Goal: Task Accomplishment & Management: Manage account settings

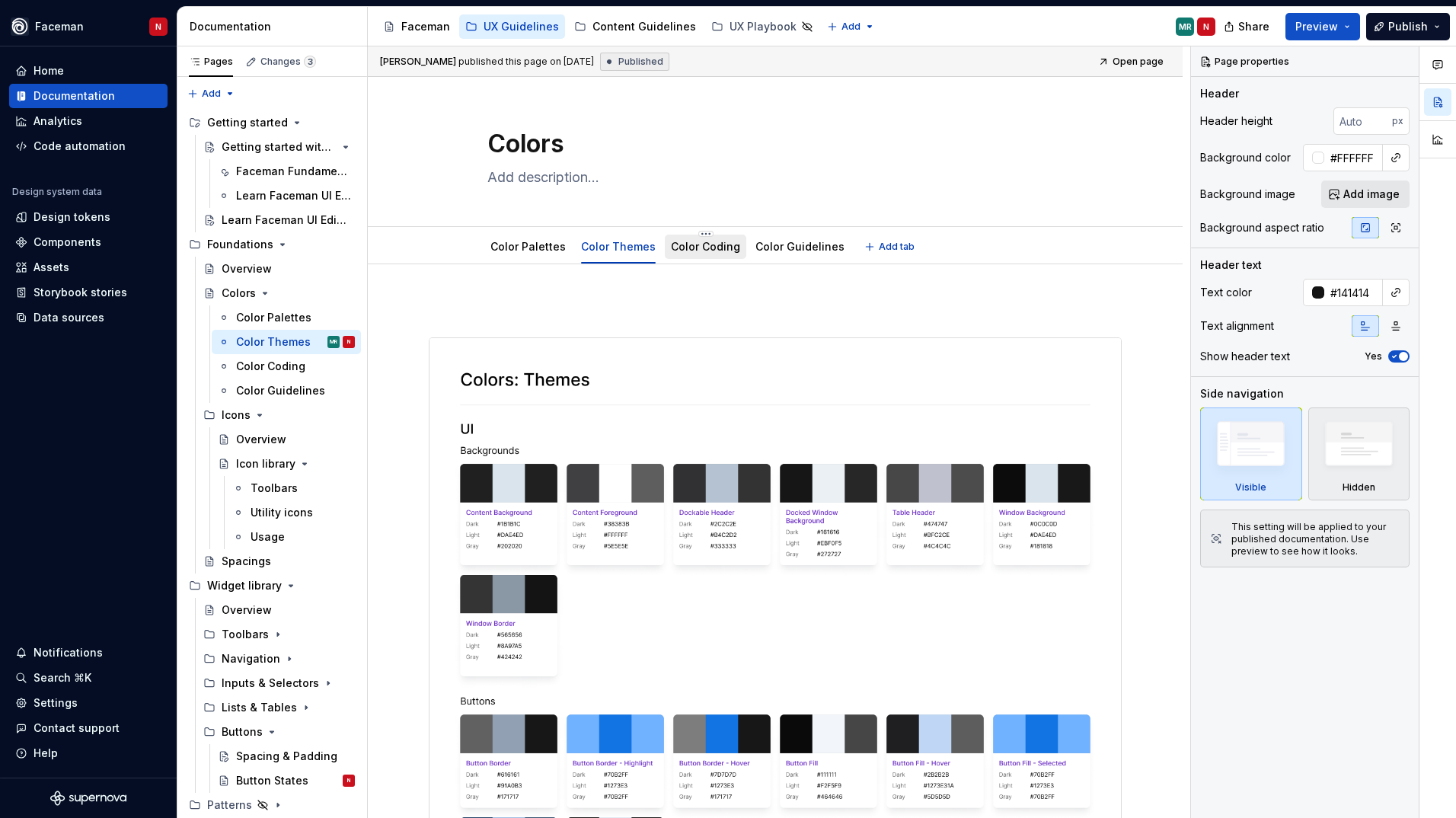
click at [691, 255] on div "Color Coding" at bounding box center [705, 247] width 69 height 19
click at [863, 245] on button "Add tab" at bounding box center [890, 246] width 62 height 21
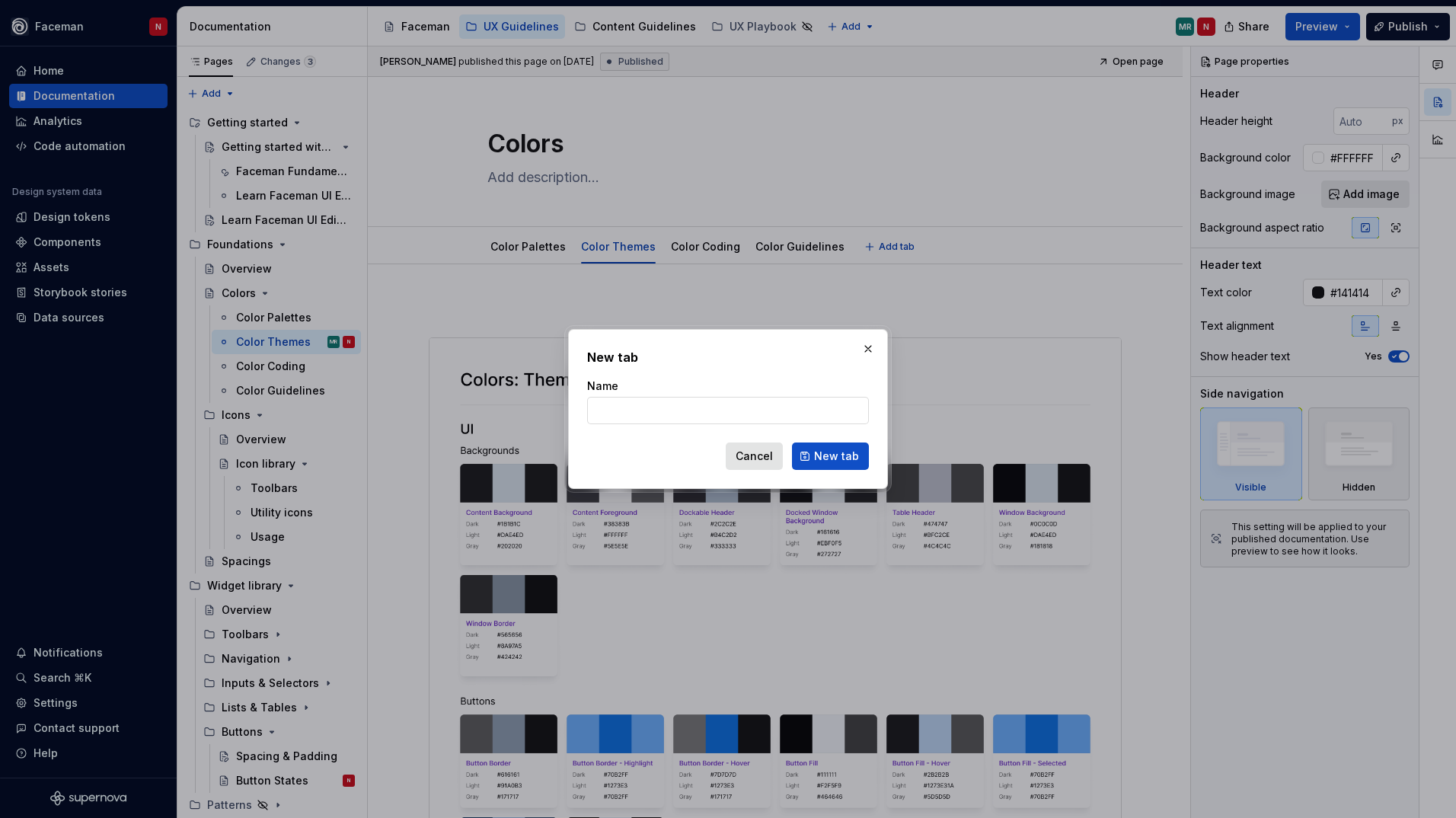
click at [751, 454] on span "Cancel" at bounding box center [754, 456] width 37 height 15
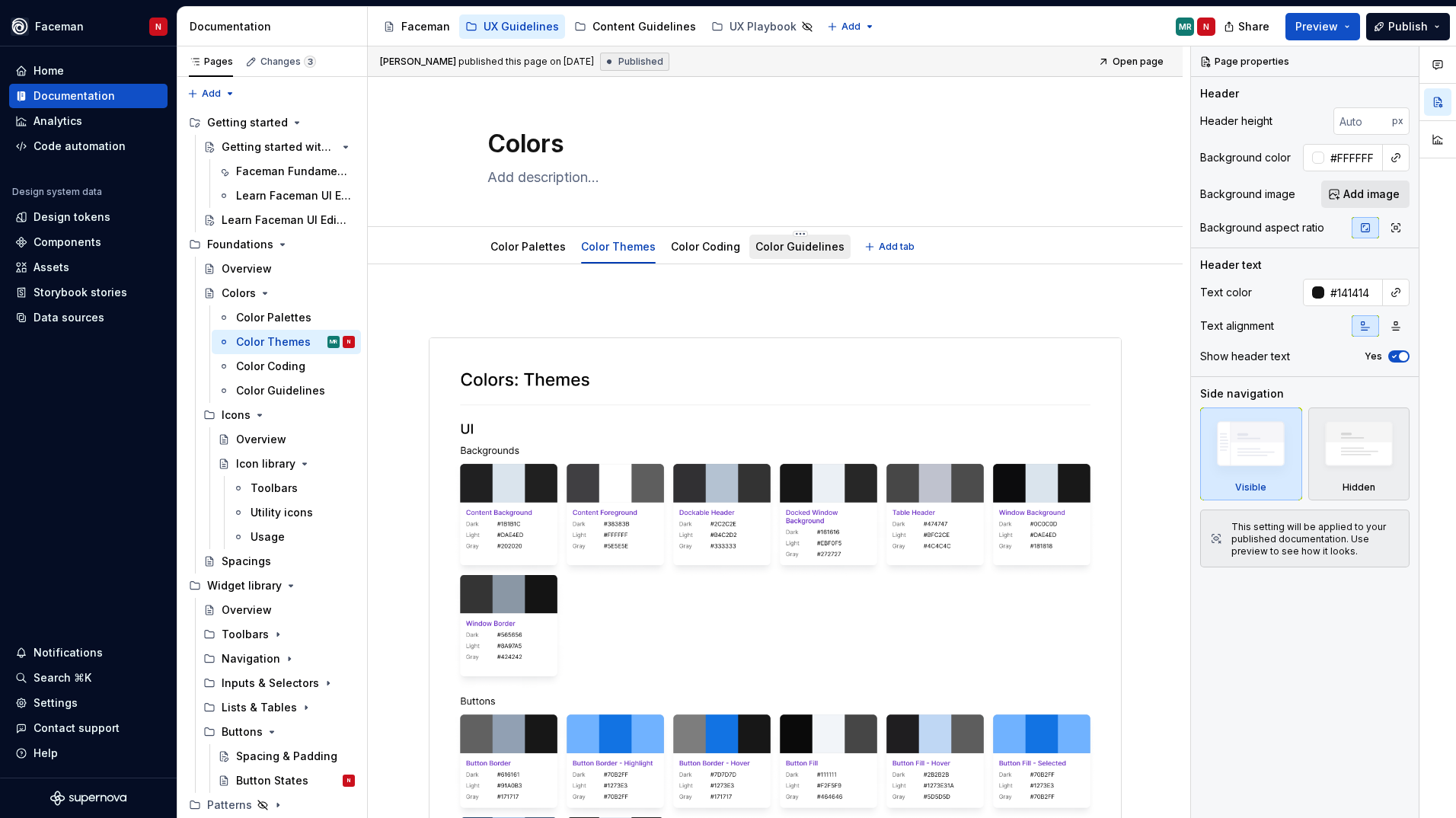
click at [803, 250] on link "Color Guidelines" at bounding box center [800, 246] width 89 height 13
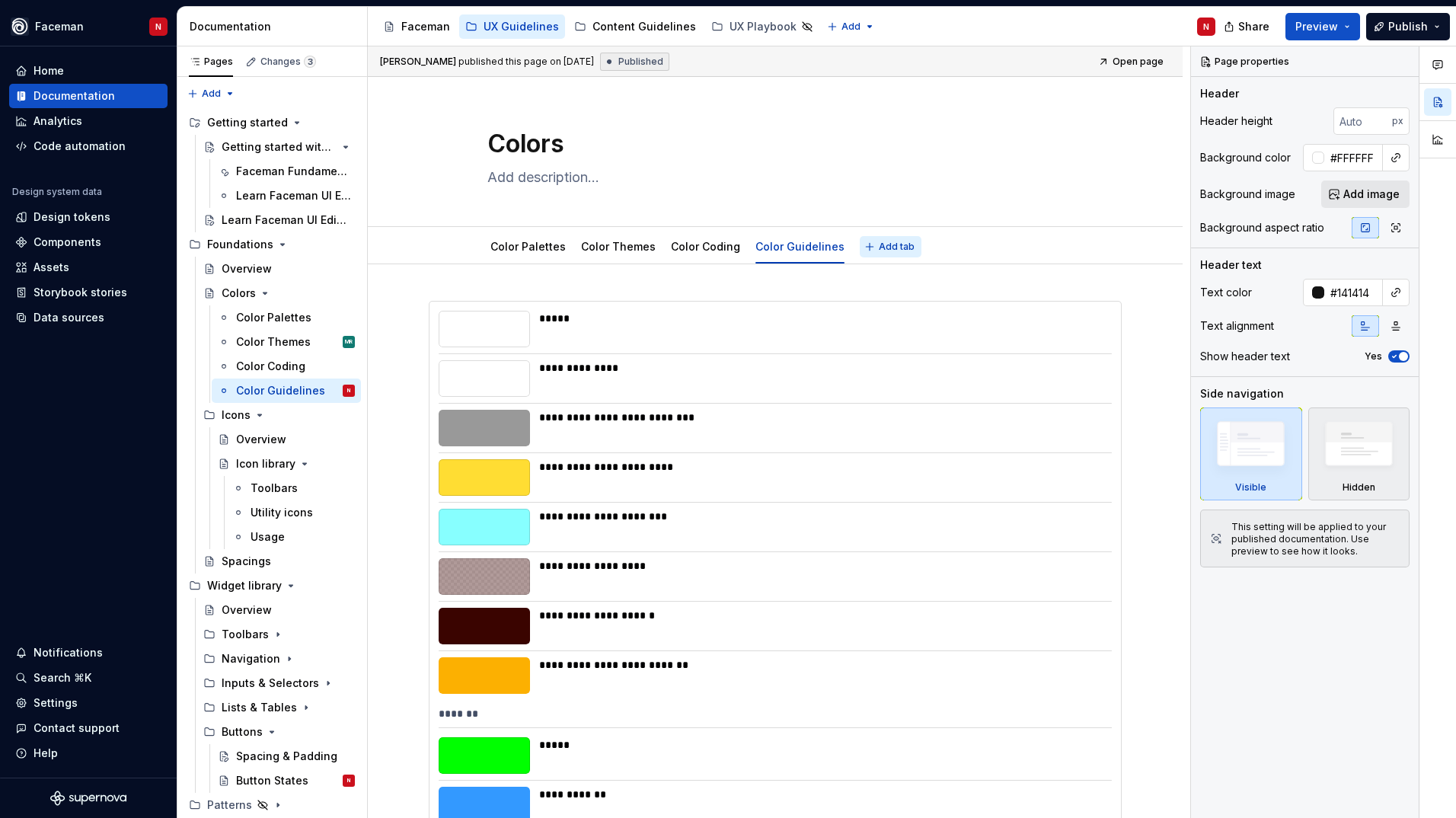
click at [879, 248] on span "Add tab" at bounding box center [897, 246] width 36 height 12
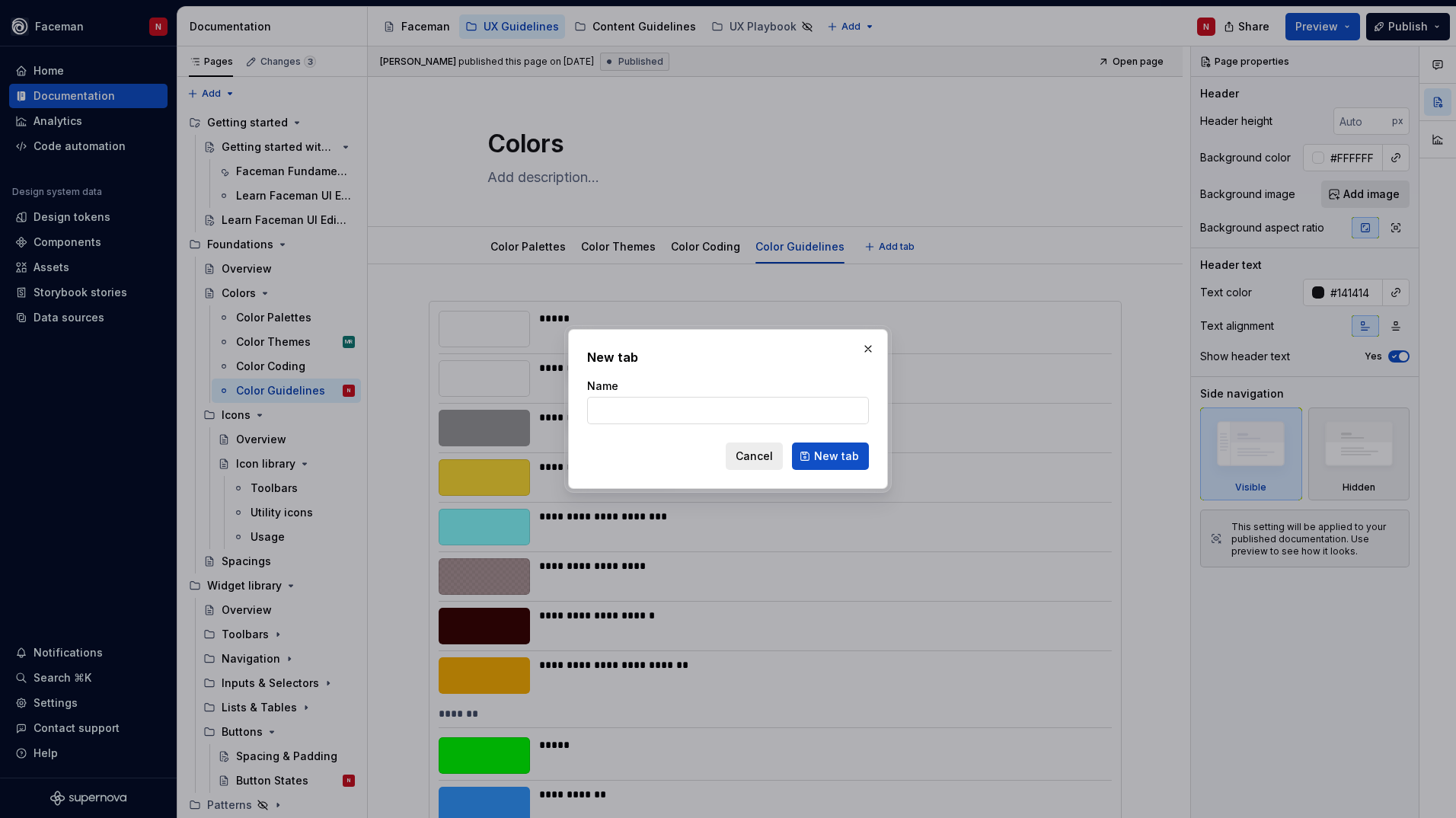
click at [872, 335] on div "New tab Name Cancel New tab" at bounding box center [727, 409] width 320 height 160
click at [867, 345] on button "button" at bounding box center [868, 348] width 21 height 21
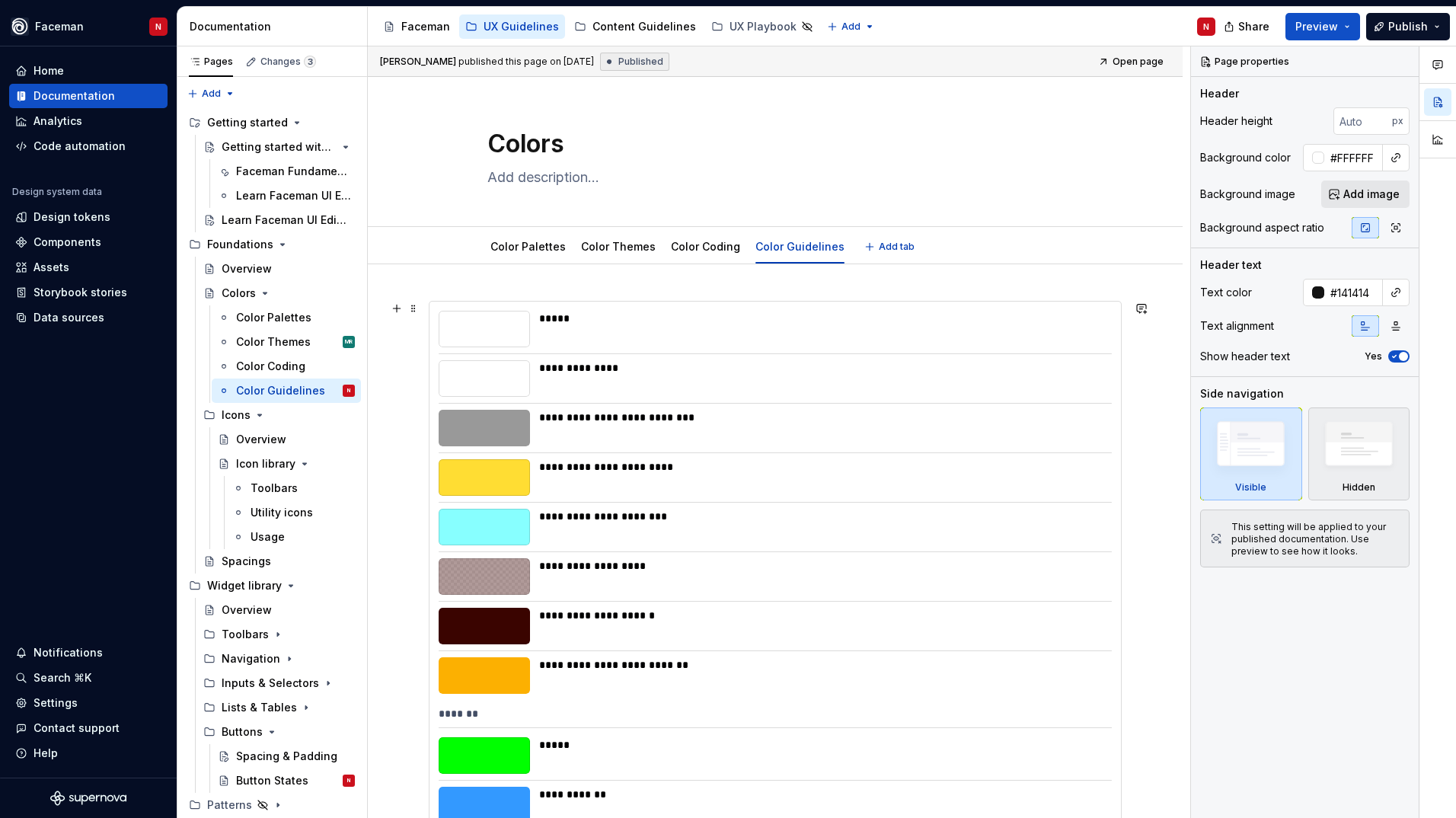
click at [596, 396] on div "**********" at bounding box center [821, 378] width 563 height 36
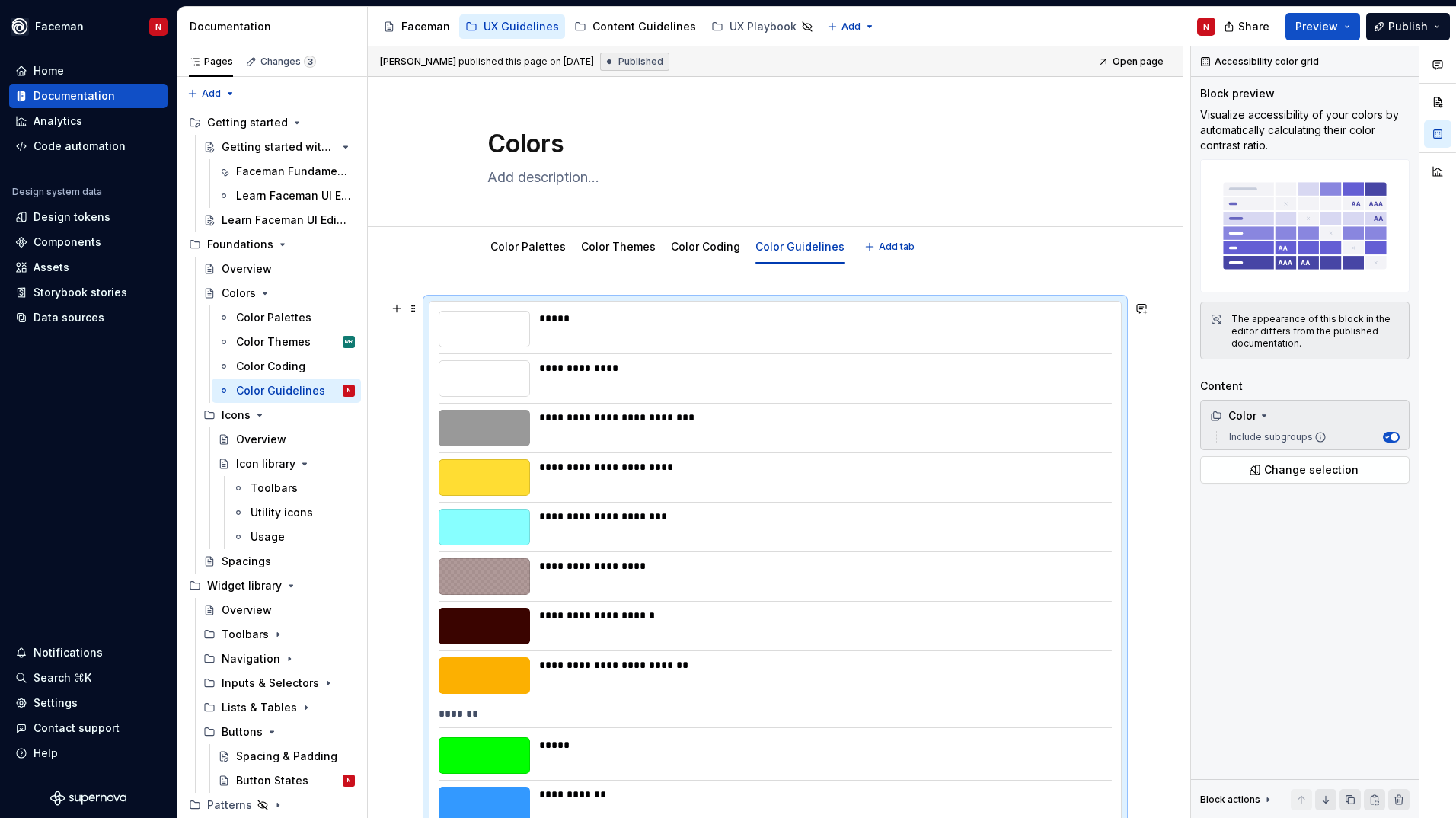
click at [996, 420] on div "**********" at bounding box center [821, 417] width 563 height 15
click at [1267, 475] on span "Change selection" at bounding box center [1312, 470] width 94 height 15
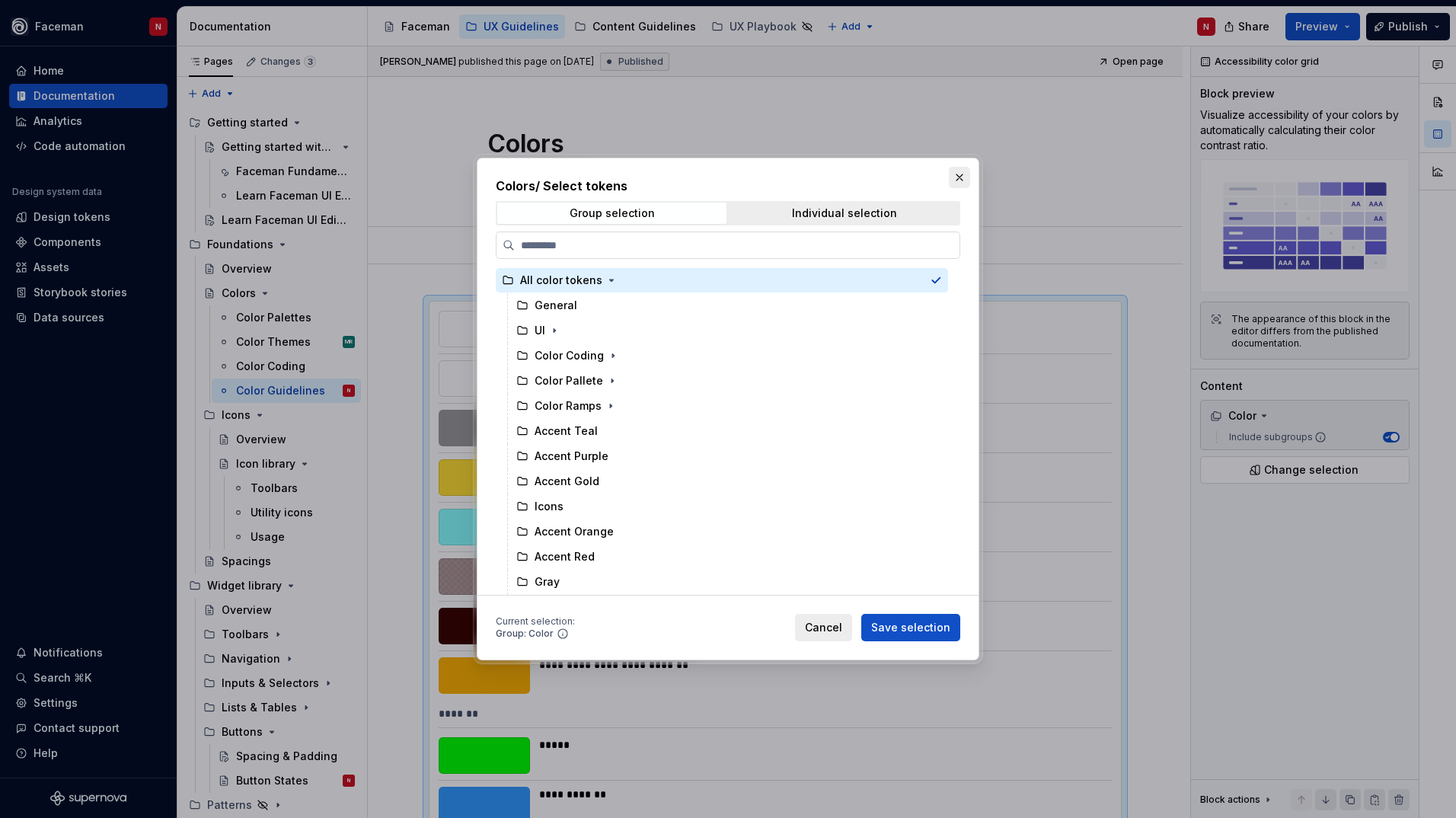
click at [959, 177] on button "button" at bounding box center [959, 177] width 21 height 21
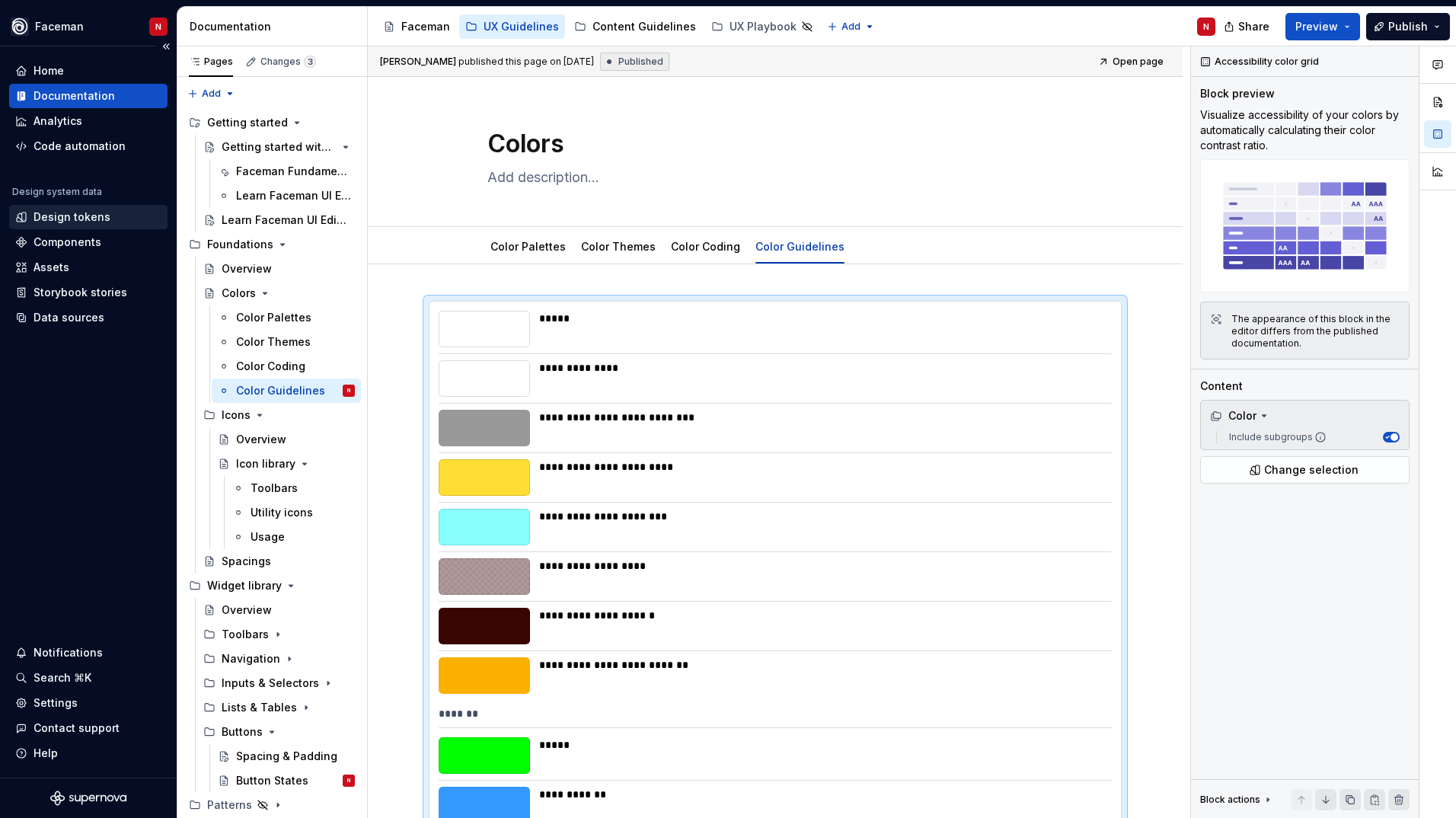
click at [55, 216] on div "Design tokens" at bounding box center [71, 217] width 77 height 15
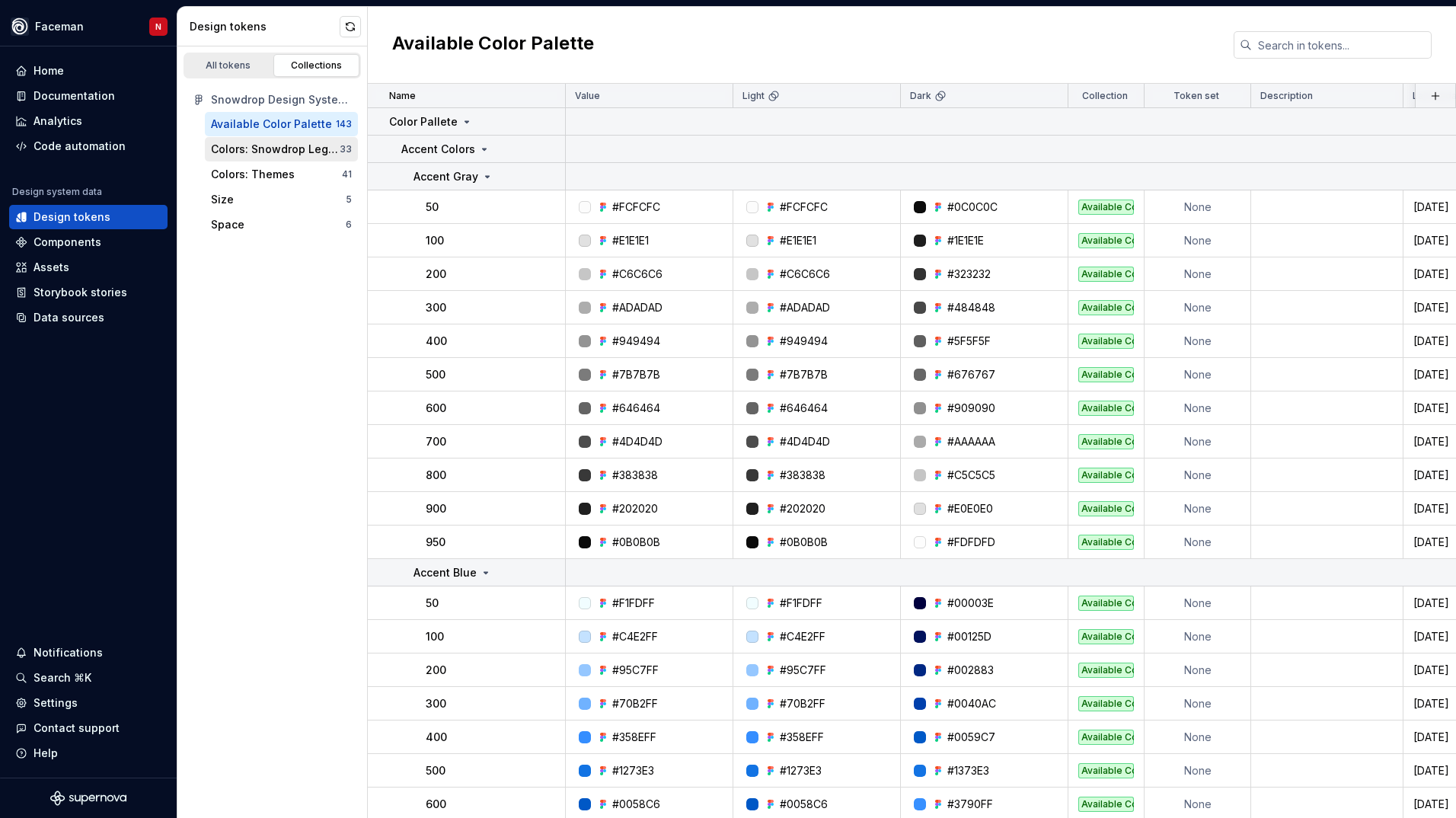
click at [252, 157] on div "Colors: Snowdrop Legacy 33" at bounding box center [281, 149] width 153 height 24
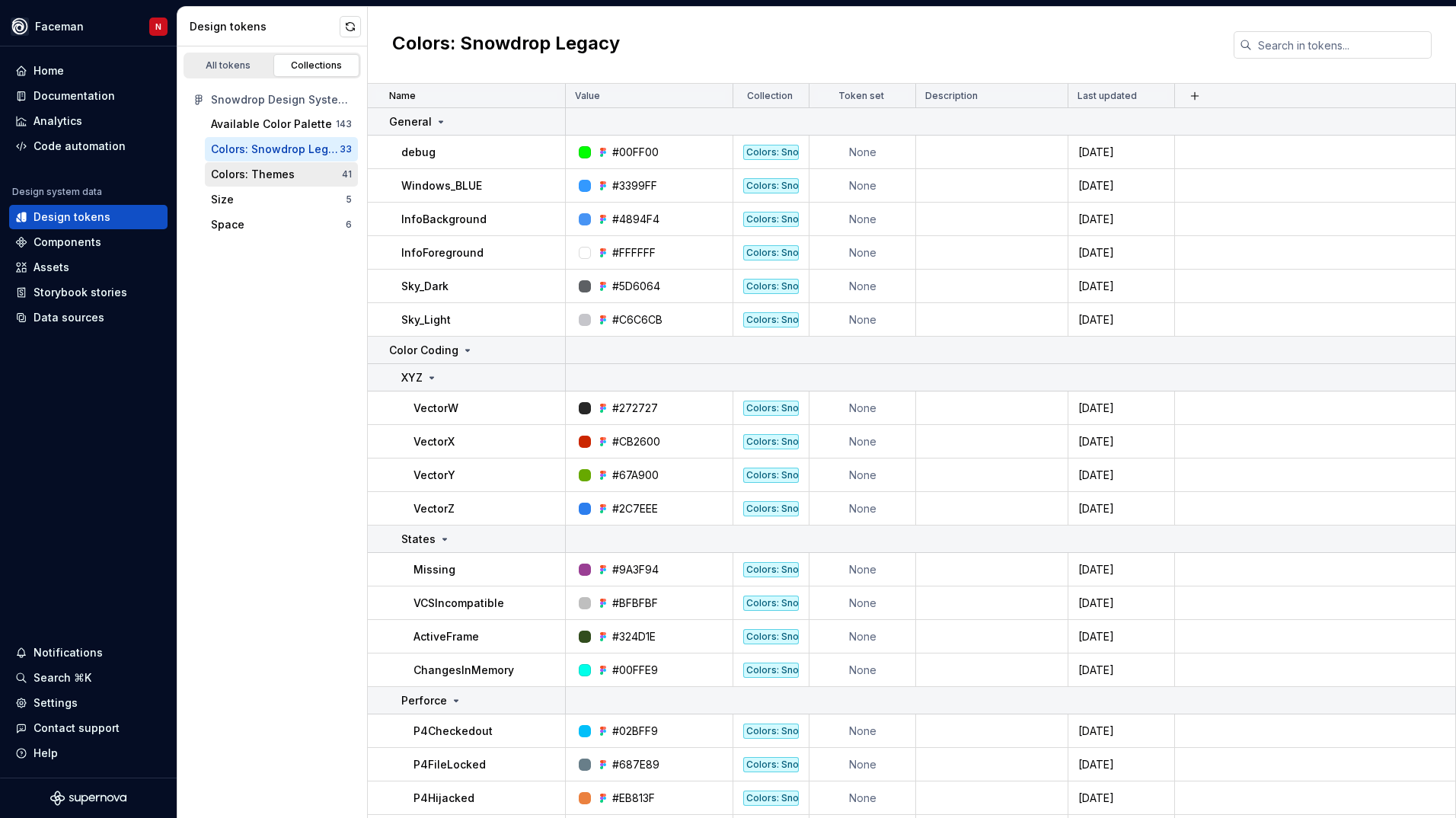
click at [248, 176] on div "Colors: Themes" at bounding box center [253, 174] width 83 height 15
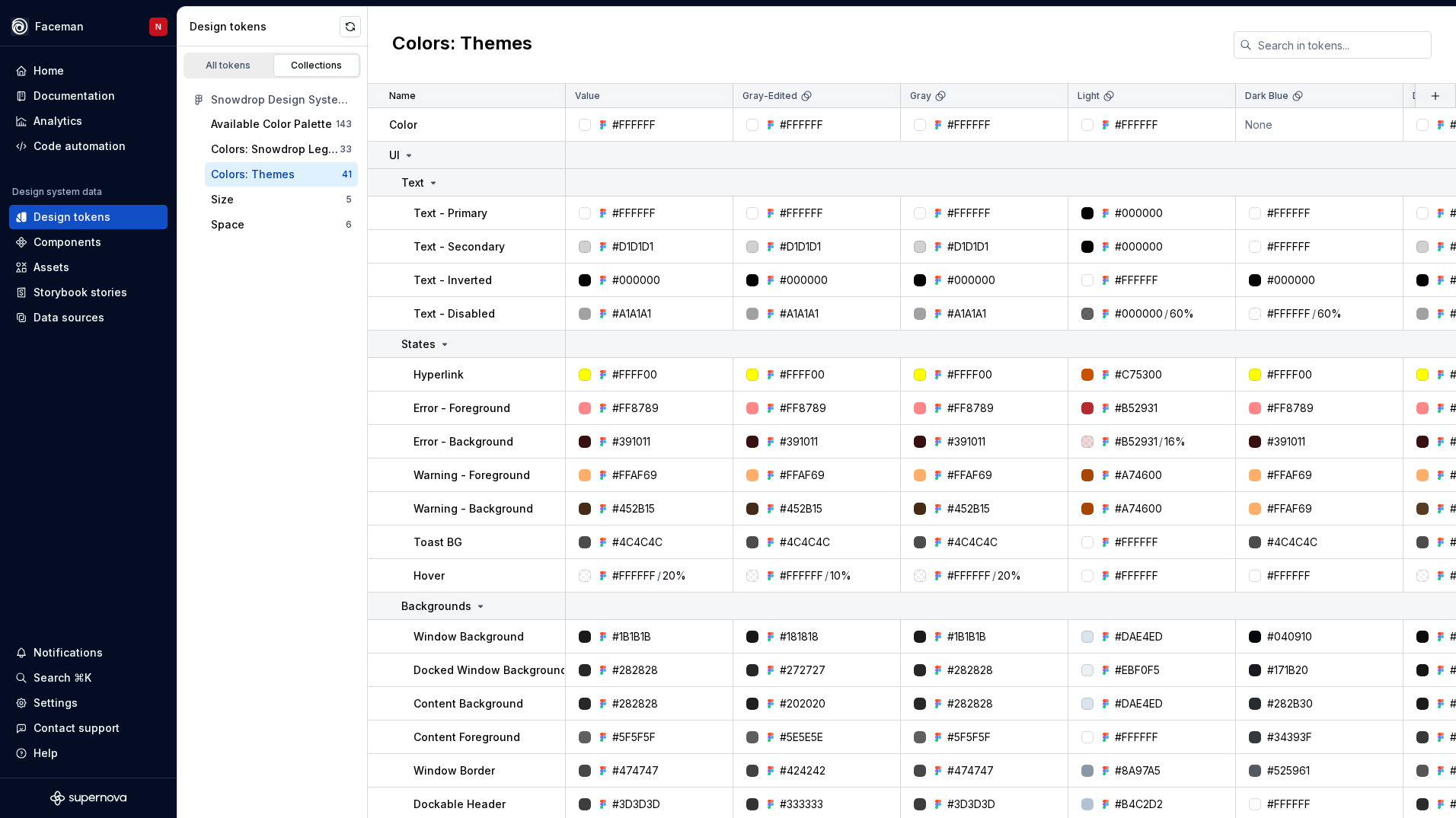
click at [296, 68] on div "Collections" at bounding box center [317, 65] width 76 height 12
click at [254, 171] on div "Colors: Themes" at bounding box center [253, 174] width 83 height 15
click at [251, 110] on div "Snowdrop Design System 2.0" at bounding box center [271, 100] width 171 height 24
click at [250, 118] on div "Available Color Palette" at bounding box center [271, 124] width 121 height 15
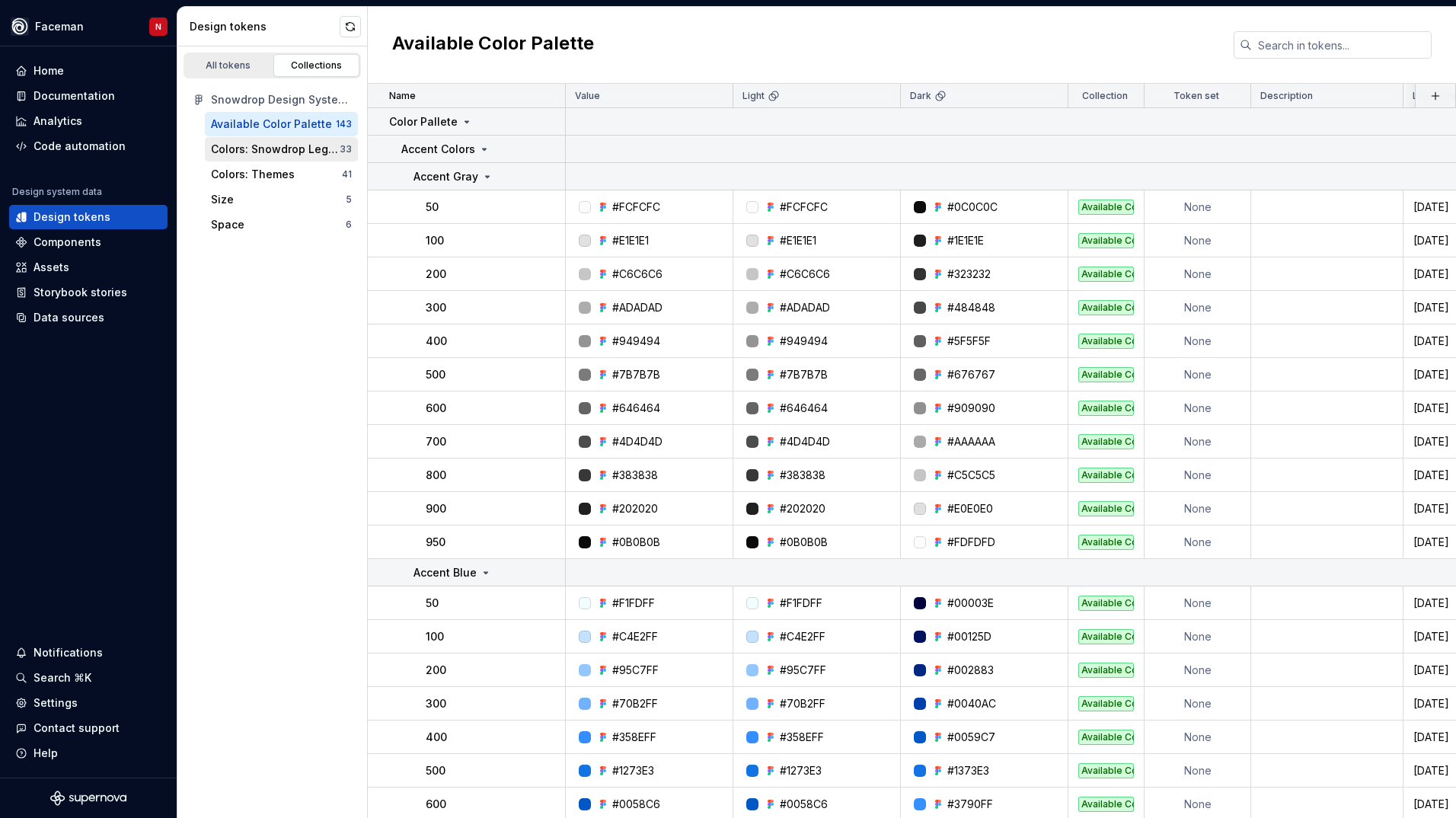
click at [233, 145] on div "Colors: Snowdrop Legacy" at bounding box center [275, 149] width 129 height 15
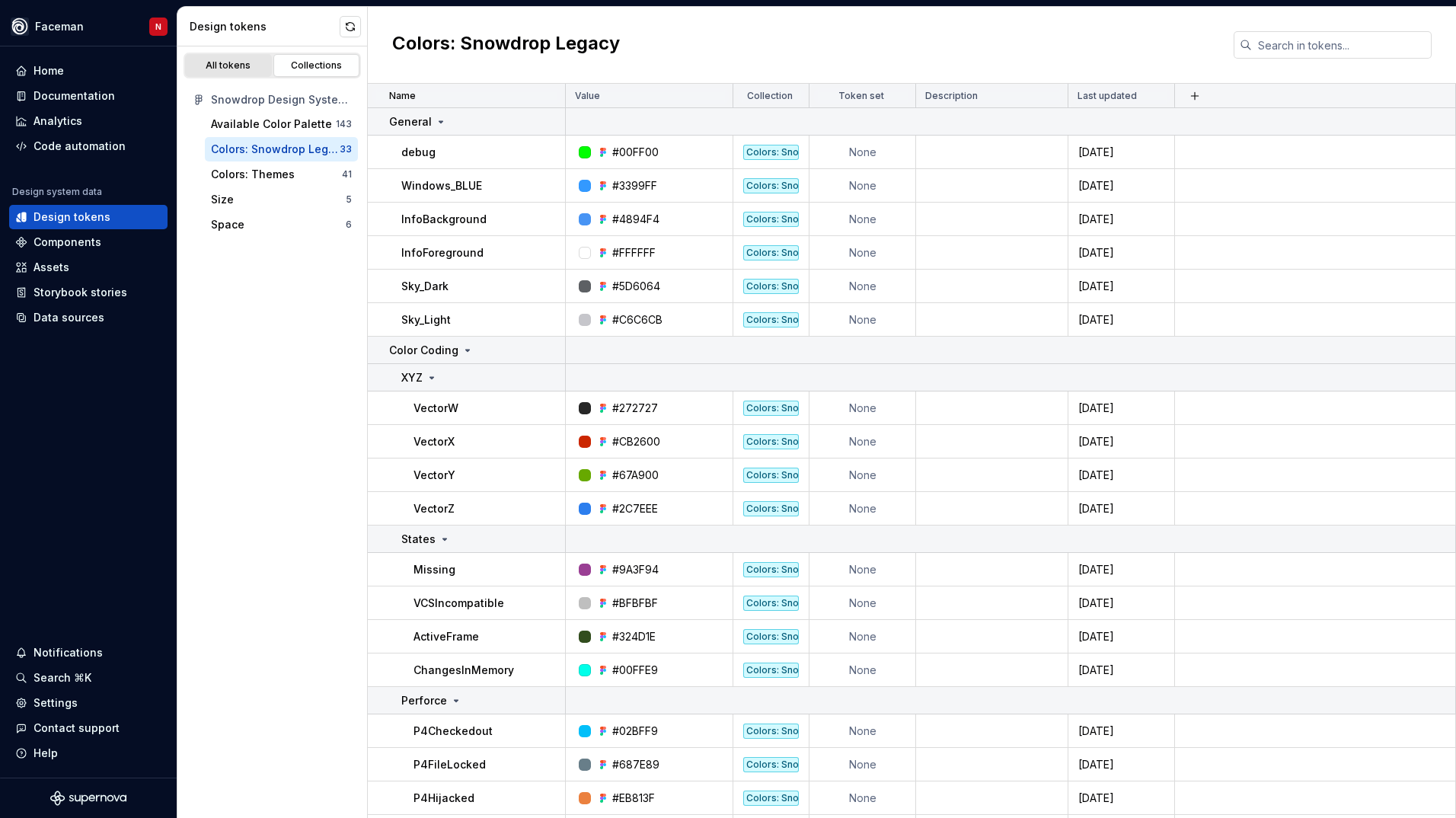
click at [226, 62] on div "All tokens" at bounding box center [229, 65] width 76 height 12
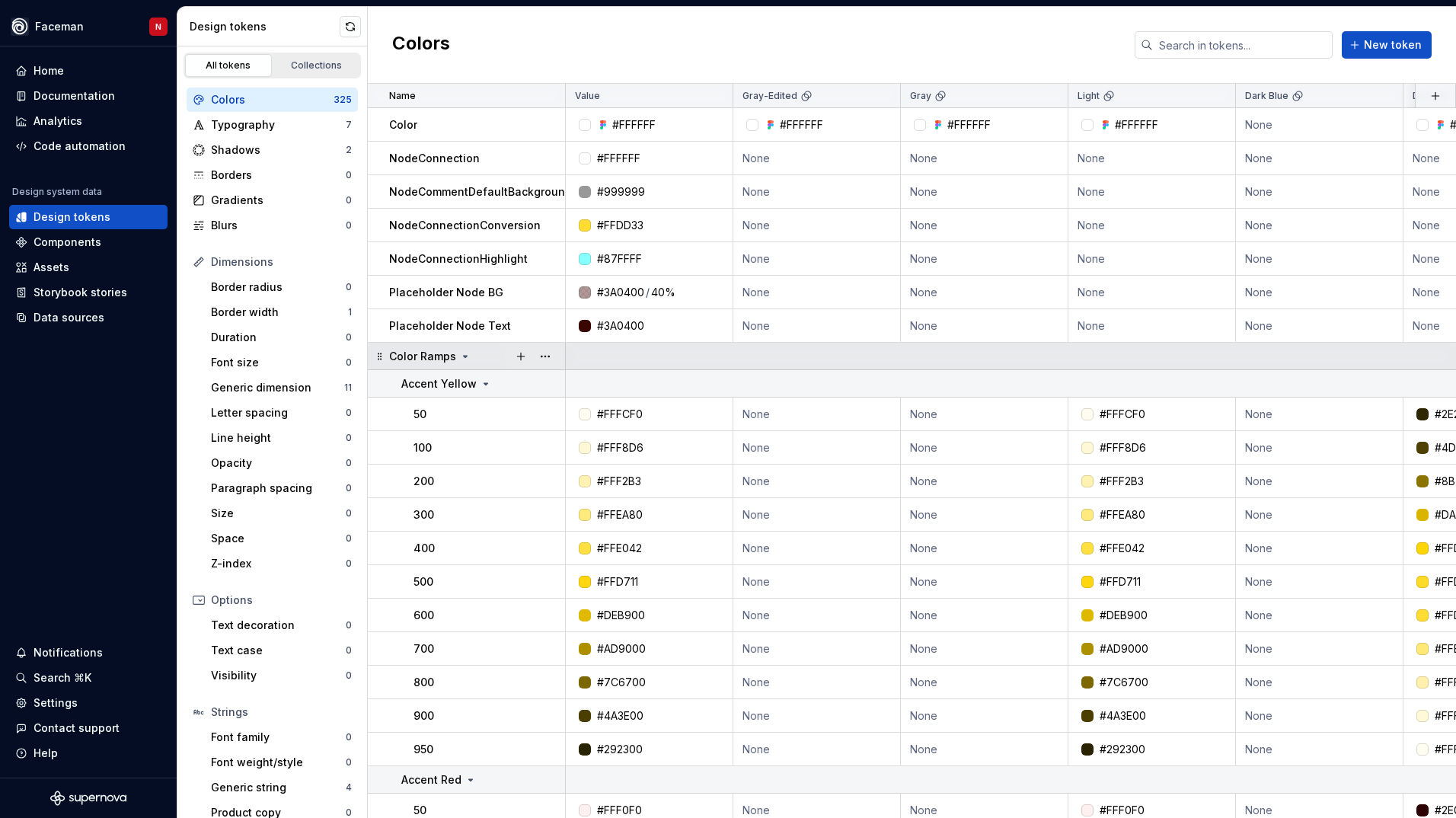
click at [464, 354] on icon at bounding box center [465, 356] width 12 height 12
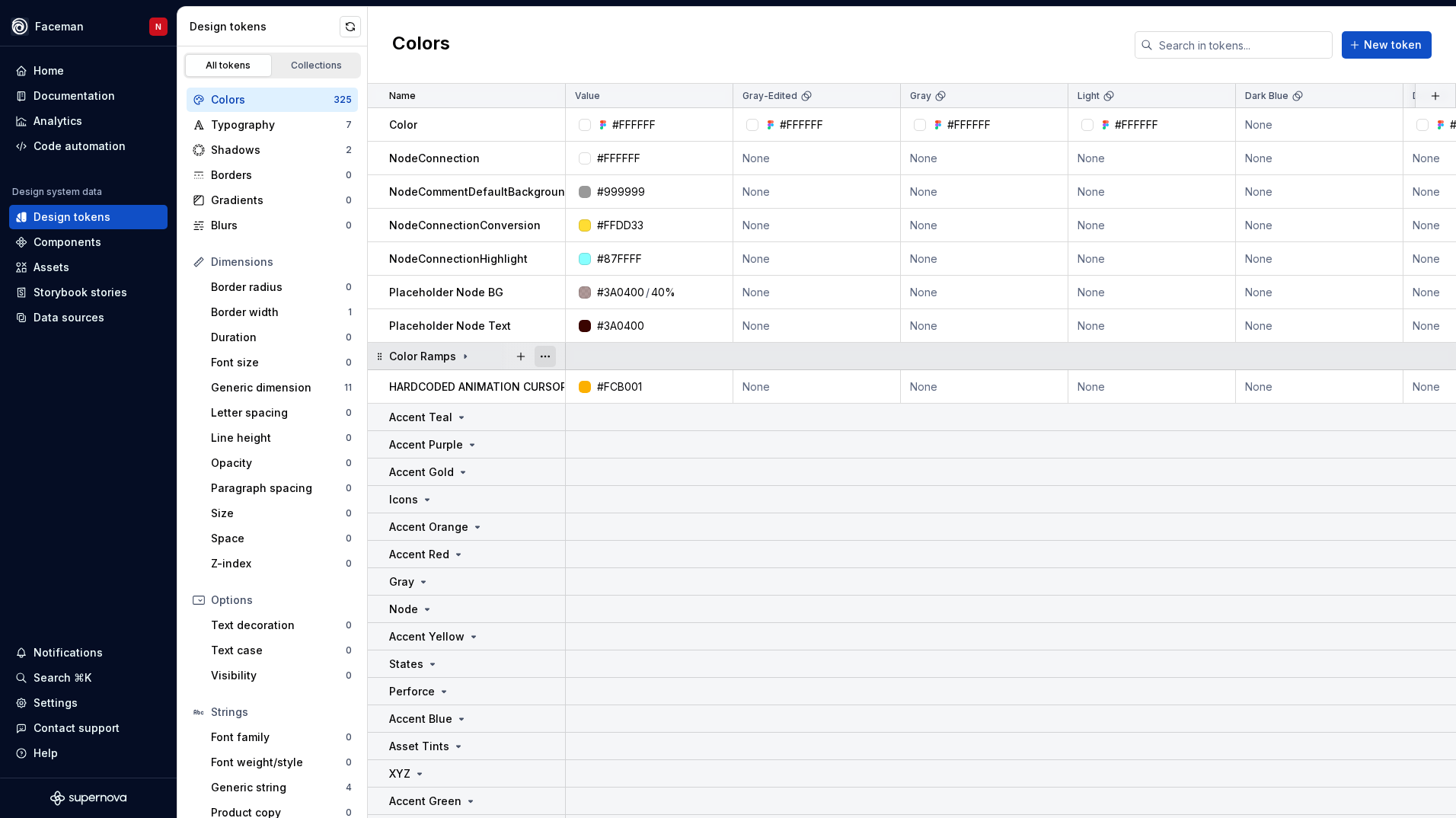
click at [543, 352] on button "button" at bounding box center [545, 356] width 21 height 21
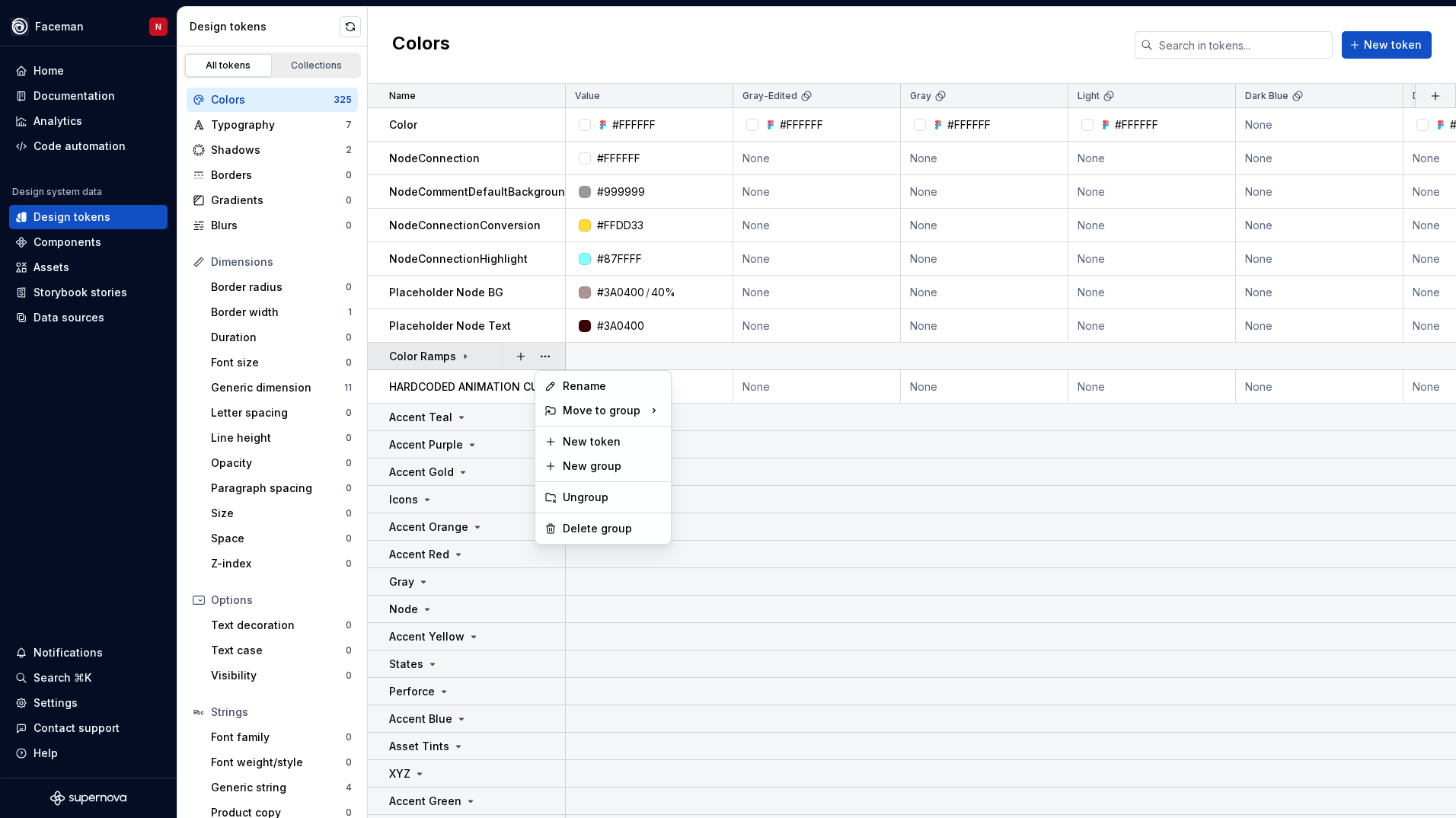
click at [433, 365] on html "Faceman N Home Documentation Analytics Code automation Design system data Desig…" at bounding box center [728, 409] width 1456 height 818
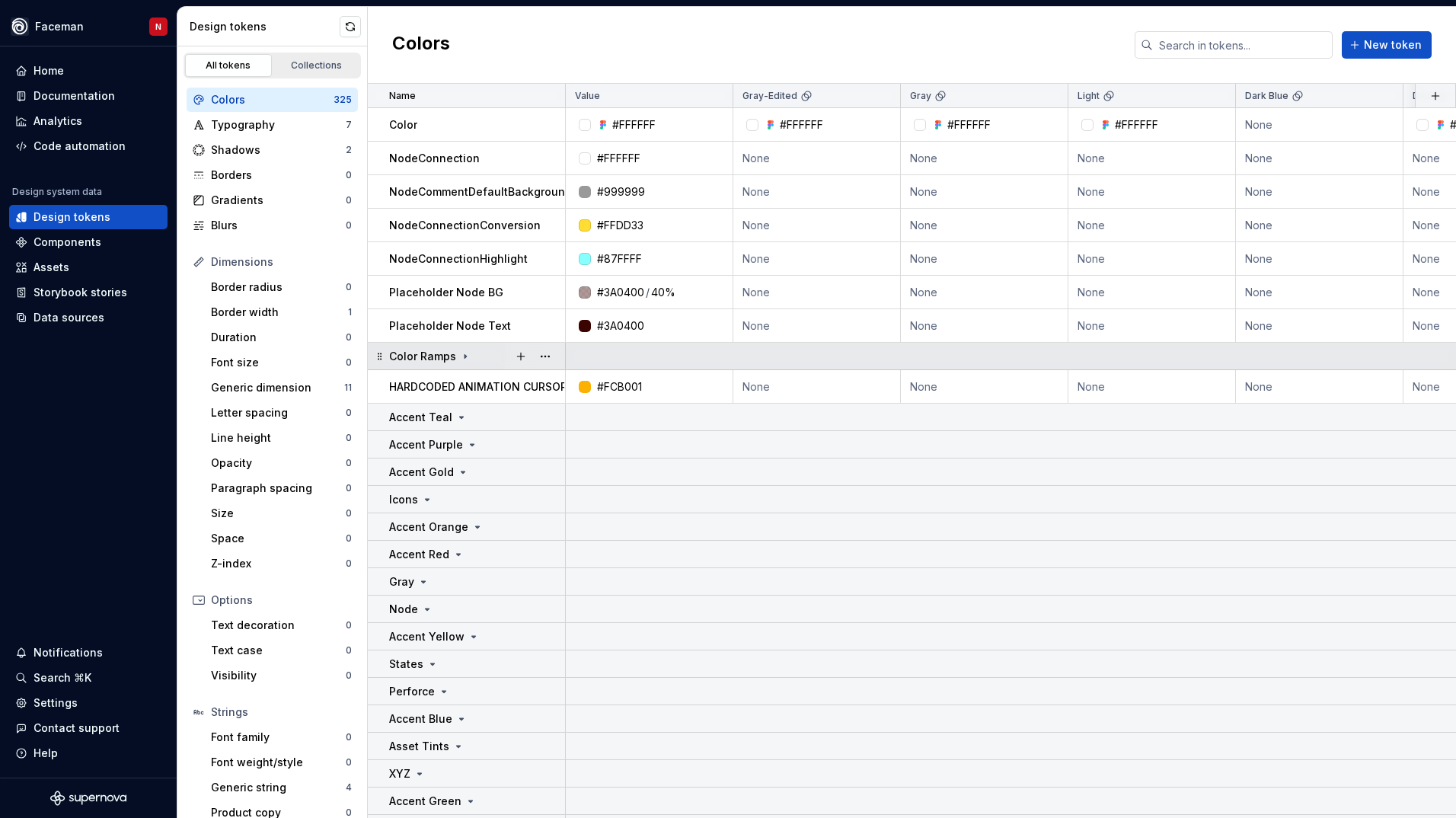
click at [459, 357] on icon at bounding box center [465, 356] width 12 height 12
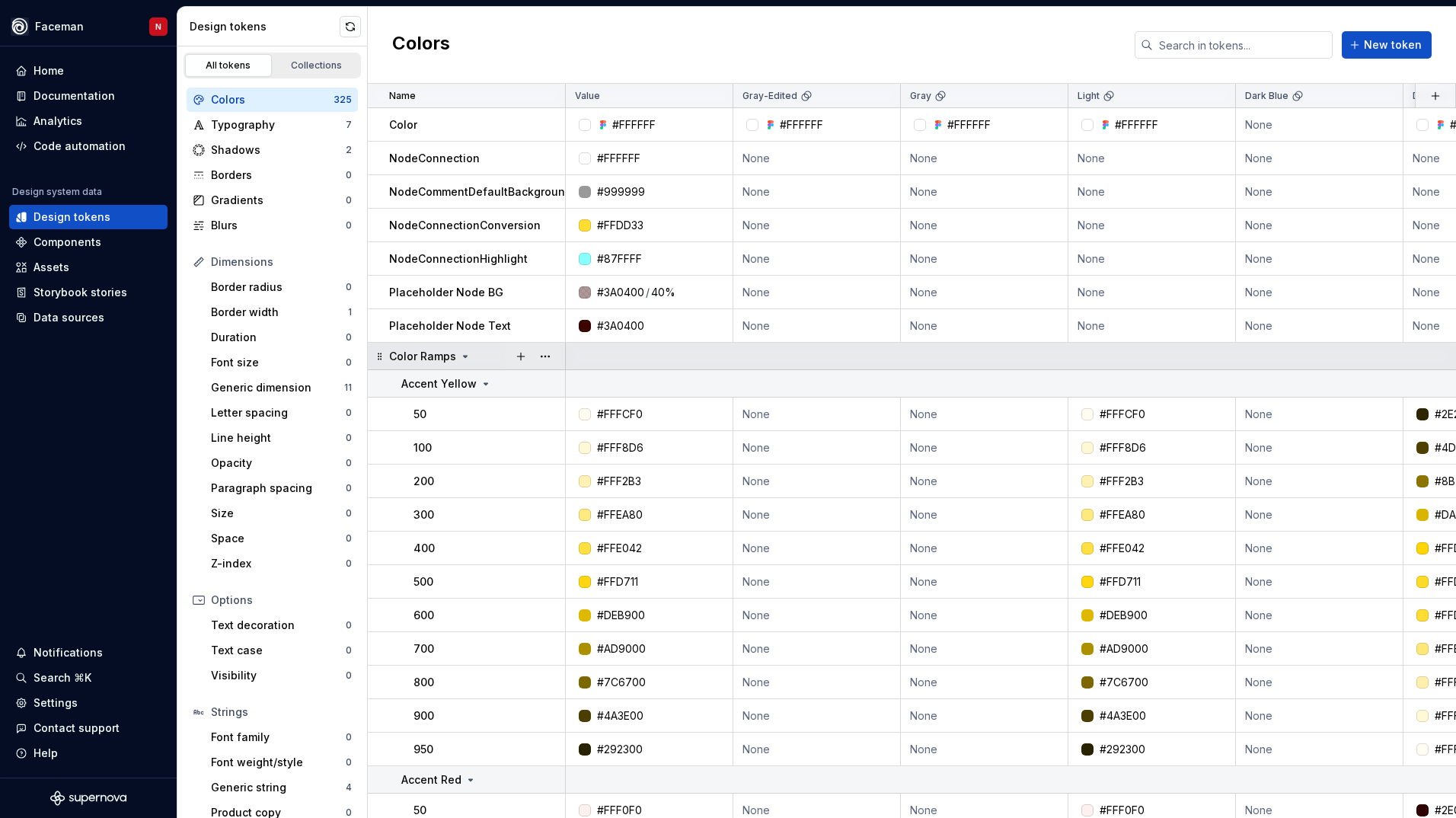
click at [459, 357] on icon at bounding box center [465, 356] width 12 height 12
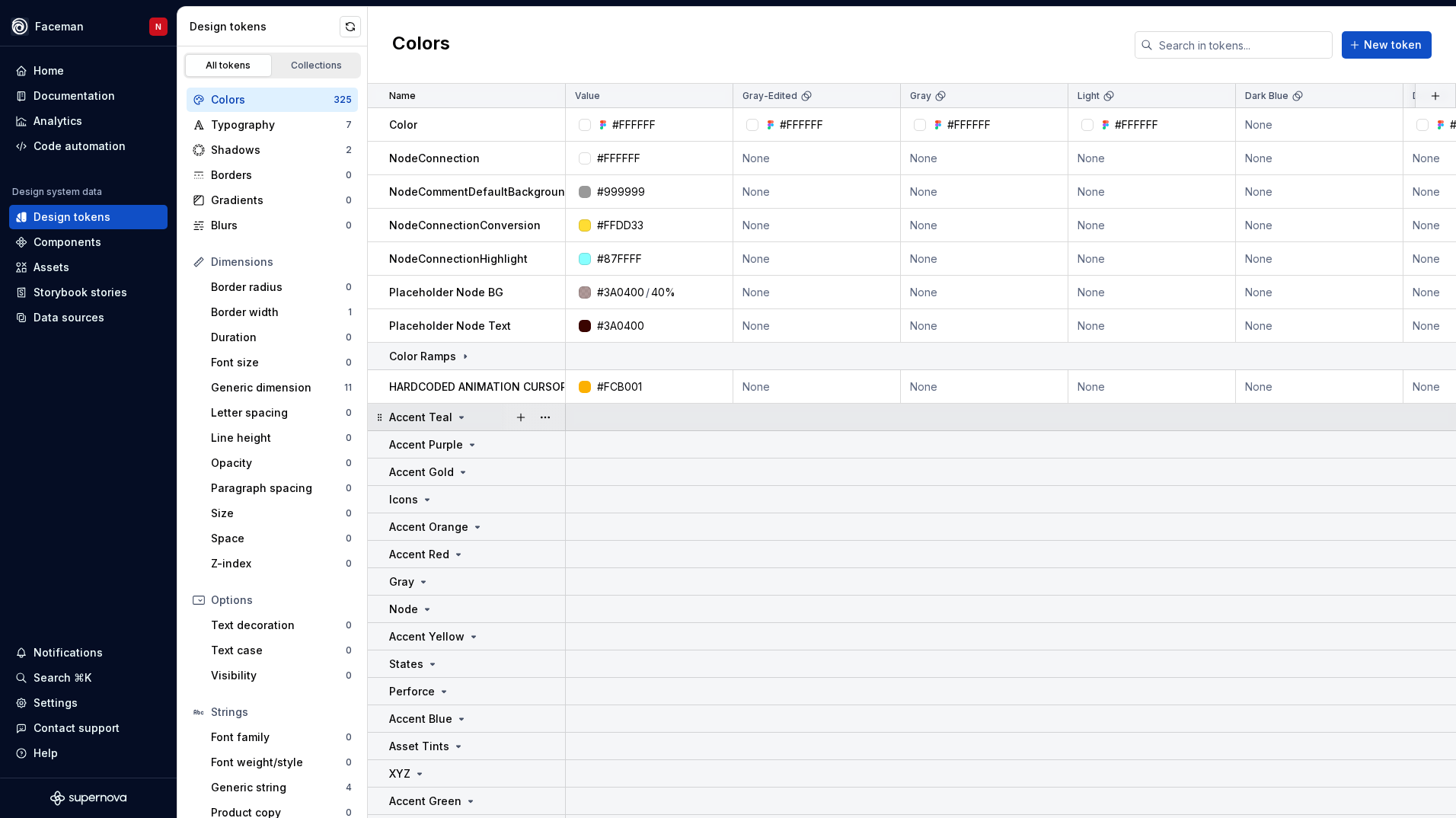
click at [460, 418] on icon at bounding box center [461, 417] width 12 height 12
click at [460, 419] on icon at bounding box center [461, 417] width 12 height 12
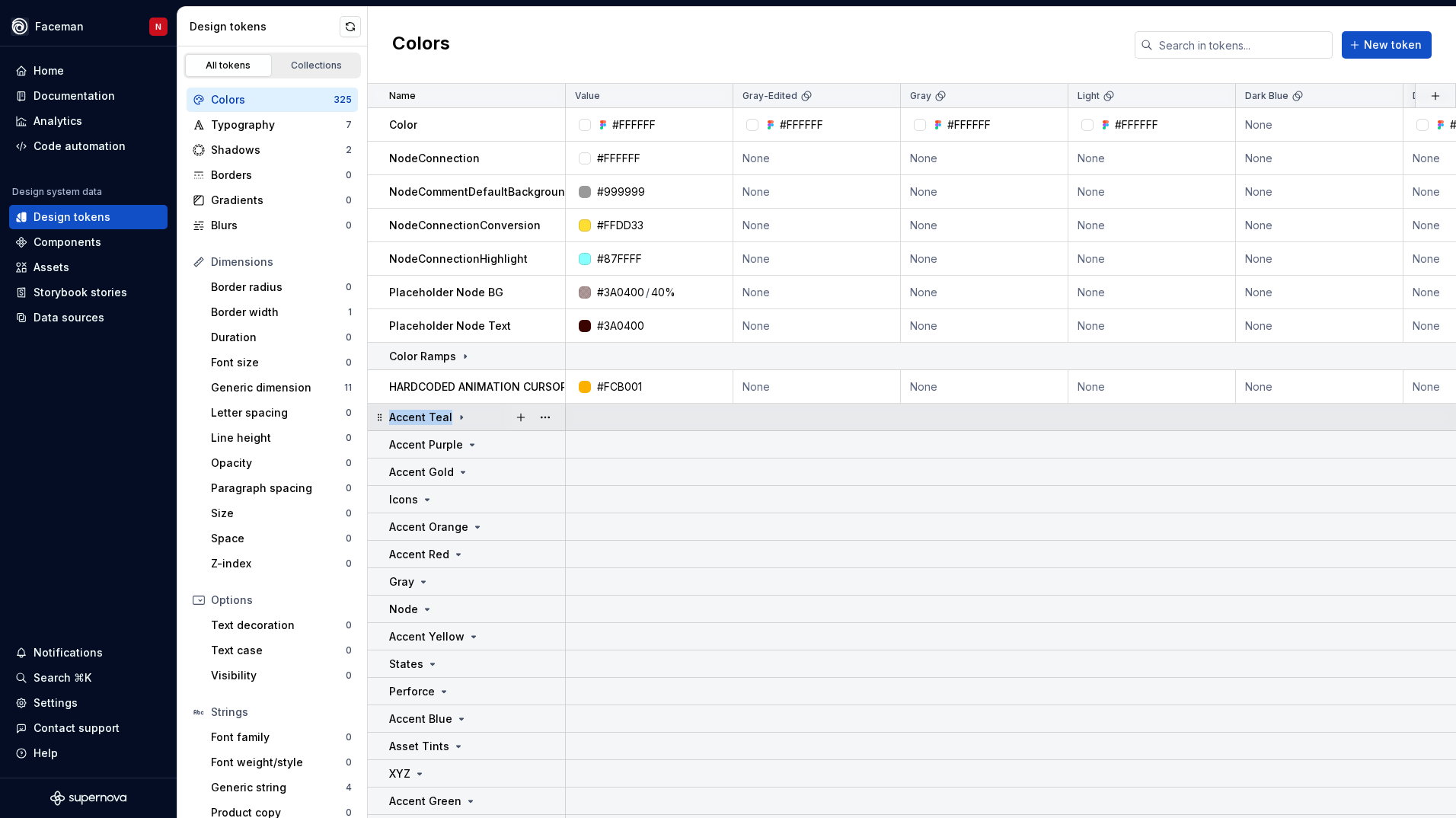
click at [460, 419] on icon at bounding box center [461, 417] width 12 height 12
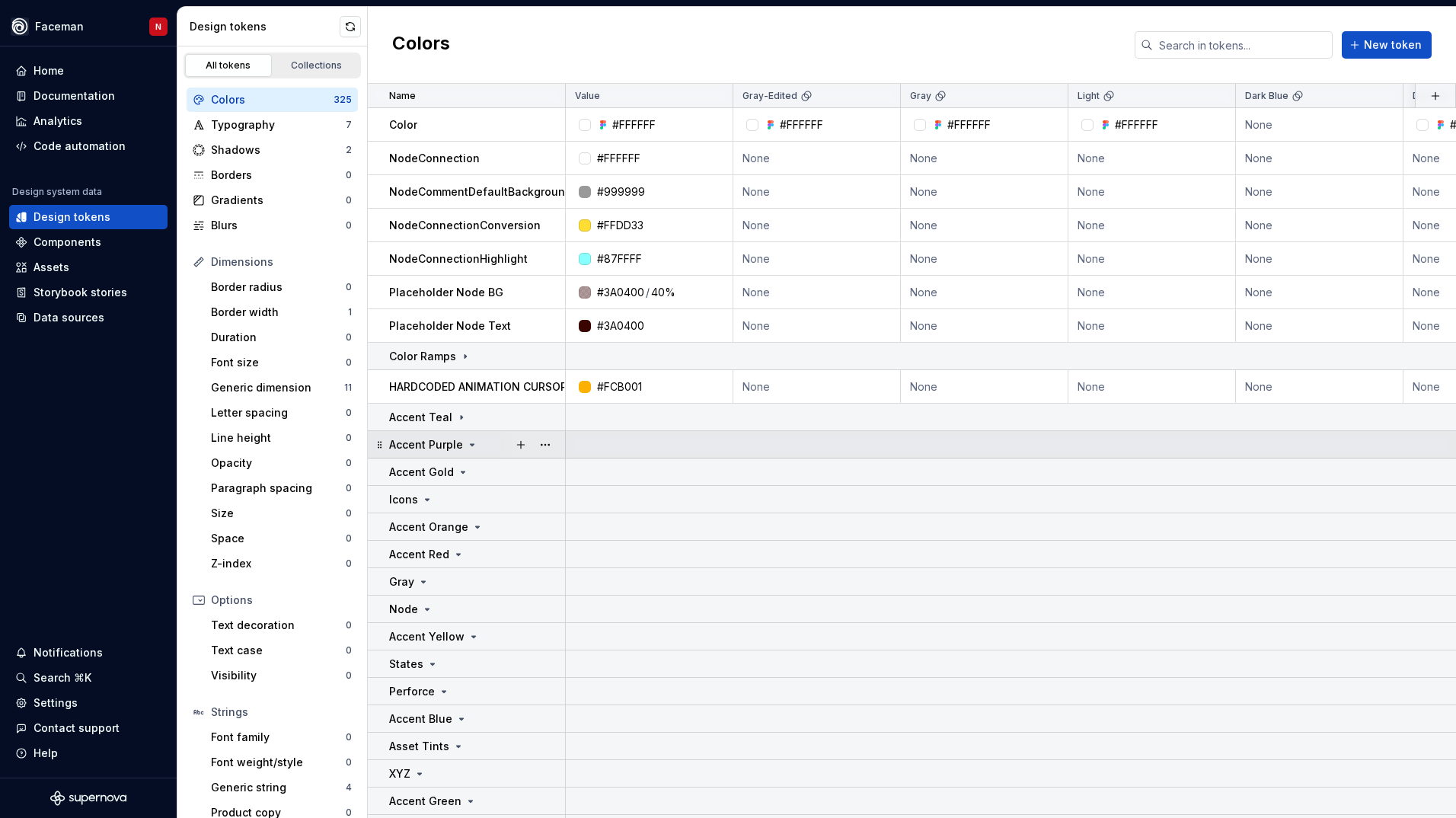
drag, startPoint x: 460, startPoint y: 419, endPoint x: 471, endPoint y: 443, distance: 26.4
click at [471, 443] on icon at bounding box center [471, 445] width 12 height 12
click at [471, 445] on icon at bounding box center [472, 445] width 2 height 4
click at [471, 445] on icon at bounding box center [472, 445] width 4 height 2
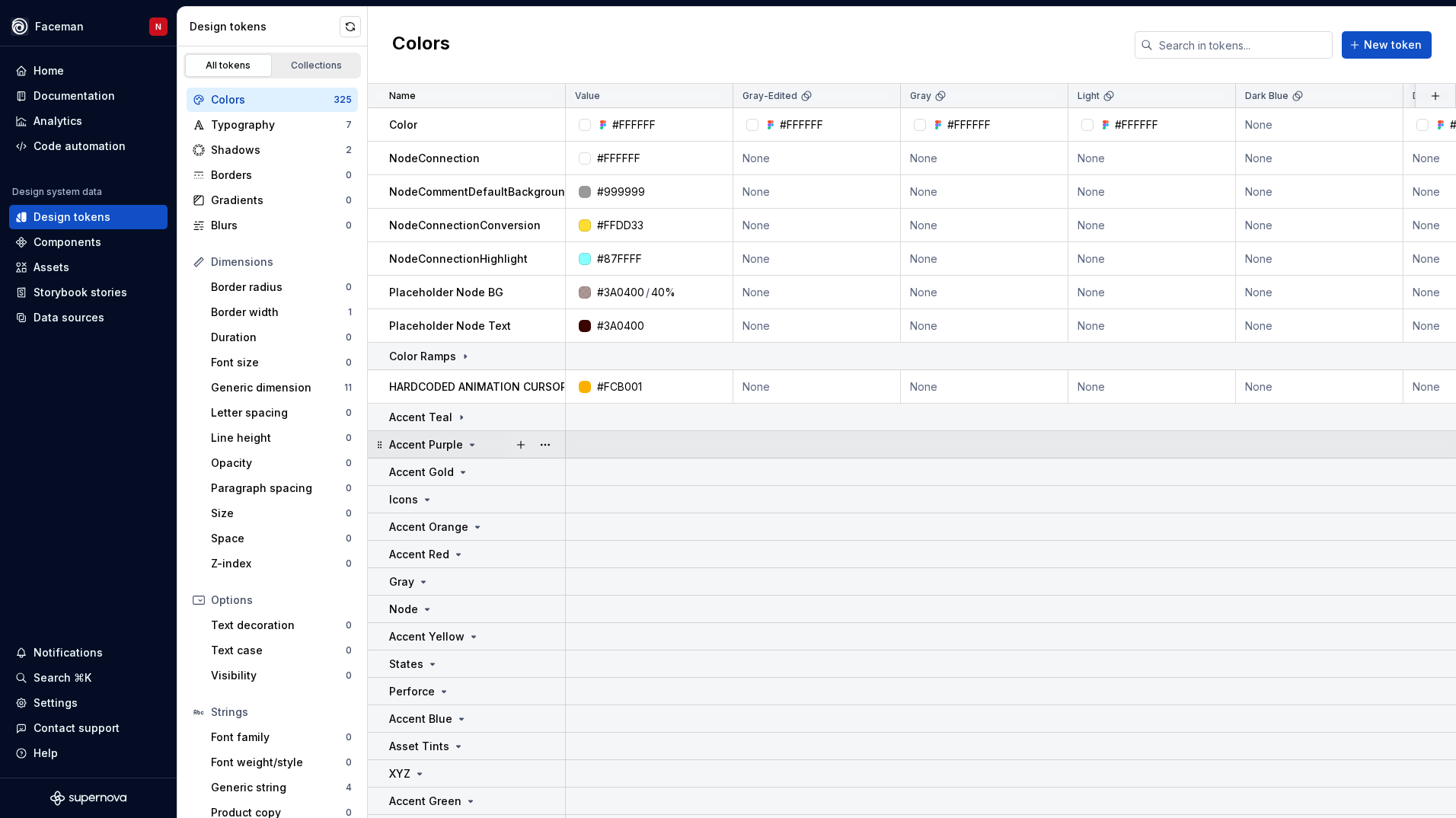
click at [471, 445] on icon at bounding box center [472, 445] width 4 height 2
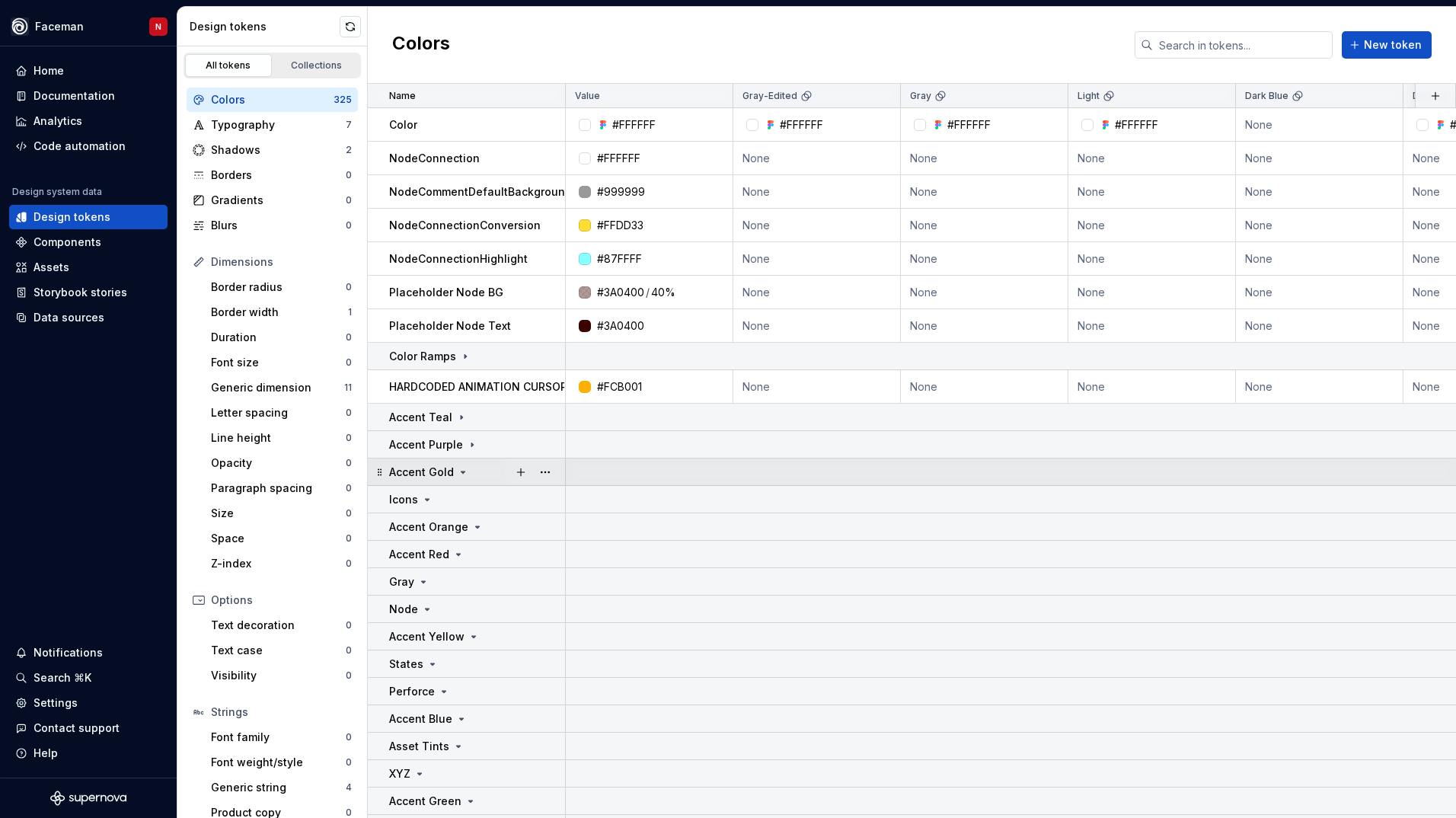
click at [465, 472] on icon at bounding box center [462, 472] width 12 height 12
drag, startPoint x: 465, startPoint y: 472, endPoint x: 542, endPoint y: 471, distance: 77.0
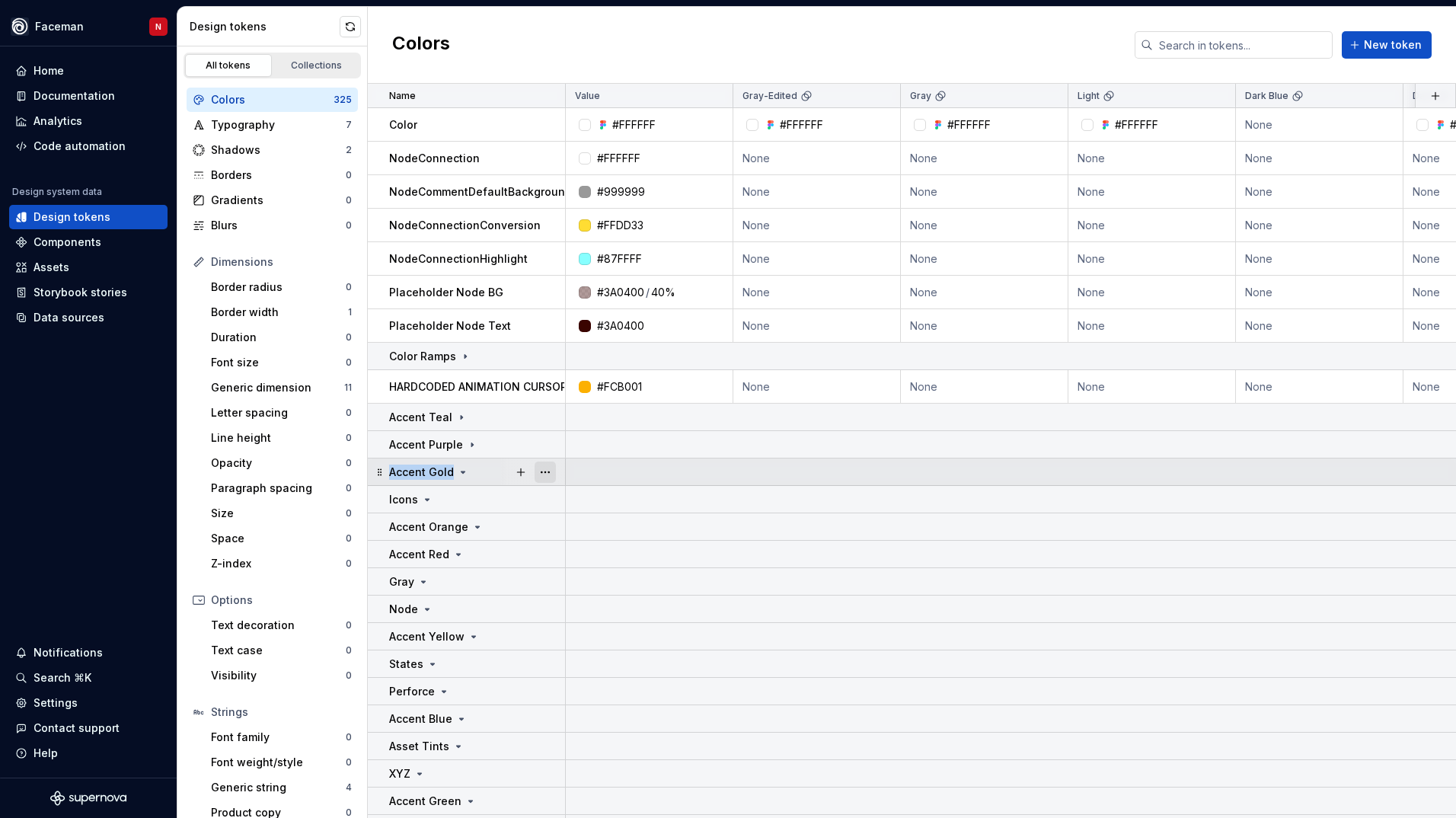
click at [542, 469] on div at bounding box center [533, 472] width 64 height 27
click at [550, 473] on button "button" at bounding box center [545, 472] width 21 height 21
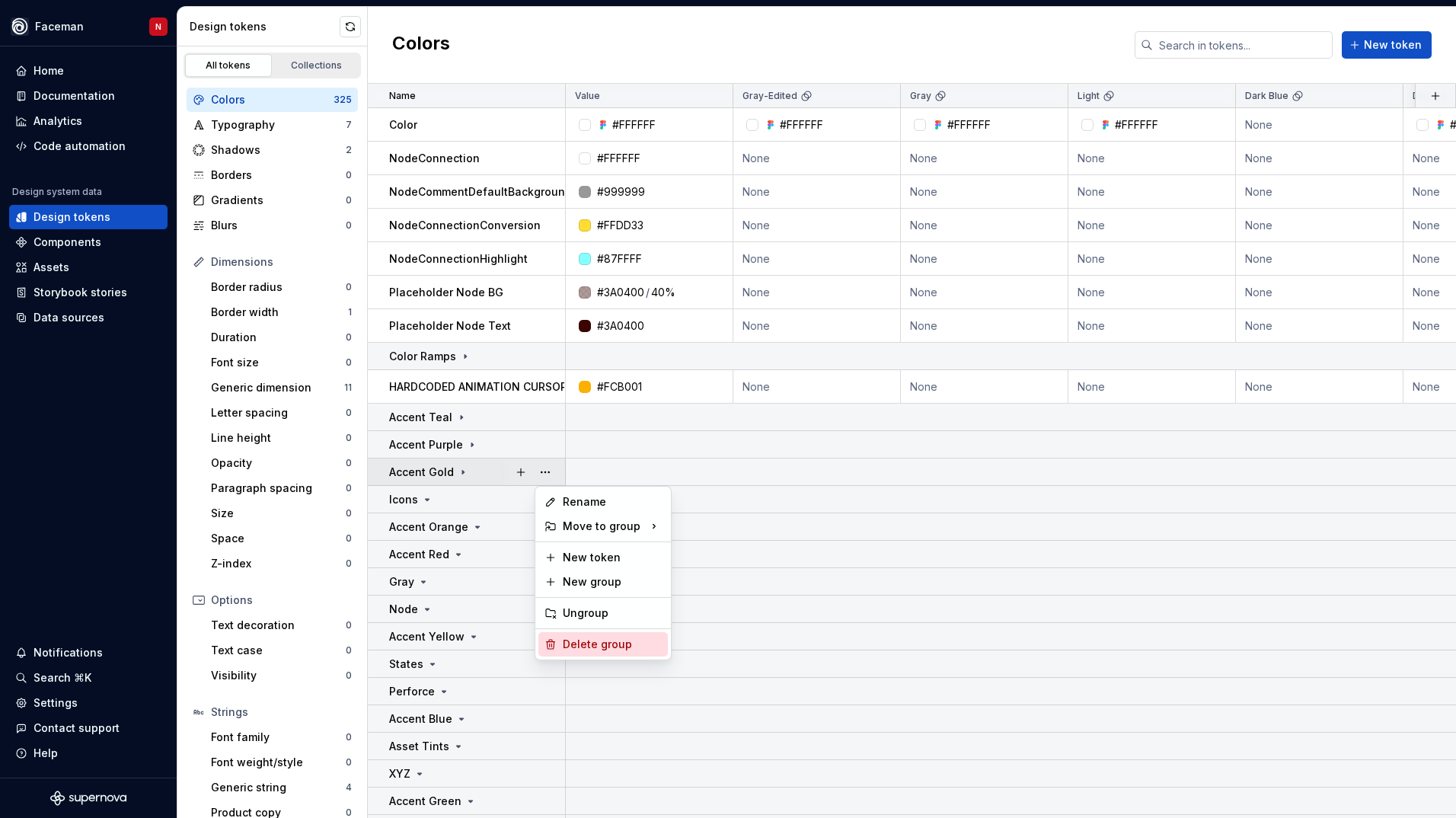
click at [599, 636] on div "Delete group" at bounding box center [612, 644] width 99 height 15
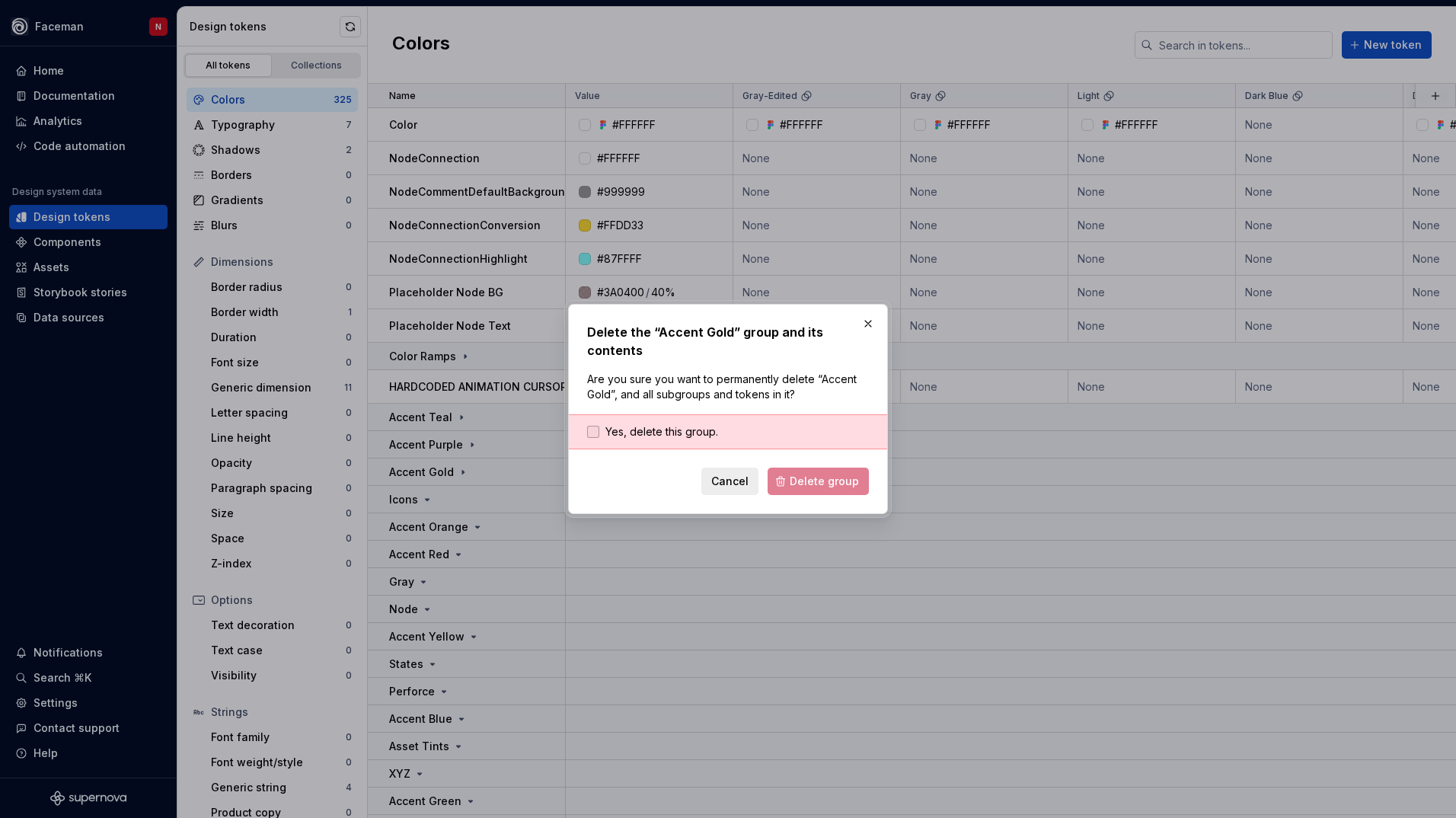
click at [596, 432] on div at bounding box center [593, 432] width 12 height 12
click at [808, 486] on span "Delete group" at bounding box center [824, 481] width 69 height 15
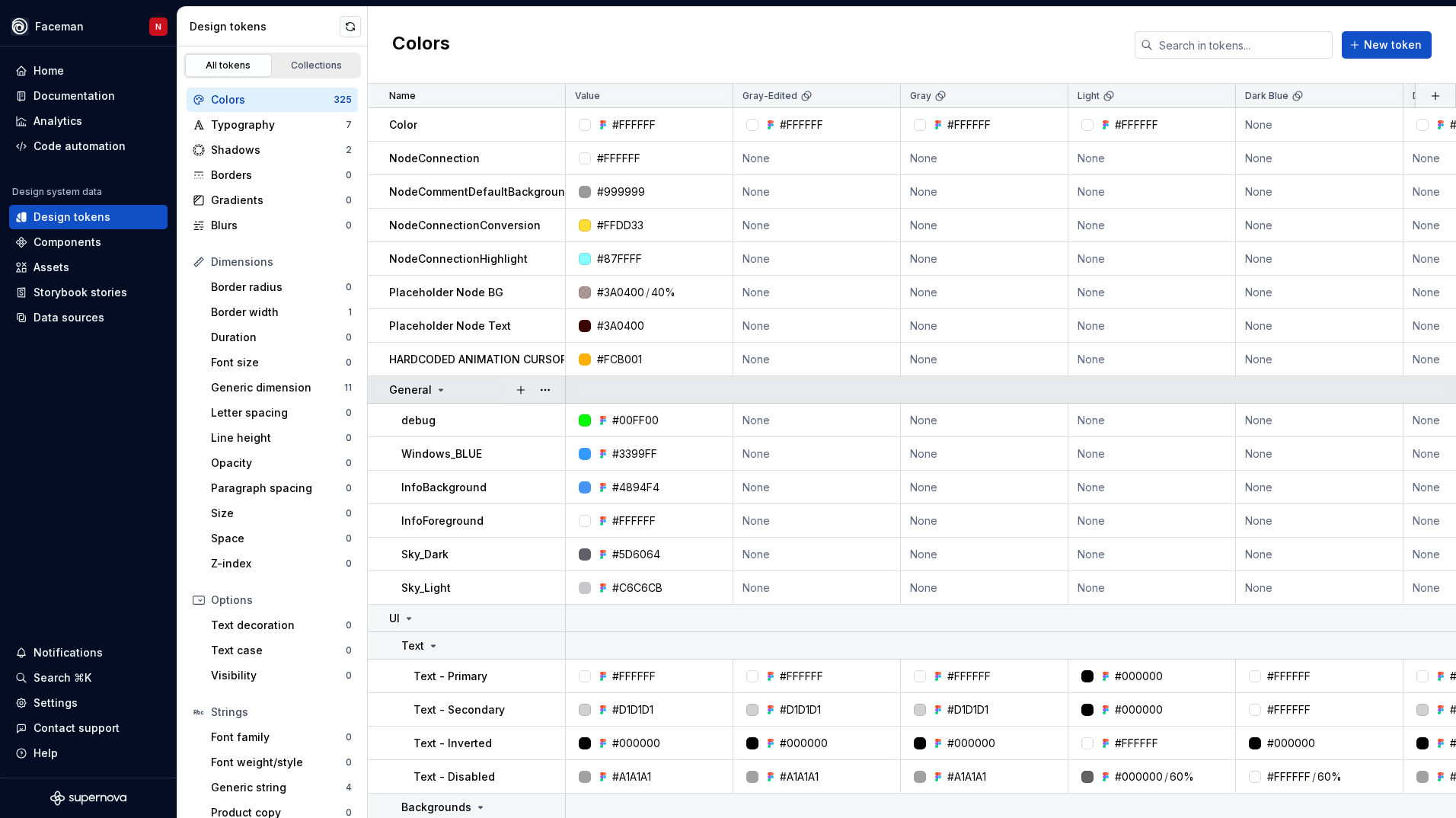
click at [434, 387] on icon at bounding box center [440, 389] width 12 height 12
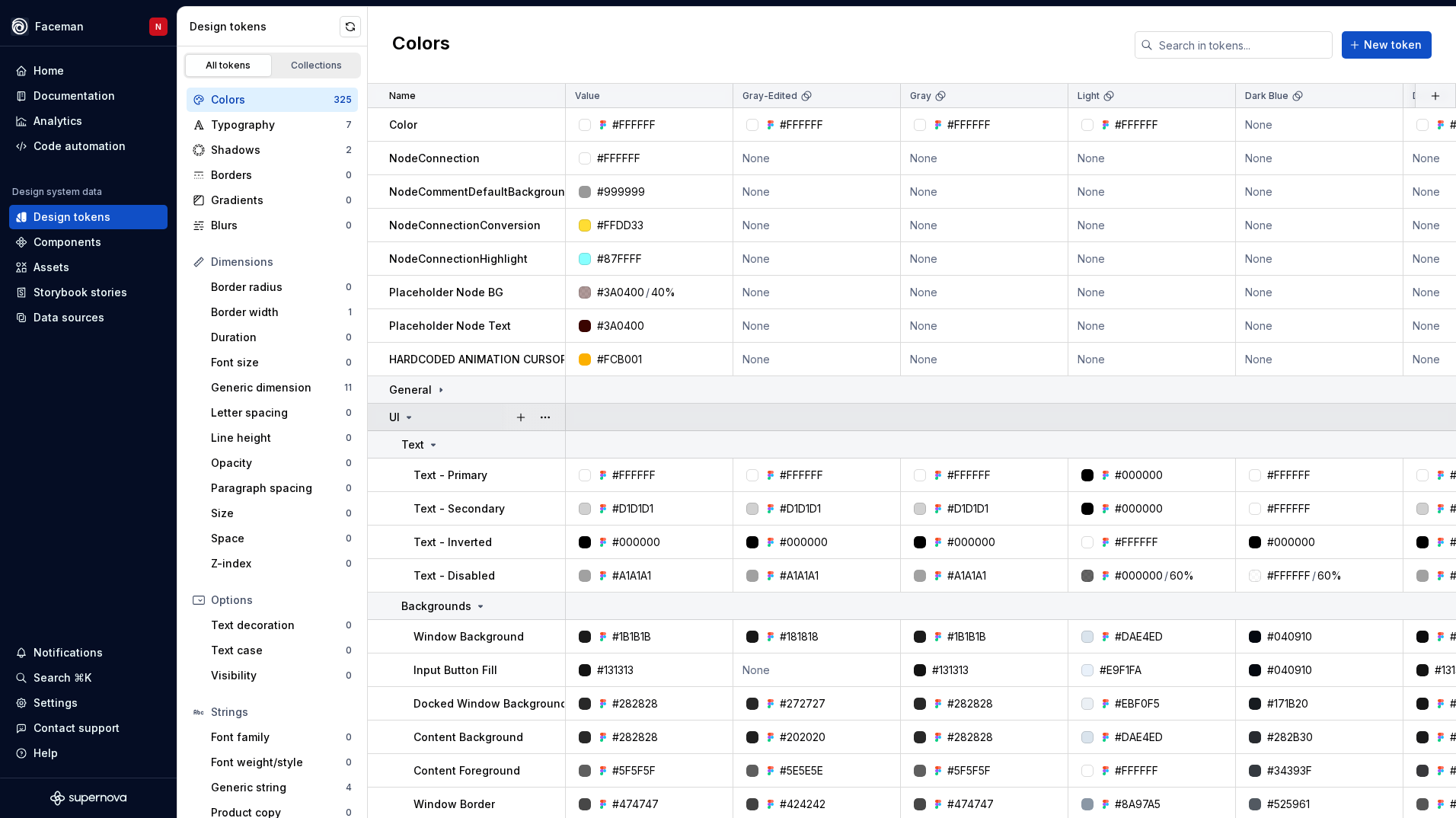
click at [411, 420] on icon at bounding box center [408, 417] width 12 height 12
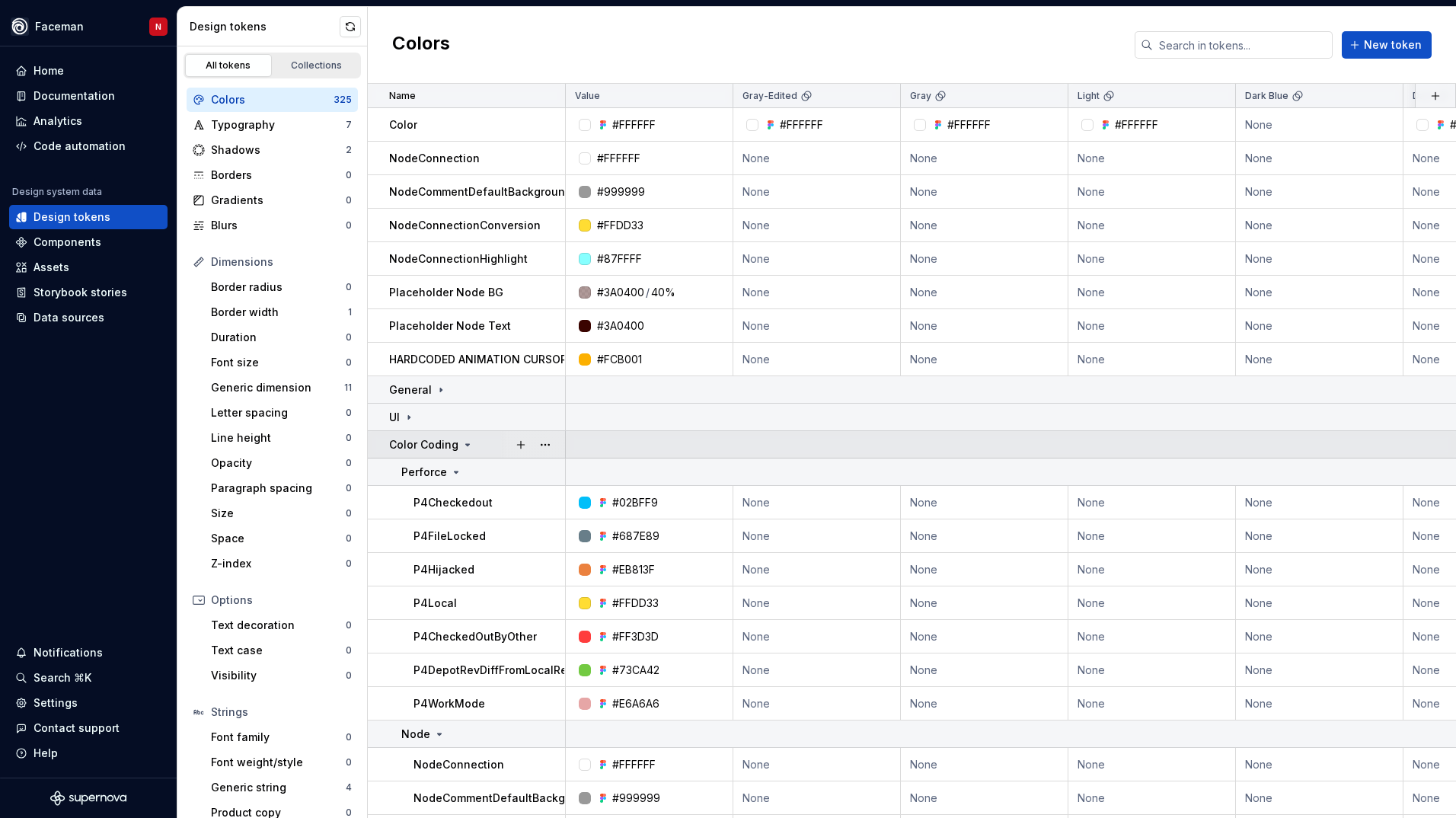
click at [461, 443] on icon at bounding box center [467, 445] width 12 height 12
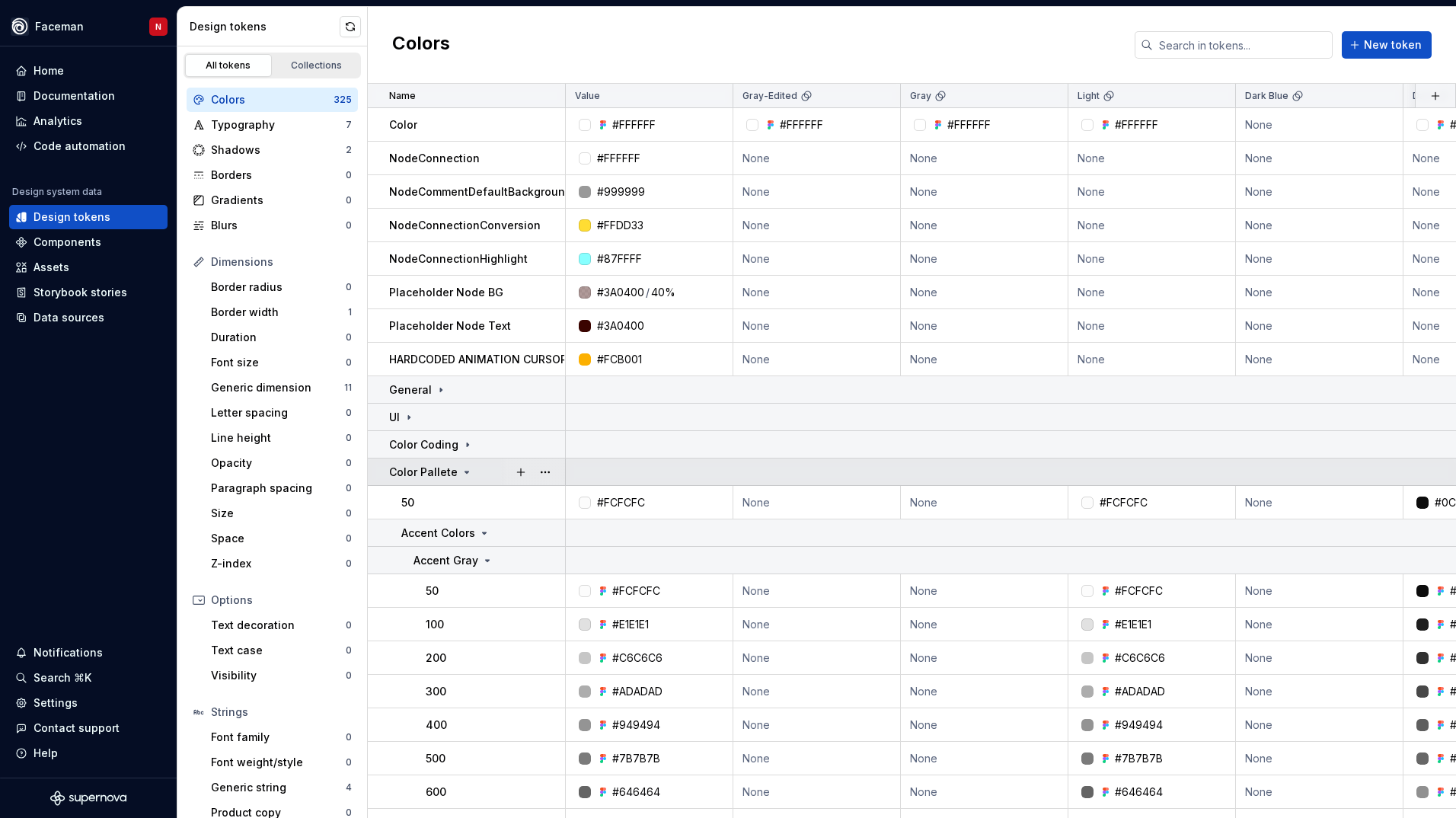
click at [460, 475] on icon at bounding box center [466, 472] width 12 height 12
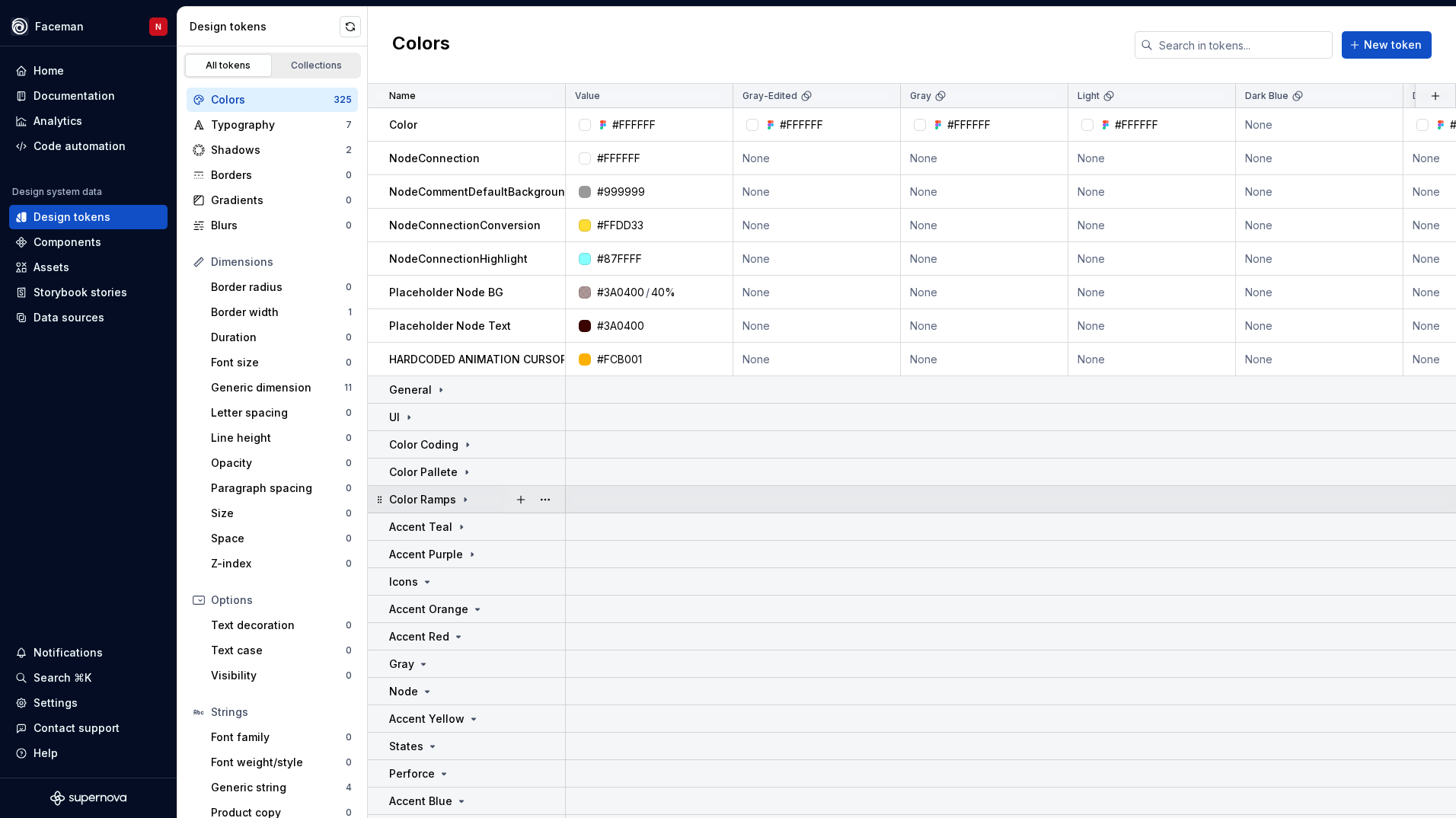
click at [464, 503] on icon at bounding box center [465, 499] width 12 height 12
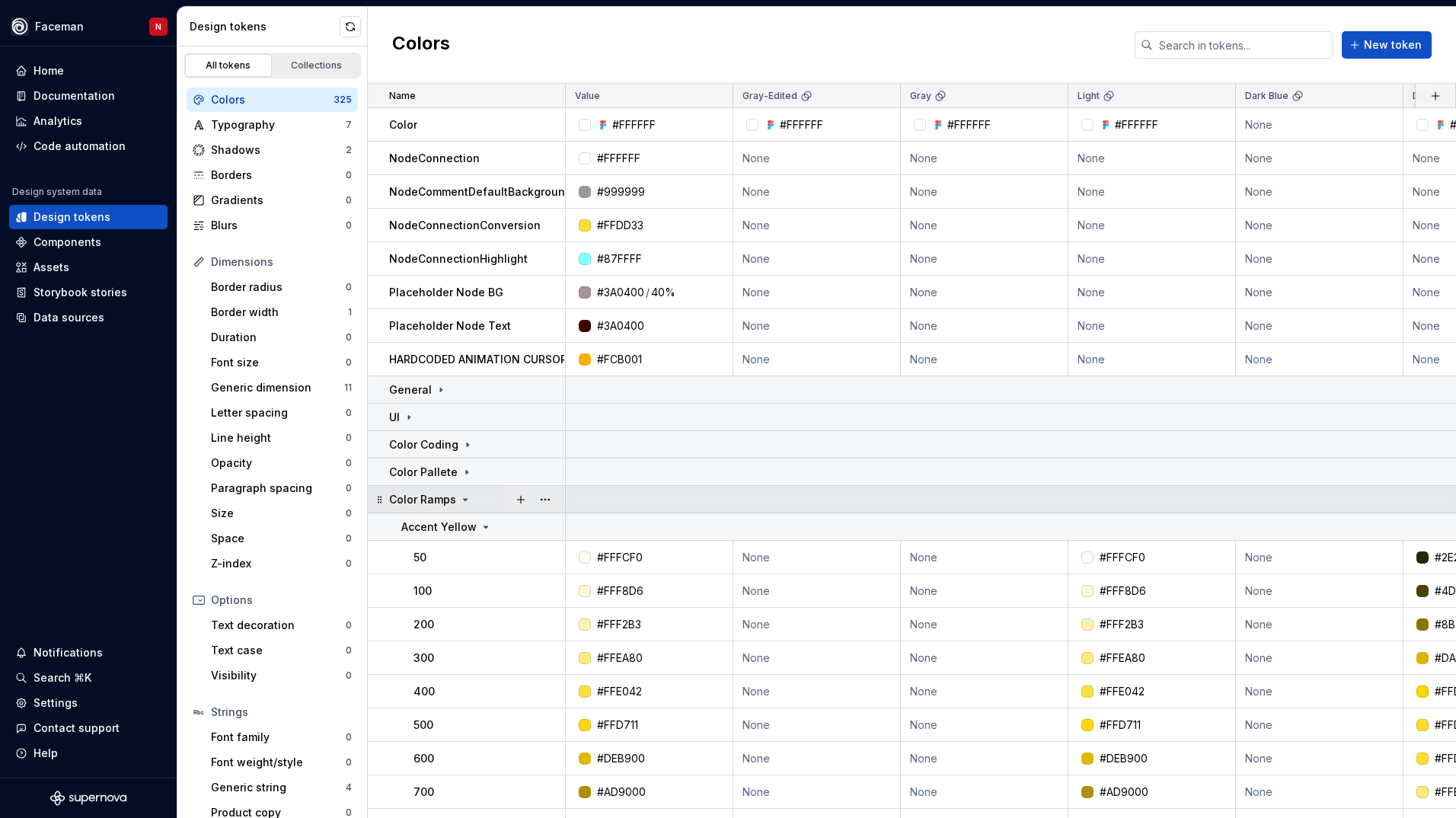
click at [463, 503] on icon at bounding box center [465, 499] width 12 height 12
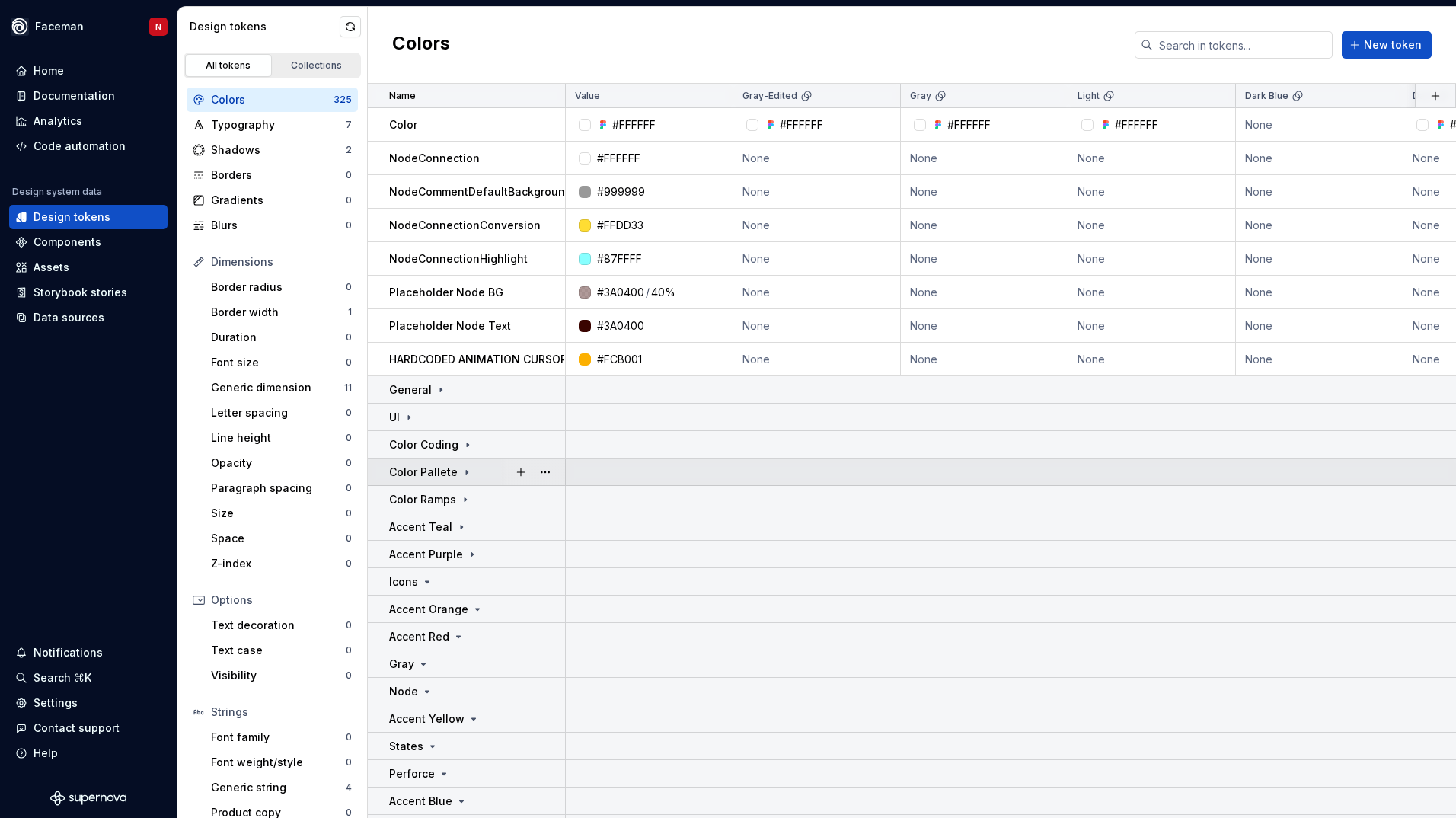
click at [464, 475] on icon at bounding box center [466, 472] width 12 height 12
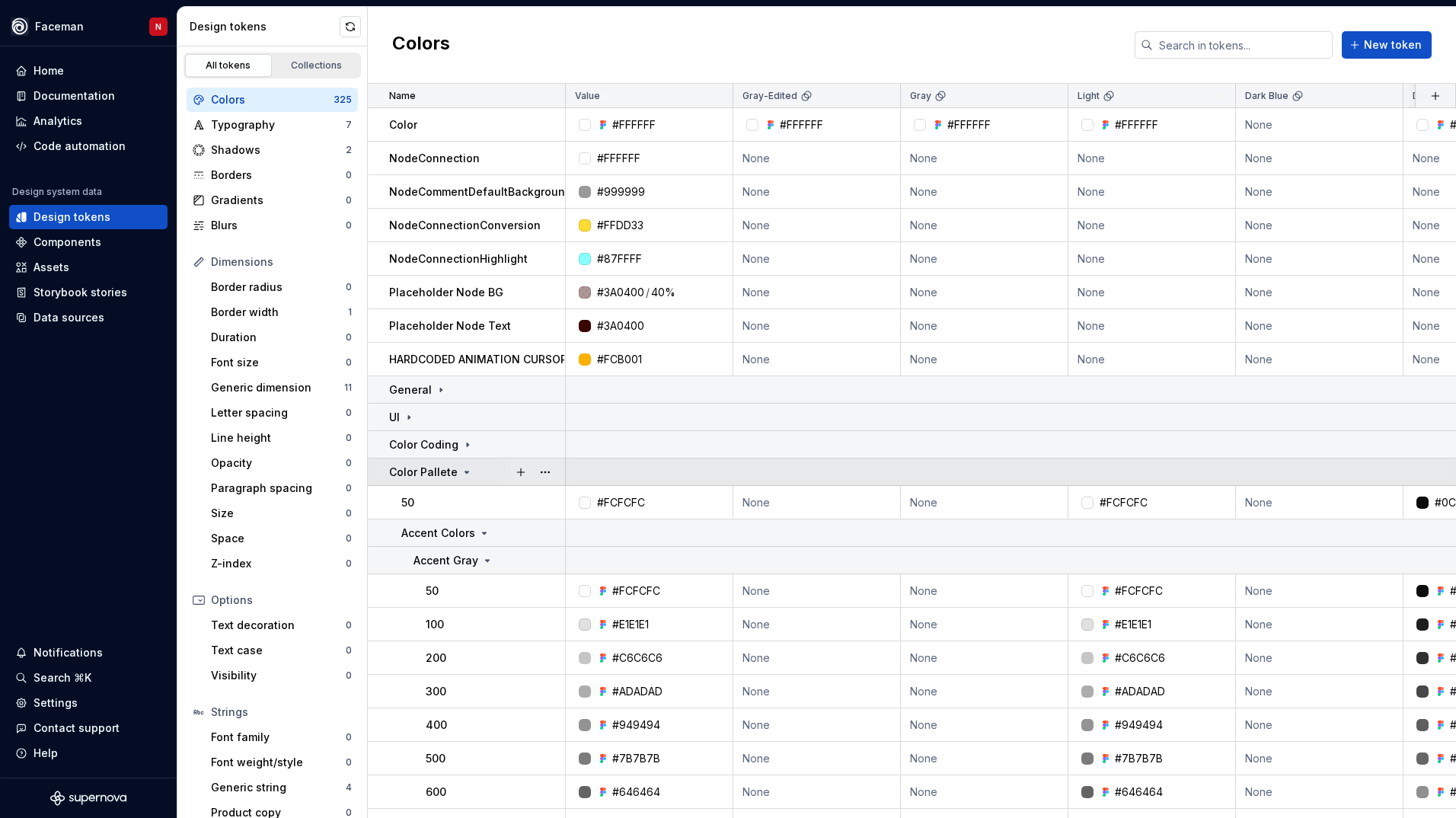
click at [464, 475] on icon at bounding box center [466, 472] width 12 height 12
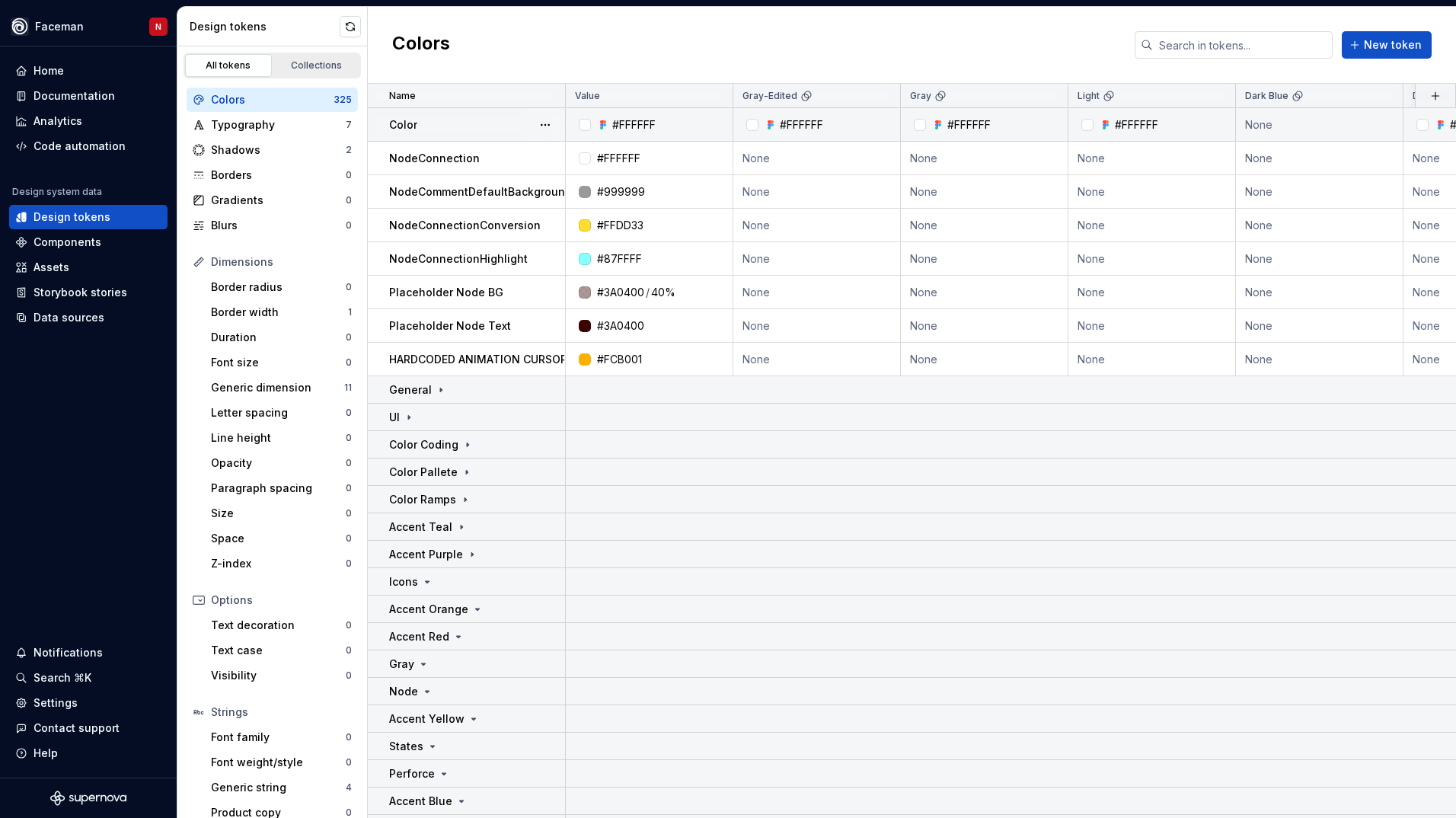
click at [452, 132] on td "Color" at bounding box center [467, 125] width 198 height 33
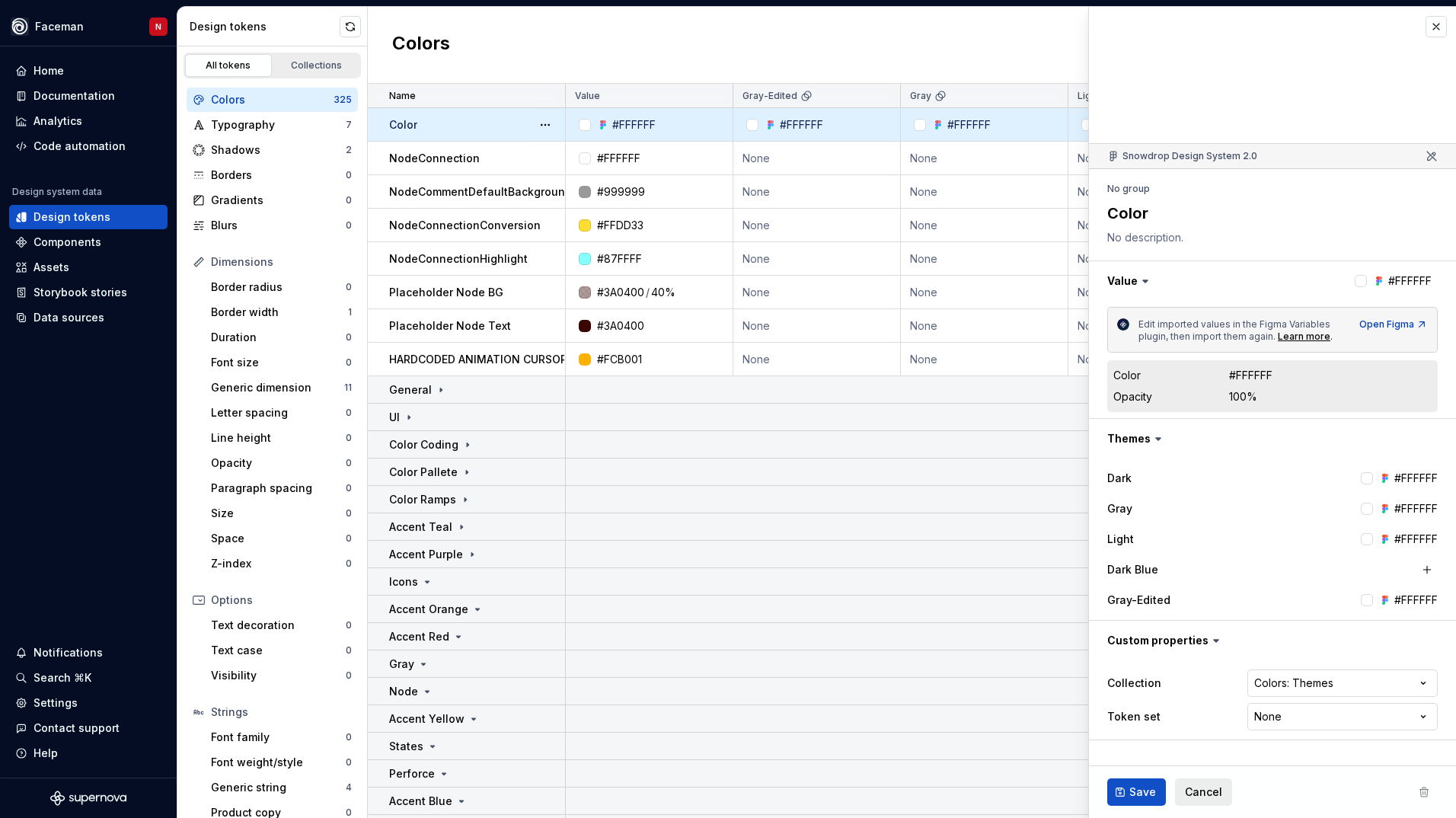
type textarea "*"
click at [1159, 599] on label "Gray-Edited" at bounding box center [1138, 600] width 63 height 15
drag, startPoint x: 1159, startPoint y: 599, endPoint x: 1142, endPoint y: 599, distance: 17.0
click at [1142, 599] on label "Gray-Edited" at bounding box center [1138, 600] width 63 height 15
click at [692, 578] on td at bounding box center [1310, 582] width 1488 height 28
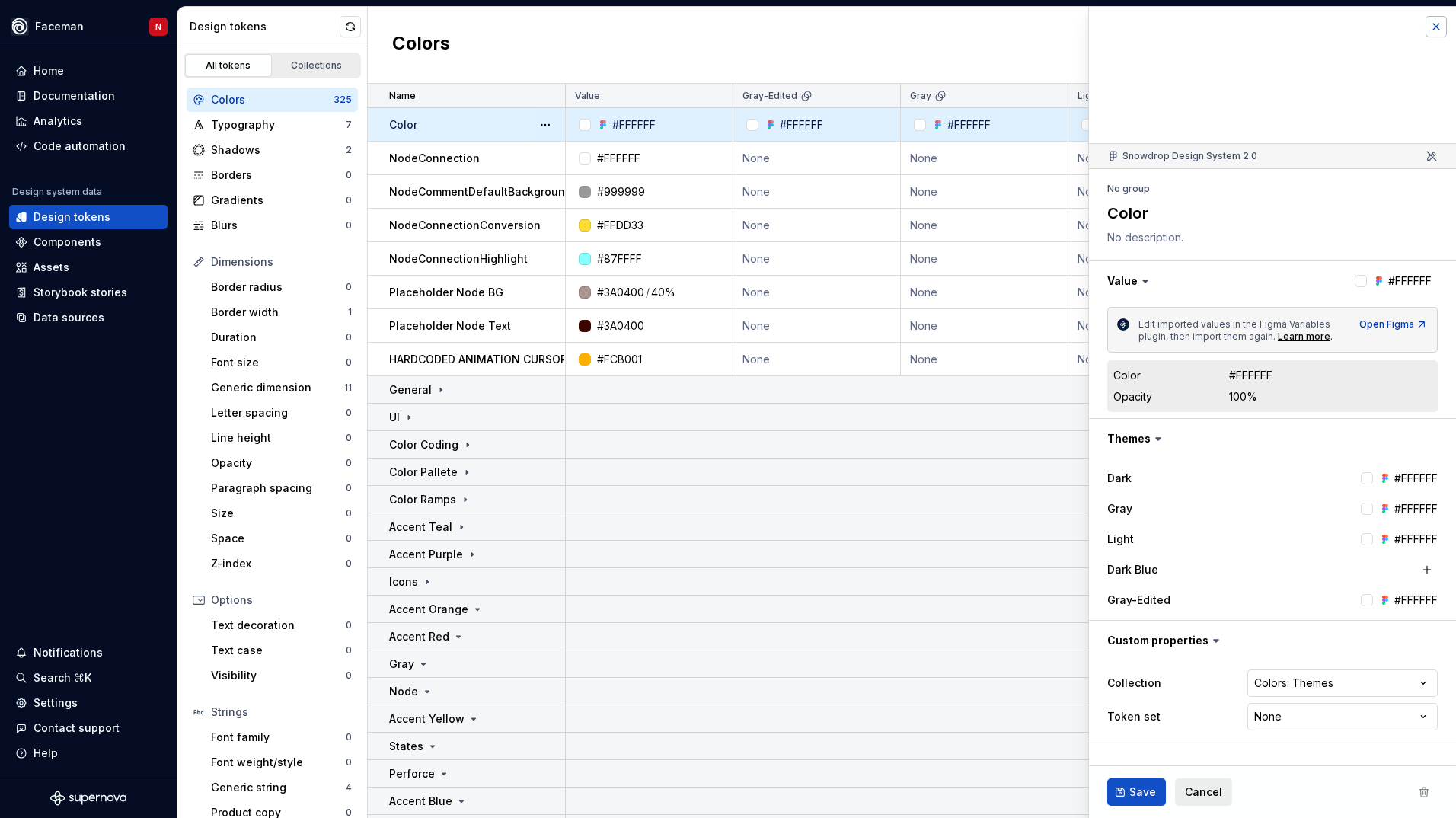
click at [1441, 28] on button "button" at bounding box center [1436, 26] width 21 height 21
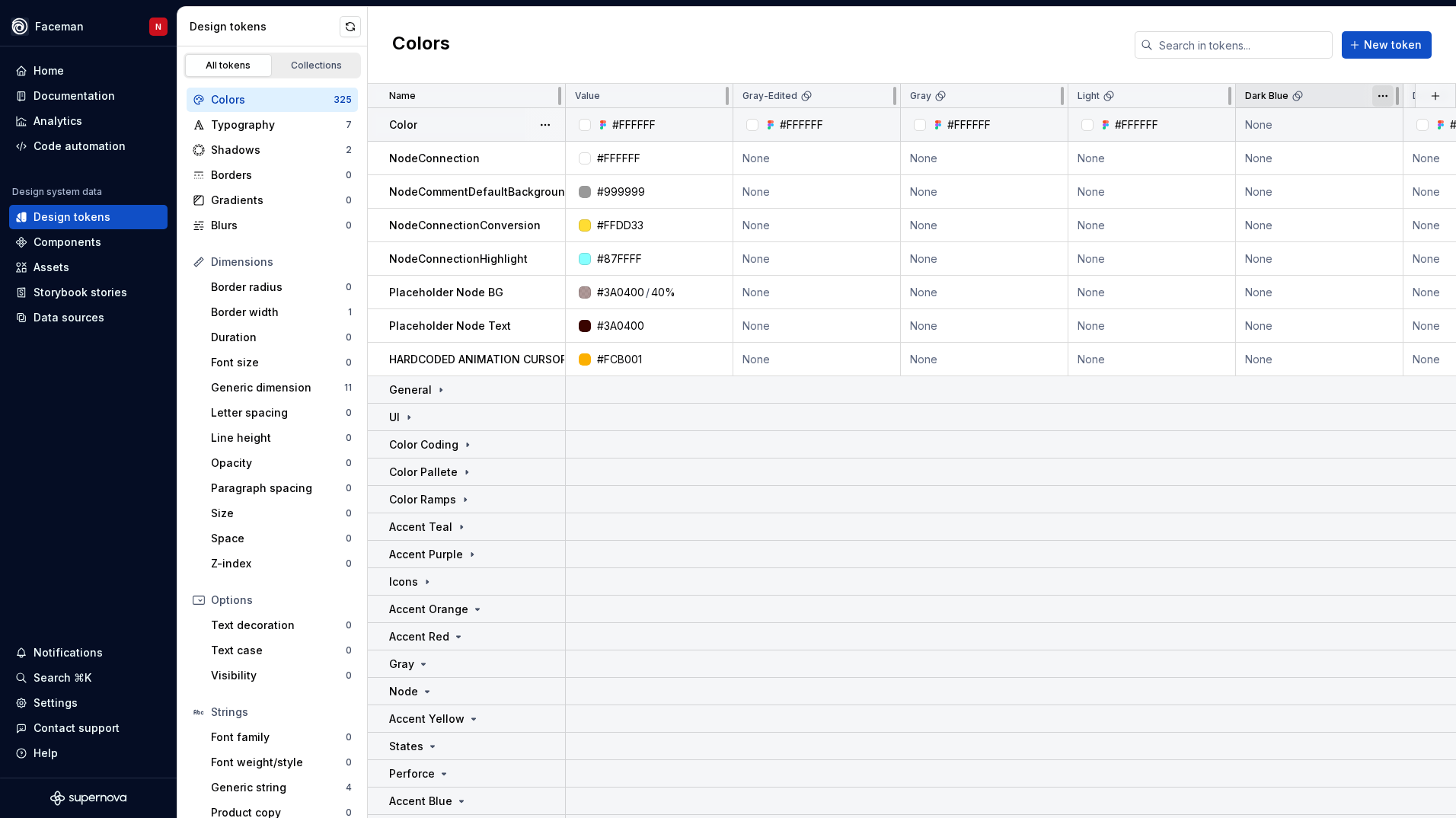
click at [1386, 100] on html "Faceman N Home Documentation Analytics Code automation Design system data Desig…" at bounding box center [728, 409] width 1456 height 818
click at [1374, 214] on span "Delete theme" at bounding box center [1396, 212] width 99 height 15
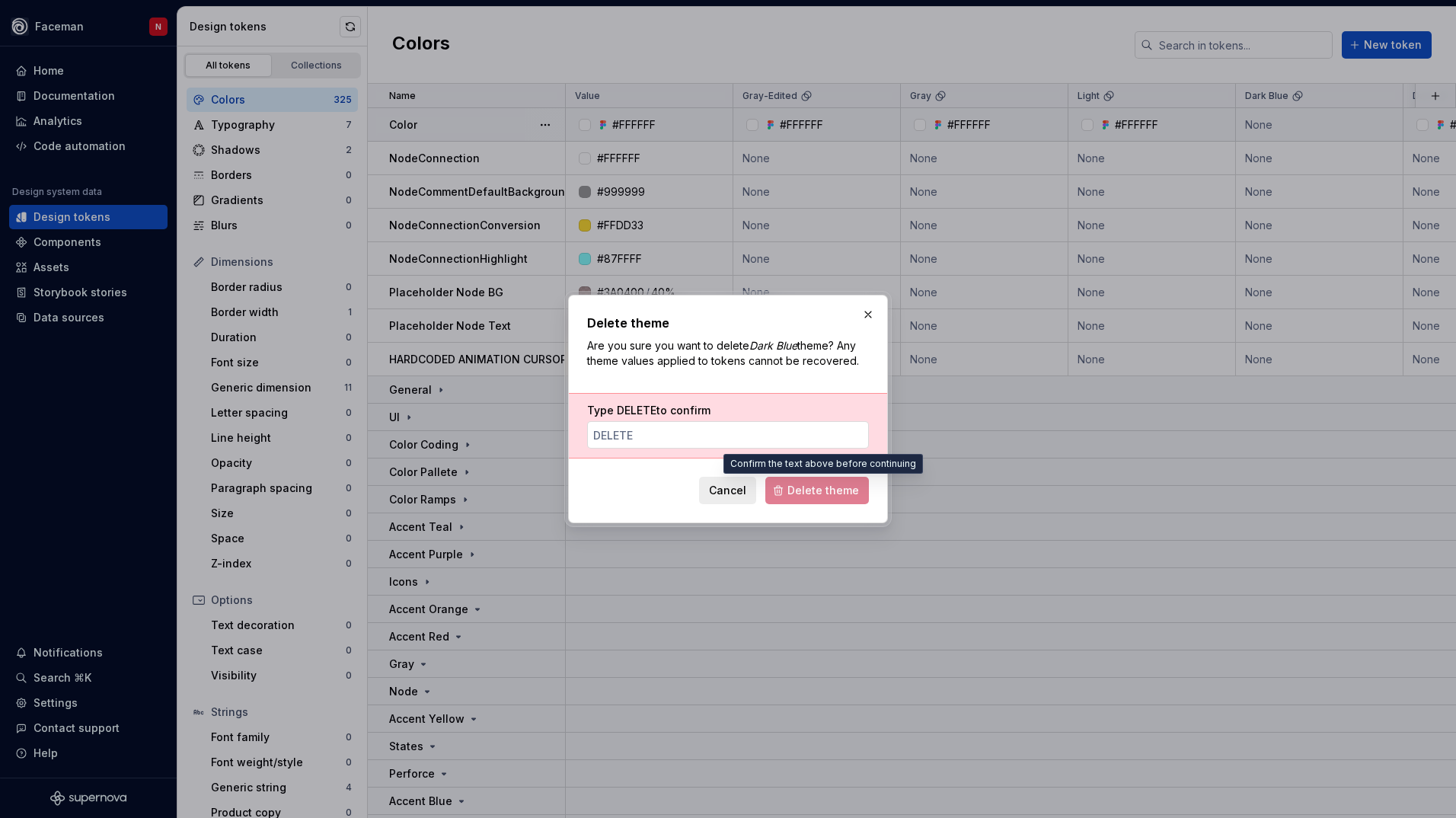
click at [803, 496] on span "Delete theme" at bounding box center [817, 491] width 104 height 28
click at [628, 427] on input "Type DELETE to confirm" at bounding box center [728, 435] width 282 height 28
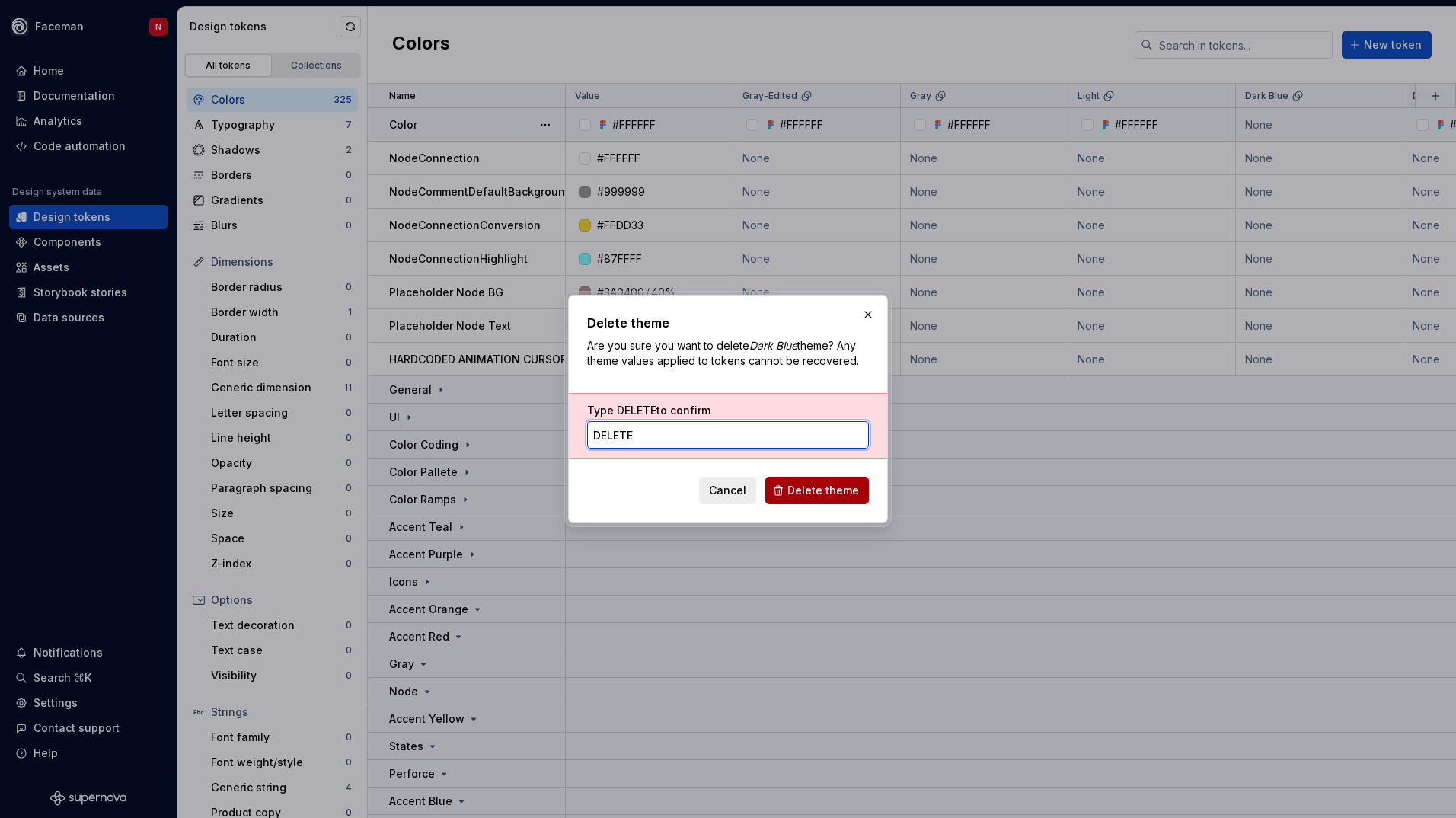
type input "Delete"
click at [795, 495] on span "Delete theme" at bounding box center [822, 490] width 71 height 15
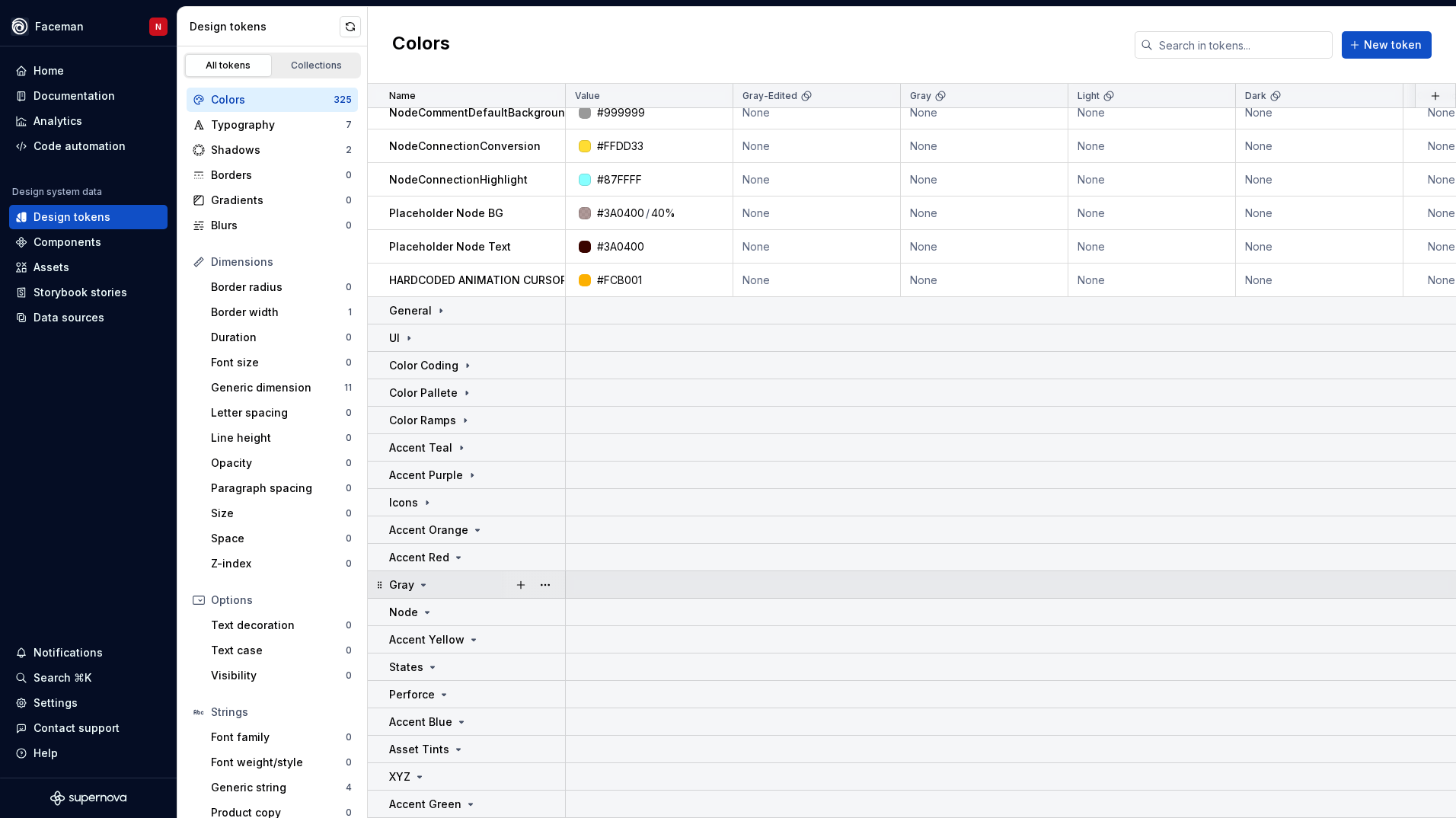
scroll to position [87, 0]
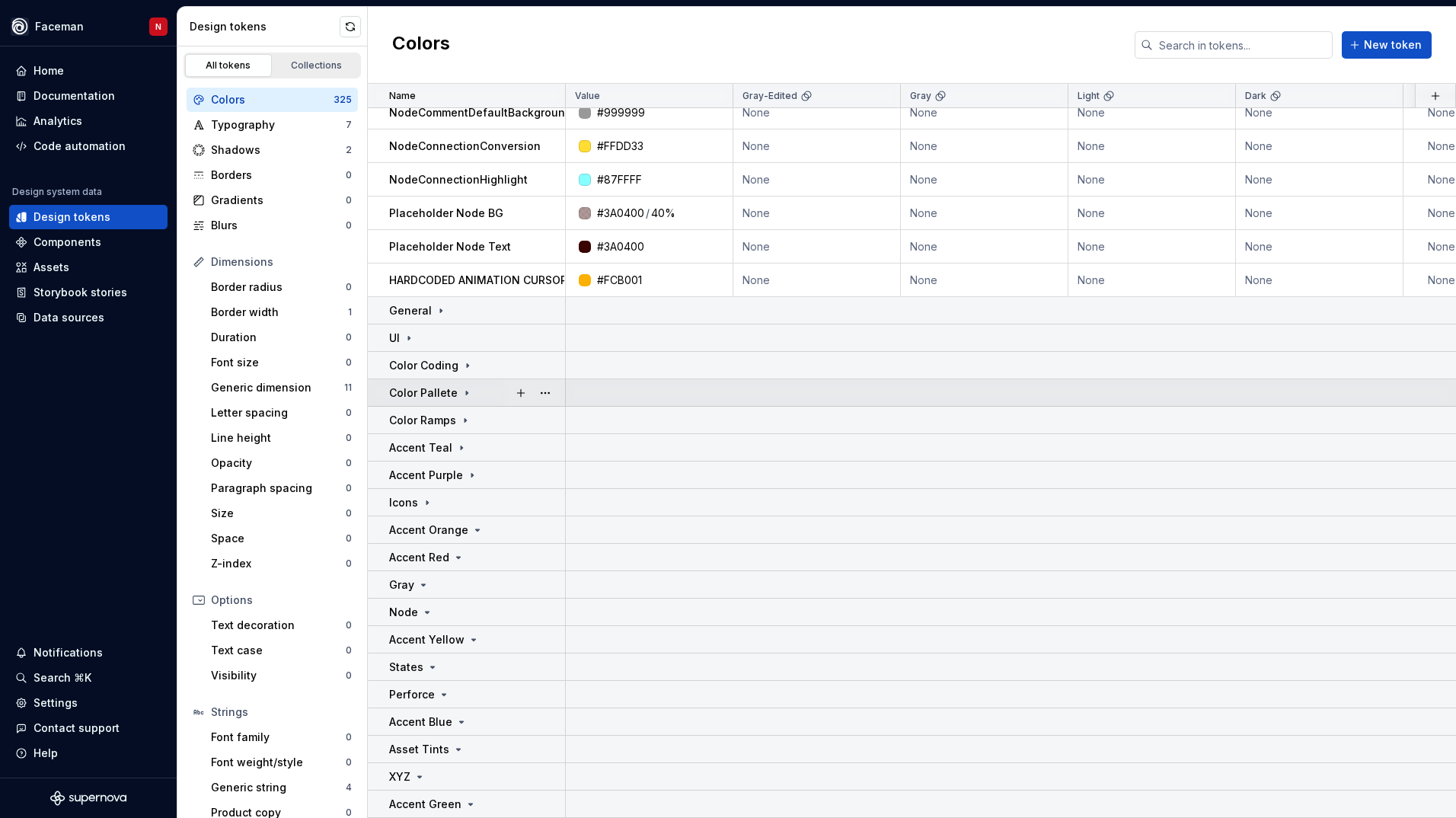
click at [461, 389] on icon at bounding box center [466, 393] width 12 height 12
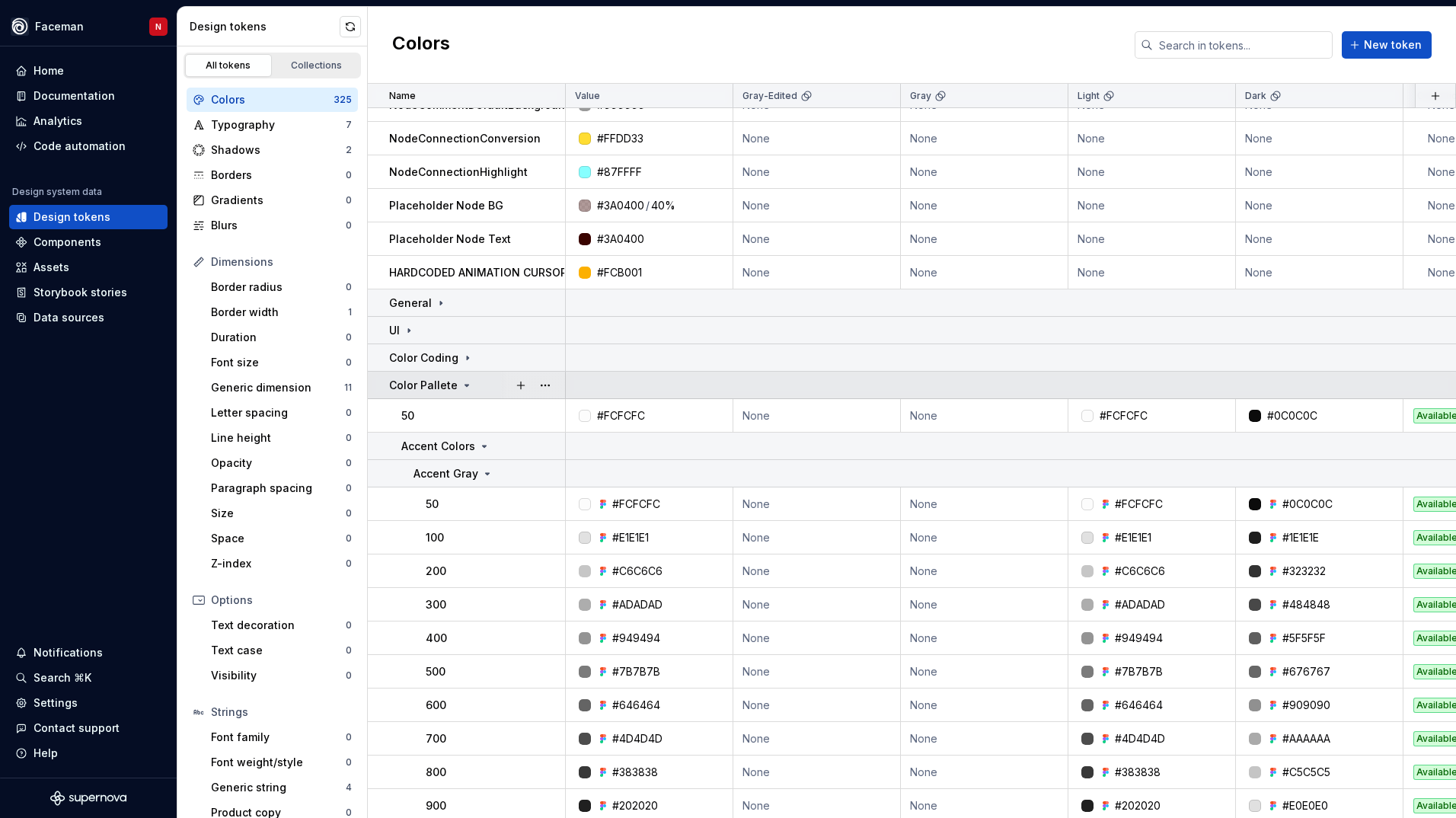
click at [461, 389] on icon at bounding box center [466, 384] width 12 height 12
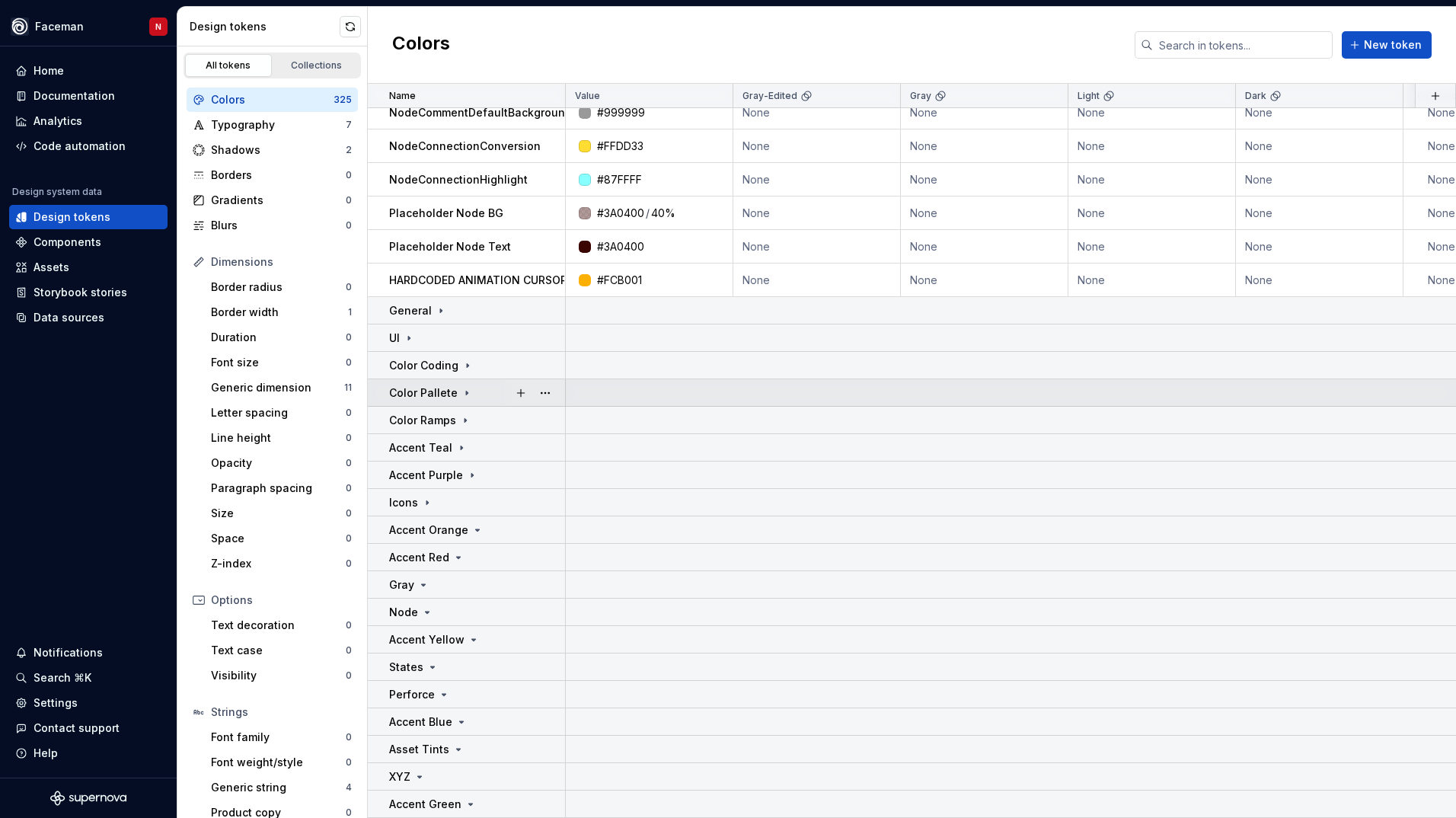
drag, startPoint x: 461, startPoint y: 389, endPoint x: 446, endPoint y: 381, distance: 17.0
click at [446, 385] on p "Color Pallete" at bounding box center [423, 393] width 69 height 15
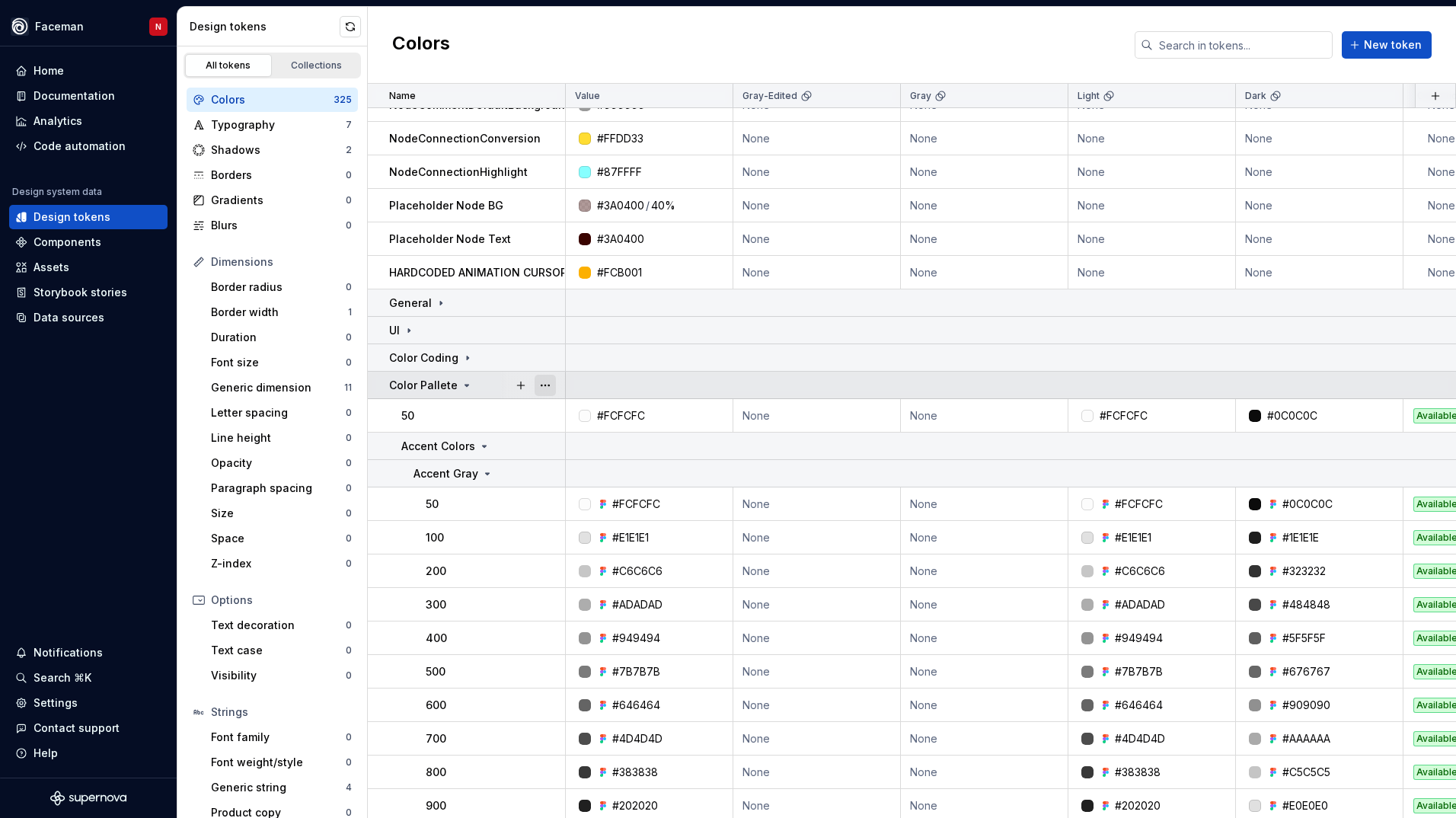
click at [552, 387] on button "button" at bounding box center [545, 385] width 21 height 21
click at [457, 384] on html "Faceman N Home Documentation Analytics Code automation Design system data Desig…" at bounding box center [728, 409] width 1456 height 818
click at [462, 384] on icon at bounding box center [466, 384] width 12 height 12
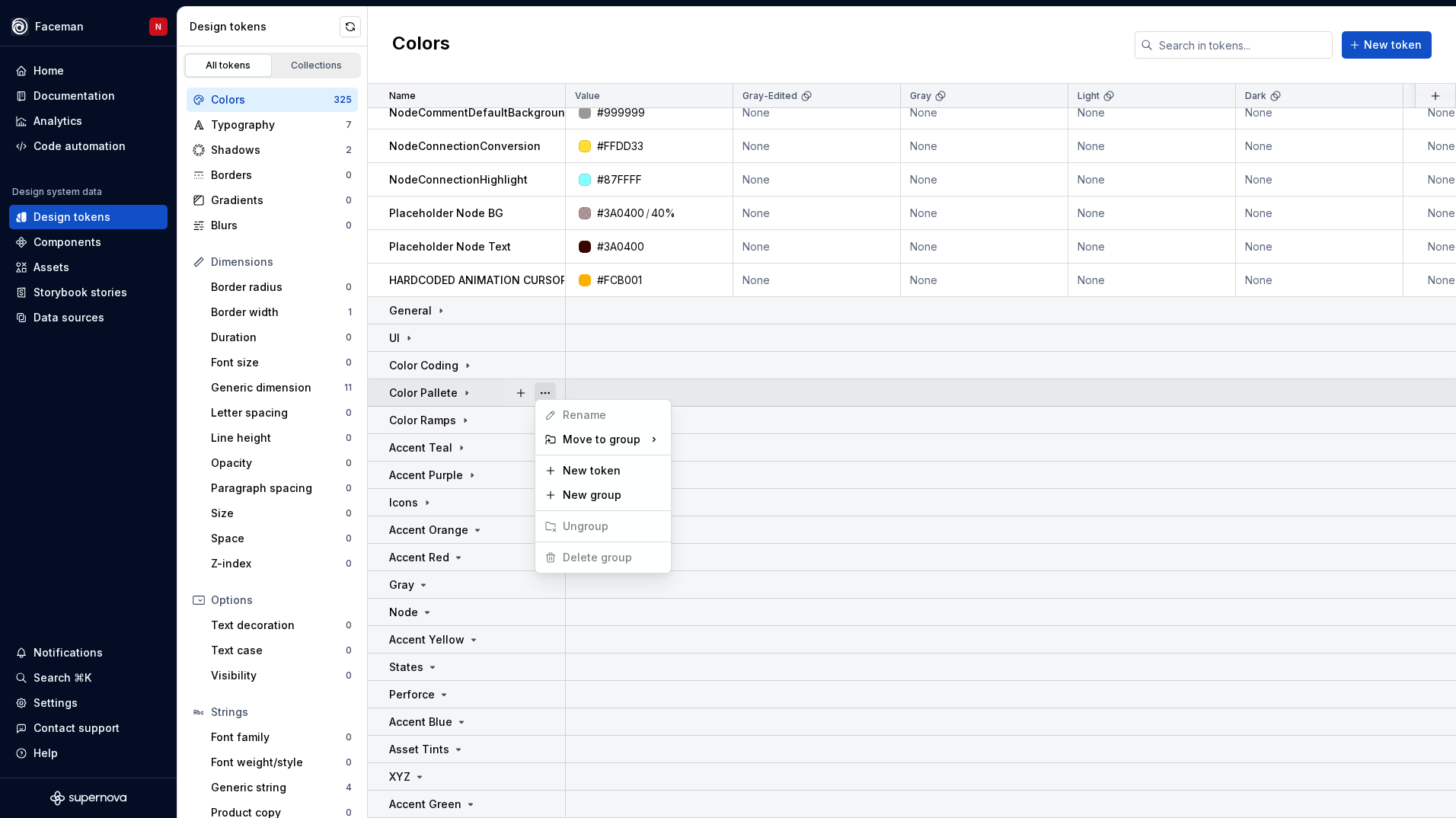
click at [544, 385] on button "button" at bounding box center [545, 393] width 21 height 21
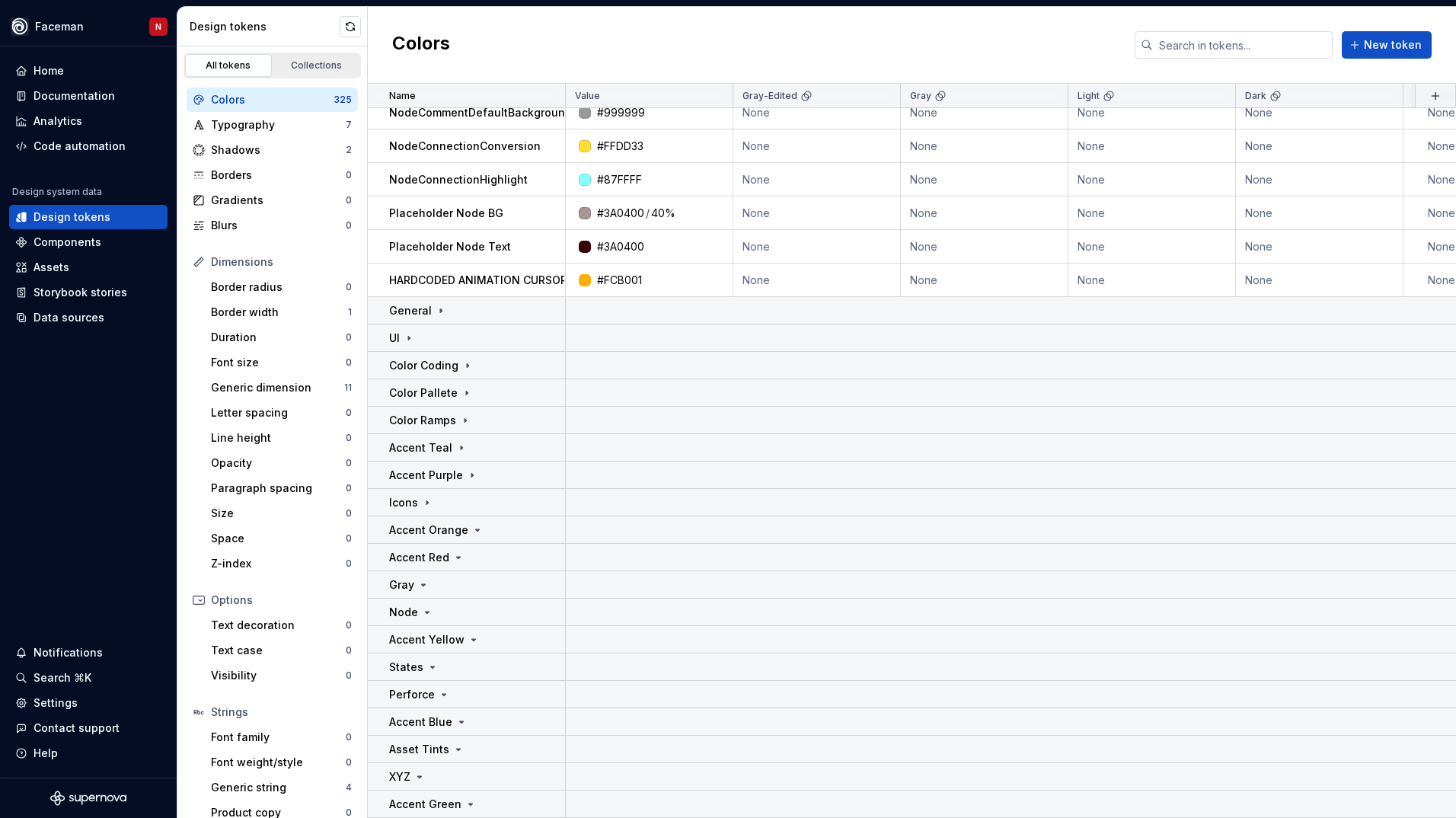
click at [503, 409] on html "Faceman N Home Documentation Analytics Code automation Design system data Desig…" at bounding box center [728, 409] width 1456 height 818
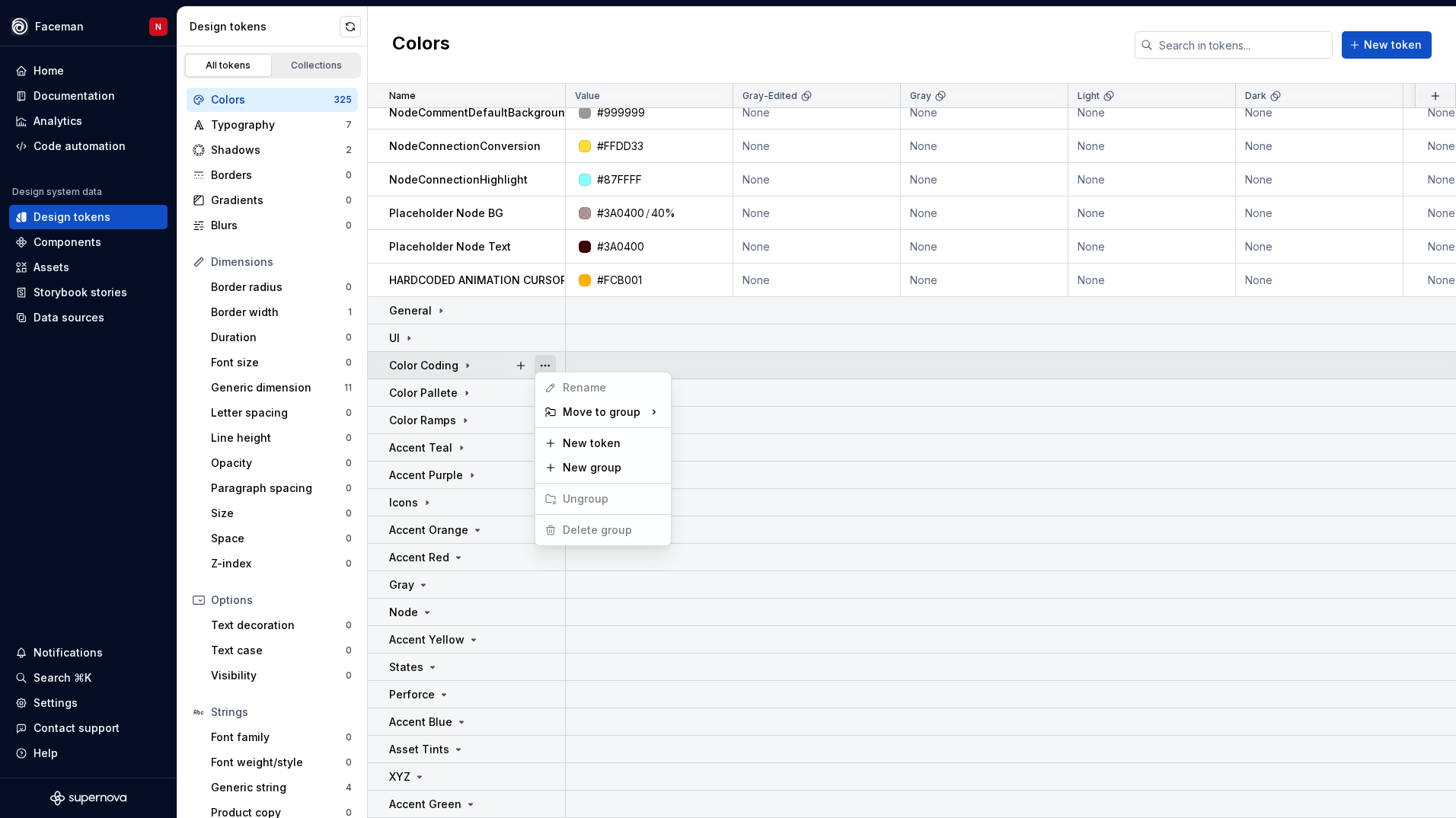
click at [544, 355] on button "button" at bounding box center [545, 365] width 21 height 21
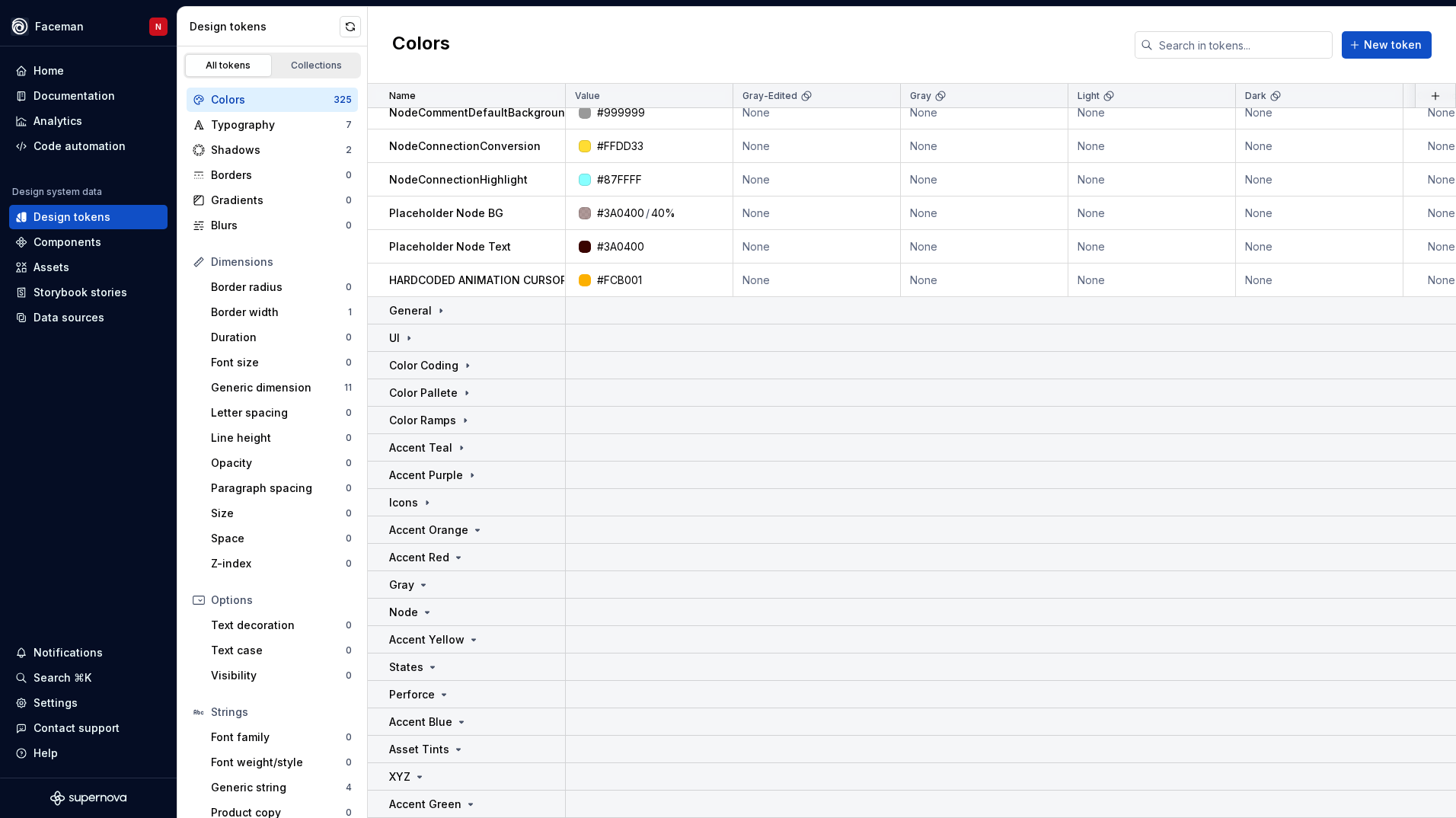
click at [539, 328] on html "Faceman N Home Documentation Analytics Code automation Design system data Desig…" at bounding box center [728, 409] width 1456 height 818
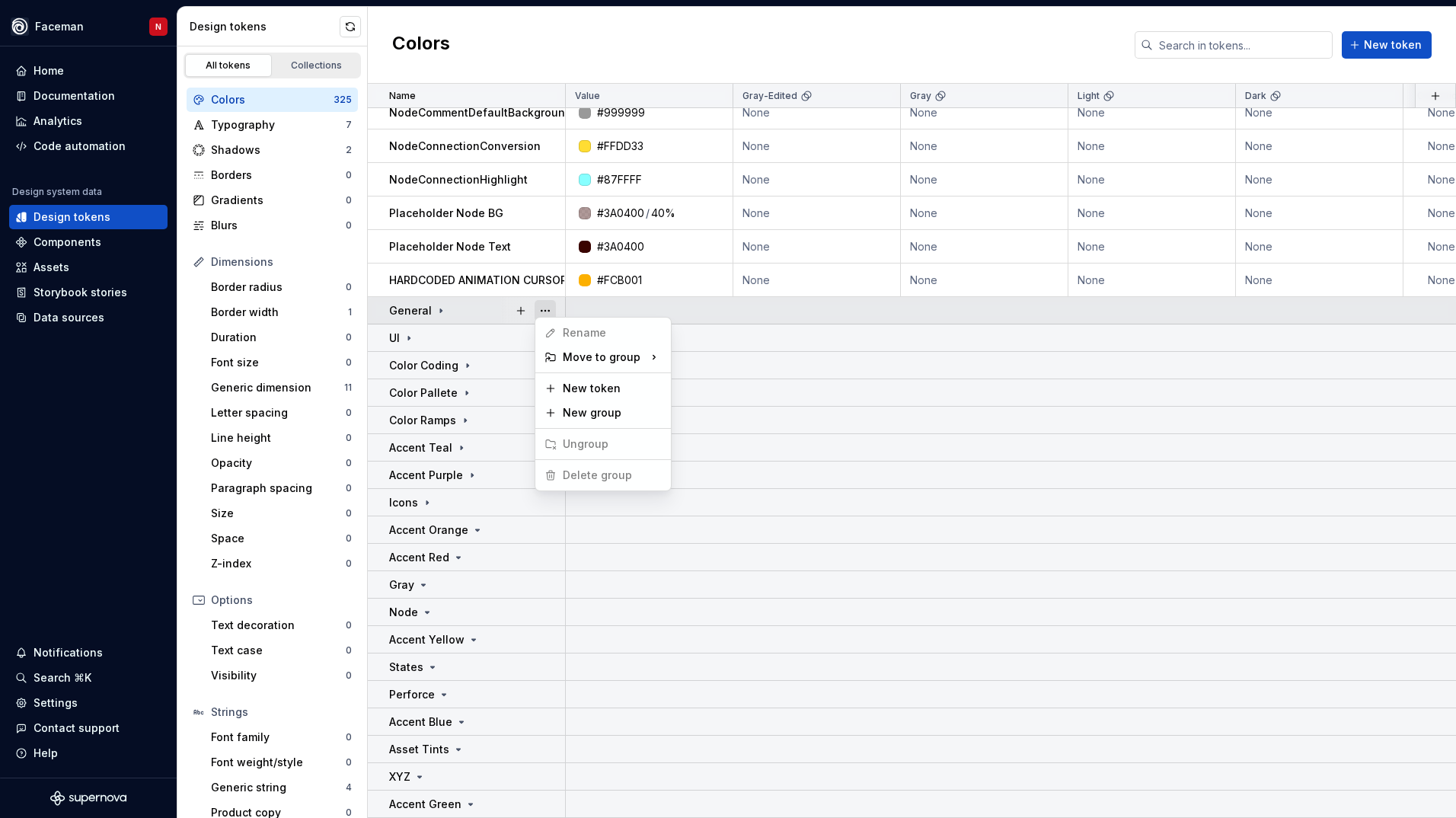
click at [542, 301] on button "button" at bounding box center [545, 310] width 21 height 21
click at [459, 460] on html "Faceman N Home Documentation Analytics Code automation Design system data Desig…" at bounding box center [728, 409] width 1456 height 818
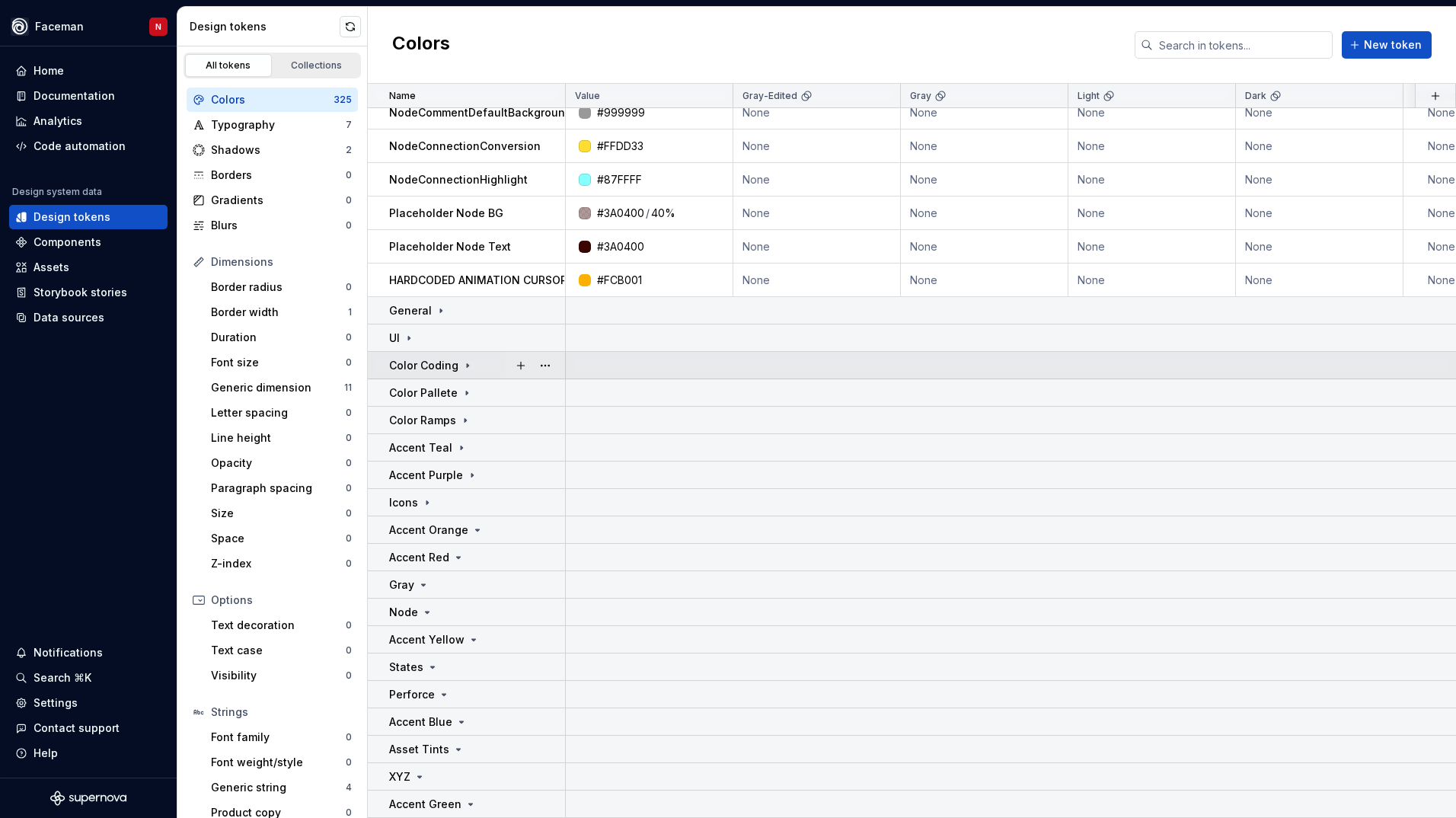
click at [469, 362] on icon at bounding box center [467, 365] width 12 height 12
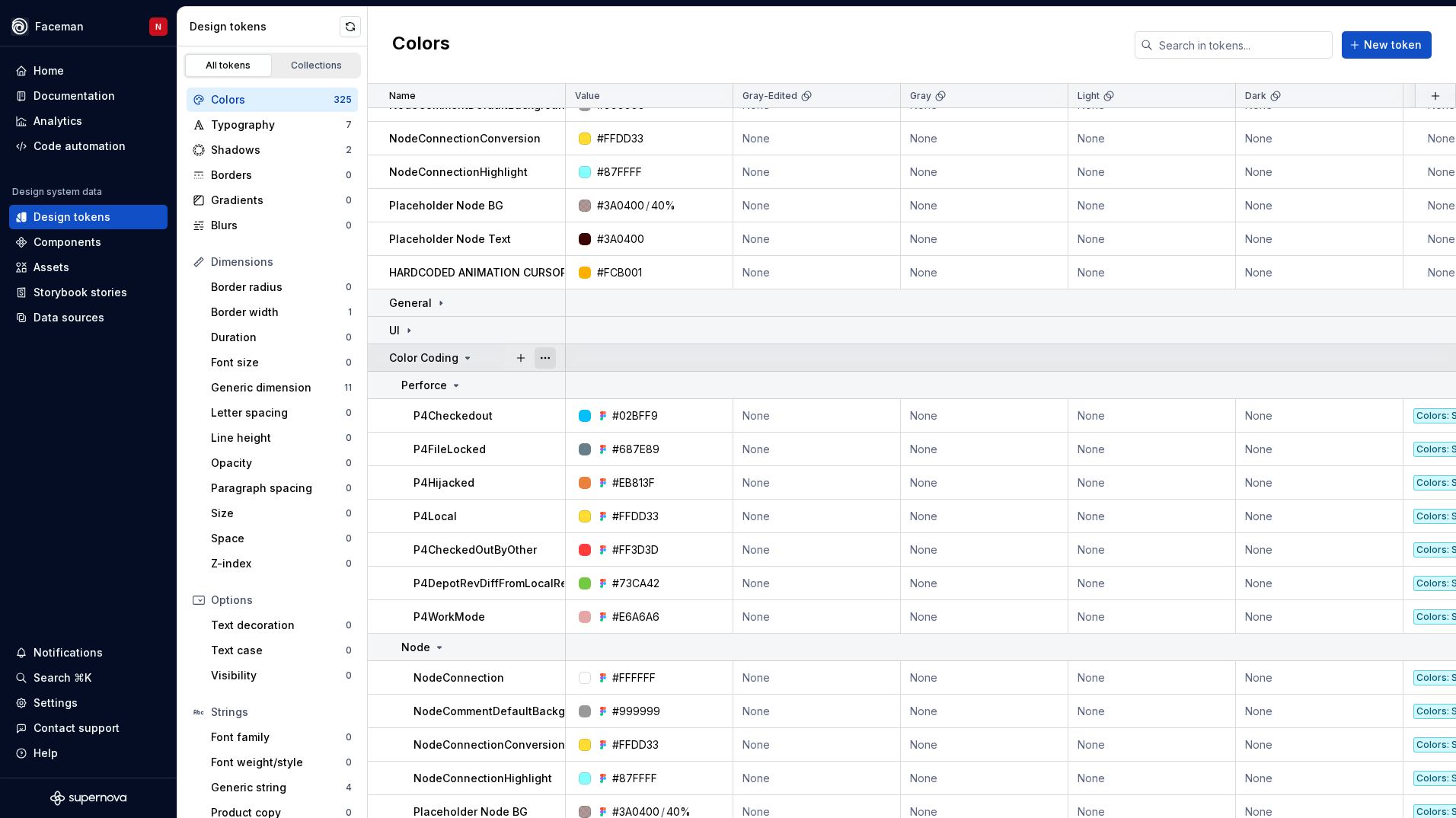
click at [540, 357] on button "button" at bounding box center [545, 358] width 21 height 21
click at [461, 357] on icon at bounding box center [467, 358] width 12 height 12
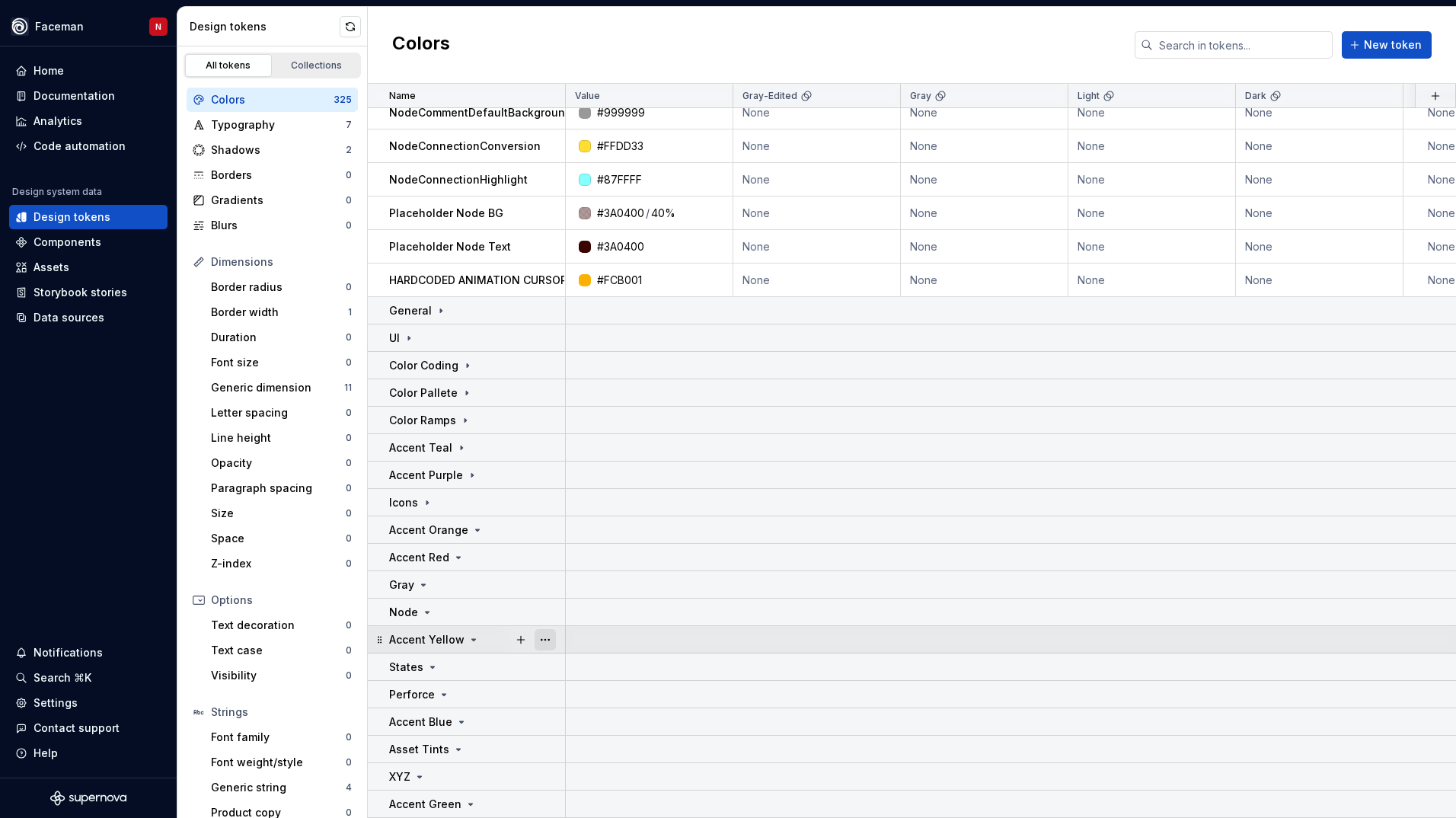
click at [546, 635] on button "button" at bounding box center [545, 639] width 21 height 21
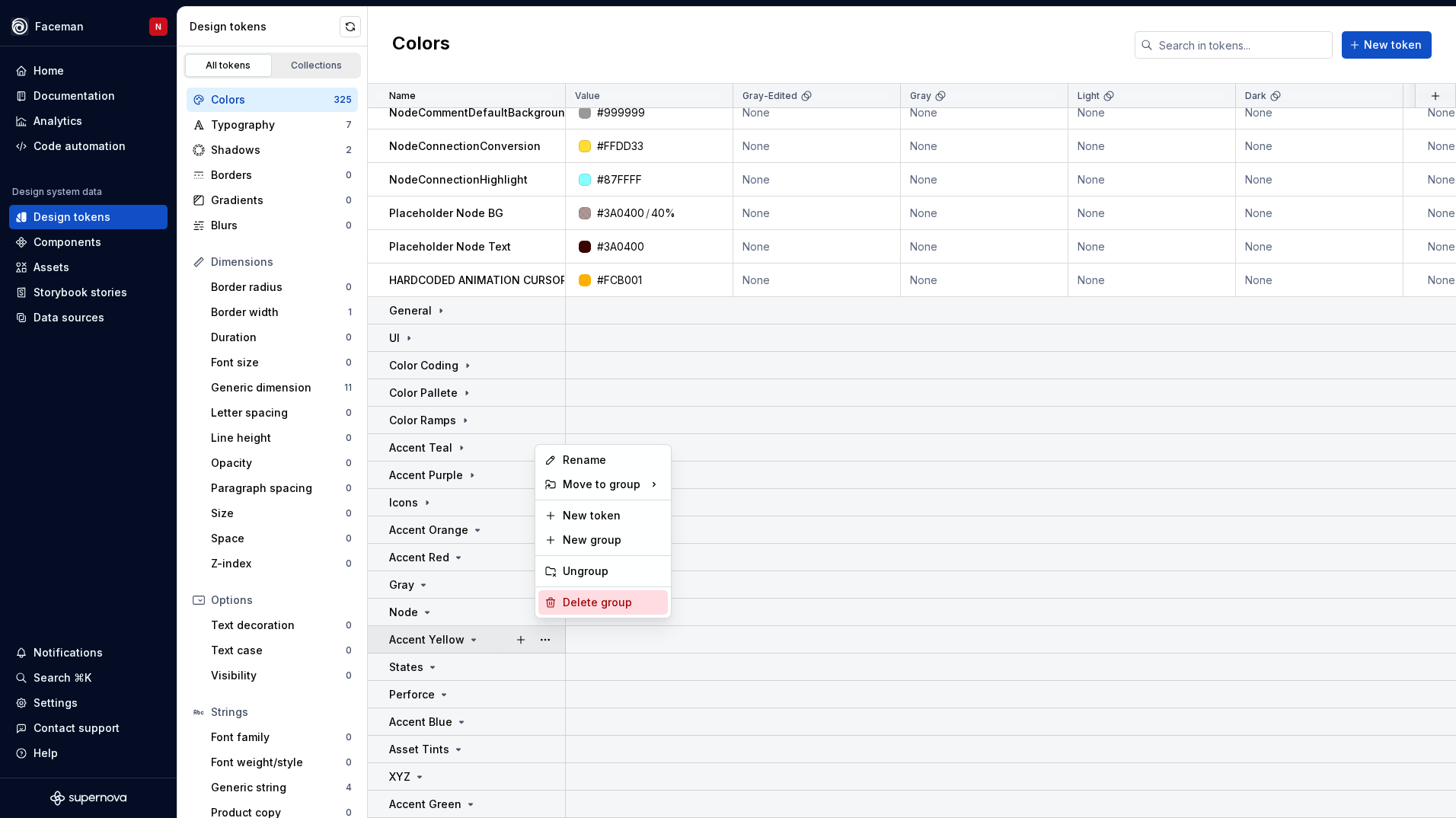
click at [581, 603] on div "Delete group" at bounding box center [612, 602] width 99 height 15
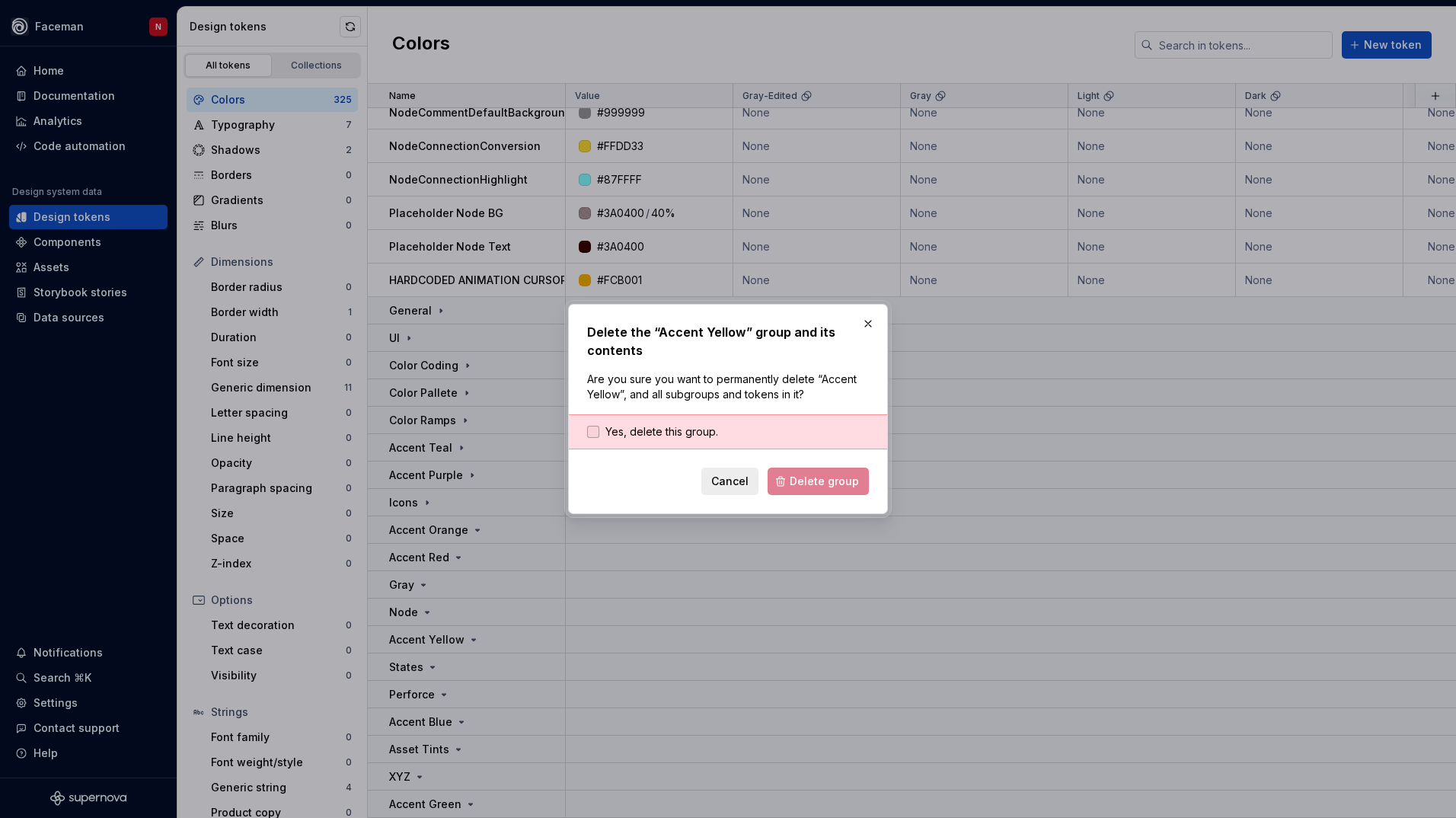
click at [595, 434] on div at bounding box center [593, 432] width 12 height 12
click at [797, 477] on span "Delete group" at bounding box center [824, 481] width 69 height 15
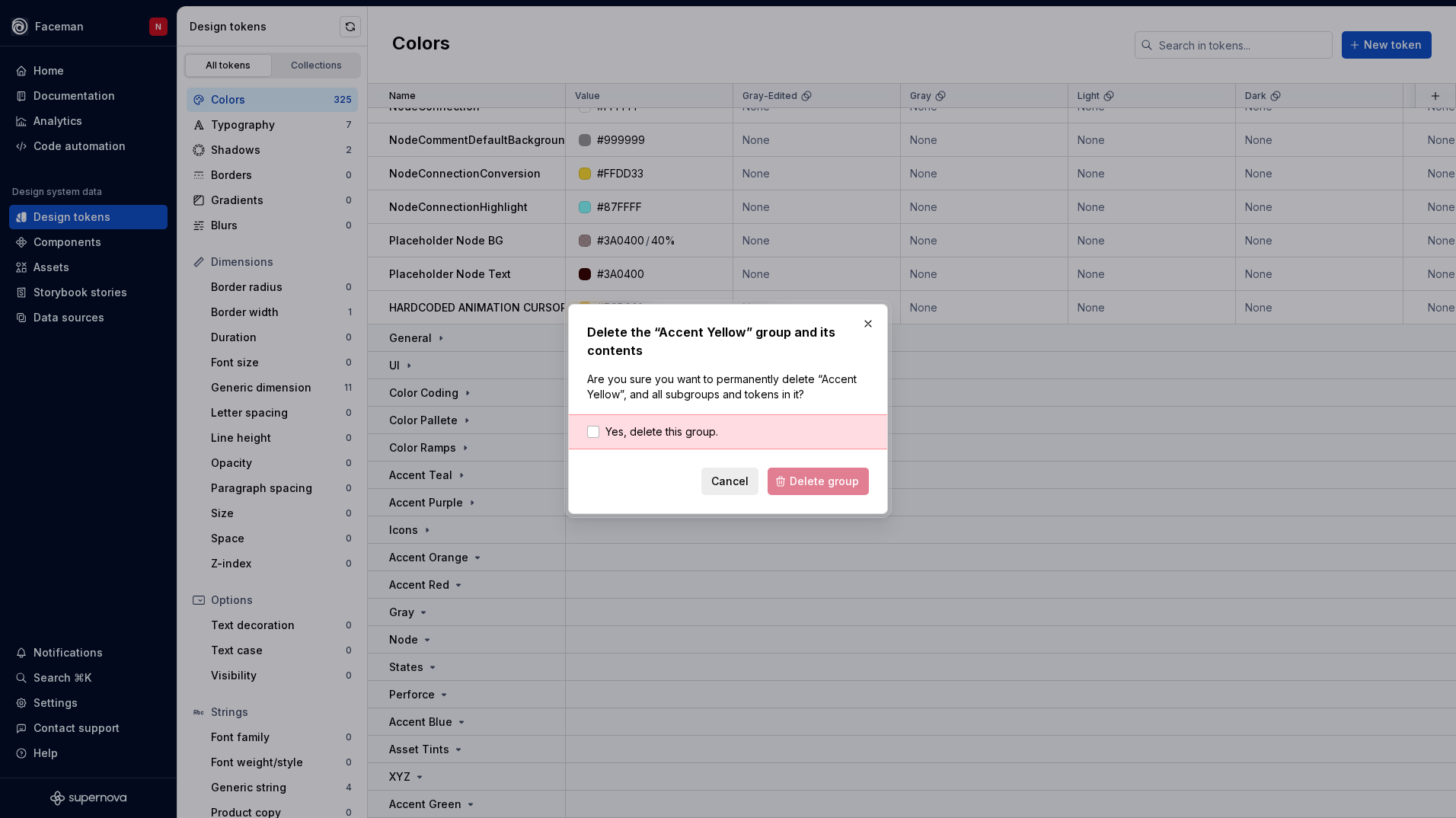
scroll to position [59, 0]
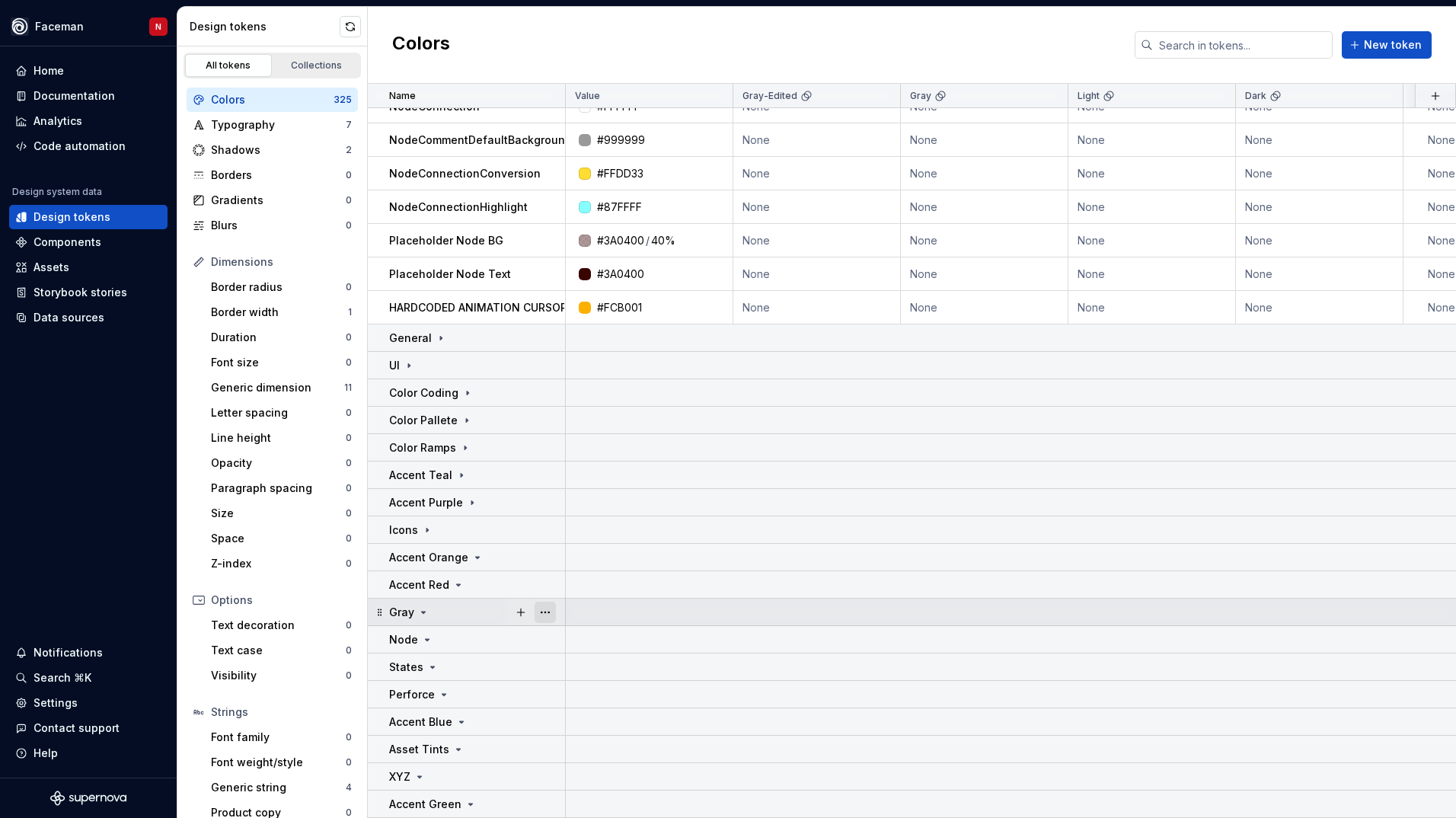
click at [542, 606] on button "button" at bounding box center [545, 612] width 21 height 21
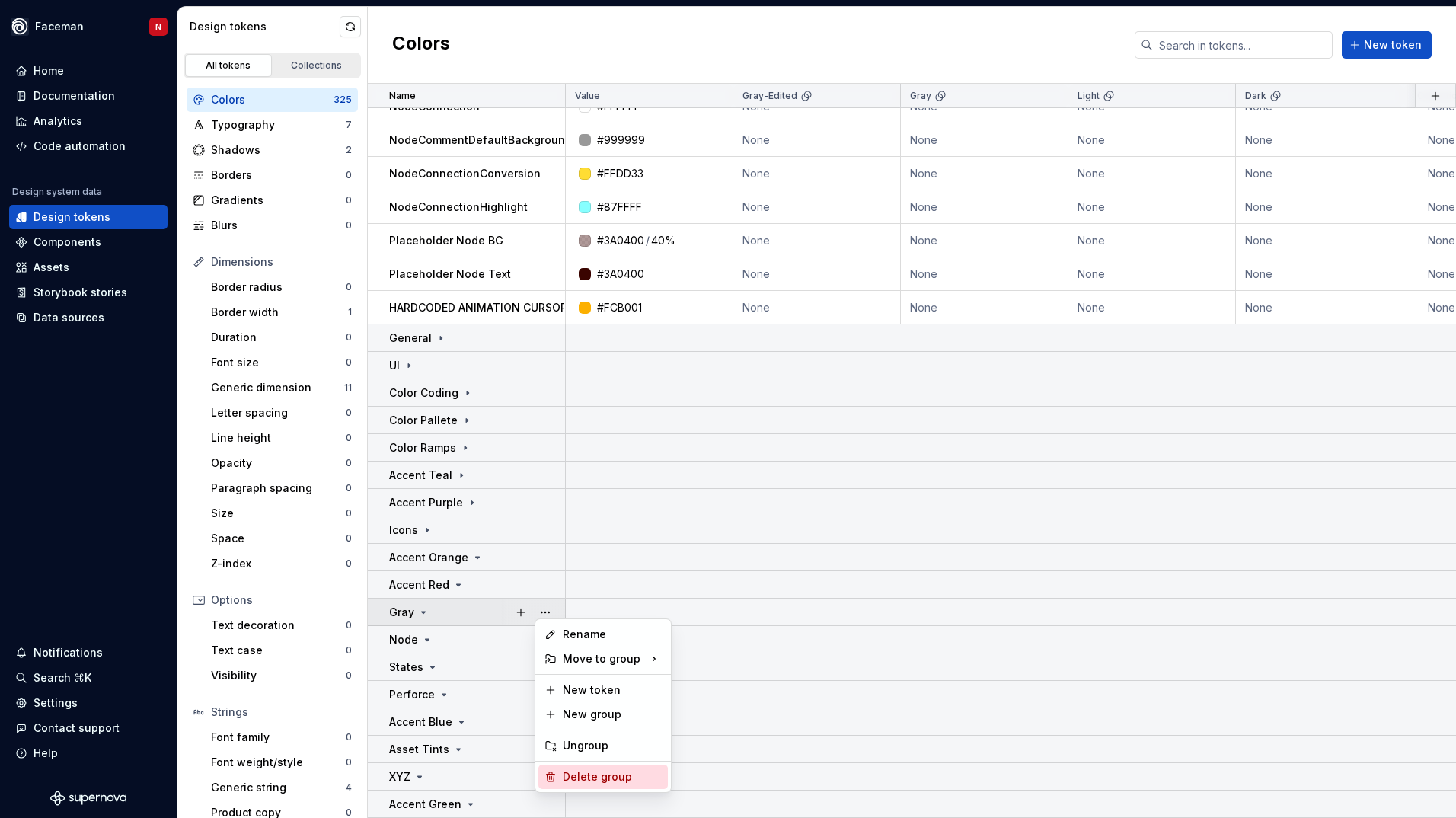
click at [587, 772] on div "Delete group" at bounding box center [612, 776] width 99 height 15
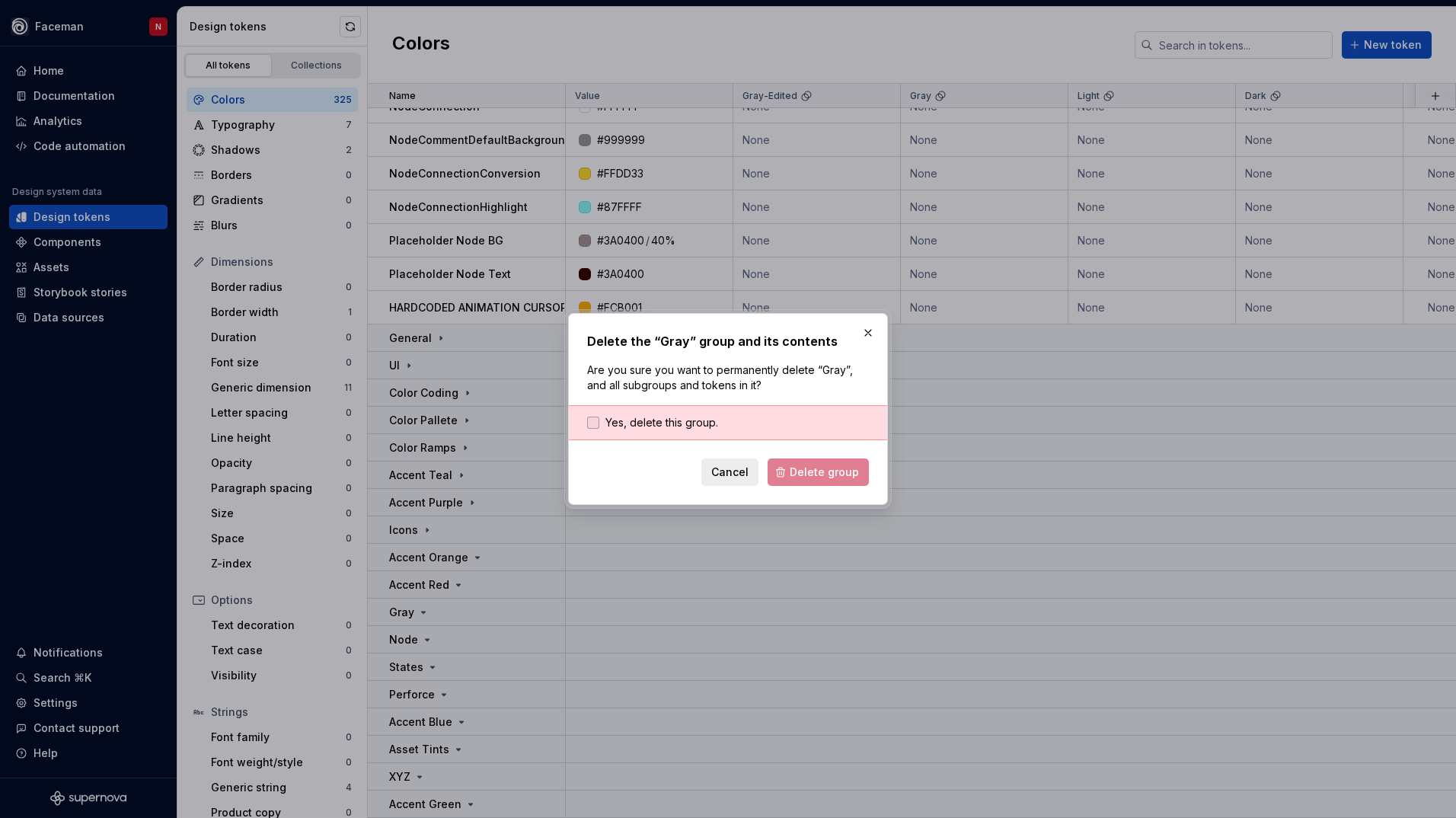
click at [597, 418] on div at bounding box center [593, 422] width 12 height 12
click at [822, 472] on span "Delete group" at bounding box center [824, 472] width 69 height 15
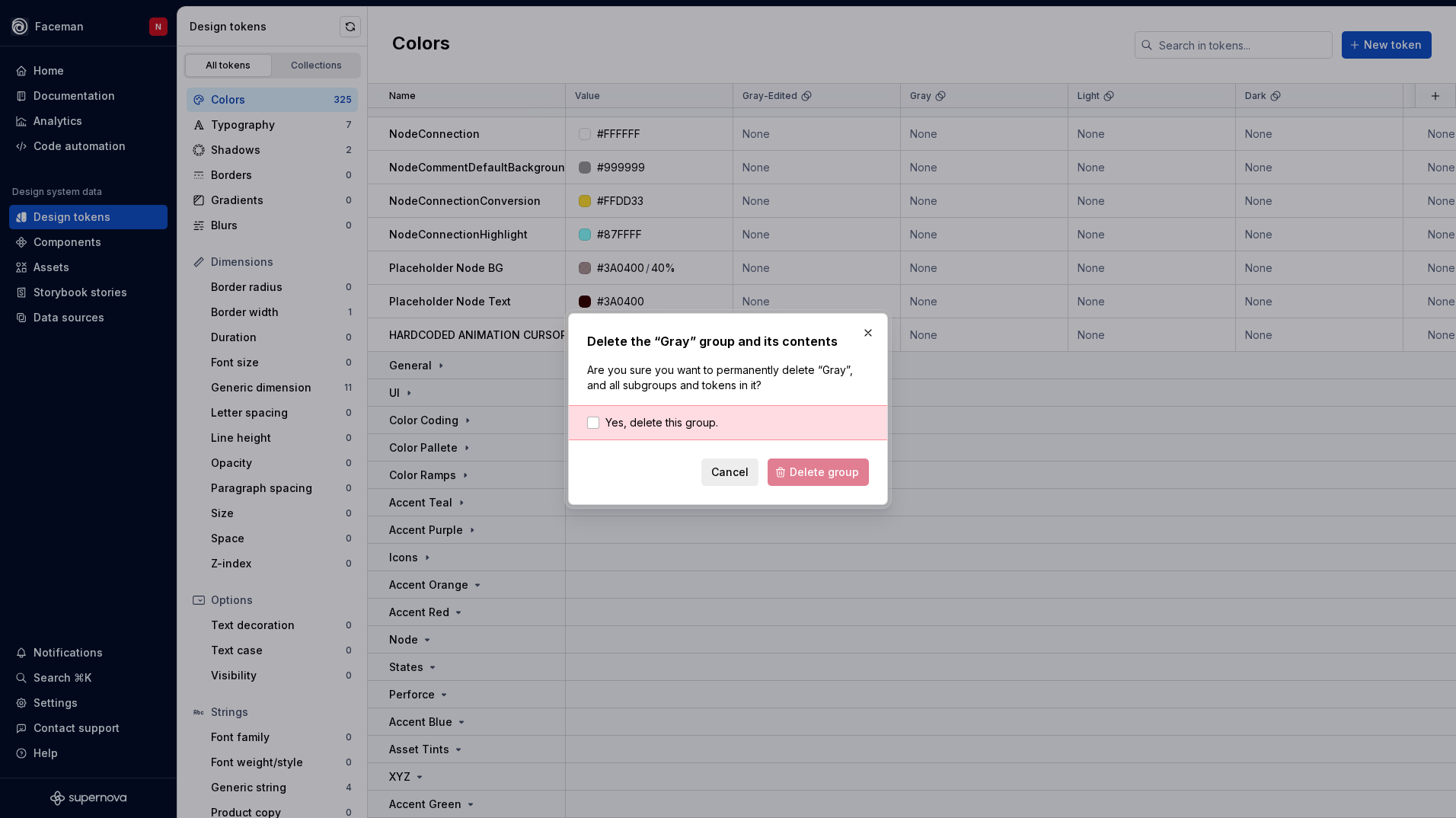
scroll to position [32, 0]
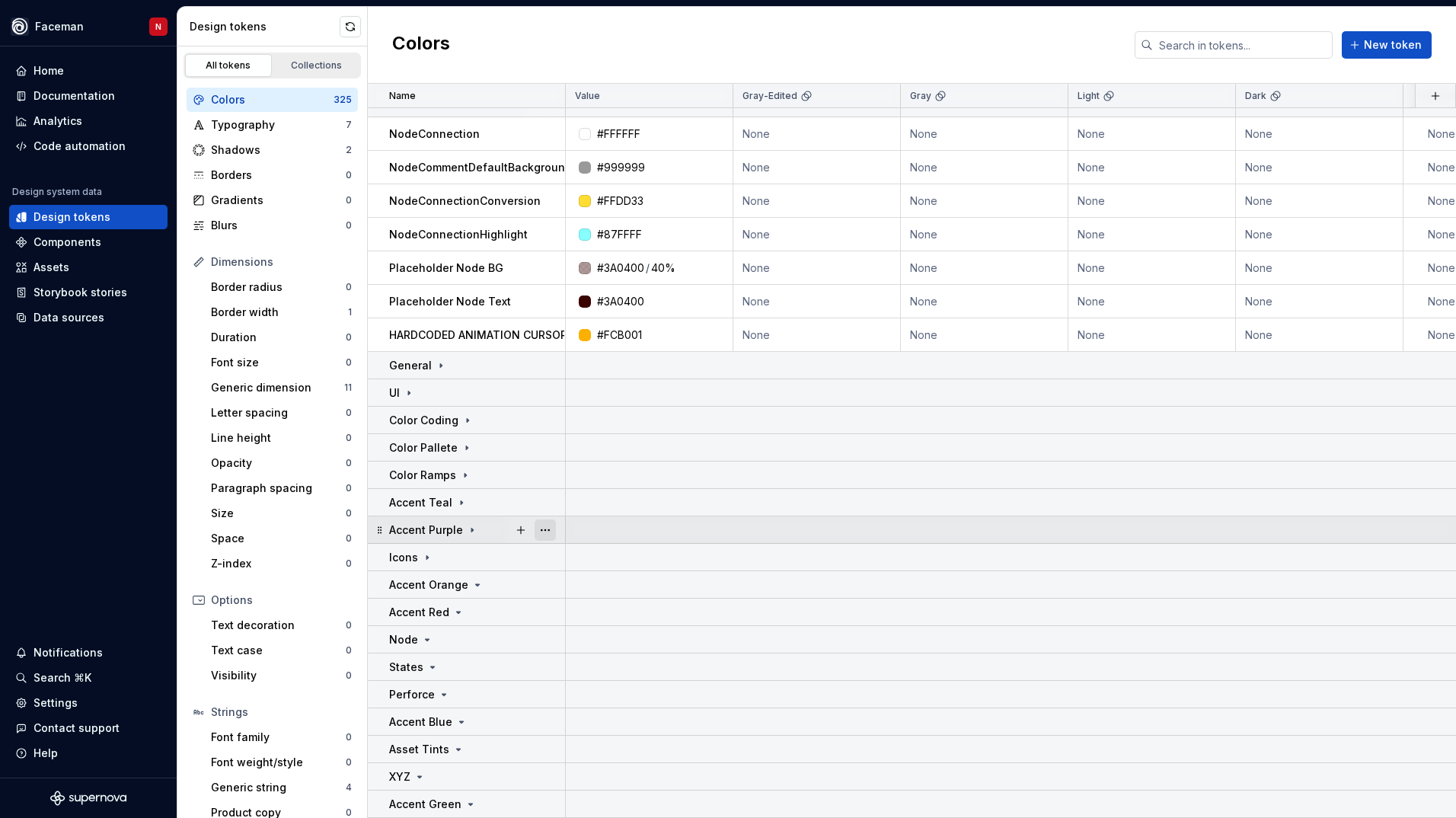
click at [543, 526] on button "button" at bounding box center [545, 530] width 21 height 21
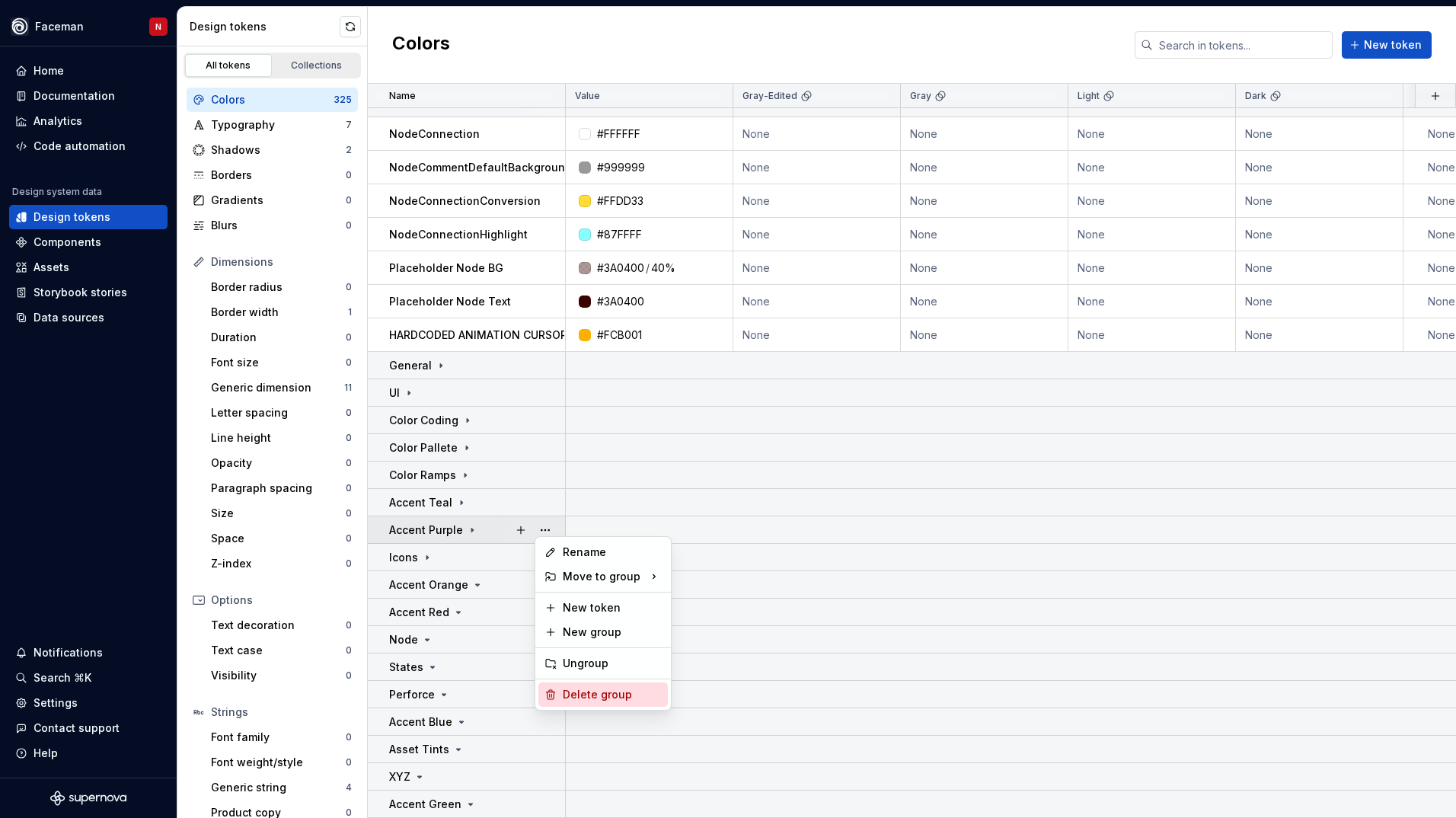
click at [584, 683] on div "Delete group" at bounding box center [603, 695] width 130 height 24
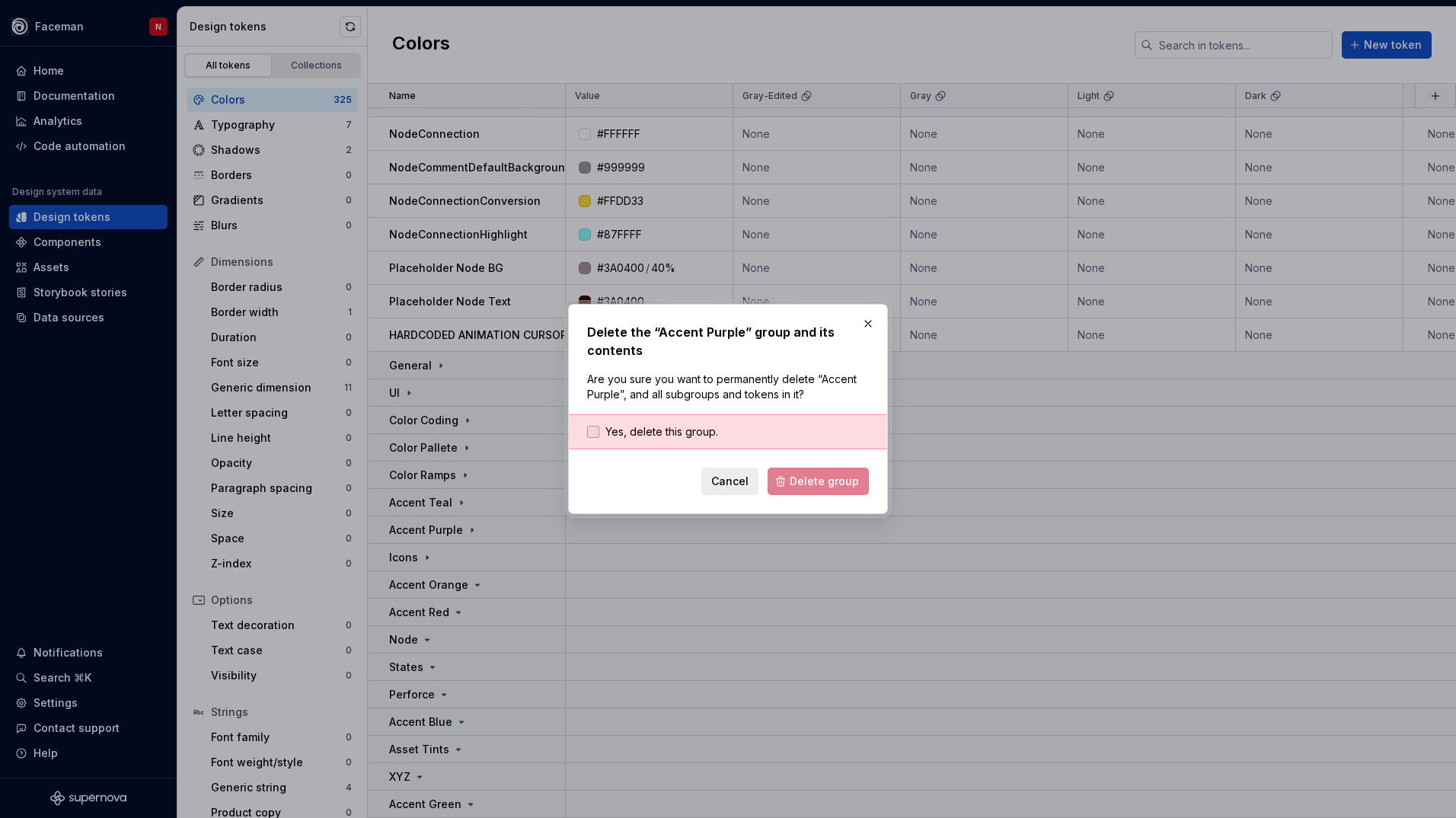
click at [593, 434] on div at bounding box center [593, 432] width 12 height 12
click at [810, 486] on span "Delete group" at bounding box center [824, 481] width 69 height 15
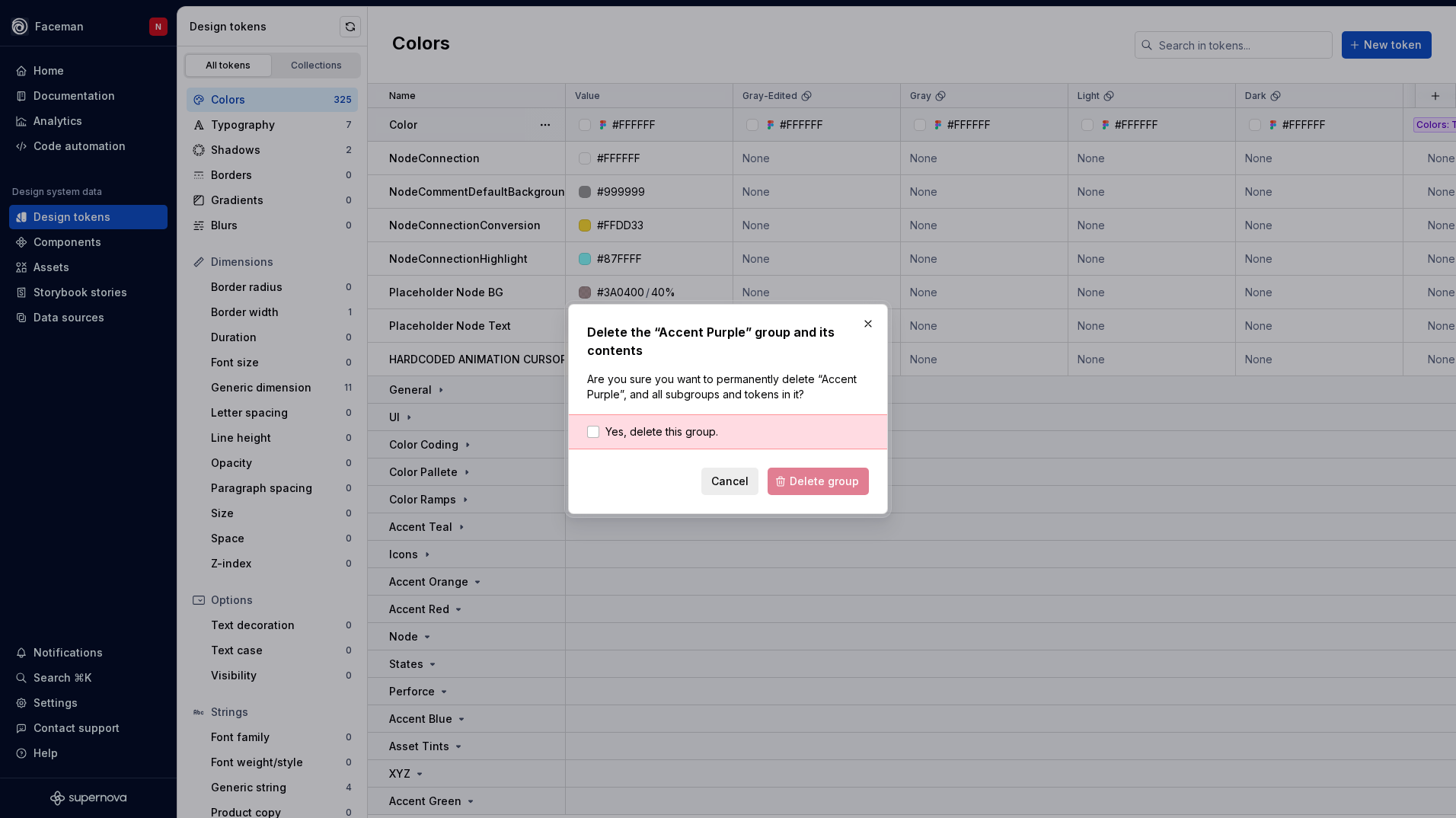
scroll to position [5, 0]
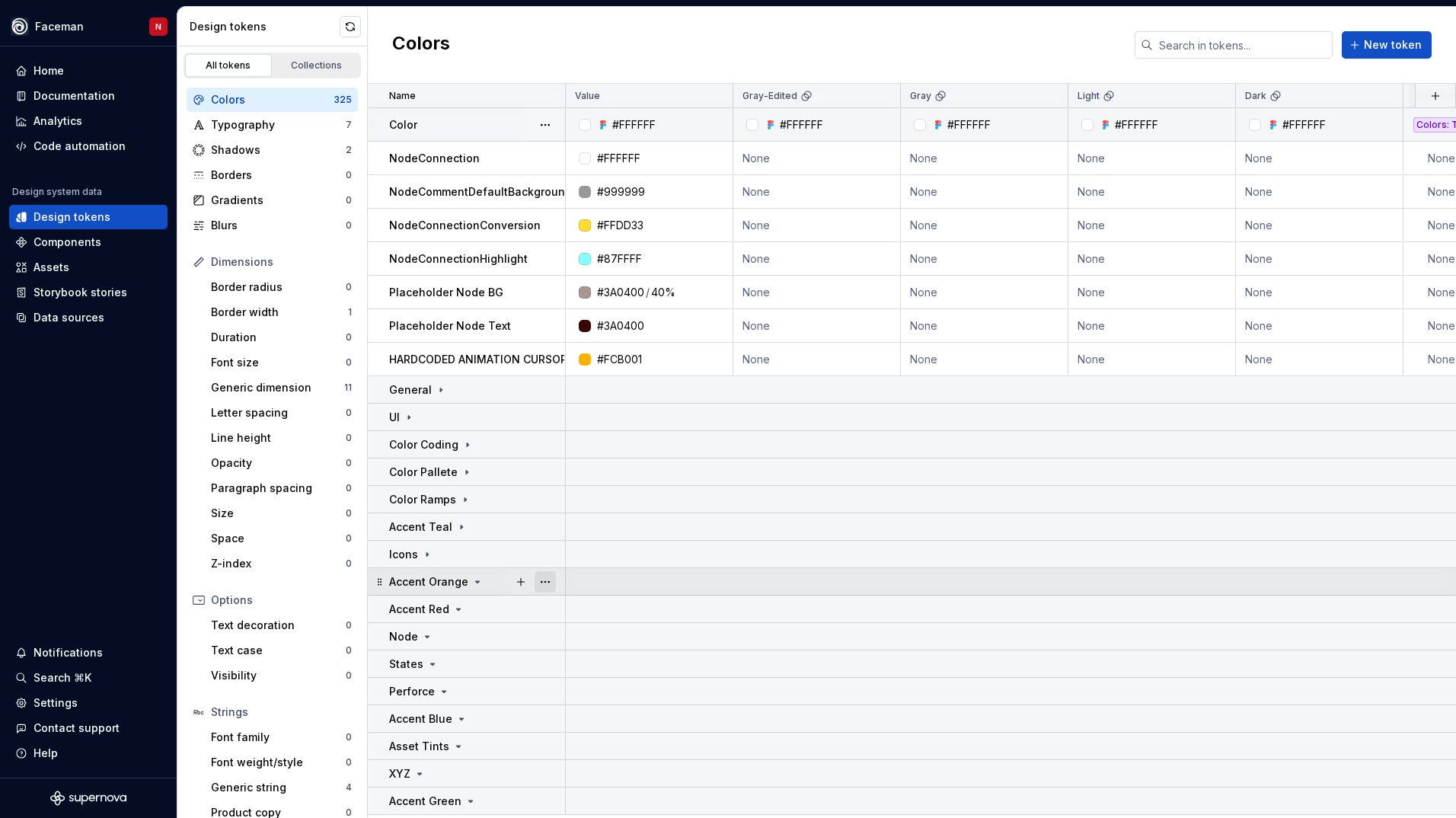
click at [544, 578] on button "button" at bounding box center [545, 582] width 21 height 21
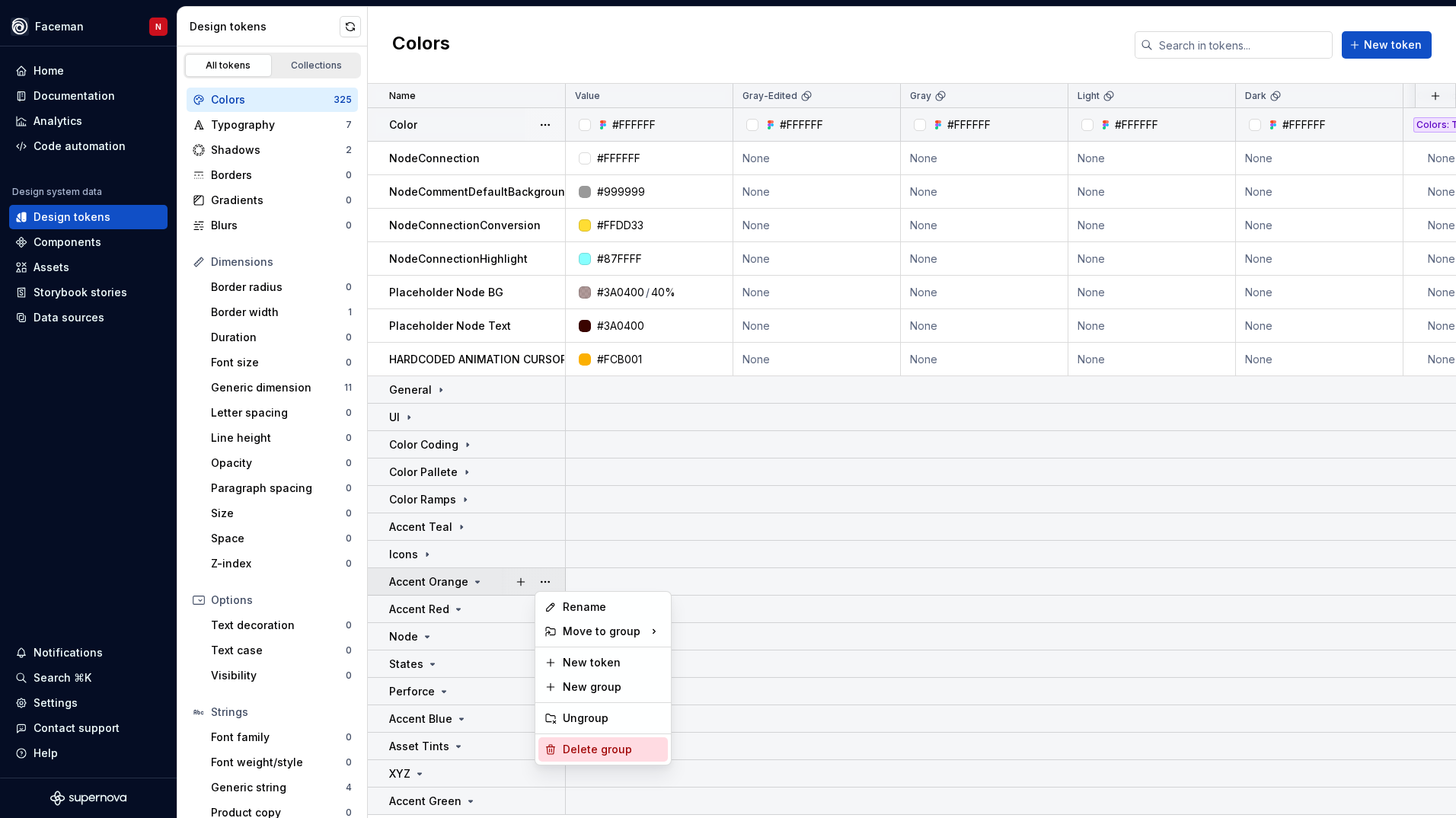
click at [600, 739] on div "Delete group" at bounding box center [603, 749] width 130 height 24
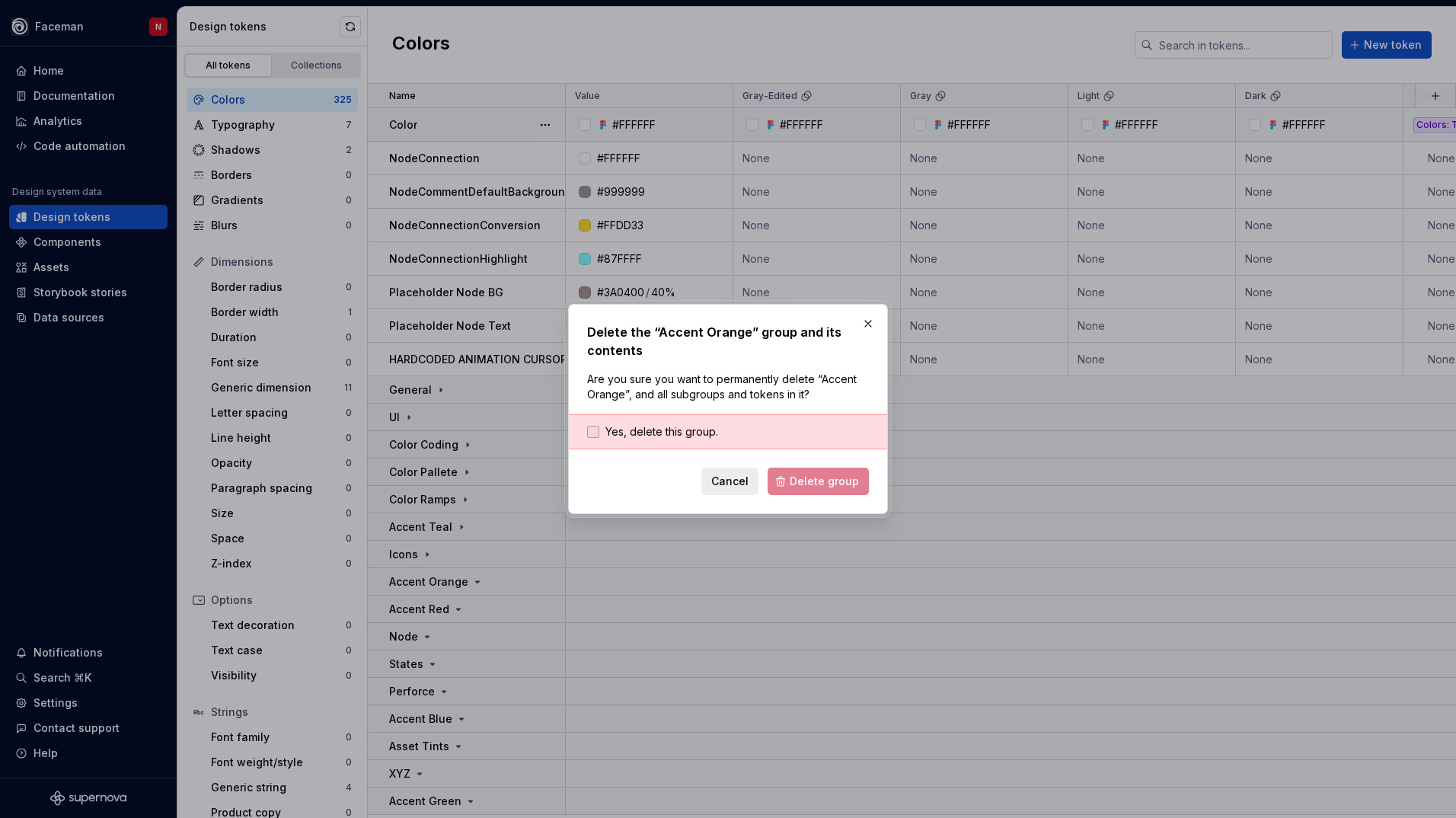
click at [589, 431] on div at bounding box center [593, 432] width 12 height 12
click at [832, 482] on span "Delete group" at bounding box center [824, 481] width 69 height 15
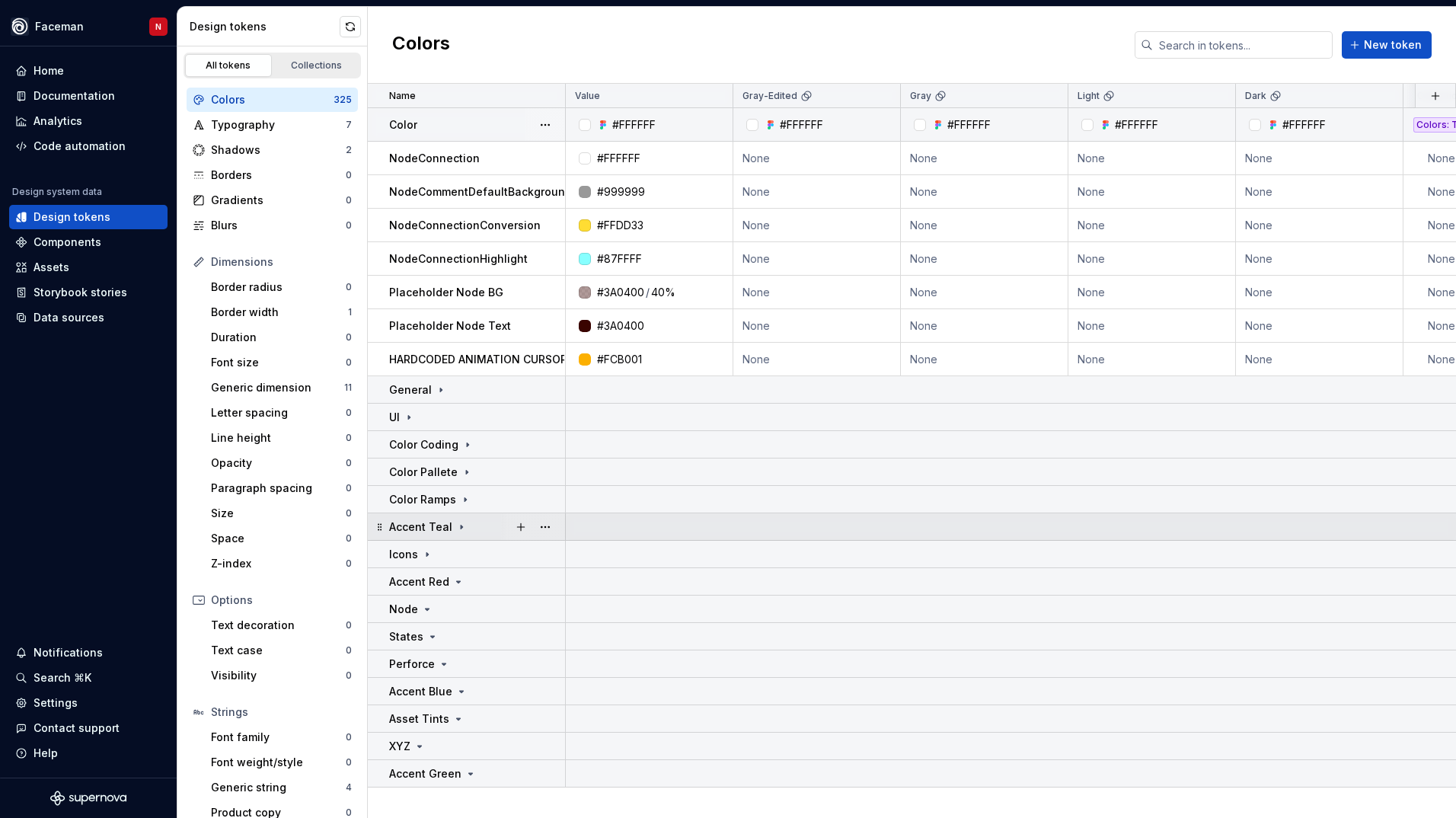
click at [460, 526] on icon at bounding box center [461, 526] width 2 height 4
click at [460, 526] on icon at bounding box center [462, 527] width 4 height 2
click at [460, 526] on icon at bounding box center [461, 526] width 2 height 4
click at [460, 526] on icon at bounding box center [462, 527] width 4 height 2
click at [550, 525] on button "button" at bounding box center [545, 526] width 21 height 21
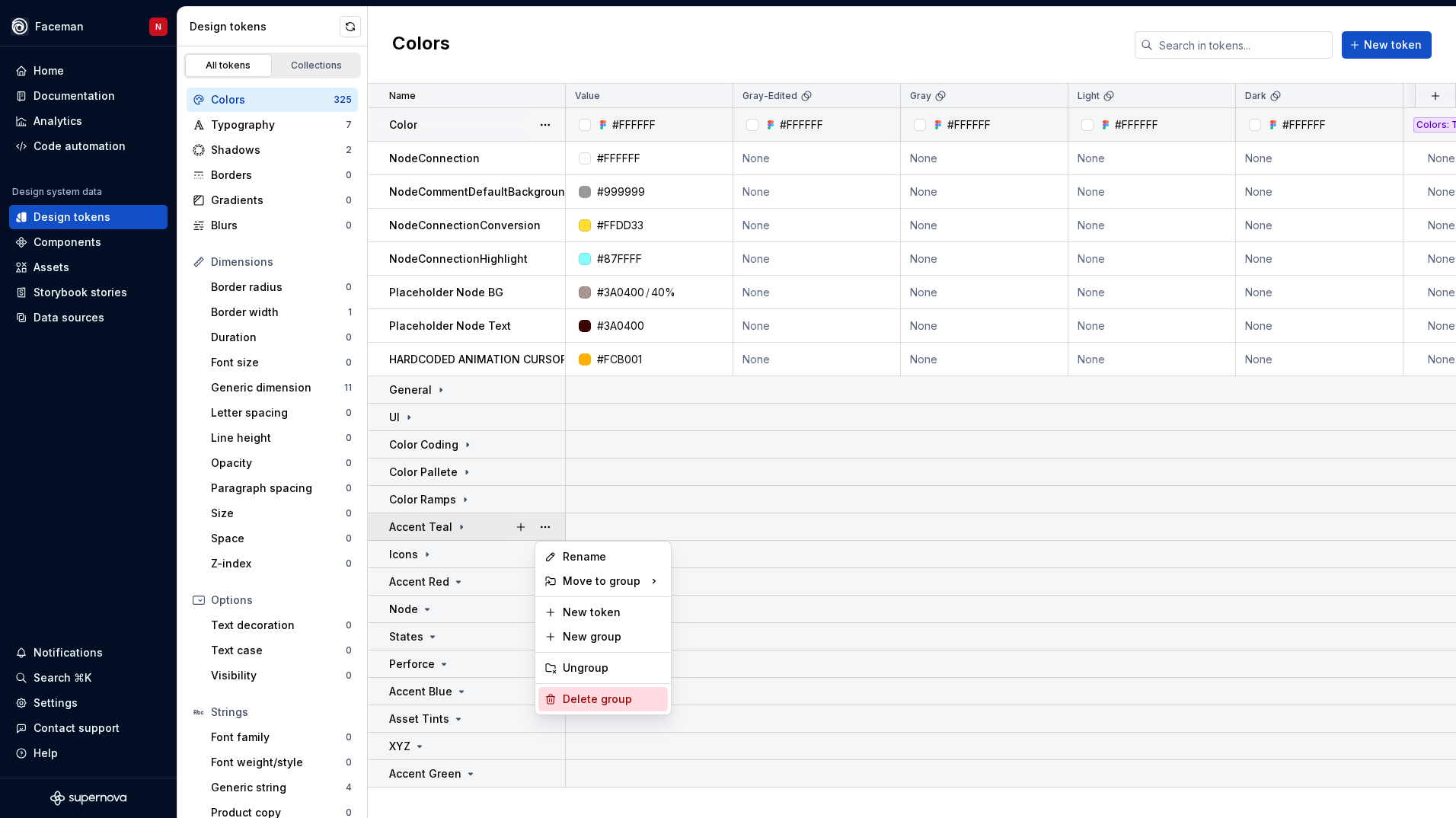
click at [635, 698] on div "Delete group" at bounding box center [612, 699] width 99 height 15
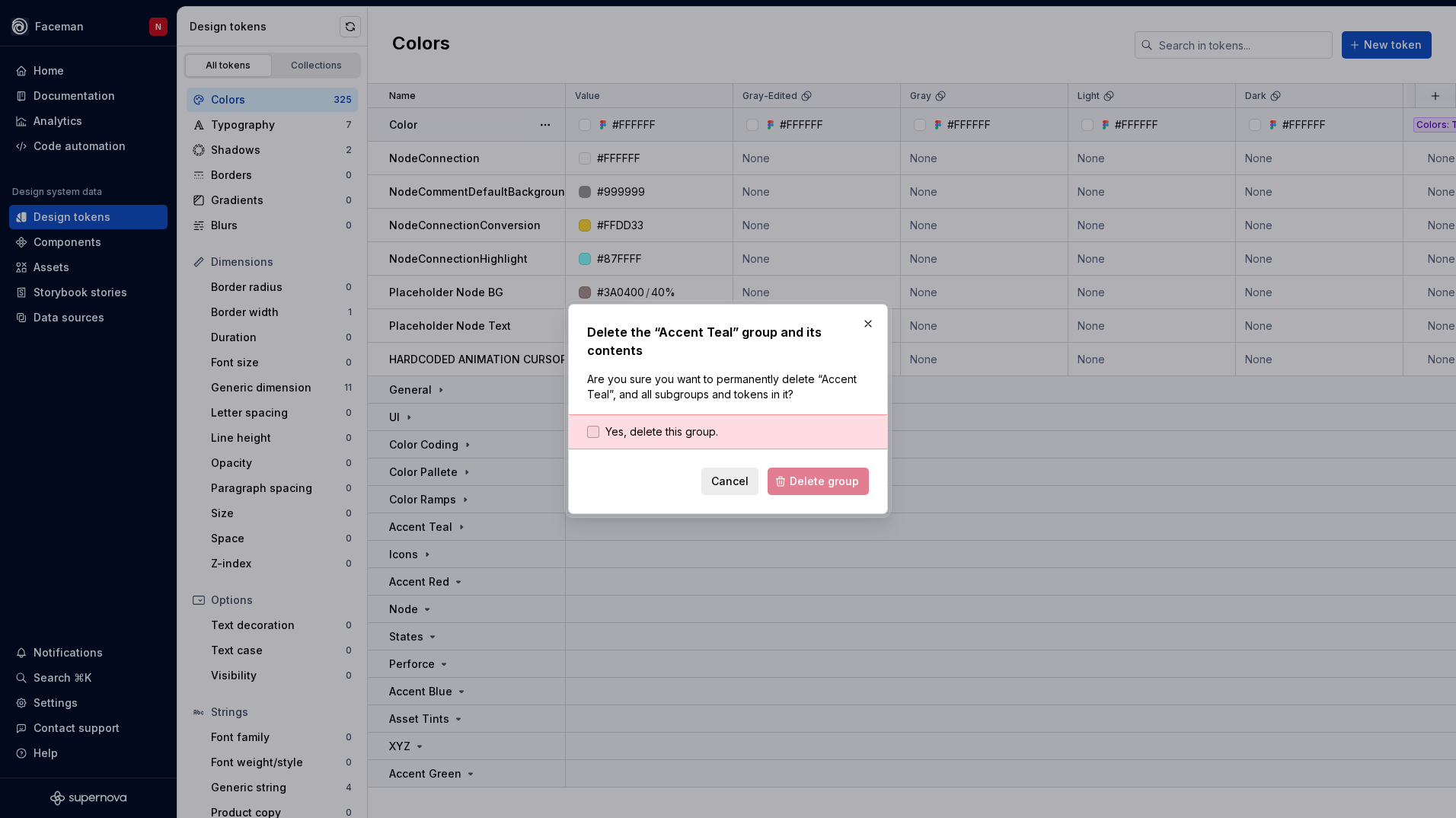
click at [590, 426] on div at bounding box center [593, 432] width 12 height 12
drag, startPoint x: 820, startPoint y: 470, endPoint x: 809, endPoint y: 477, distance: 13.0
click at [820, 473] on span "Delete group" at bounding box center [824, 481] width 69 height 15
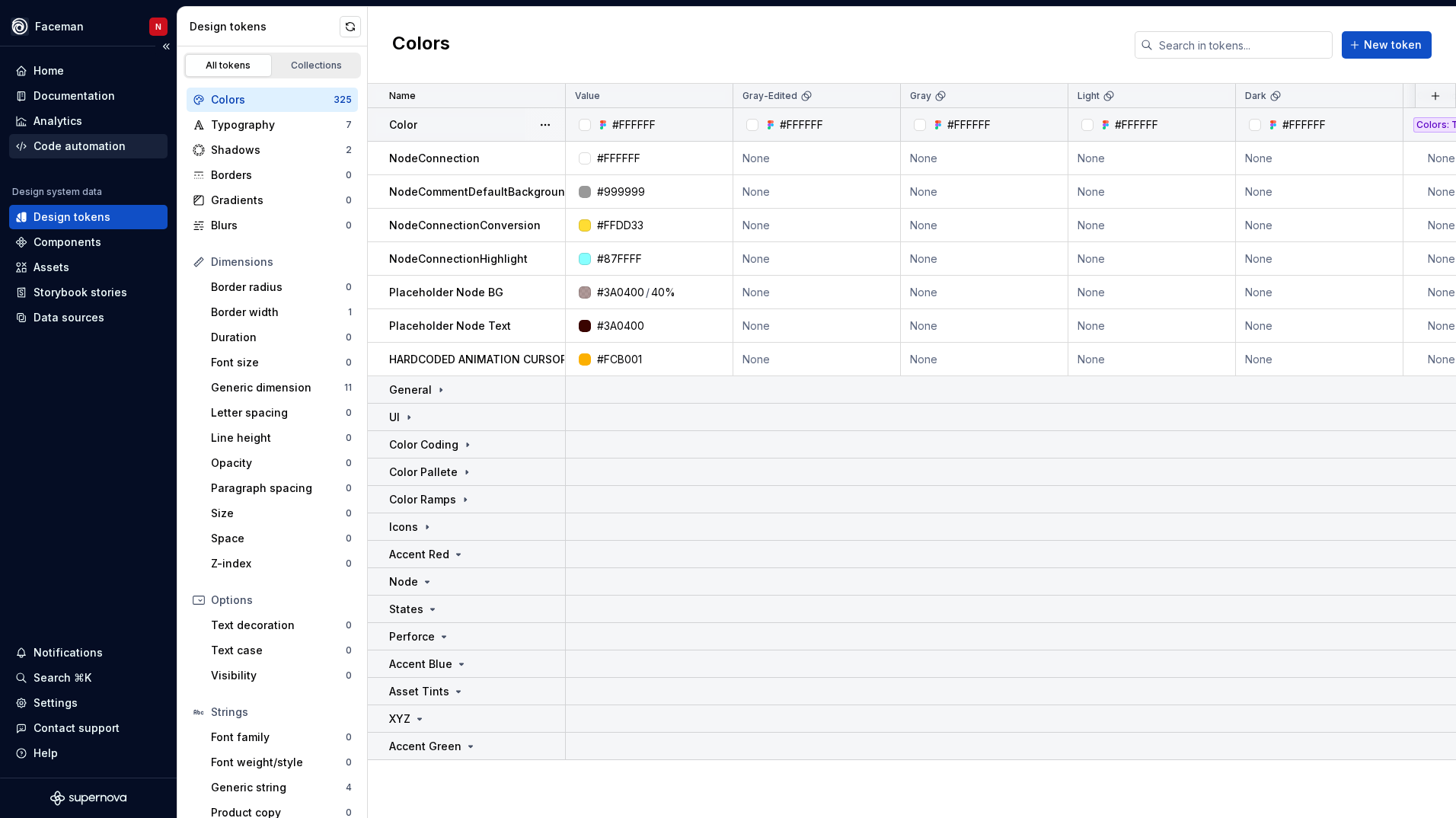
drag, startPoint x: 46, startPoint y: 94, endPoint x: 99, endPoint y: 147, distance: 75.0
click at [46, 94] on div "Documentation" at bounding box center [74, 95] width 82 height 15
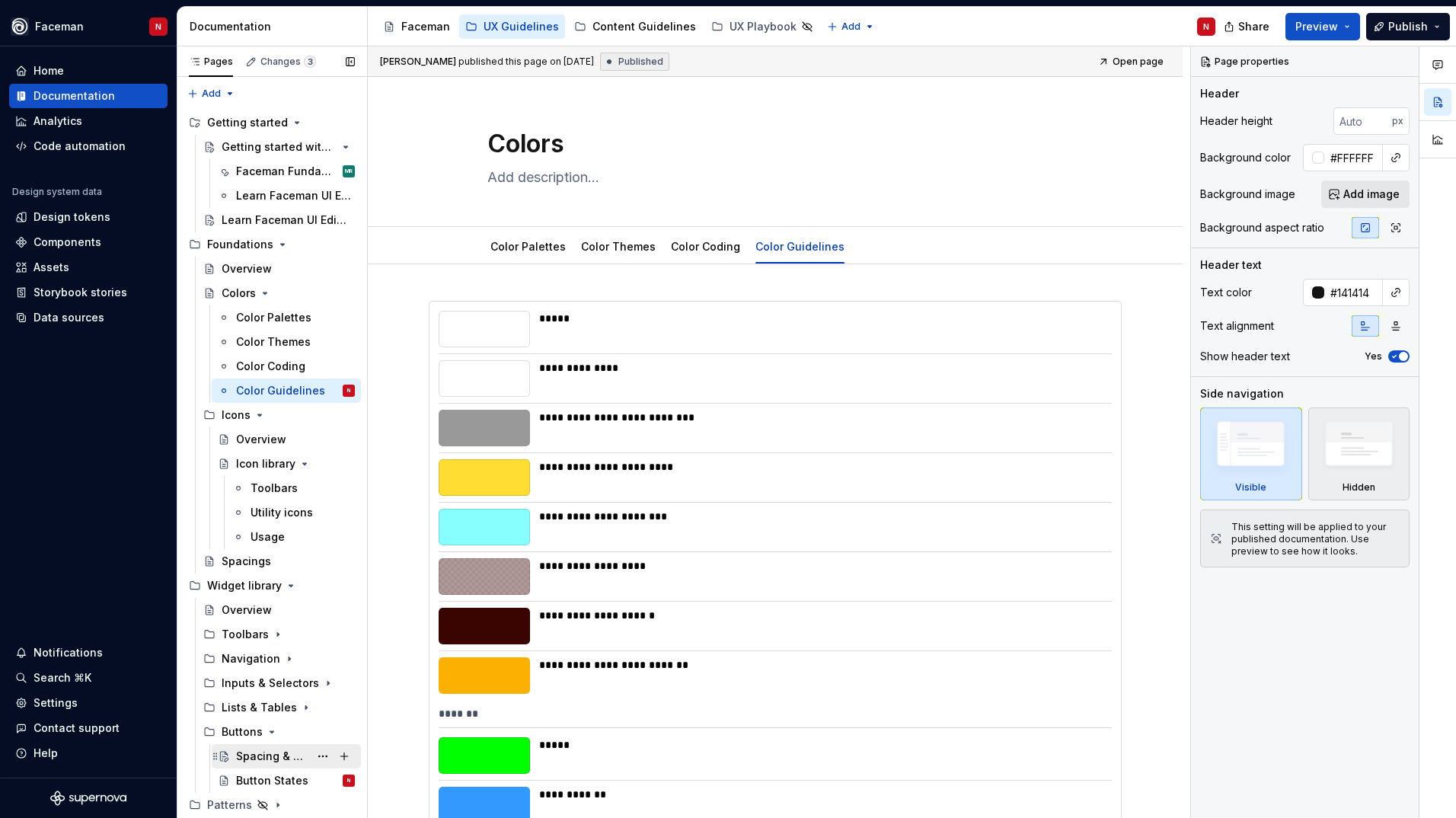
click at [251, 761] on div "Spacing & Padding" at bounding box center [272, 756] width 73 height 15
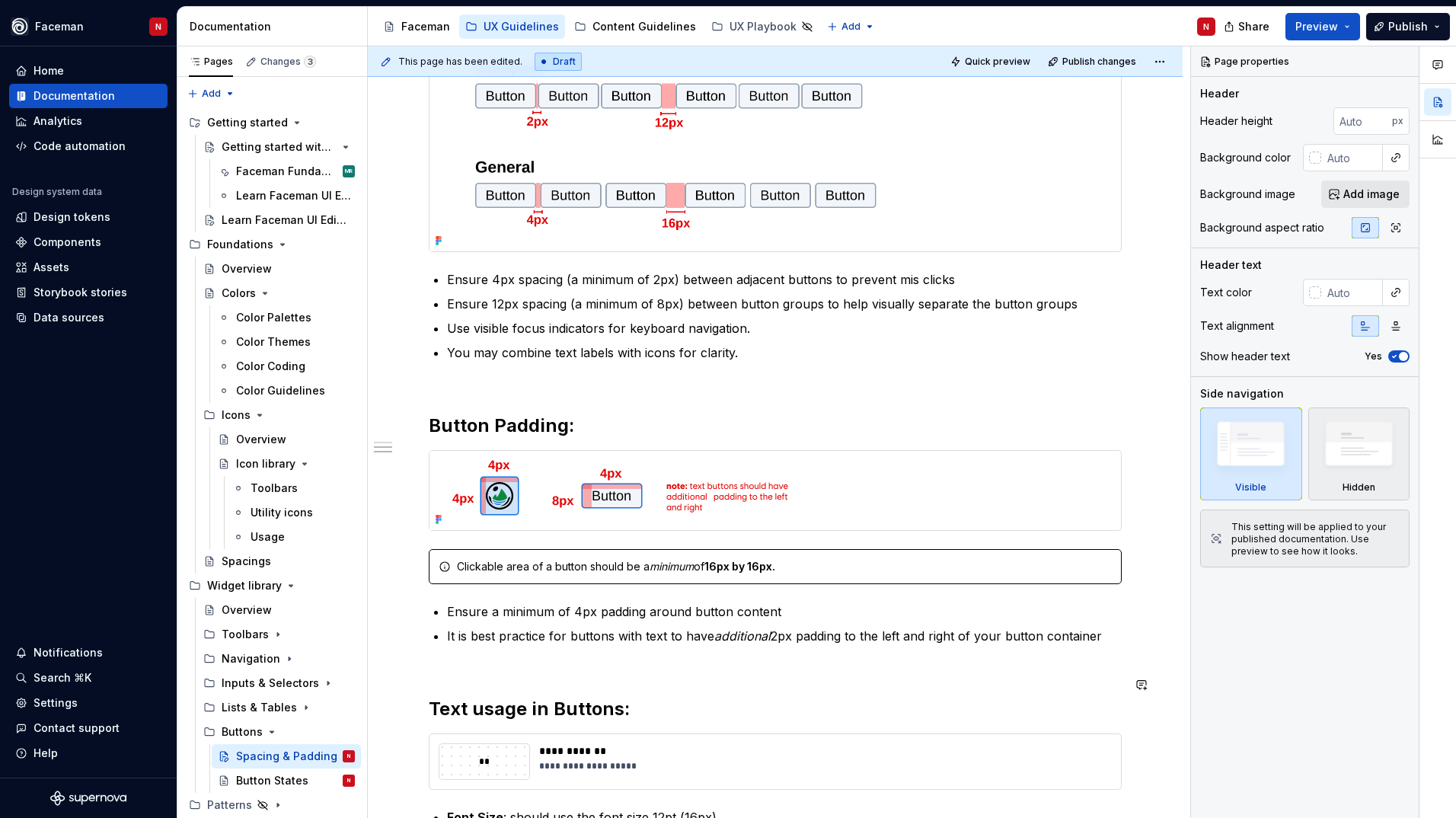
scroll to position [526, 0]
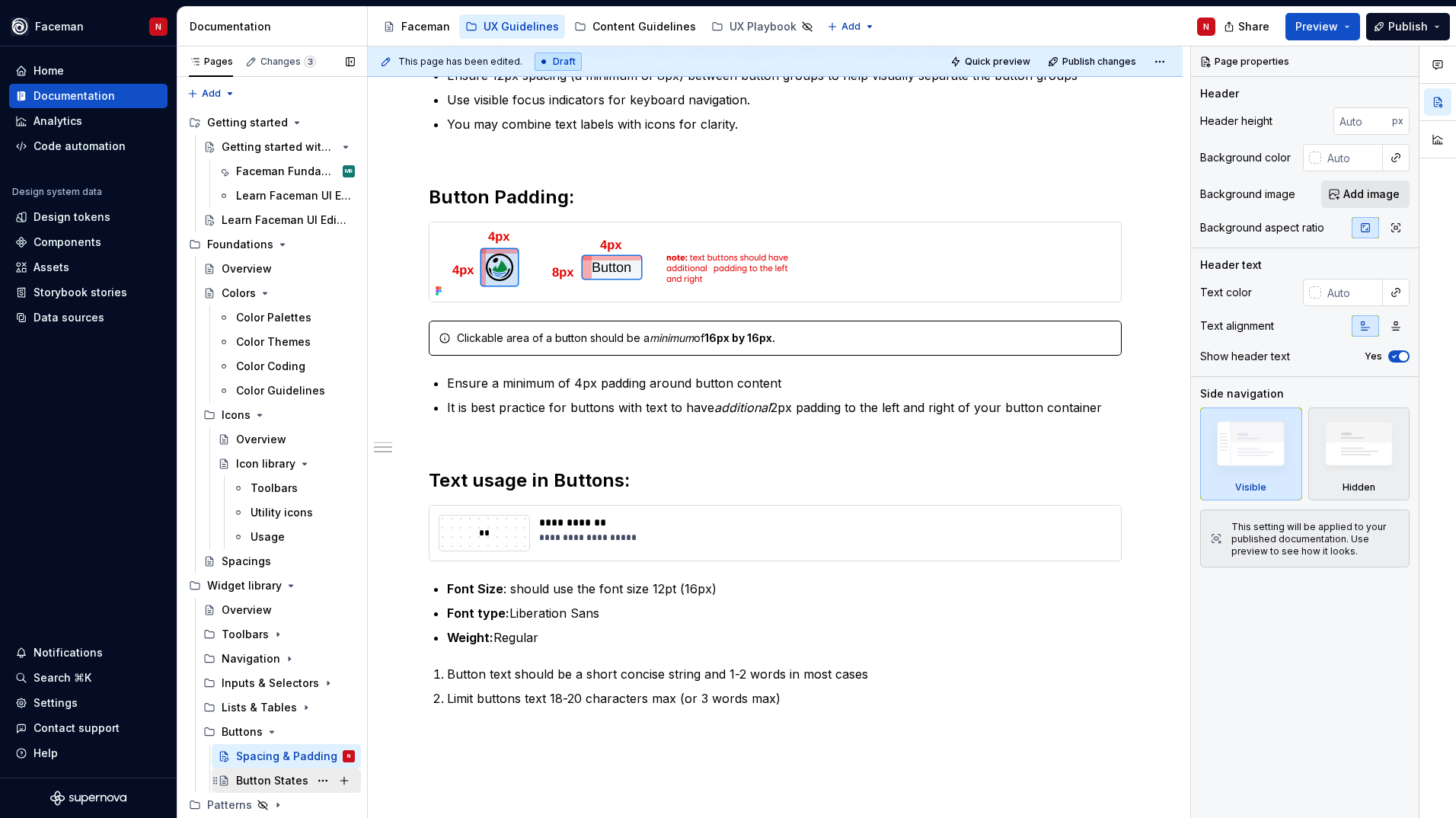
click at [244, 786] on div "Button States" at bounding box center [272, 780] width 72 height 15
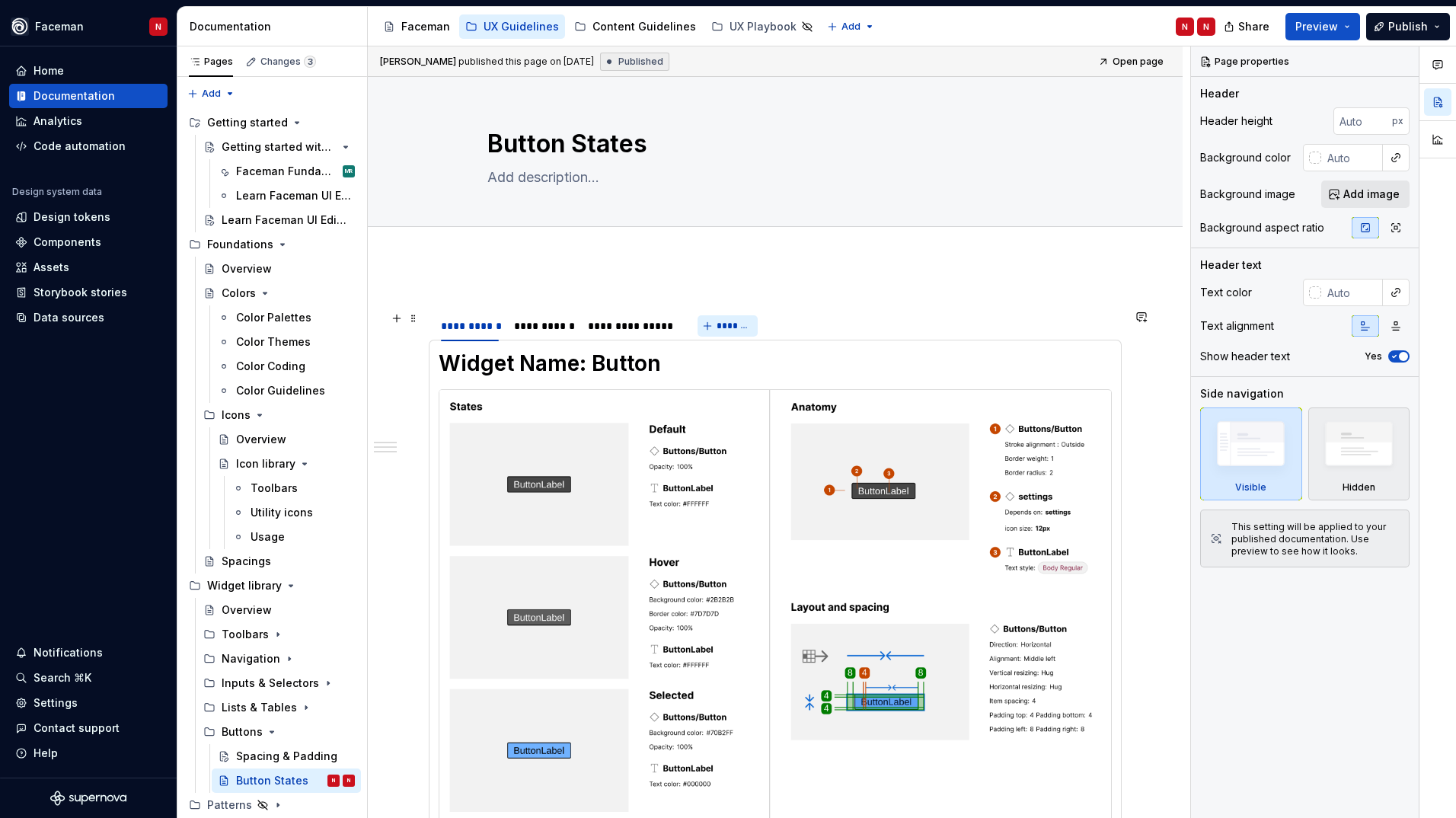
click at [726, 328] on span "*******" at bounding box center [734, 325] width 34 height 12
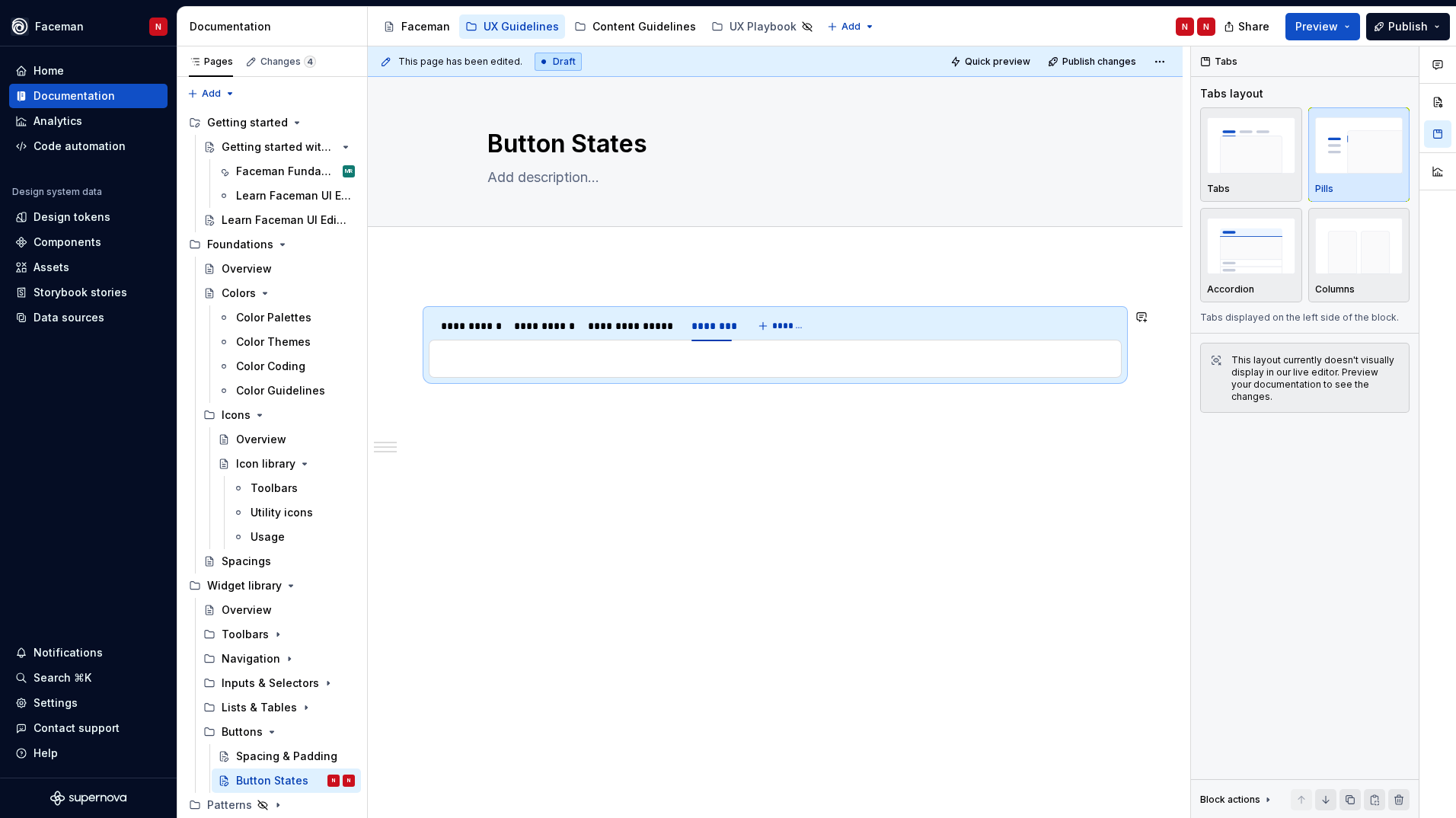
click at [624, 378] on section "**********" at bounding box center [775, 344] width 693 height 69
click at [627, 362] on p at bounding box center [775, 359] width 673 height 19
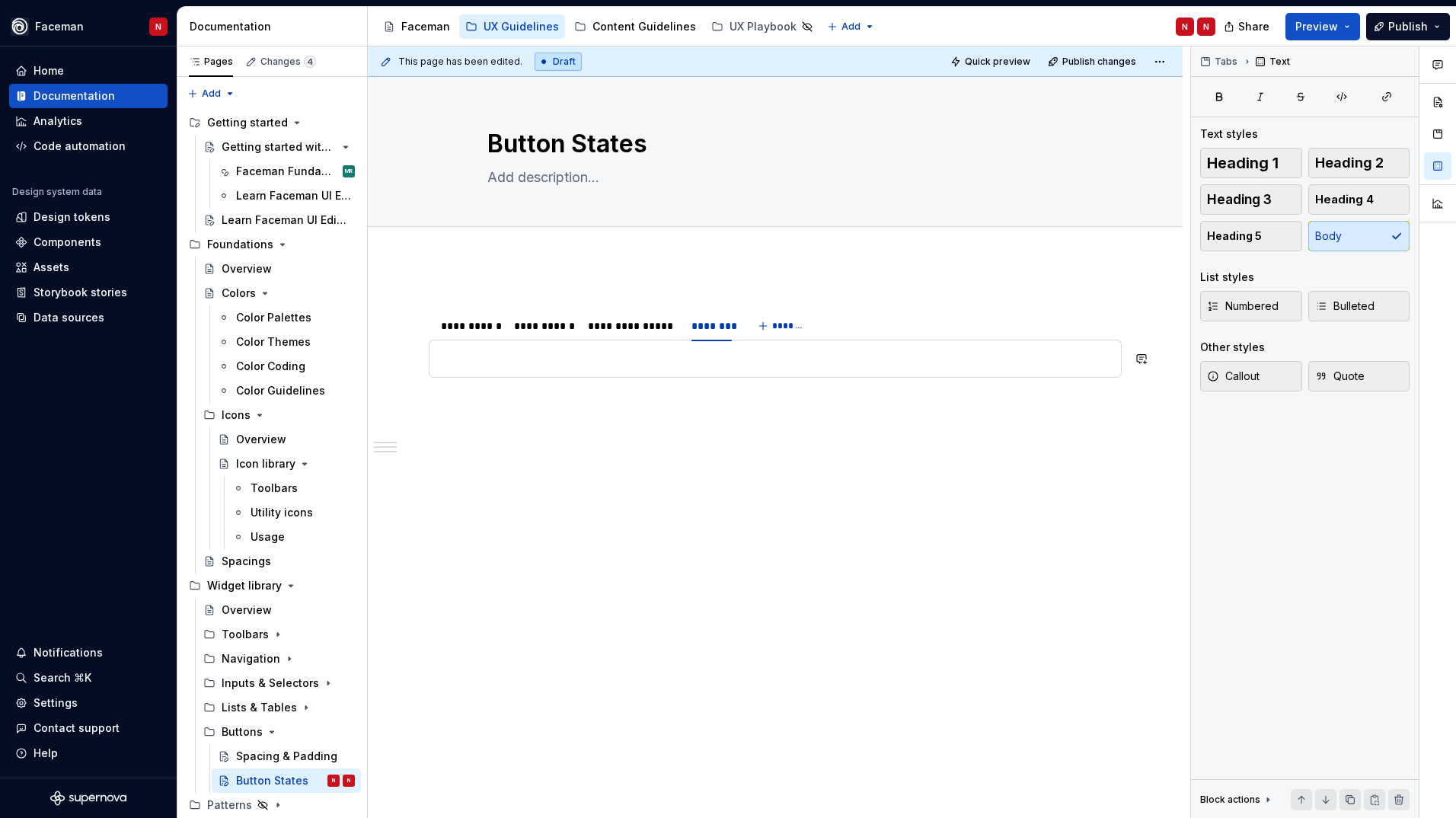
click at [600, 366] on p at bounding box center [775, 359] width 673 height 19
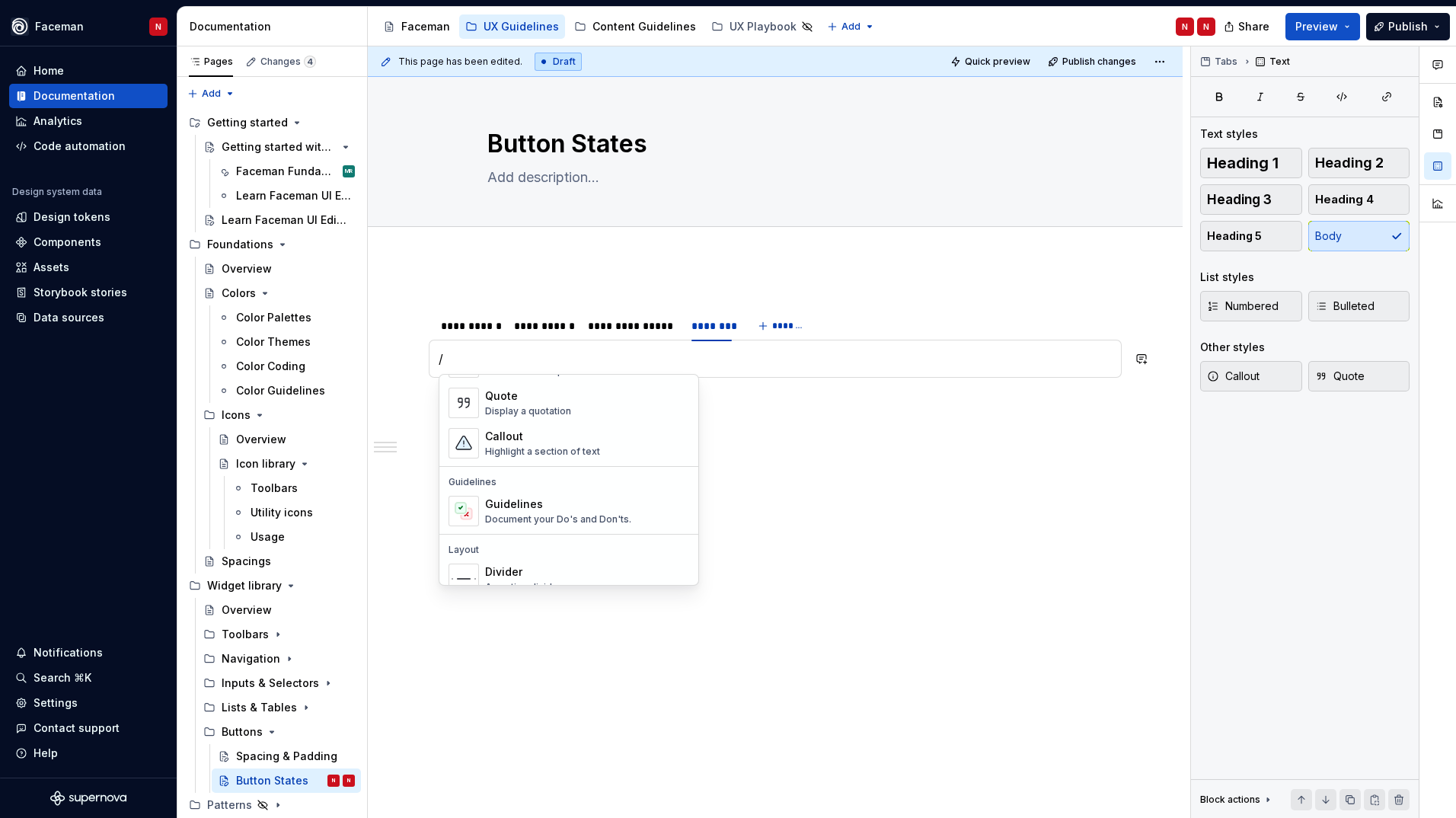
type textarea "*"
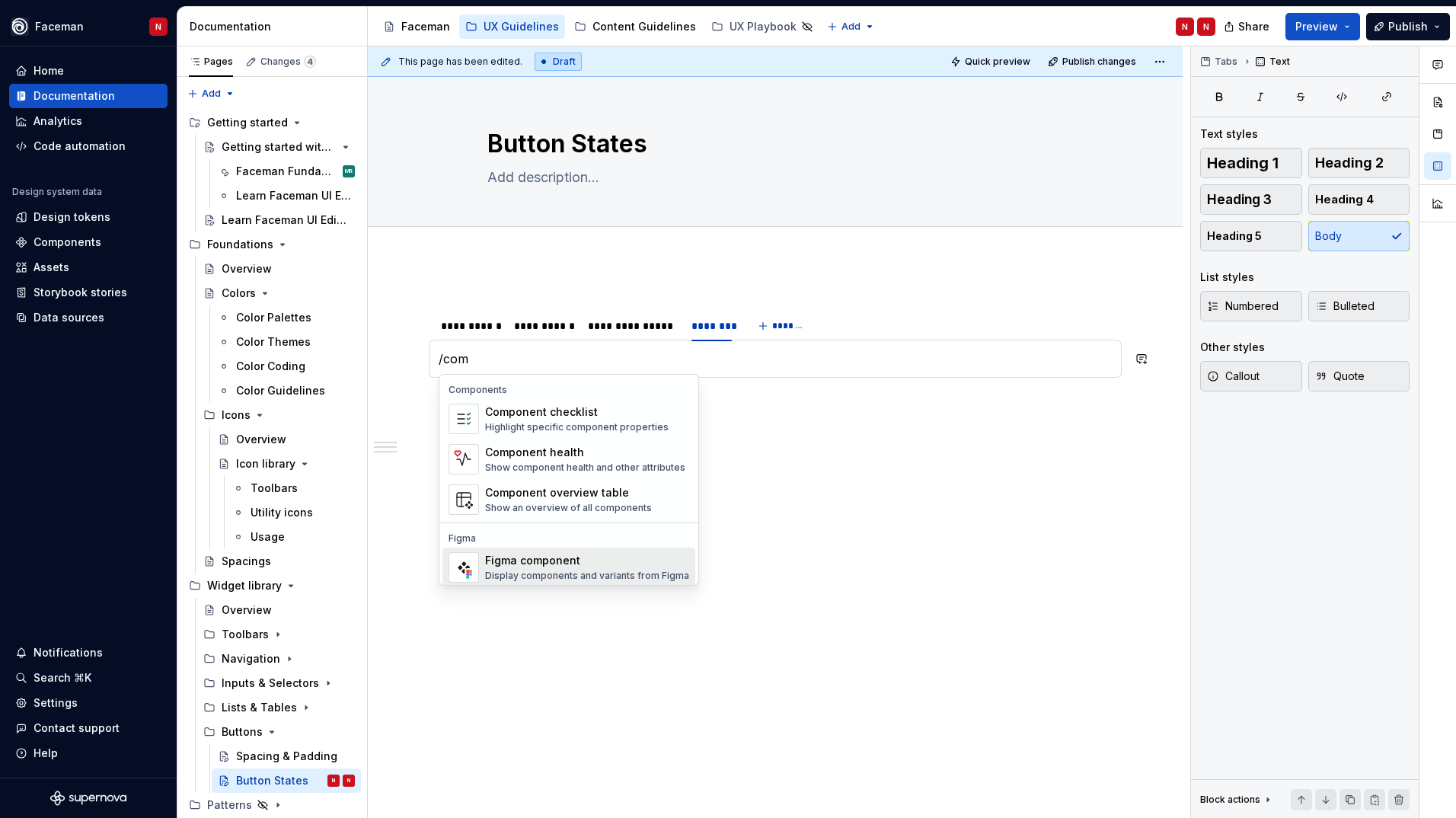
click at [557, 568] on div "Figma component" at bounding box center [587, 560] width 204 height 15
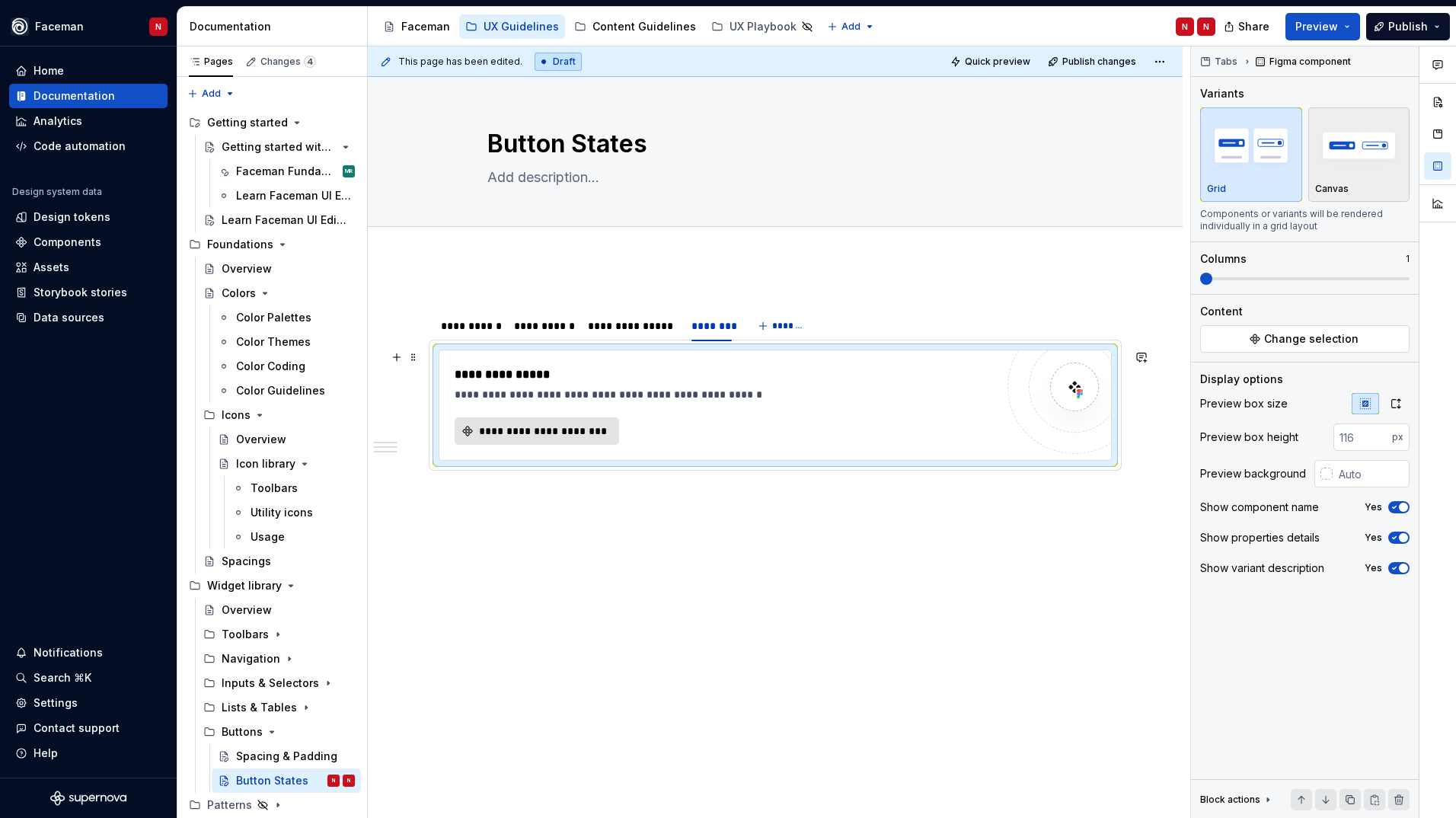
click at [528, 433] on span "**********" at bounding box center [543, 431] width 132 height 15
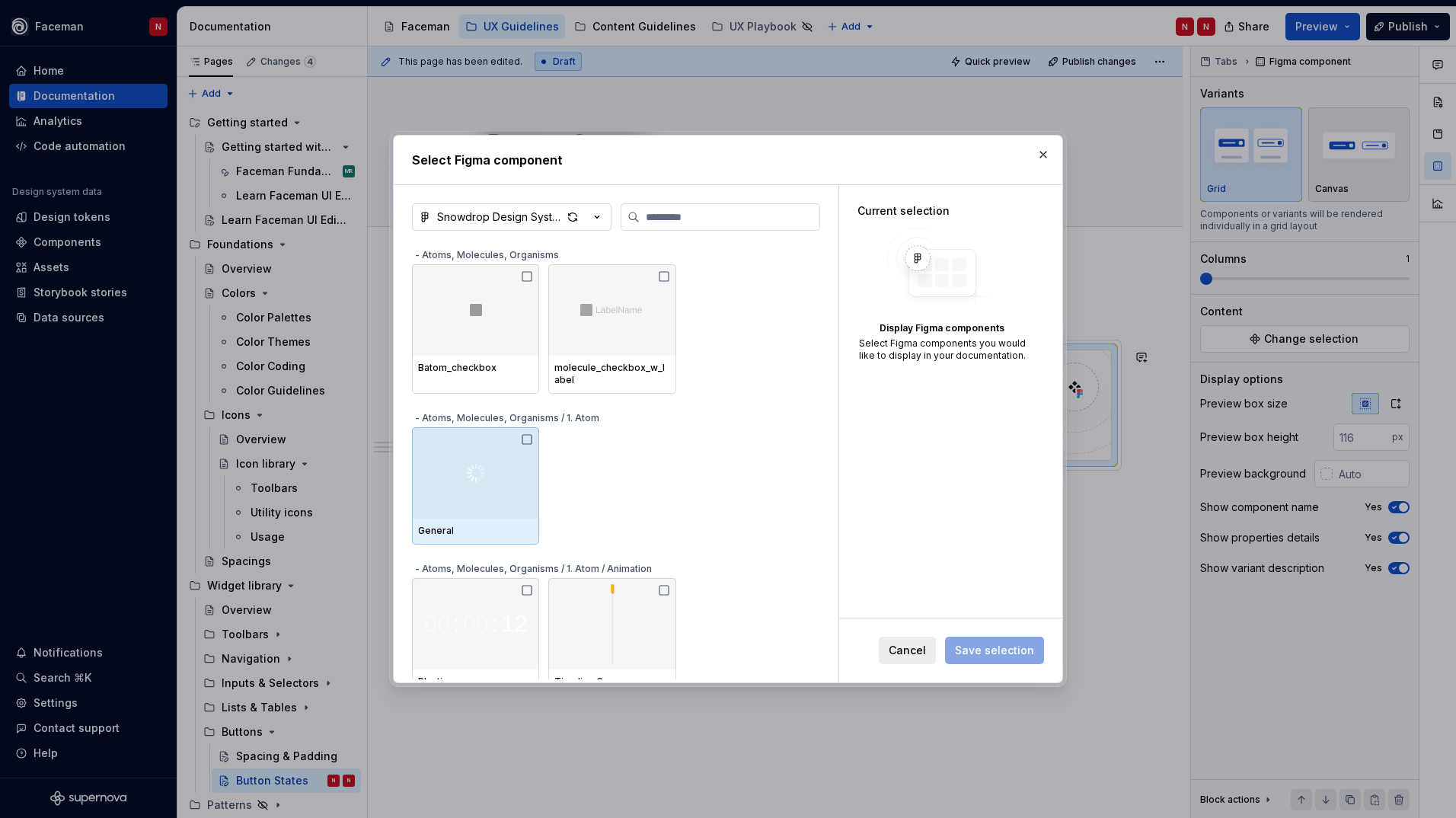
scroll to position [229, 0]
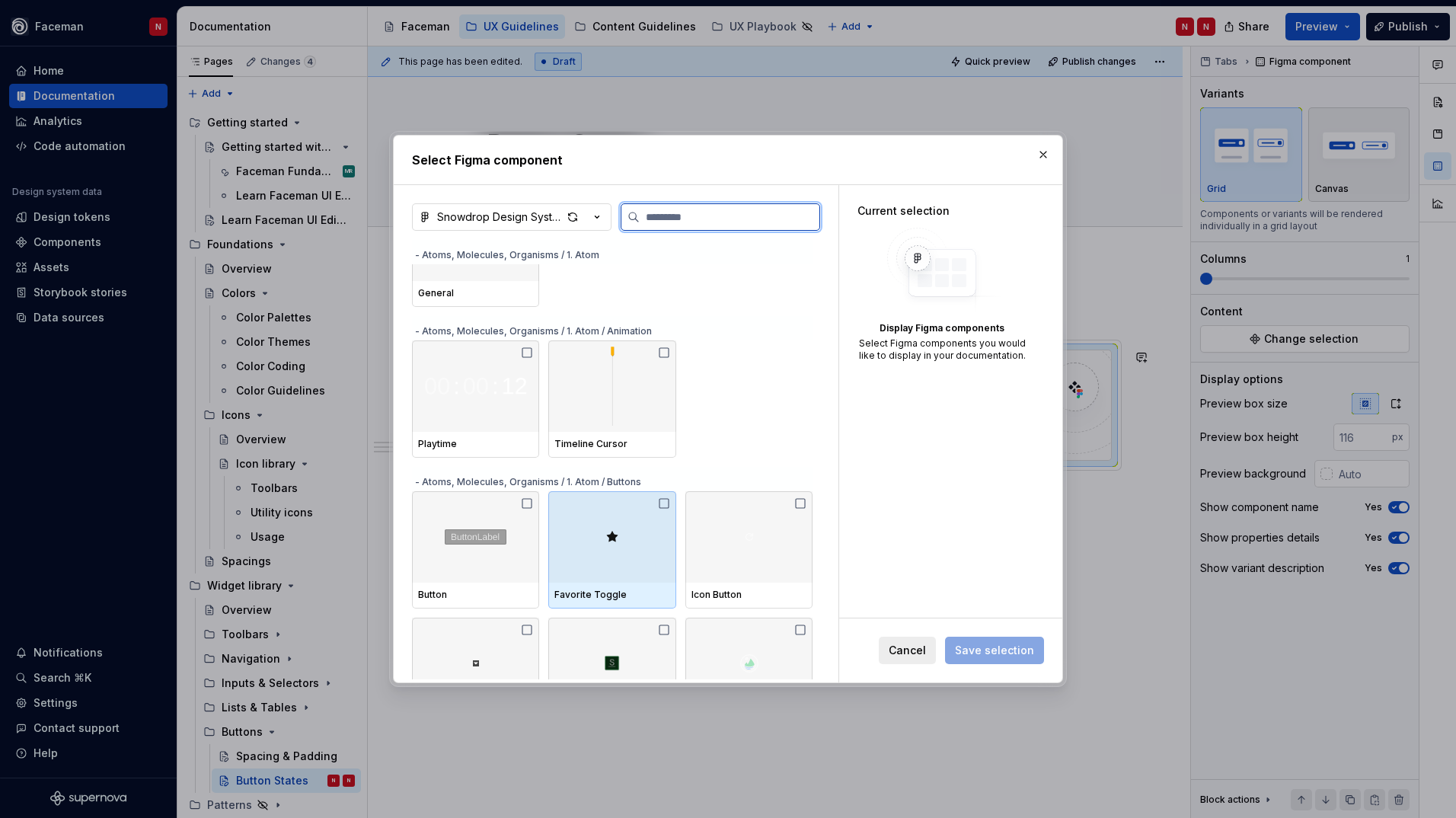
drag, startPoint x: 663, startPoint y: 505, endPoint x: 732, endPoint y: 556, distance: 85.8
click at [663, 505] on icon at bounding box center [663, 503] width 12 height 12
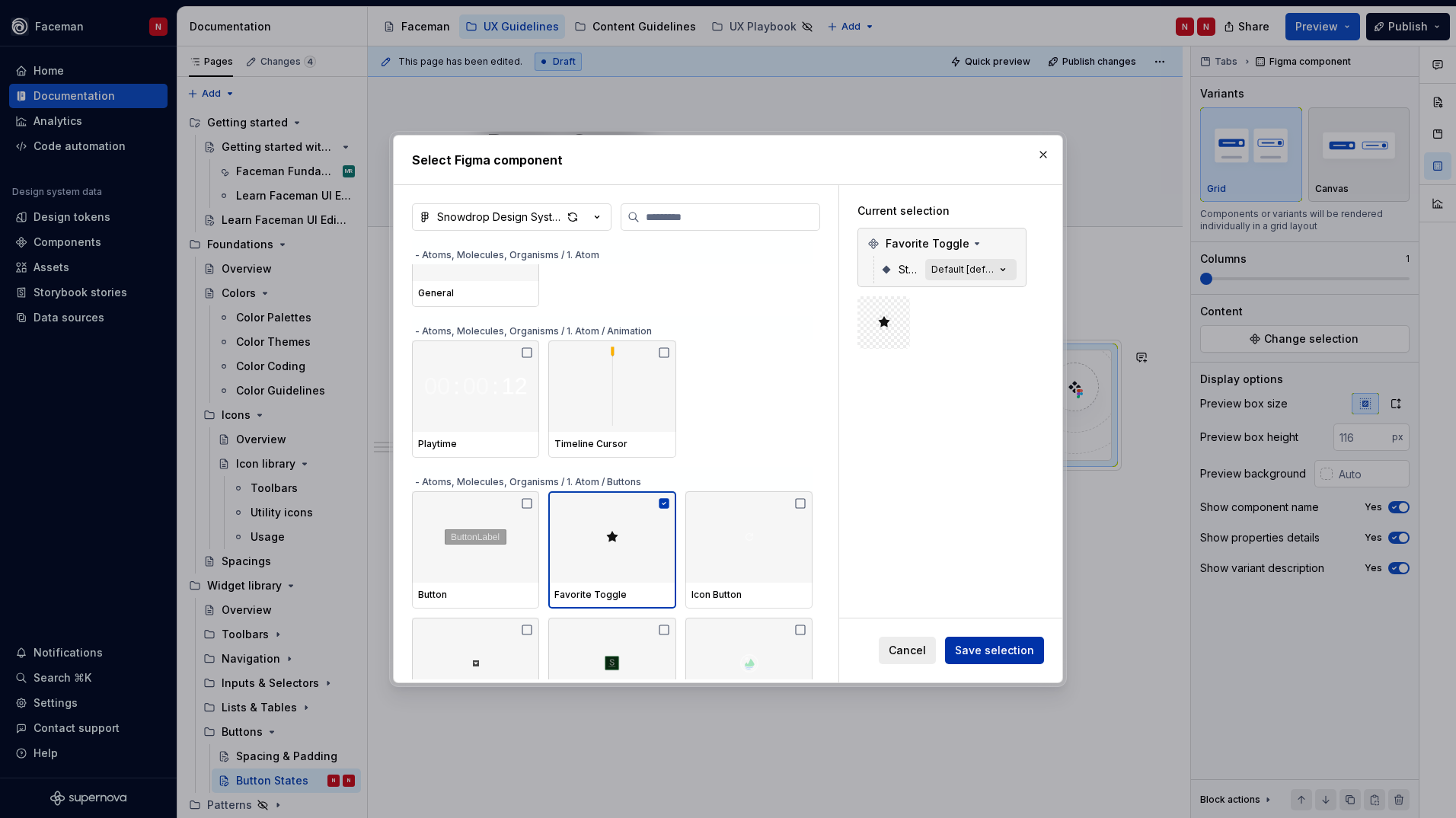
click at [993, 650] on span "Save selection" at bounding box center [995, 650] width 80 height 15
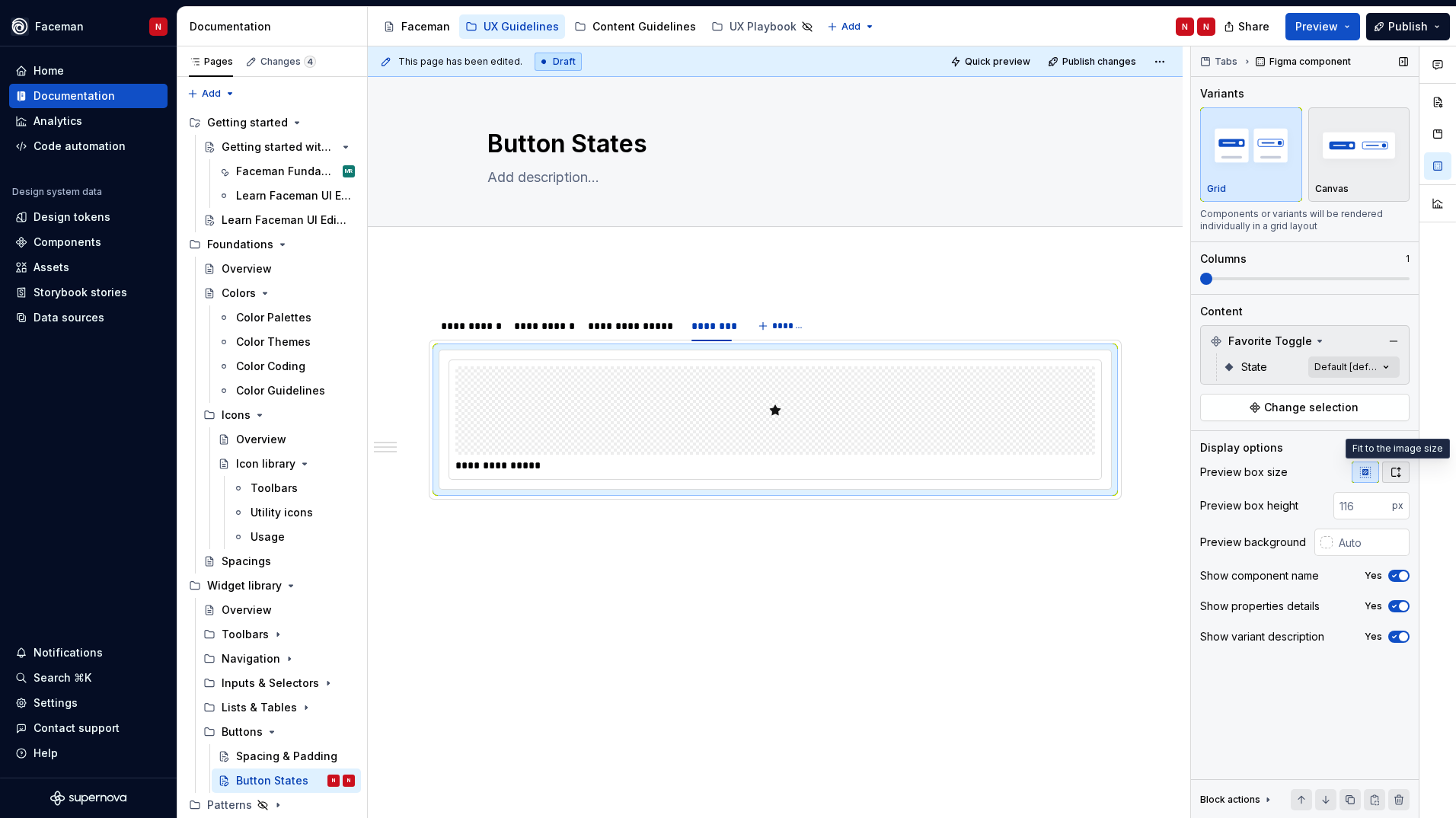
click at [1398, 477] on icon "button" at bounding box center [1395, 472] width 12 height 12
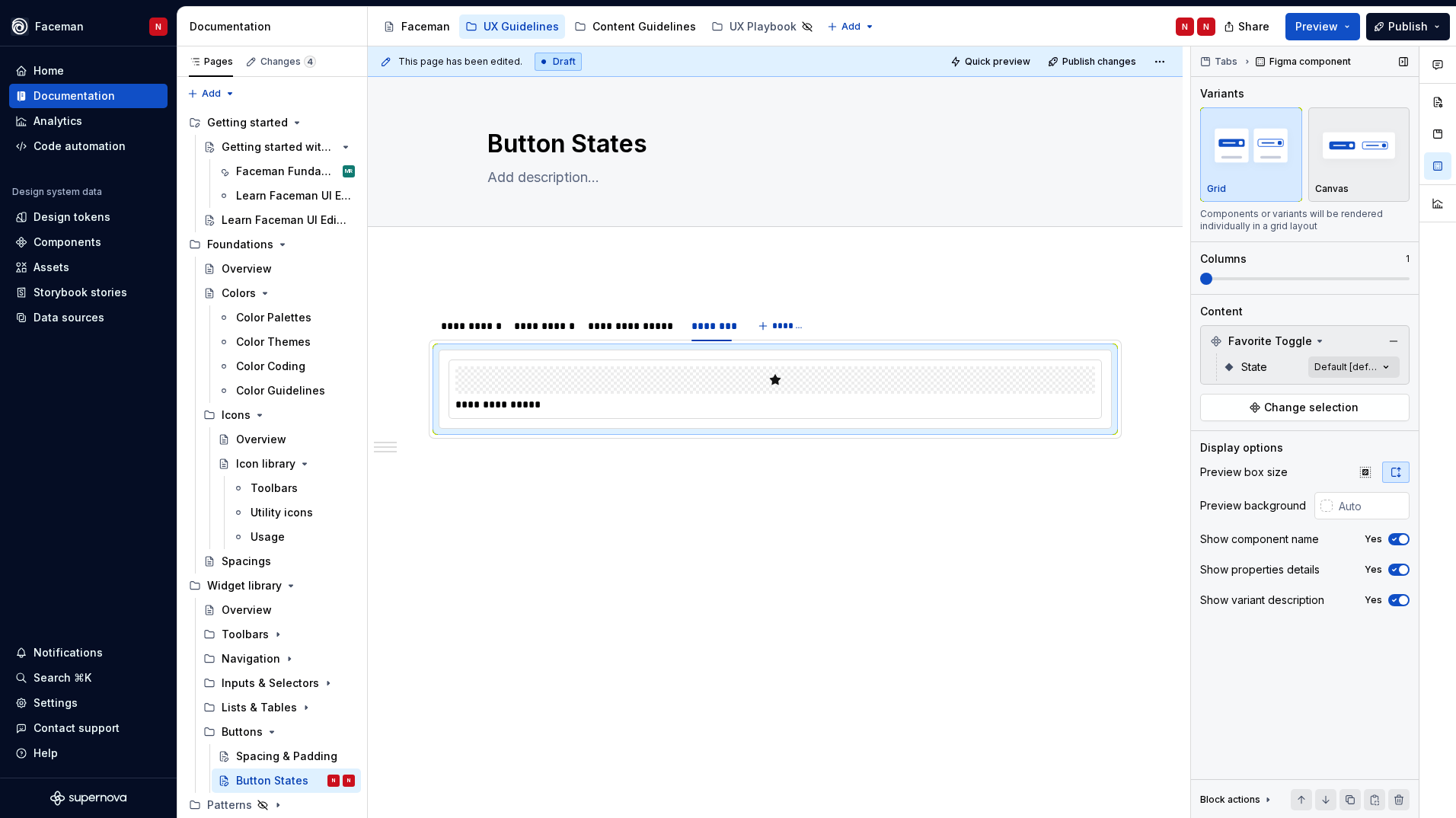
click at [1398, 477] on icon "button" at bounding box center [1395, 472] width 12 height 12
click at [1370, 473] on icon "button" at bounding box center [1365, 472] width 12 height 12
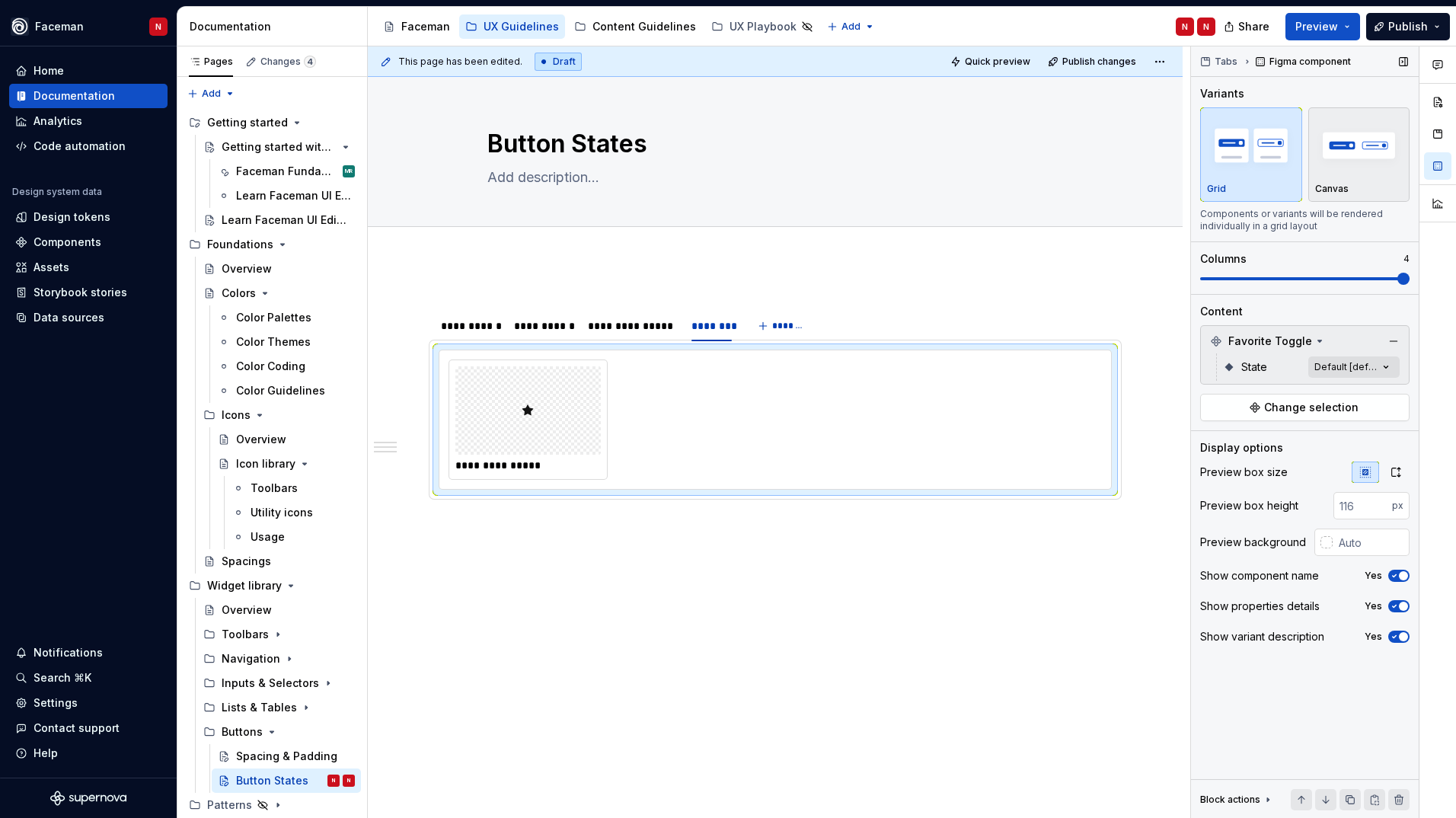
click at [1410, 275] on span at bounding box center [1305, 278] width 209 height 12
click at [1332, 359] on div "Comments Open comments No comments yet Select ‘Comment’ from the block context …" at bounding box center [1324, 433] width 265 height 773
click at [1212, 436] on div at bounding box center [1210, 440] width 12 height 12
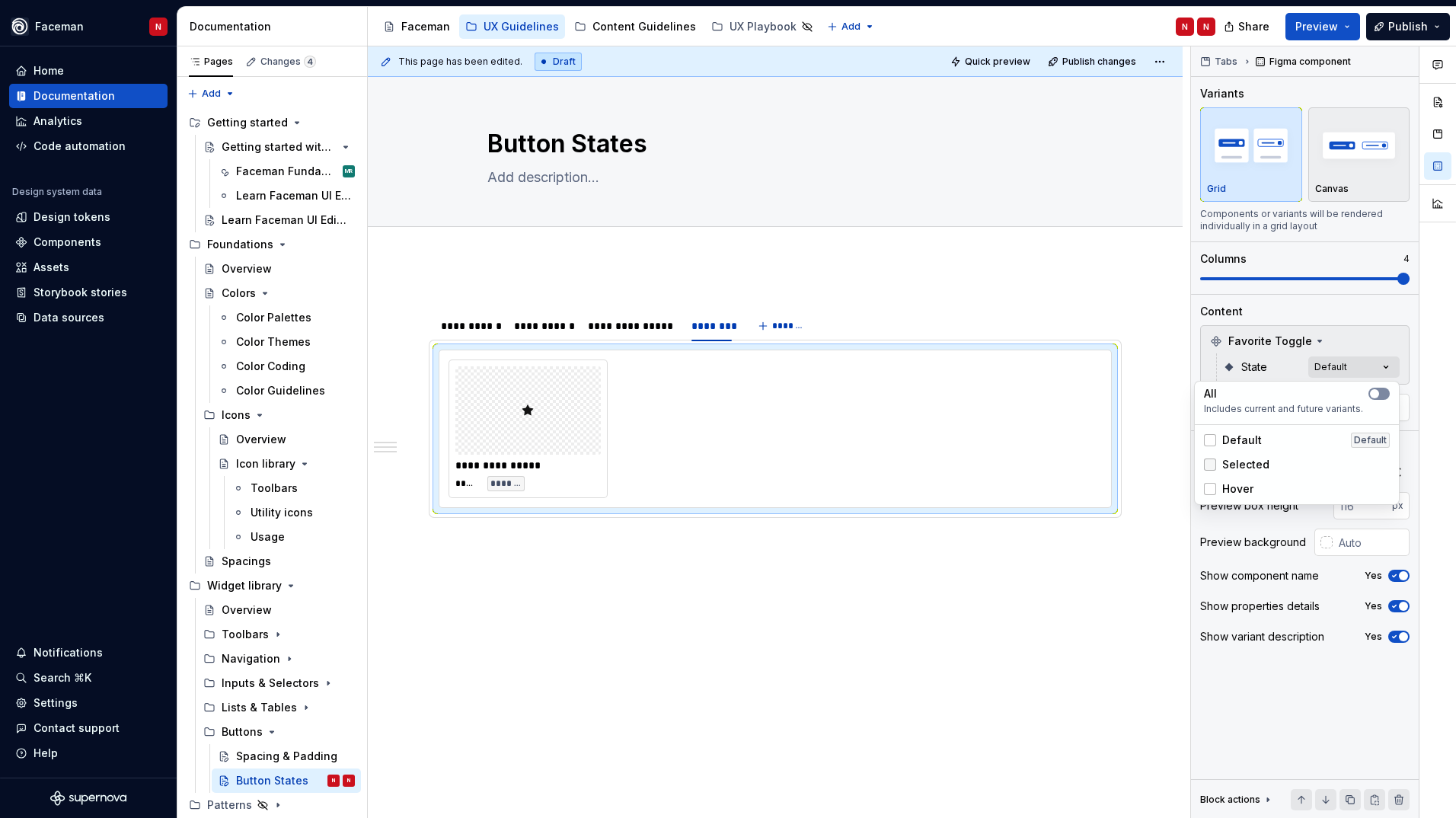
click at [1210, 464] on div at bounding box center [1210, 464] width 12 height 12
click at [1209, 484] on div at bounding box center [1210, 488] width 12 height 12
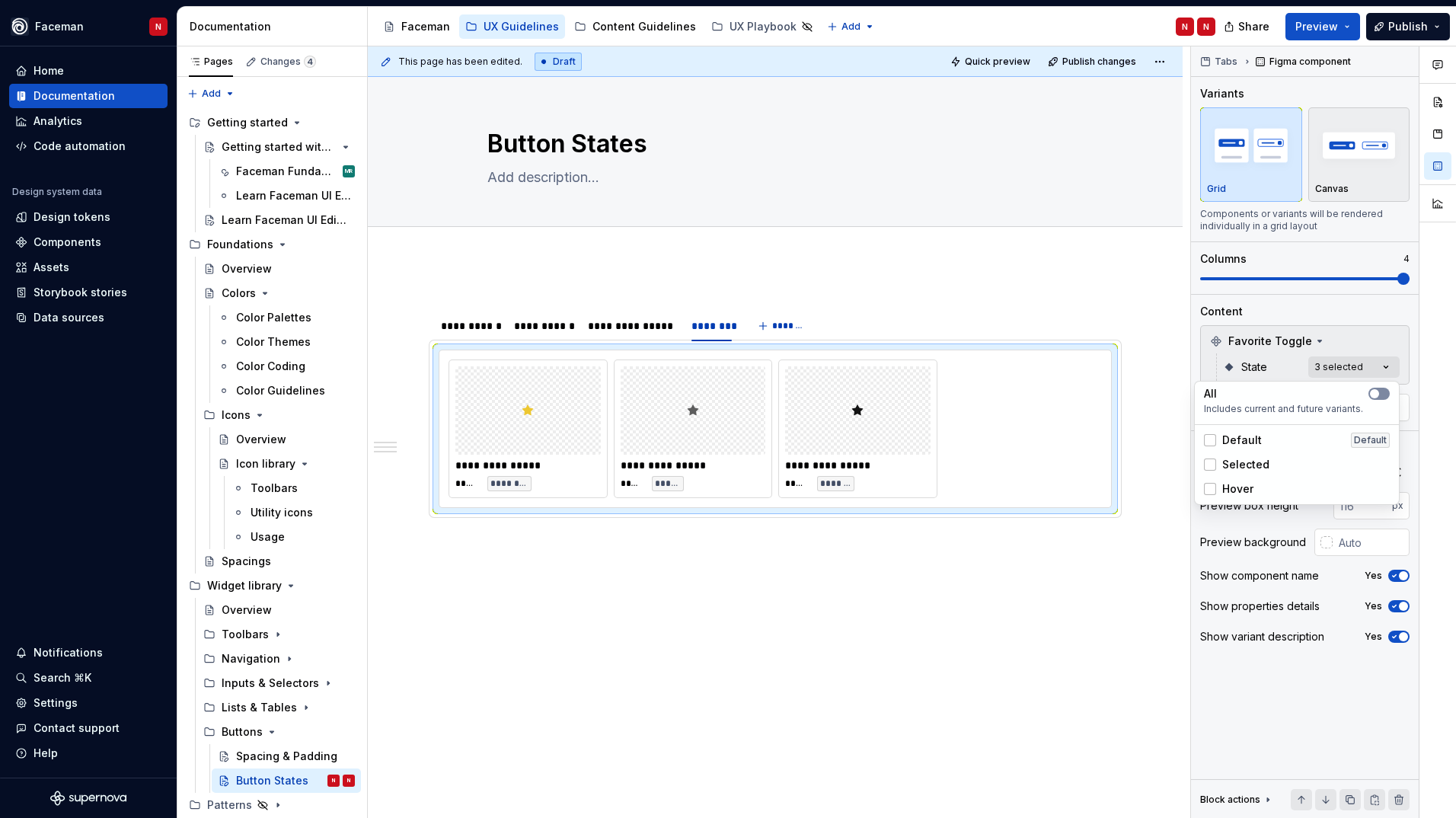
click at [1368, 694] on div "Comments Open comments No comments yet Select ‘Comment’ from the block context …" at bounding box center [1324, 433] width 265 height 773
click at [1346, 29] on button "Preview" at bounding box center [1323, 27] width 75 height 28
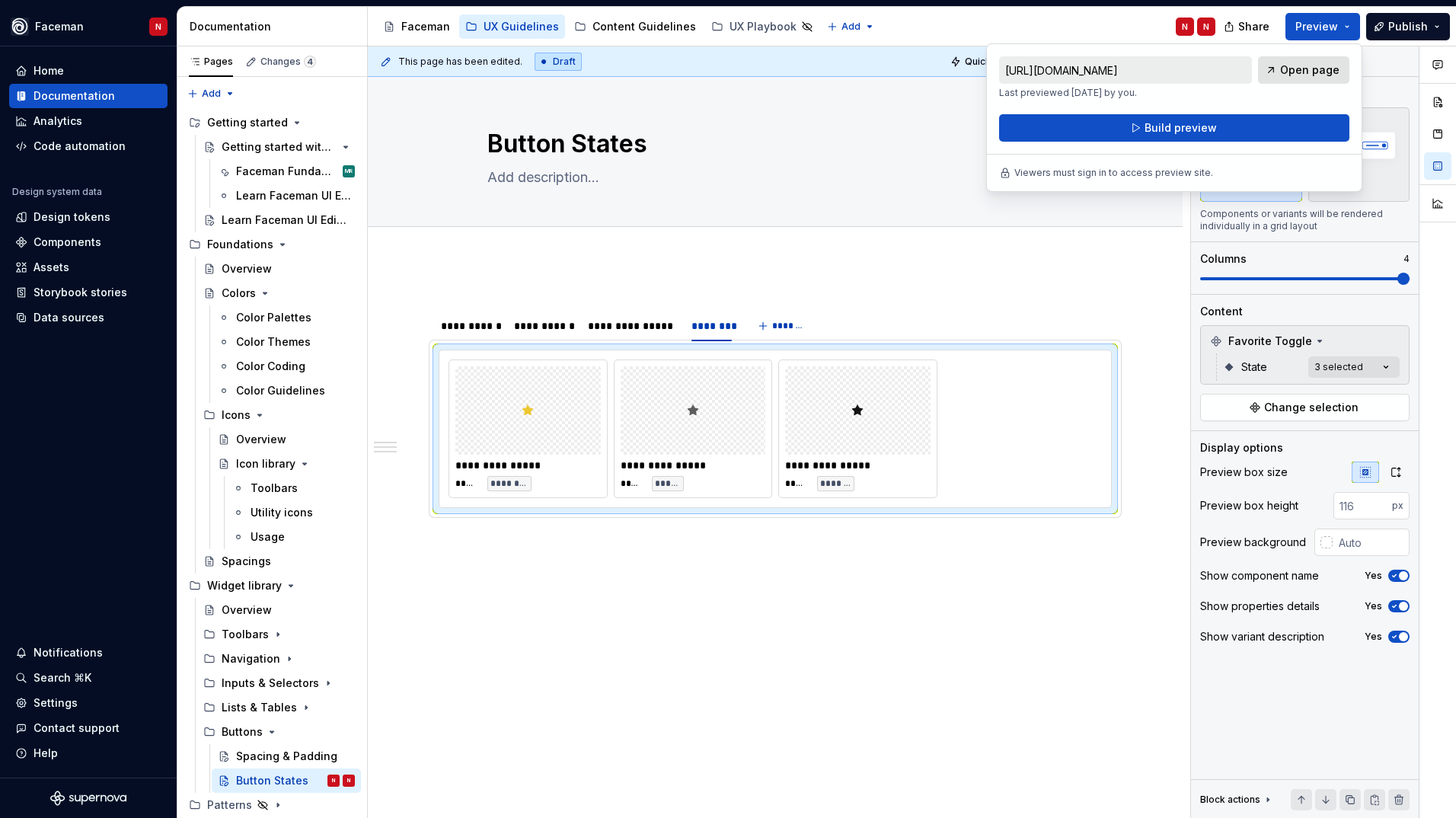
drag, startPoint x: 1346, startPoint y: 29, endPoint x: 1307, endPoint y: 67, distance: 54.5
click at [1307, 67] on span "Open page" at bounding box center [1310, 69] width 59 height 15
type textarea "*"
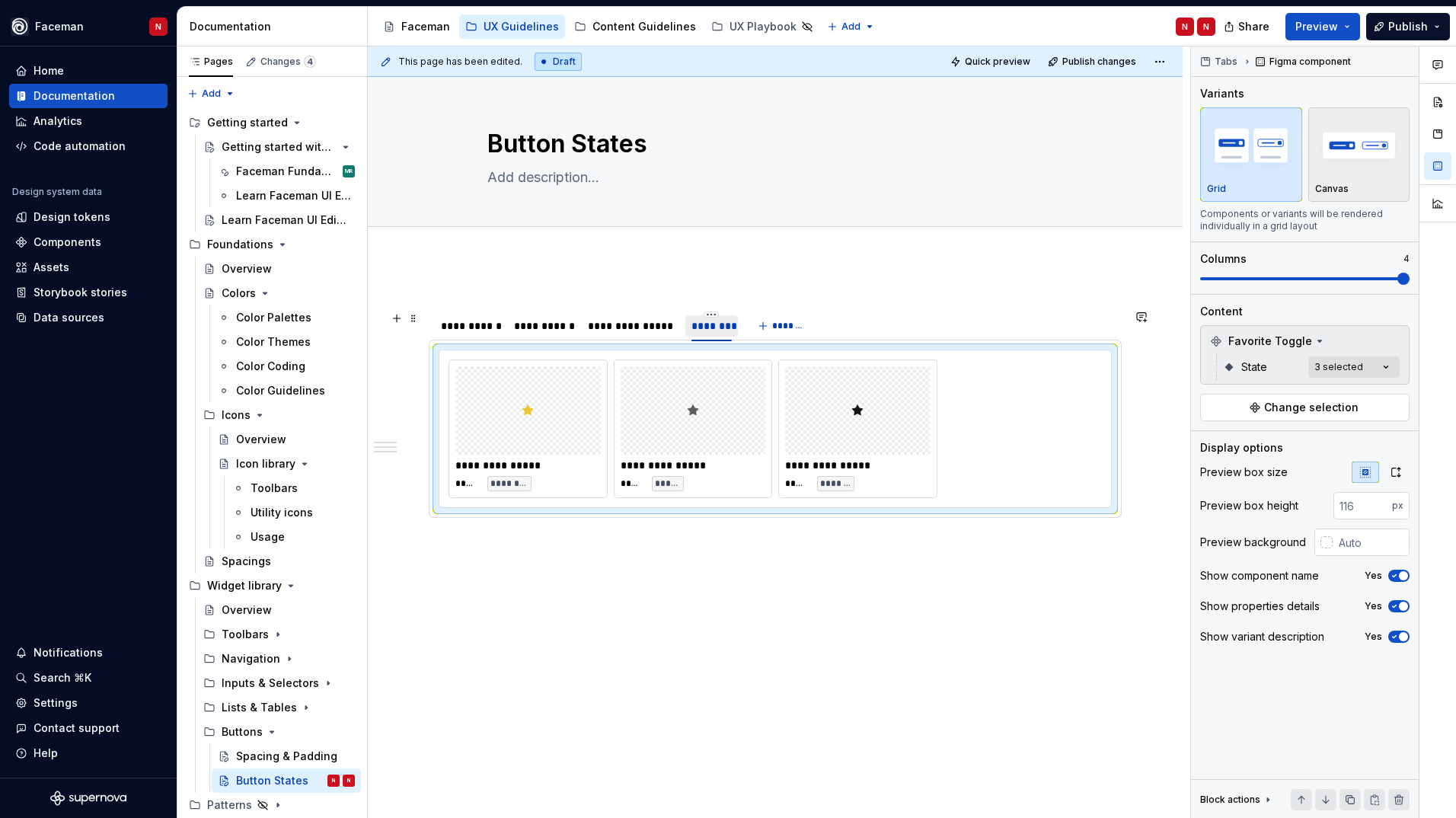
click at [710, 328] on div "********" at bounding box center [711, 326] width 40 height 15
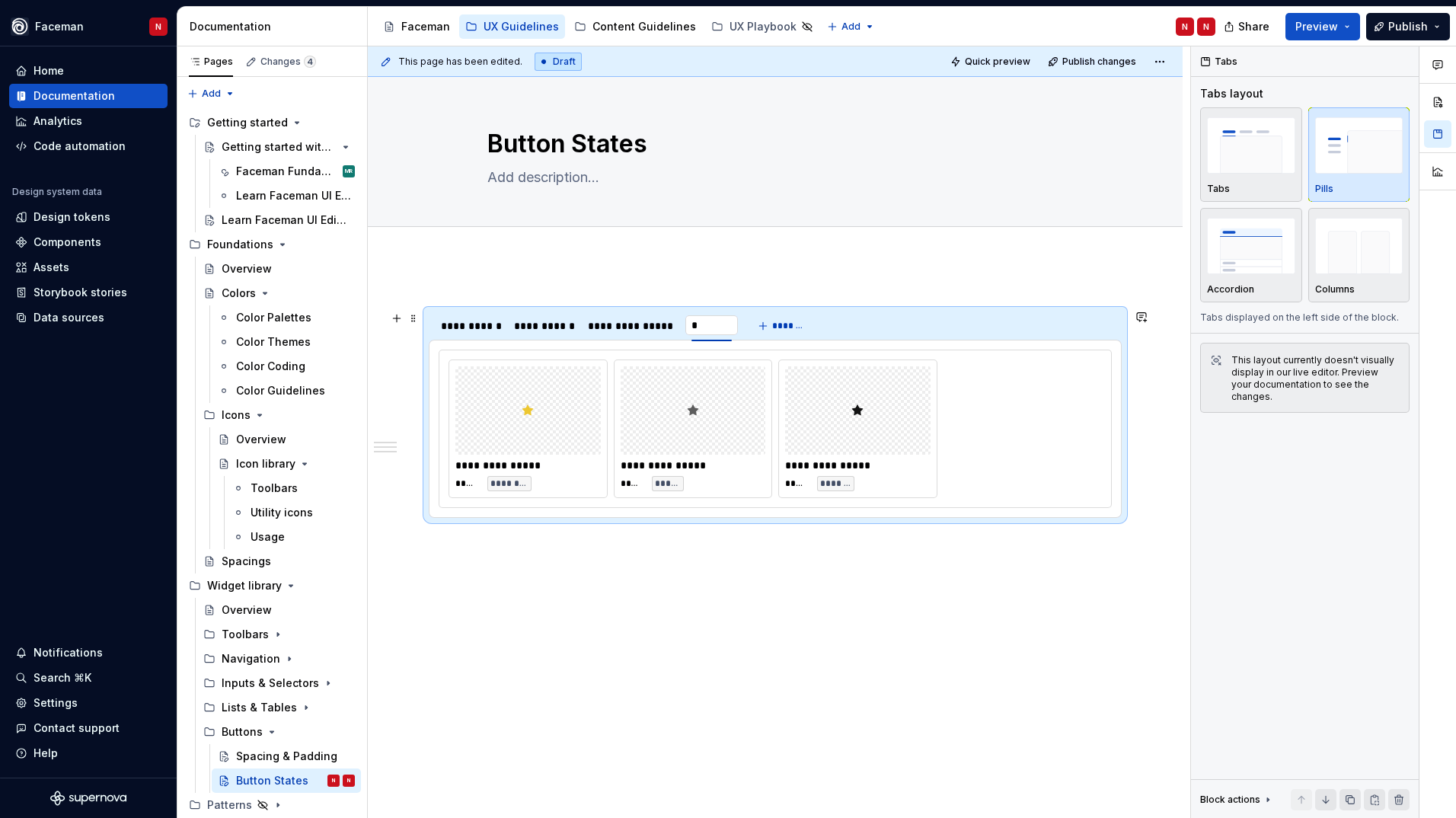
type input "**"
click at [1342, 31] on button "Preview" at bounding box center [1323, 27] width 75 height 28
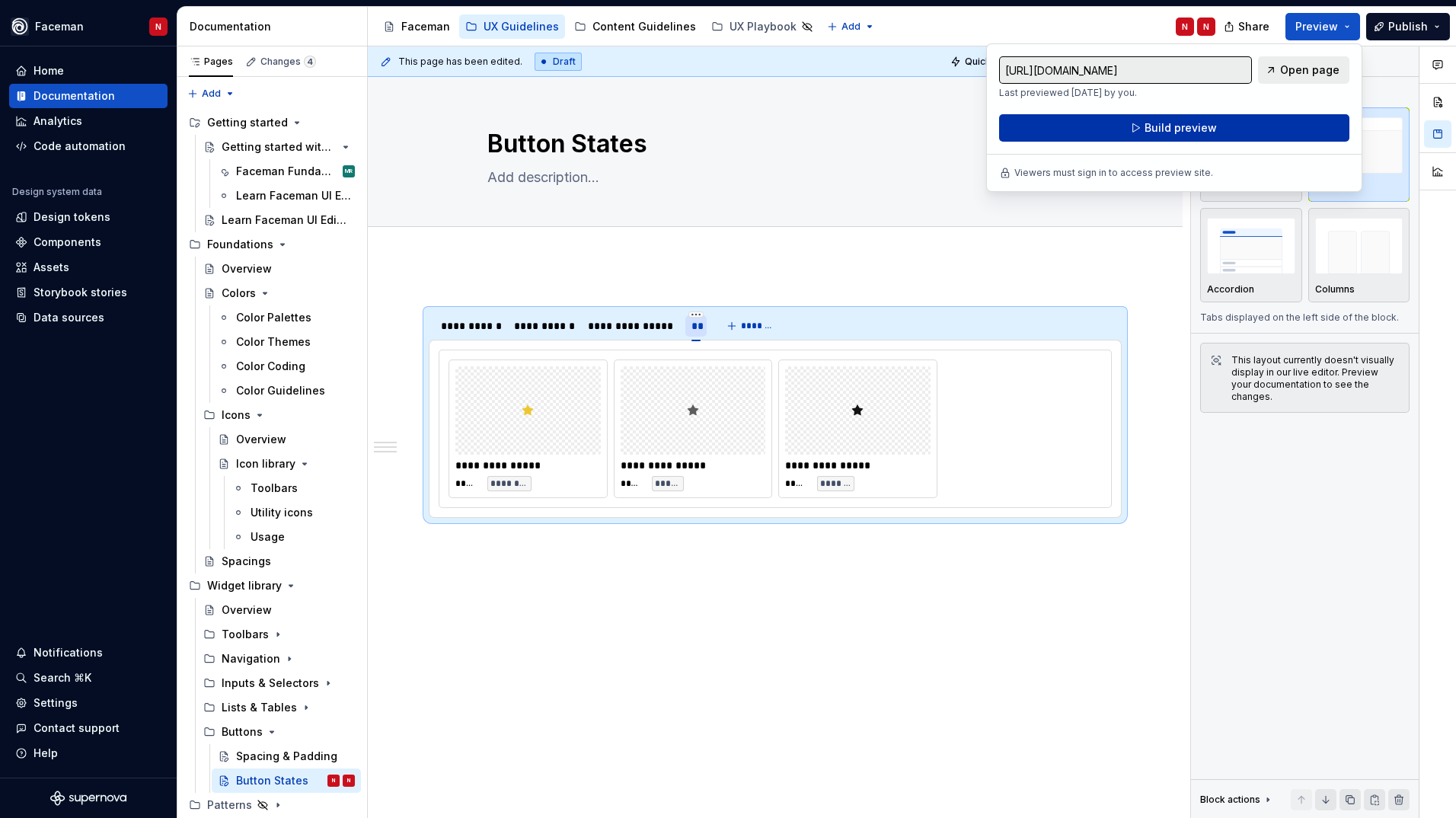
drag, startPoint x: 1341, startPoint y: 31, endPoint x: 1245, endPoint y: 131, distance: 138.6
click at [1245, 131] on button "Build preview" at bounding box center [1174, 128] width 350 height 28
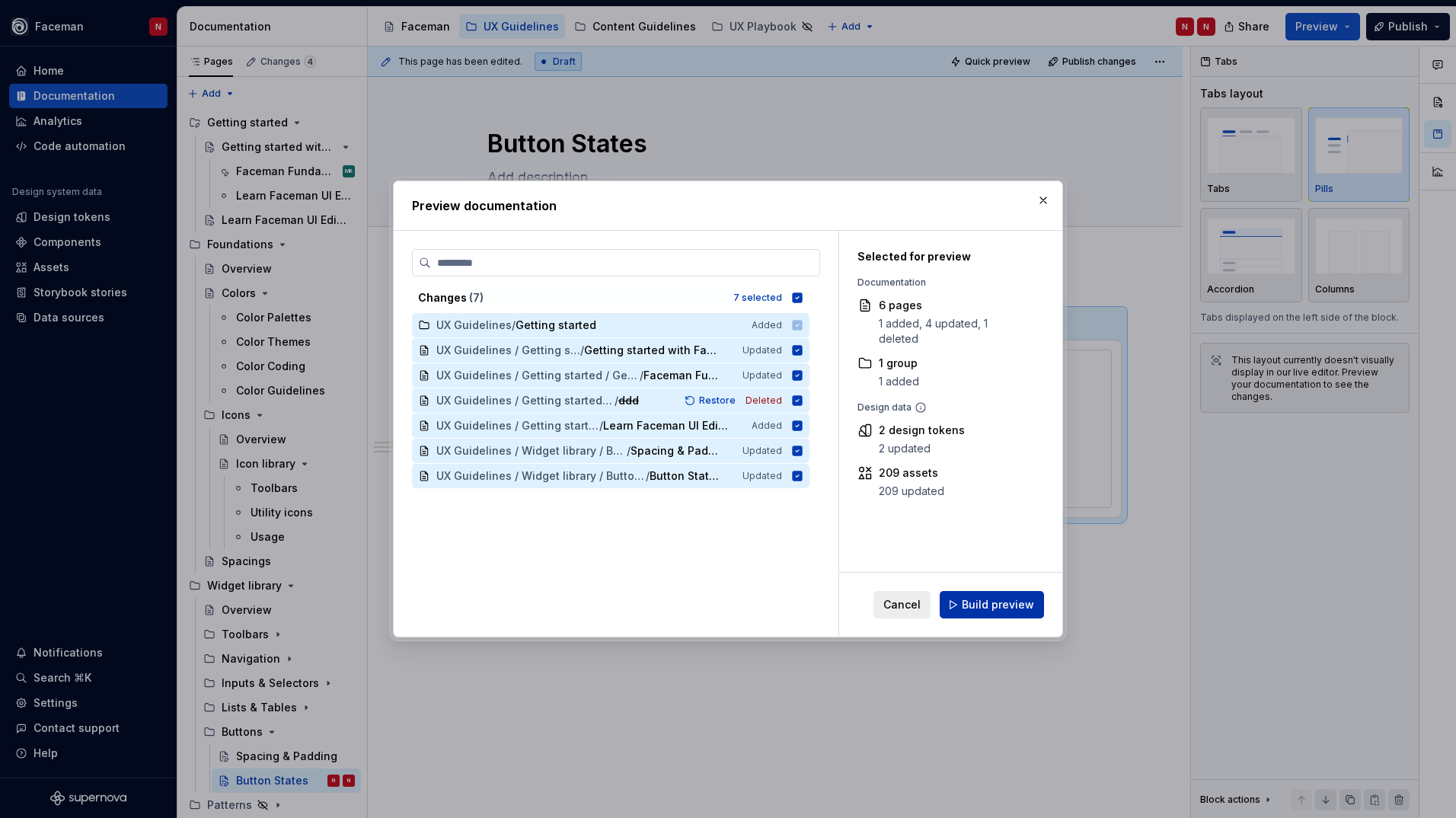
click at [1004, 603] on span "Build preview" at bounding box center [998, 605] width 72 height 15
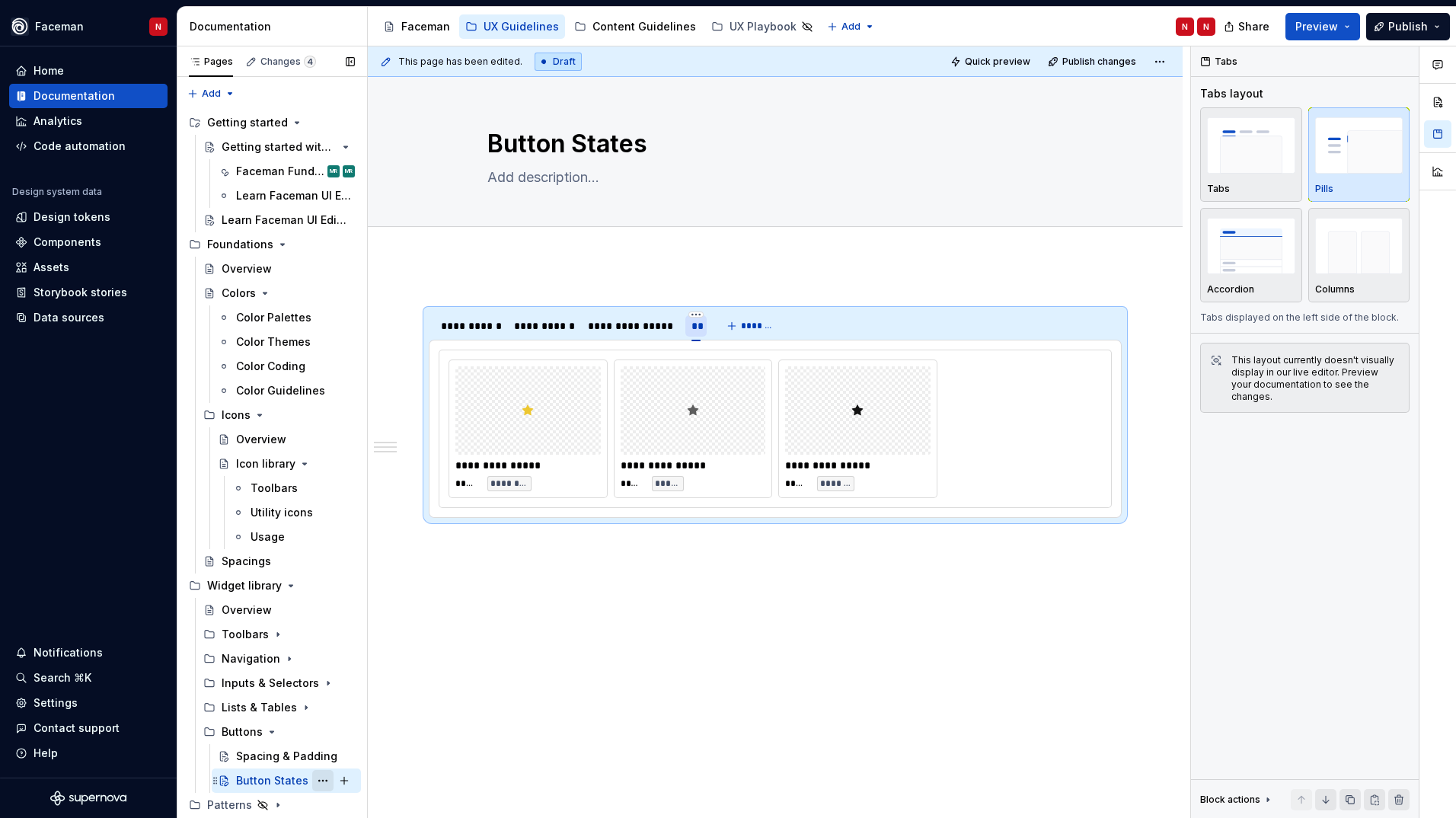
click at [320, 783] on button "Page tree" at bounding box center [322, 780] width 21 height 21
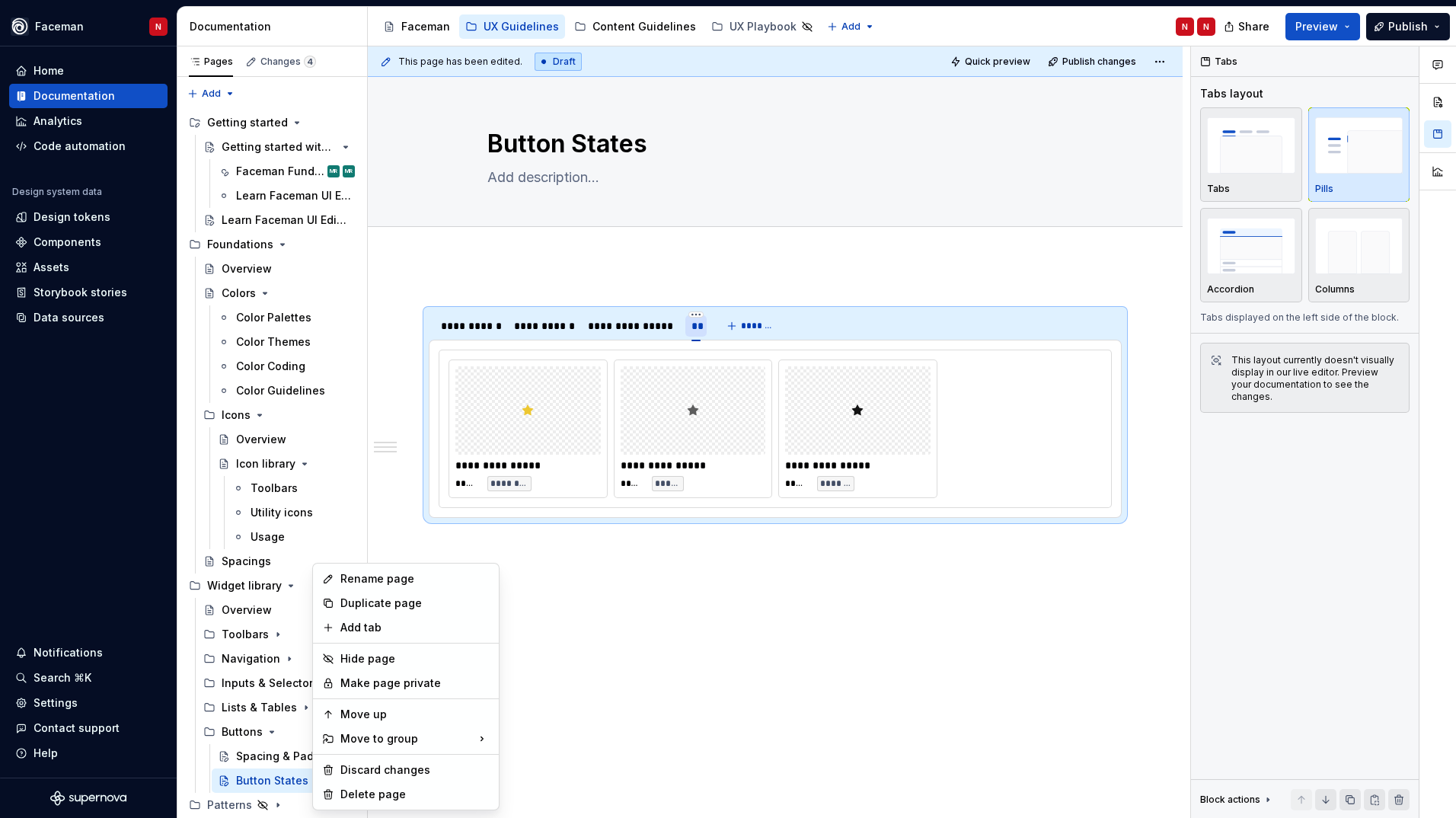
click at [692, 707] on html "Faceman N Home Documentation Analytics Code automation Design system data Desig…" at bounding box center [728, 409] width 1456 height 818
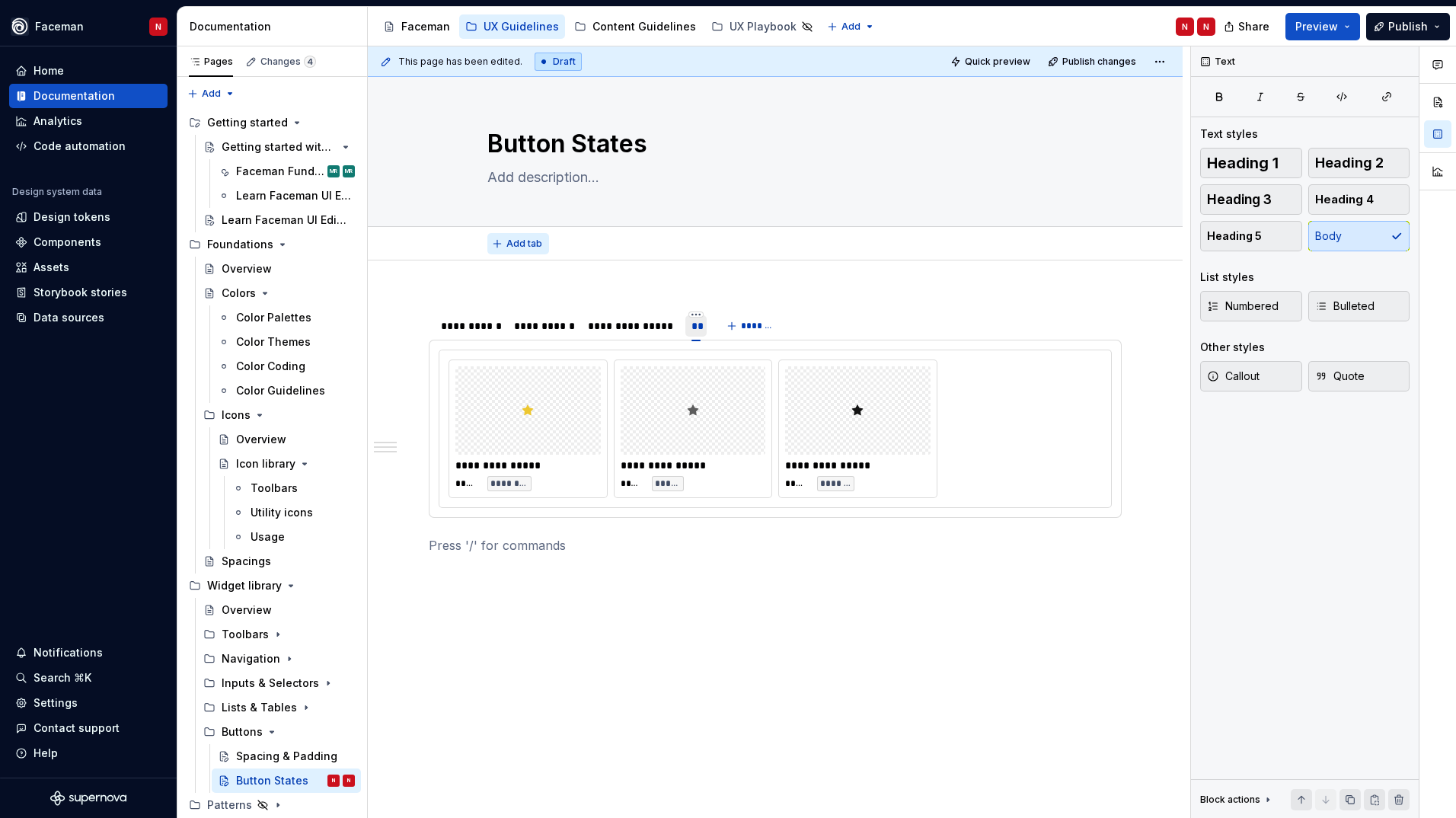
click at [514, 244] on span "Add tab" at bounding box center [524, 244] width 36 height 12
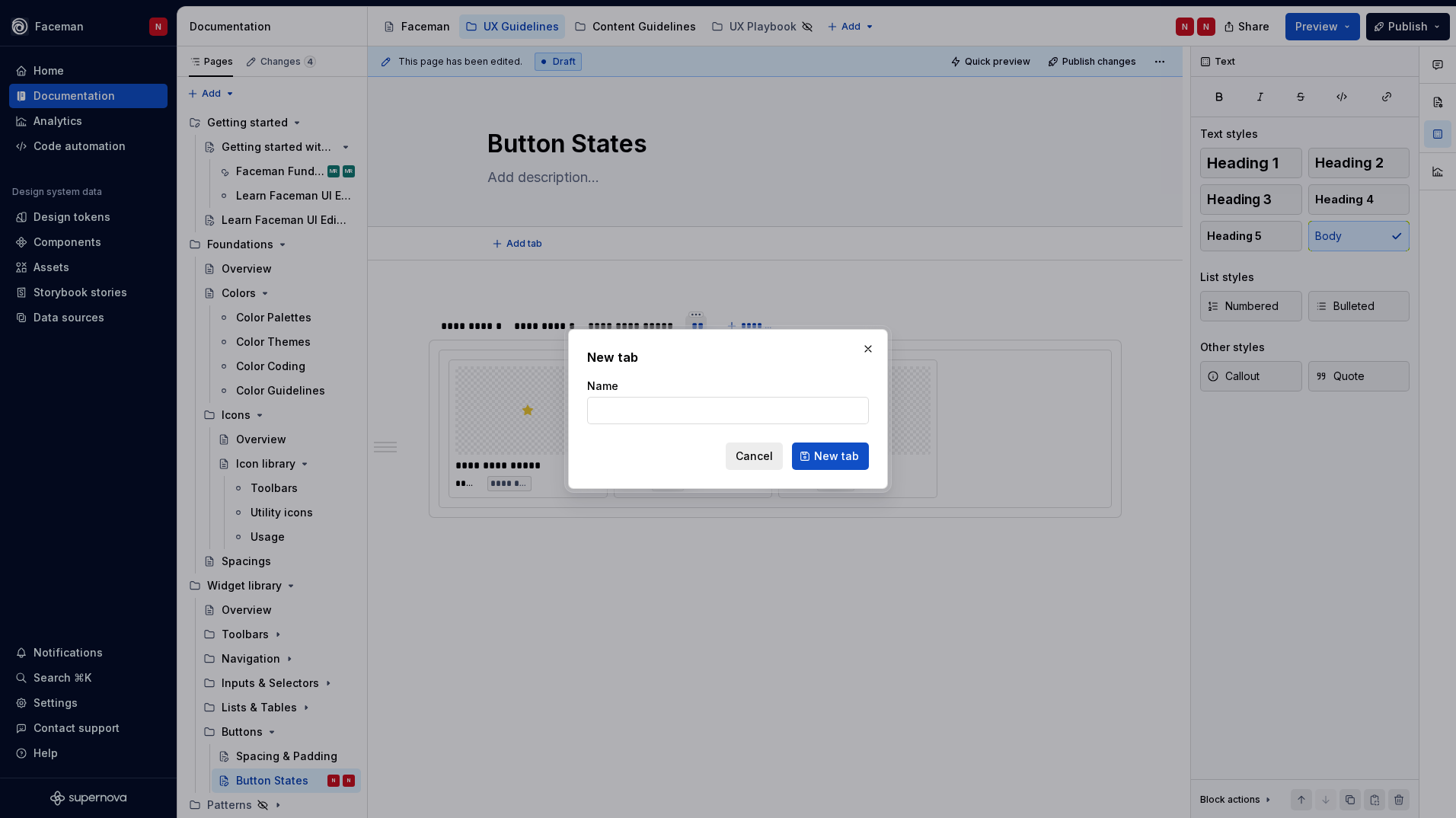
type textarea "*"
type input "General"
type textarea "*"
type input "General"
click at [850, 460] on span "New tab" at bounding box center [836, 456] width 45 height 15
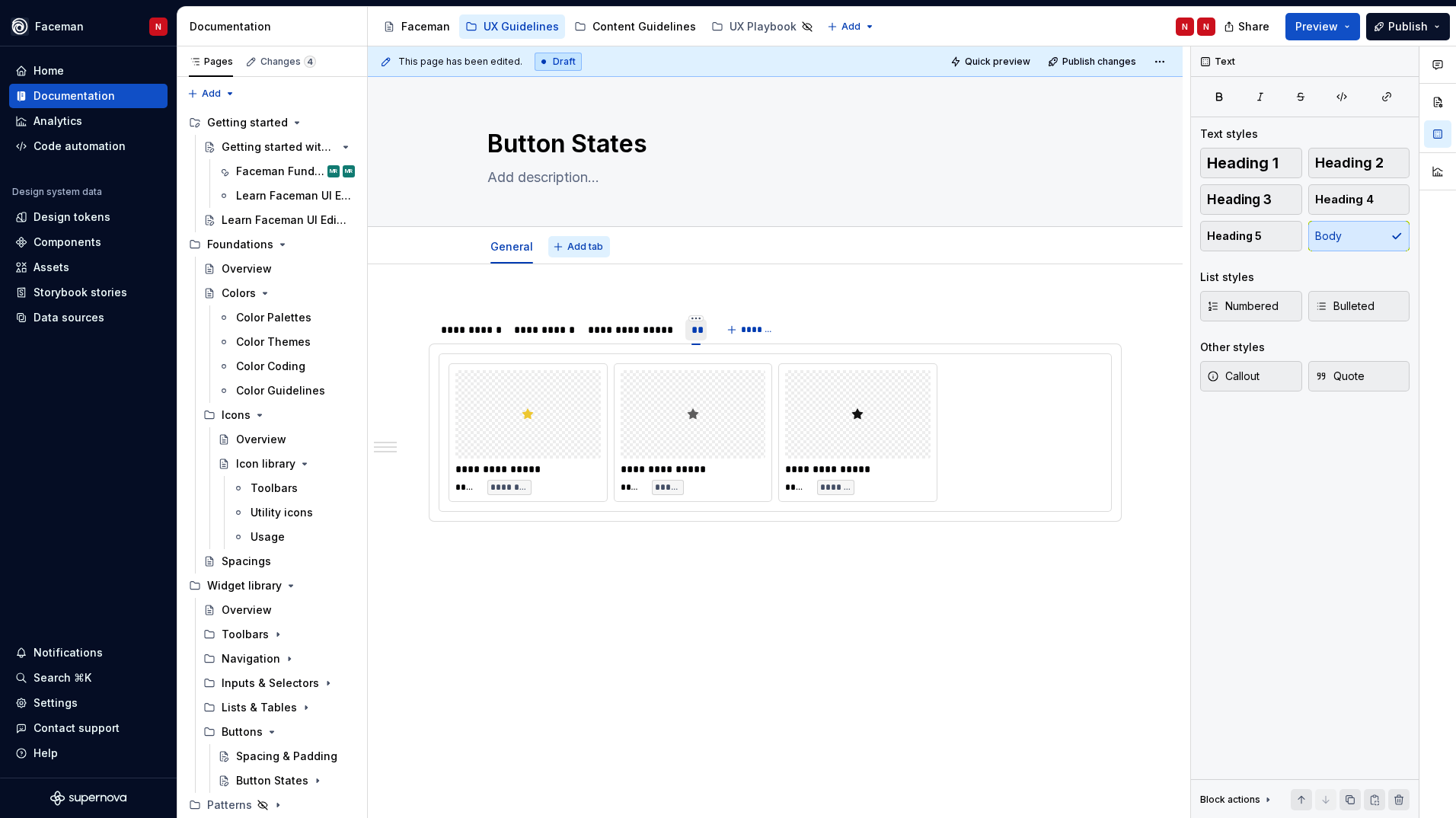
click at [583, 245] on span "Add tab" at bounding box center [585, 246] width 36 height 12
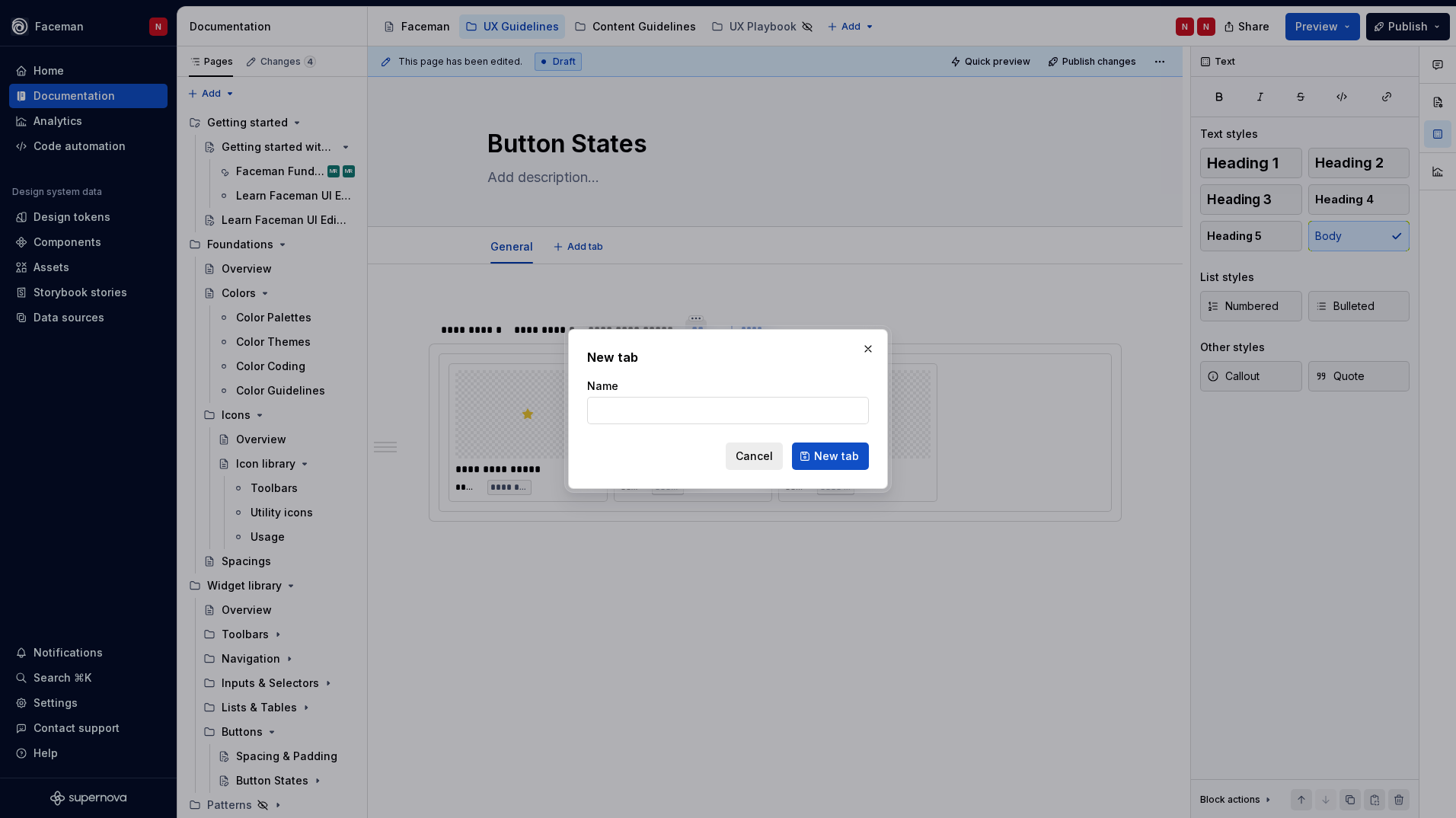
type textarea "*"
type input "T"
click at [864, 351] on button "button" at bounding box center [868, 348] width 21 height 21
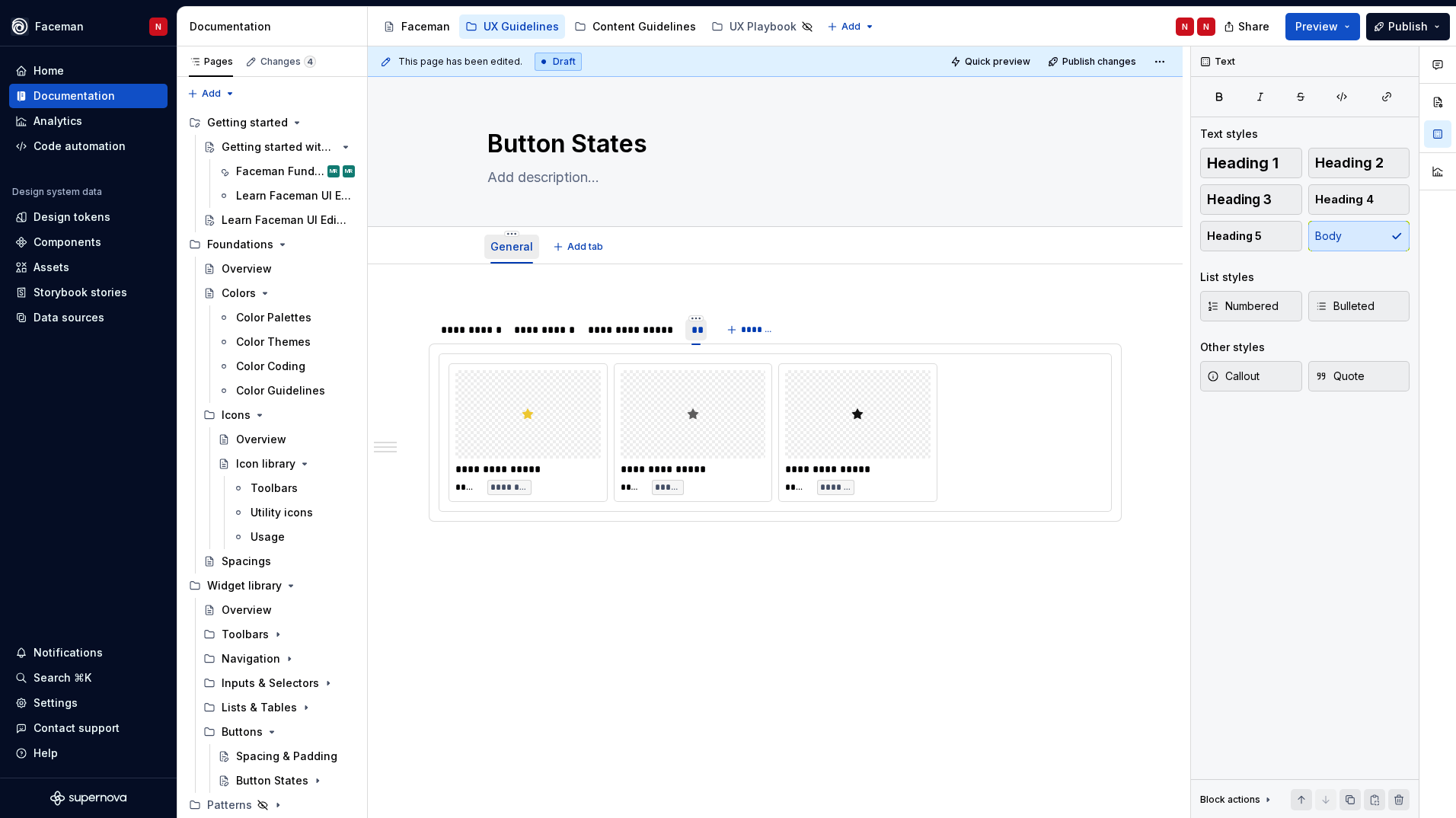
click at [516, 247] on link "General" at bounding box center [511, 246] width 43 height 13
click at [503, 248] on link "General" at bounding box center [511, 246] width 43 height 13
click at [516, 246] on link "General" at bounding box center [511, 246] width 43 height 13
click at [509, 233] on html "Faceman N Home Documentation Analytics Code automation Design system data Desig…" at bounding box center [728, 409] width 1456 height 818
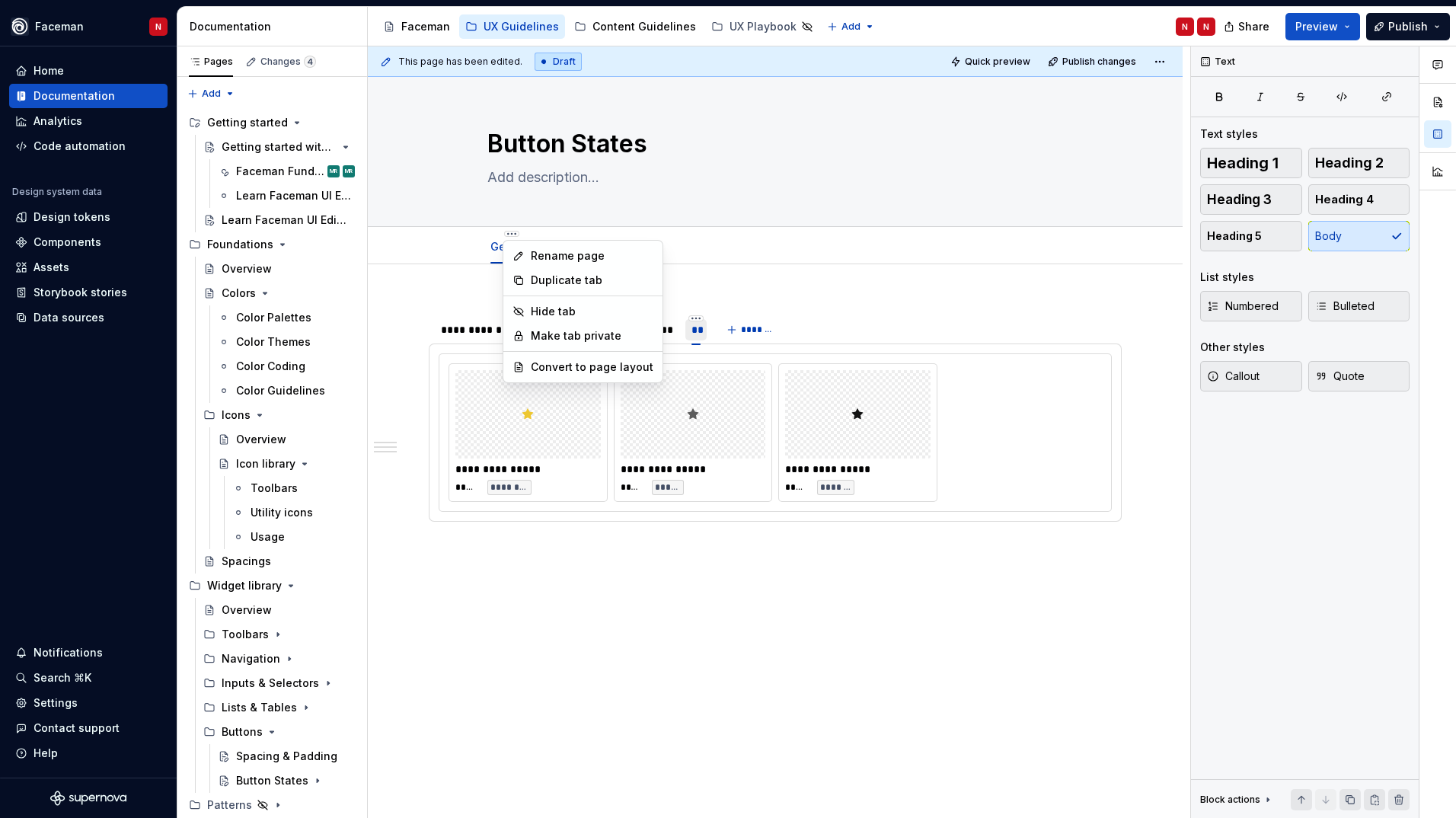
type textarea "*"
click at [532, 252] on div "Rename page" at bounding box center [592, 256] width 122 height 15
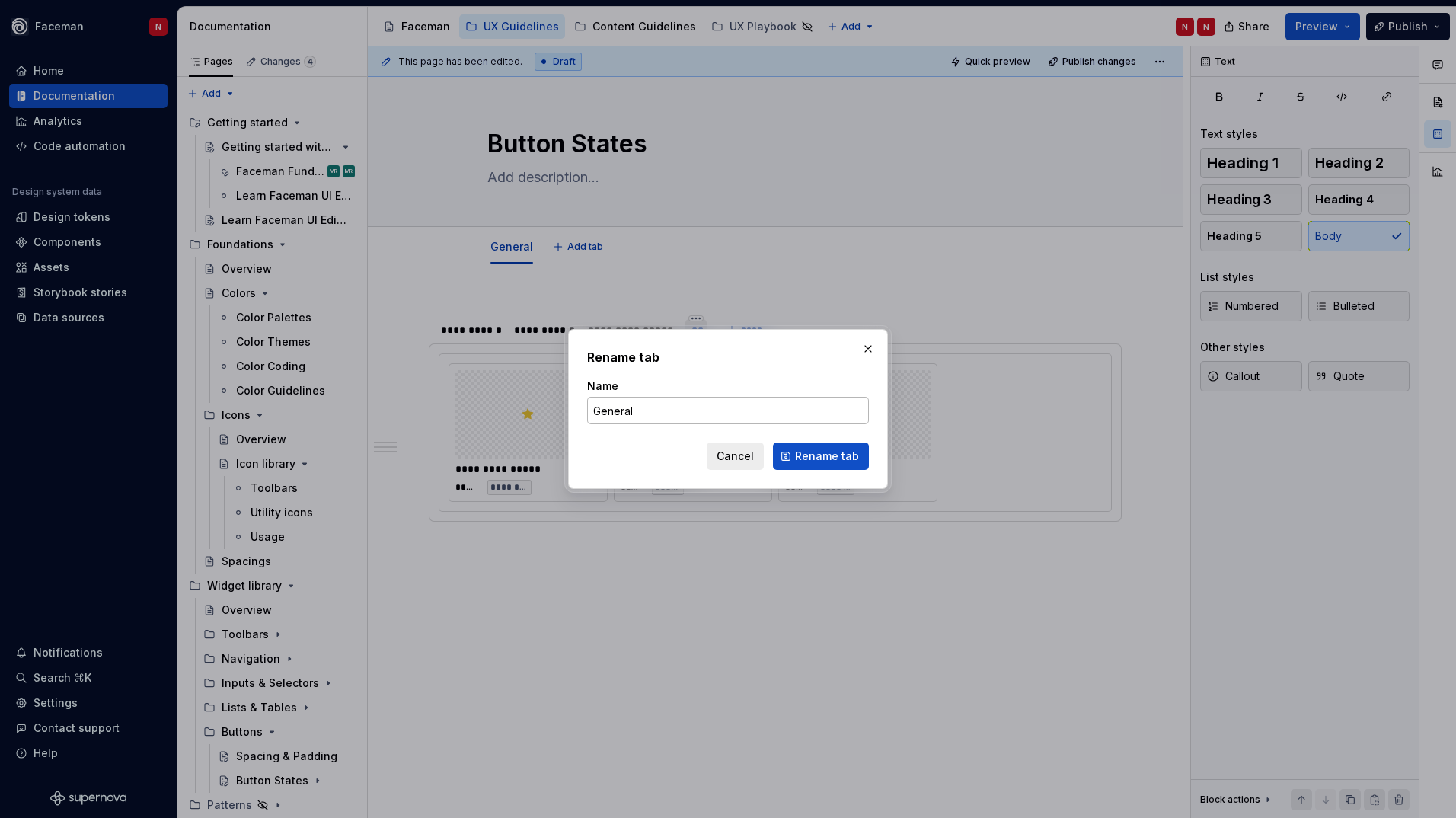
click at [627, 413] on input "General" at bounding box center [728, 410] width 282 height 28
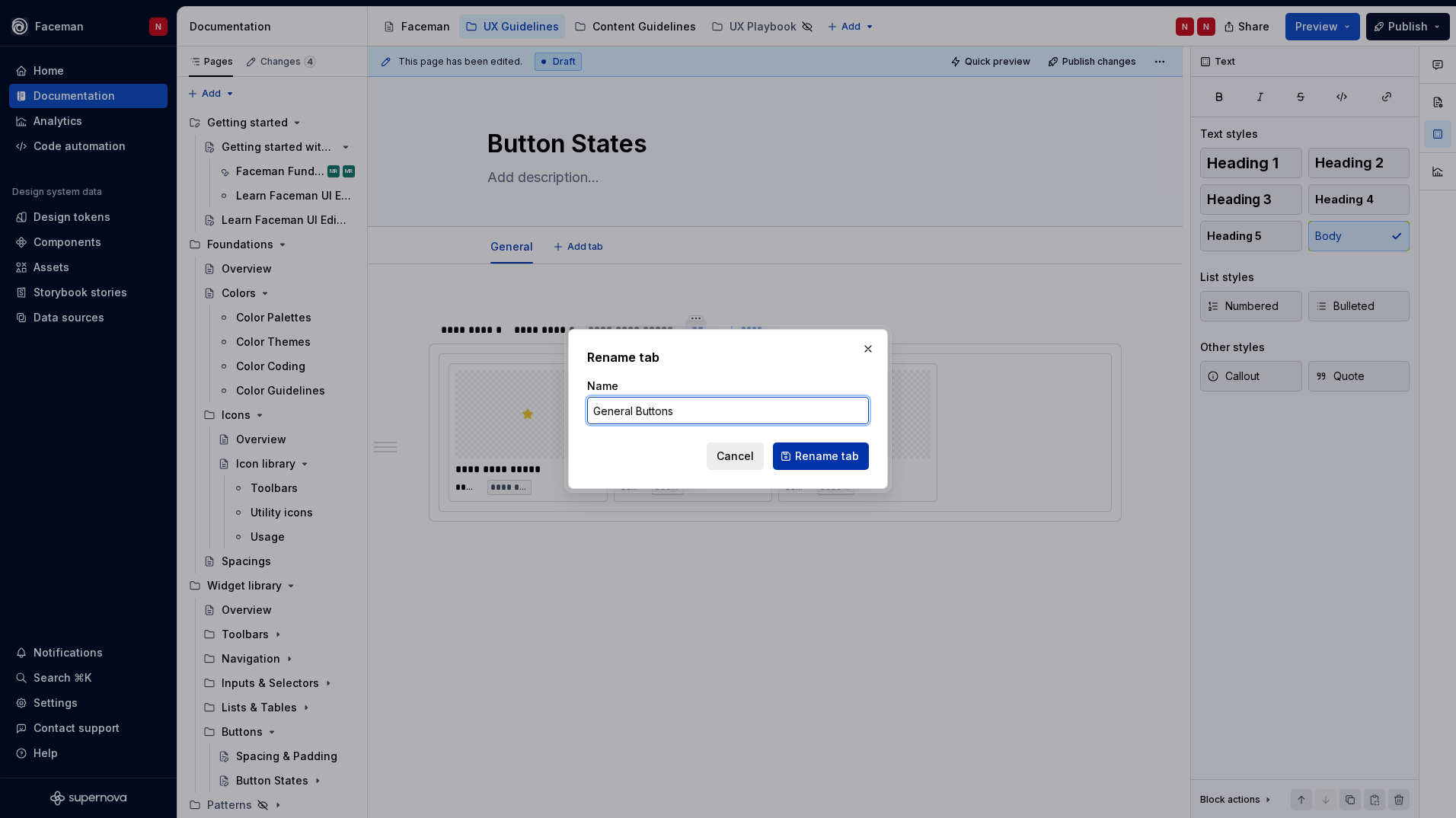
type input "General Buttons"
click at [811, 458] on span "Rename tab" at bounding box center [826, 456] width 64 height 15
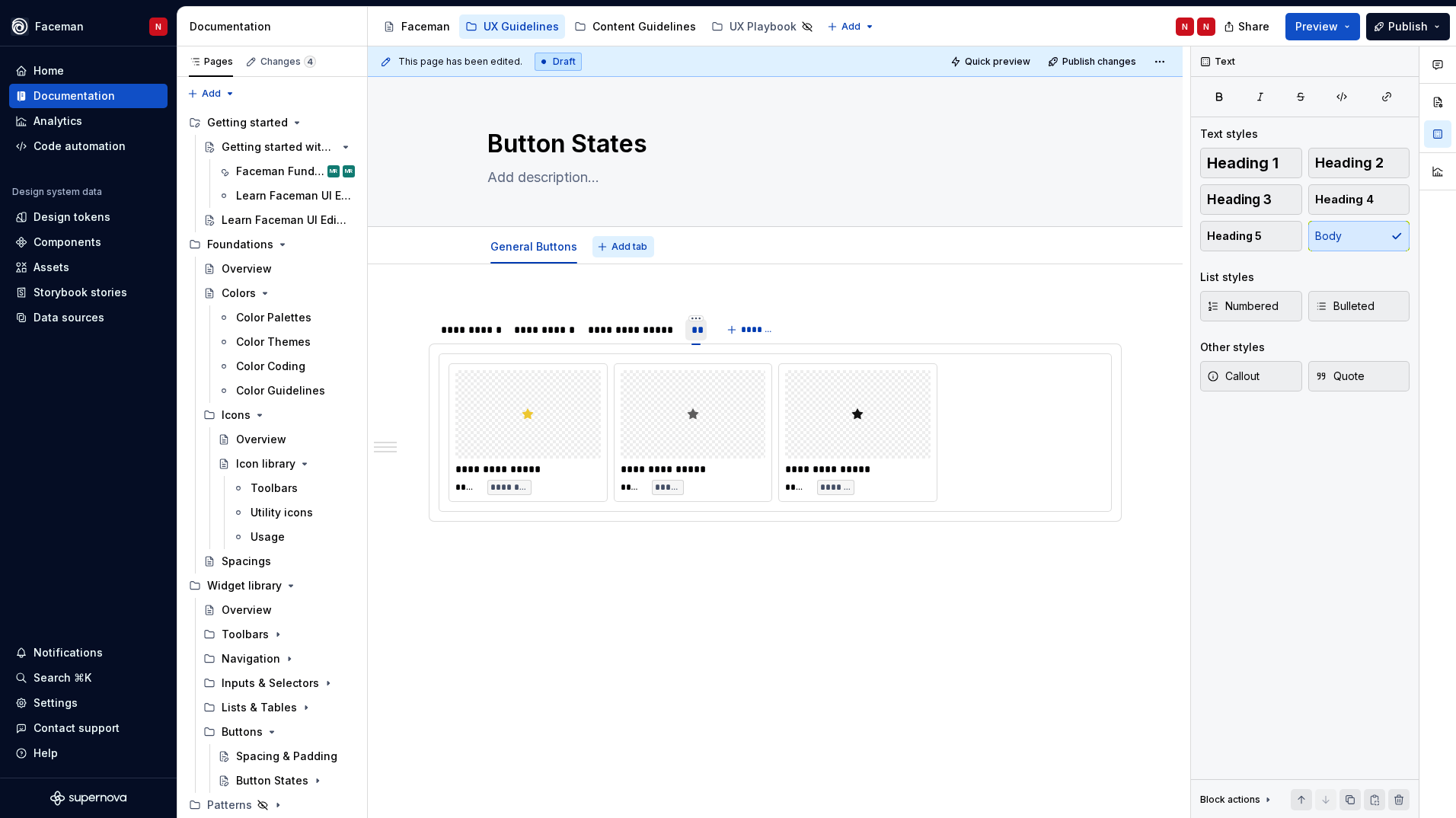
click at [600, 238] on button "Add tab" at bounding box center [623, 246] width 62 height 21
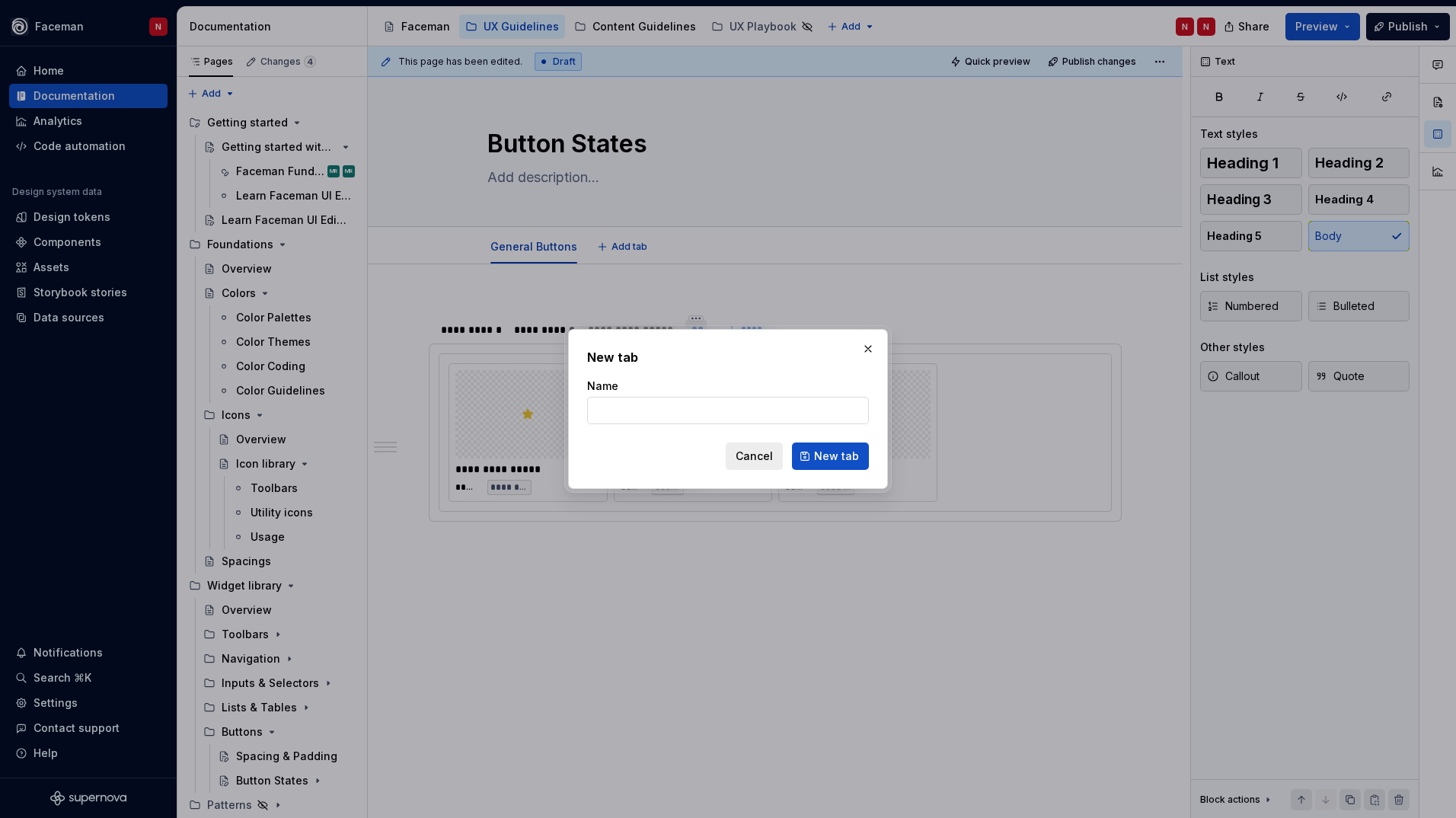
type textarea "*"
type input "Toolbar Buttons"
click at [835, 462] on span "New tab" at bounding box center [836, 456] width 45 height 15
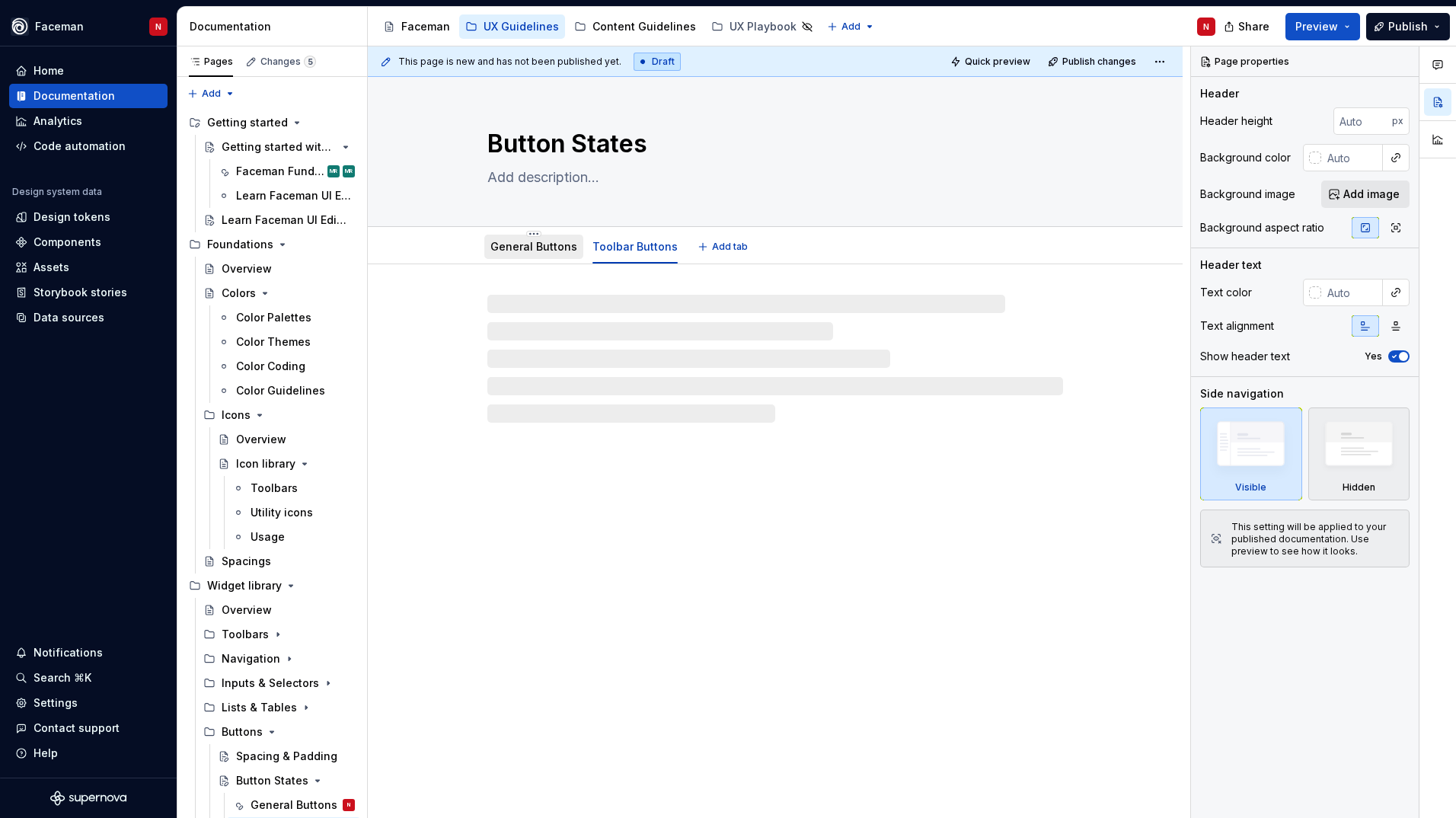
click at [543, 254] on div "General Buttons" at bounding box center [533, 246] width 87 height 15
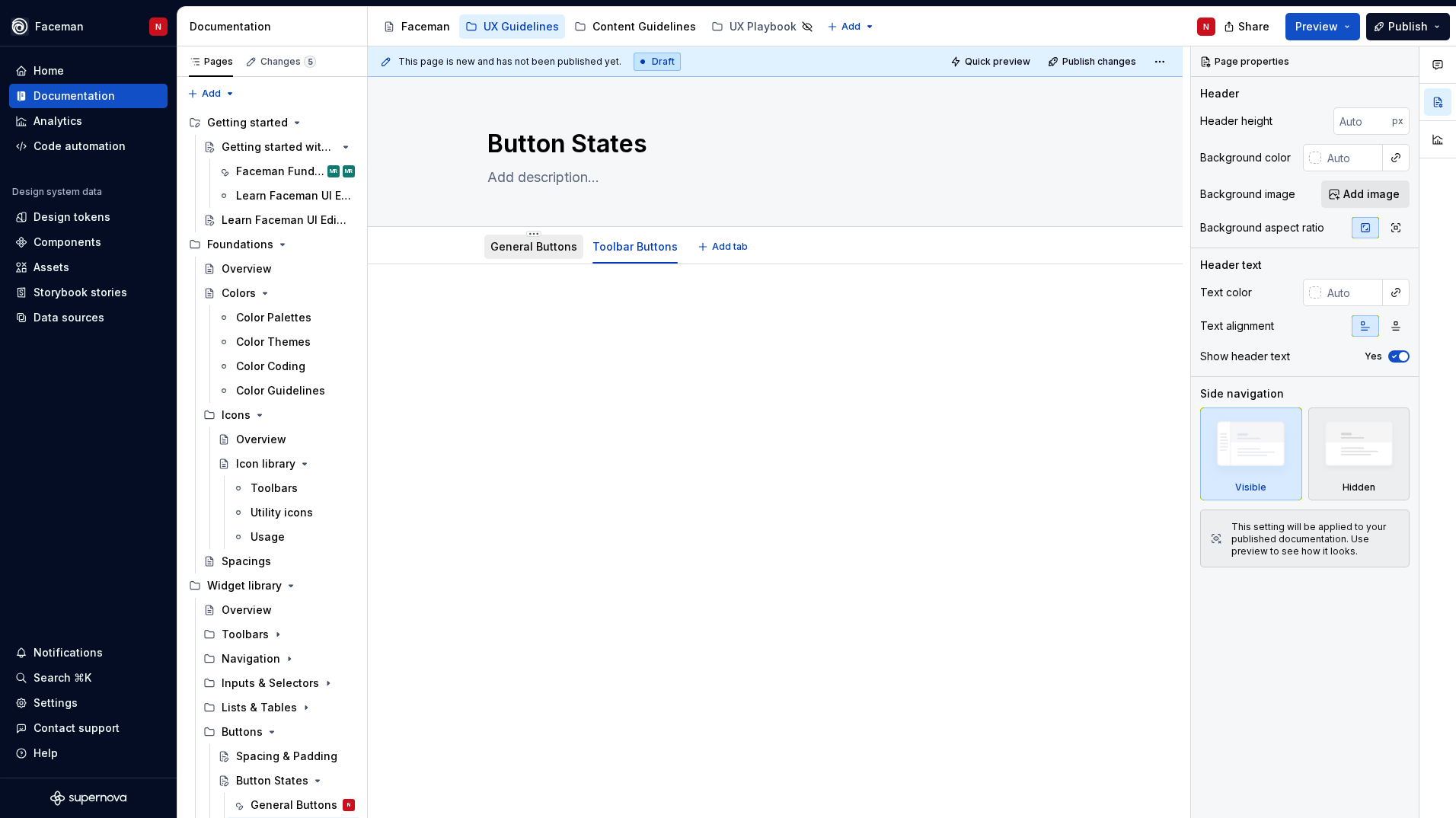
click at [532, 242] on link "General Buttons" at bounding box center [533, 246] width 87 height 13
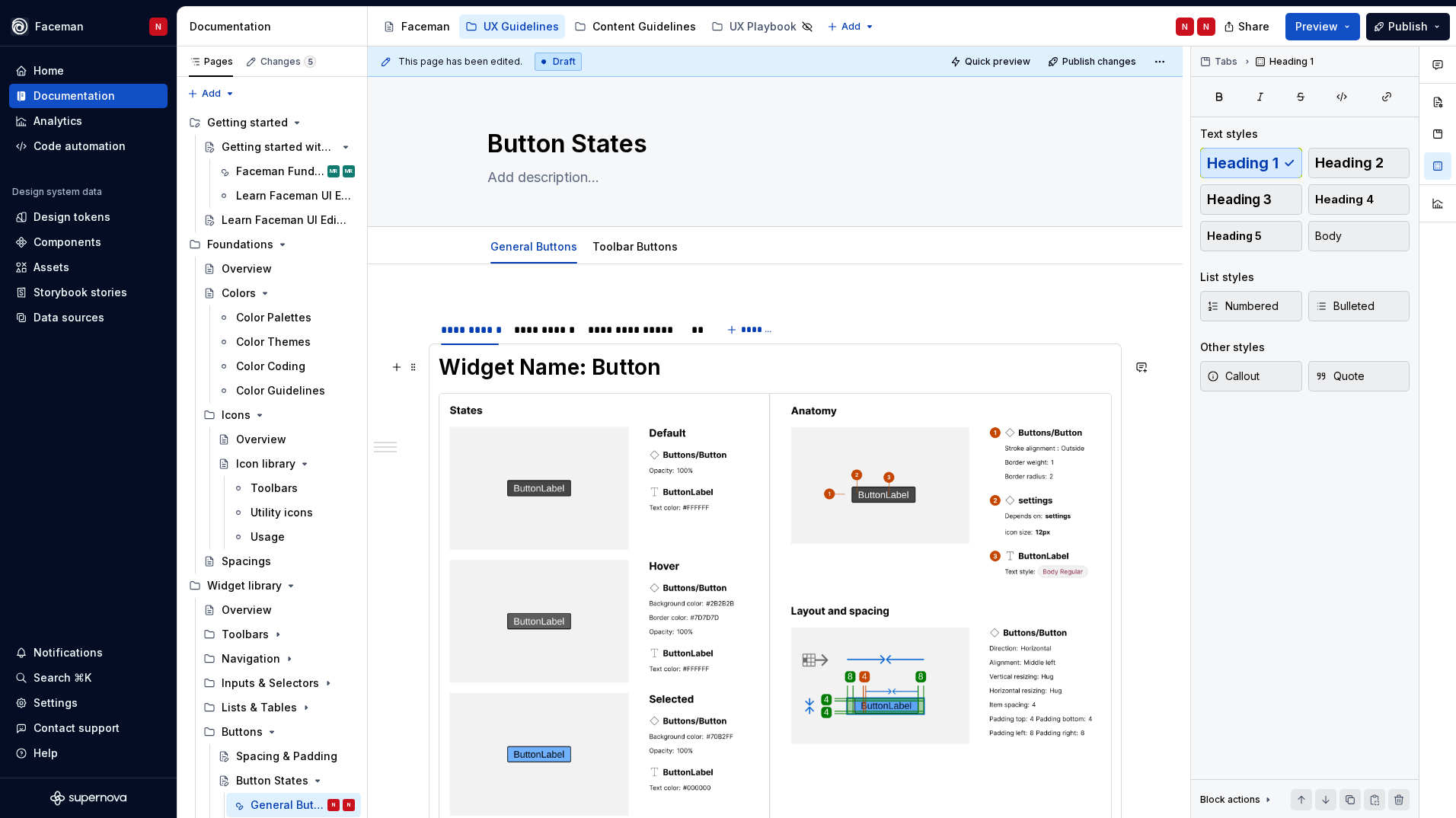
click at [623, 366] on h1 "Widget Name: Button" at bounding box center [775, 367] width 673 height 28
click at [534, 396] on img at bounding box center [774, 778] width 672 height 769
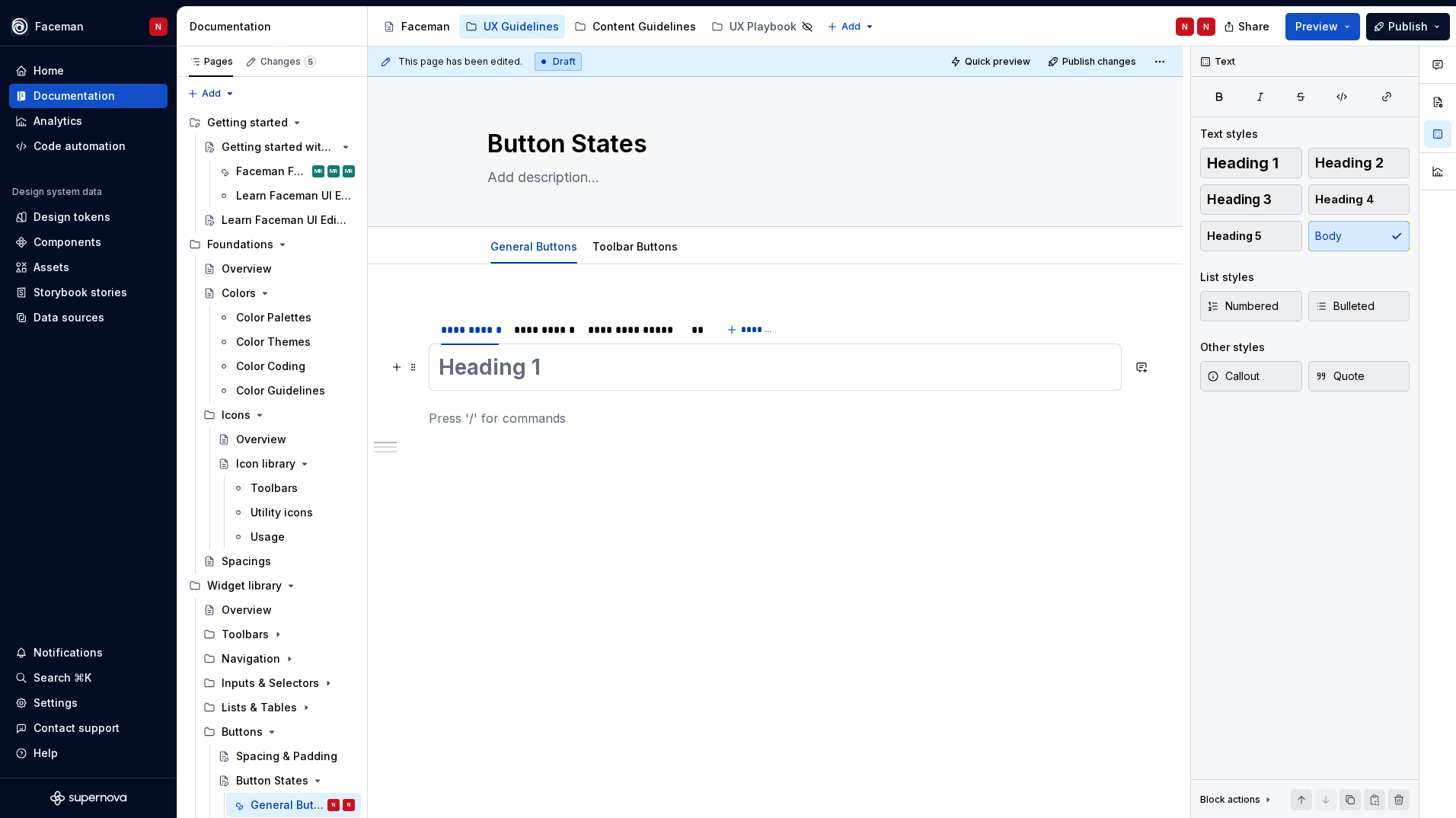
click at [454, 360] on h1 at bounding box center [775, 367] width 673 height 28
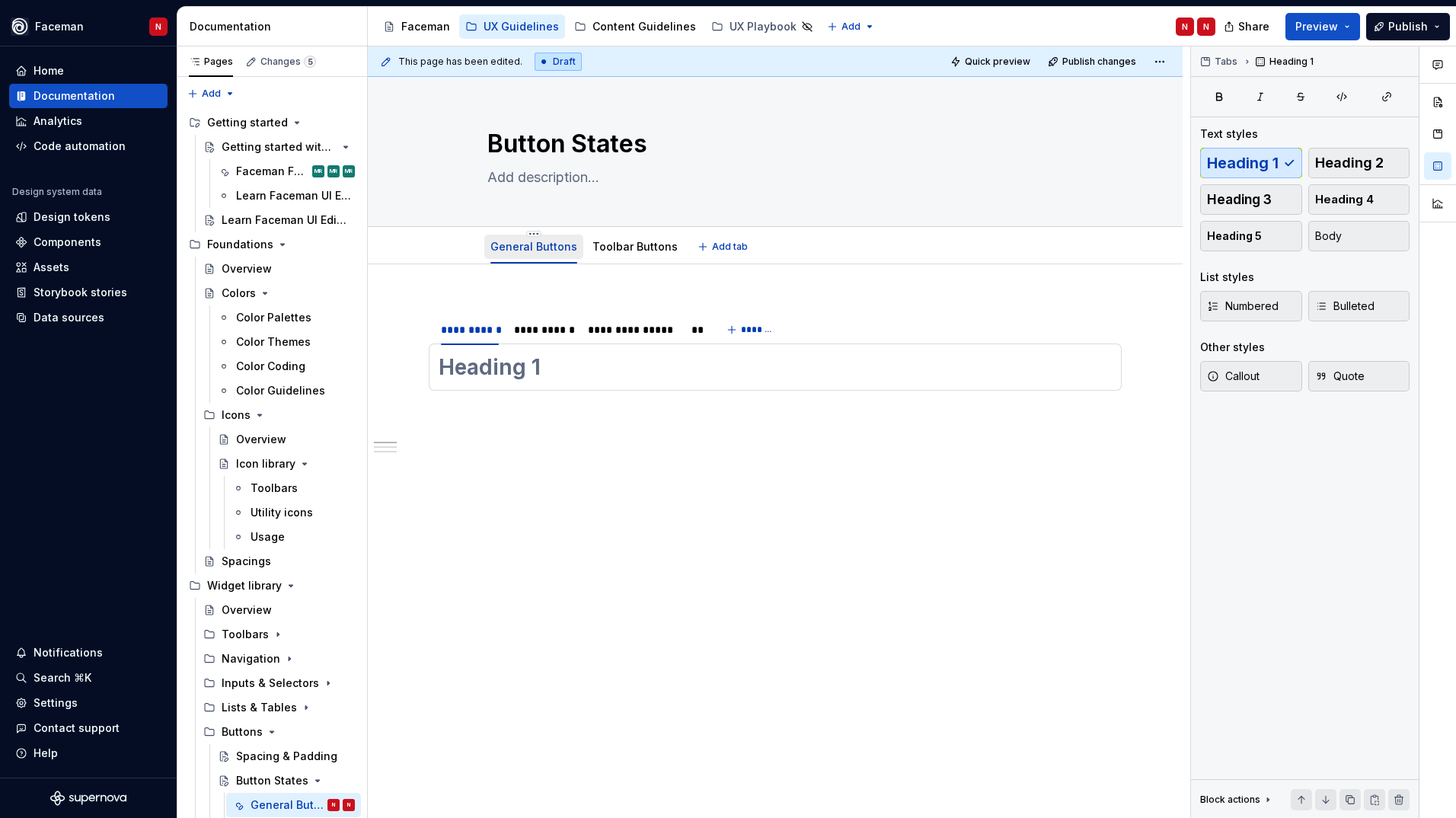
click at [500, 249] on link "General Buttons" at bounding box center [533, 246] width 87 height 13
click at [528, 250] on link "General Buttons" at bounding box center [533, 246] width 87 height 13
type textarea "*"
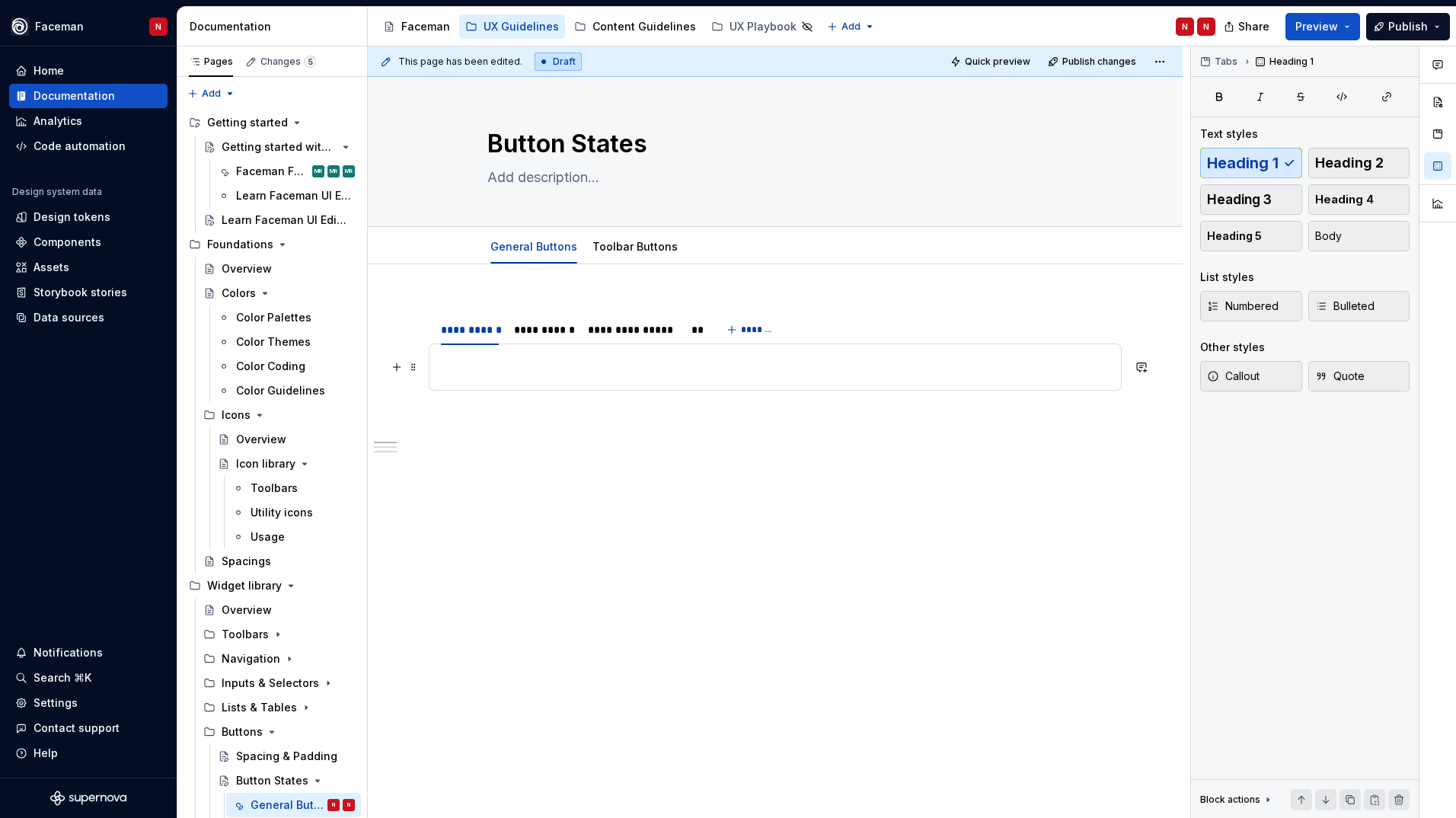
click at [466, 375] on h1 at bounding box center [775, 367] width 673 height 28
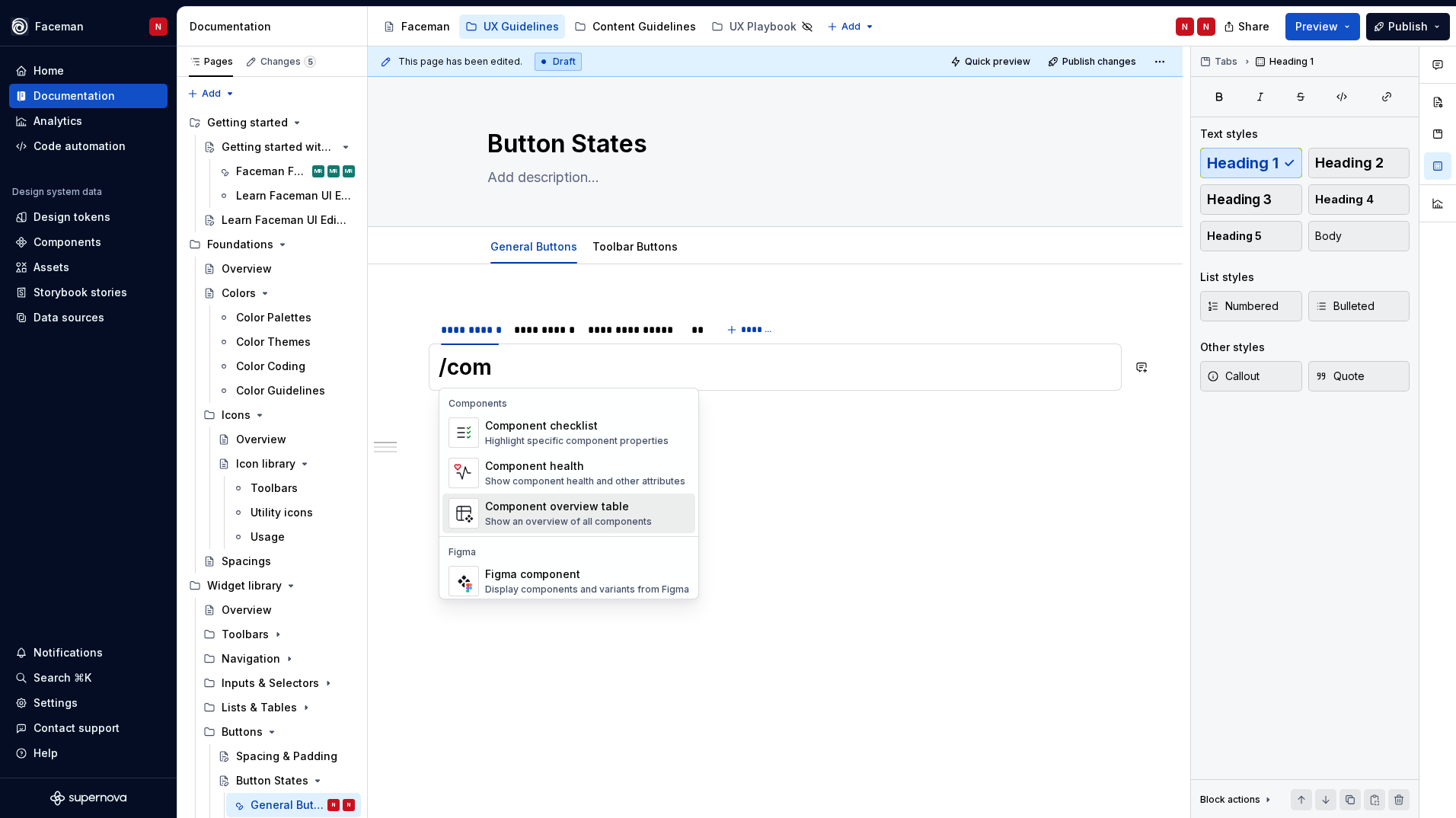
click at [542, 523] on div "Show an overview of all components" at bounding box center [569, 522] width 167 height 12
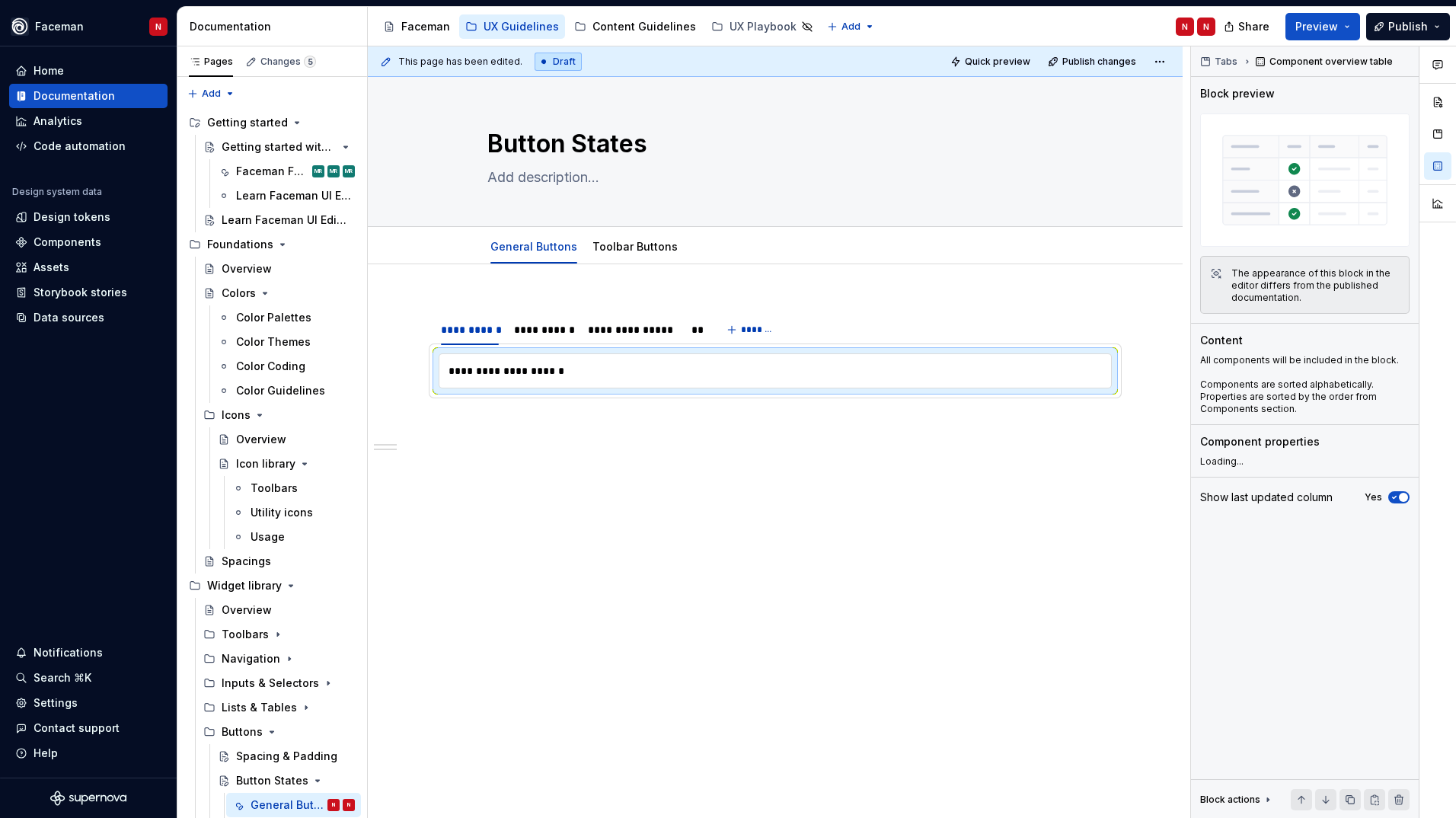
type textarea "*"
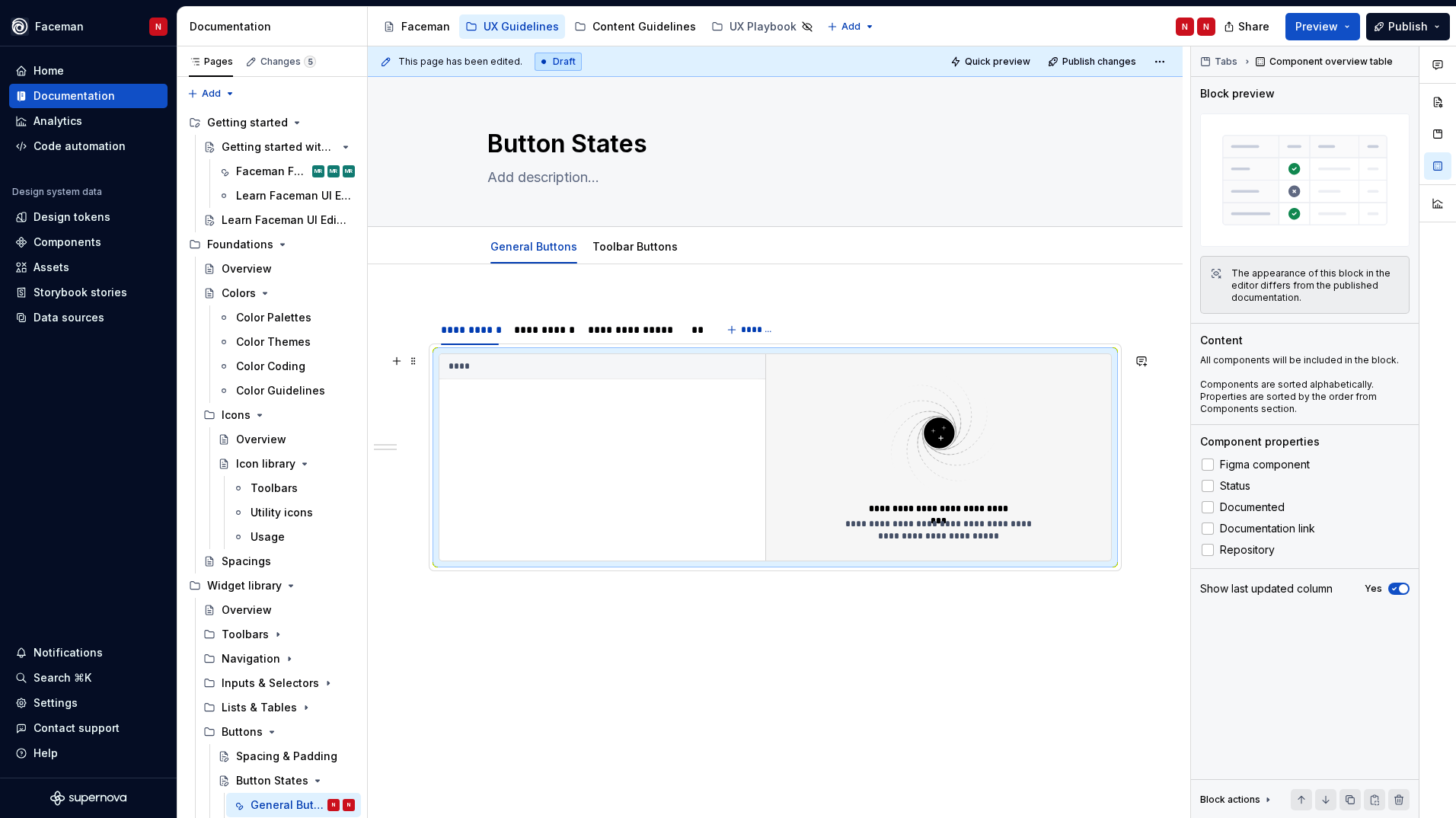
click at [471, 362] on th "****" at bounding box center [602, 366] width 326 height 25
click at [452, 366] on th "****" at bounding box center [602, 366] width 326 height 25
click at [581, 665] on div "**********" at bounding box center [775, 567] width 815 height 607
click at [1111, 561] on div "**********" at bounding box center [775, 457] width 673 height 208
click at [637, 606] on p at bounding box center [775, 598] width 693 height 19
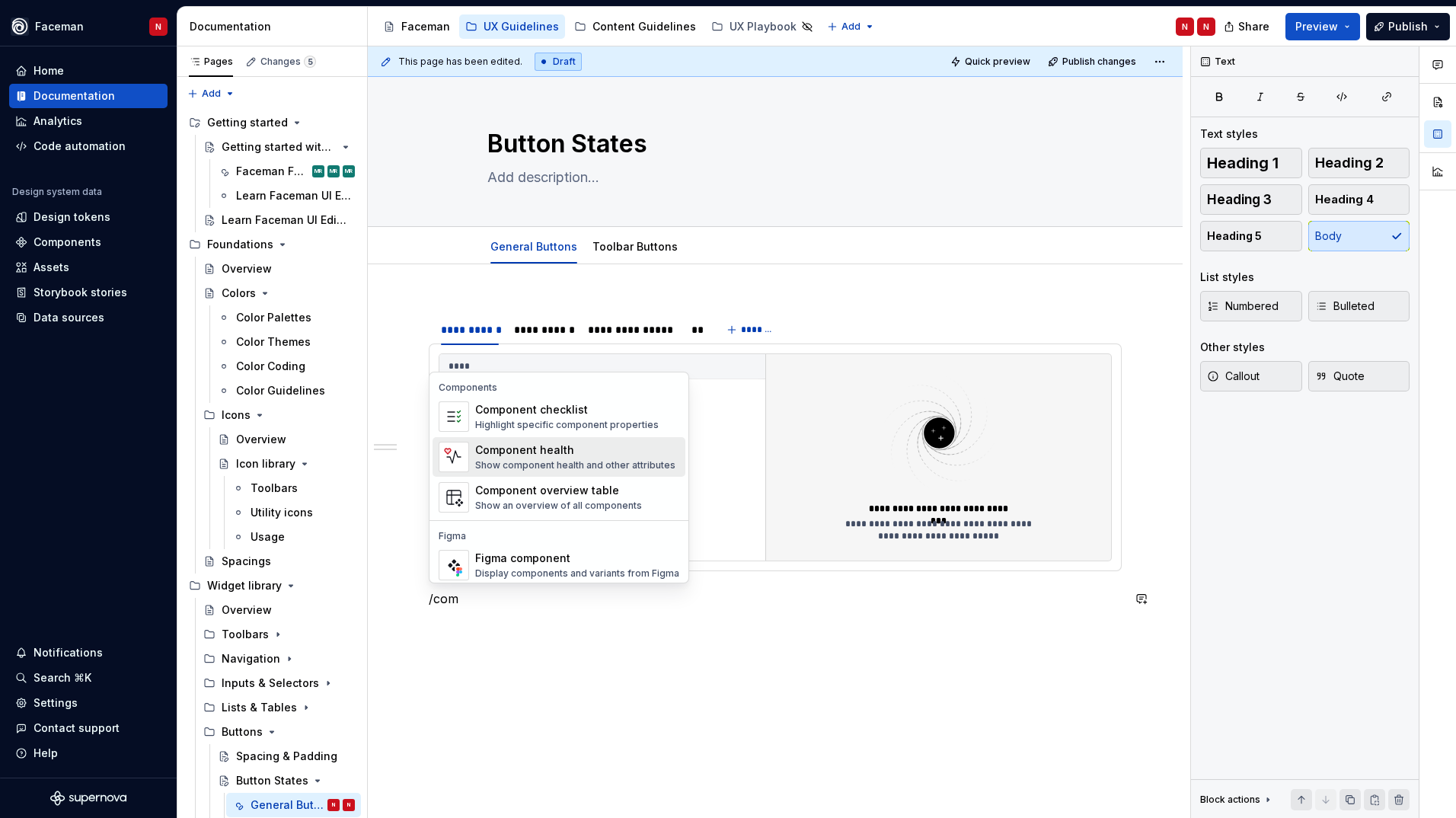
click at [546, 448] on div "Component health" at bounding box center [575, 450] width 200 height 15
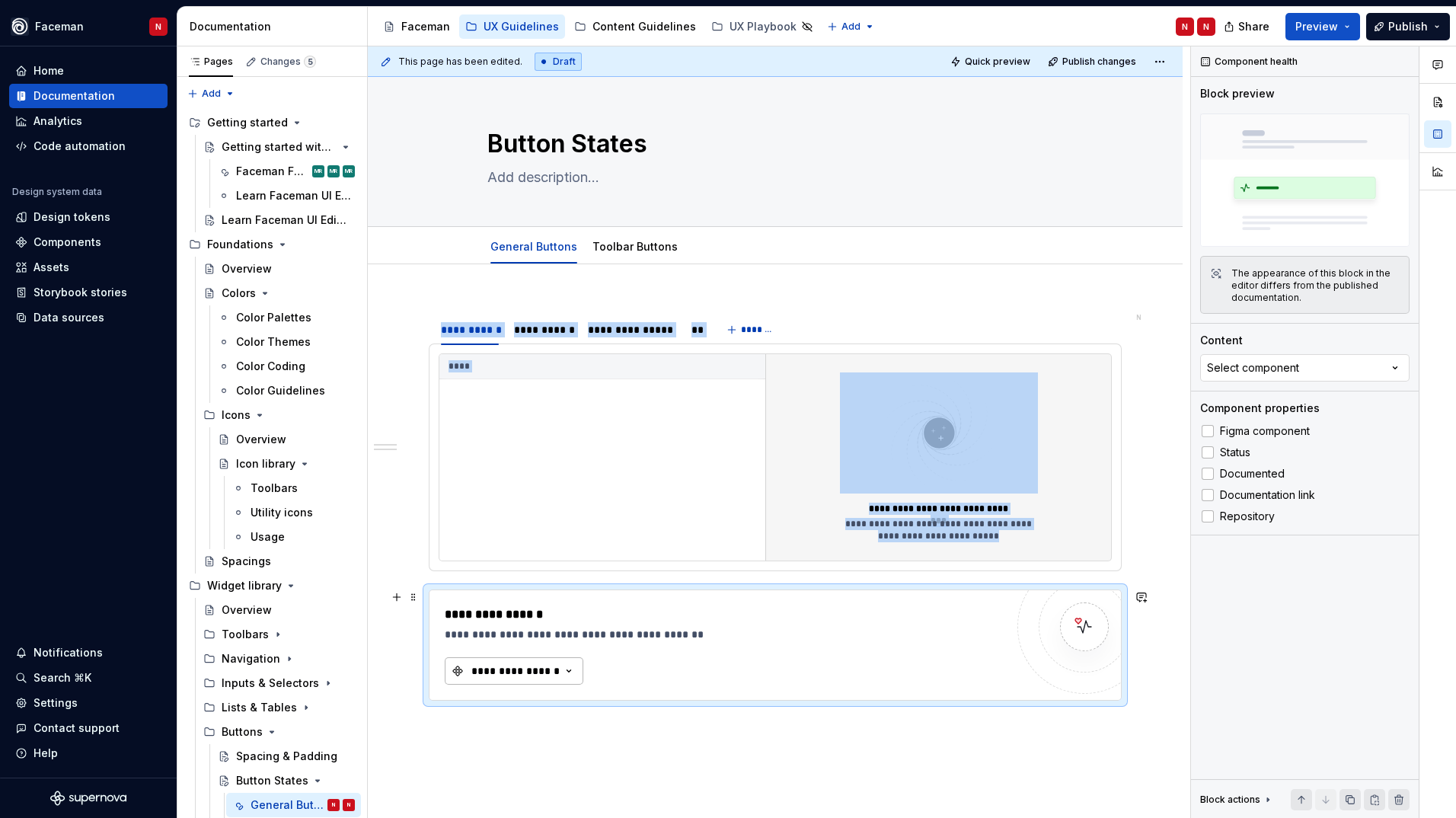
click at [525, 671] on div "**********" at bounding box center [515, 671] width 92 height 15
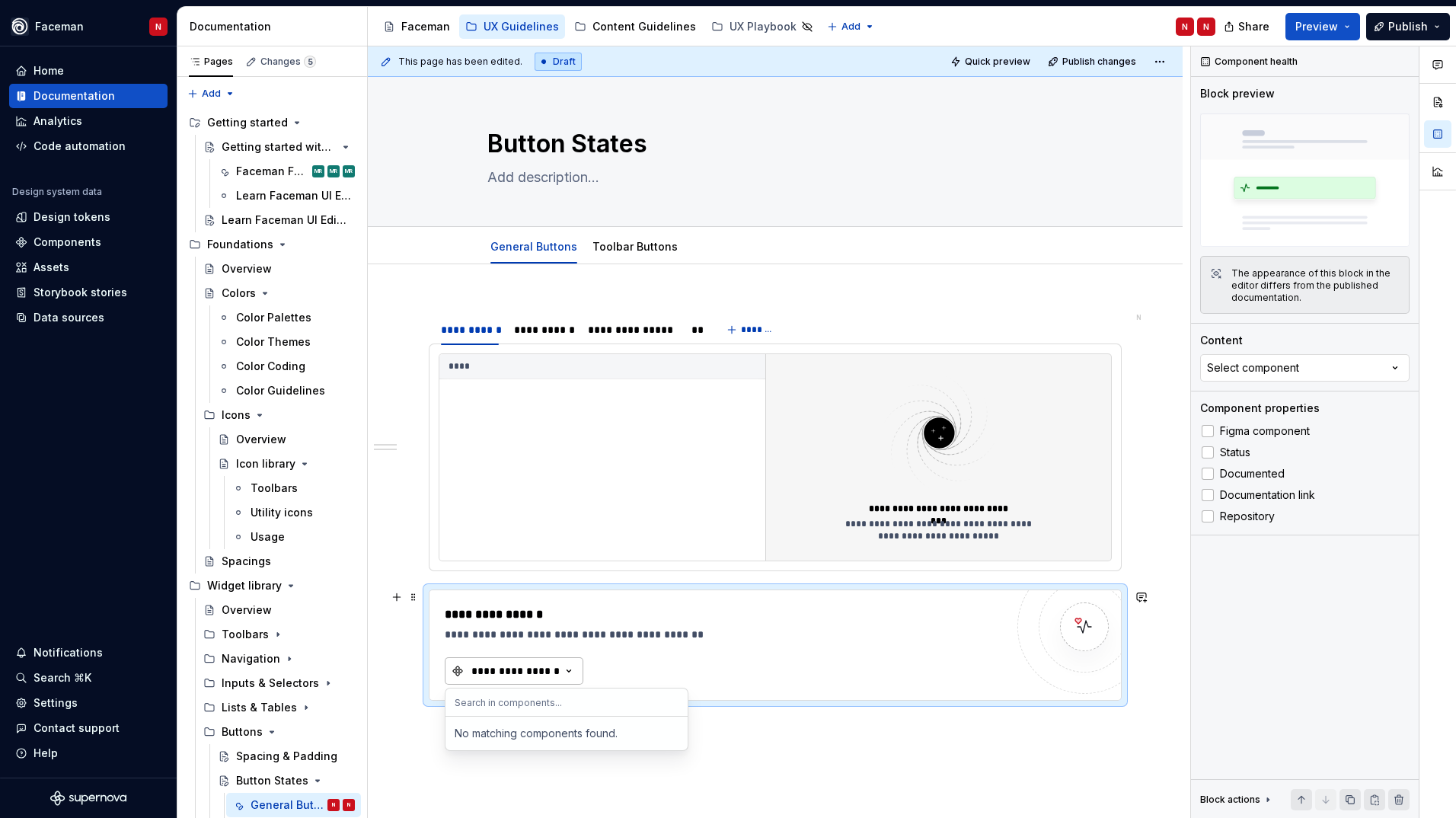
click at [525, 671] on div "**********" at bounding box center [515, 671] width 92 height 15
click at [57, 244] on div "Components" at bounding box center [67, 242] width 68 height 15
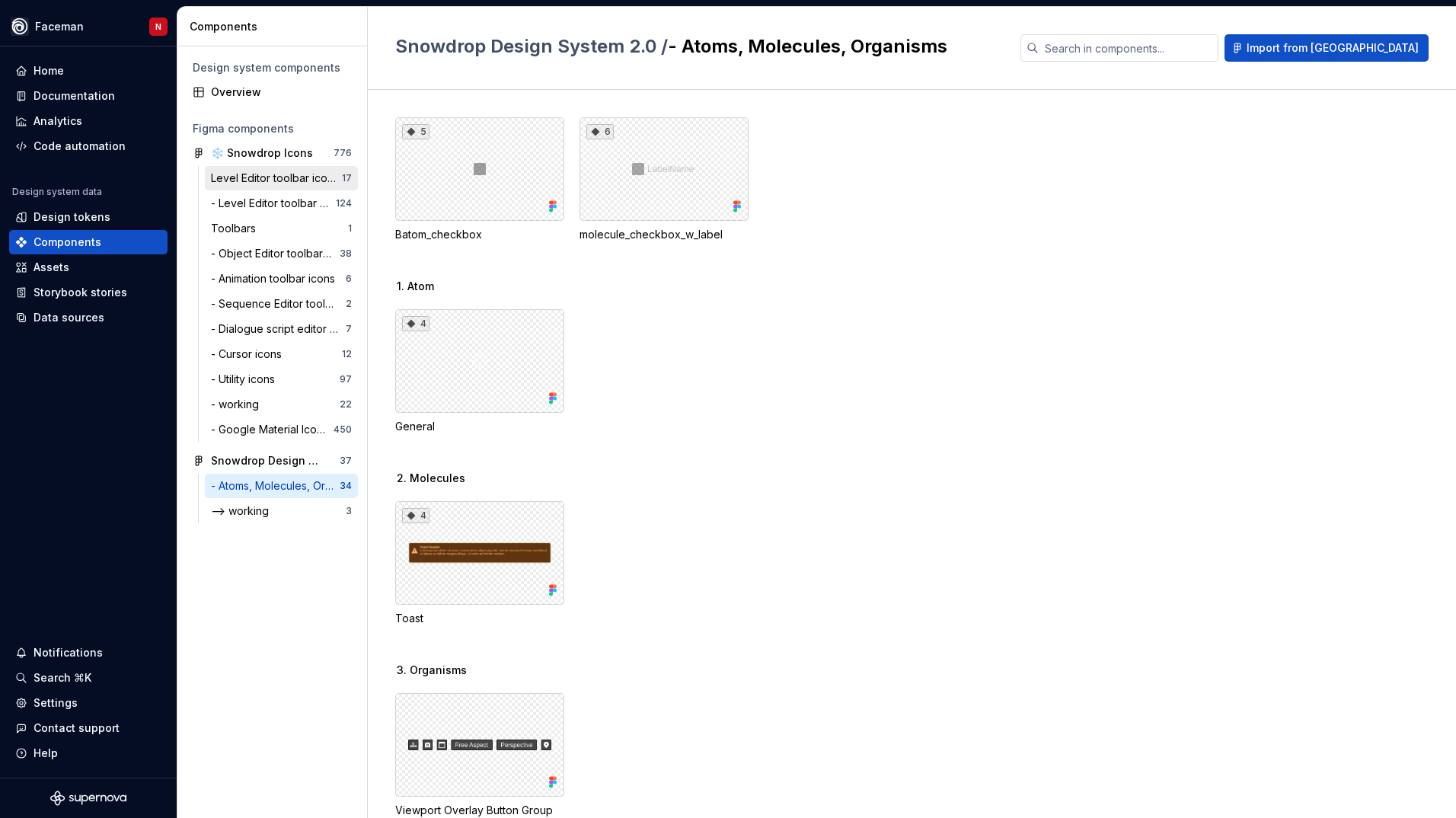
click at [270, 181] on div "Level Editor toolbar icons" at bounding box center [276, 178] width 131 height 15
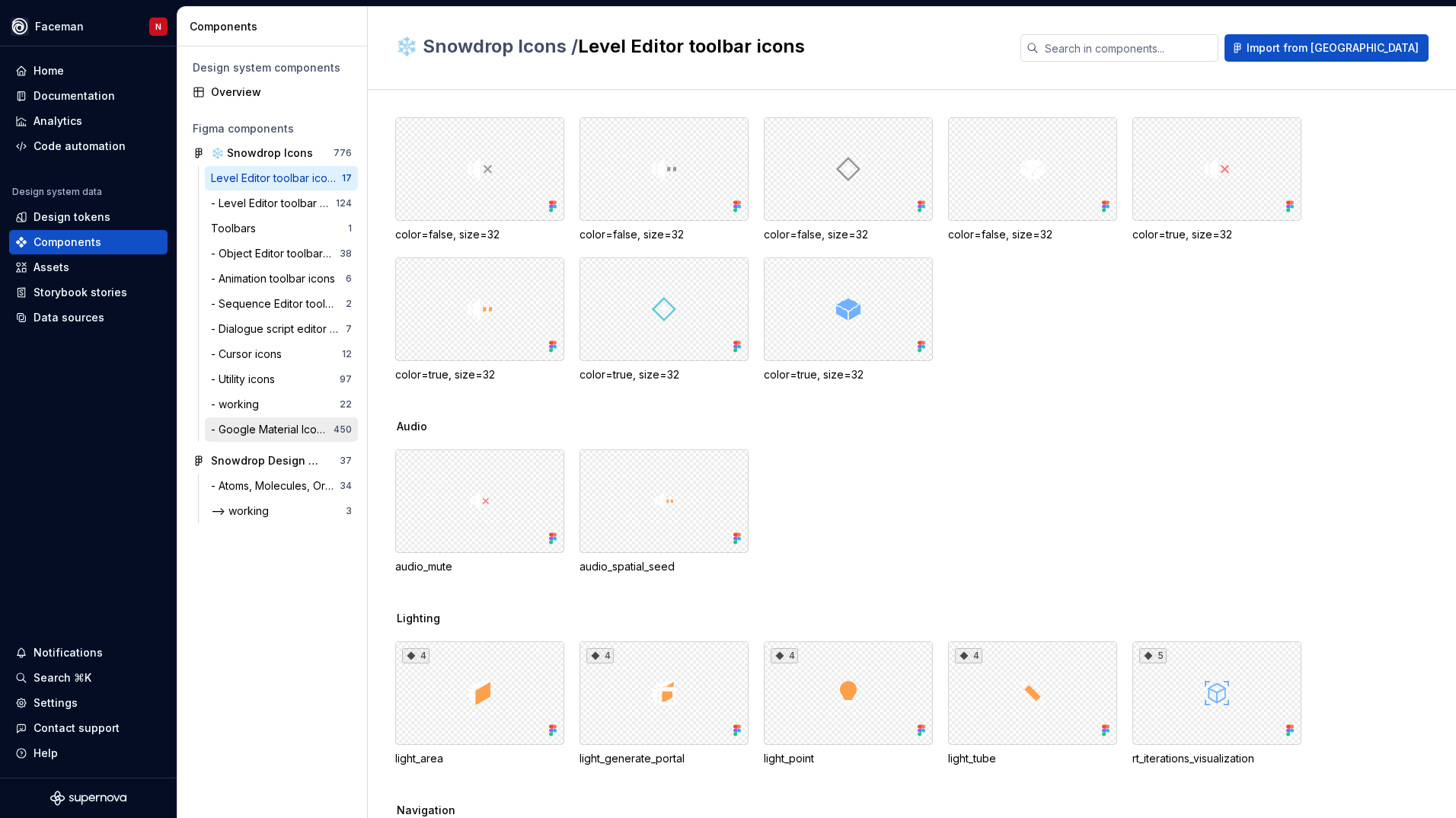
click at [268, 433] on div "- Google Material Icons (Icon Browser)" at bounding box center [272, 429] width 122 height 15
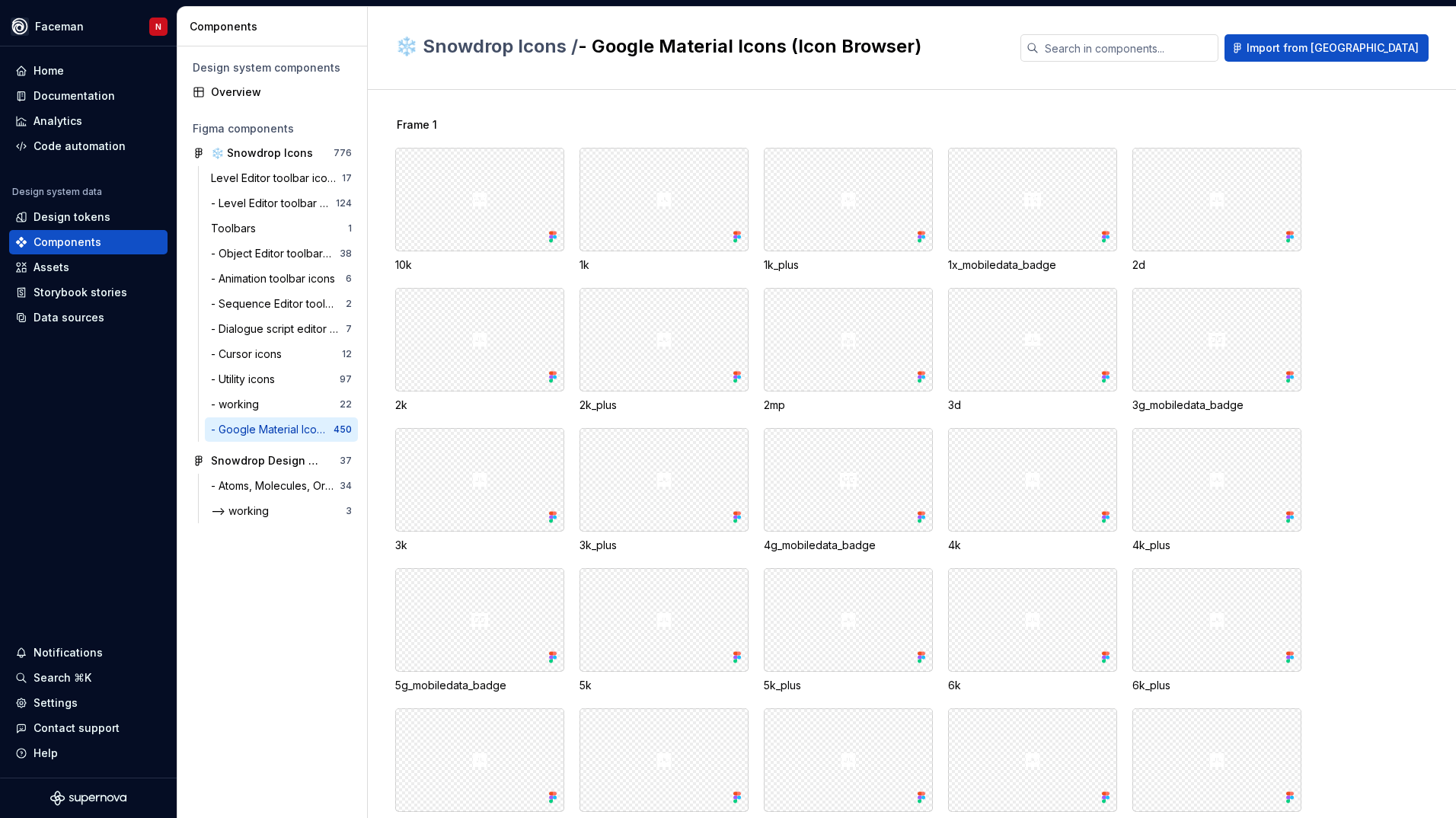
drag, startPoint x: 268, startPoint y: 433, endPoint x: 456, endPoint y: 200, distance: 299.4
click at [456, 200] on div at bounding box center [480, 199] width 169 height 104
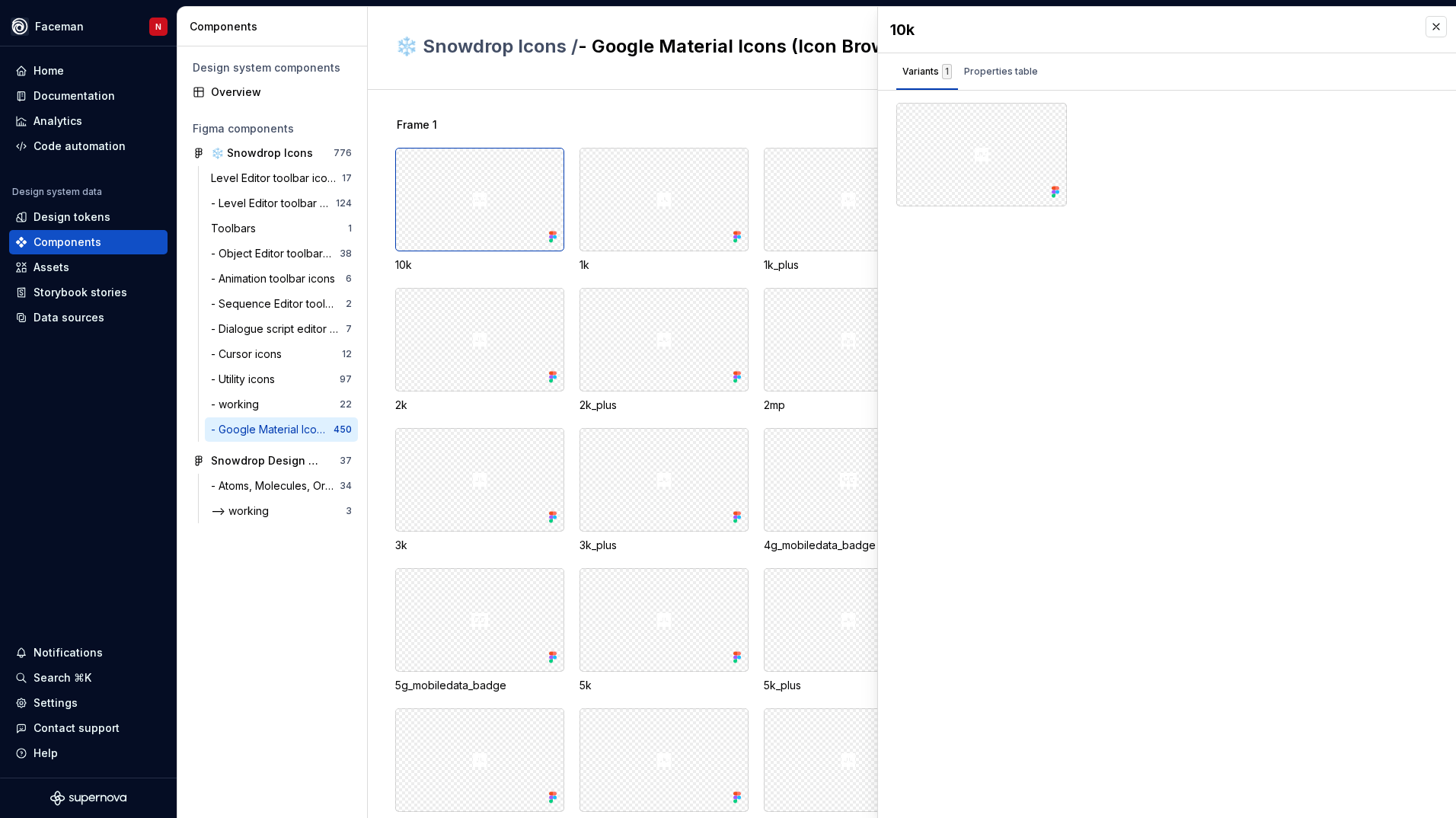
drag, startPoint x: 456, startPoint y: 200, endPoint x: 479, endPoint y: 133, distance: 70.8
click at [78, 221] on div "Design tokens" at bounding box center [71, 217] width 77 height 15
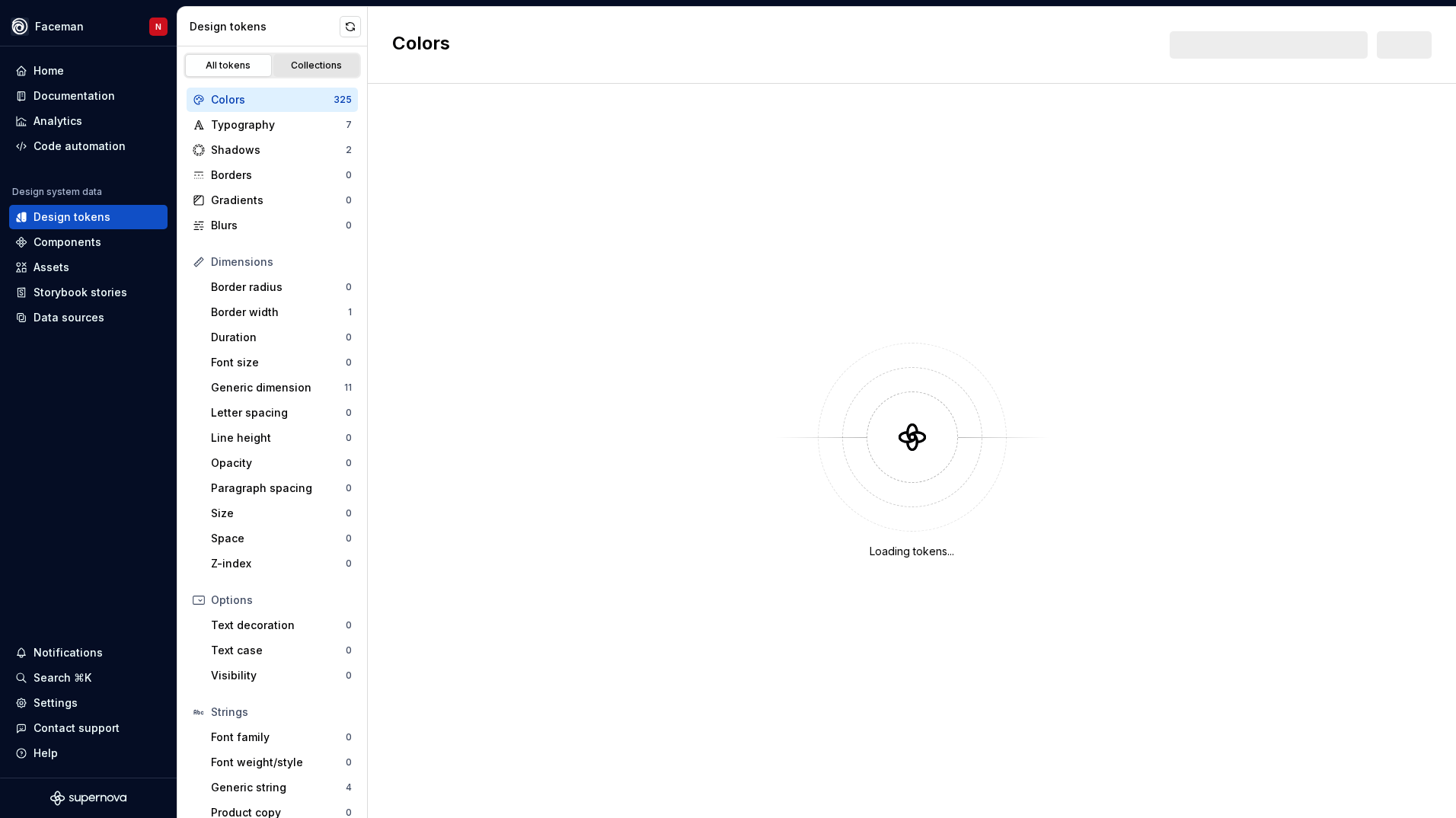
click at [297, 57] on link "Collections" at bounding box center [317, 65] width 87 height 23
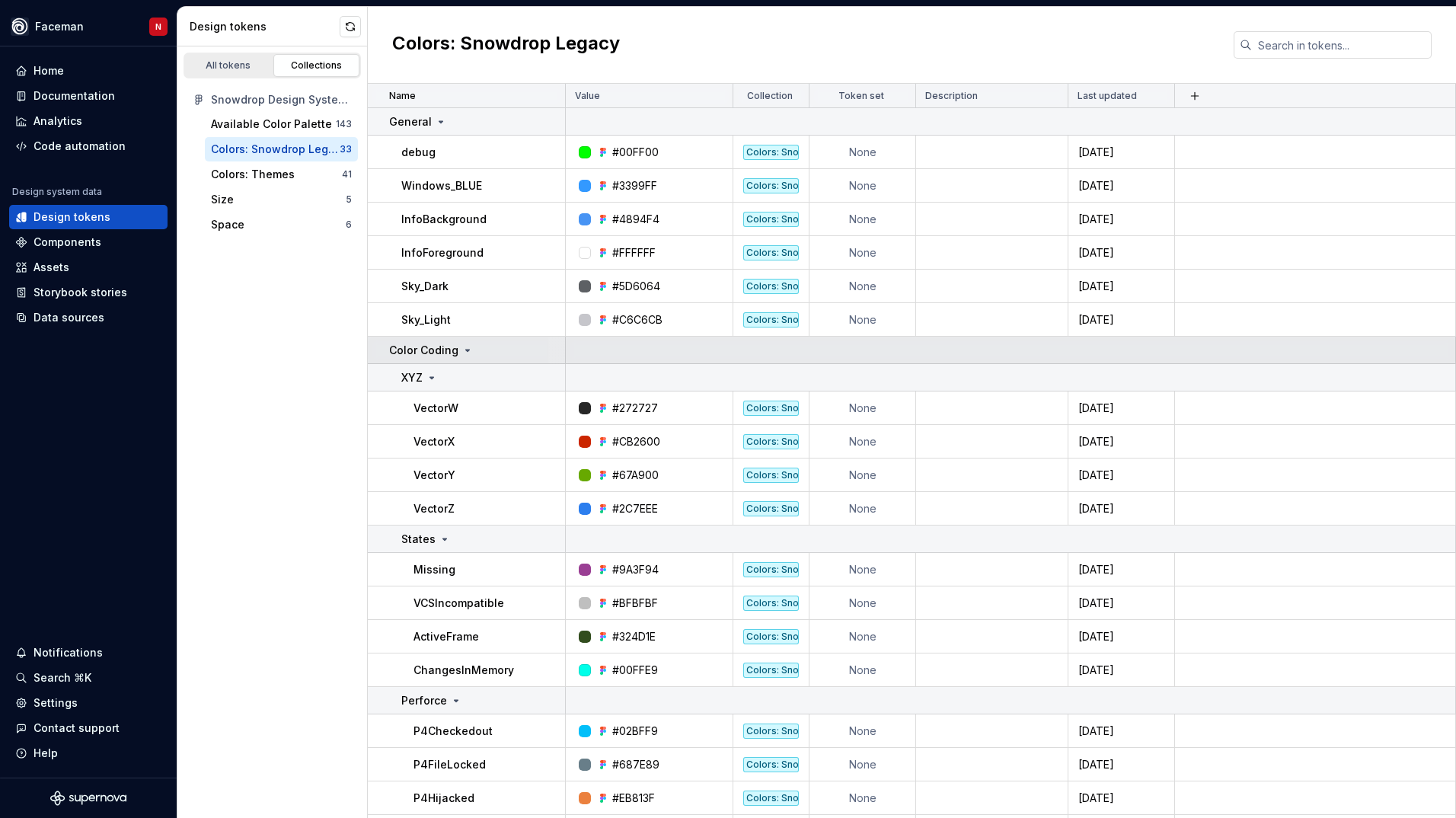
click at [470, 354] on icon at bounding box center [467, 350] width 12 height 12
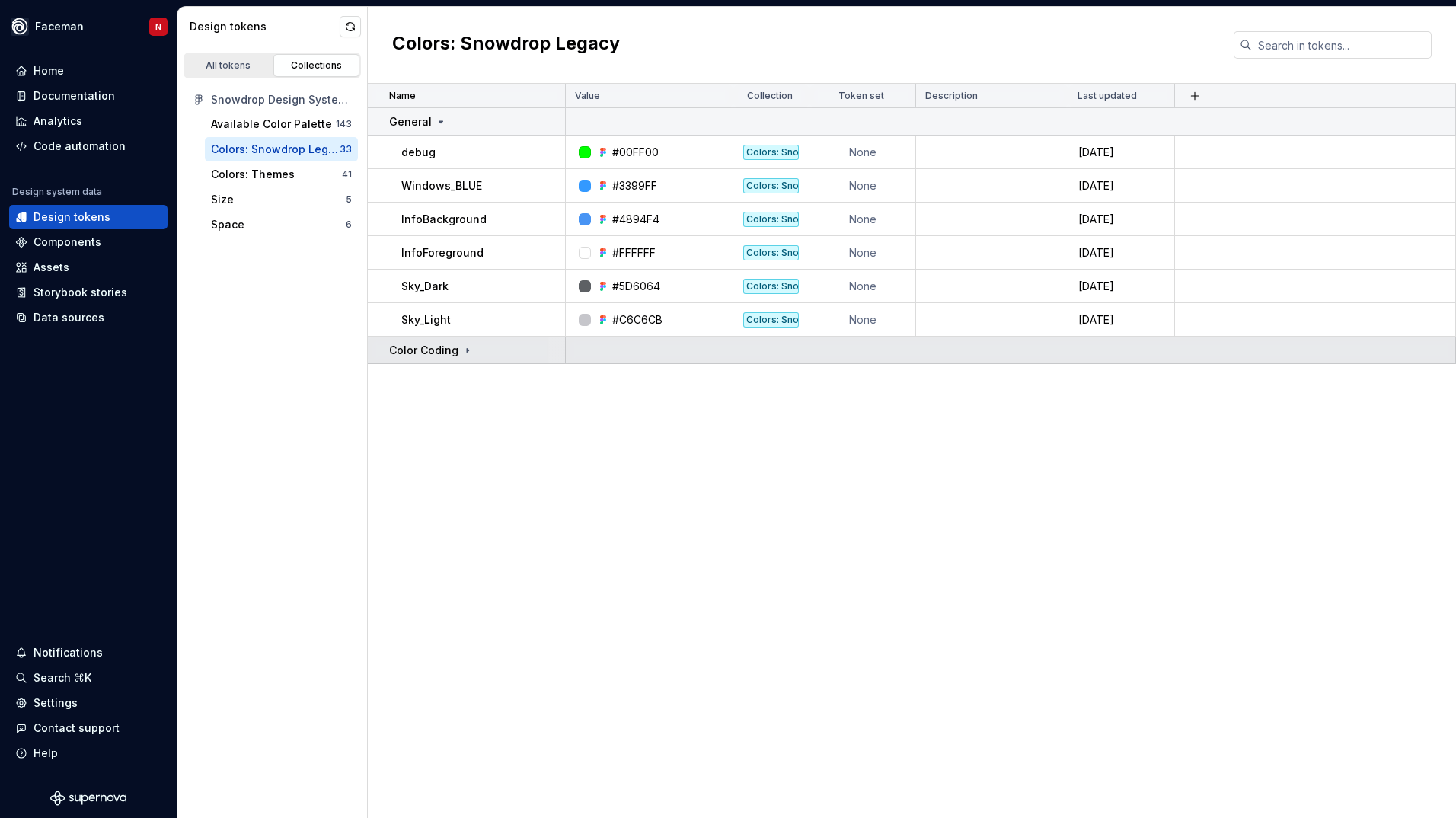
click at [467, 351] on icon at bounding box center [468, 350] width 2 height 4
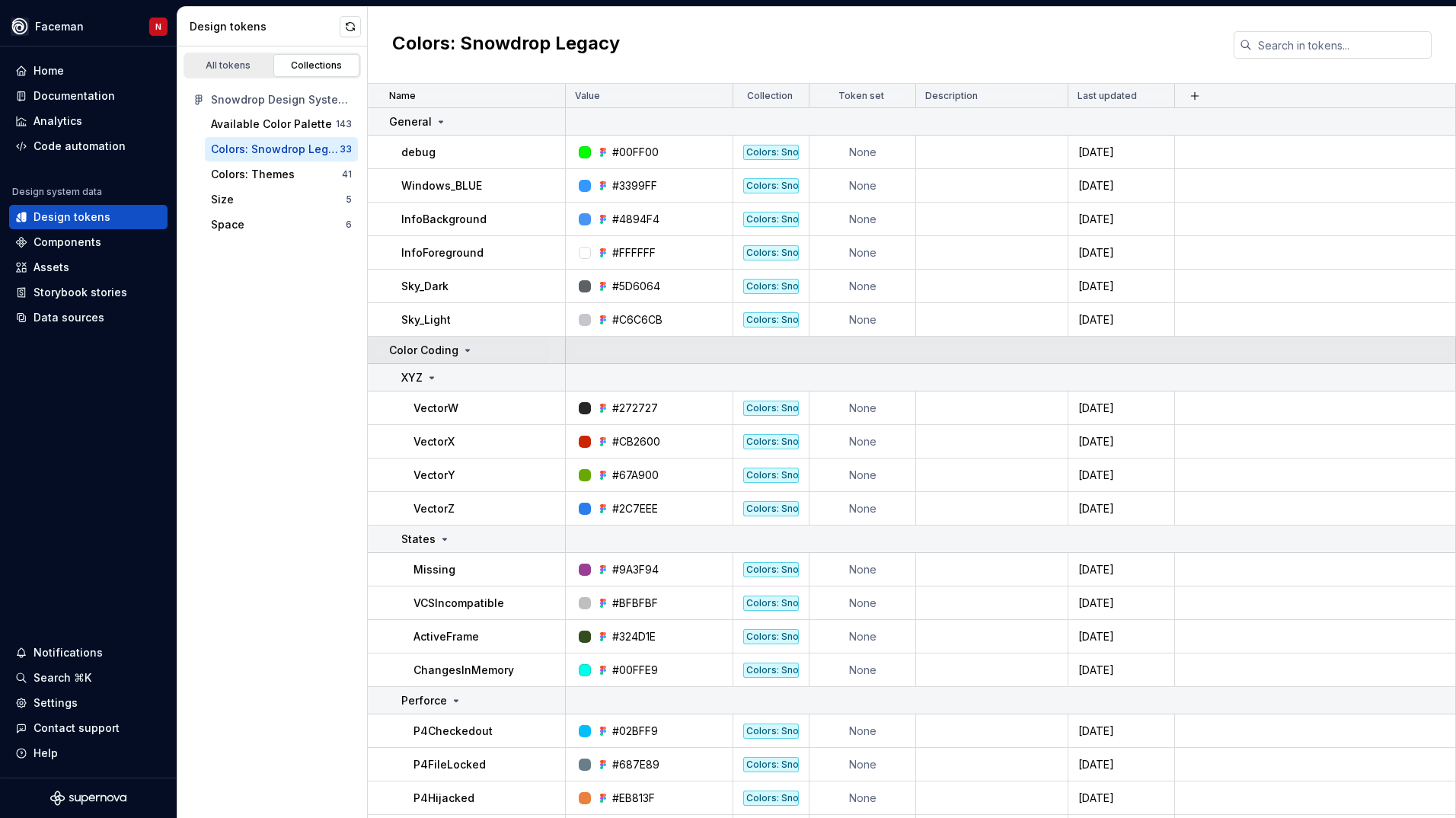
click at [466, 351] on icon at bounding box center [468, 350] width 4 height 2
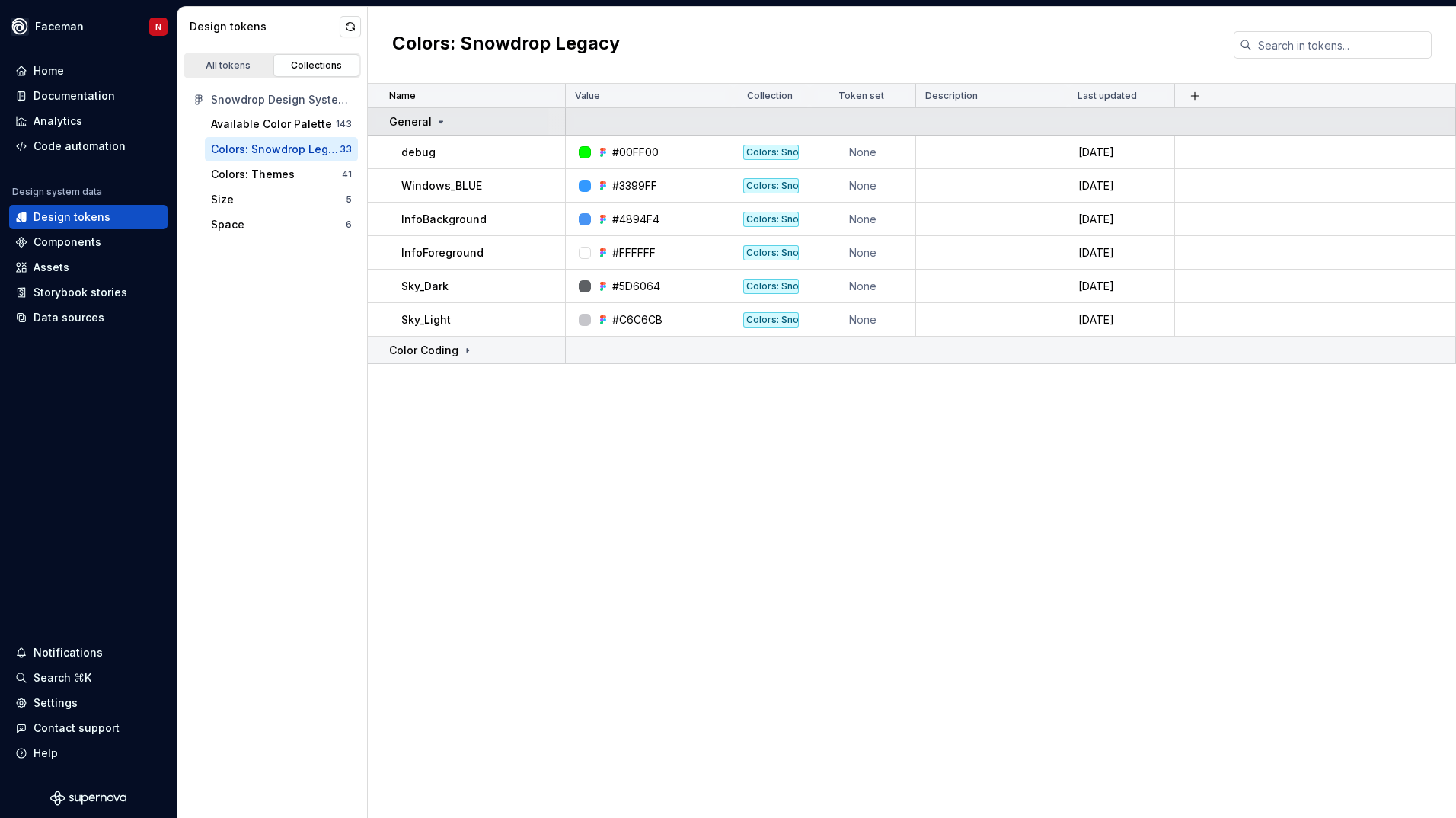
click at [434, 123] on icon at bounding box center [440, 121] width 12 height 12
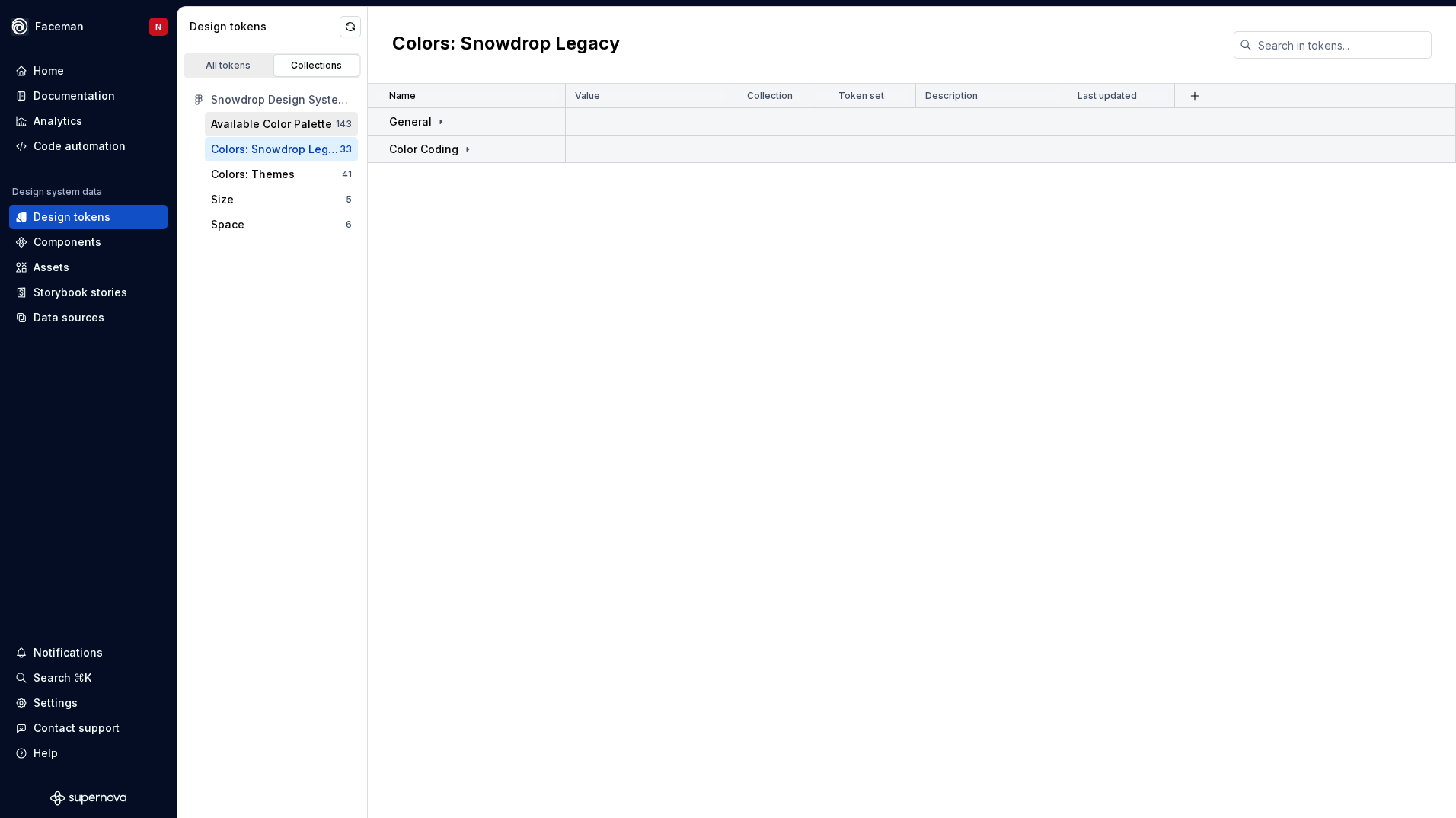
click at [267, 125] on div "Available Color Palette" at bounding box center [271, 124] width 121 height 15
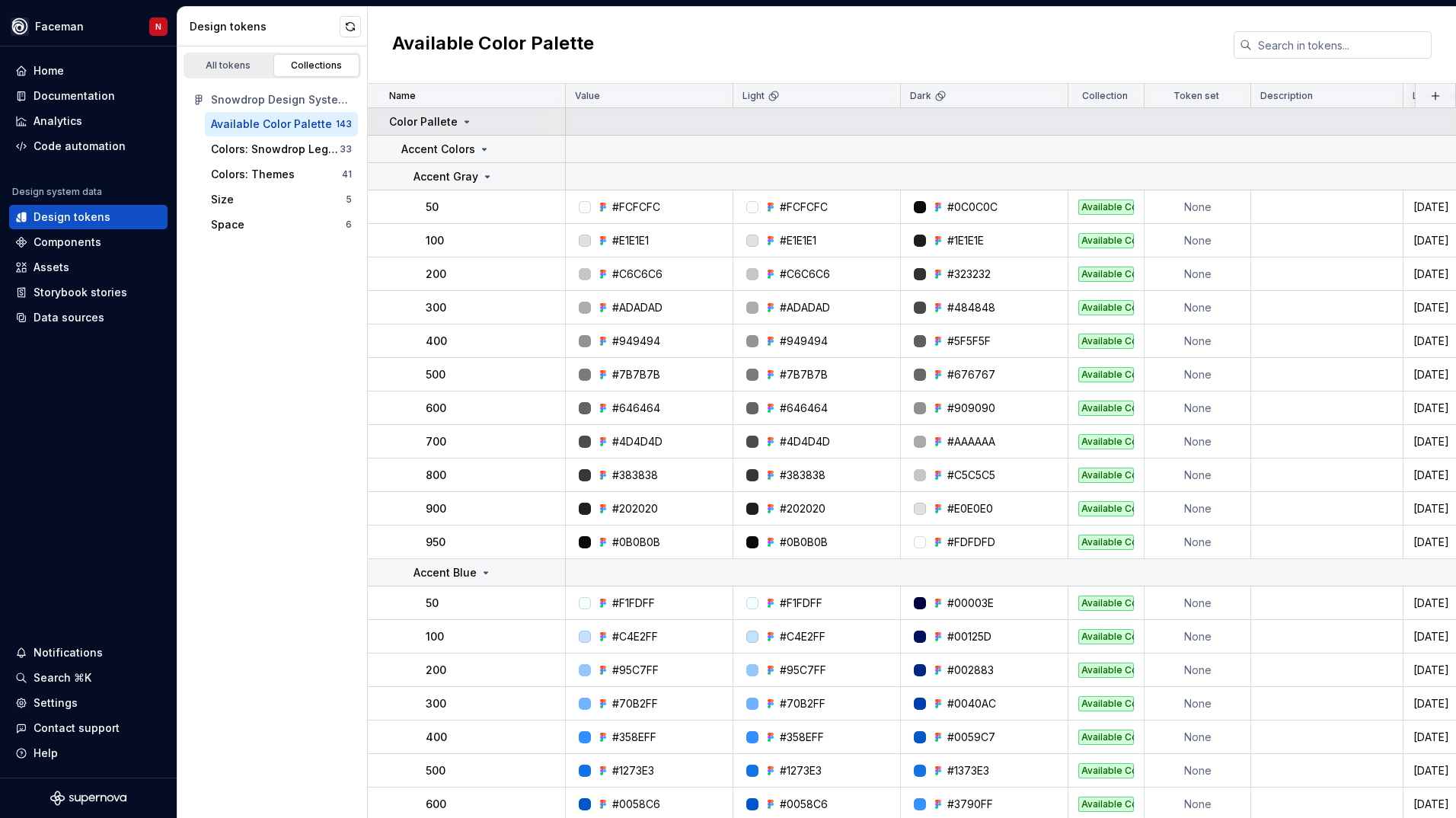
click at [469, 121] on div "Color Pallete" at bounding box center [476, 121] width 175 height 15
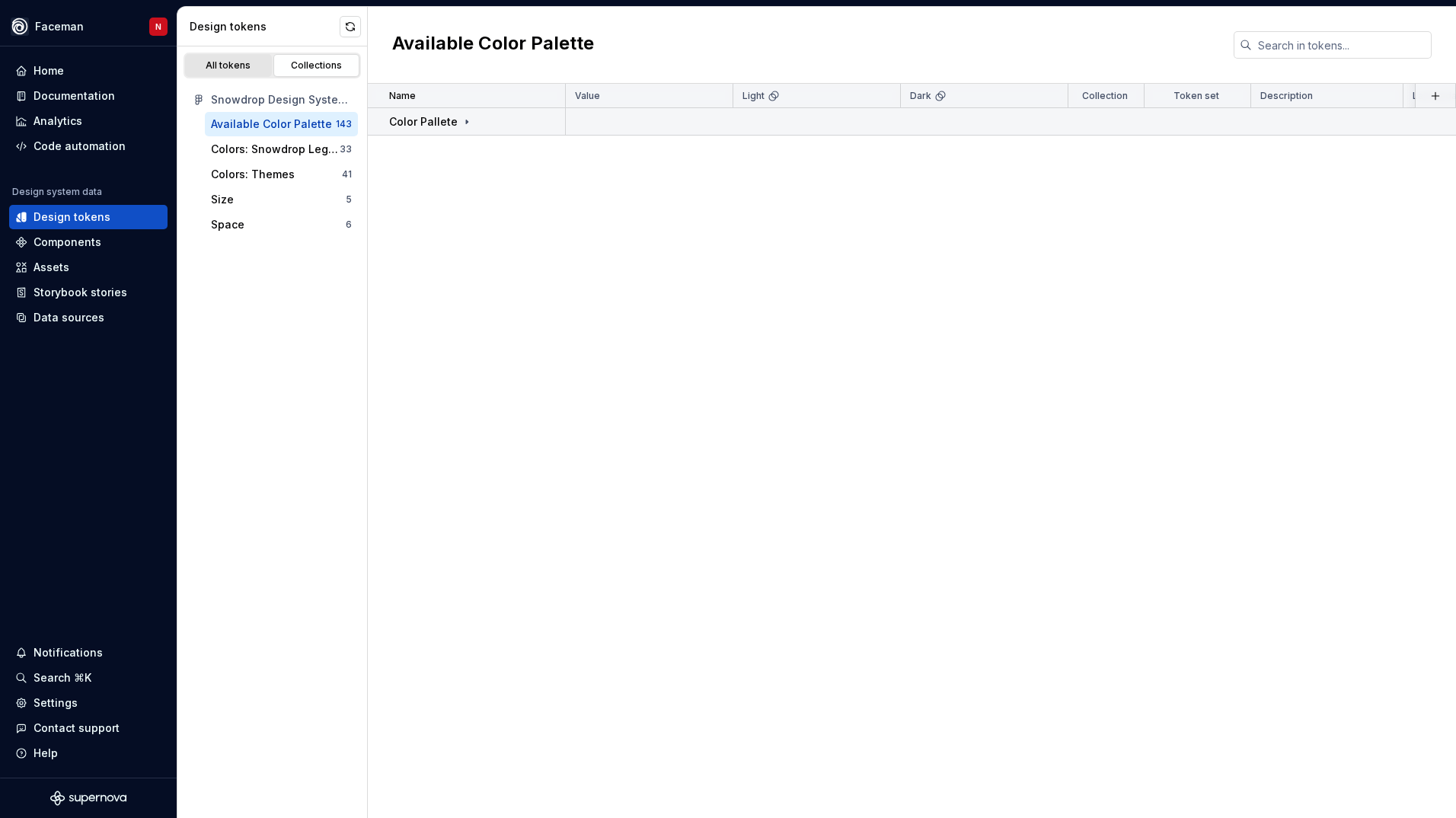
click at [207, 70] on div "All tokens" at bounding box center [229, 65] width 76 height 12
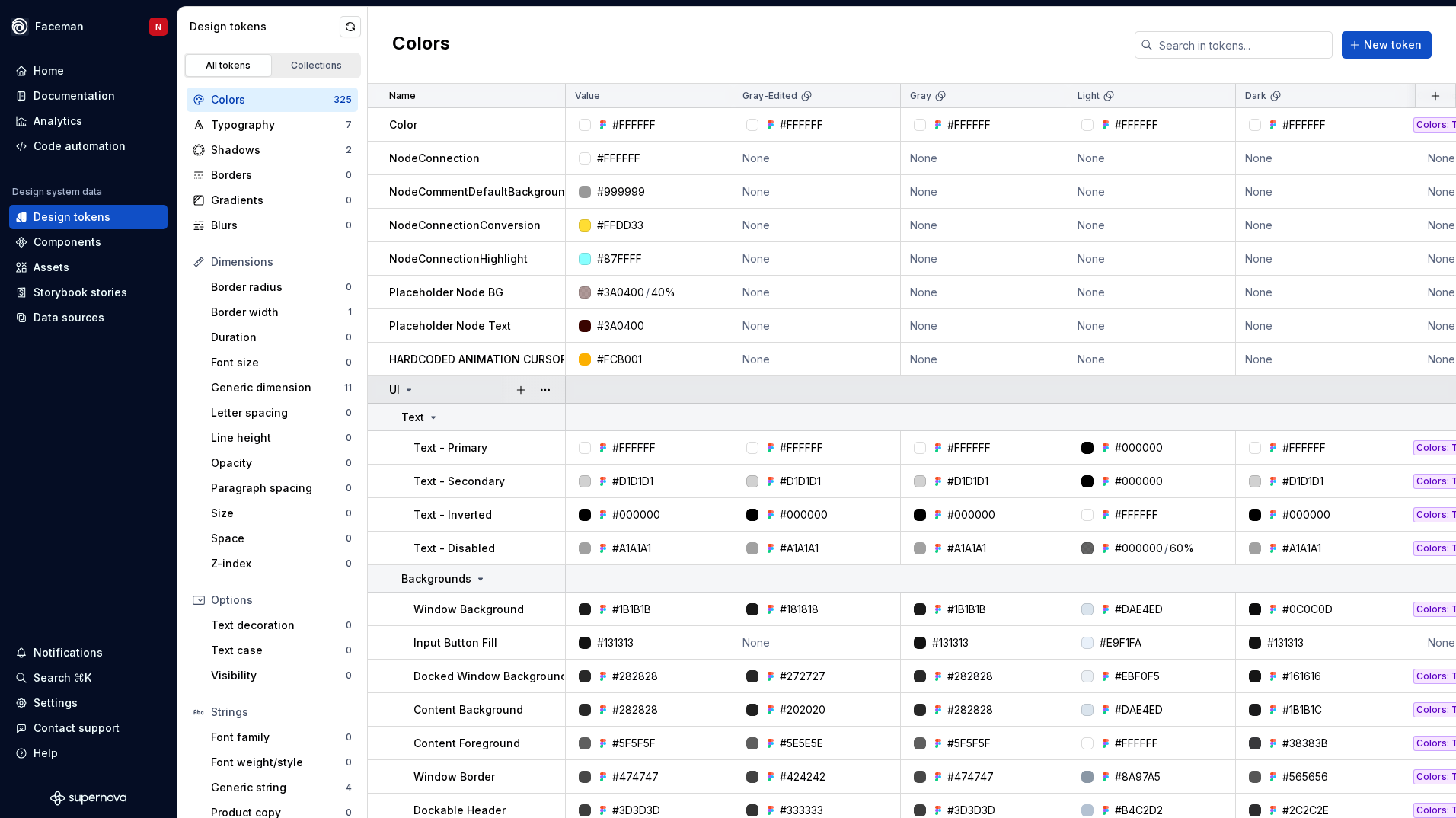
click at [412, 389] on icon at bounding box center [408, 389] width 12 height 12
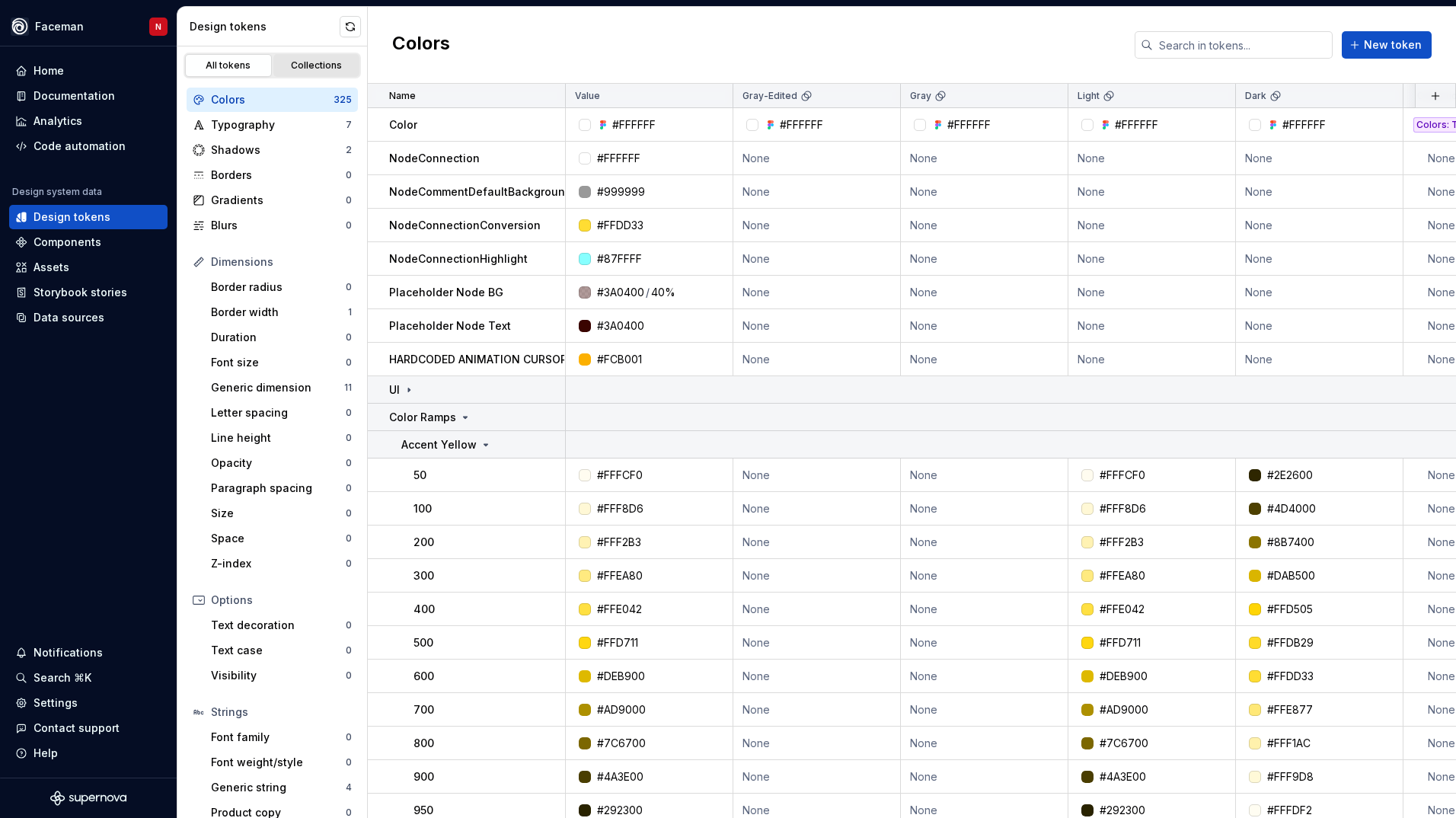
click at [307, 70] on div "Collections" at bounding box center [317, 65] width 76 height 12
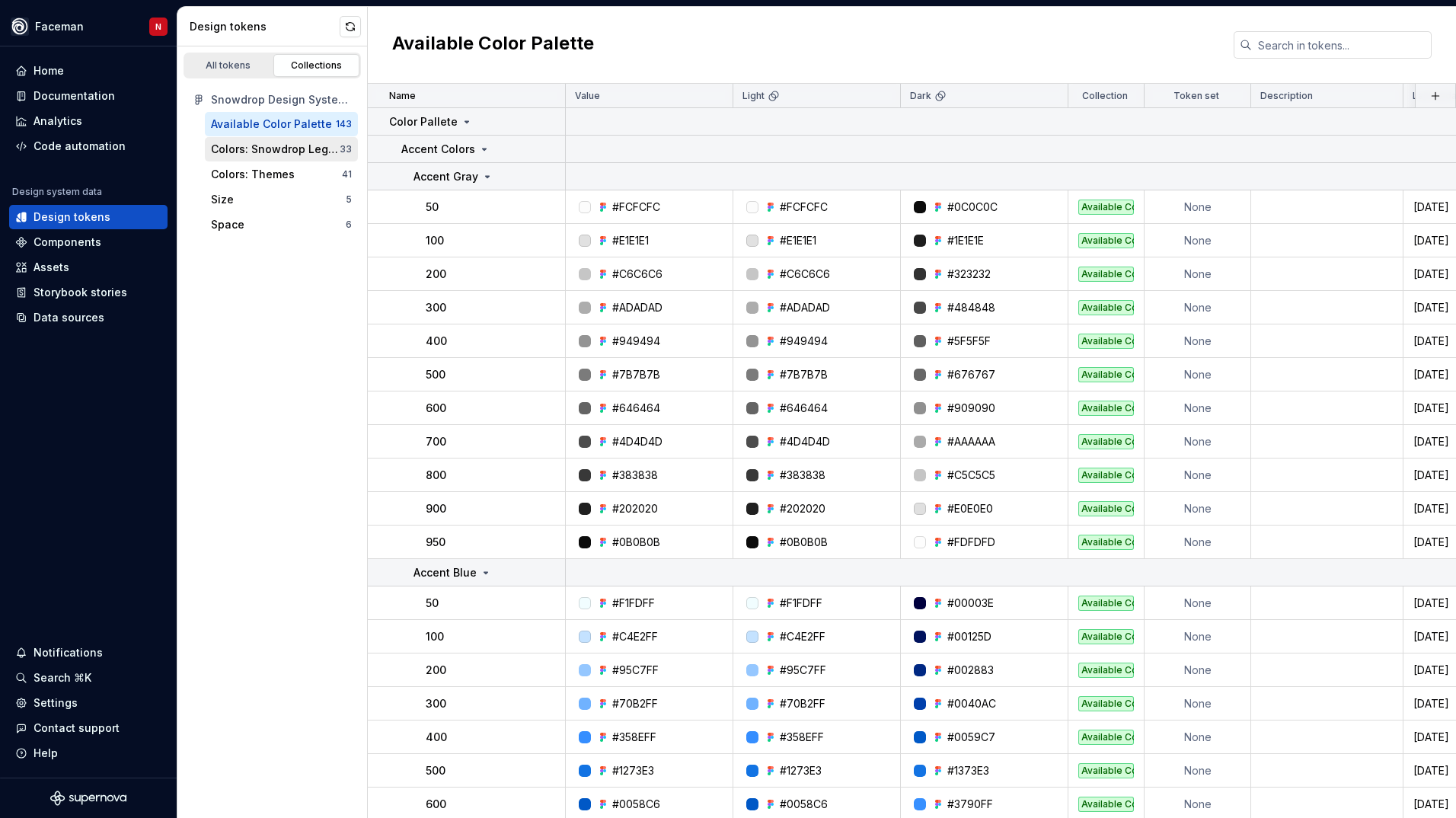
click at [257, 156] on div "Colors: Snowdrop Legacy" at bounding box center [275, 149] width 129 height 15
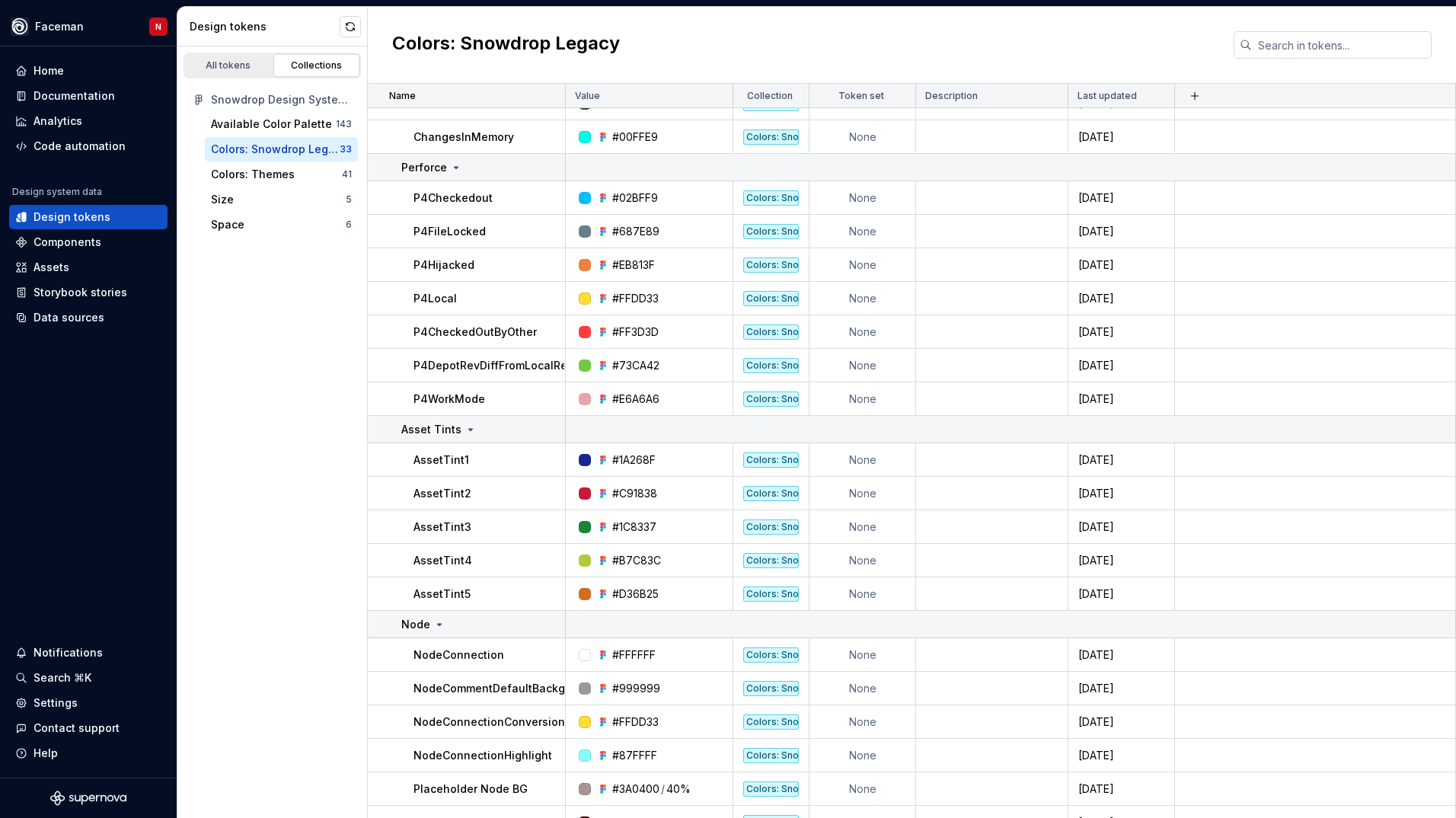
scroll to position [588, 0]
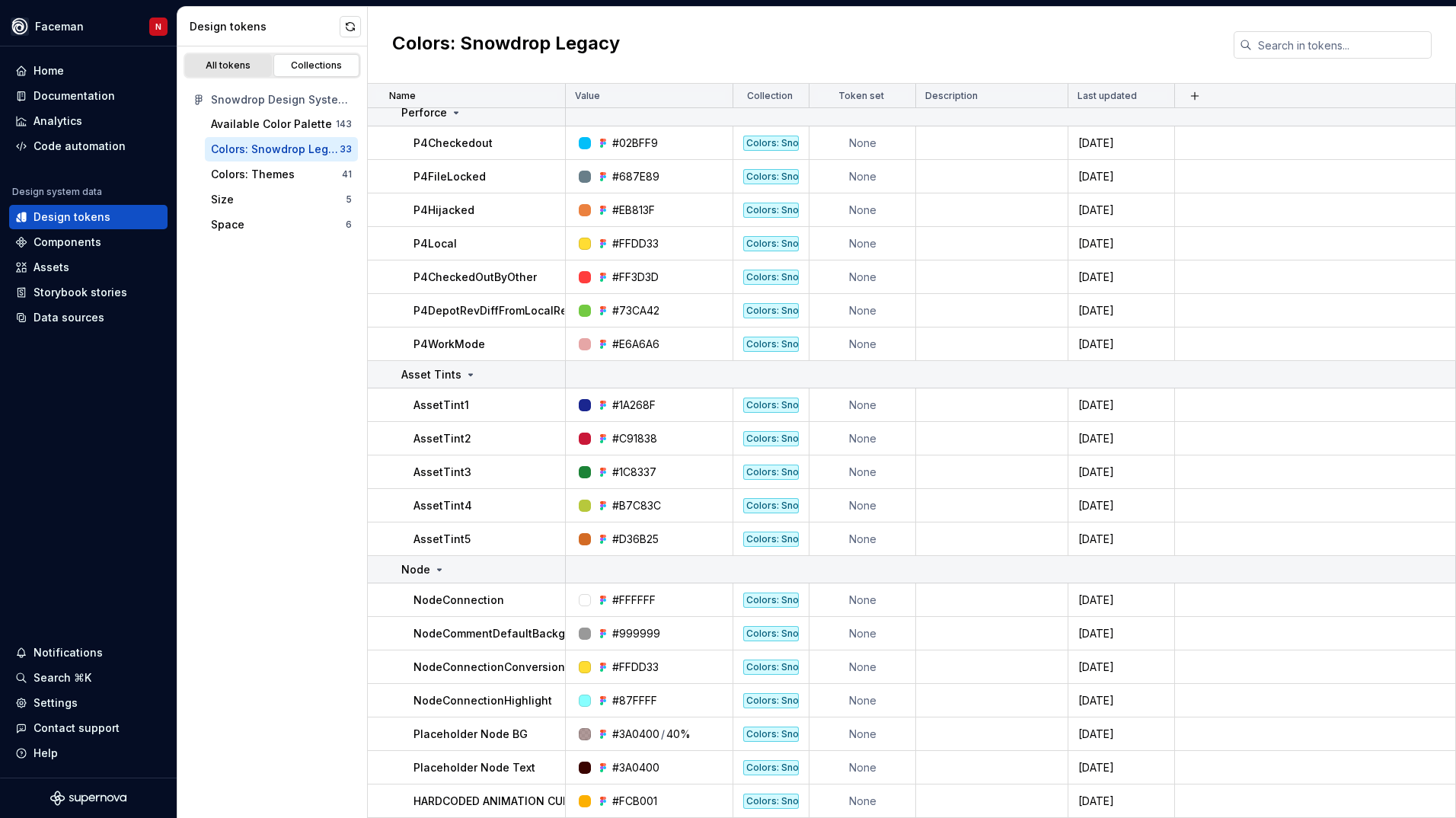
click at [240, 71] on link "All tokens" at bounding box center [229, 65] width 87 height 23
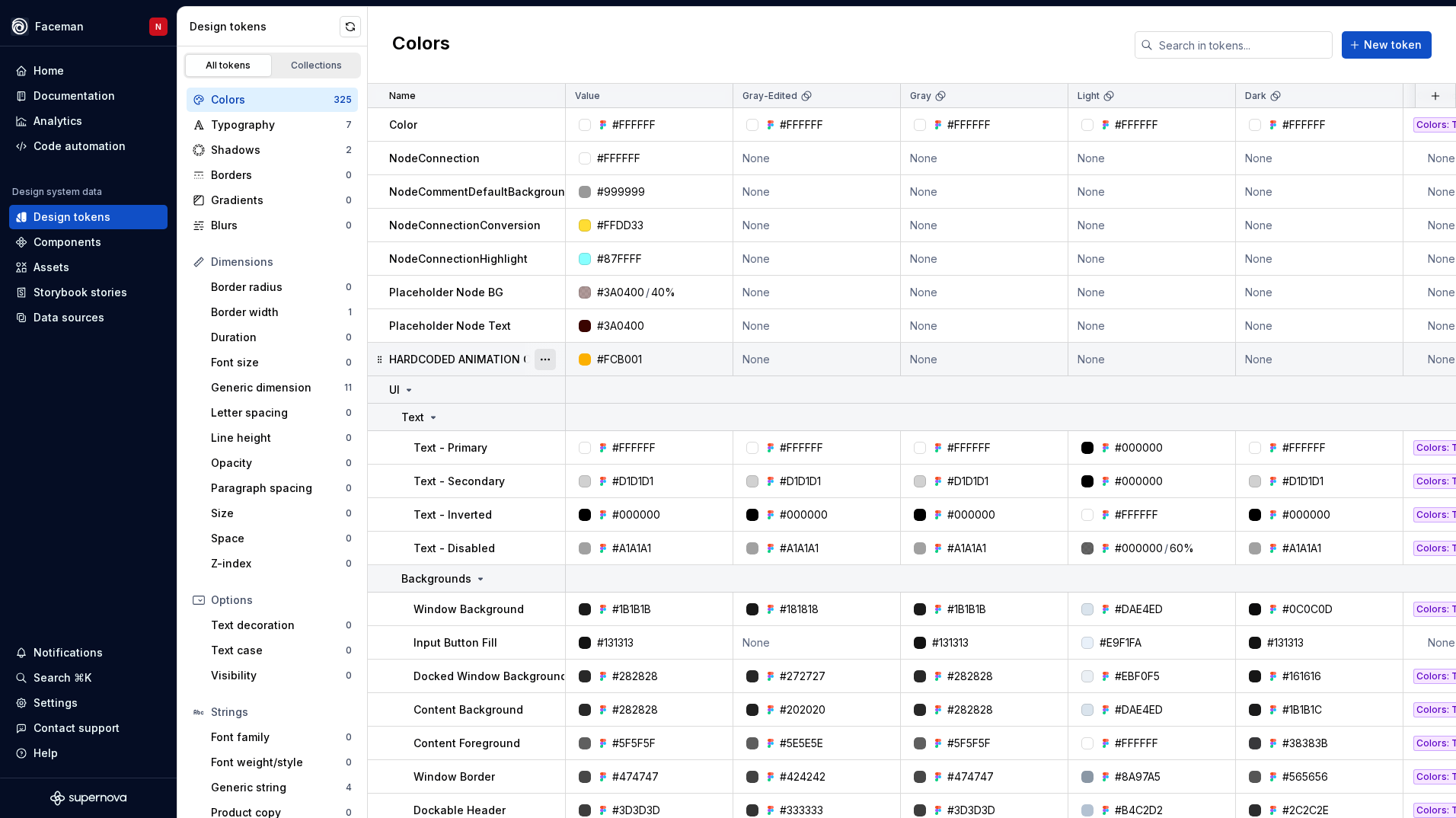
click at [542, 358] on button "button" at bounding box center [545, 359] width 21 height 21
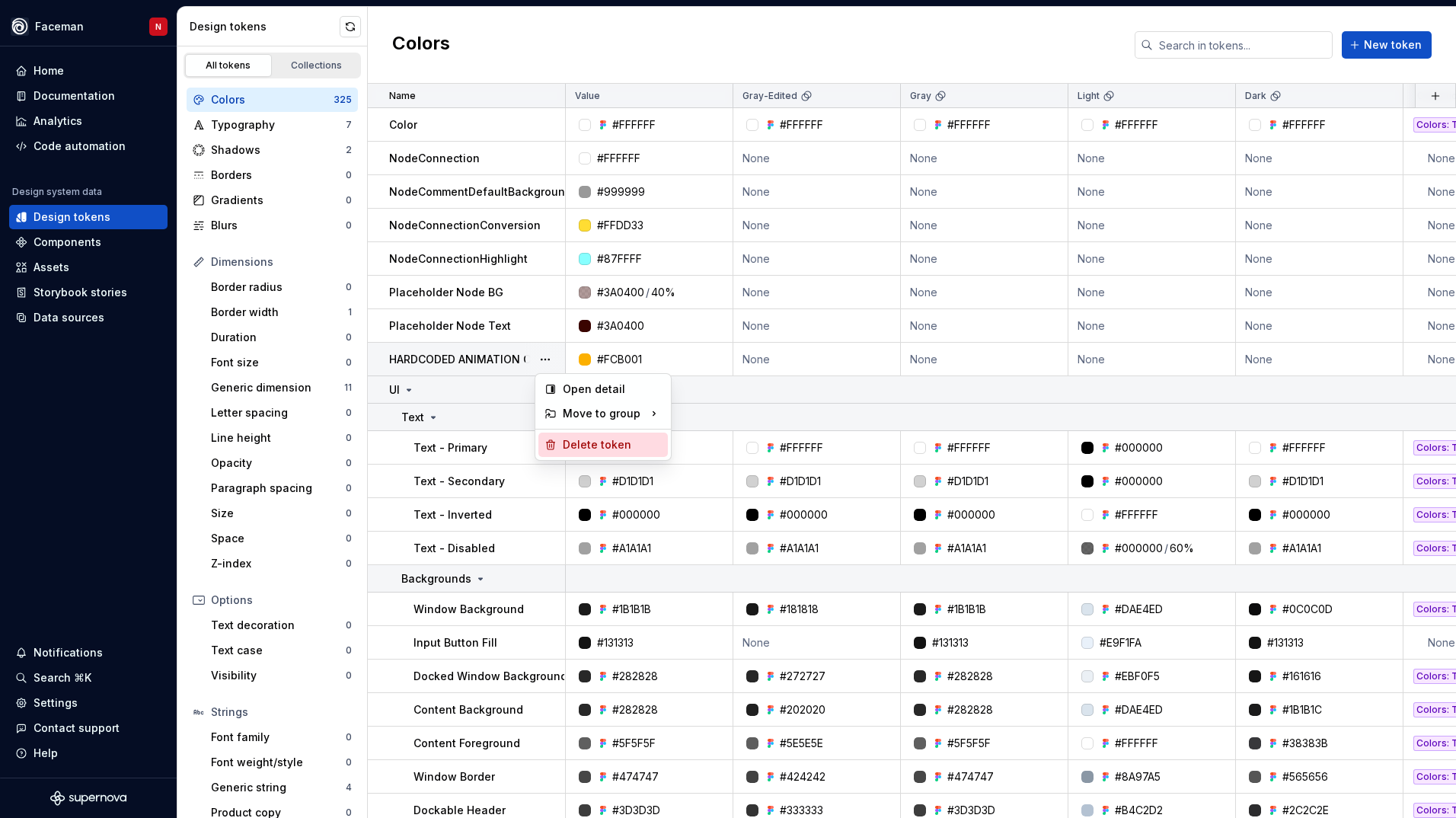
click at [611, 452] on div "Delete token" at bounding box center [612, 445] width 99 height 15
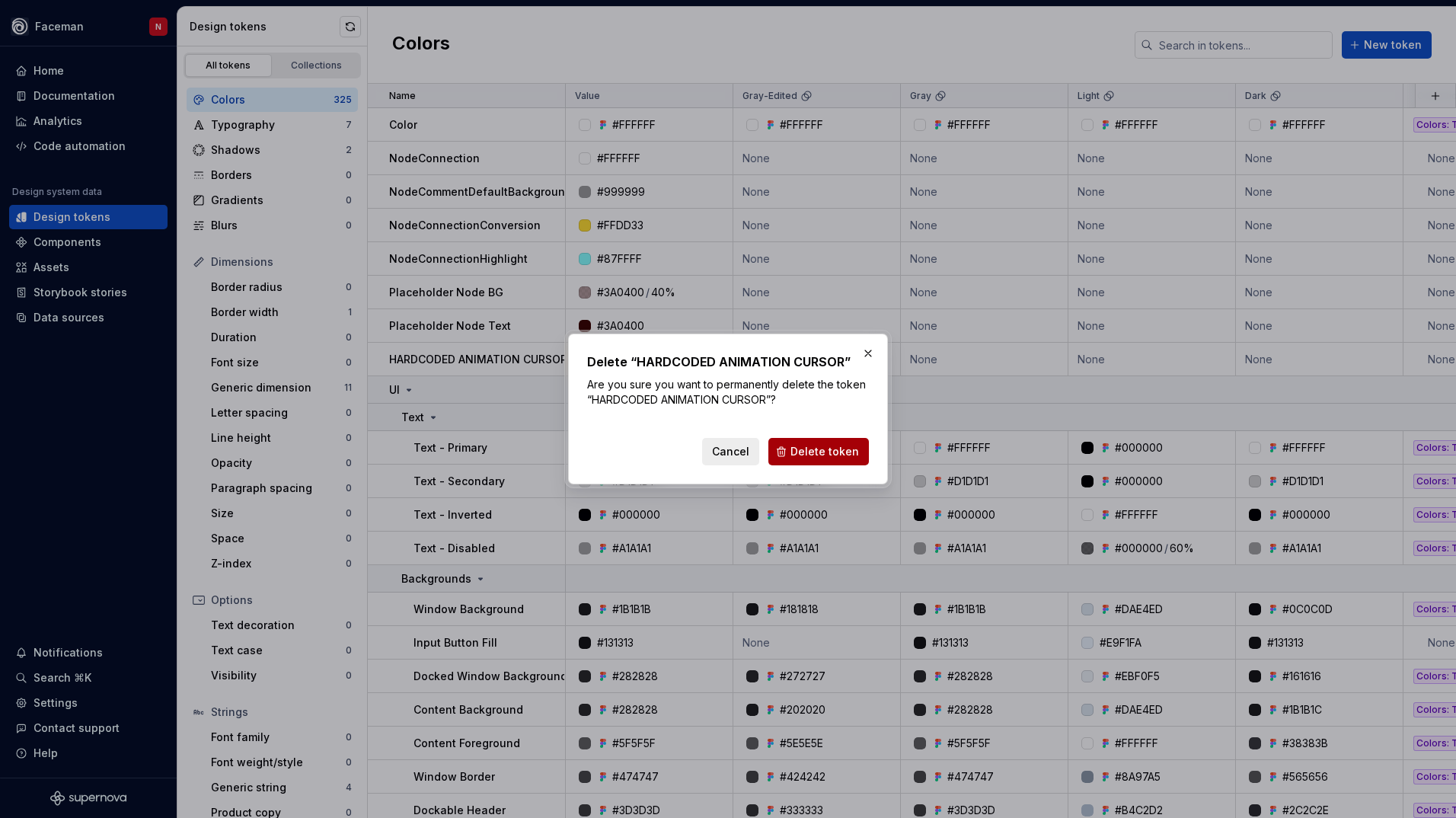
click at [798, 455] on span "Delete token" at bounding box center [824, 451] width 69 height 15
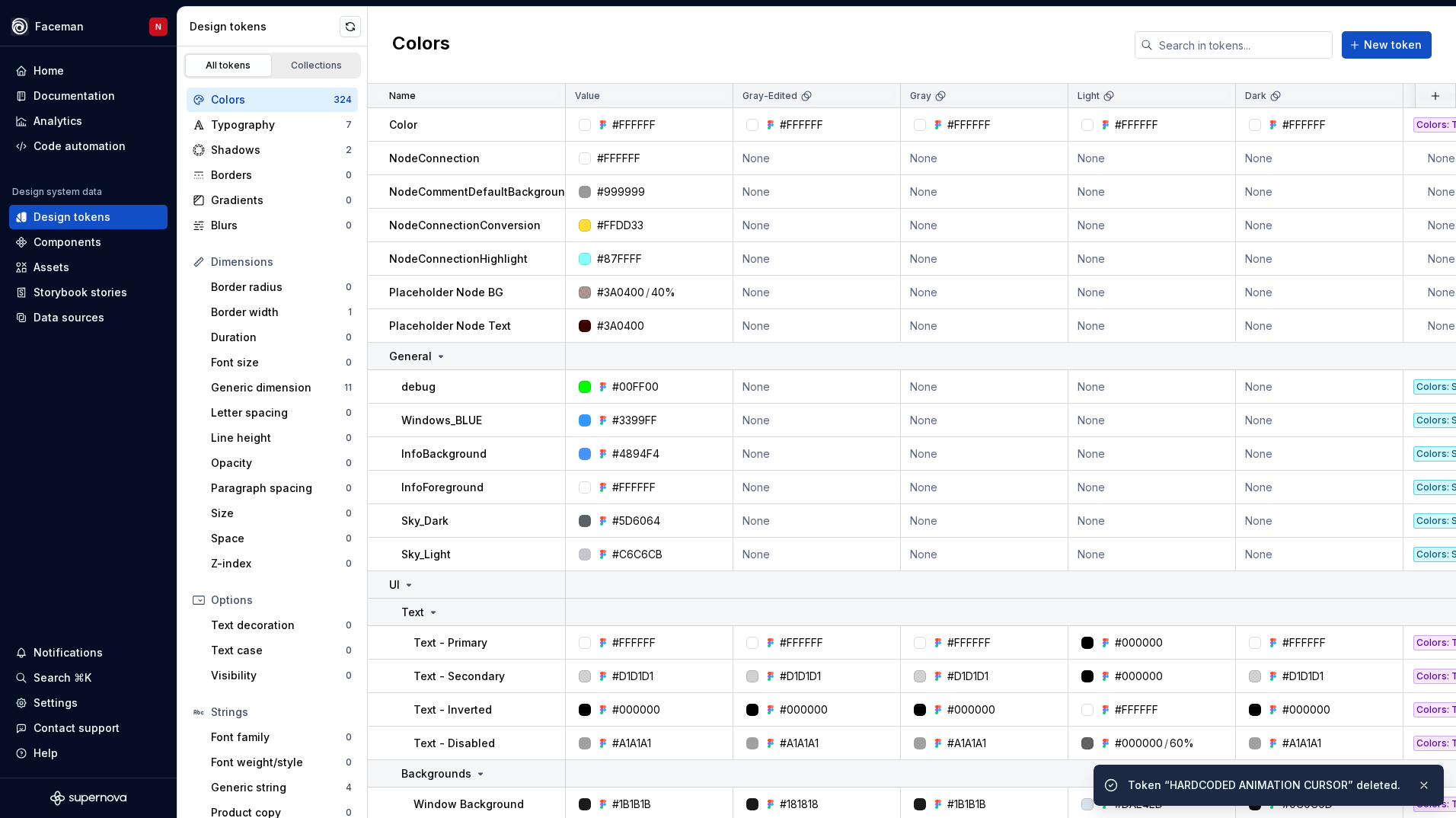
click at [546, 126] on button "button" at bounding box center [545, 124] width 21 height 21
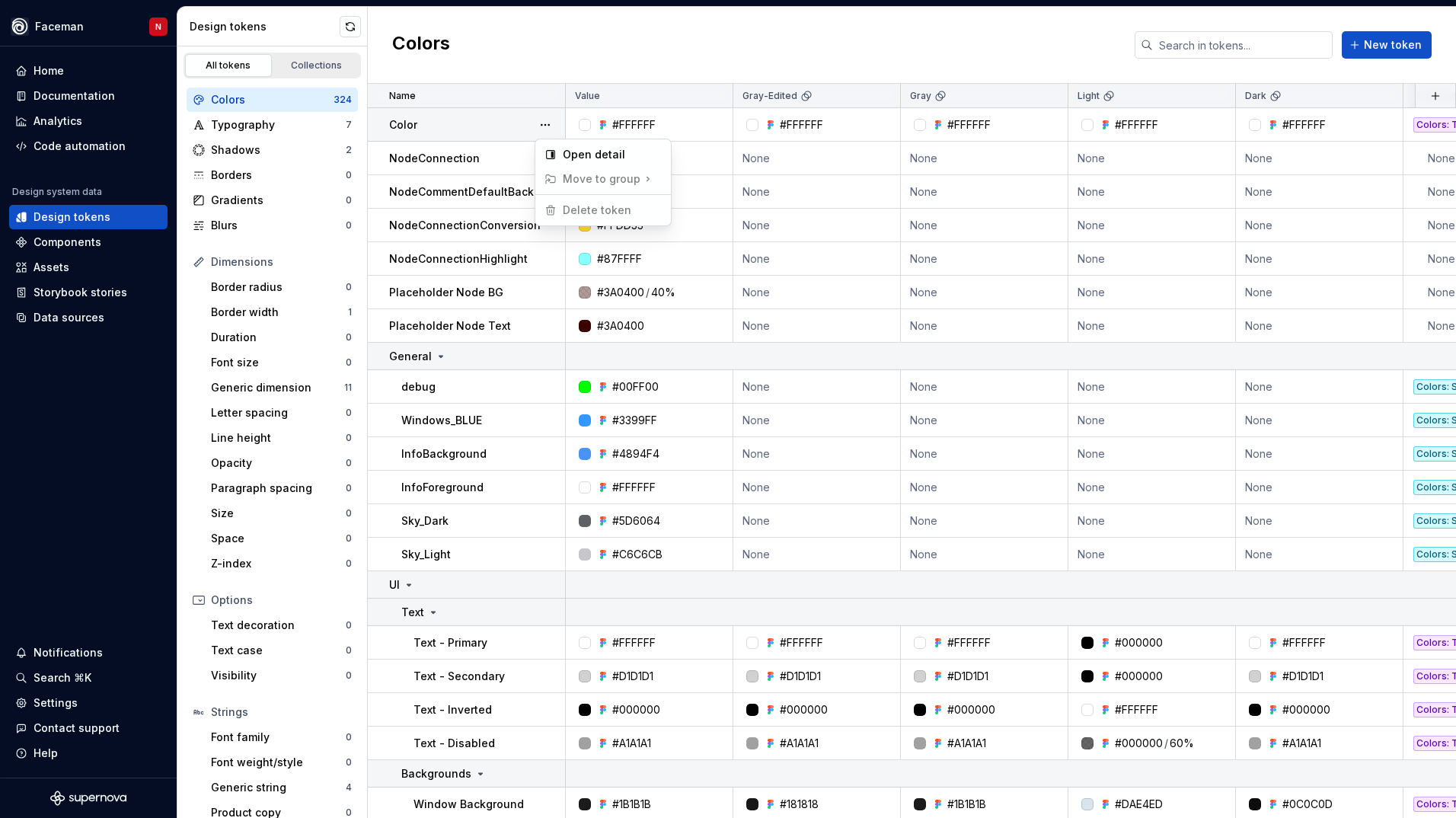
click at [496, 151] on html "Faceman N Home Documentation Analytics Code automation Design system data Desig…" at bounding box center [728, 409] width 1456 height 818
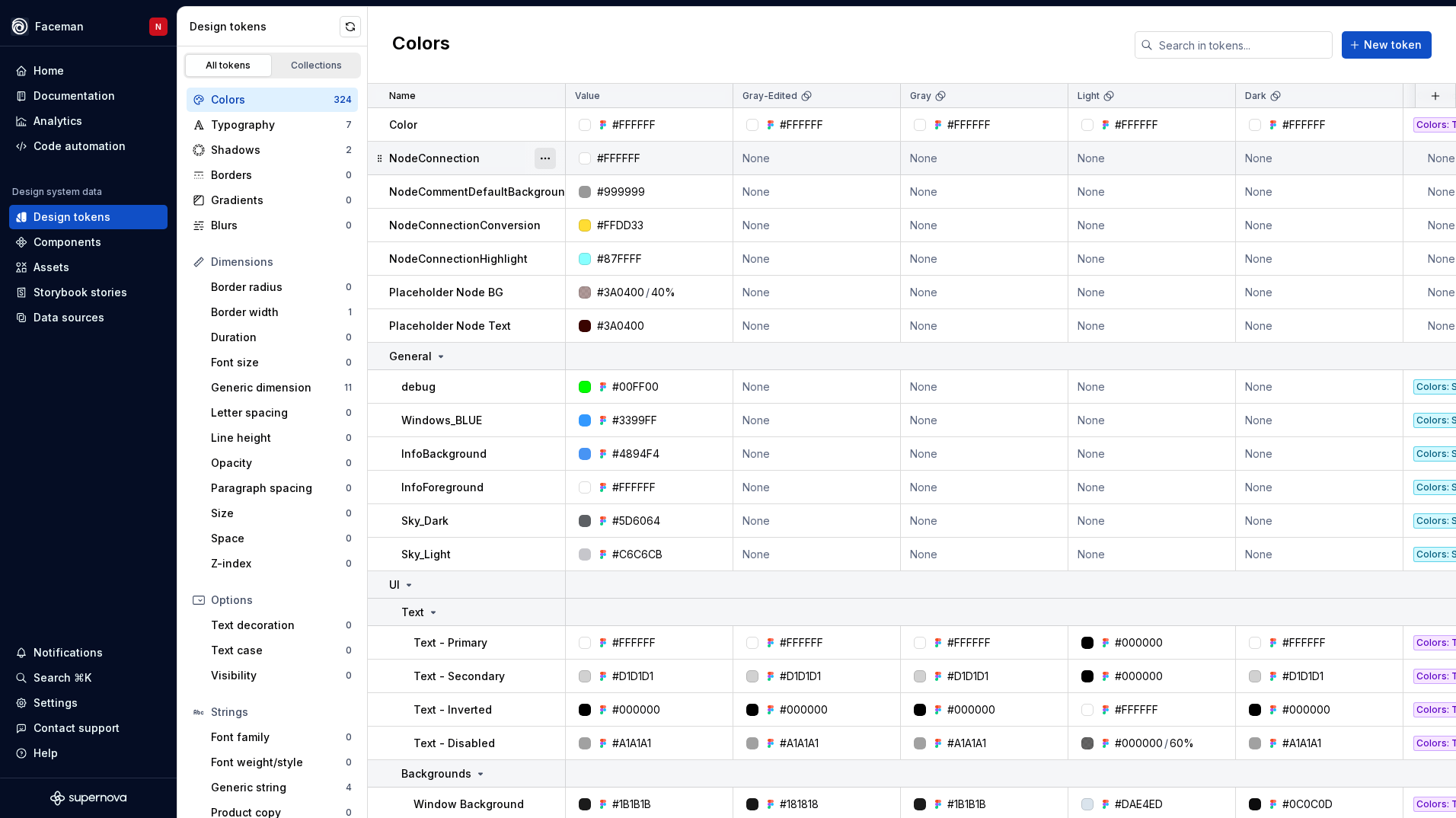
click at [545, 164] on button "button" at bounding box center [545, 157] width 21 height 21
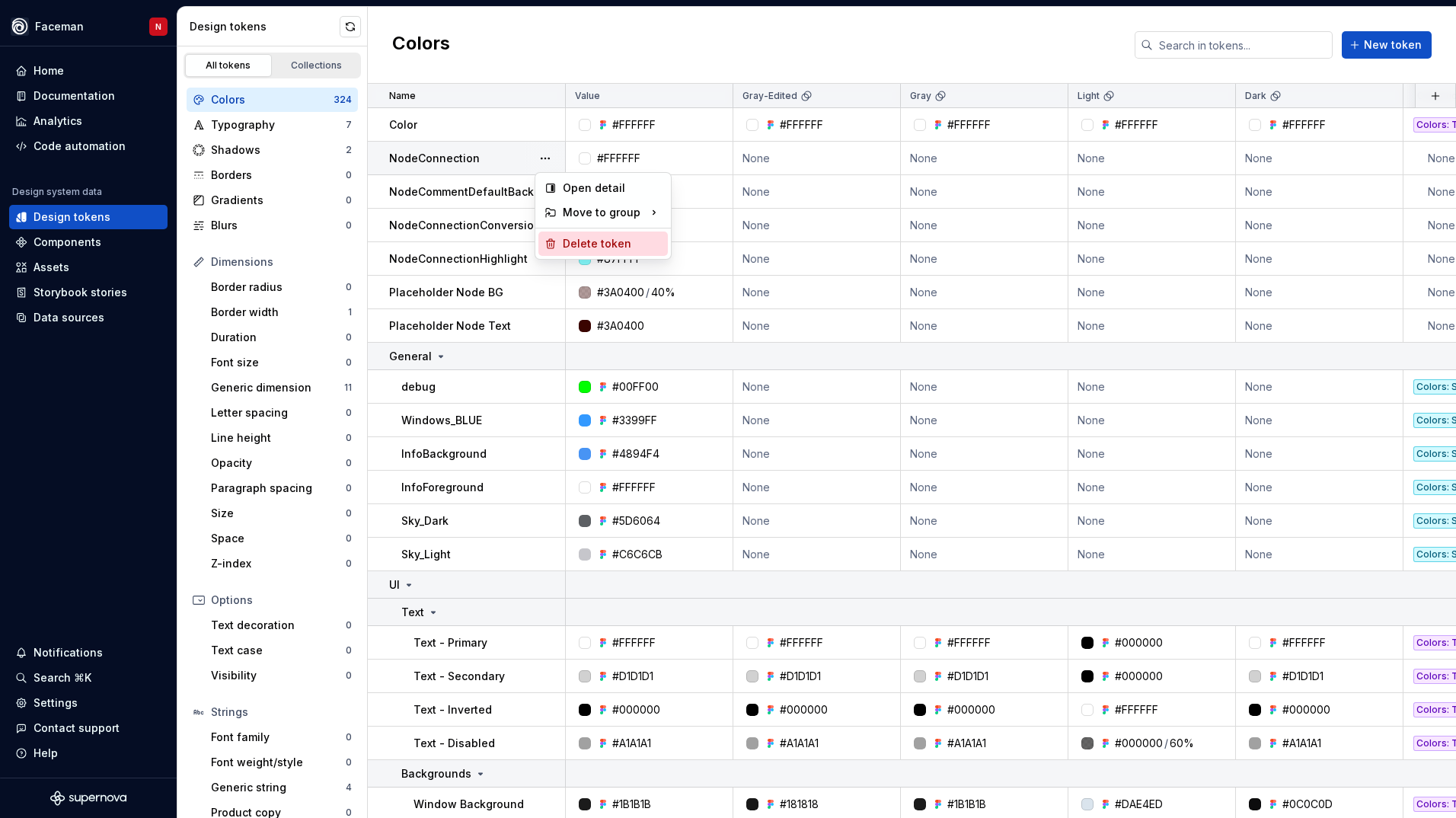
click at [586, 245] on div "Delete token" at bounding box center [612, 244] width 99 height 15
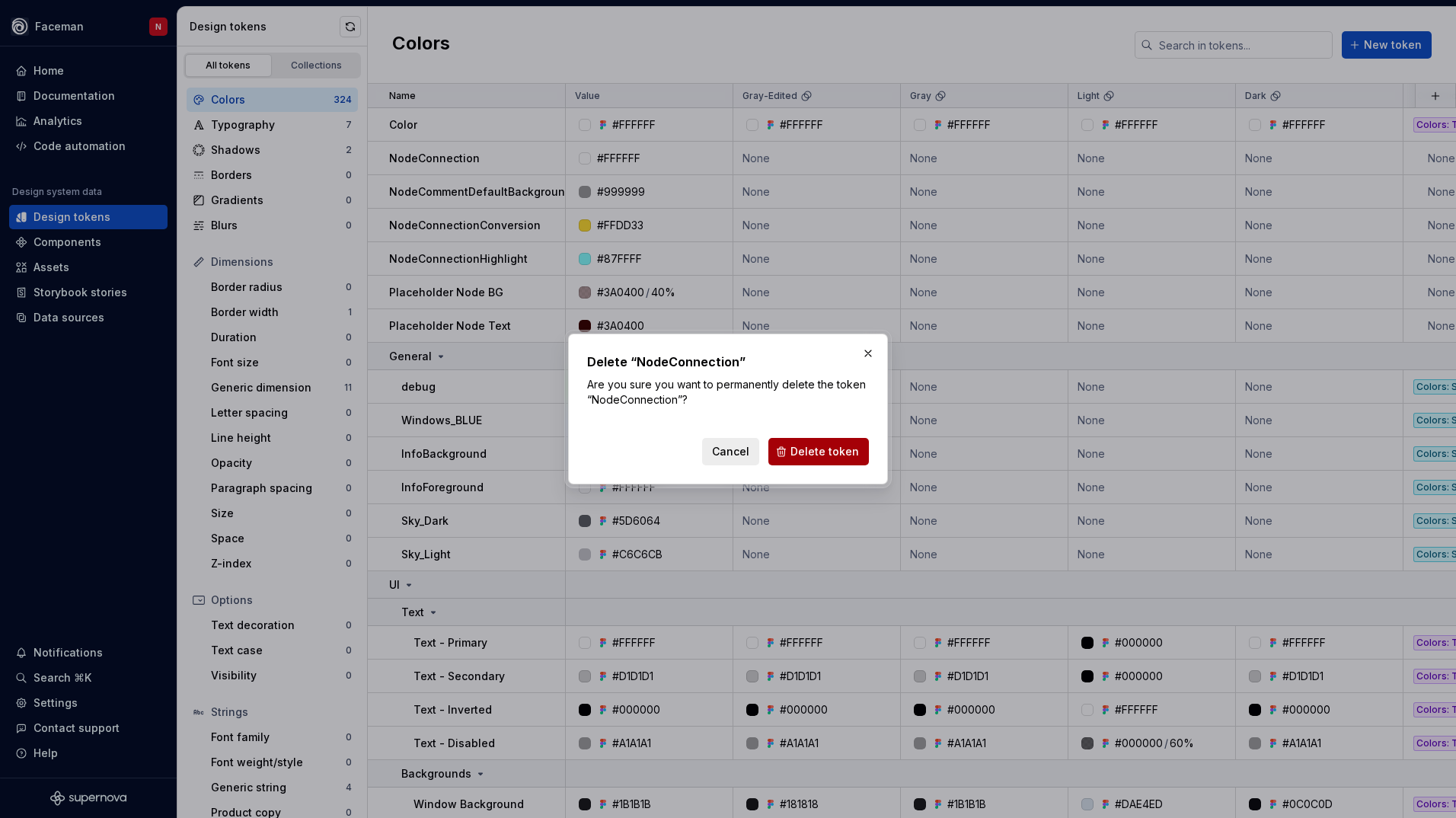
click at [818, 456] on span "Delete token" at bounding box center [824, 451] width 69 height 15
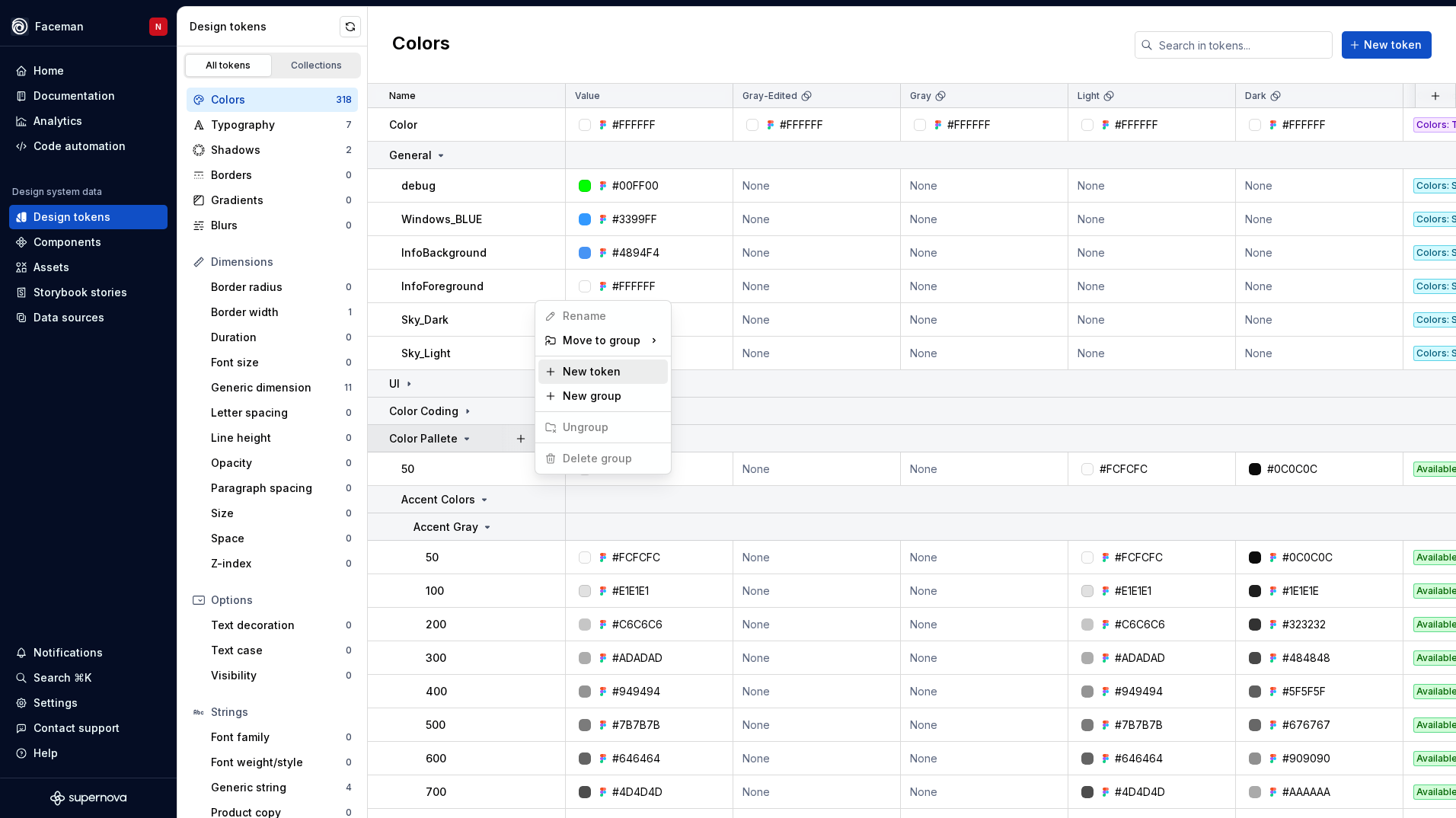
scroll to position [152, 0]
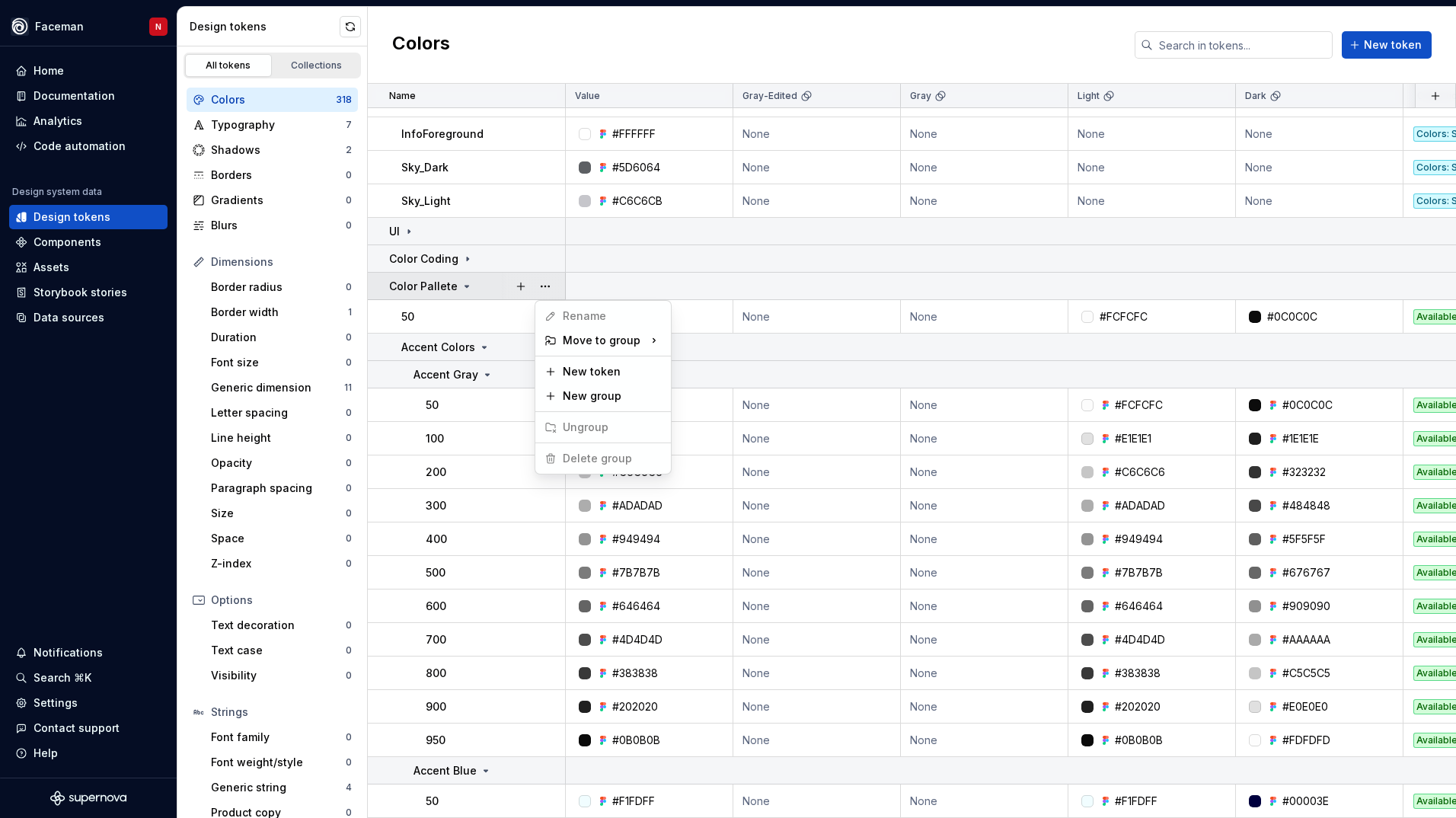
click at [465, 290] on html "Faceman N Home Documentation Analytics Code automation Design system data Desig…" at bounding box center [728, 409] width 1456 height 818
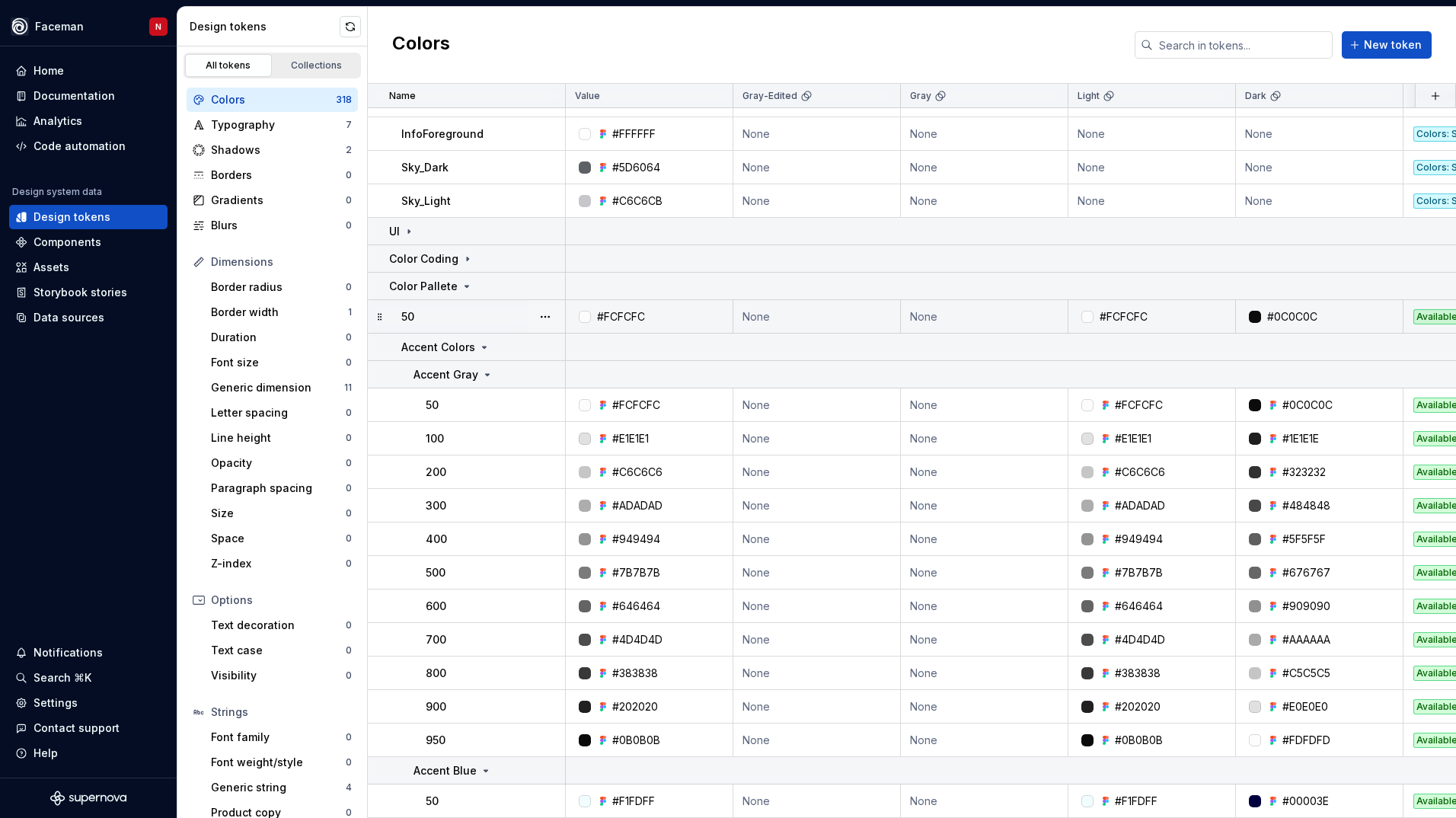
click at [454, 313] on div "50" at bounding box center [483, 317] width 163 height 15
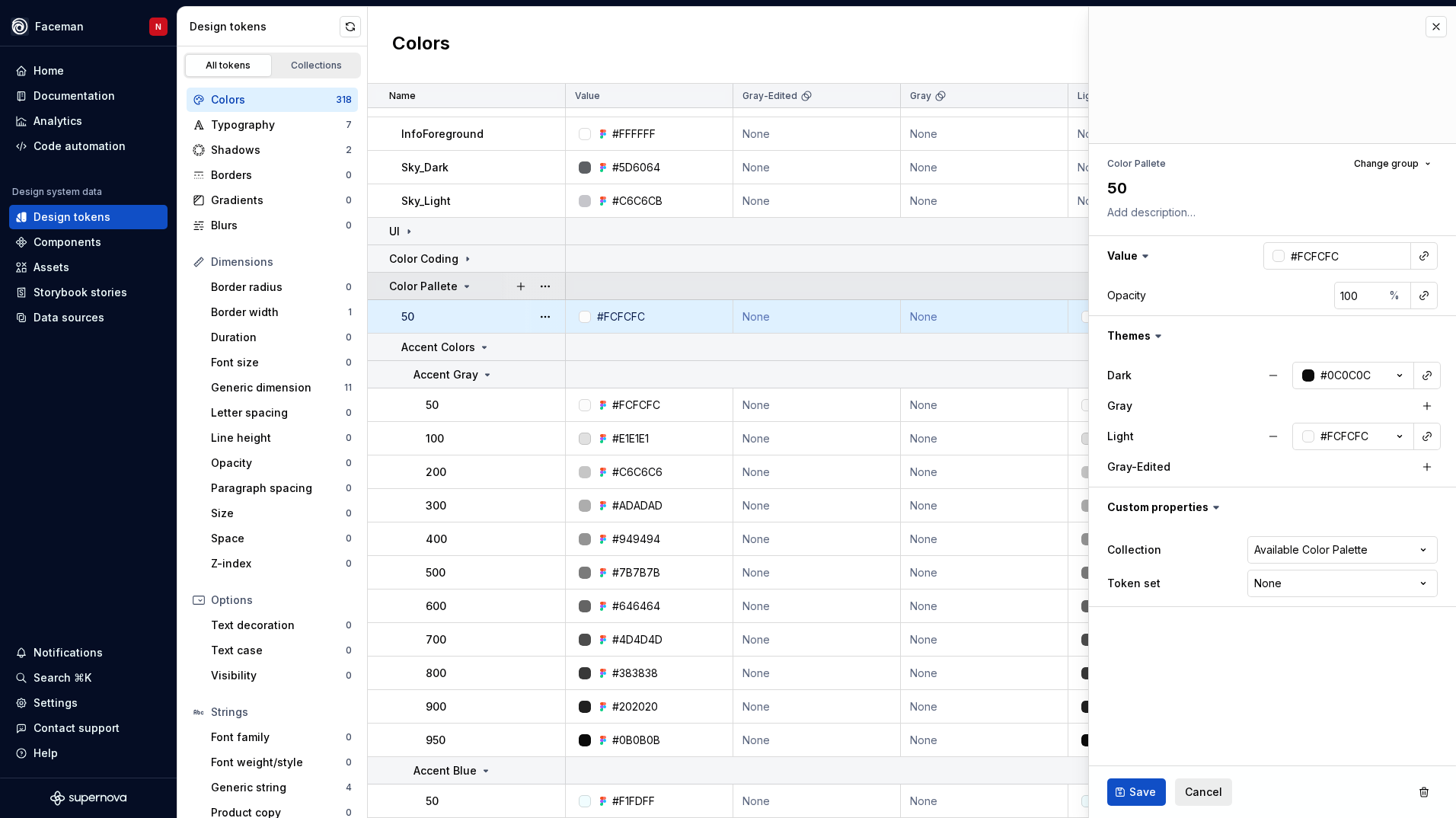
click at [460, 286] on icon at bounding box center [466, 286] width 12 height 12
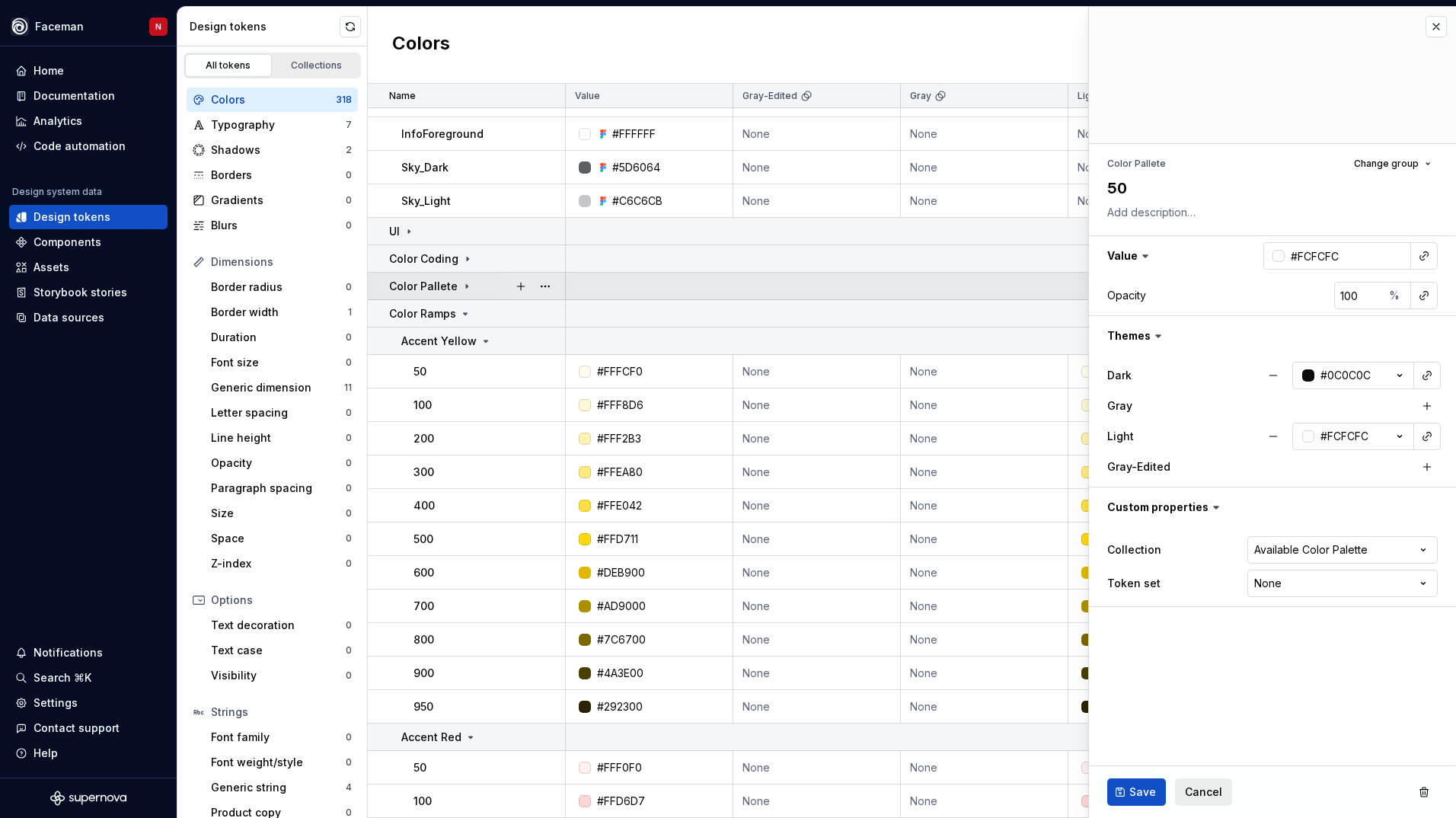
click at [460, 286] on icon at bounding box center [466, 286] width 12 height 12
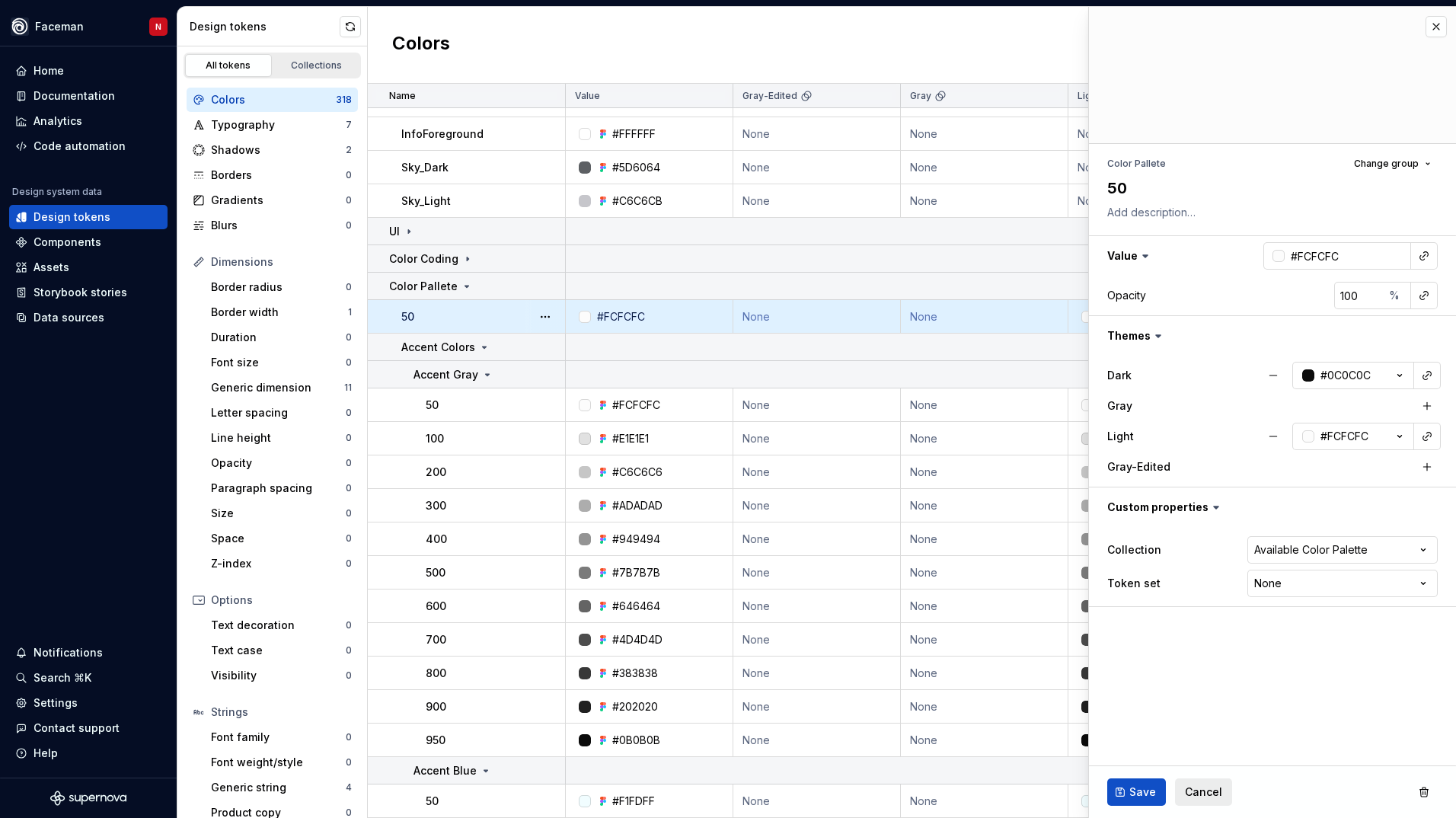
click at [465, 313] on div "50" at bounding box center [483, 317] width 163 height 15
click at [583, 403] on div "Delete token" at bounding box center [612, 402] width 99 height 15
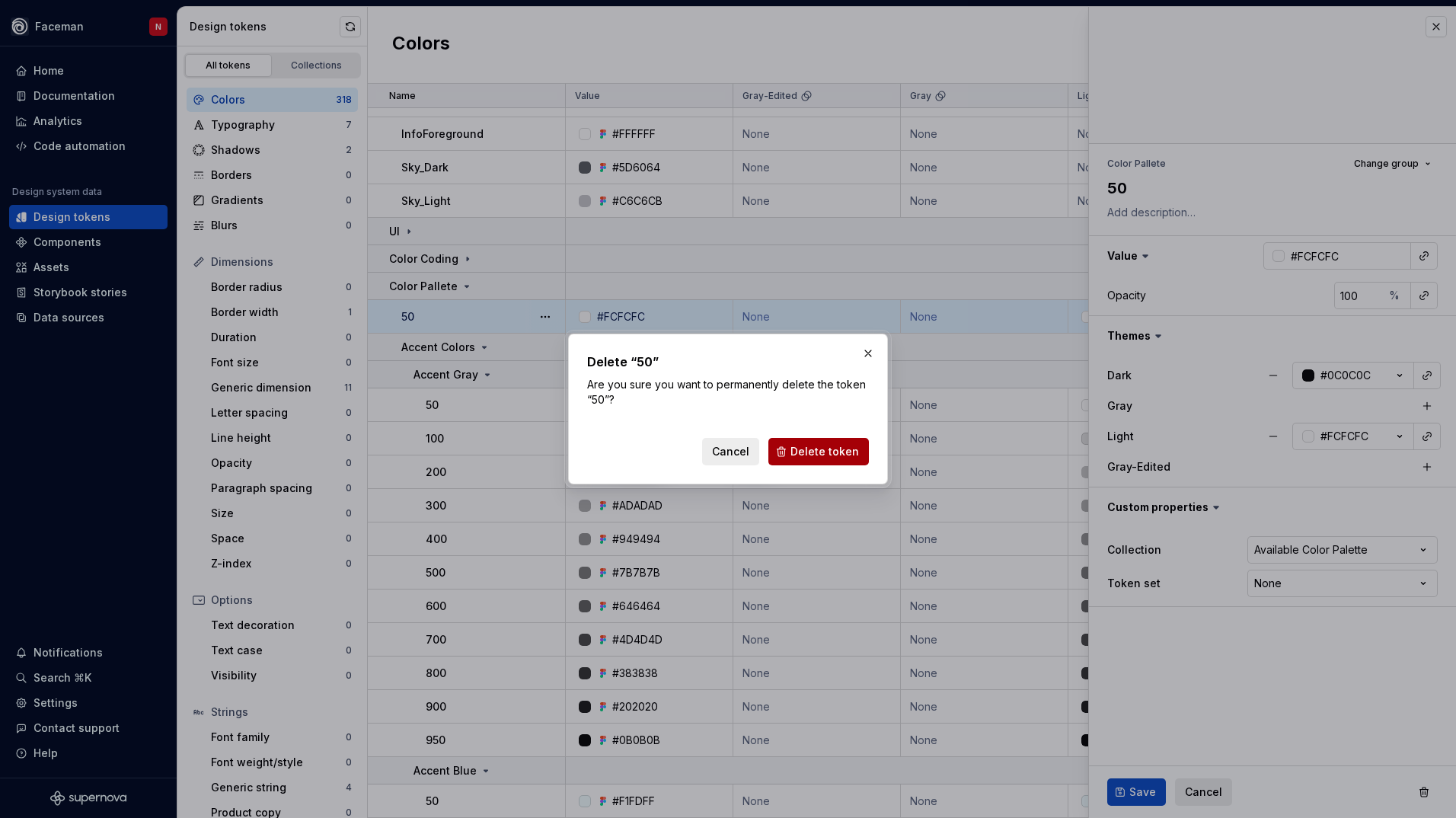
click at [837, 439] on button "Delete token" at bounding box center [819, 452] width 101 height 28
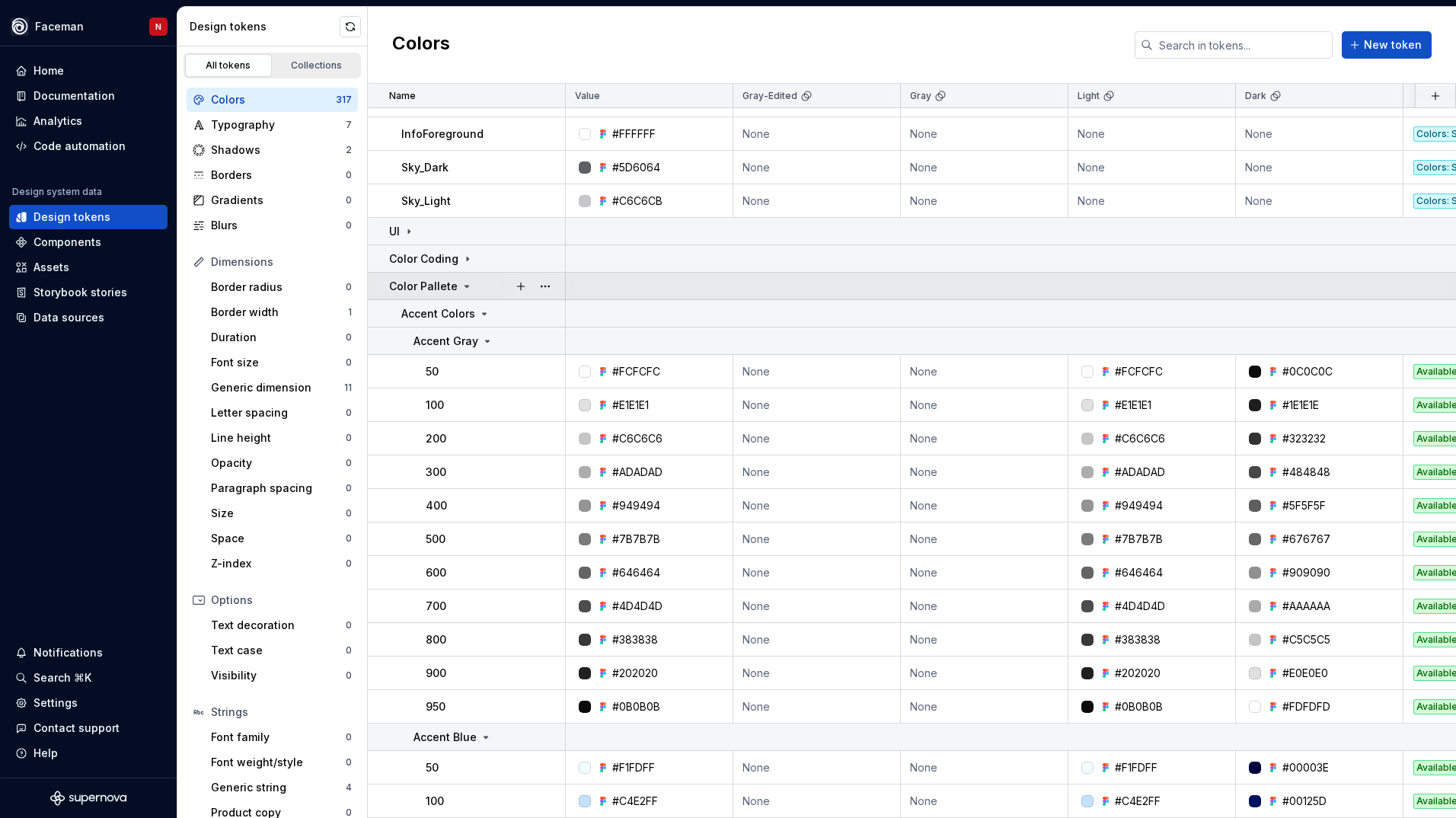
click at [453, 283] on p "Color Pallete" at bounding box center [423, 286] width 69 height 15
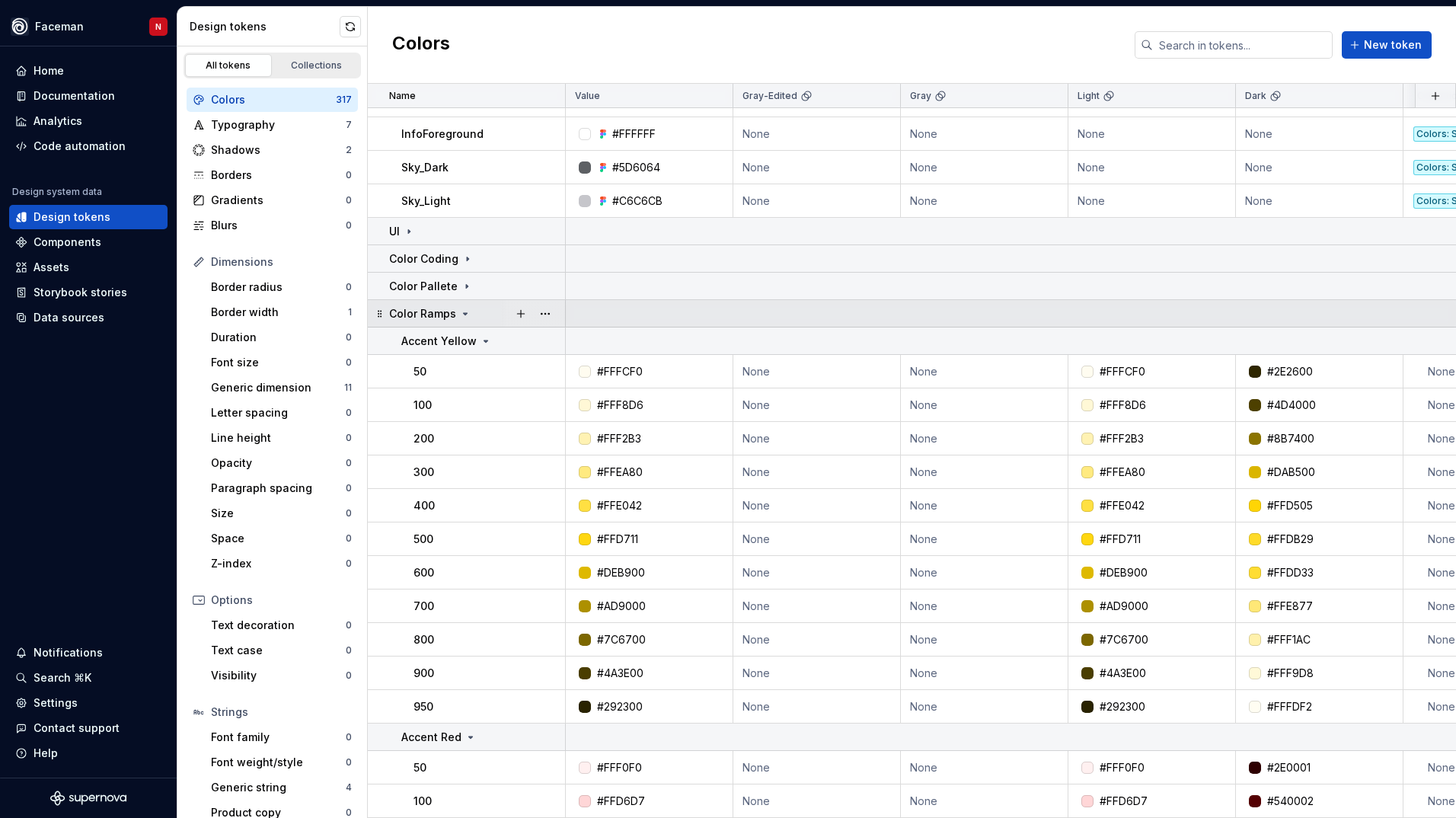
click at [462, 316] on icon at bounding box center [465, 313] width 12 height 12
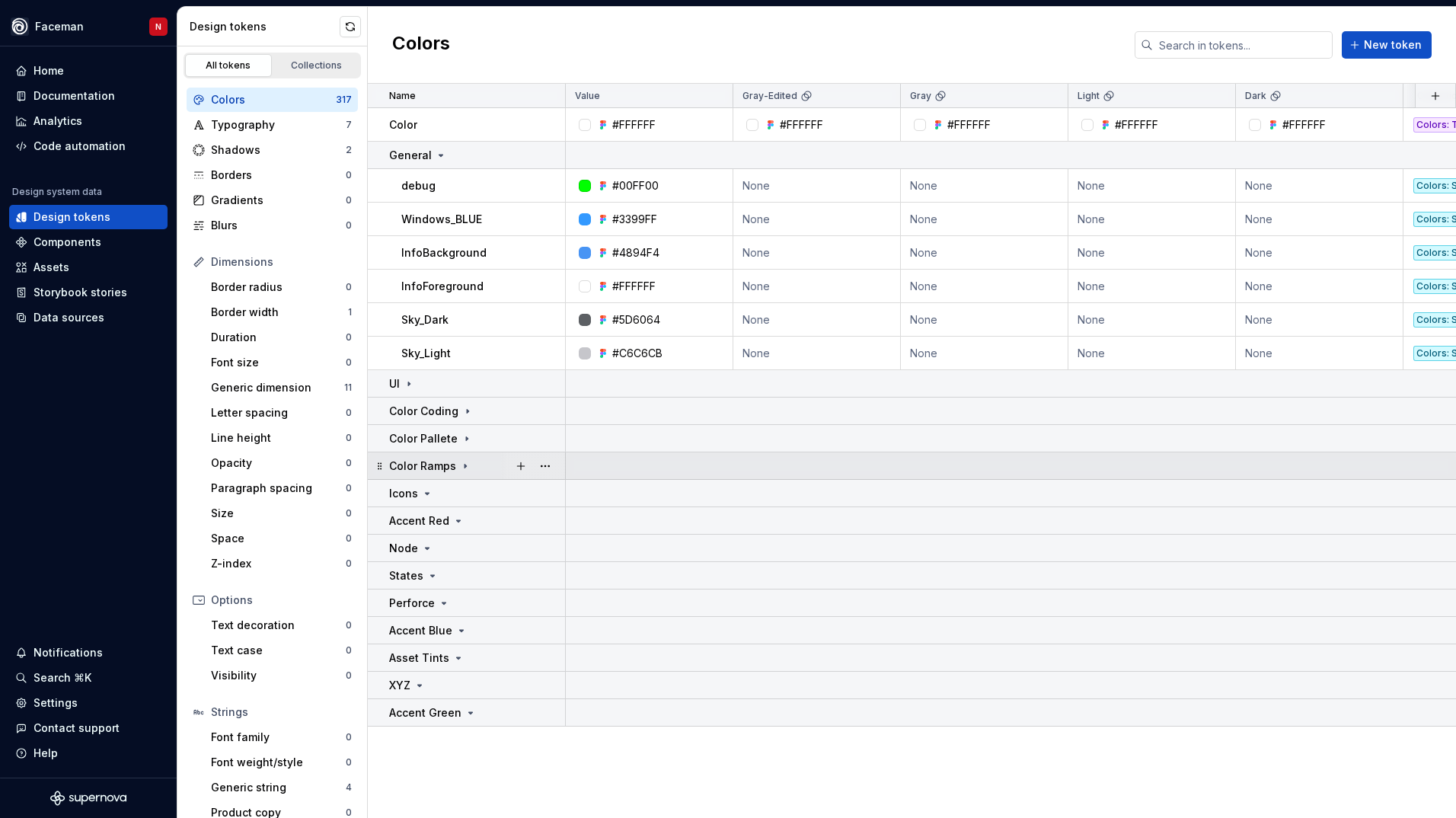
click at [464, 461] on icon at bounding box center [465, 466] width 12 height 12
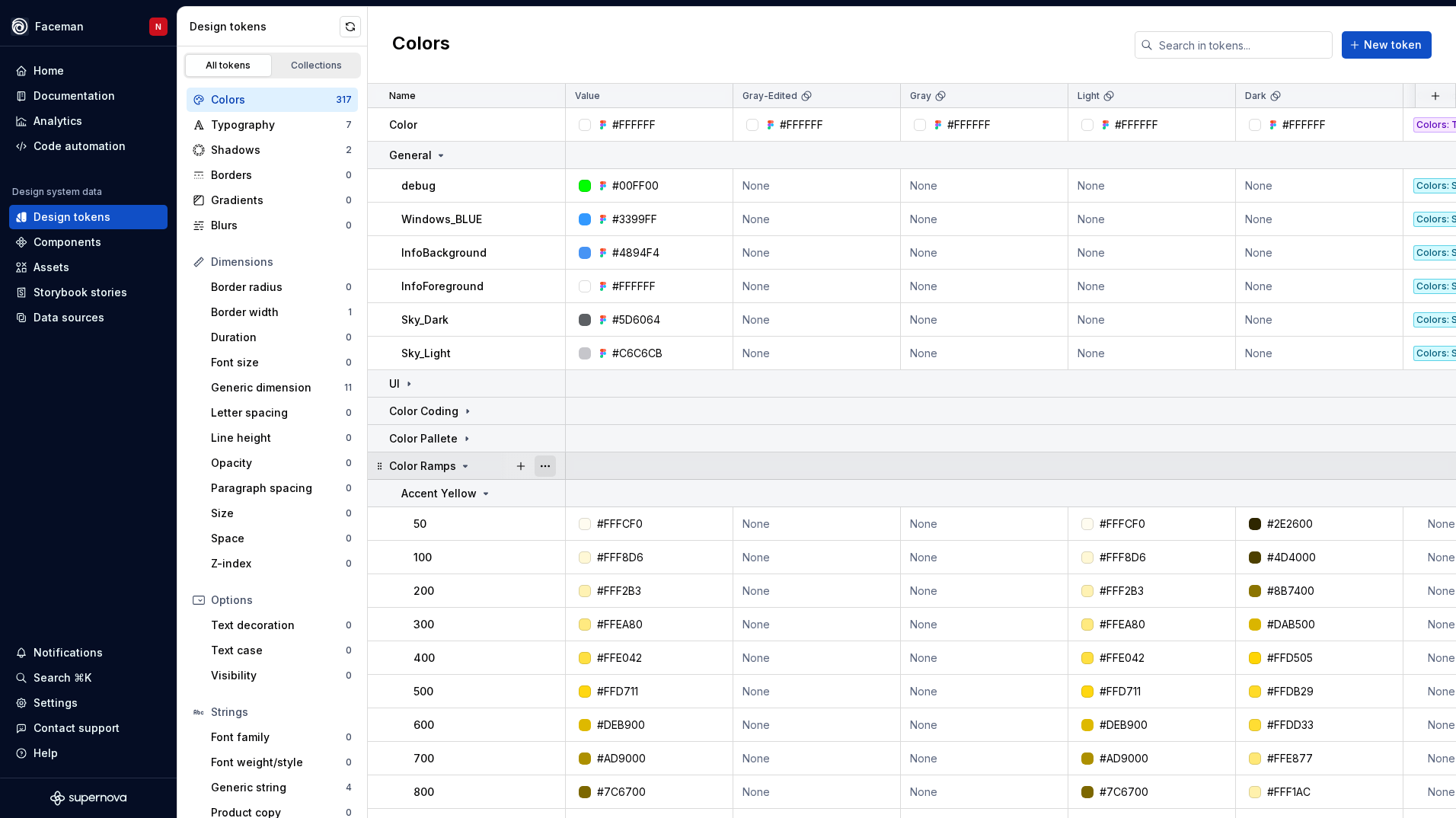
click at [550, 468] on button "button" at bounding box center [545, 466] width 21 height 21
drag, startPoint x: 550, startPoint y: 468, endPoint x: 539, endPoint y: 460, distance: 13.6
click at [536, 452] on div at bounding box center [533, 465] width 64 height 27
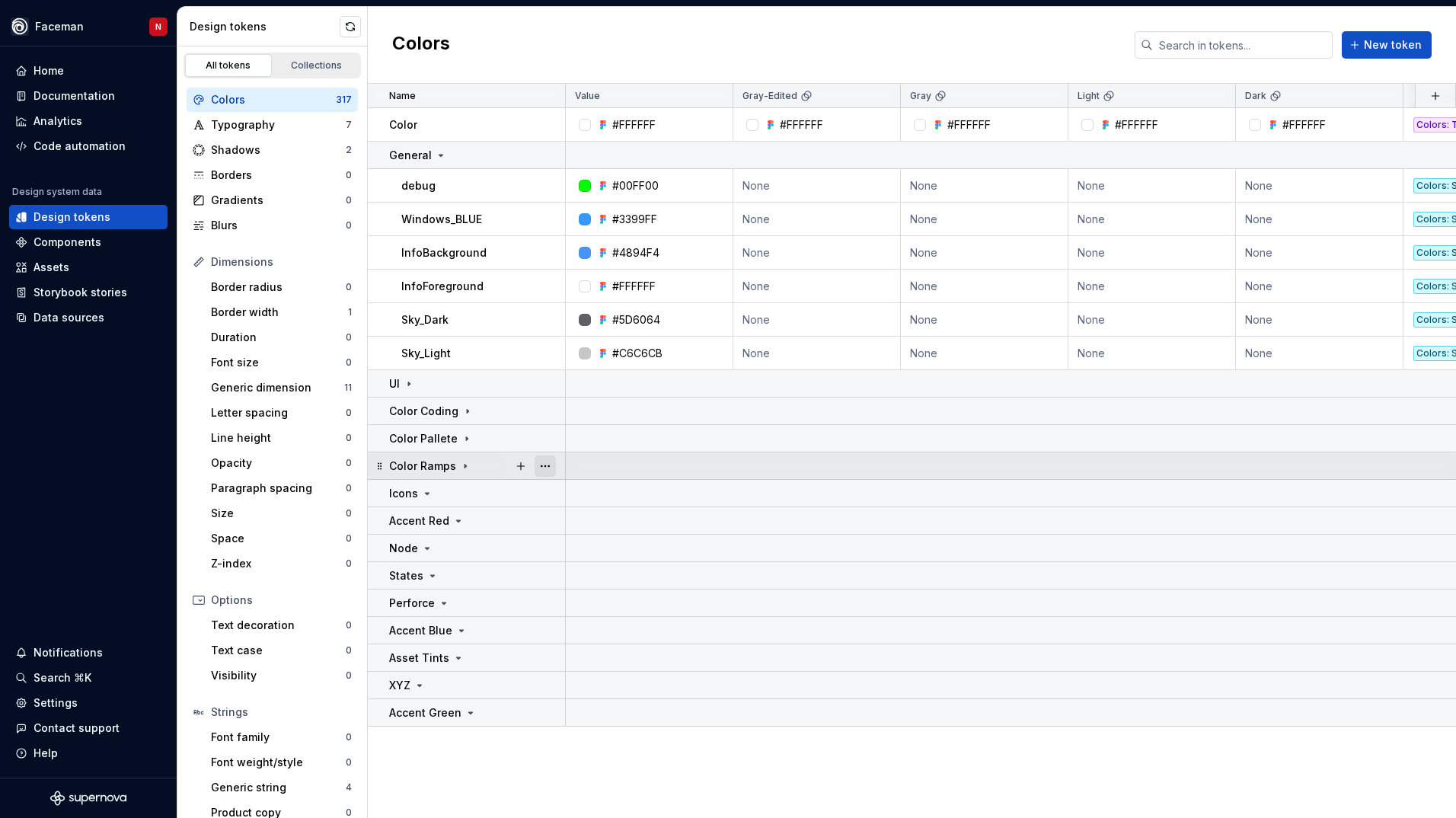
click at [546, 462] on button "button" at bounding box center [545, 466] width 21 height 21
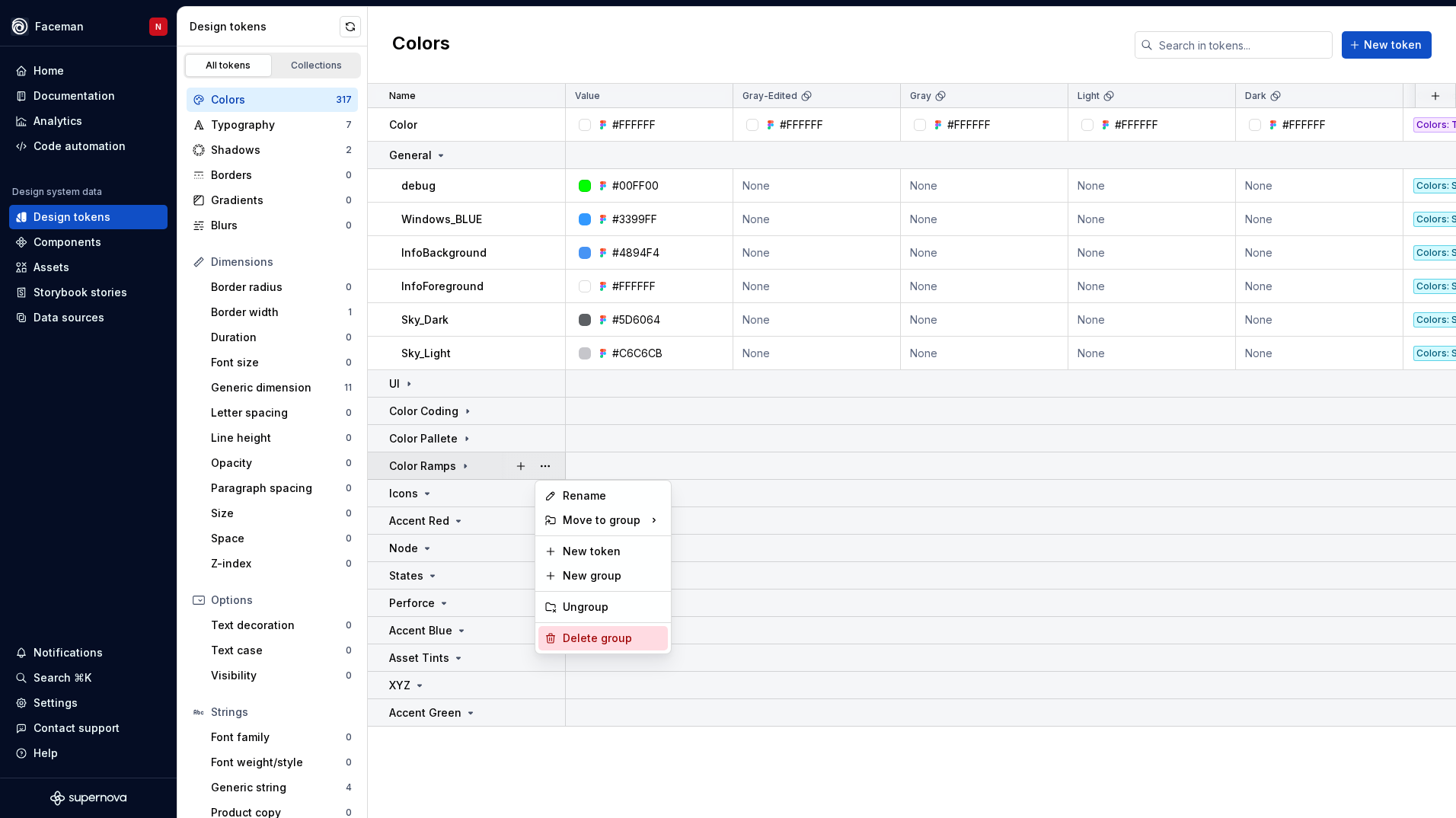
click at [602, 640] on div "Delete group" at bounding box center [612, 638] width 99 height 15
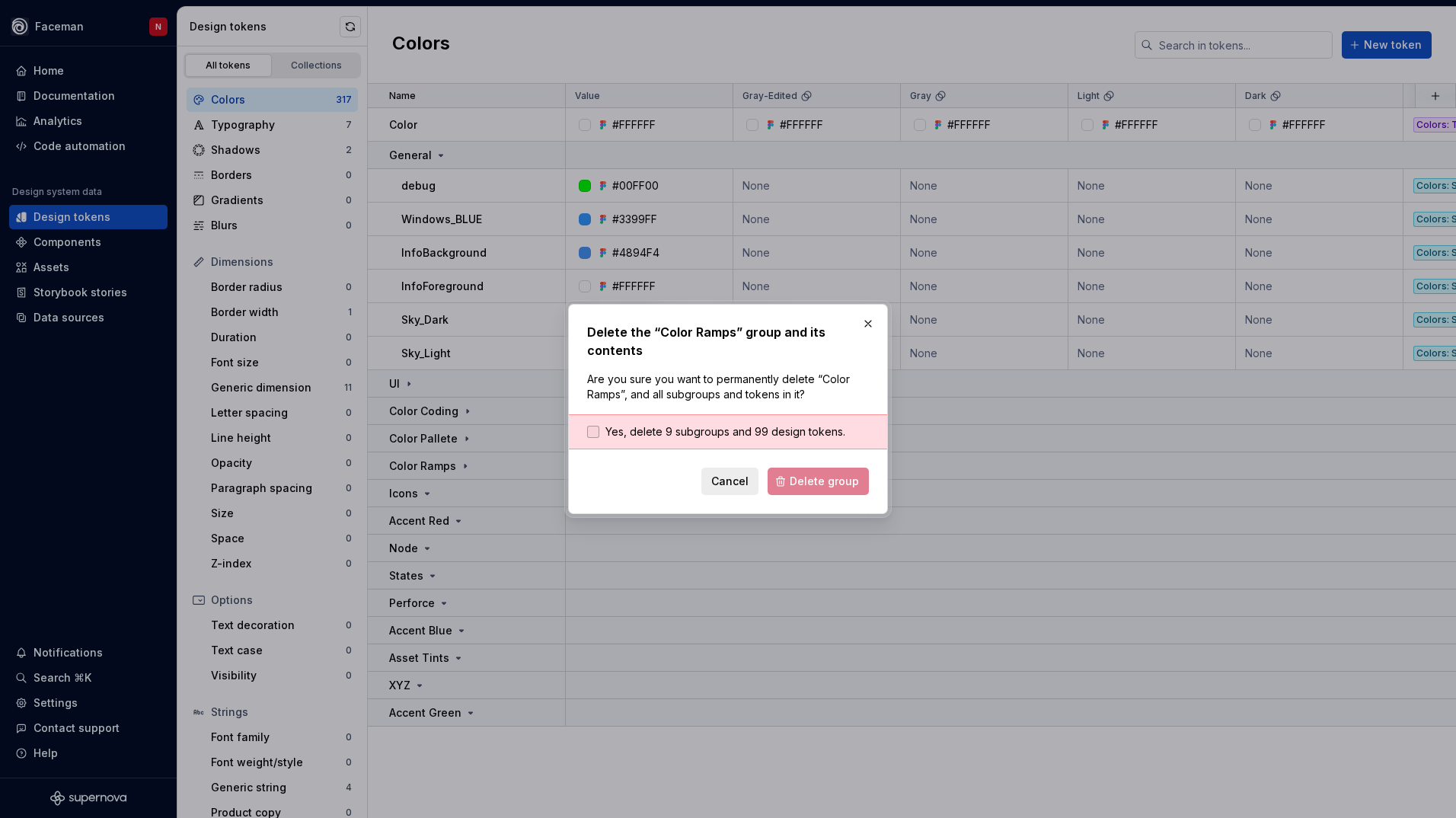
click at [598, 433] on div at bounding box center [593, 432] width 12 height 12
click at [832, 483] on span "Delete group" at bounding box center [824, 481] width 69 height 15
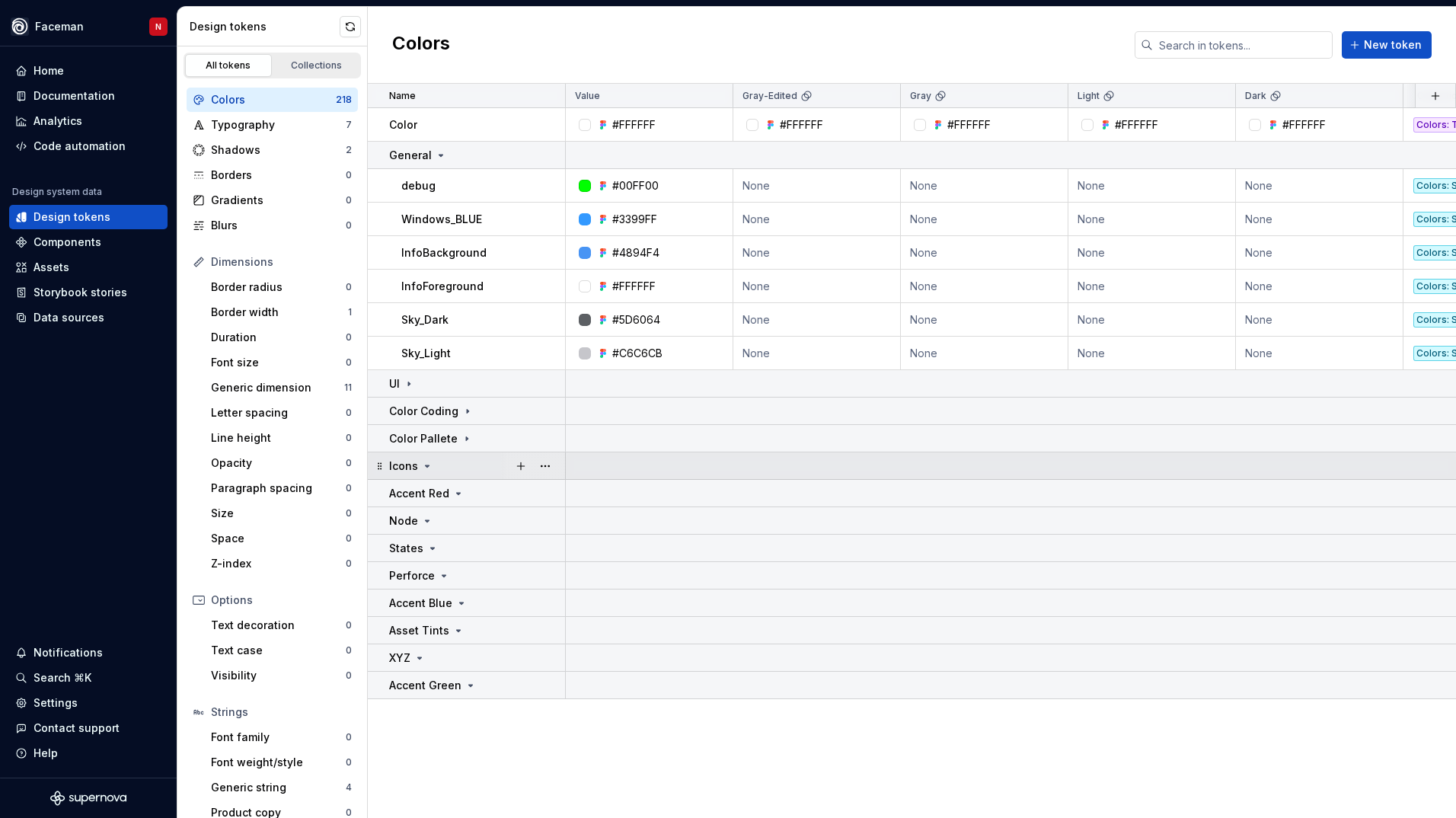
click at [426, 466] on icon at bounding box center [428, 466] width 4 height 2
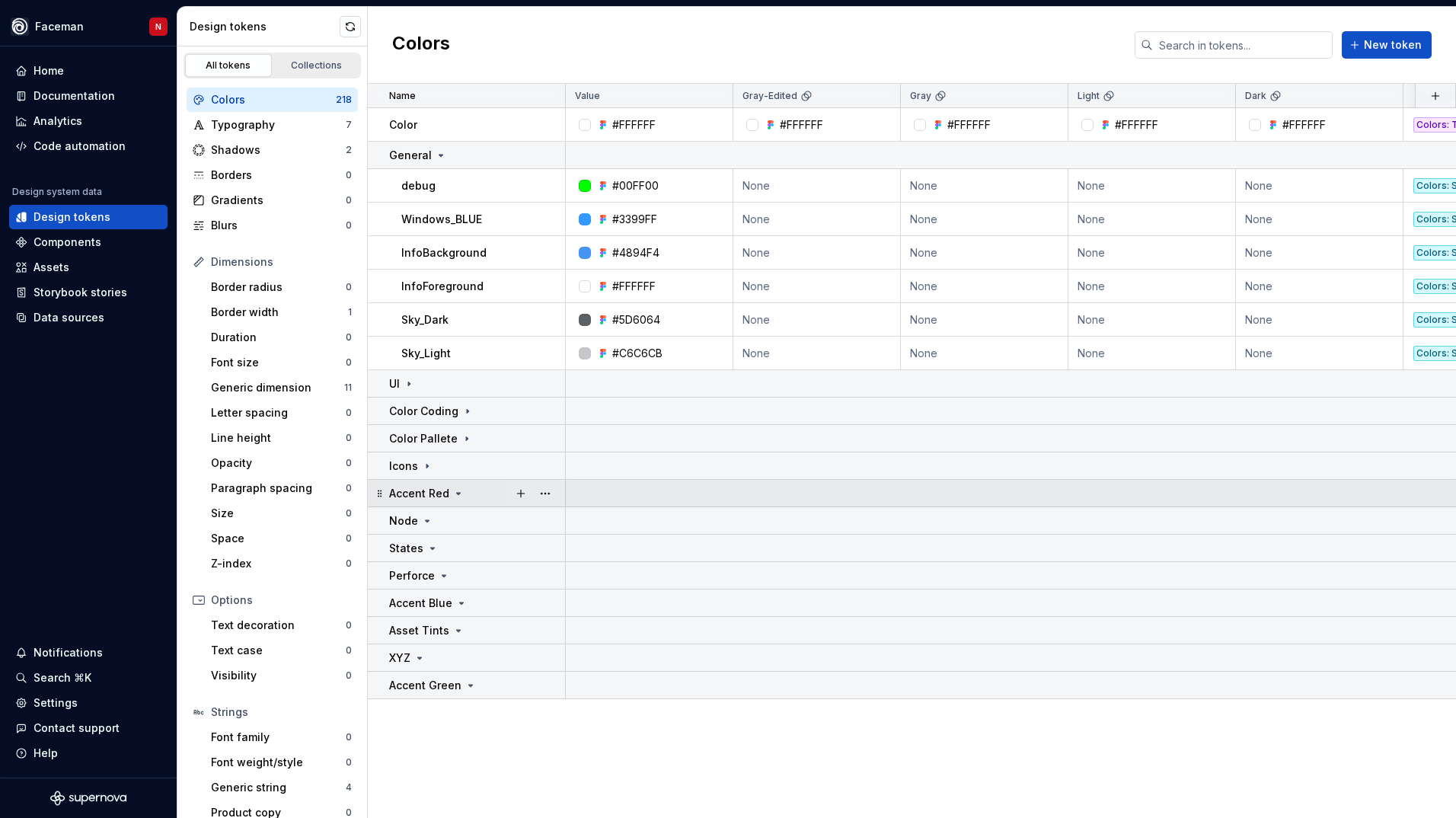
click at [460, 497] on icon at bounding box center [458, 493] width 12 height 12
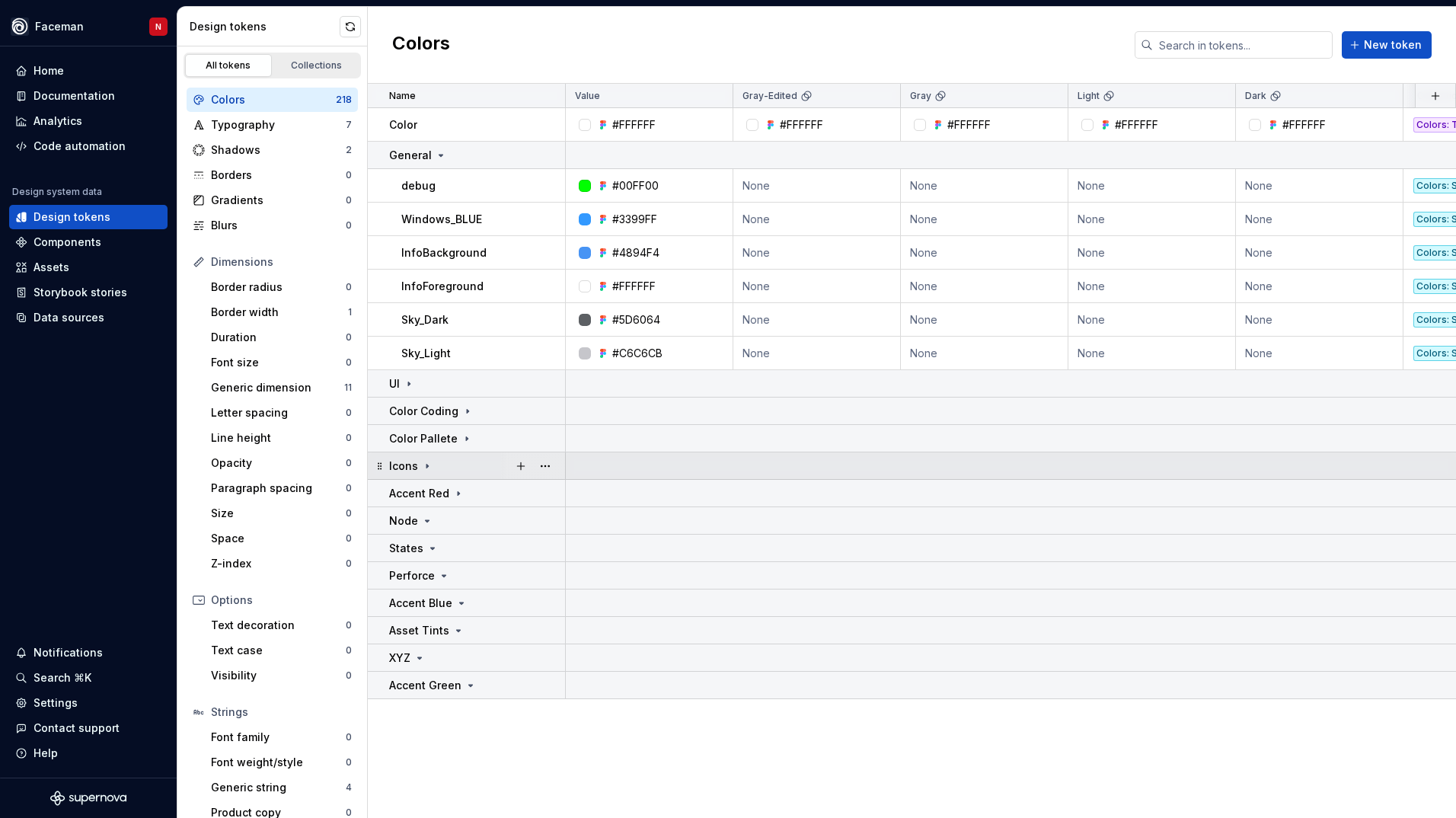
click at [427, 468] on icon at bounding box center [427, 466] width 12 height 12
click at [426, 467] on icon at bounding box center [428, 466] width 4 height 2
click at [552, 465] on button "button" at bounding box center [545, 466] width 21 height 21
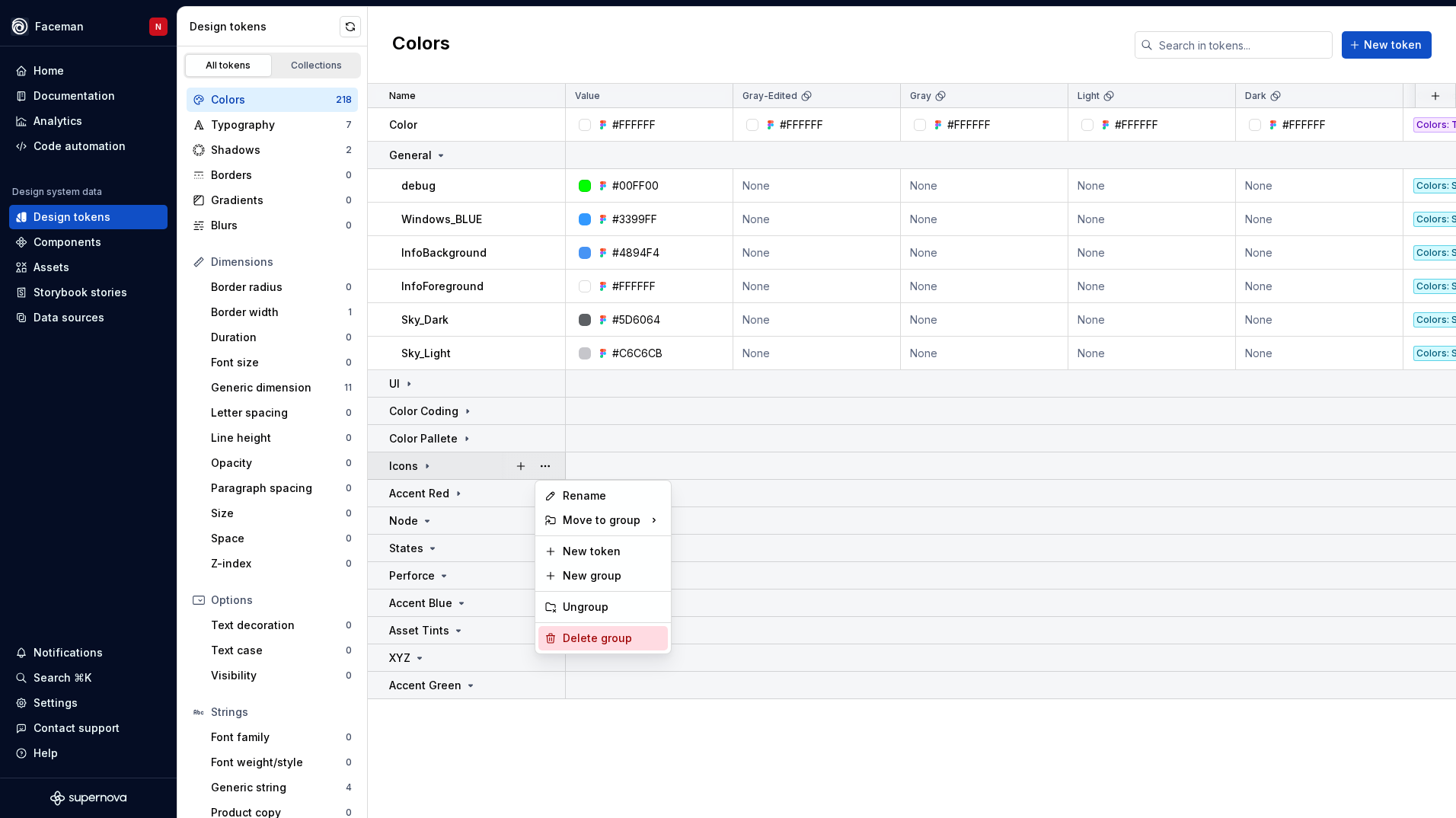
click at [584, 629] on div "Delete group" at bounding box center [603, 638] width 130 height 24
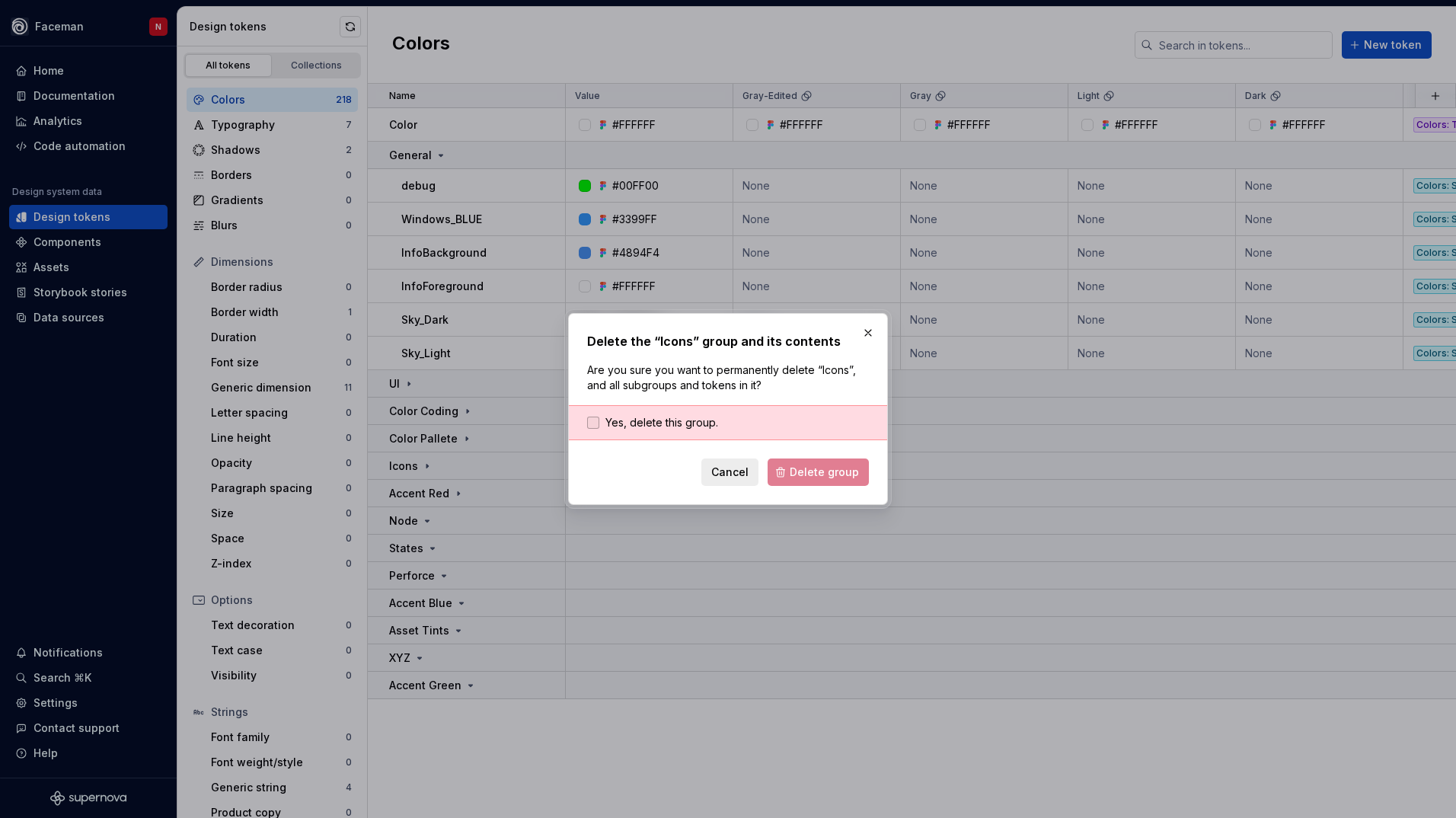
click at [596, 427] on div at bounding box center [593, 422] width 12 height 12
click at [811, 477] on span "Delete group" at bounding box center [824, 472] width 69 height 15
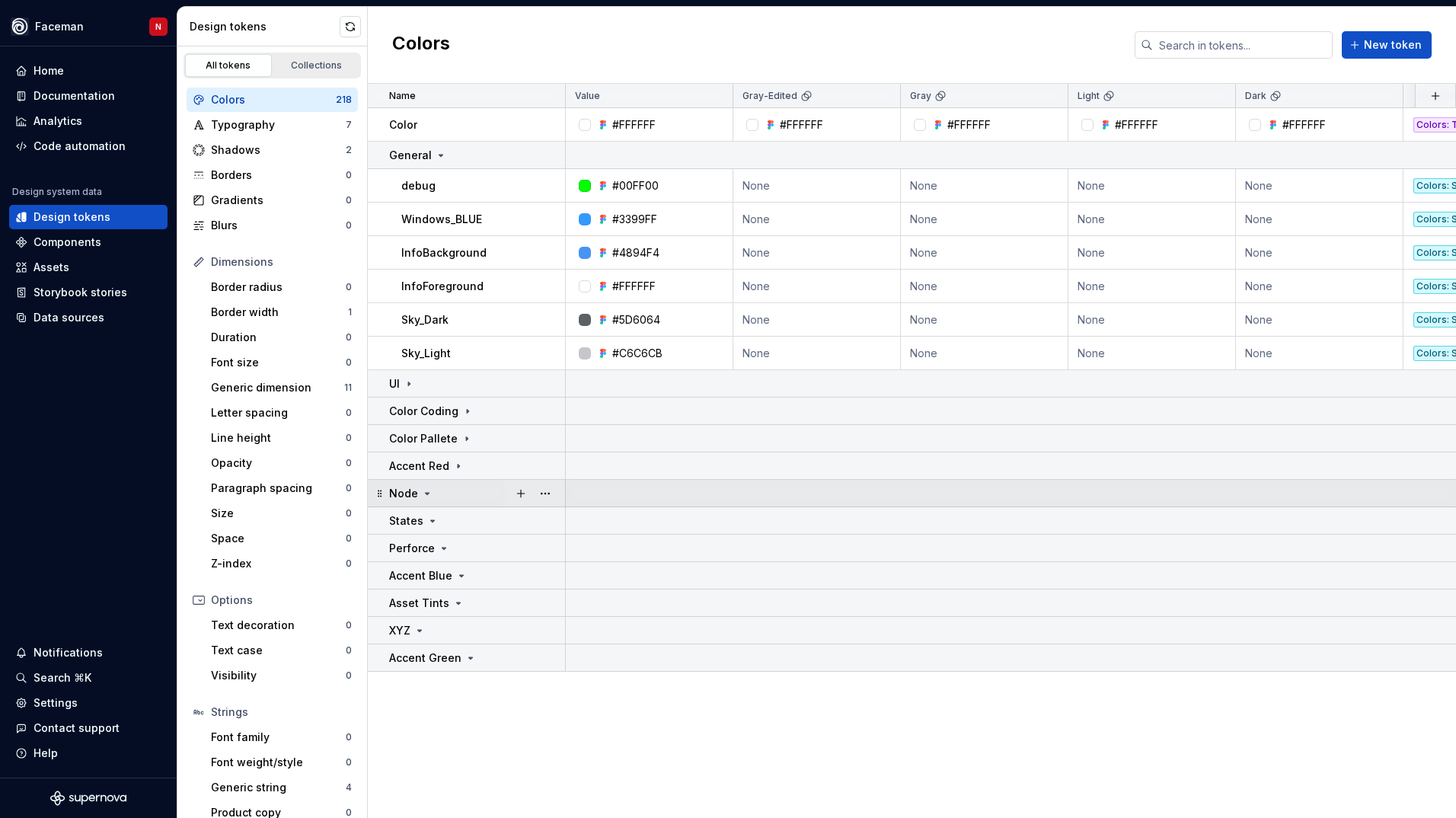
click at [422, 497] on icon at bounding box center [427, 493] width 12 height 12
click at [421, 497] on icon at bounding box center [427, 493] width 12 height 12
click at [541, 490] on button "button" at bounding box center [545, 493] width 21 height 21
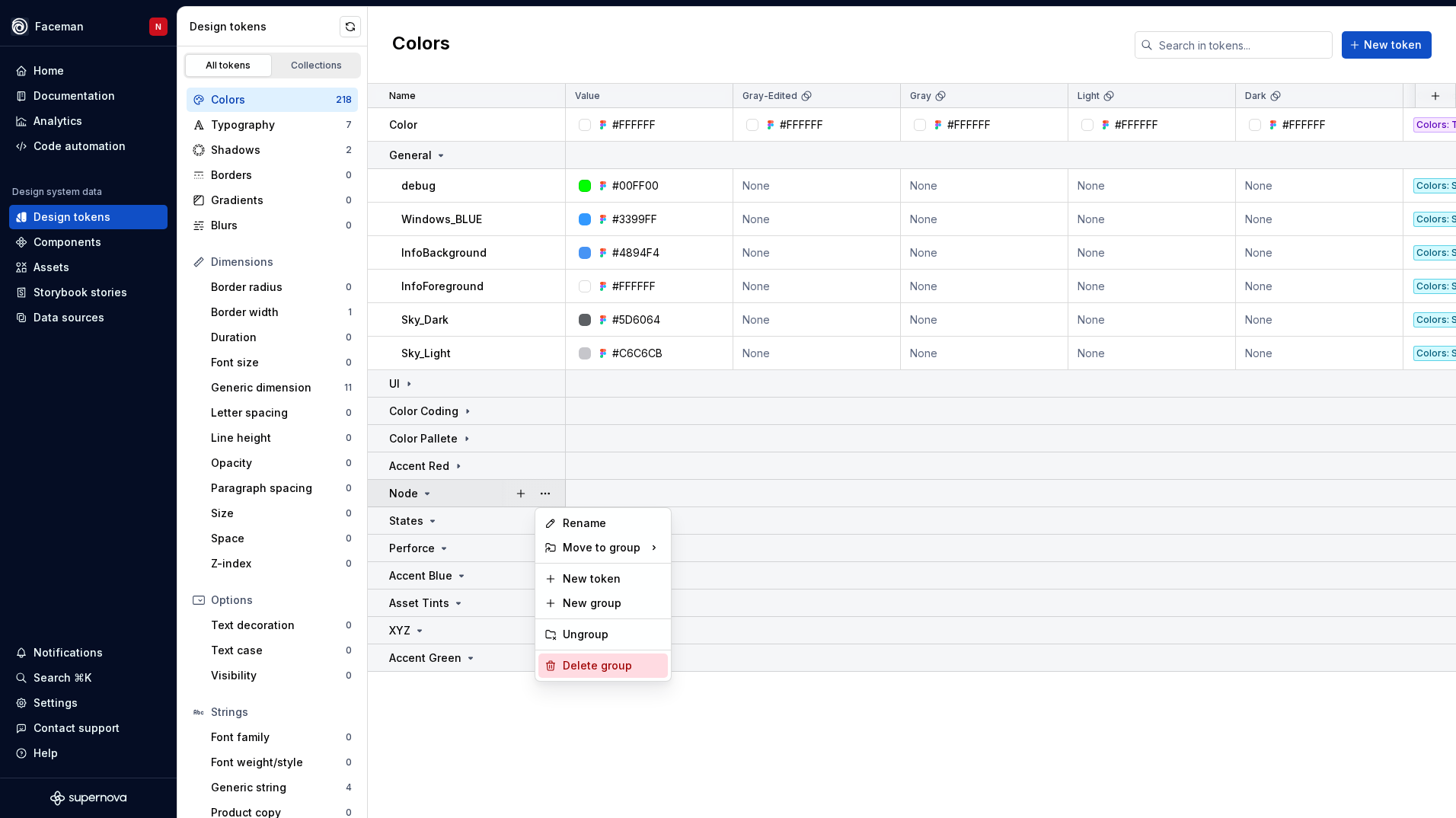
click at [571, 661] on div "Delete group" at bounding box center [612, 665] width 99 height 15
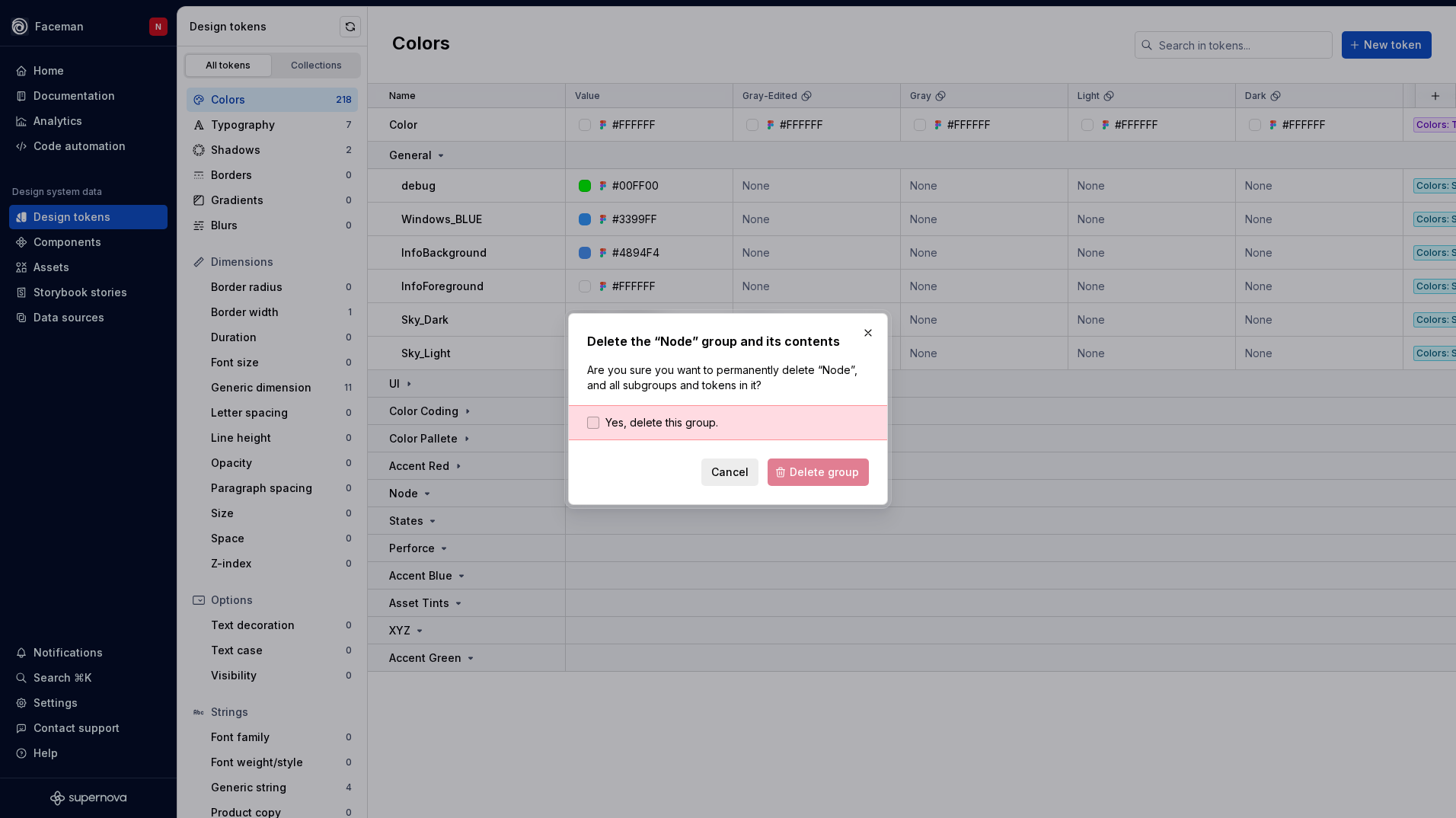
click at [591, 422] on div at bounding box center [593, 422] width 12 height 12
click at [803, 477] on span "Delete group" at bounding box center [824, 472] width 69 height 15
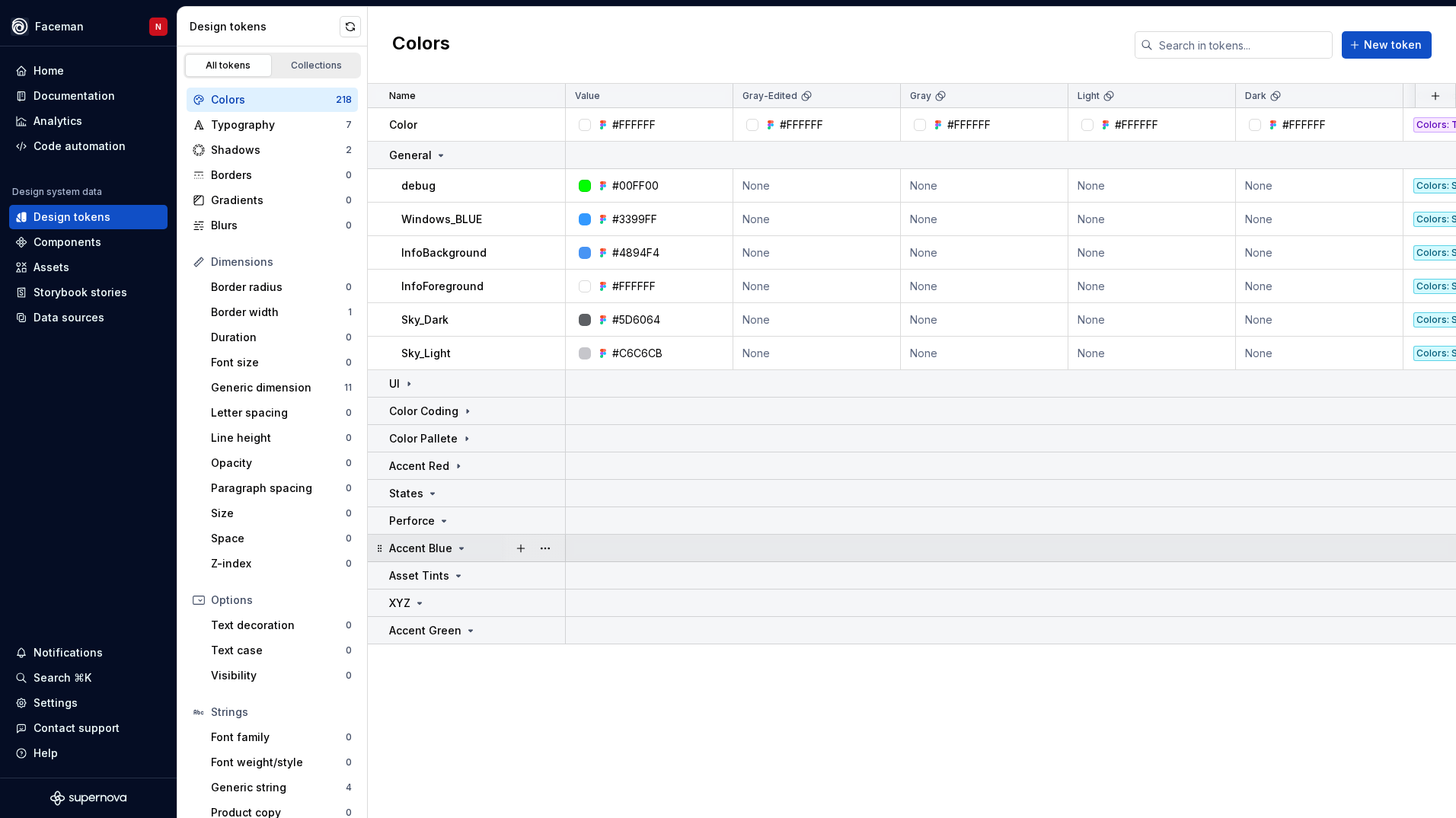
click at [456, 551] on icon at bounding box center [461, 547] width 12 height 12
click at [456, 548] on icon at bounding box center [461, 547] width 12 height 12
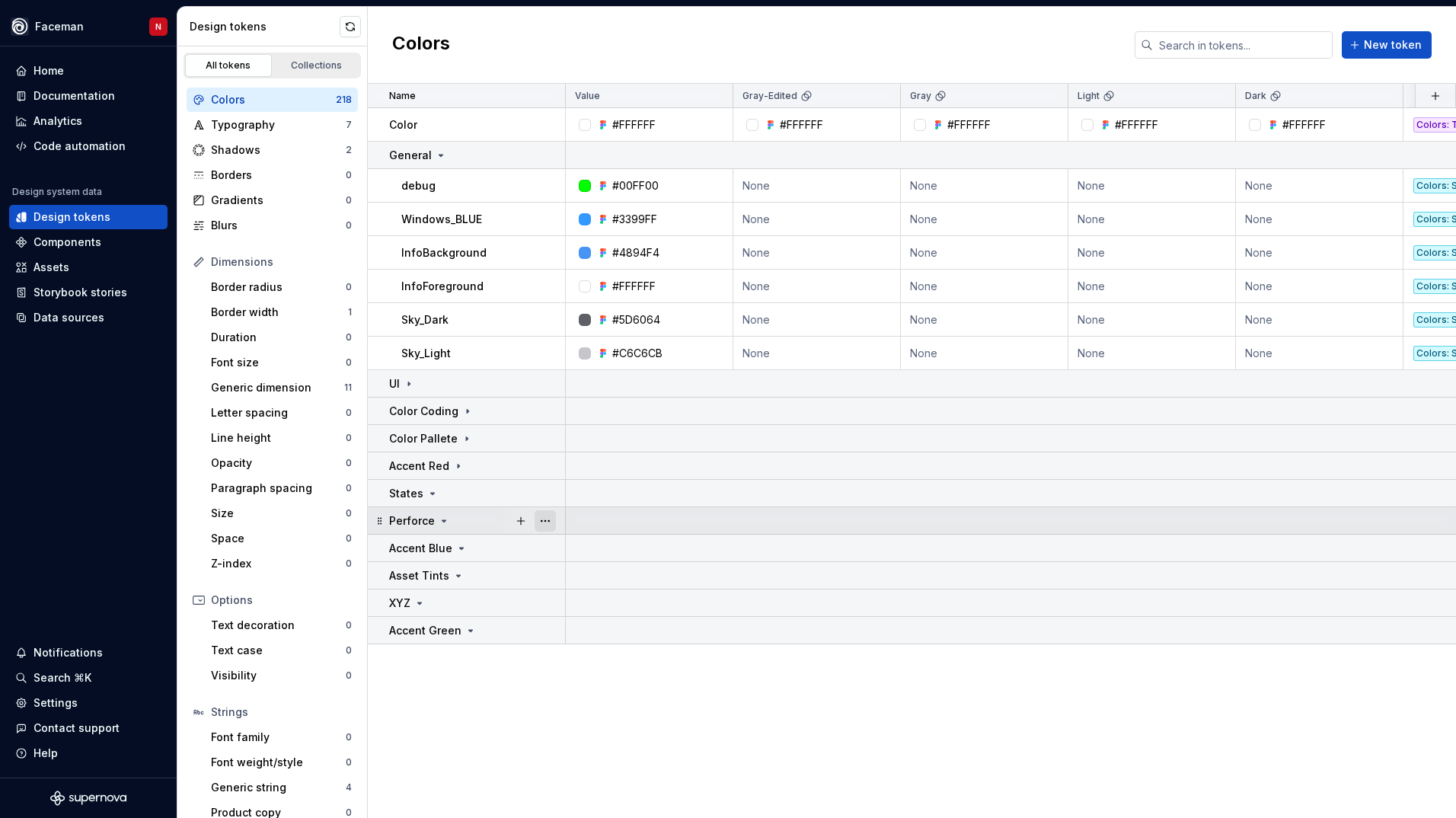
click at [546, 525] on button "button" at bounding box center [545, 521] width 21 height 21
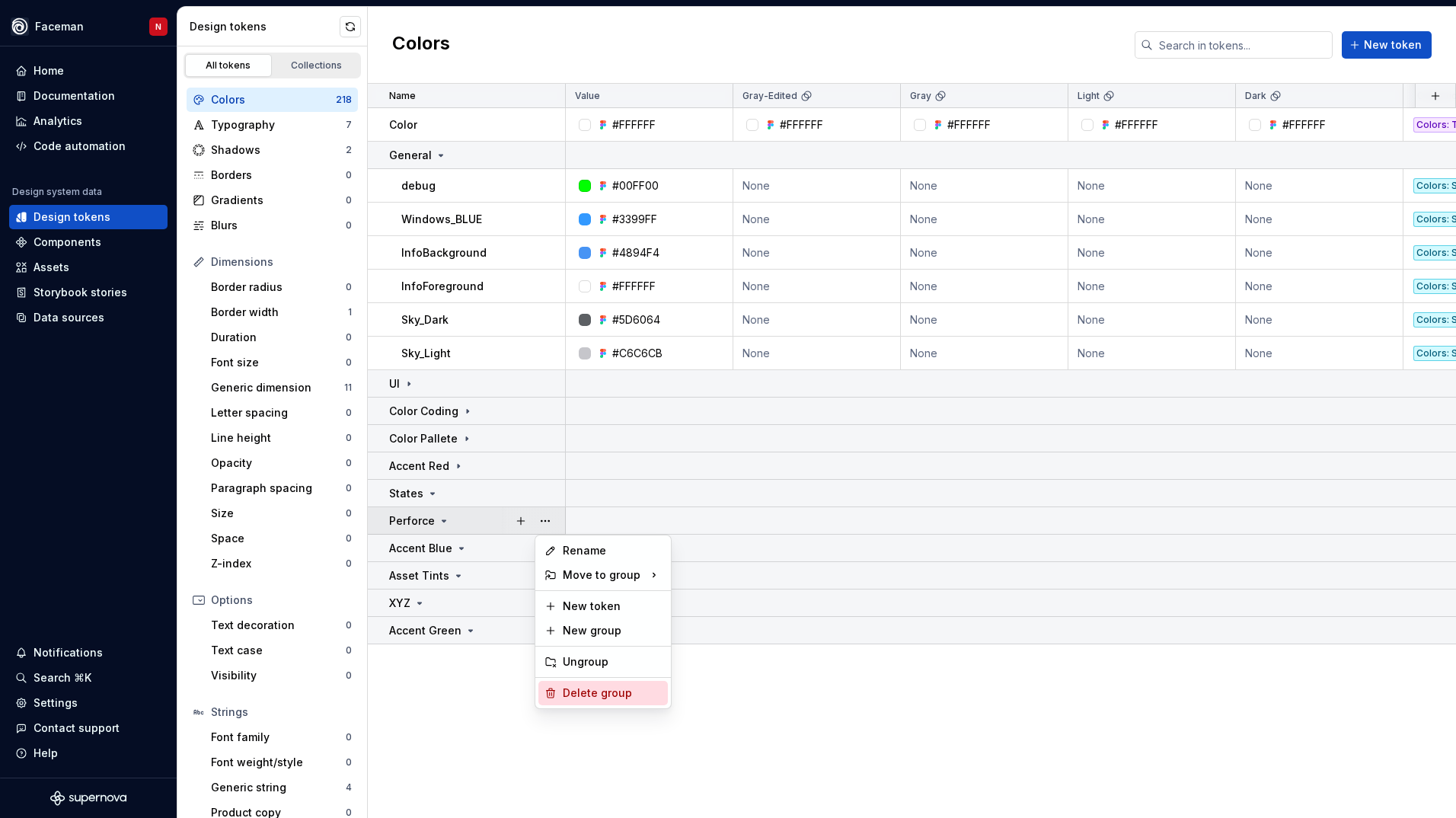
click at [602, 691] on div "Delete group" at bounding box center [612, 693] width 99 height 15
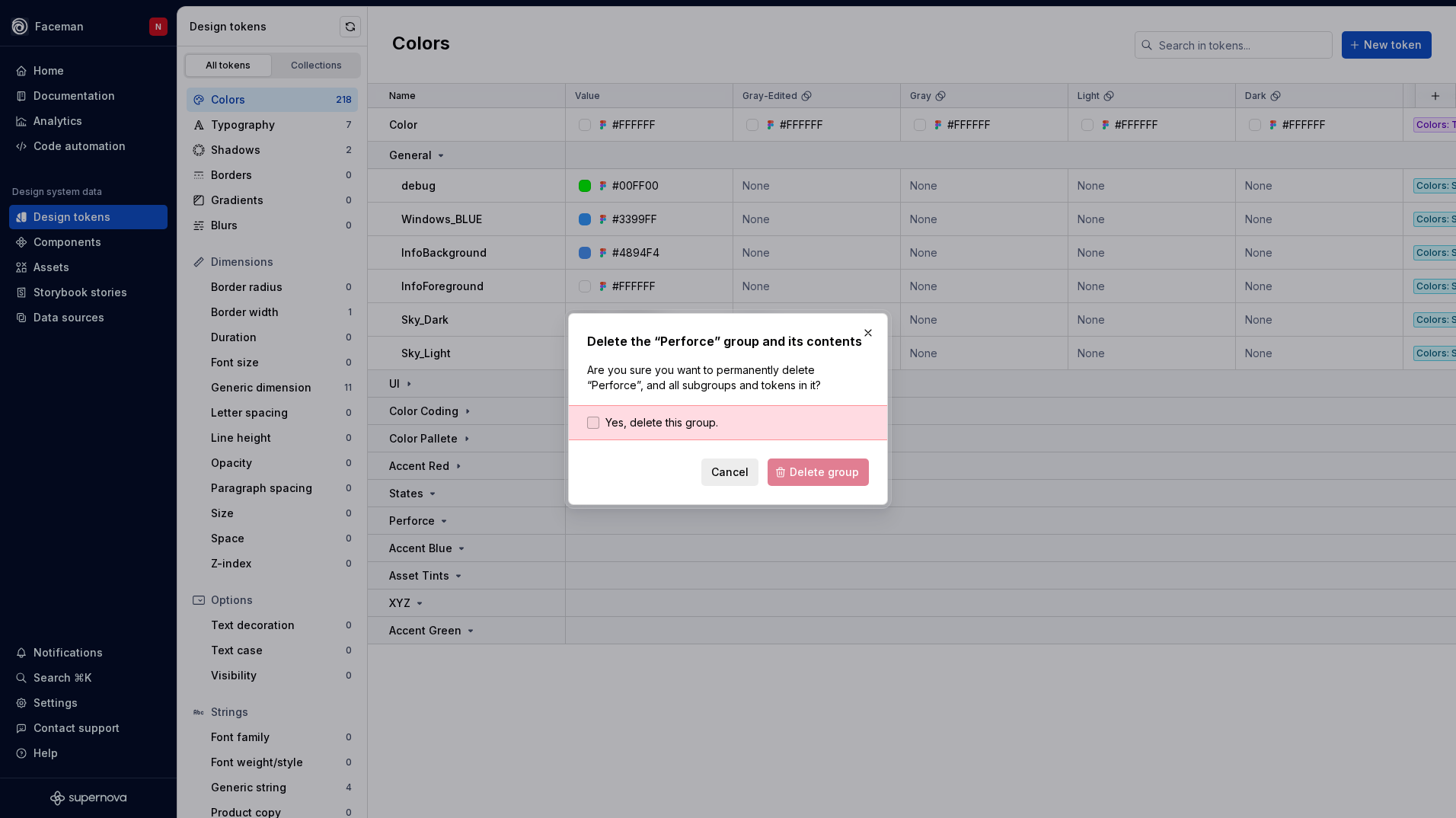
click at [588, 424] on div at bounding box center [593, 422] width 12 height 12
click at [820, 472] on span "Delete group" at bounding box center [824, 472] width 69 height 15
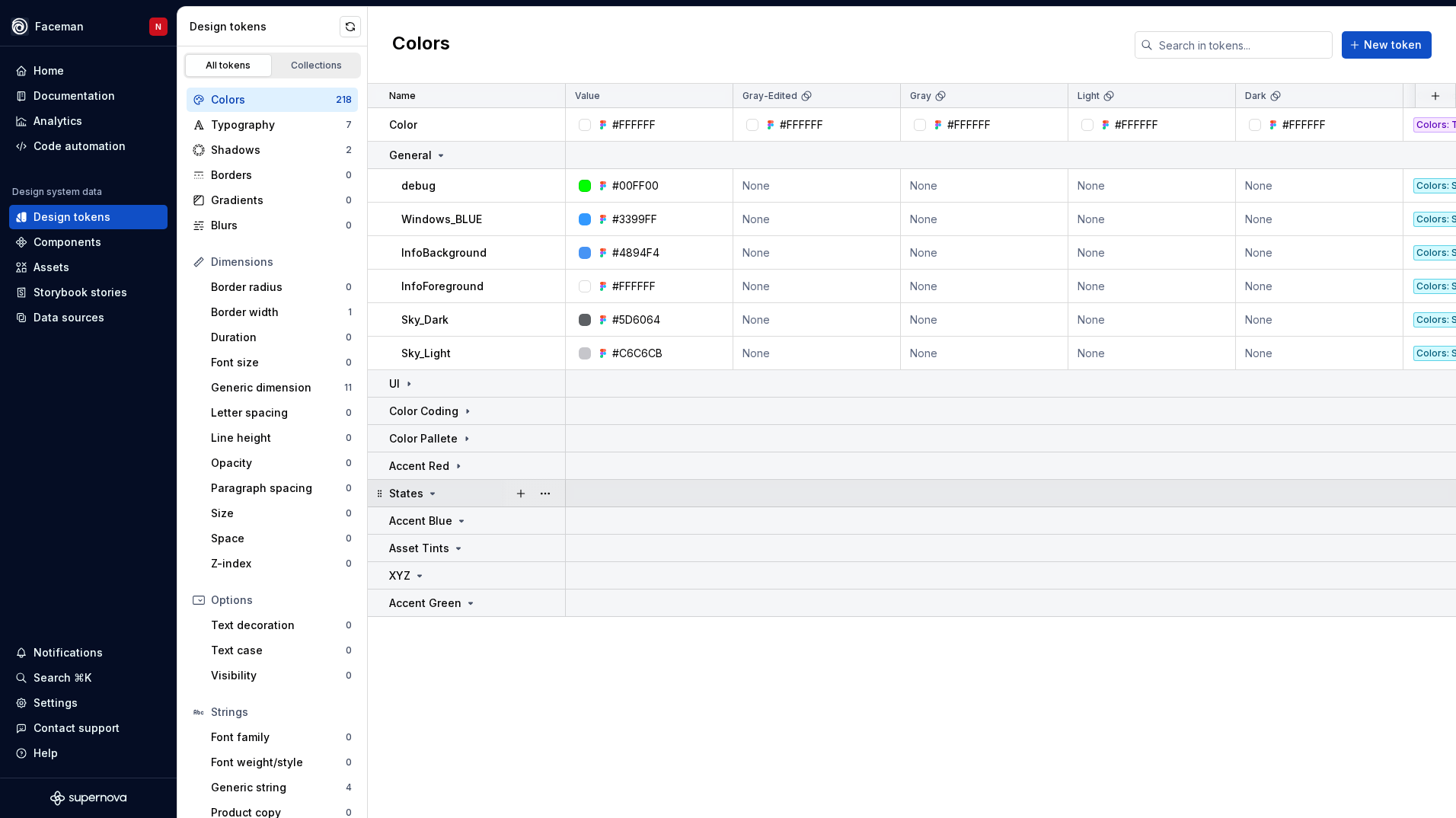
click at [482, 503] on td "States" at bounding box center [467, 494] width 198 height 28
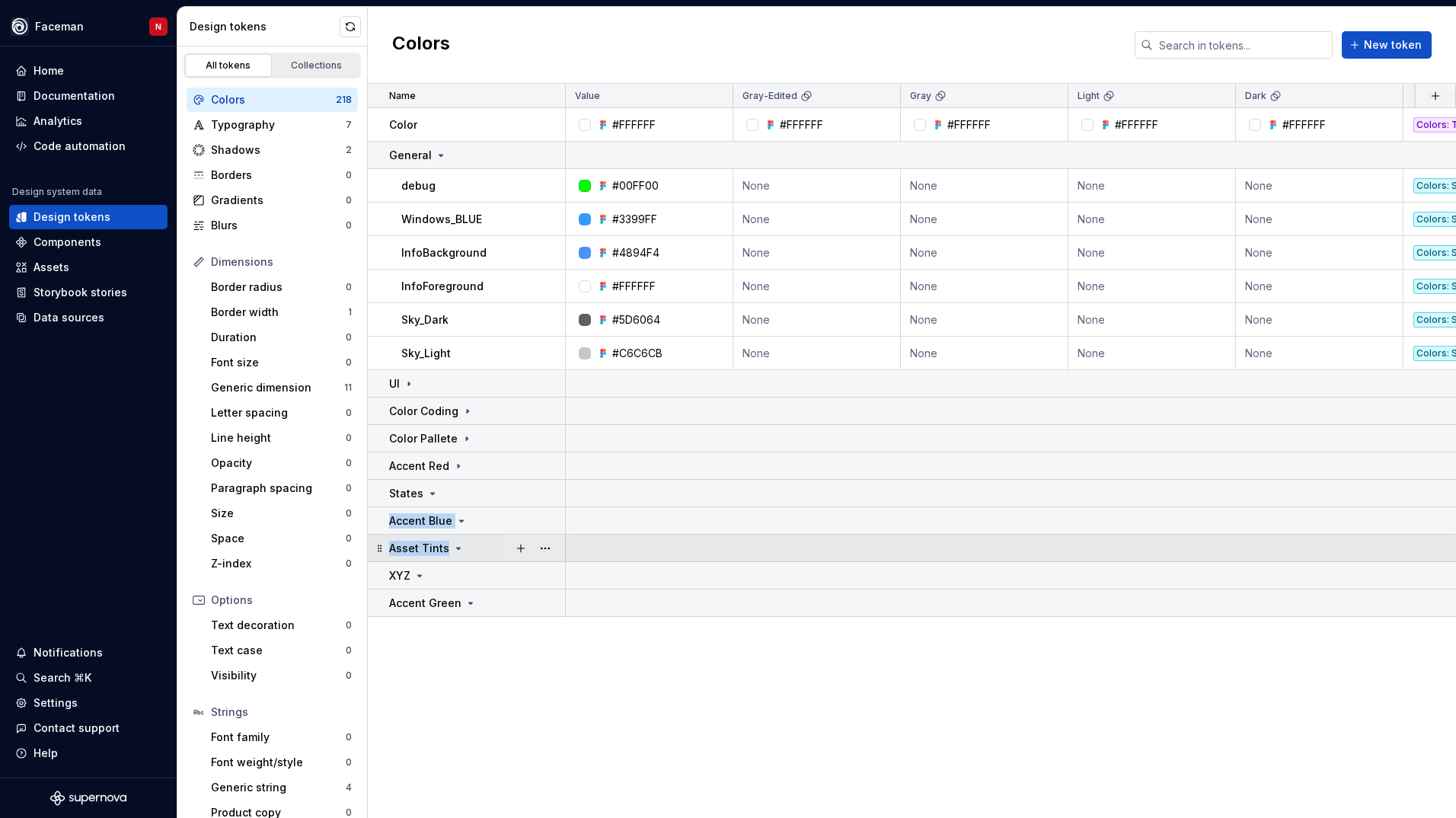
click at [491, 558] on td "Asset Tints" at bounding box center [467, 548] width 198 height 28
drag, startPoint x: 491, startPoint y: 558, endPoint x: 557, endPoint y: 550, distance: 66.5
click at [557, 550] on div at bounding box center [533, 547] width 64 height 27
click at [550, 548] on button "button" at bounding box center [545, 547] width 21 height 21
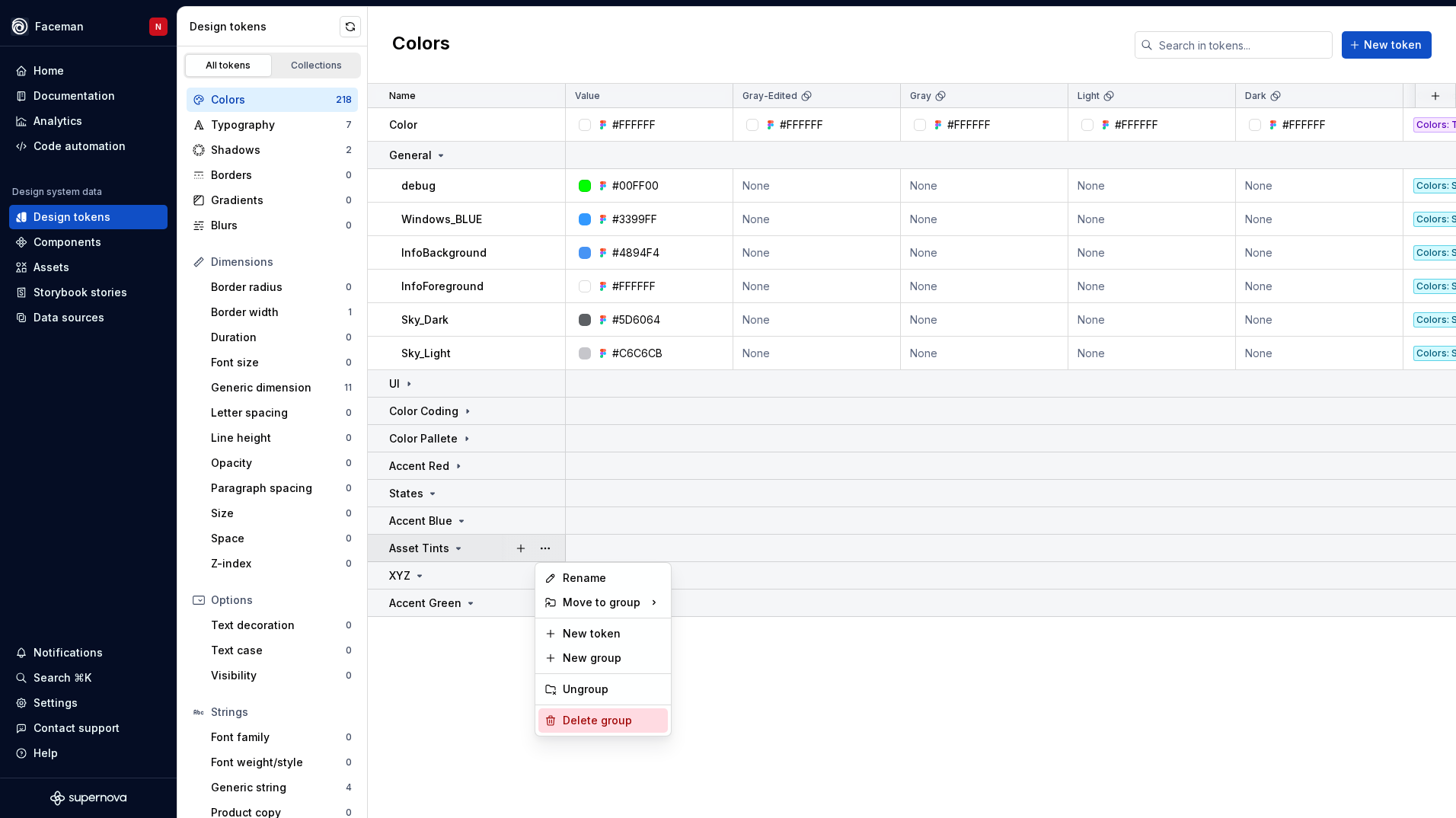
click at [612, 720] on div "Delete group" at bounding box center [612, 721] width 99 height 15
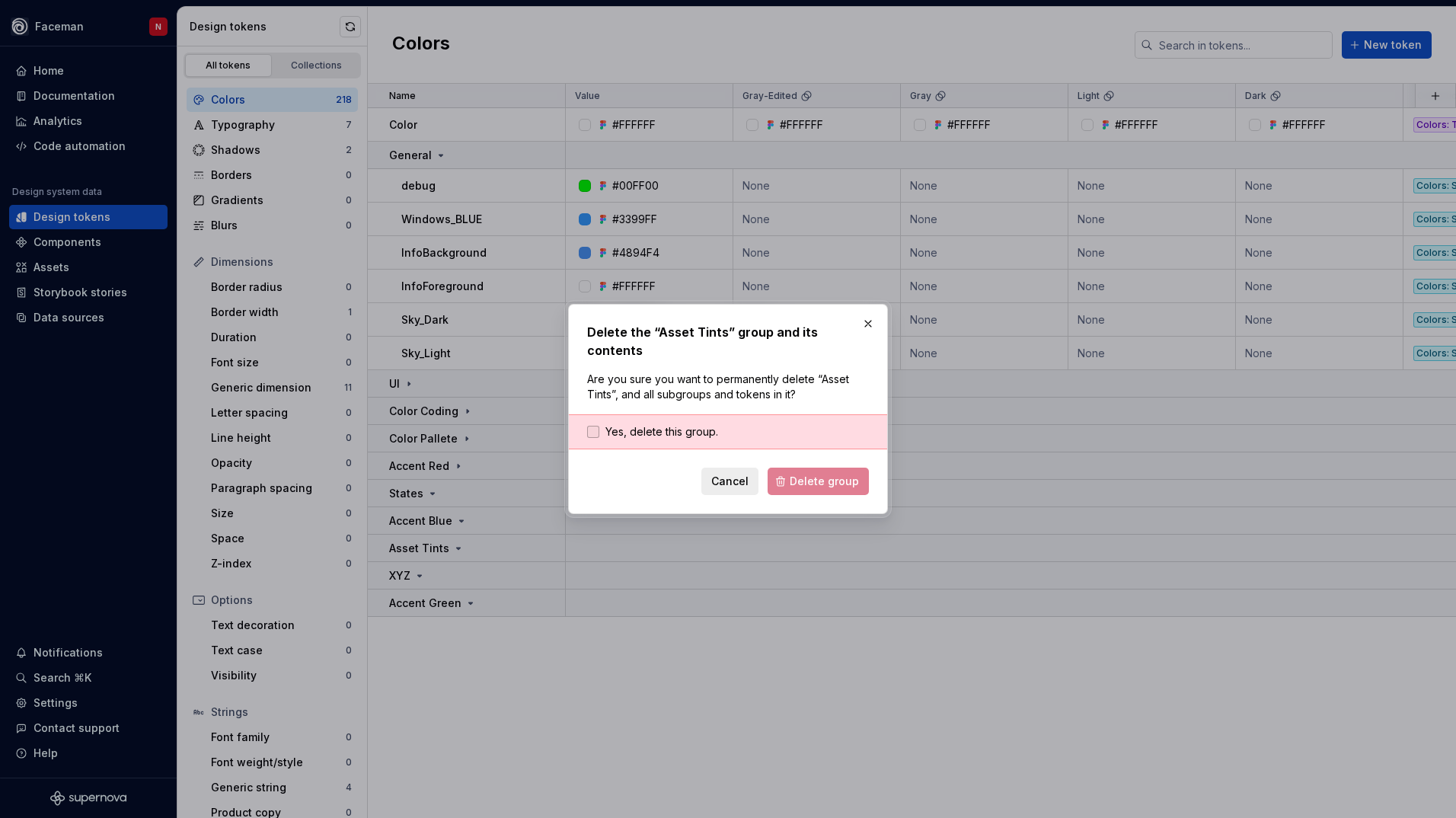
click at [592, 426] on div at bounding box center [593, 432] width 12 height 12
click at [792, 477] on button "Delete group" at bounding box center [818, 482] width 101 height 28
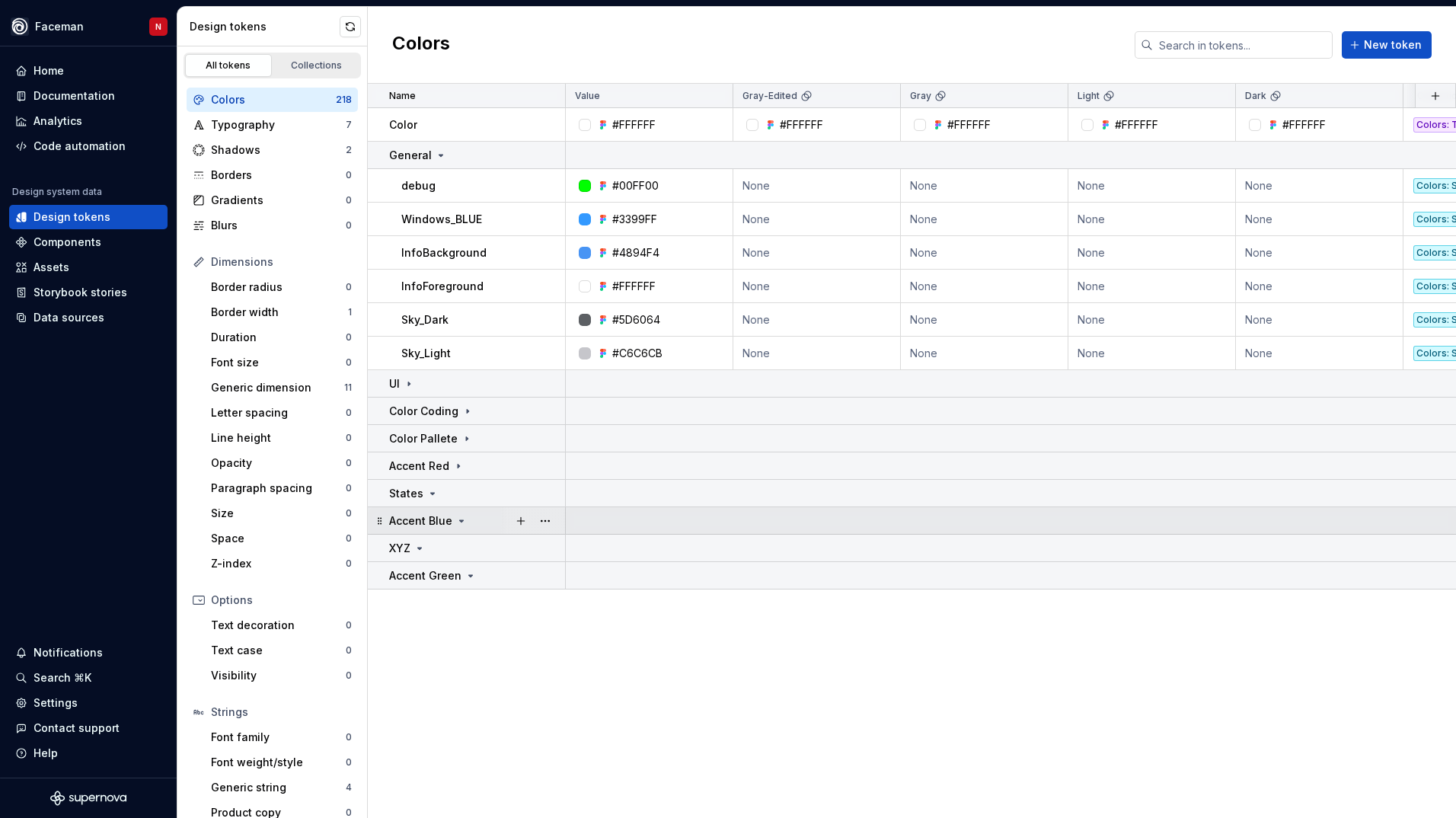
click at [463, 521] on icon at bounding box center [461, 521] width 12 height 12
click at [546, 516] on button "button" at bounding box center [545, 521] width 21 height 21
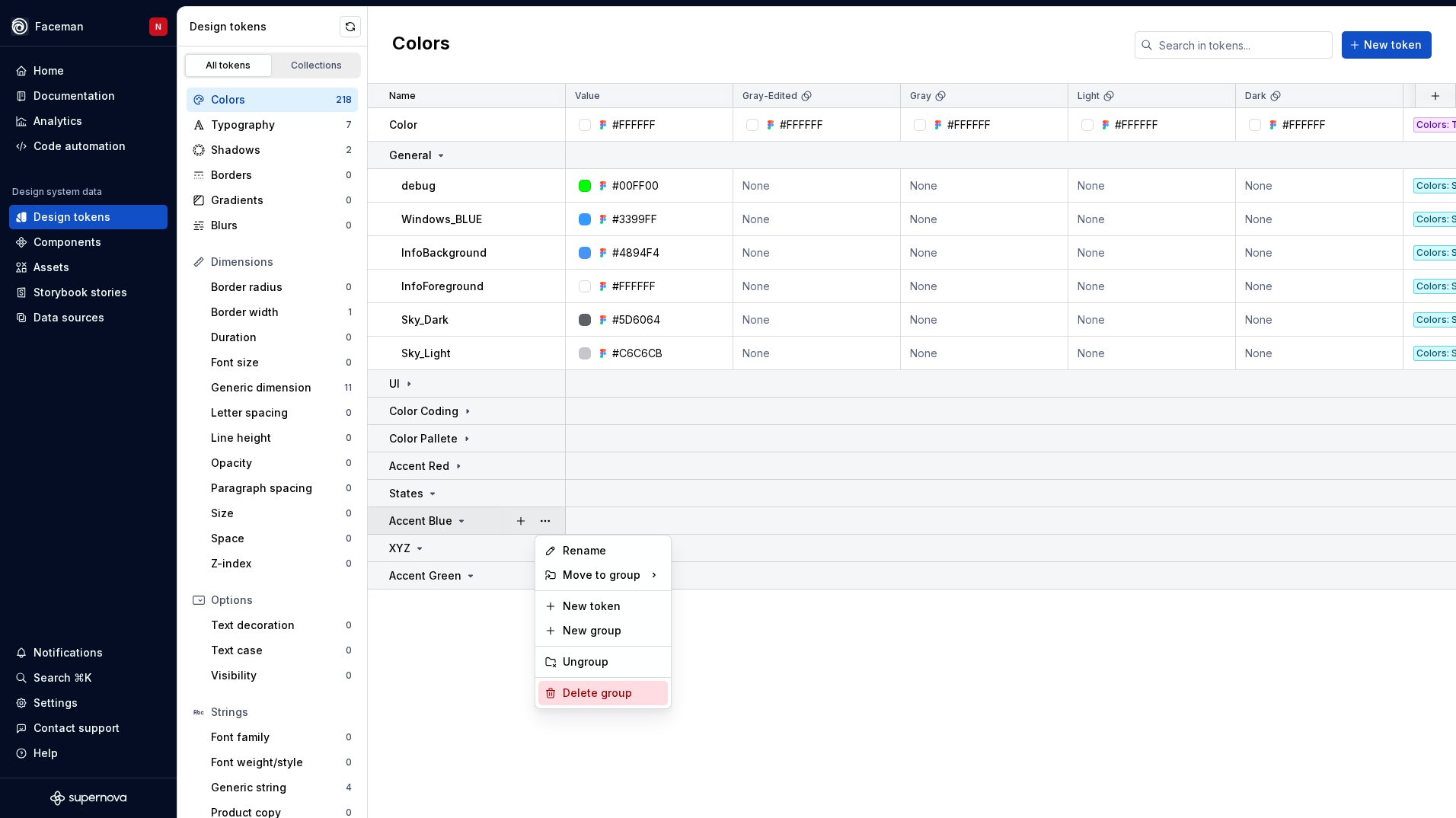
click at [614, 695] on div "Delete group" at bounding box center [612, 693] width 99 height 15
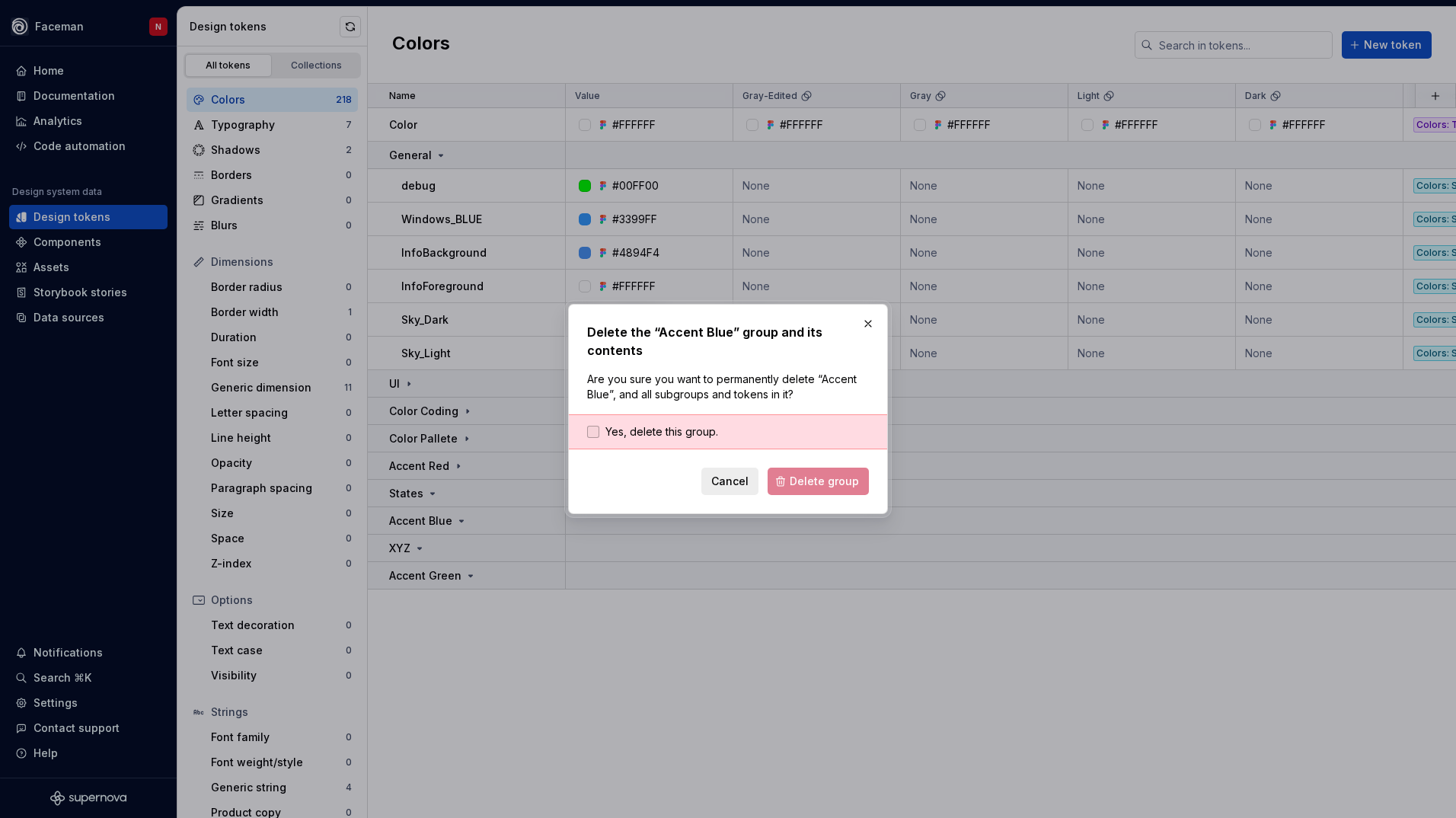
click at [600, 425] on label "Yes, delete this group." at bounding box center [652, 432] width 131 height 15
click at [828, 473] on span "Delete group" at bounding box center [824, 481] width 69 height 15
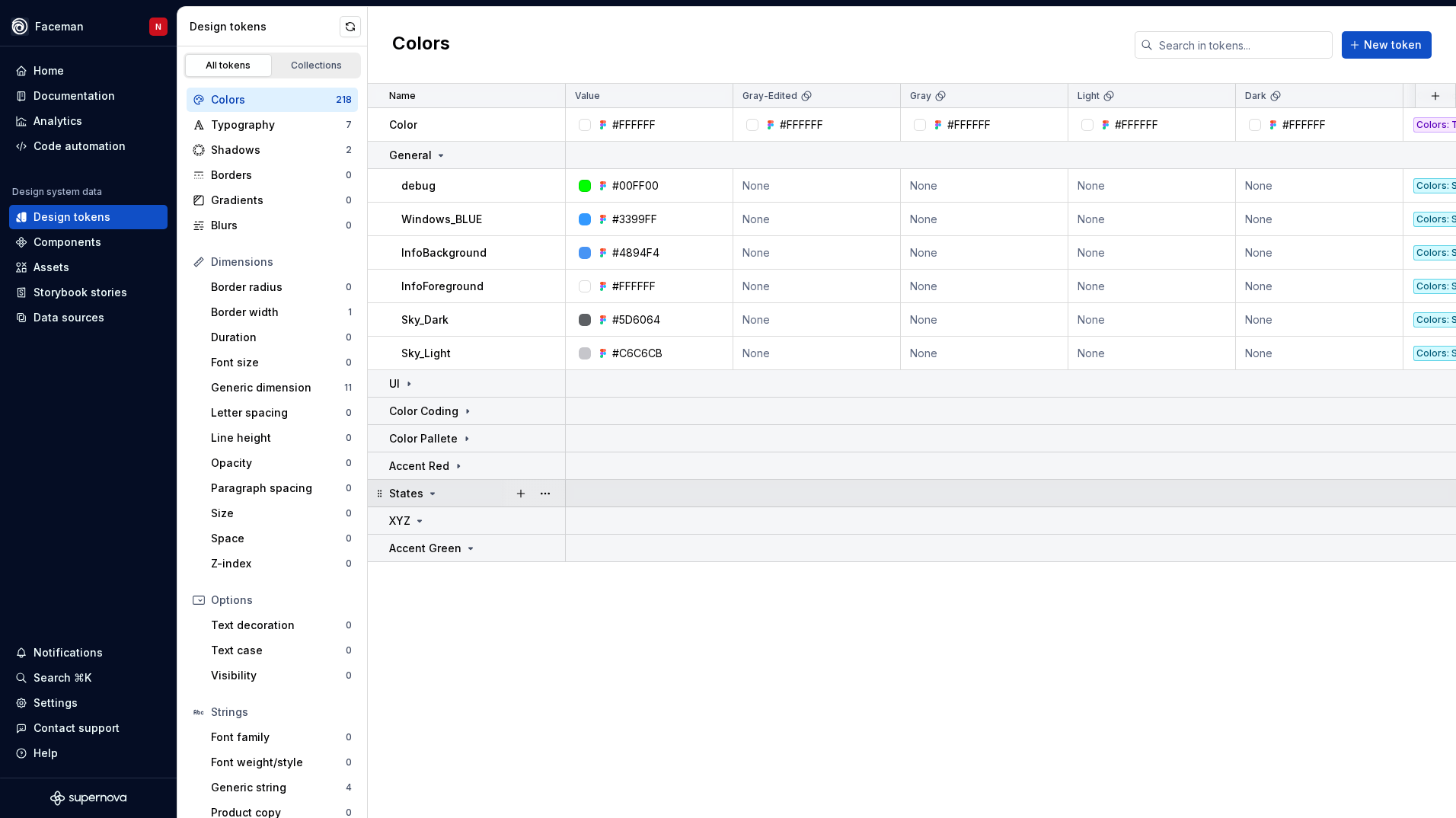
click at [431, 493] on icon at bounding box center [433, 494] width 4 height 2
click at [432, 494] on icon at bounding box center [433, 493] width 2 height 4
click at [546, 495] on button "button" at bounding box center [545, 493] width 21 height 21
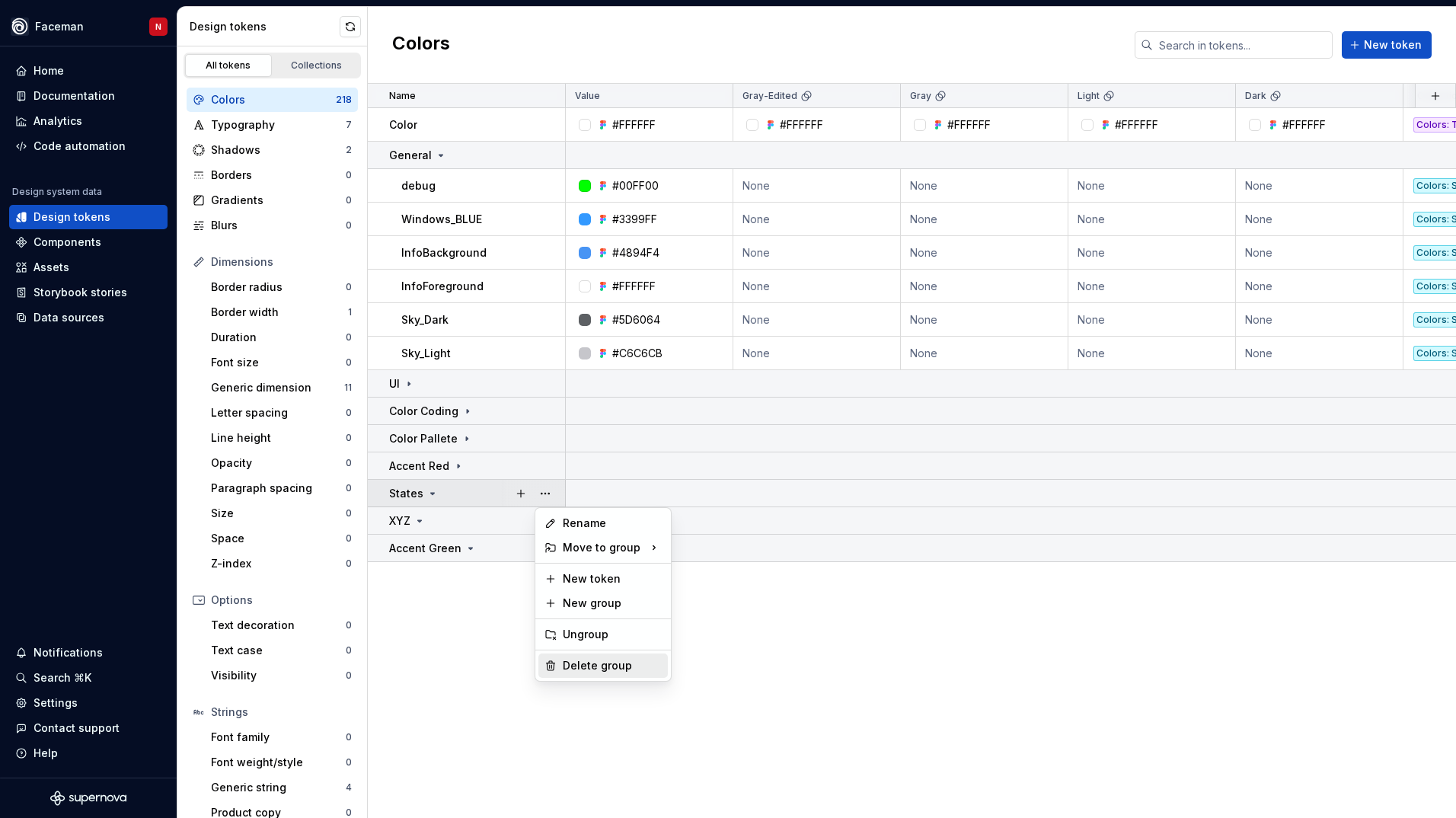
click at [593, 671] on div "Delete group" at bounding box center [612, 665] width 99 height 15
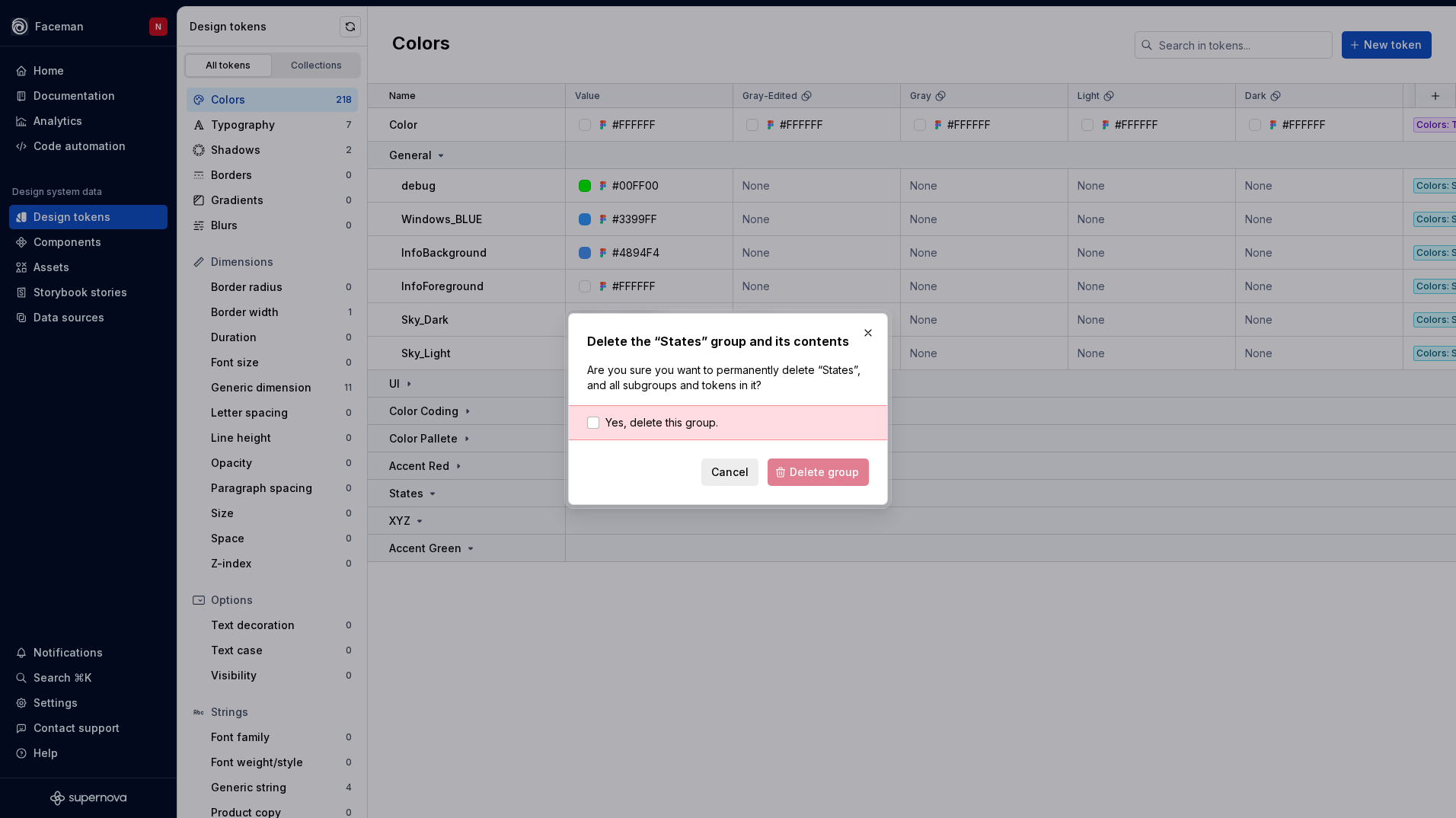
drag, startPoint x: 599, startPoint y: 418, endPoint x: 665, endPoint y: 457, distance: 76.7
click at [598, 419] on label "Yes, delete this group." at bounding box center [652, 422] width 131 height 15
click at [806, 477] on span "Delete group" at bounding box center [824, 472] width 69 height 15
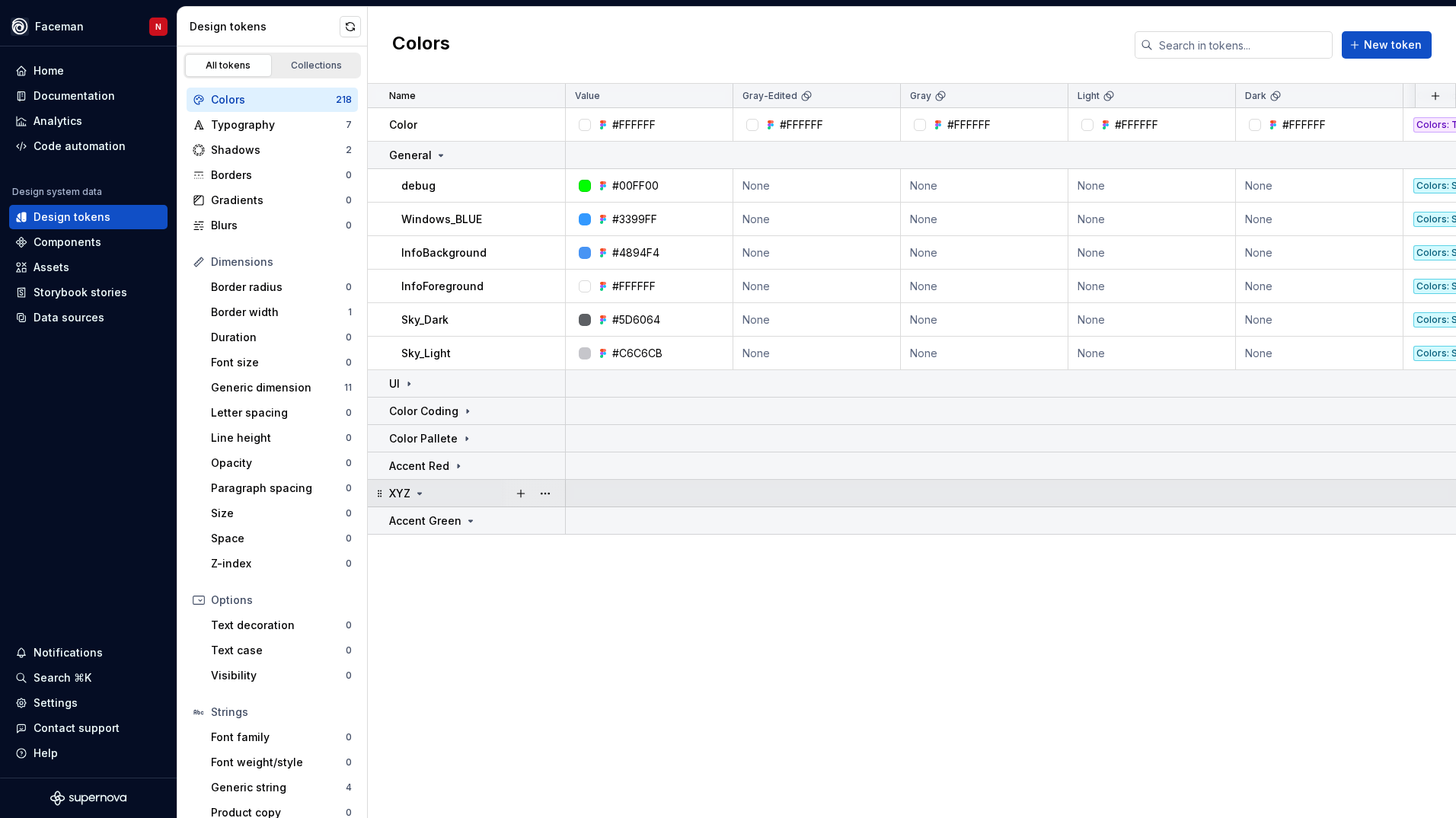
click at [421, 497] on icon at bounding box center [419, 493] width 12 height 12
click at [556, 495] on div at bounding box center [533, 493] width 64 height 27
click at [546, 499] on button "button" at bounding box center [545, 493] width 21 height 21
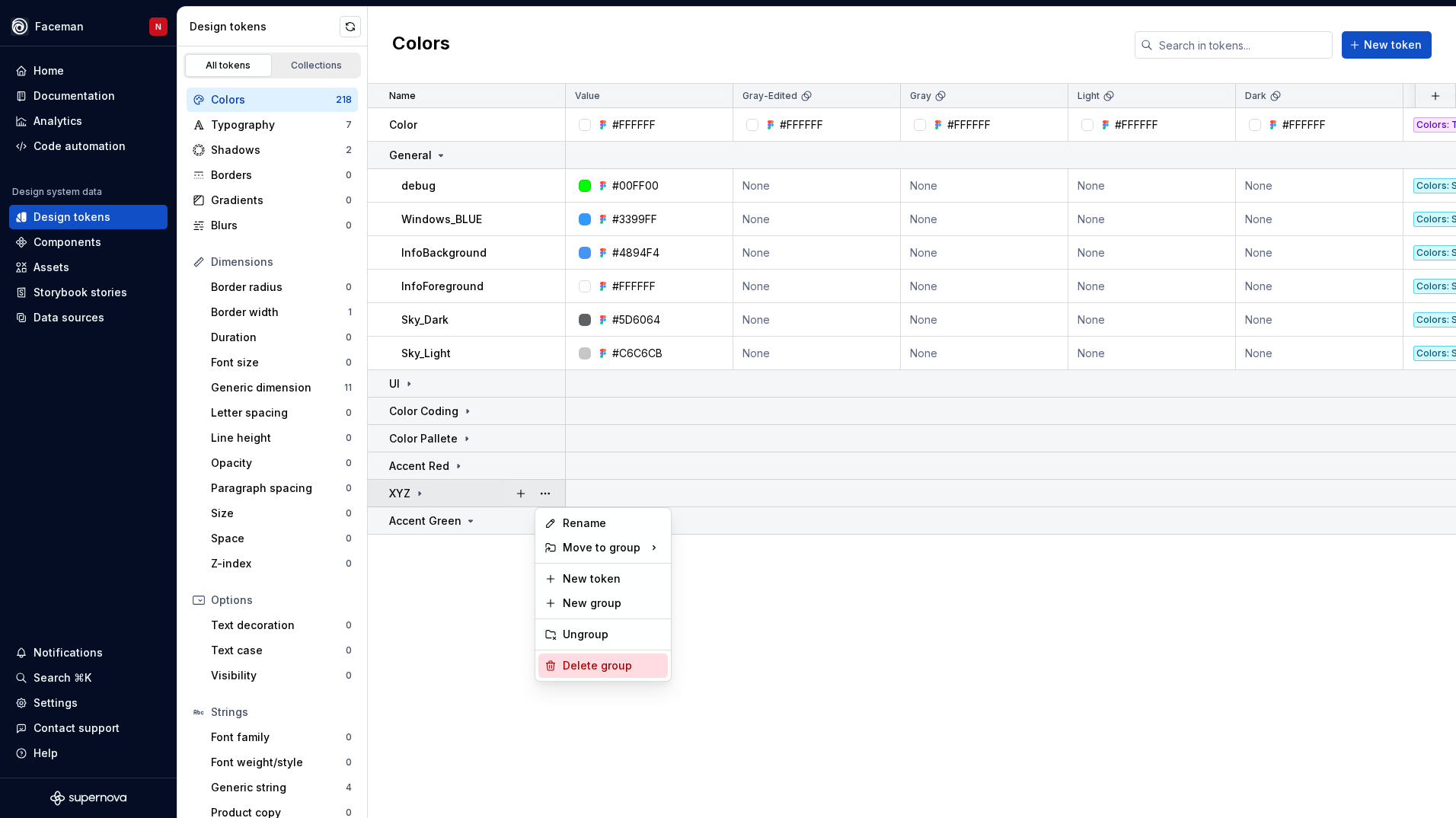
click at [632, 673] on div "Delete group" at bounding box center [612, 665] width 99 height 15
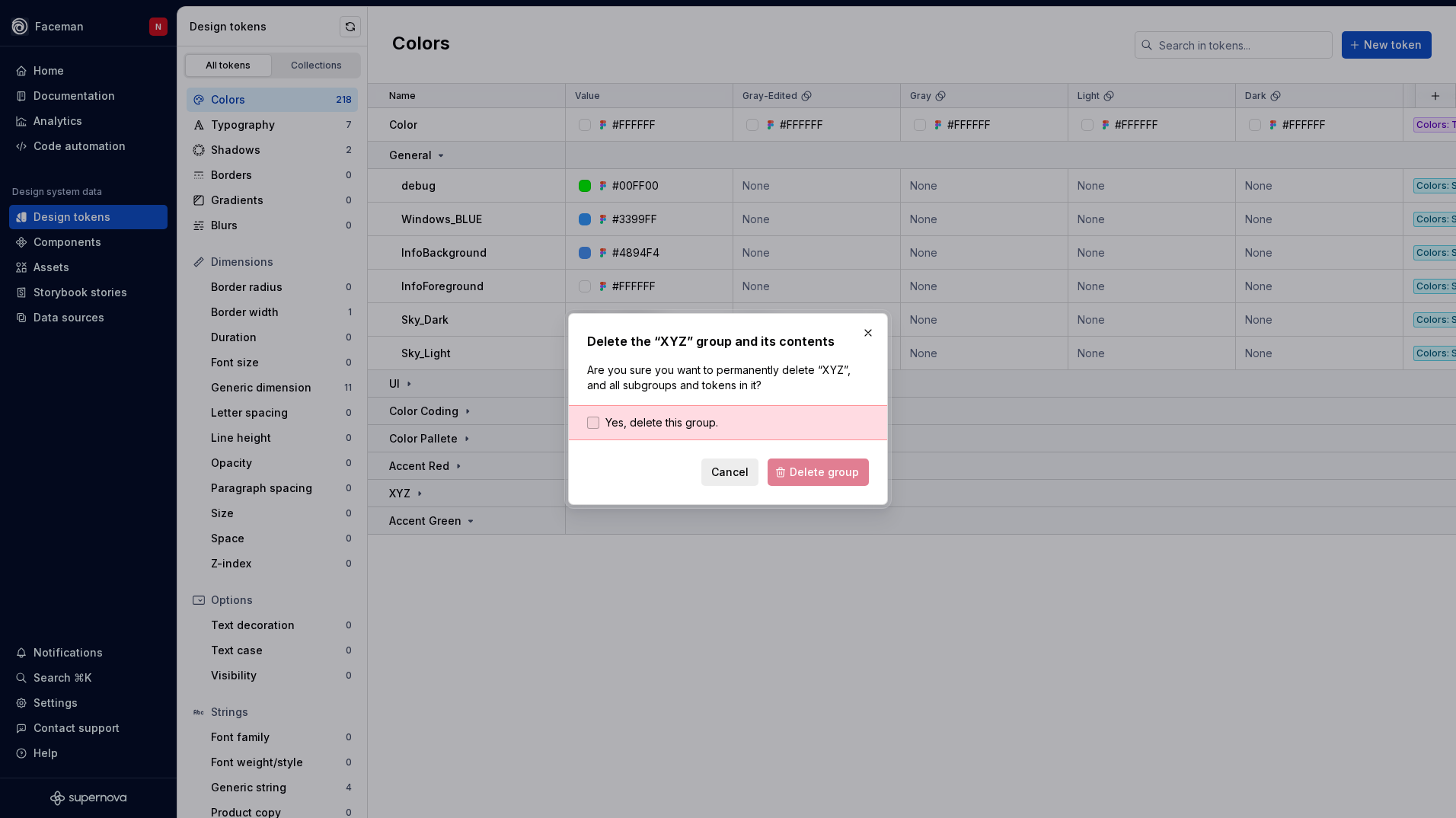
click at [597, 423] on div at bounding box center [593, 422] width 12 height 12
click at [790, 466] on button "Delete group" at bounding box center [818, 472] width 101 height 28
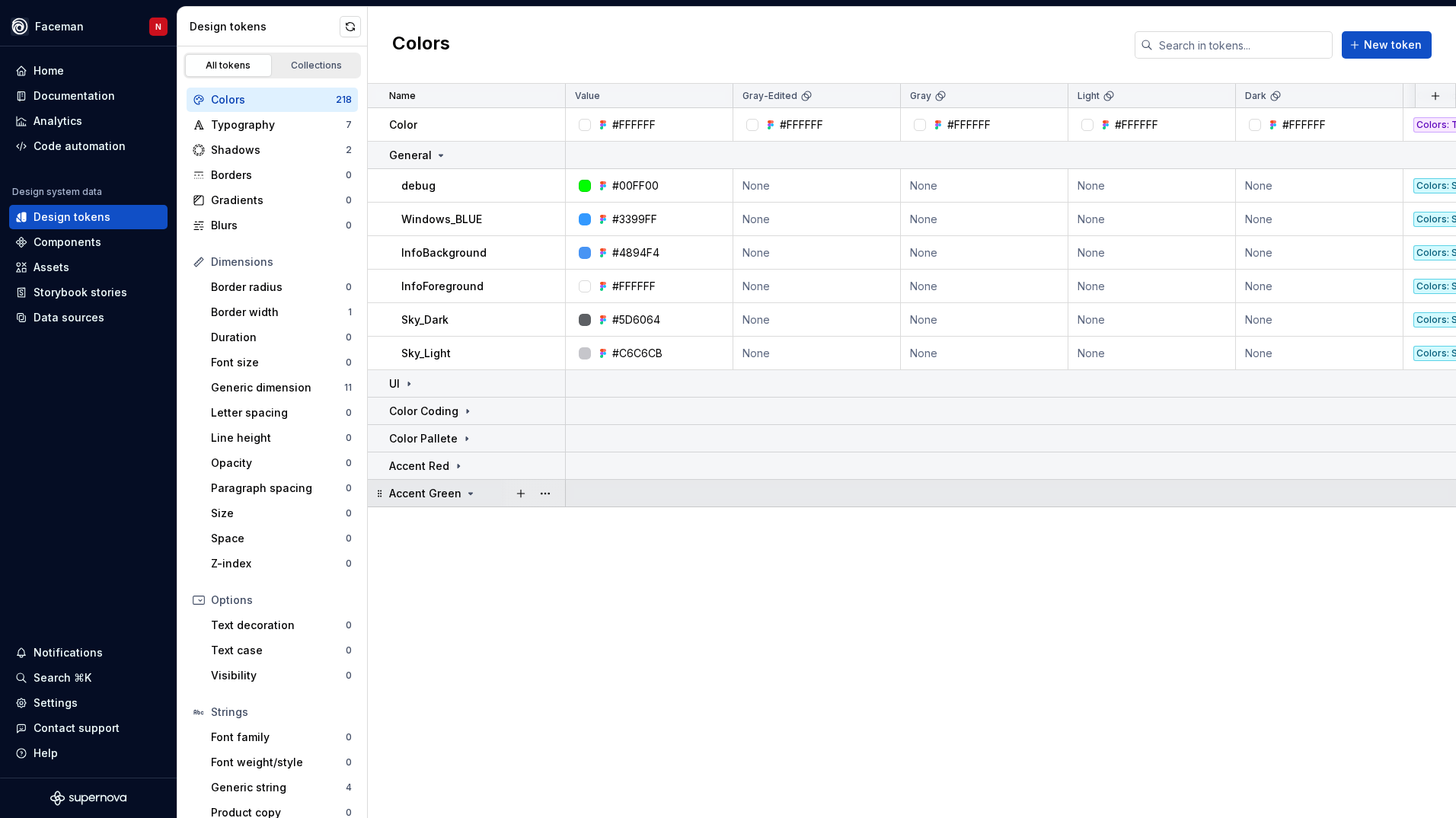
click at [467, 495] on icon at bounding box center [471, 493] width 12 height 12
click at [546, 496] on button "button" at bounding box center [545, 493] width 21 height 21
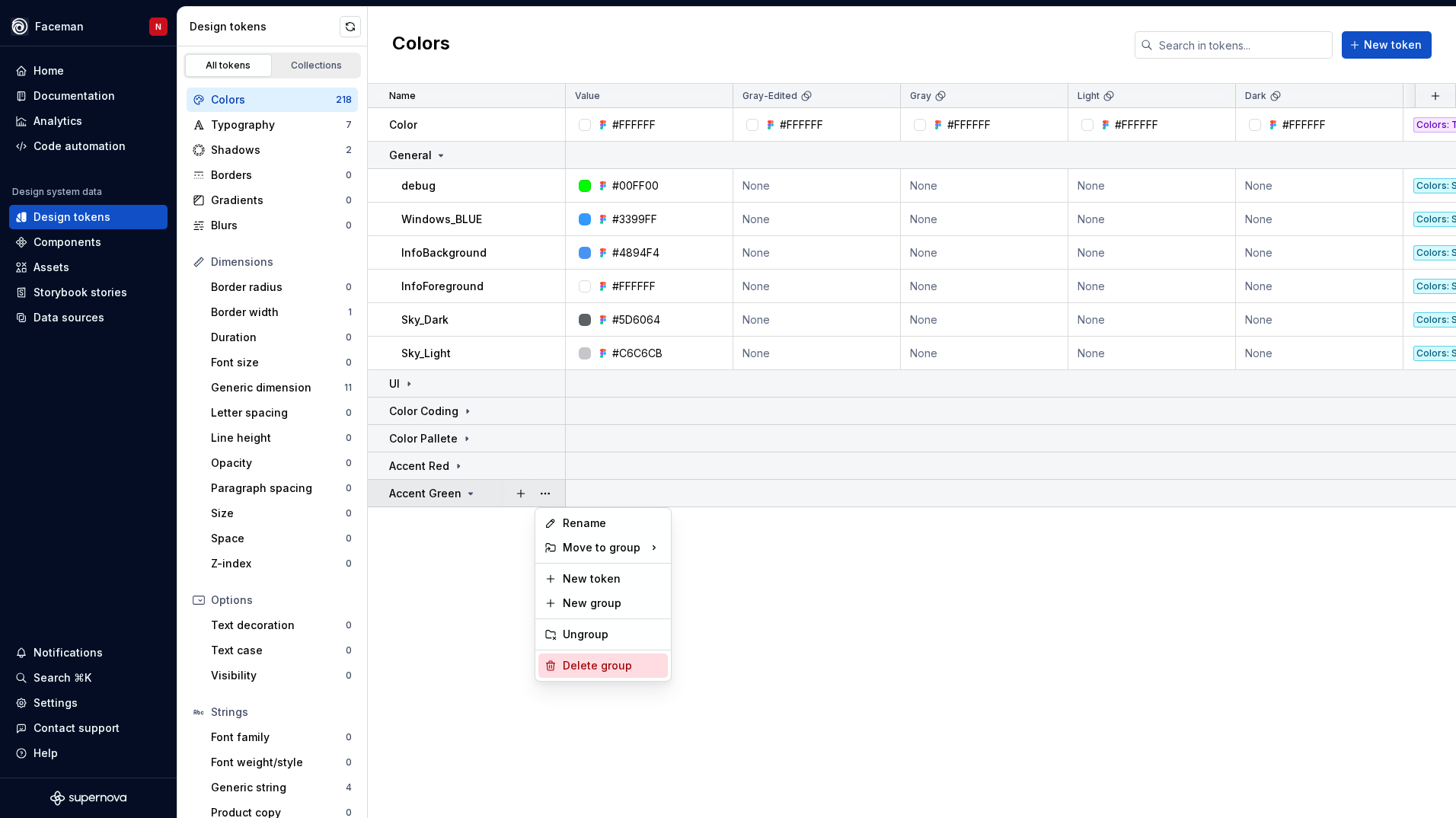
click at [597, 661] on div "Delete group" at bounding box center [612, 665] width 99 height 15
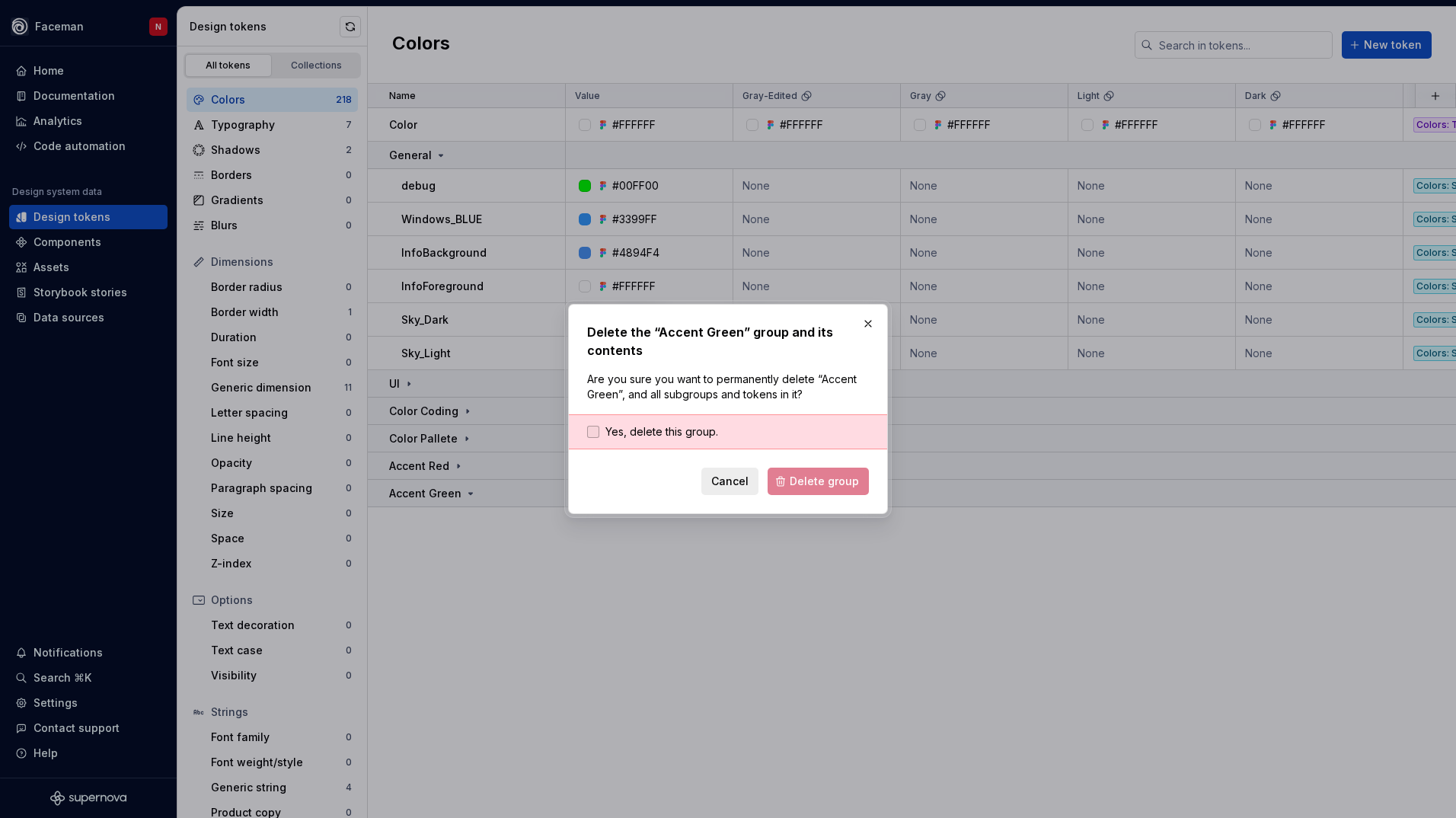
click at [602, 438] on label "Yes, delete this group." at bounding box center [652, 432] width 131 height 15
click at [807, 483] on span "Delete group" at bounding box center [824, 481] width 69 height 15
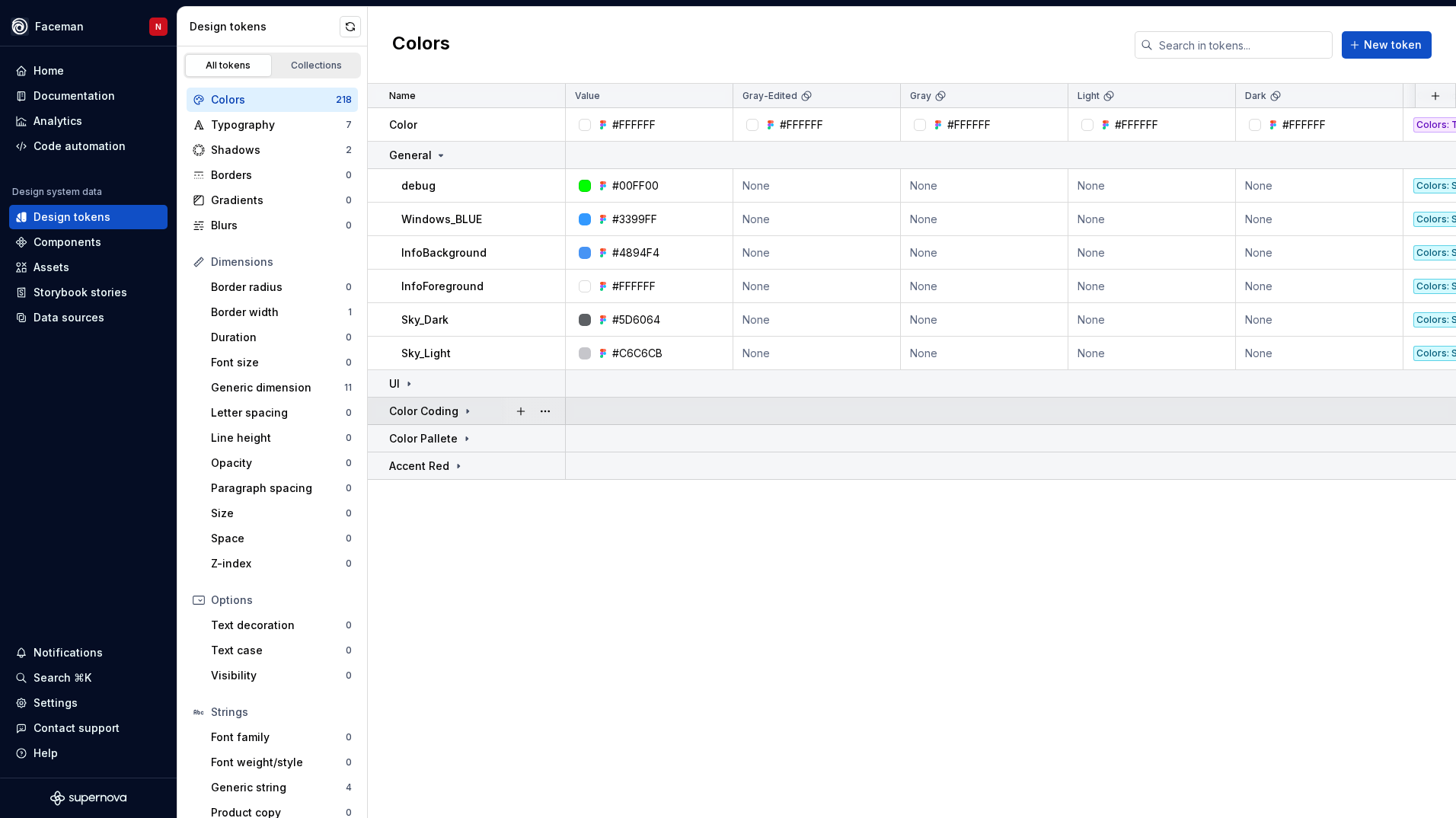
click at [466, 413] on icon at bounding box center [467, 410] width 12 height 12
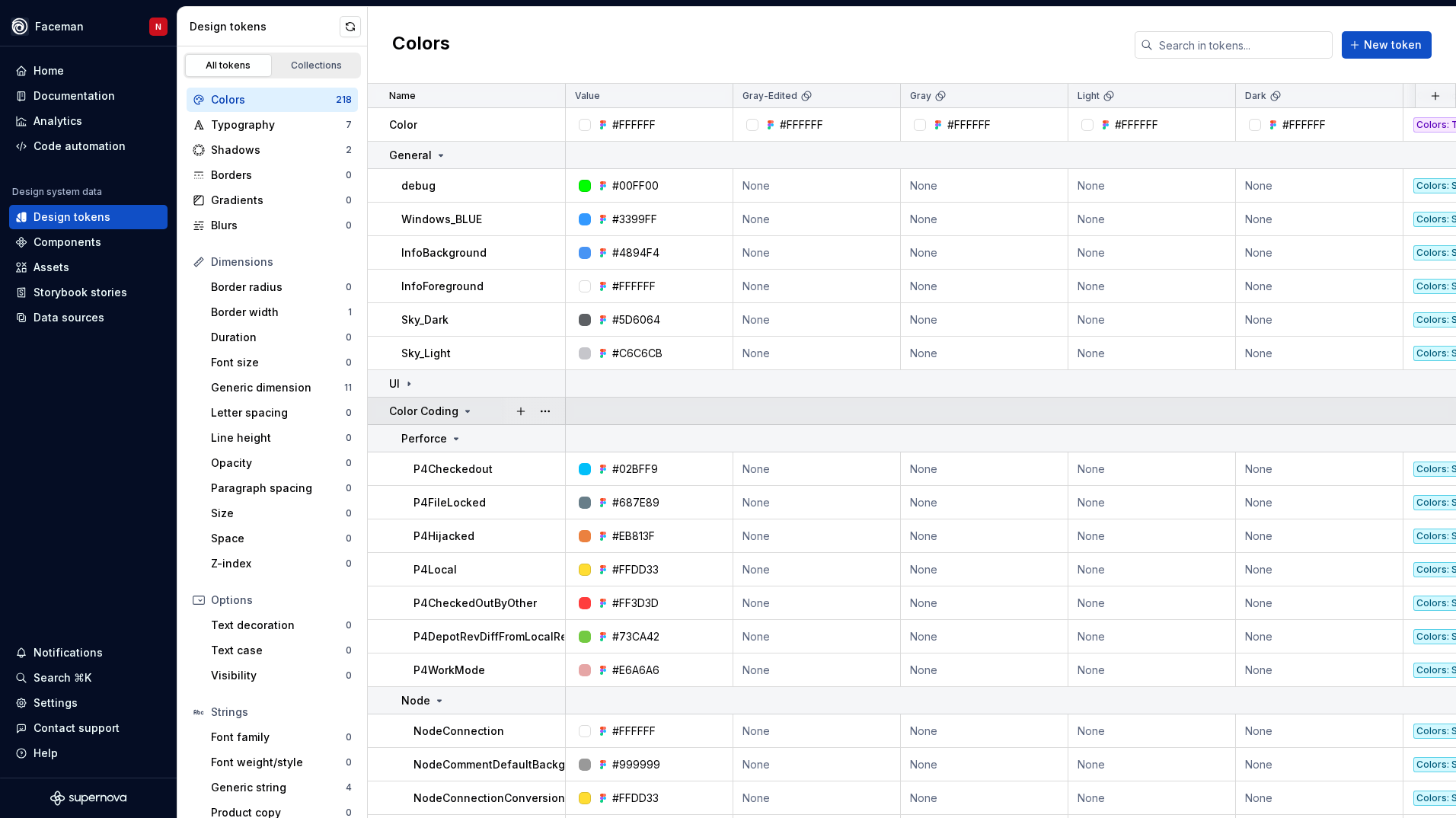
click at [466, 413] on icon at bounding box center [467, 410] width 12 height 12
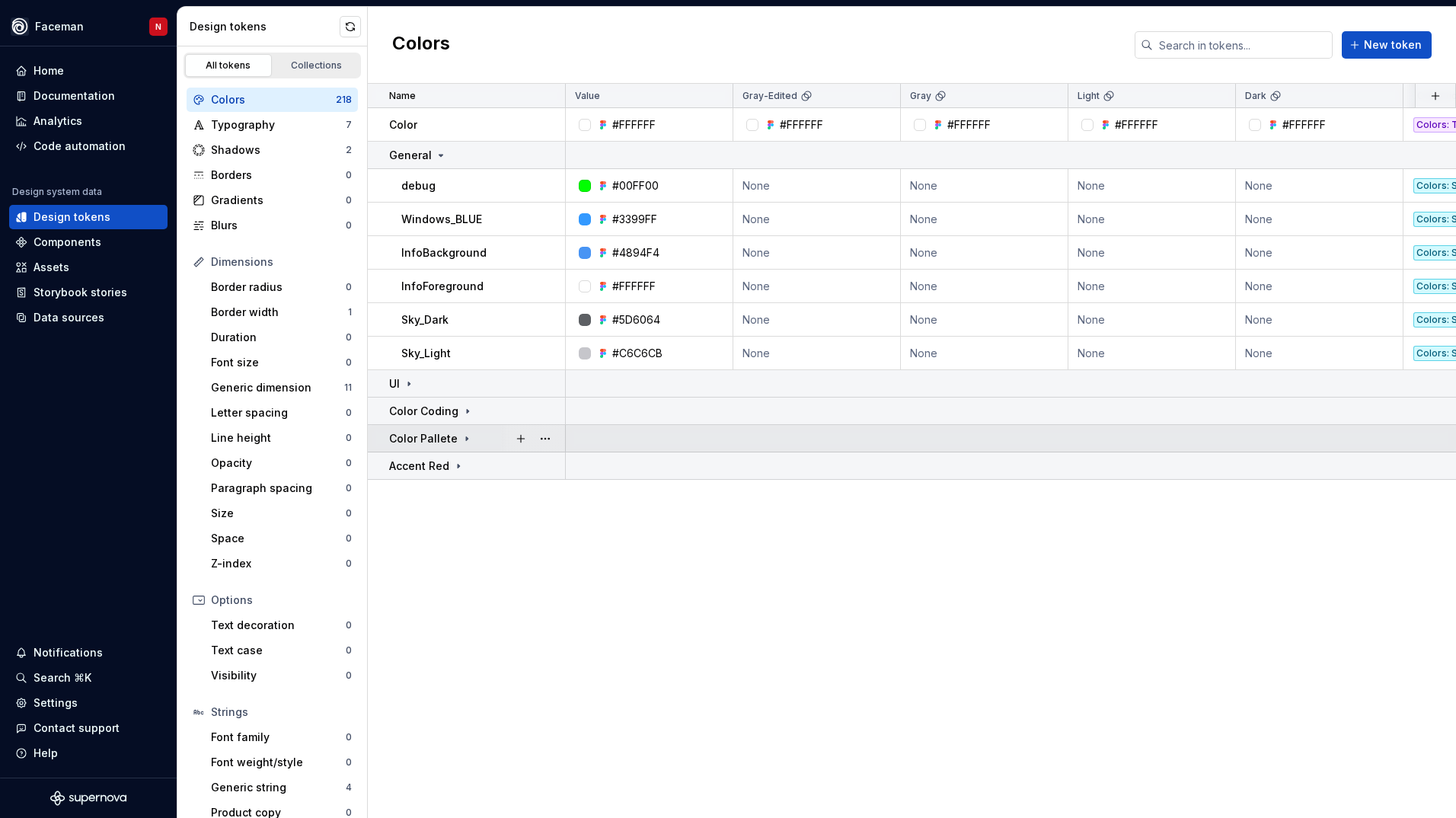
click at [460, 438] on icon at bounding box center [466, 438] width 12 height 12
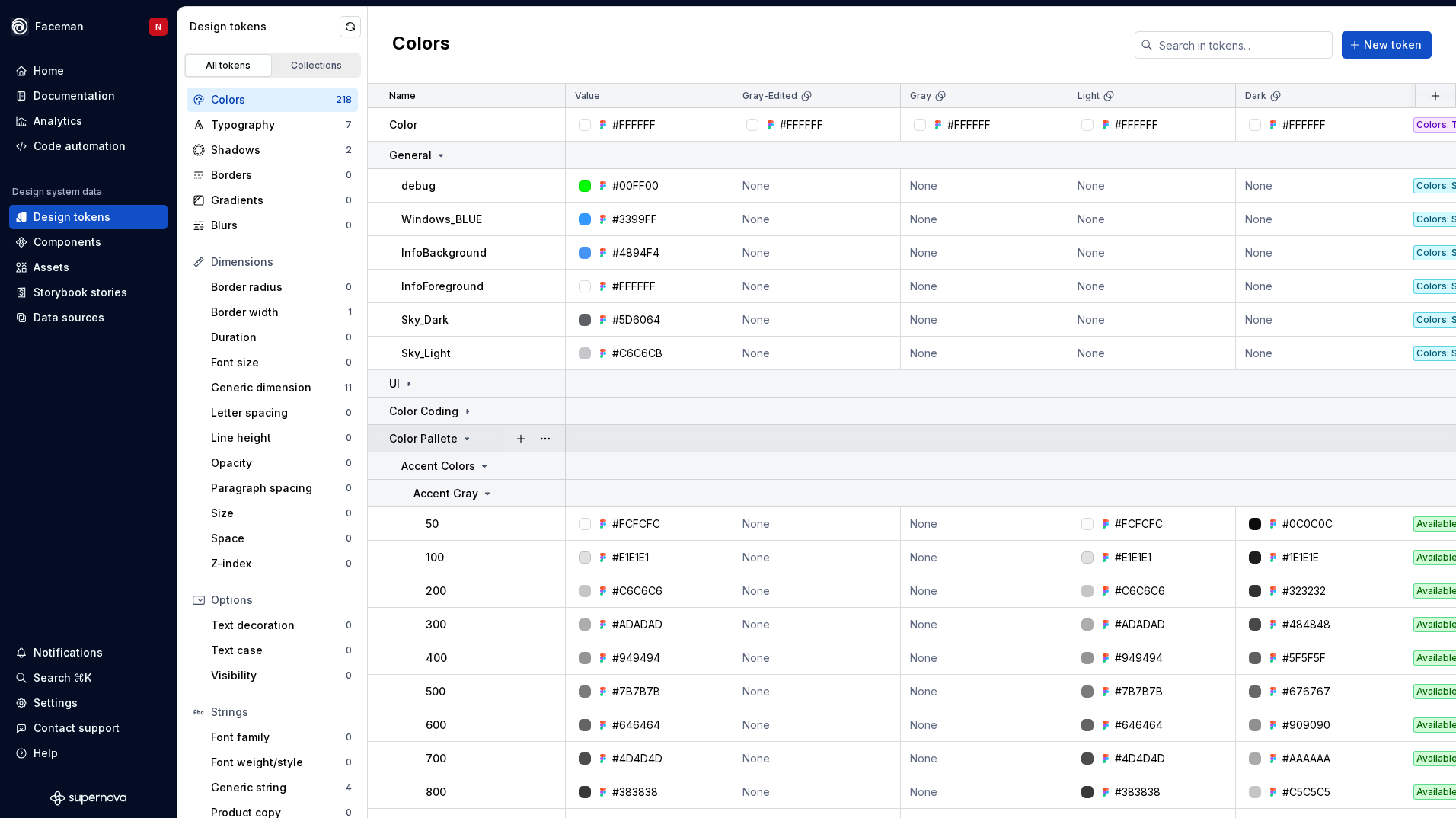
click at [460, 438] on icon at bounding box center [466, 438] width 12 height 12
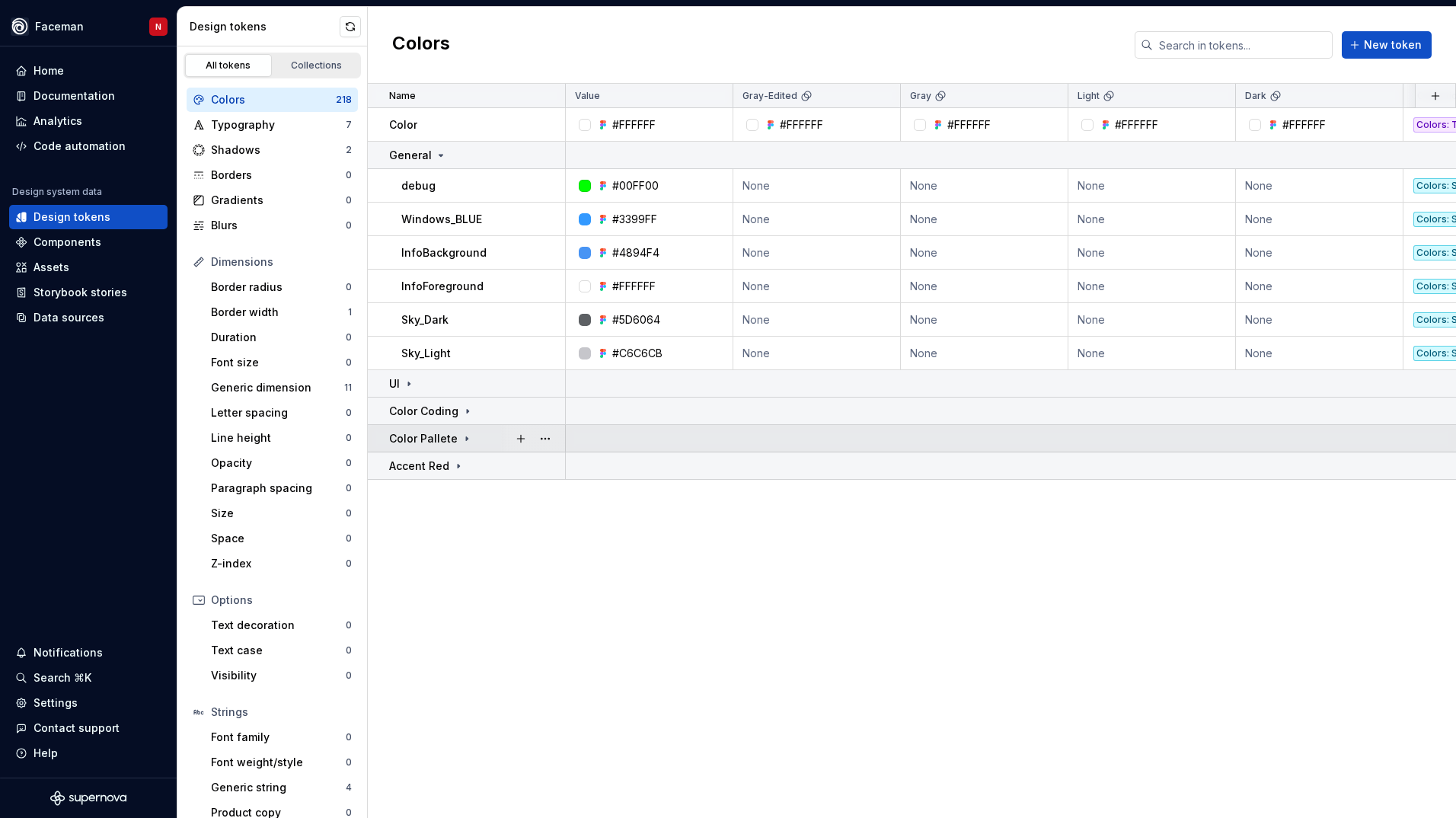
click at [464, 436] on icon at bounding box center [466, 438] width 12 height 12
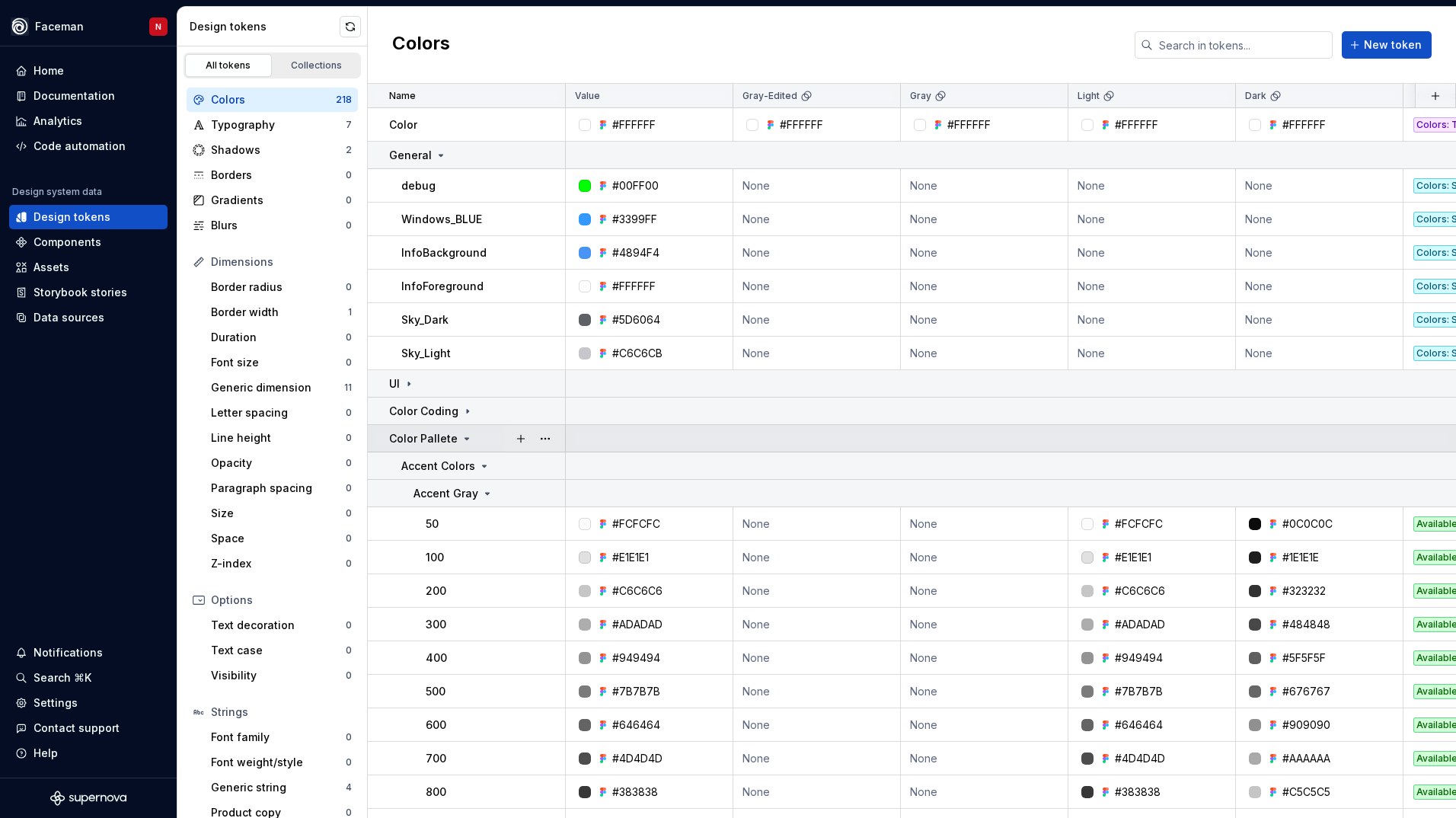
click at [464, 436] on icon at bounding box center [466, 438] width 12 height 12
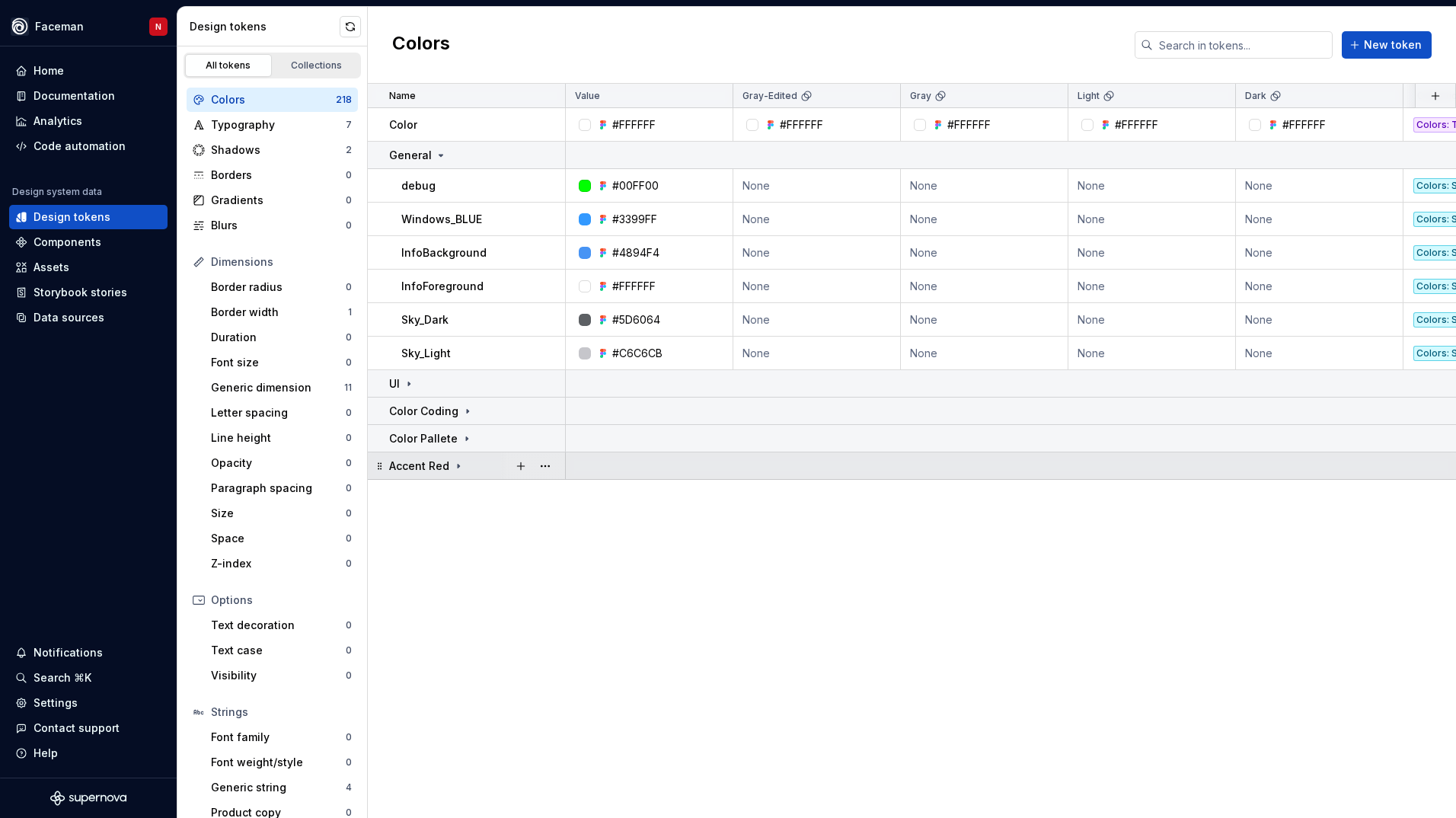
click at [458, 460] on icon at bounding box center [458, 466] width 12 height 12
click at [458, 460] on icon at bounding box center [458, 466] width 12 height 12
click at [547, 460] on button "button" at bounding box center [545, 466] width 21 height 21
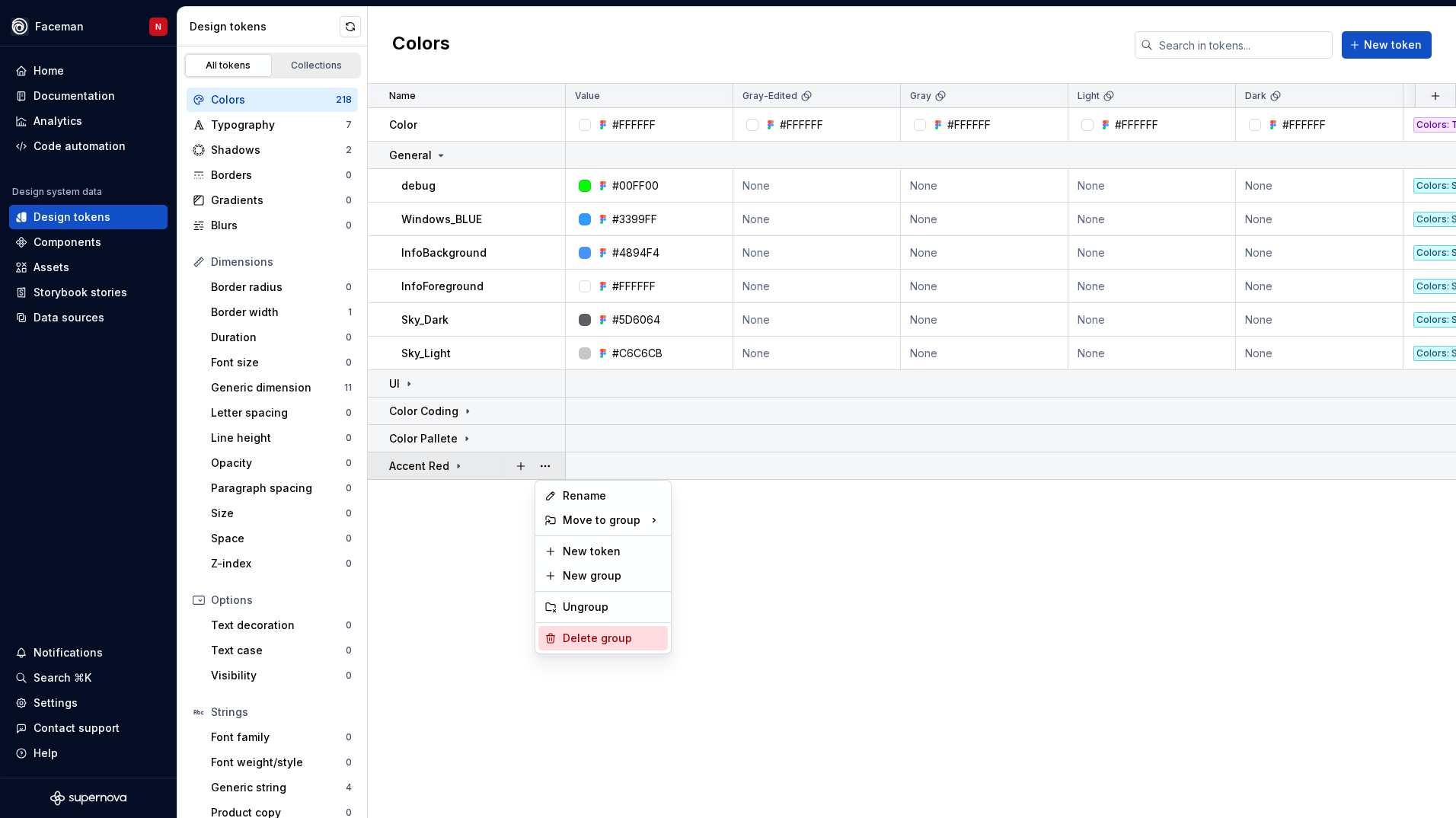
click at [626, 635] on div "Delete group" at bounding box center [612, 638] width 99 height 15
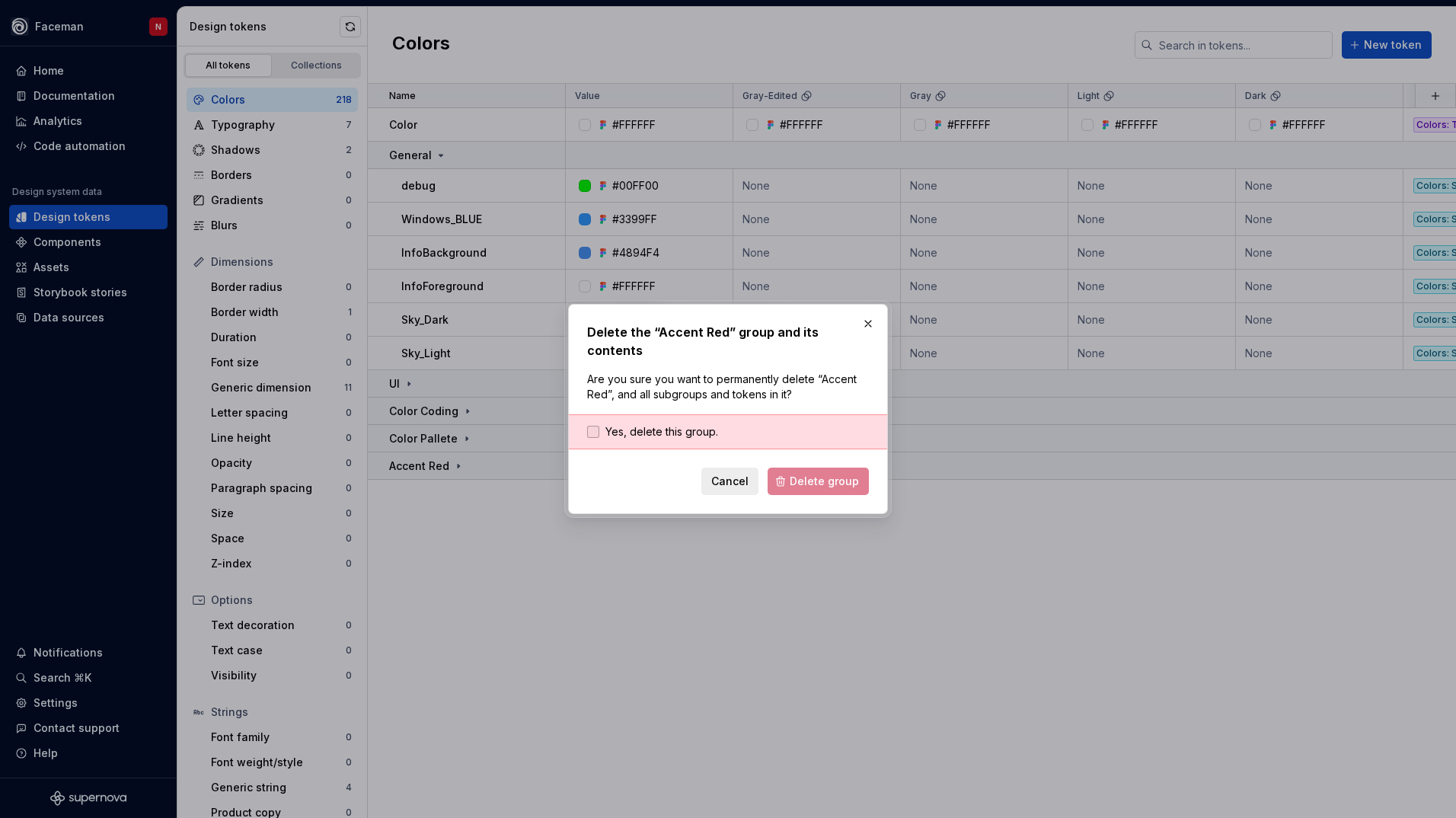
click at [590, 426] on div at bounding box center [593, 432] width 12 height 12
click at [807, 473] on span "Delete group" at bounding box center [824, 481] width 69 height 15
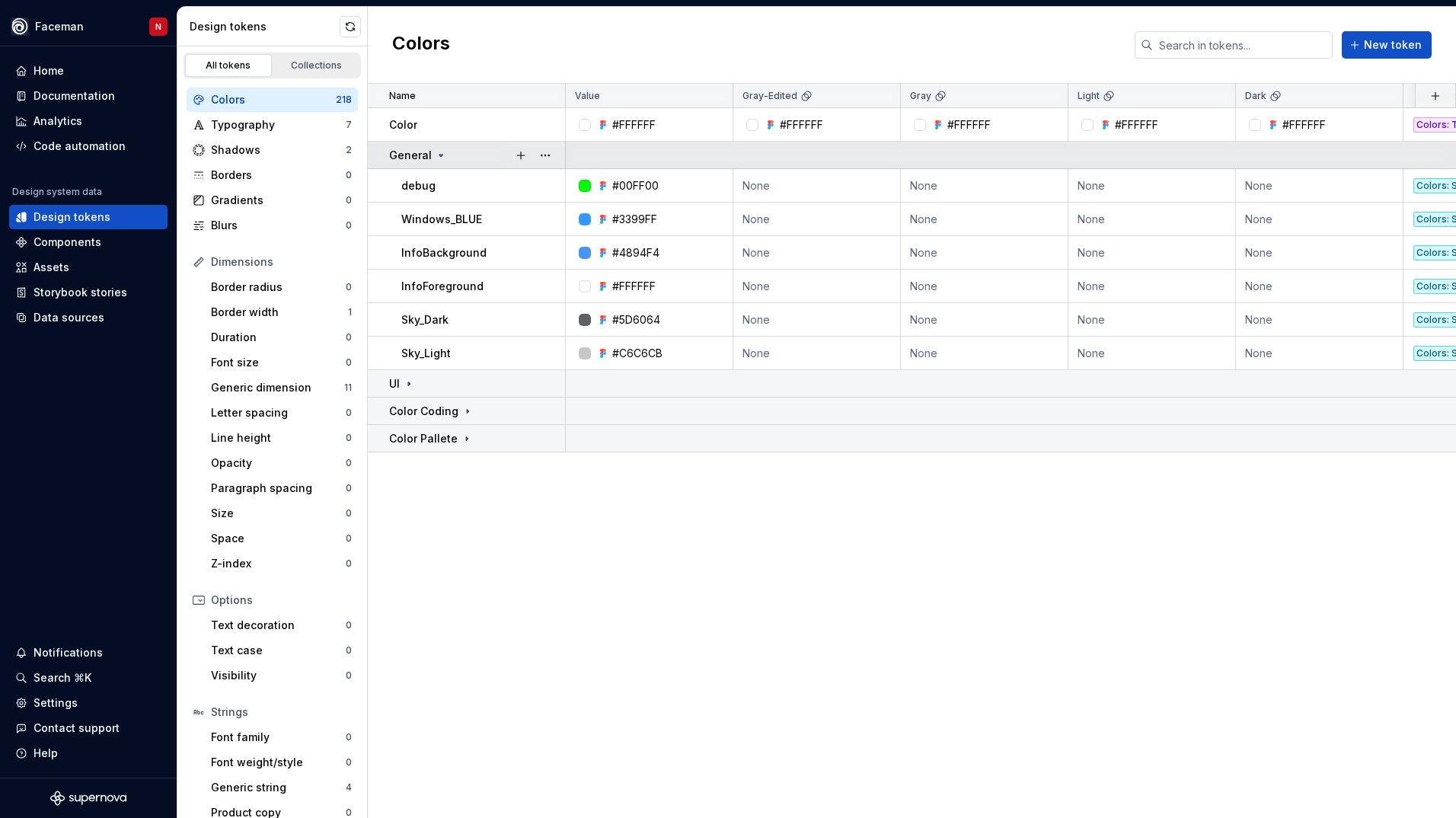
click at [437, 157] on icon at bounding box center [440, 155] width 12 height 12
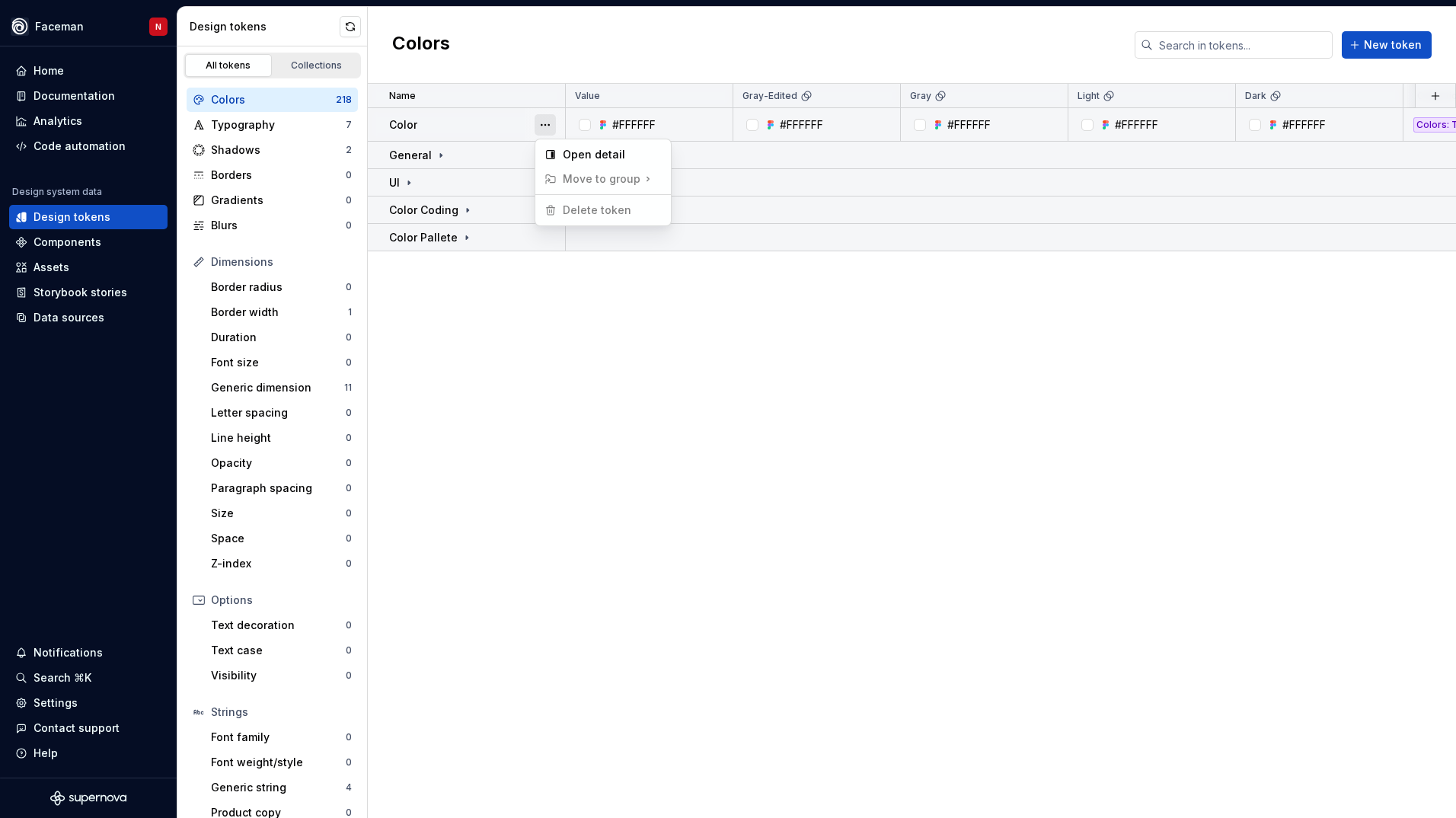
click at [548, 122] on button "button" at bounding box center [545, 124] width 21 height 21
click at [573, 147] on div "Open detail" at bounding box center [612, 155] width 99 height 15
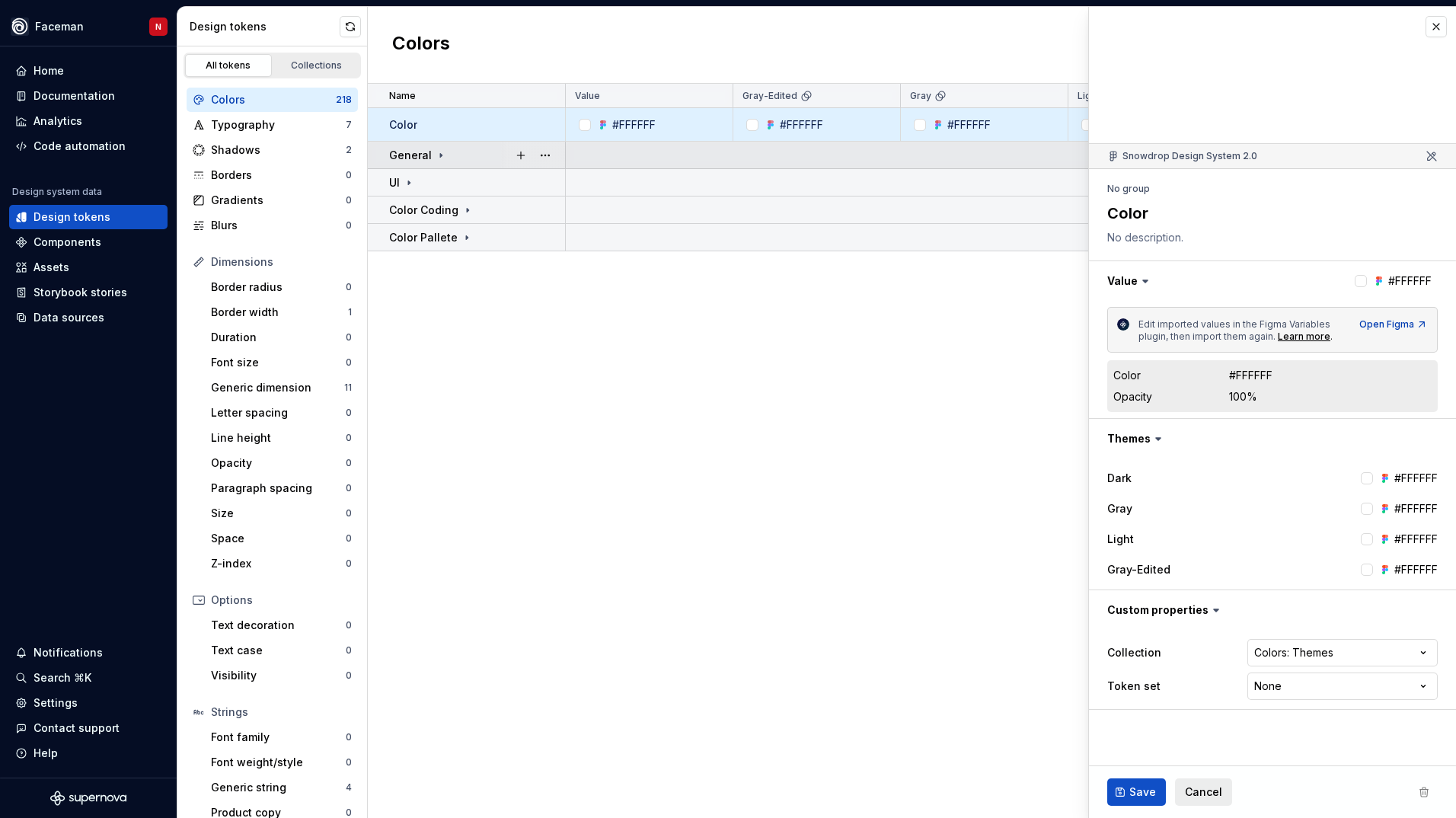
click at [402, 161] on p "General" at bounding box center [410, 155] width 43 height 15
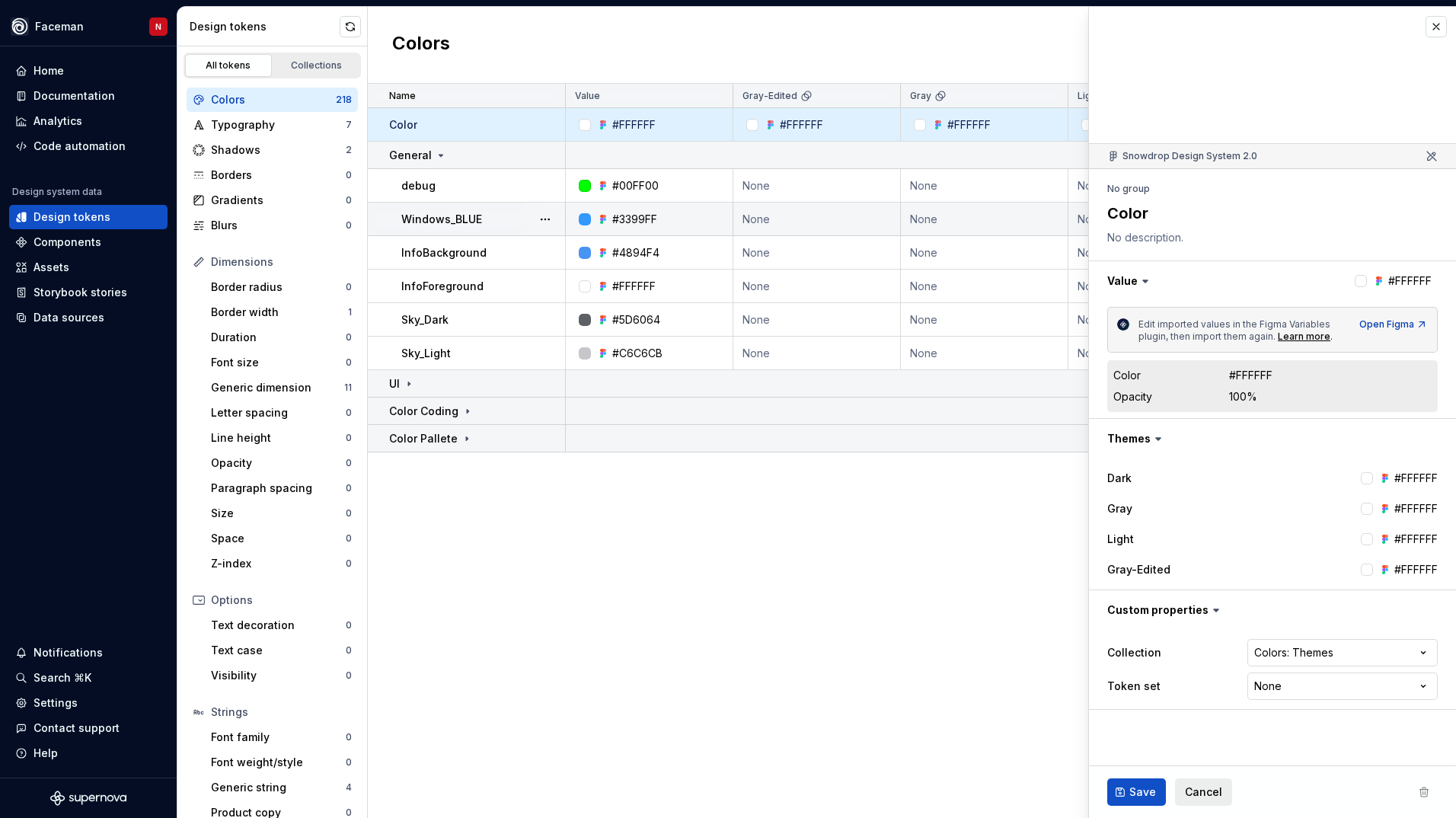
click at [478, 208] on td "Windows_BLUE" at bounding box center [467, 220] width 198 height 33
type textarea "*"
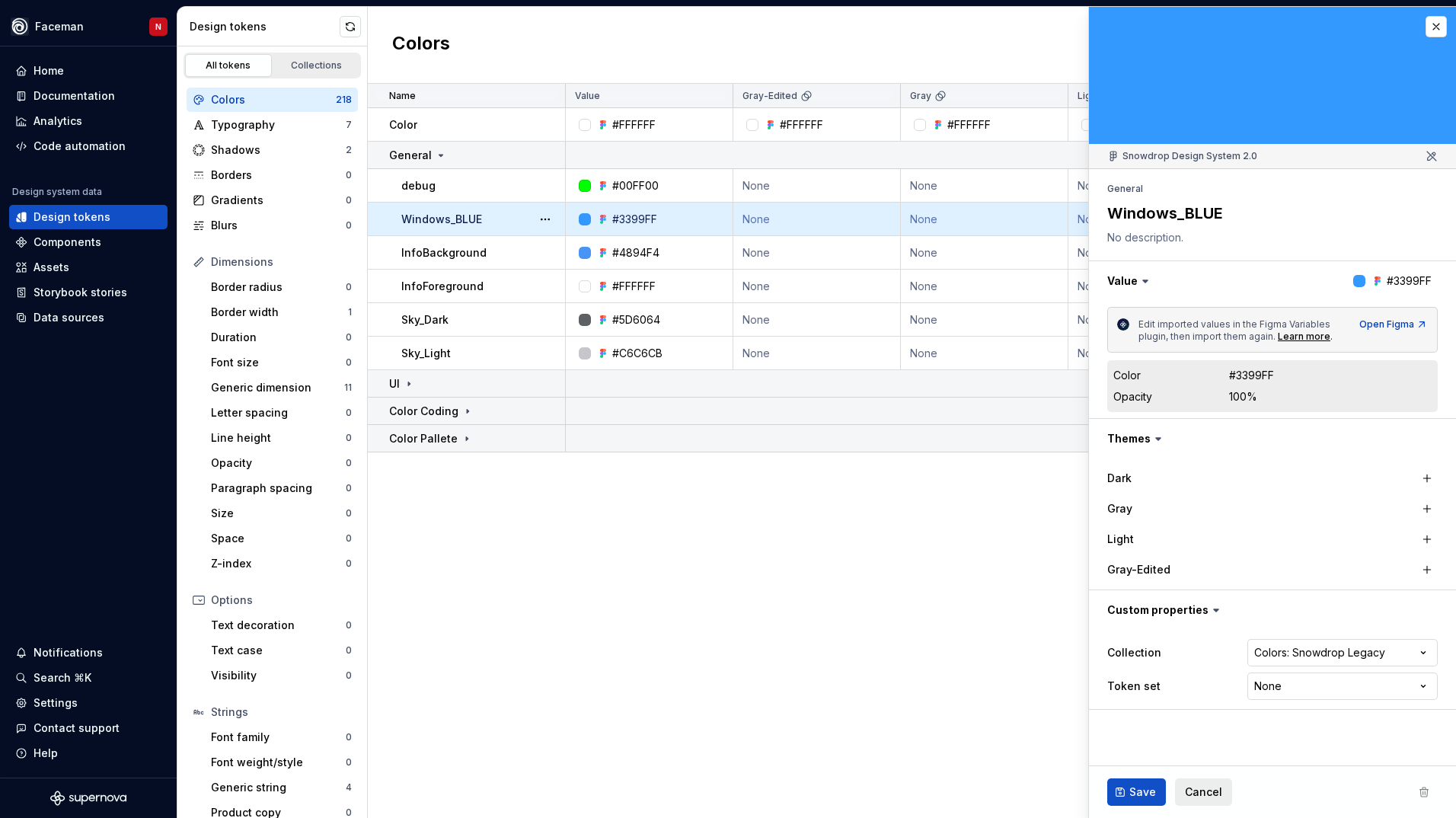
click at [874, 534] on div "Name Value Gray-Edited Gray Light Dark Collection Token set Description Last up…" at bounding box center [911, 450] width 1088 height 735
click at [1428, 22] on button "button" at bounding box center [1436, 26] width 21 height 21
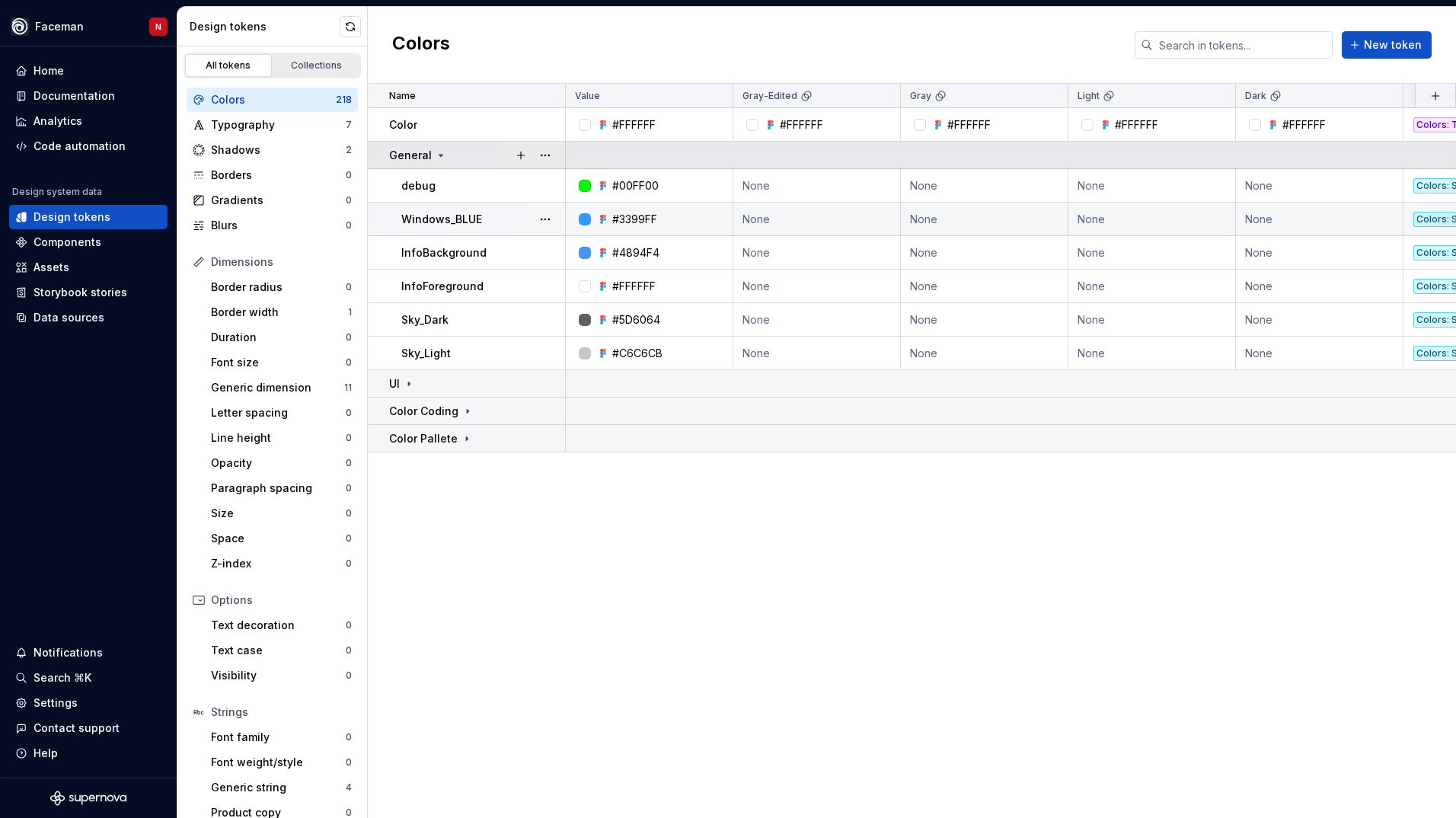
click at [434, 154] on icon at bounding box center [440, 155] width 12 height 12
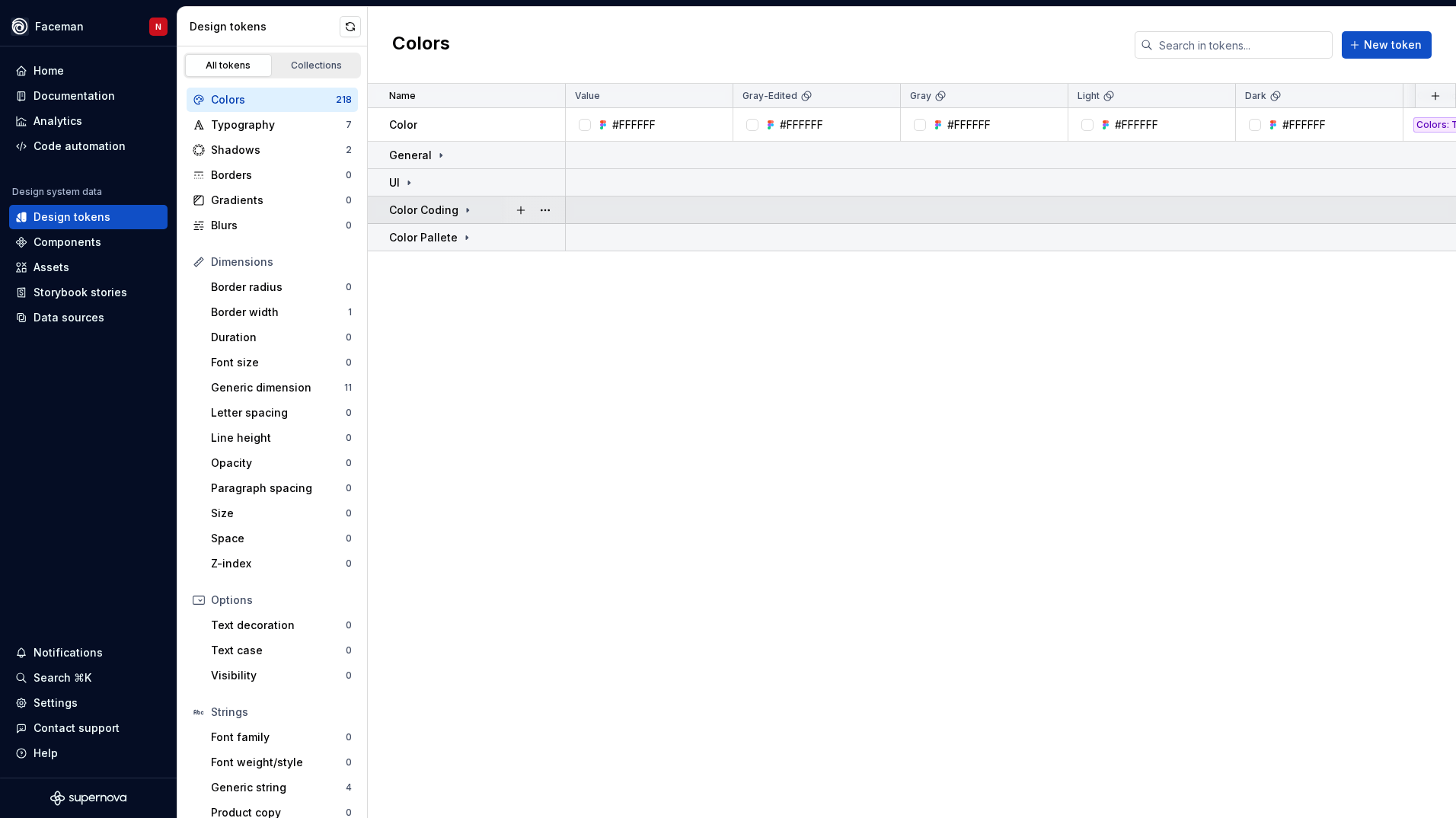
click at [454, 208] on p "Color Coding" at bounding box center [423, 210] width 69 height 15
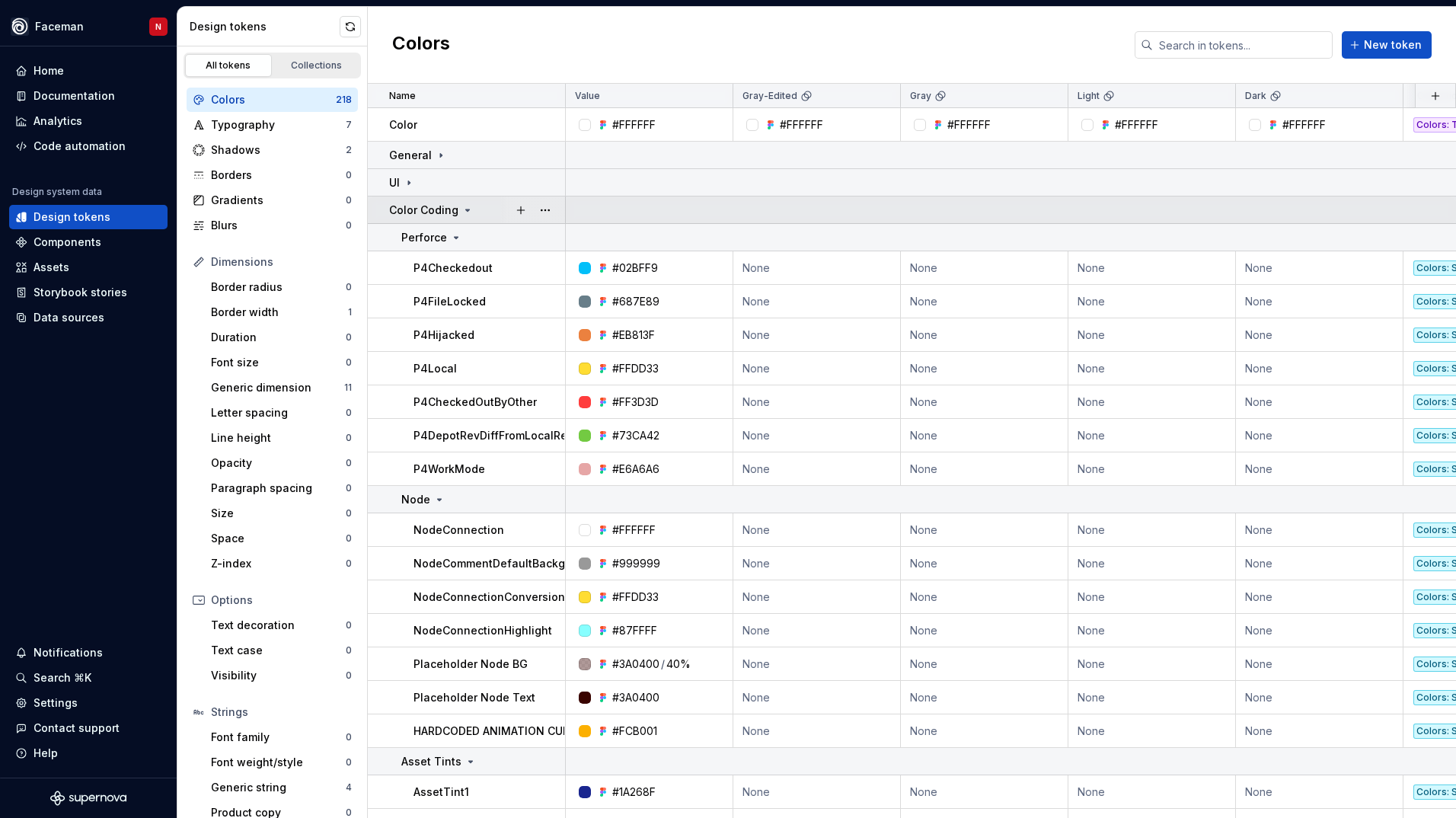
click at [454, 208] on p "Color Coding" at bounding box center [423, 210] width 69 height 15
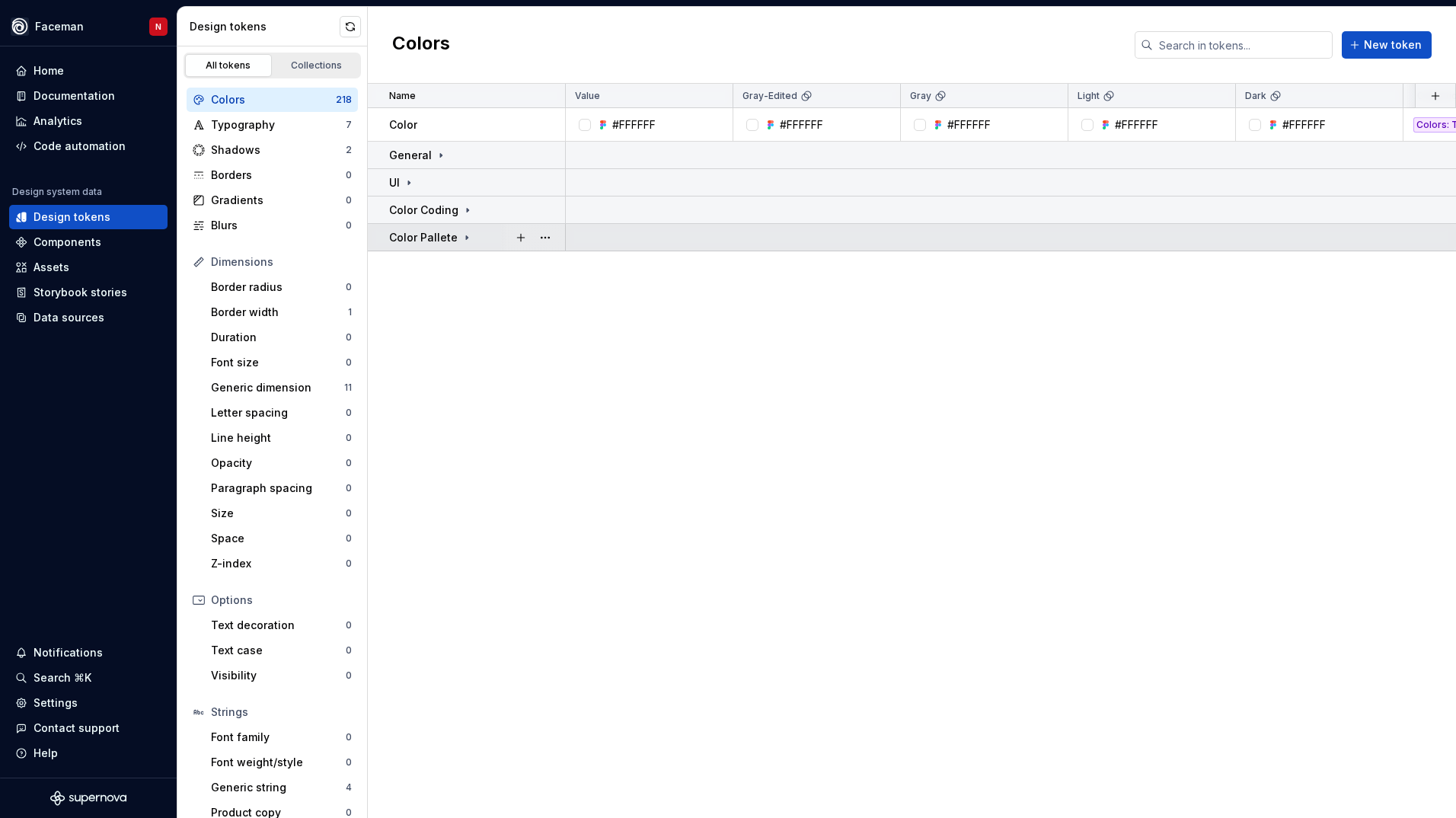
click at [460, 236] on icon at bounding box center [466, 237] width 12 height 12
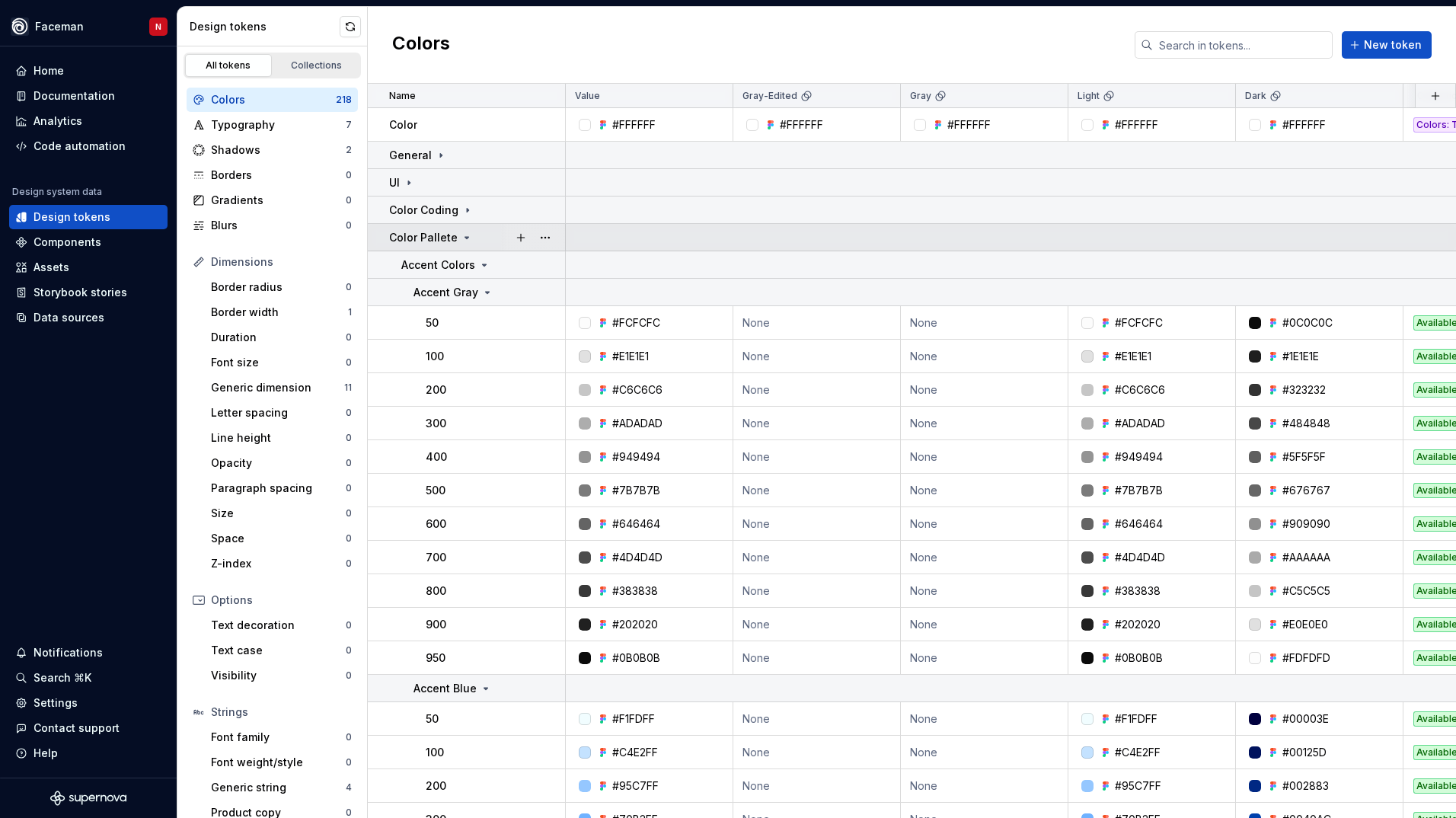
click at [460, 236] on icon at bounding box center [466, 237] width 12 height 12
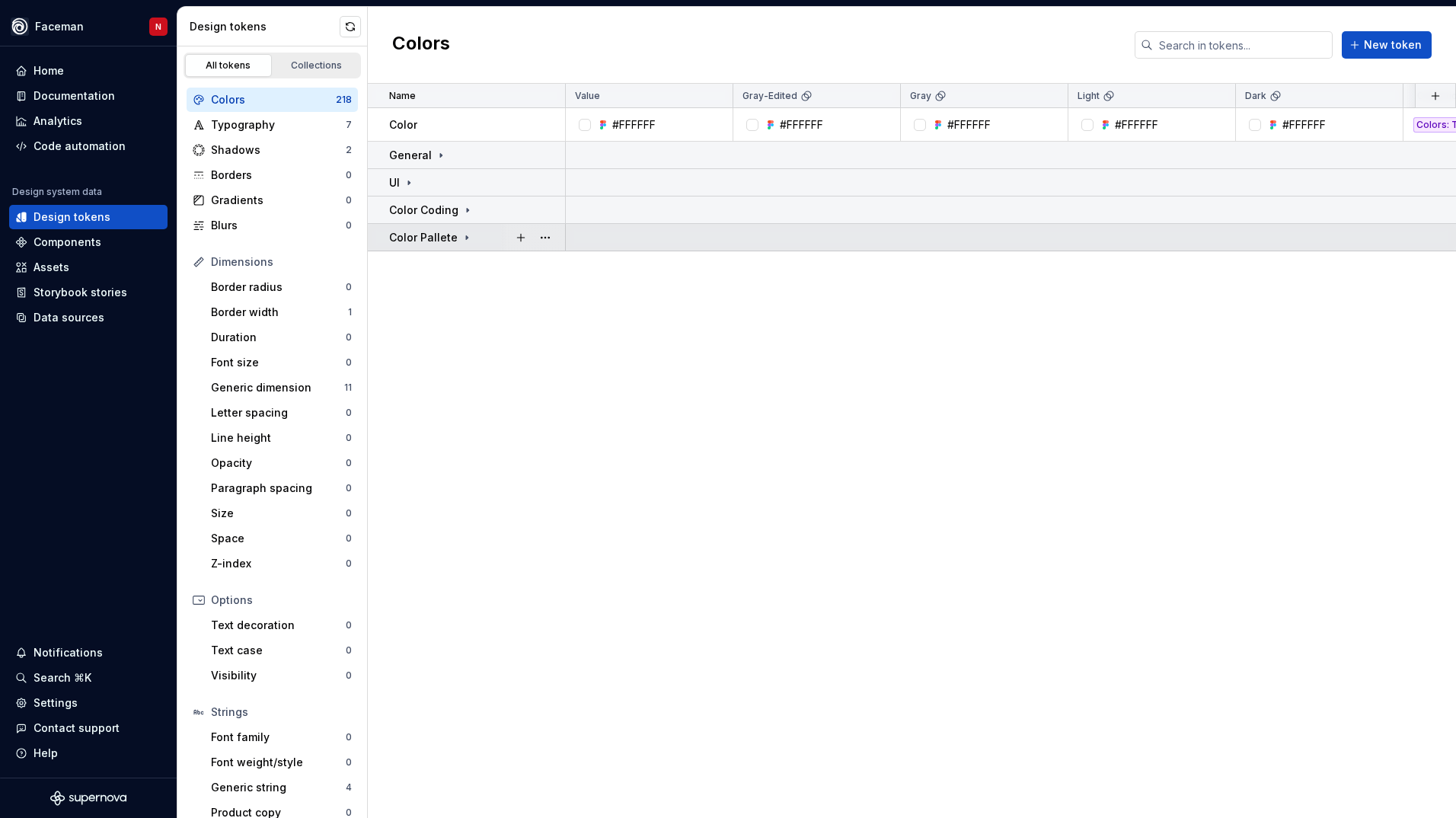
click at [460, 236] on icon at bounding box center [466, 237] width 12 height 12
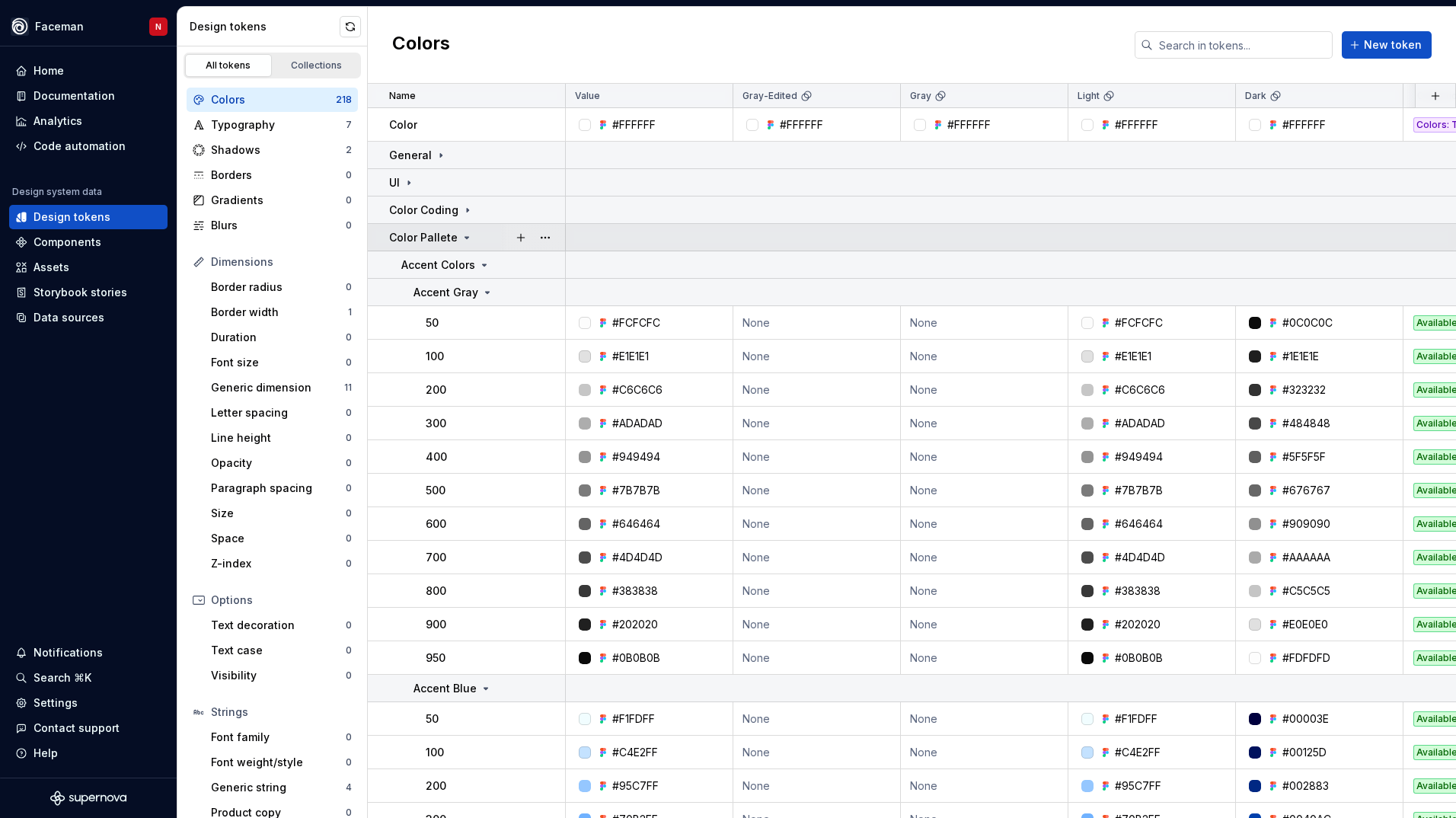
click at [460, 236] on icon at bounding box center [466, 237] width 12 height 12
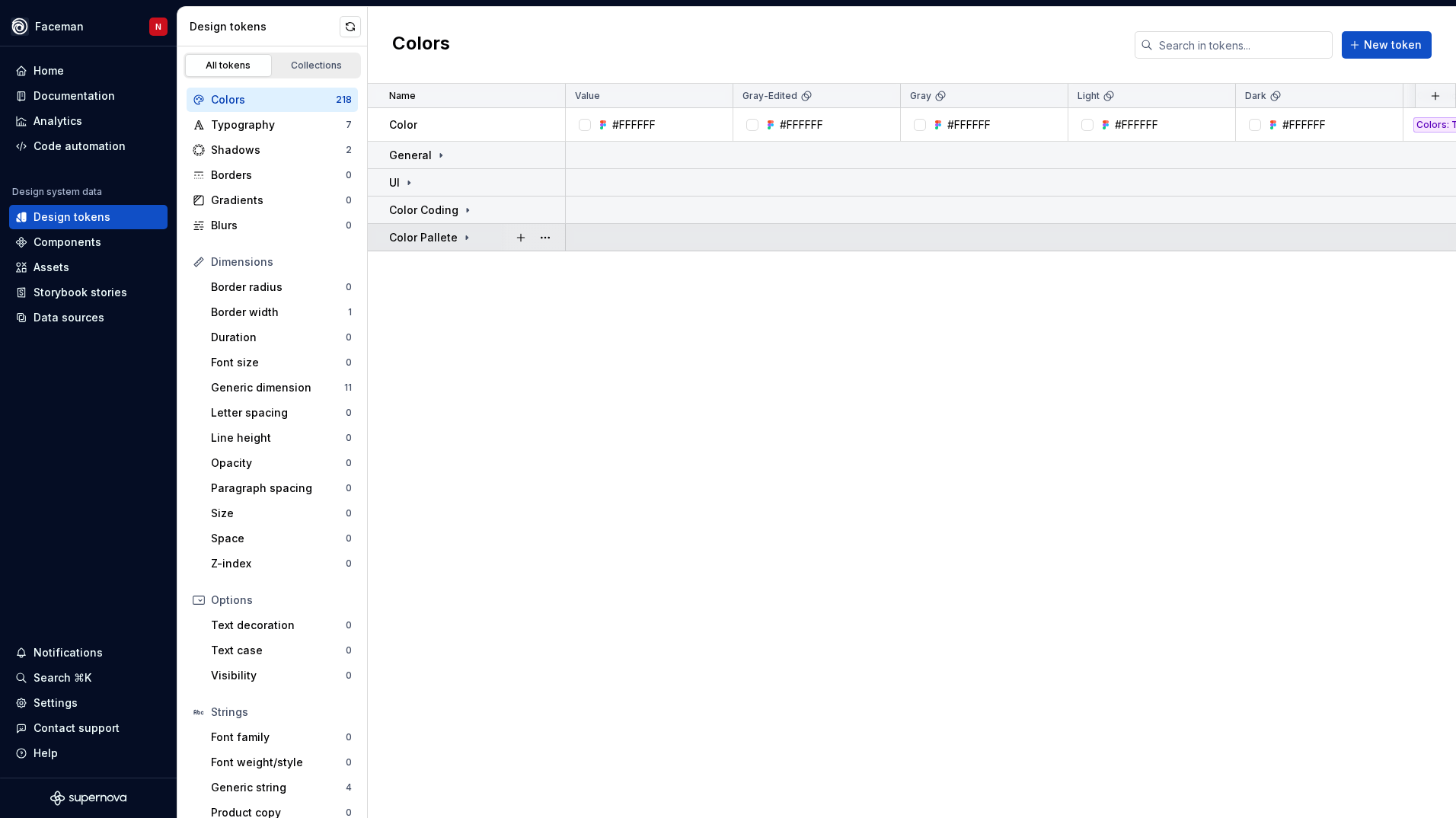
click at [460, 236] on icon at bounding box center [466, 237] width 12 height 12
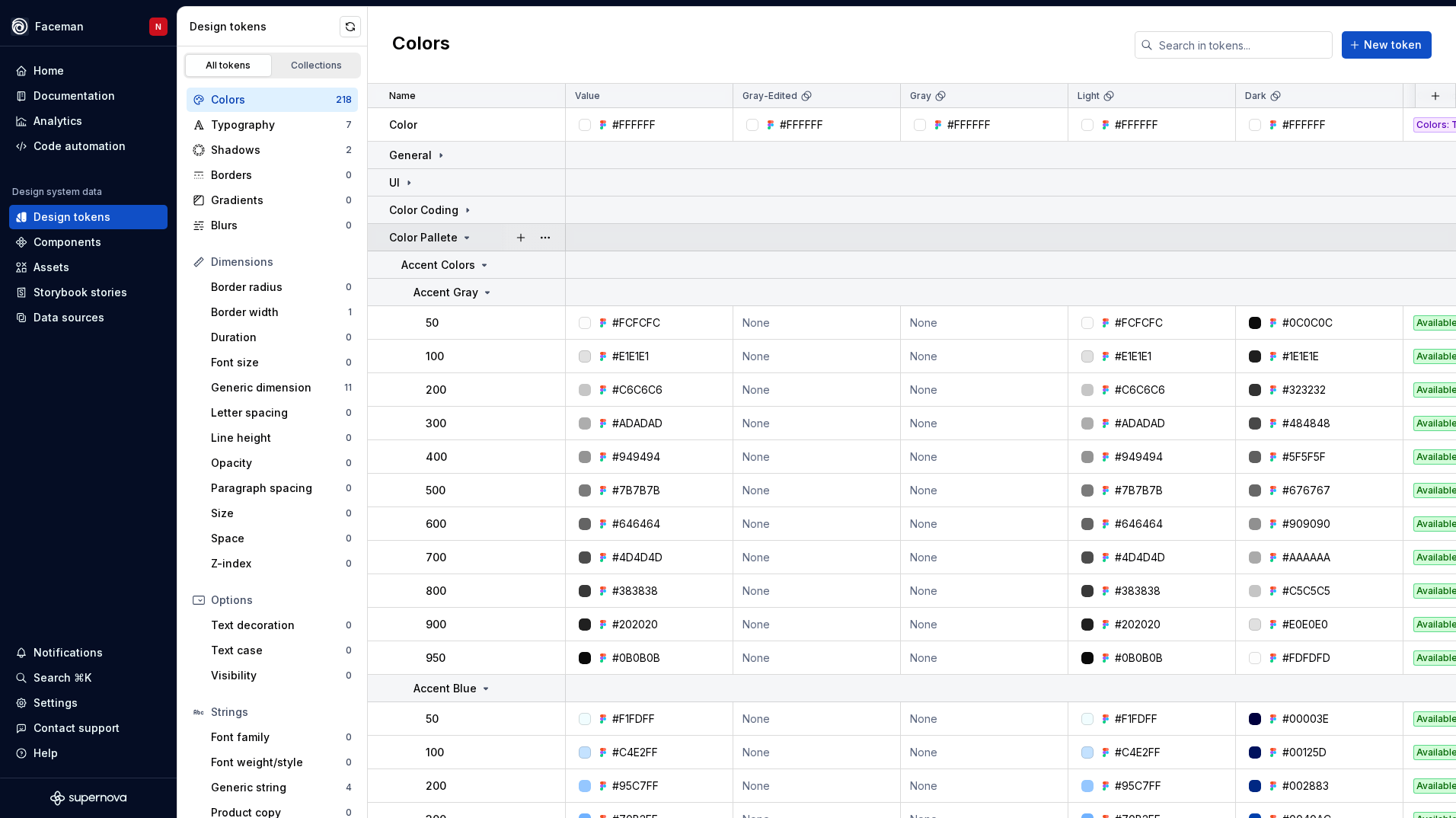
click at [460, 236] on icon at bounding box center [466, 237] width 12 height 12
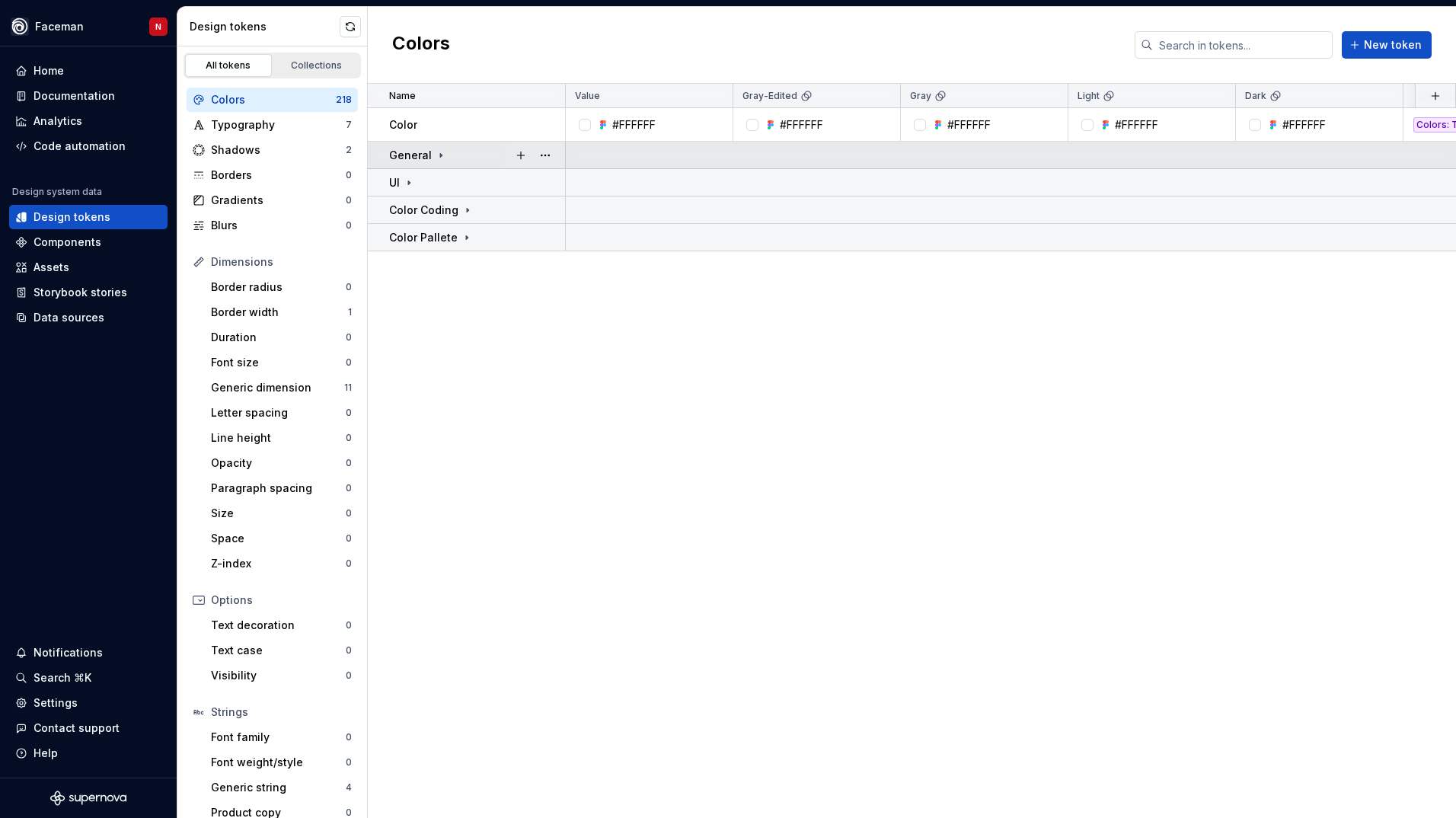
click at [435, 156] on icon at bounding box center [440, 155] width 12 height 12
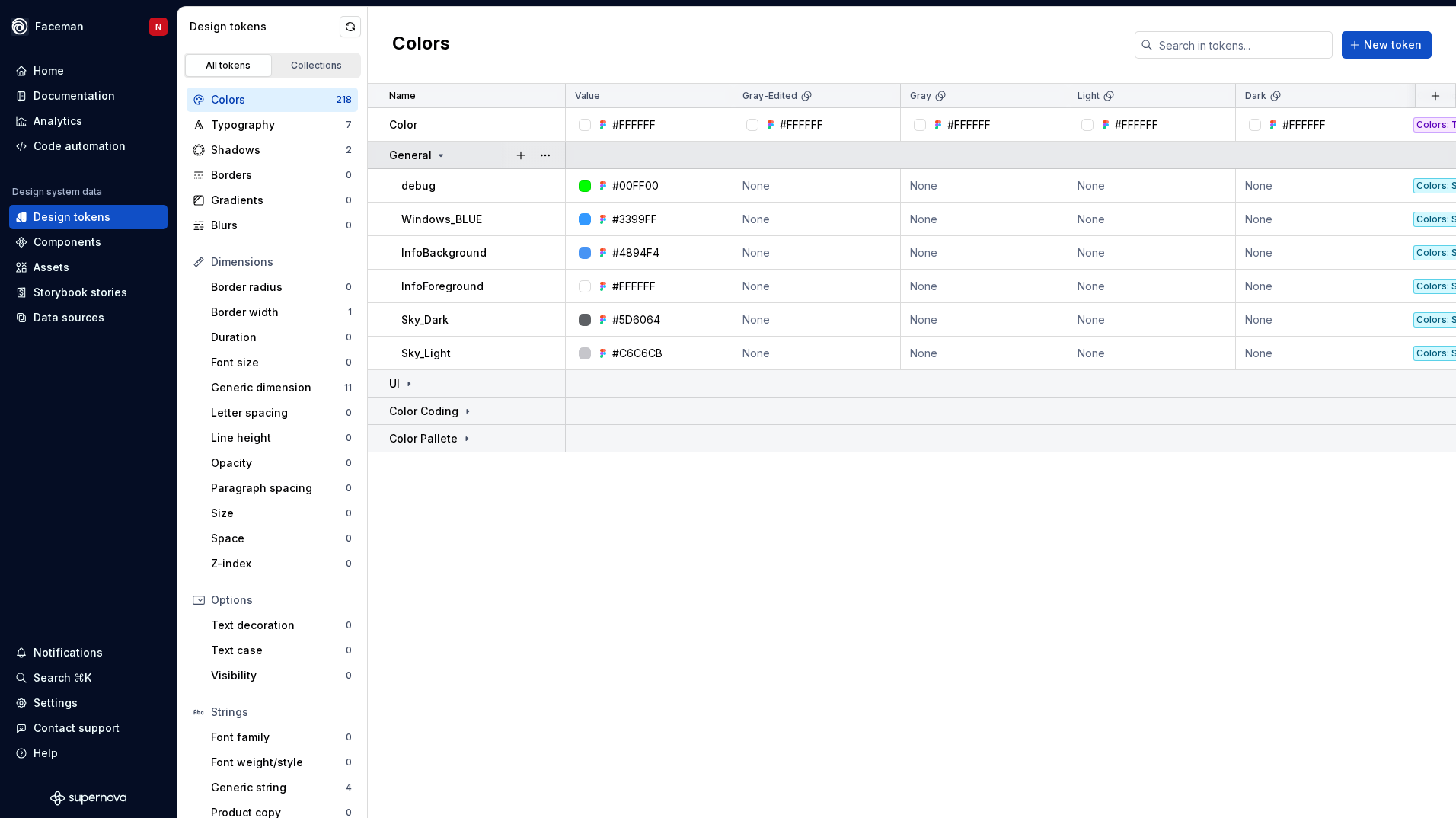
click at [435, 156] on icon at bounding box center [440, 155] width 12 height 12
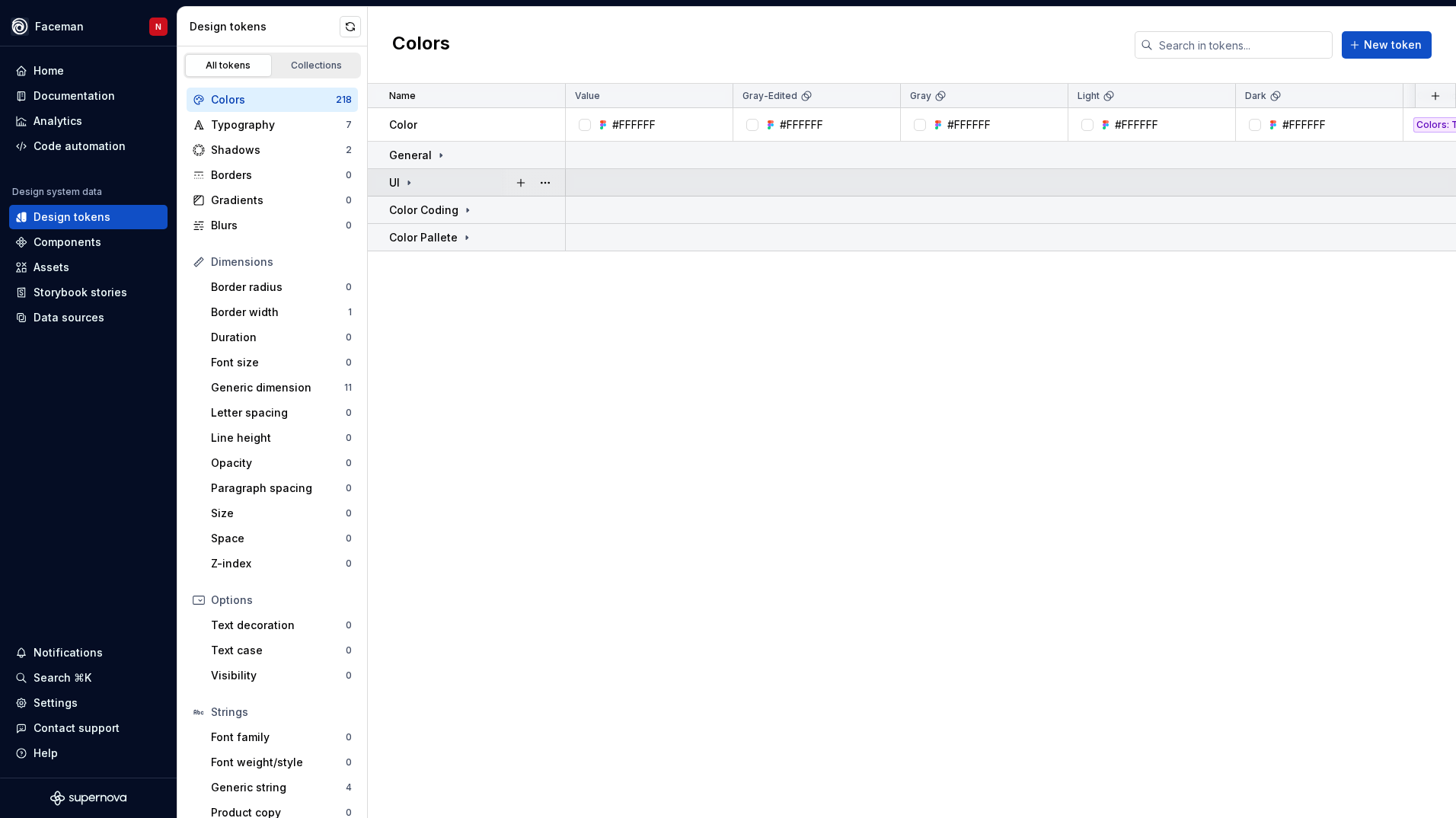
click at [412, 186] on icon at bounding box center [408, 182] width 12 height 12
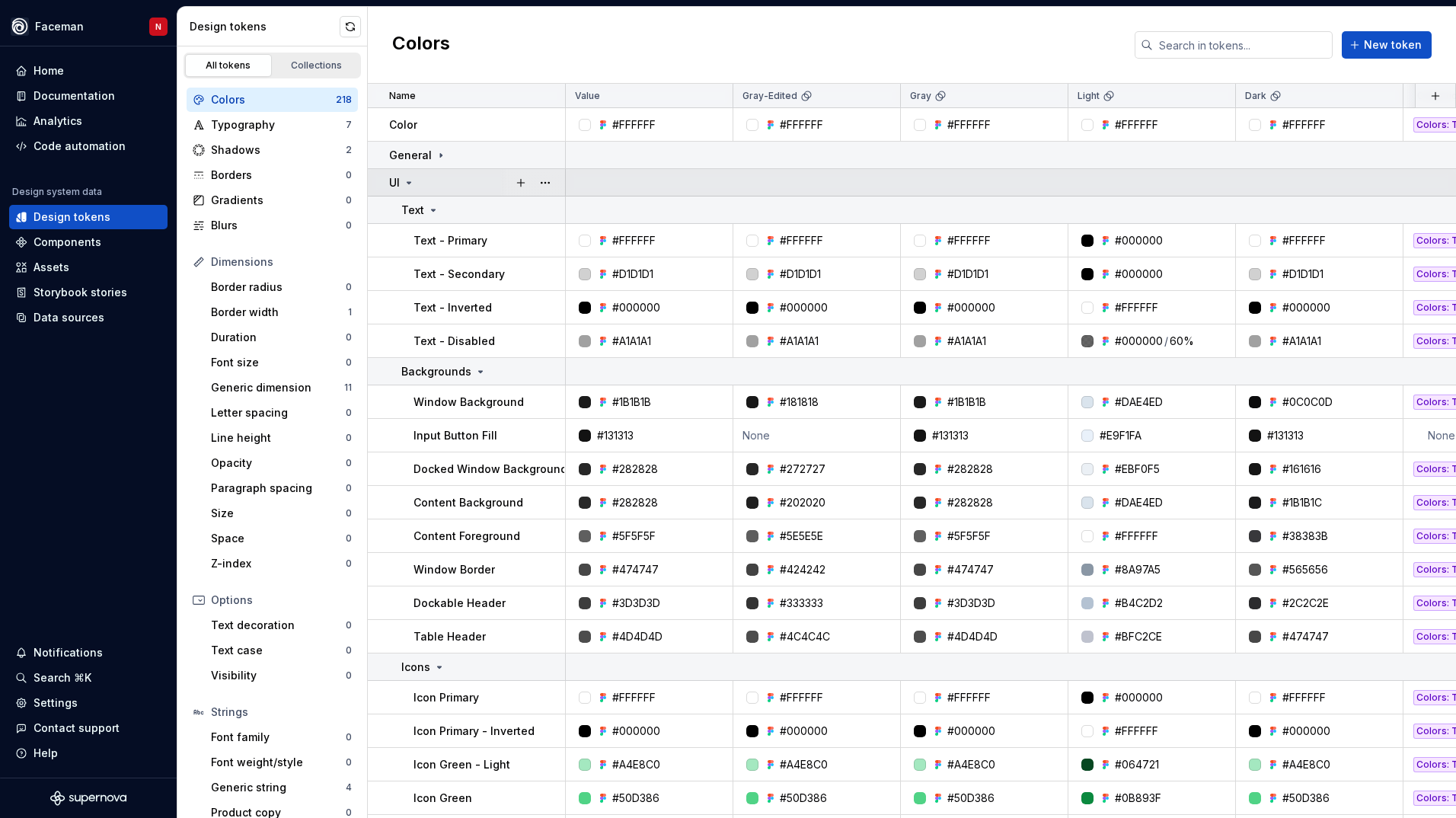
click at [412, 186] on icon at bounding box center [408, 182] width 12 height 12
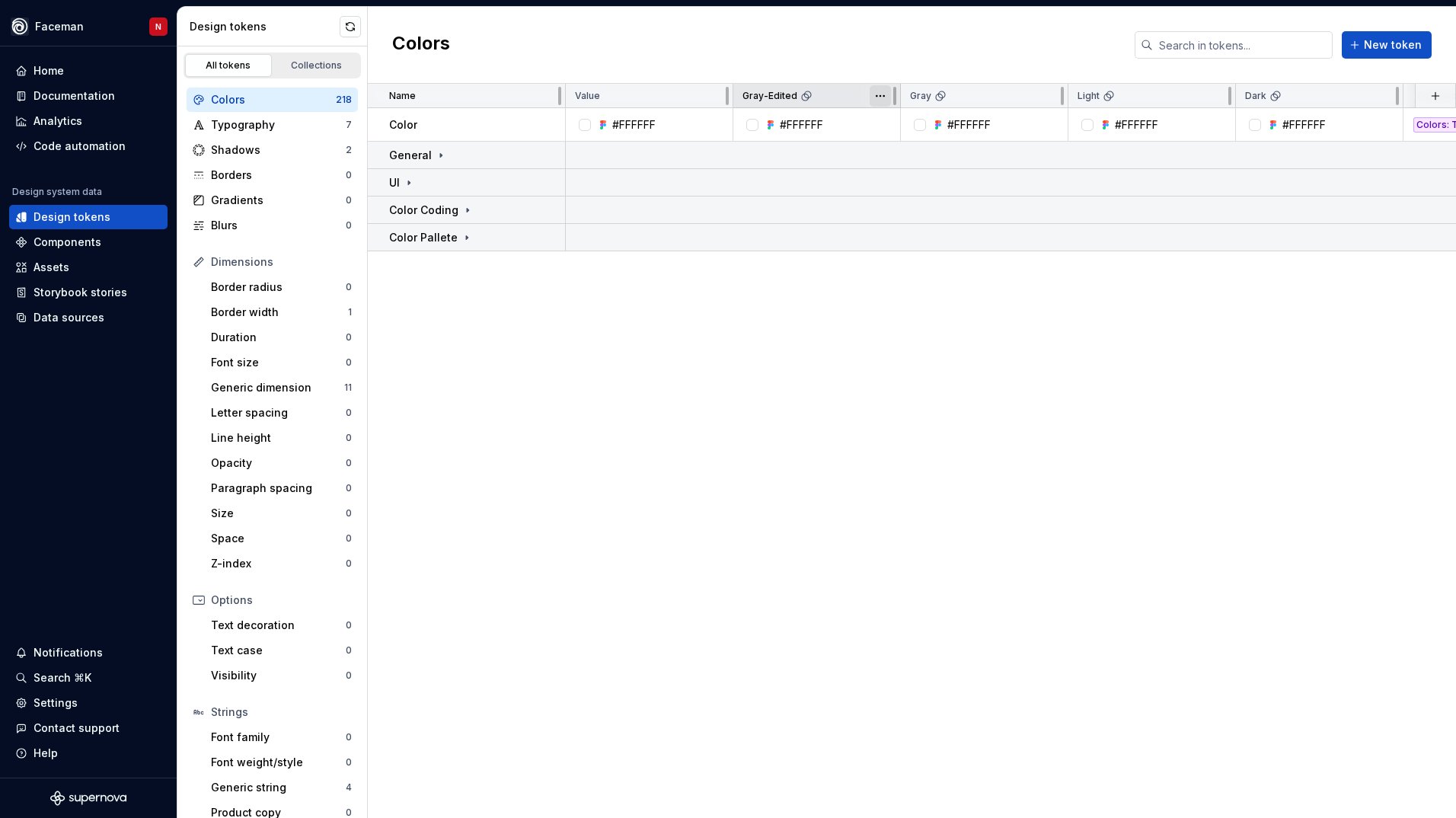
click at [882, 101] on html "Faceman N Home Documentation Analytics Code automation Design system data Desig…" at bounding box center [728, 409] width 1456 height 818
click at [901, 213] on span "Delete theme" at bounding box center [947, 212] width 99 height 15
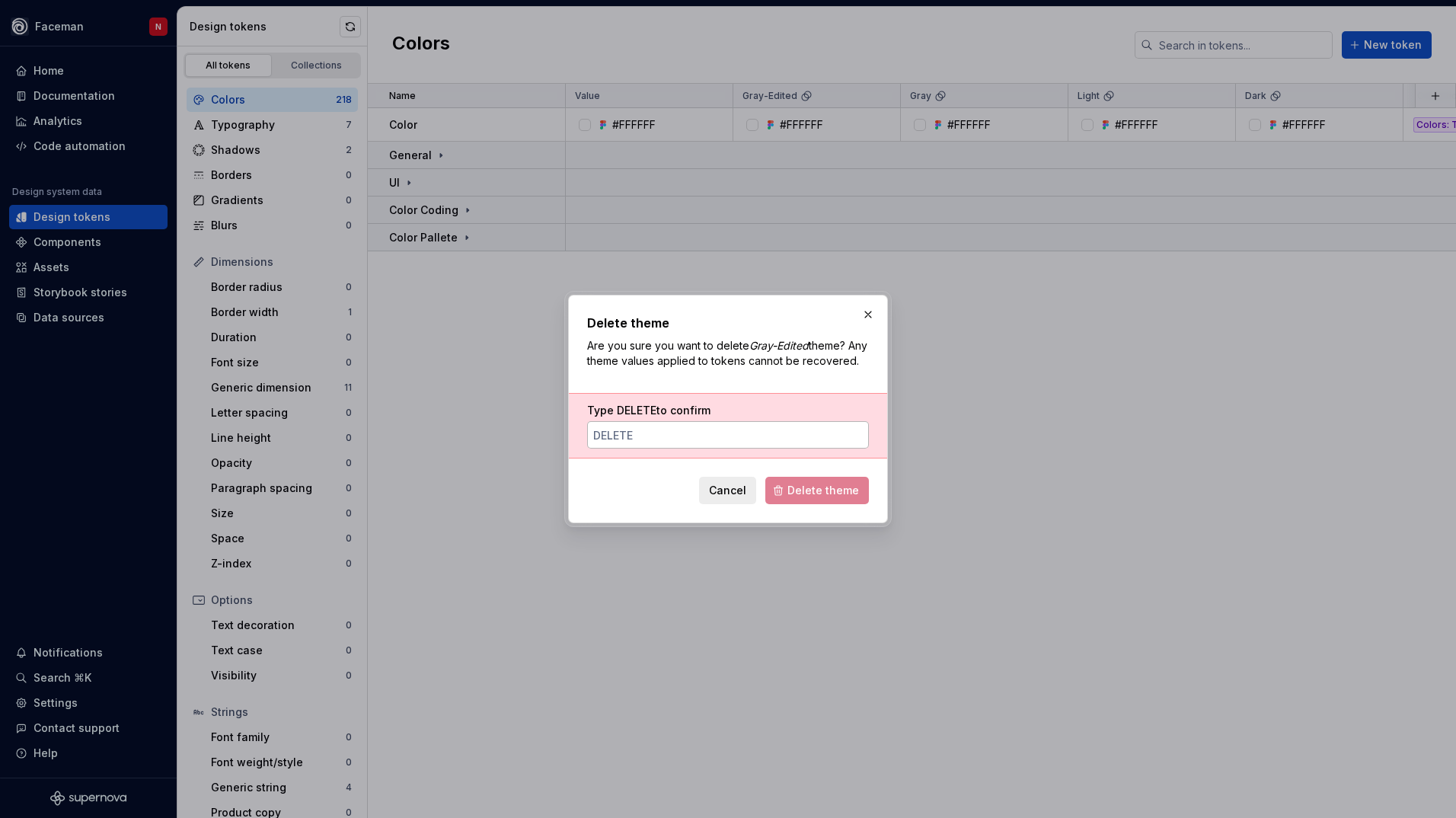
click at [701, 447] on input "Type DELETE to confirm" at bounding box center [728, 435] width 282 height 28
type input "Delete"
click at [799, 498] on span "Delete theme" at bounding box center [822, 490] width 71 height 15
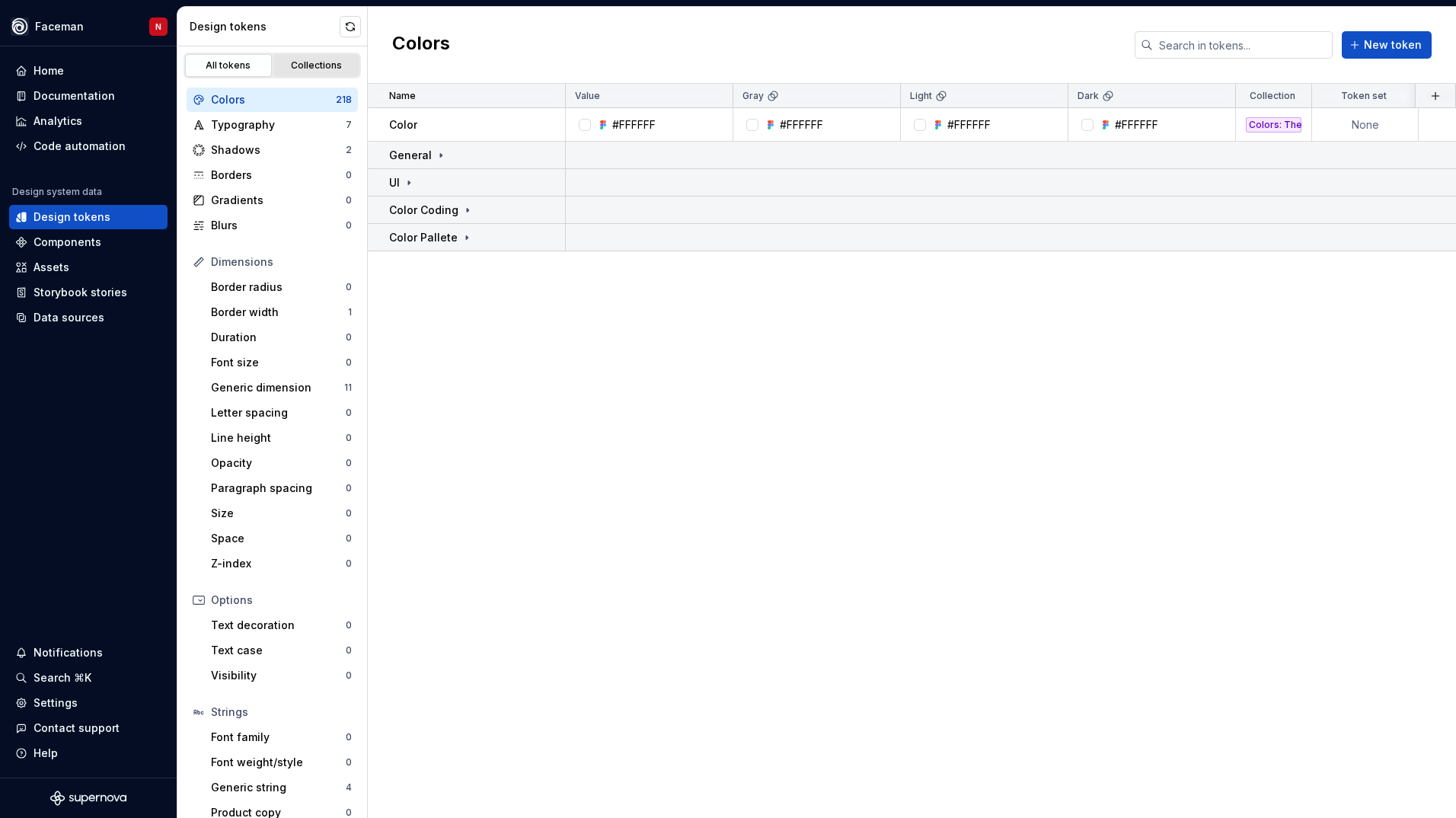
click at [323, 73] on link "Collections" at bounding box center [317, 65] width 87 height 23
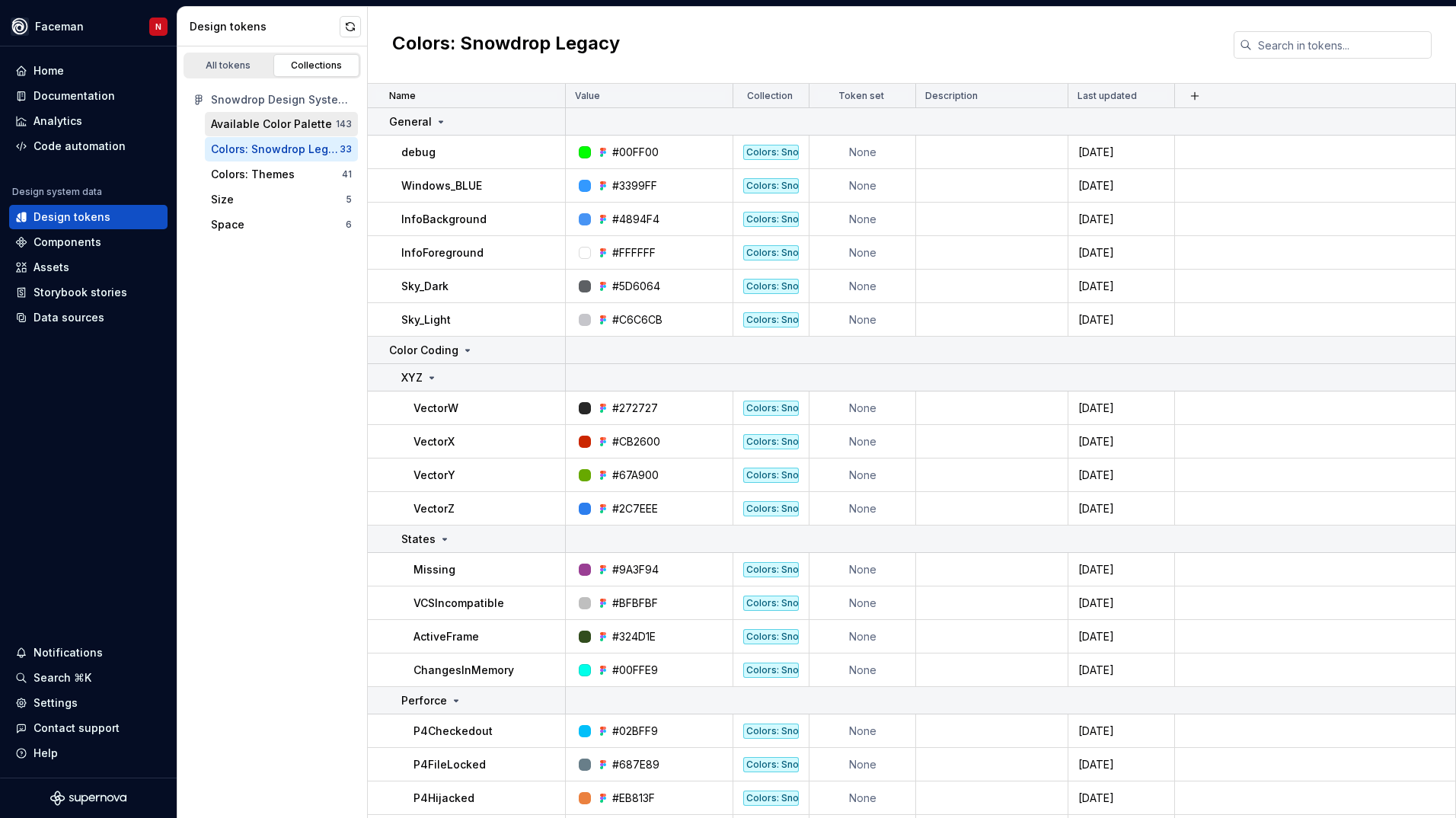
click at [273, 122] on div "Available Color Palette" at bounding box center [271, 124] width 121 height 15
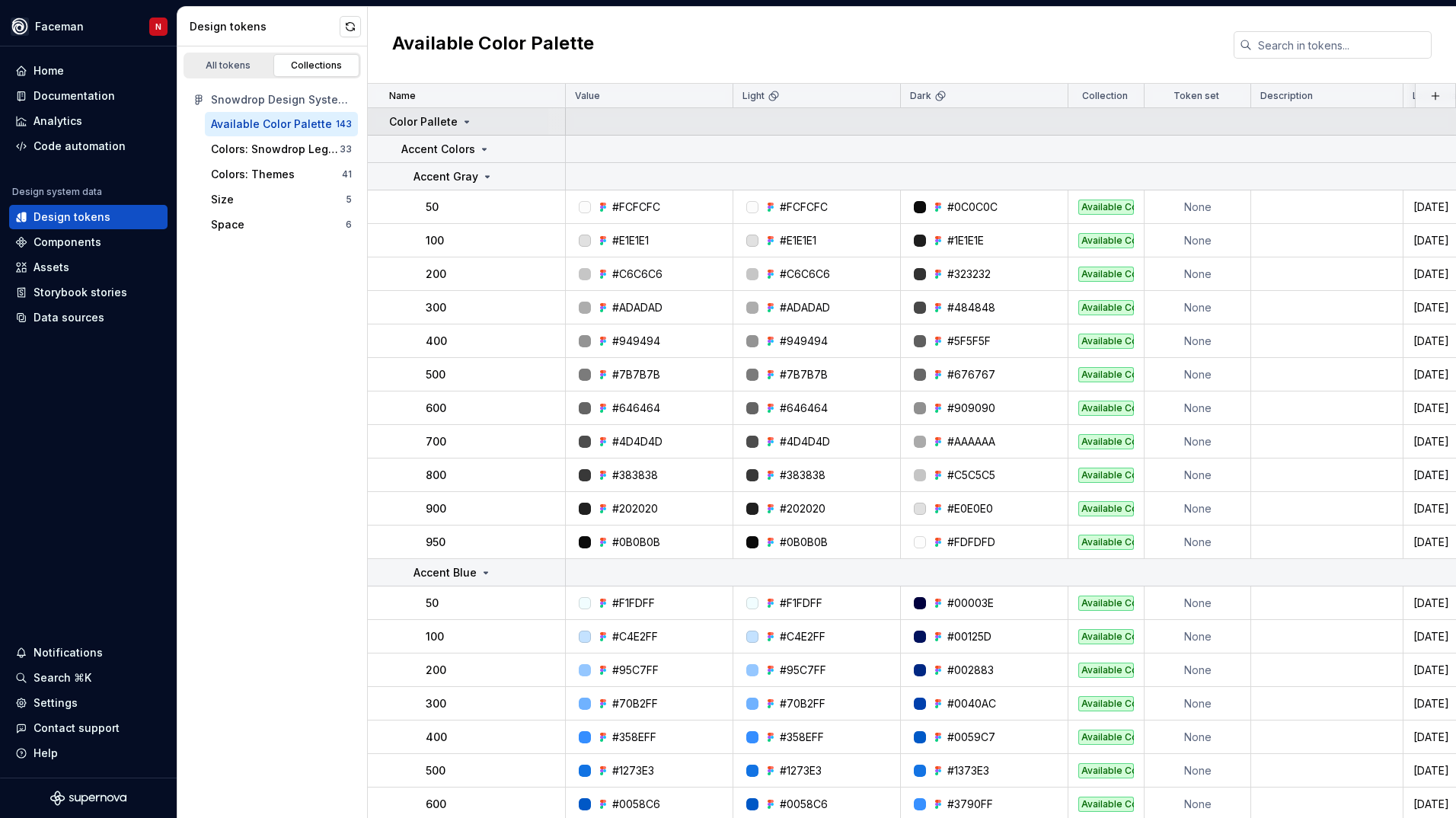
click at [460, 122] on icon at bounding box center [466, 121] width 12 height 12
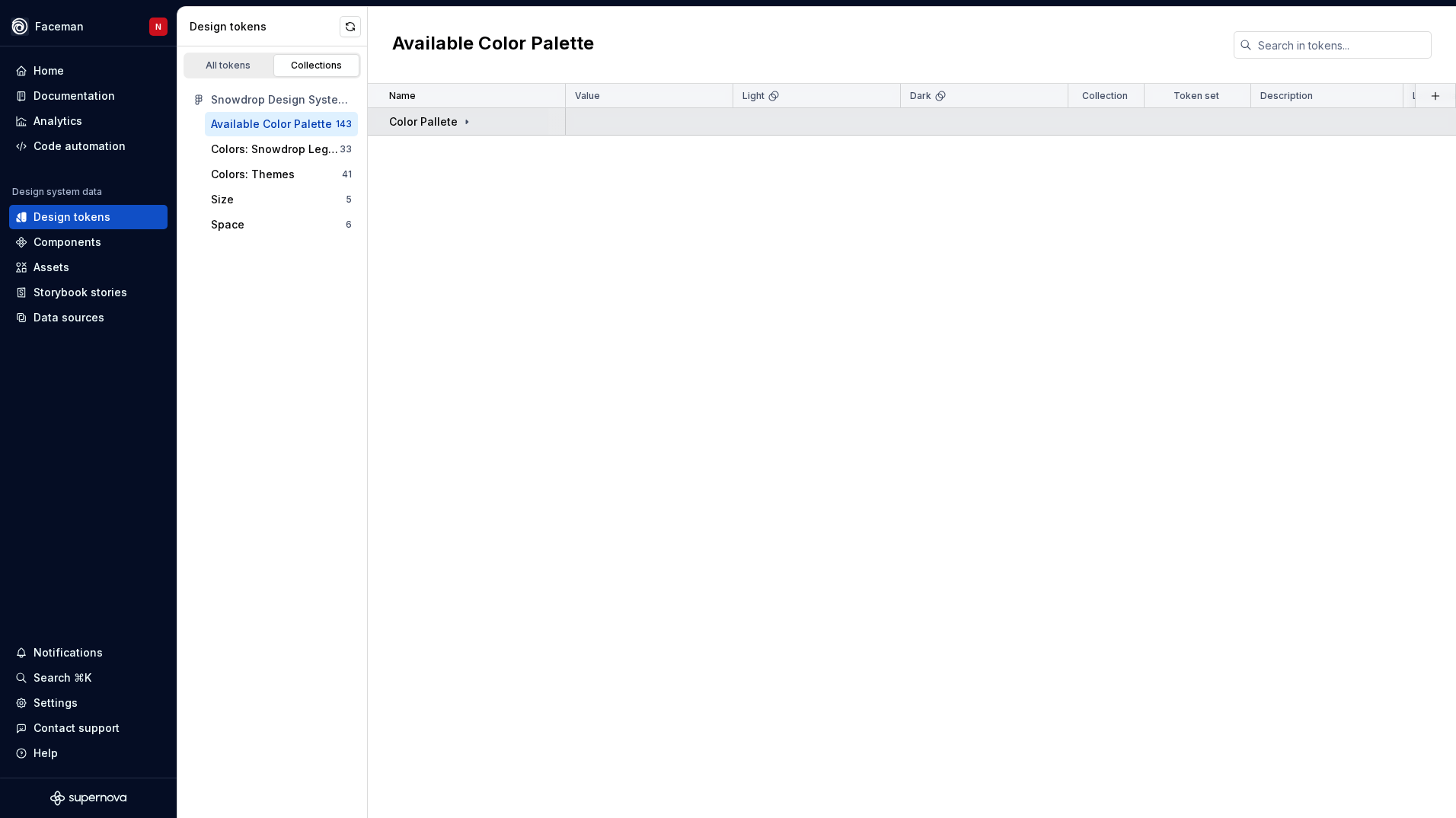
click at [467, 124] on icon at bounding box center [466, 121] width 12 height 12
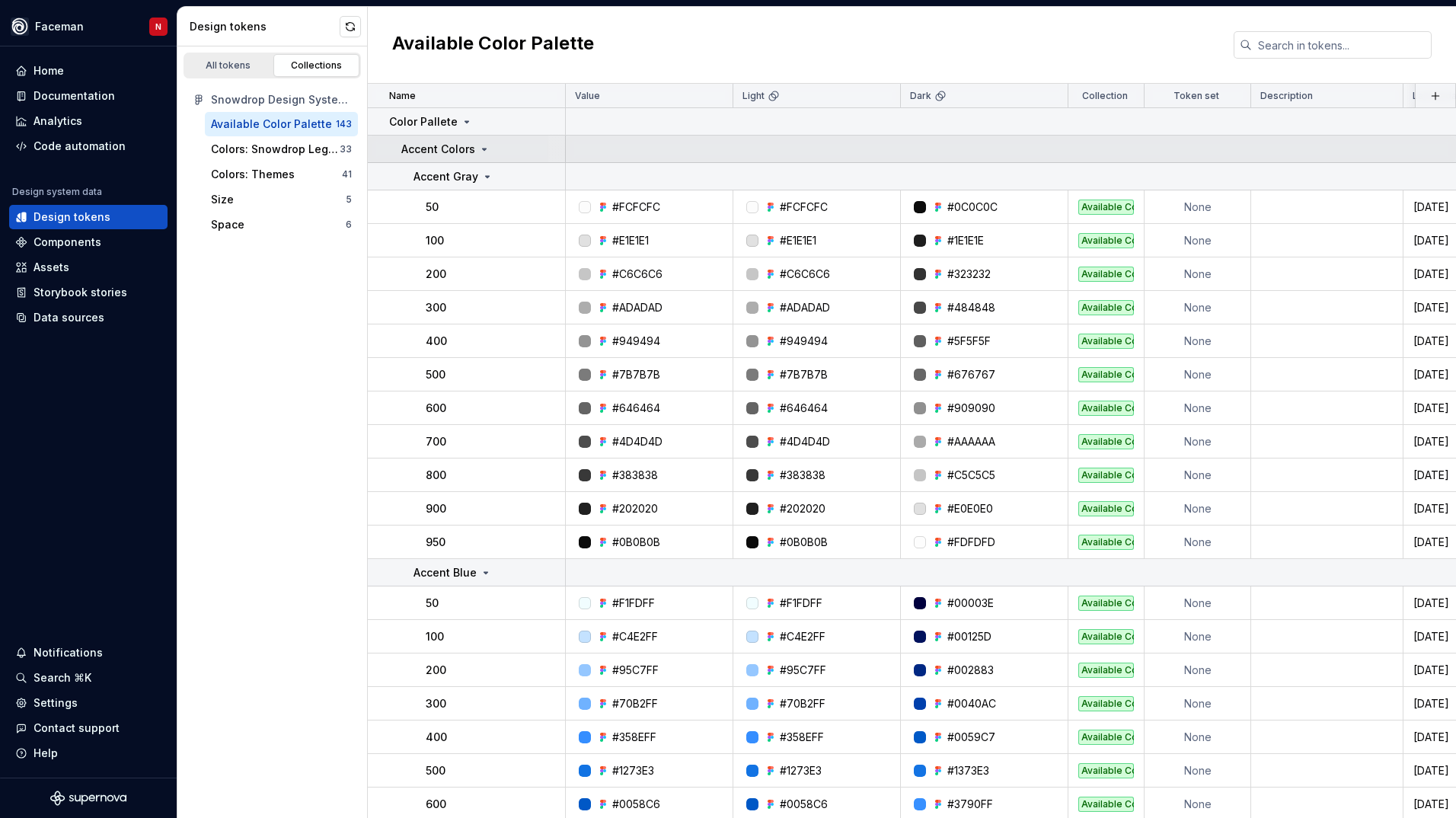
click at [478, 148] on icon at bounding box center [483, 149] width 12 height 12
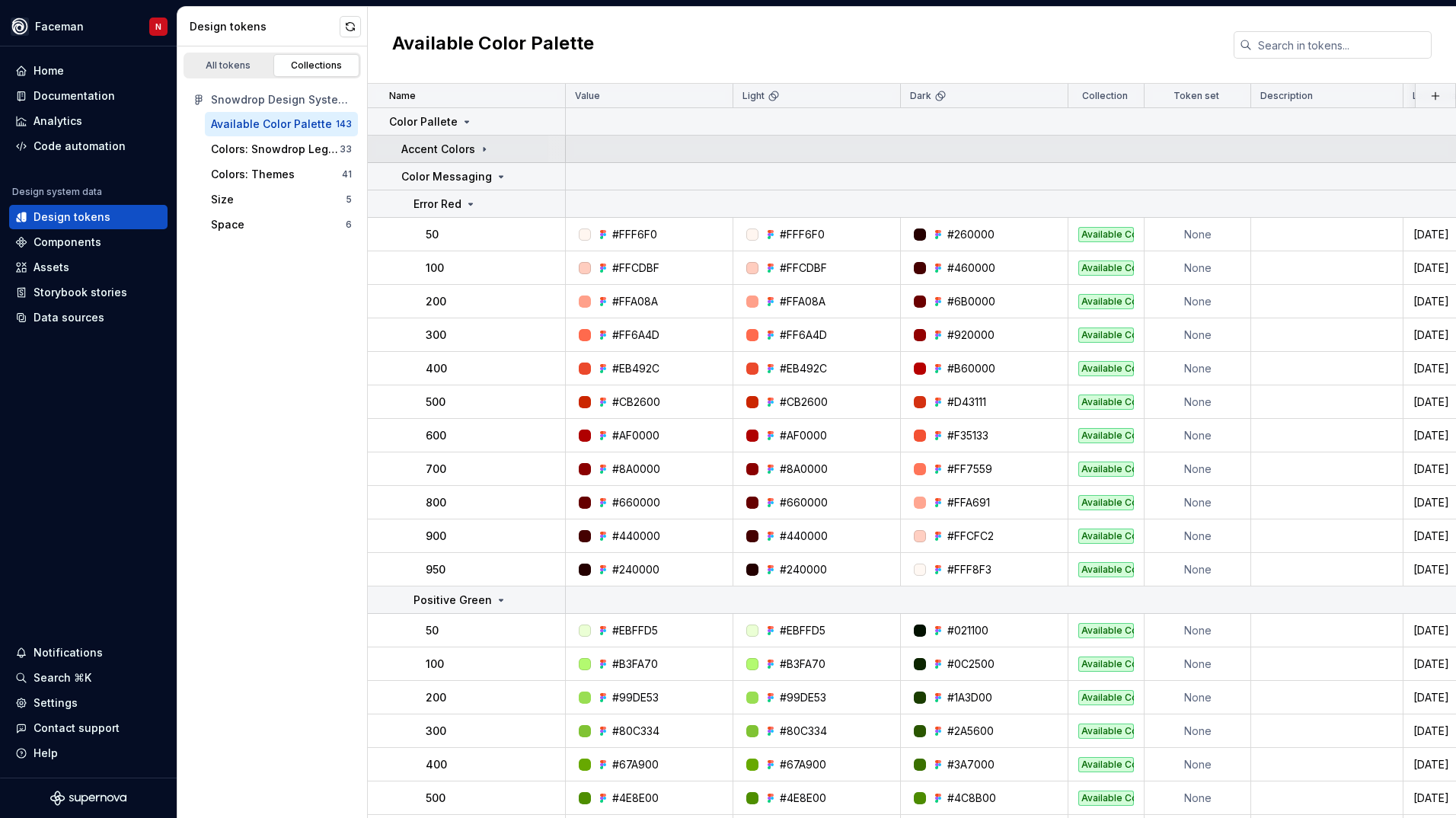
click at [483, 152] on icon at bounding box center [483, 149] width 12 height 12
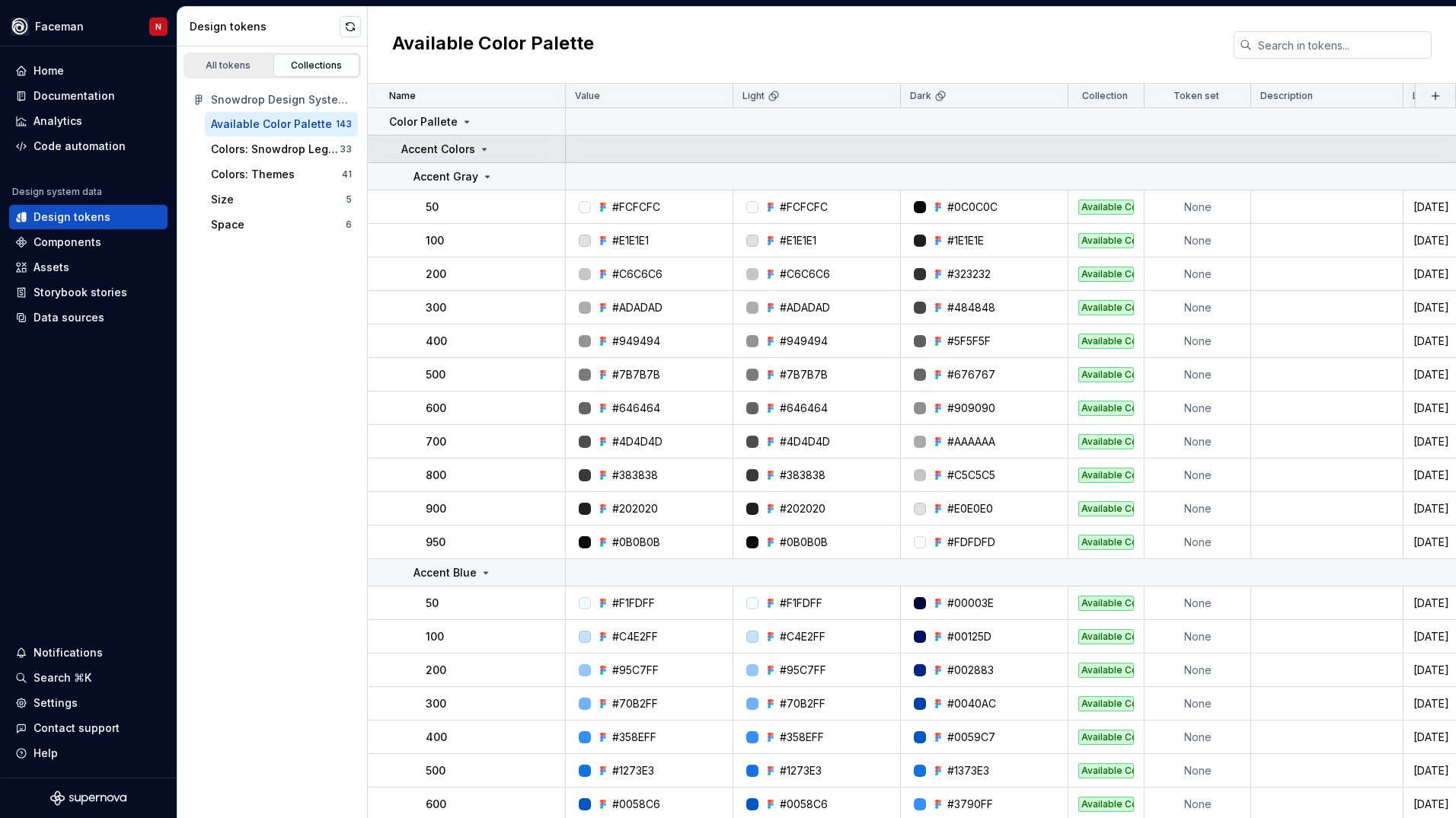
click at [483, 152] on icon at bounding box center [483, 149] width 12 height 12
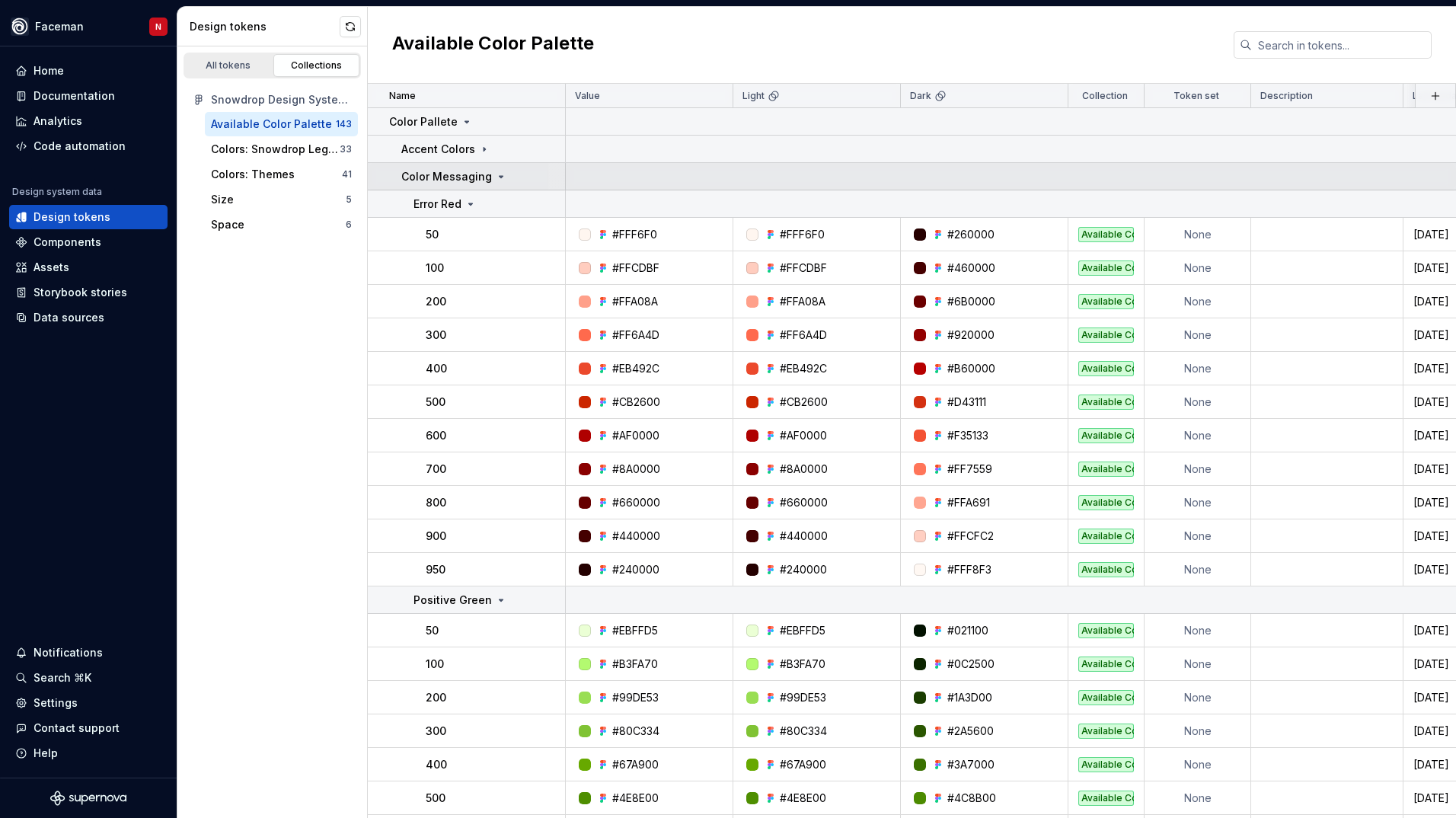
click at [496, 182] on icon at bounding box center [500, 176] width 12 height 12
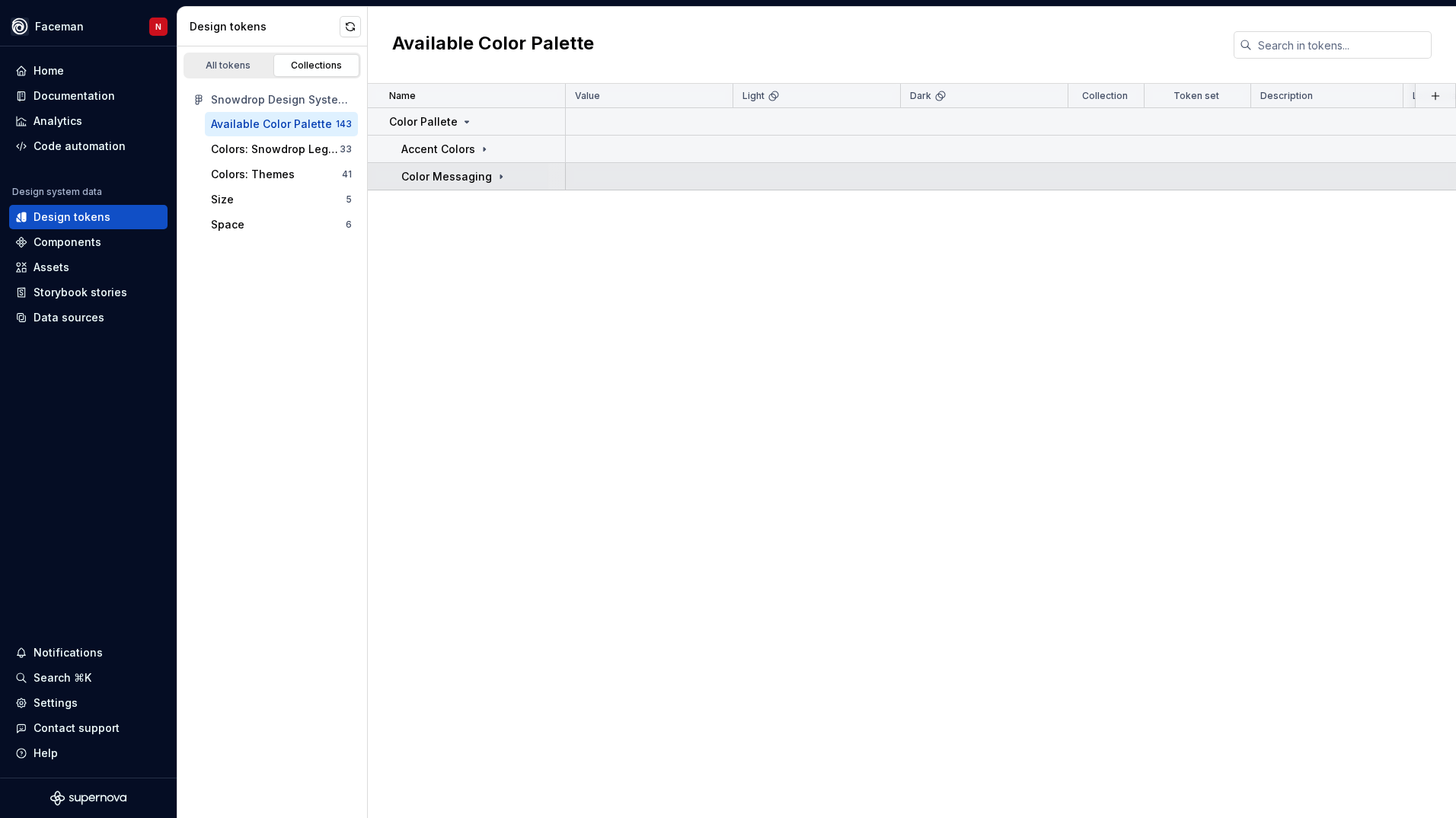
click at [500, 180] on icon at bounding box center [500, 176] width 12 height 12
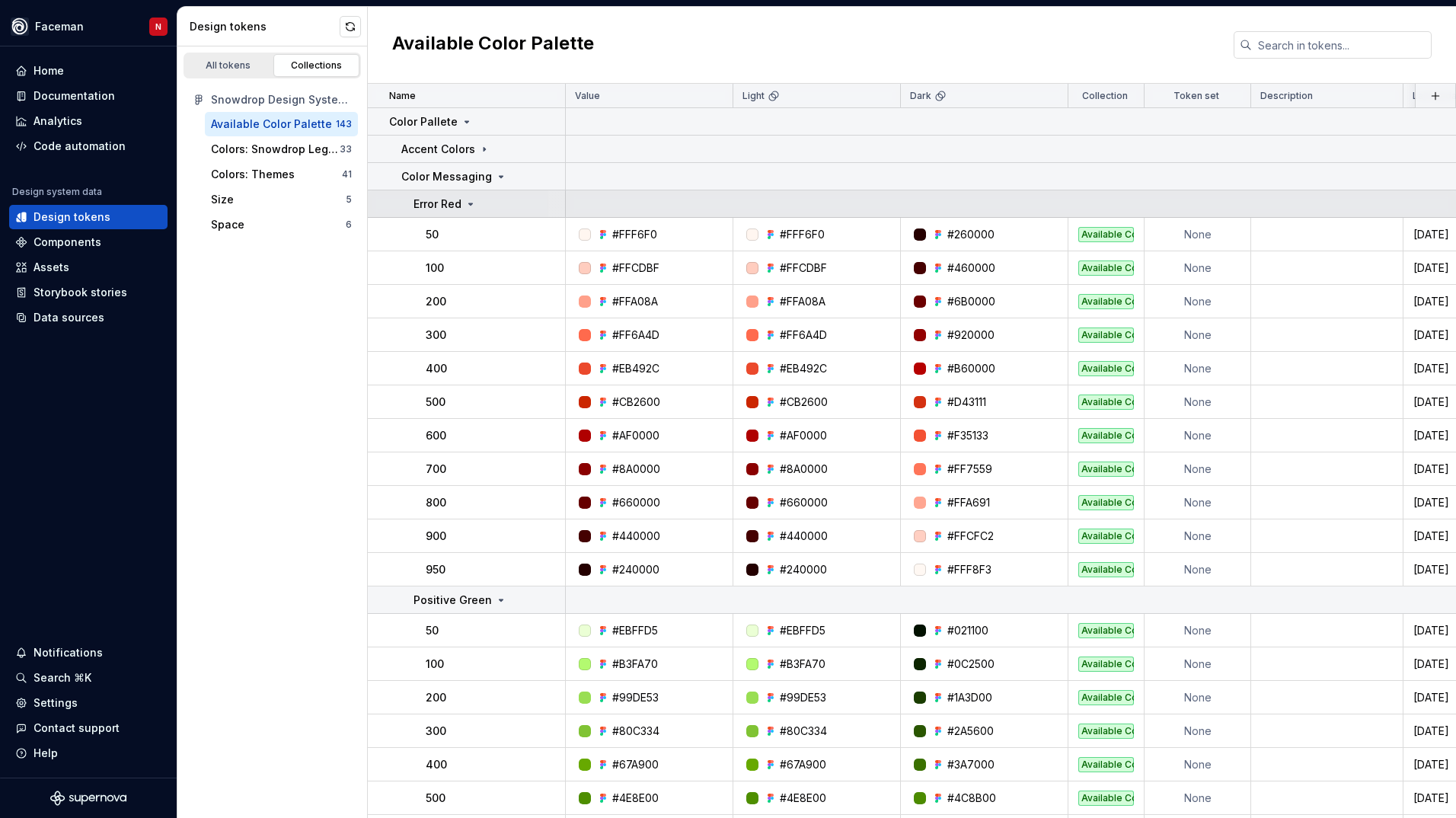
click at [476, 201] on icon at bounding box center [471, 204] width 12 height 12
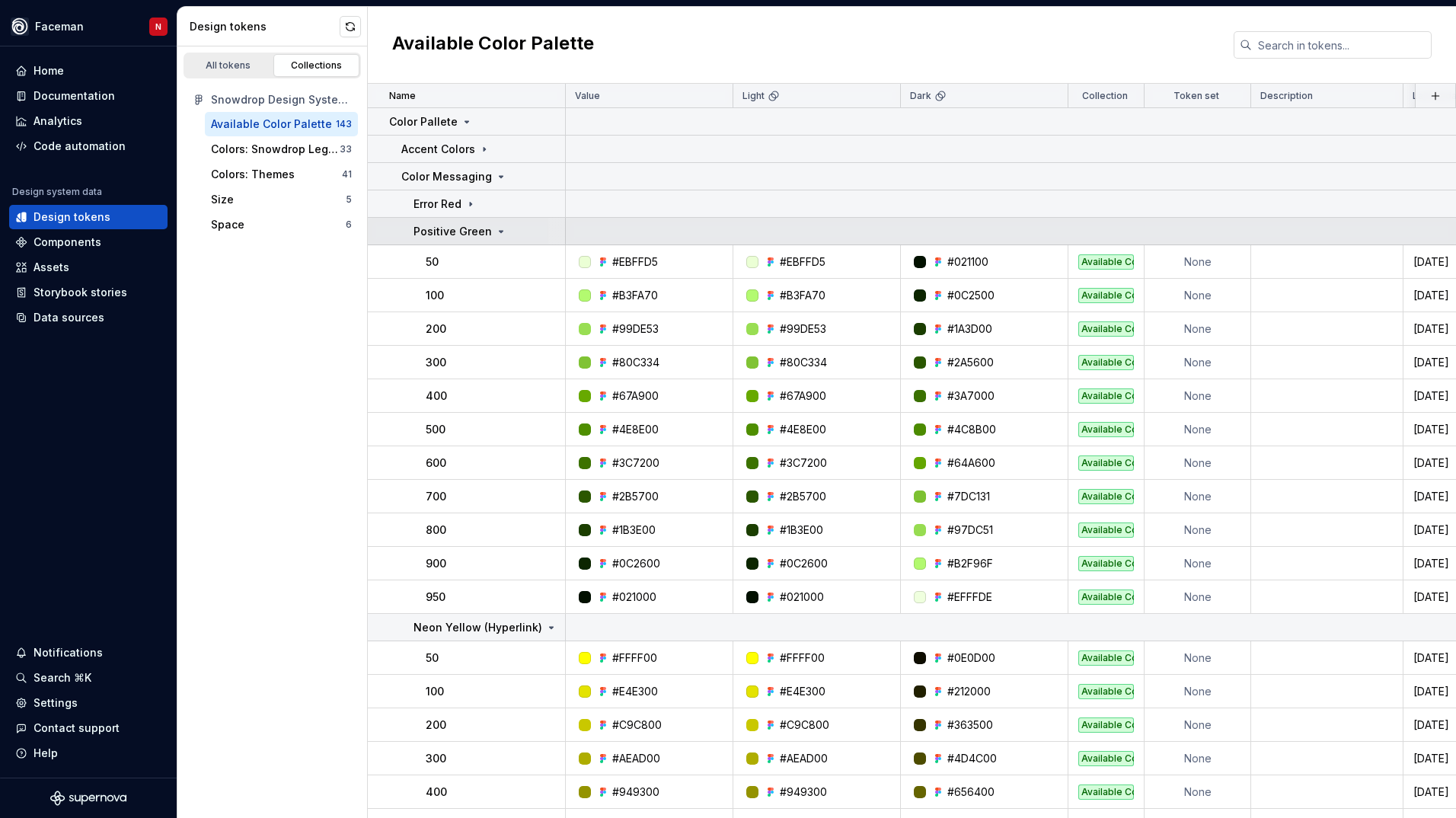
click at [496, 228] on icon at bounding box center [500, 231] width 12 height 12
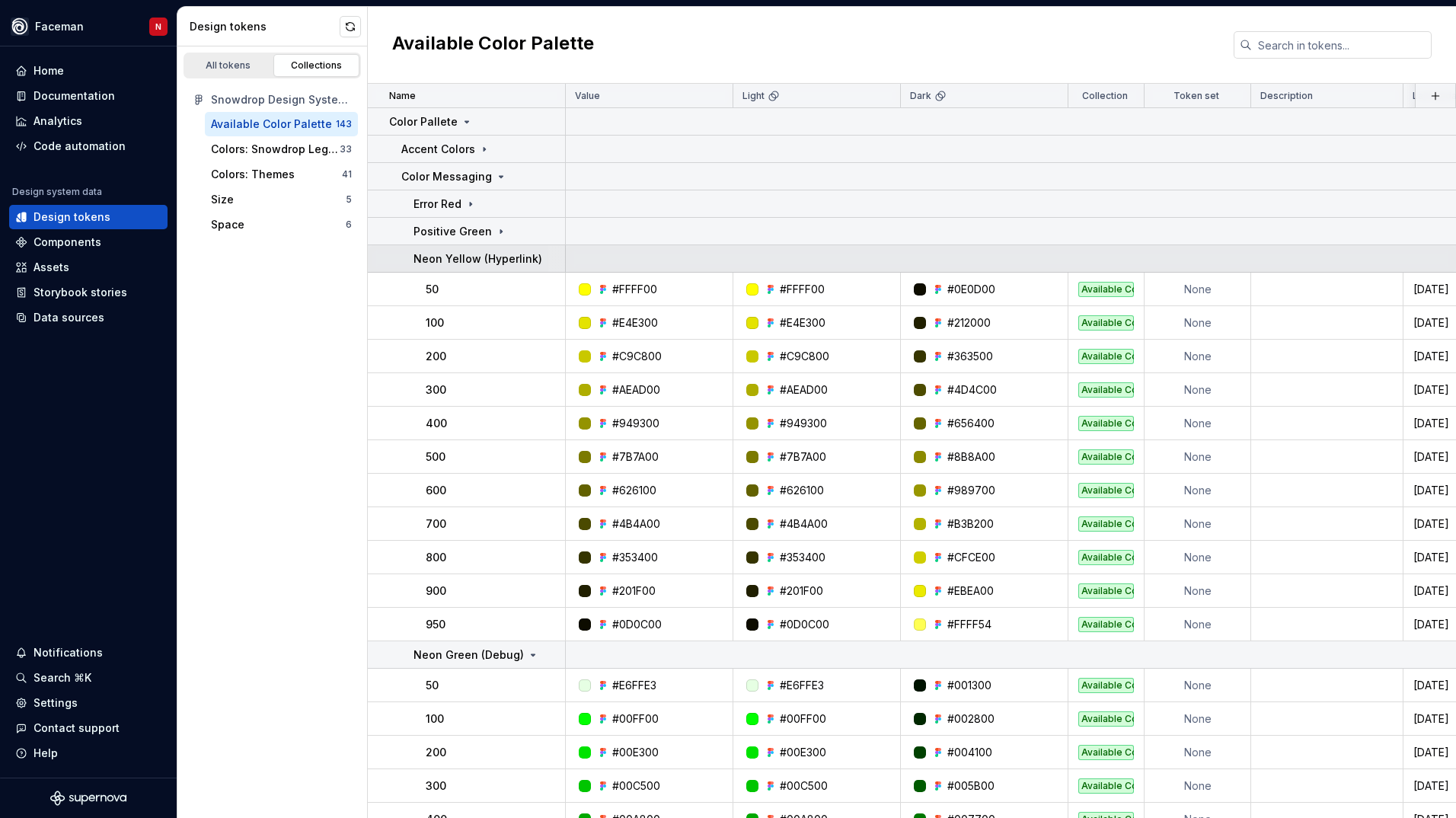
click at [537, 261] on div "Neon Yellow (Hyperlink)" at bounding box center [484, 258] width 144 height 15
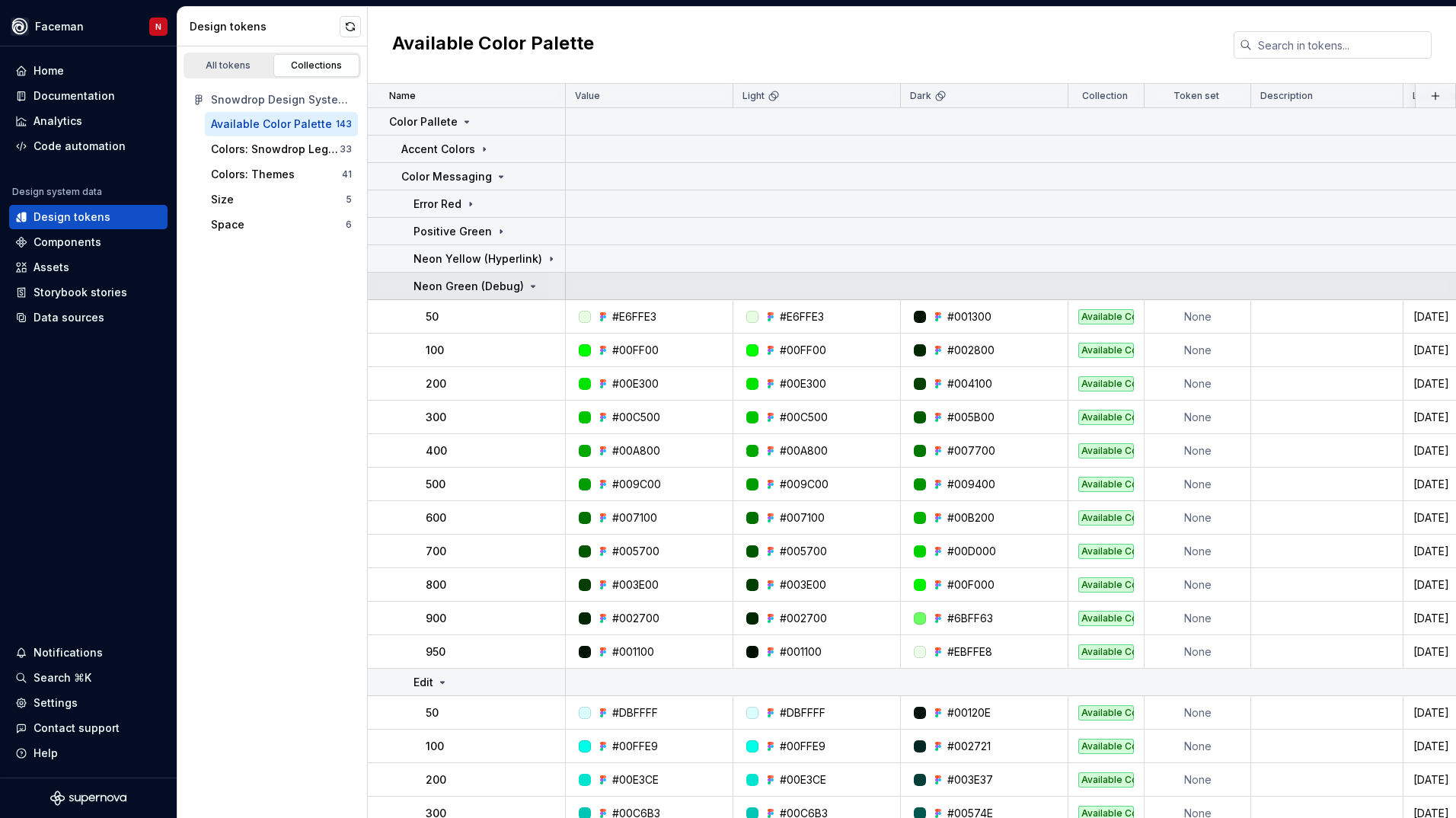
click at [533, 286] on icon at bounding box center [533, 286] width 12 height 12
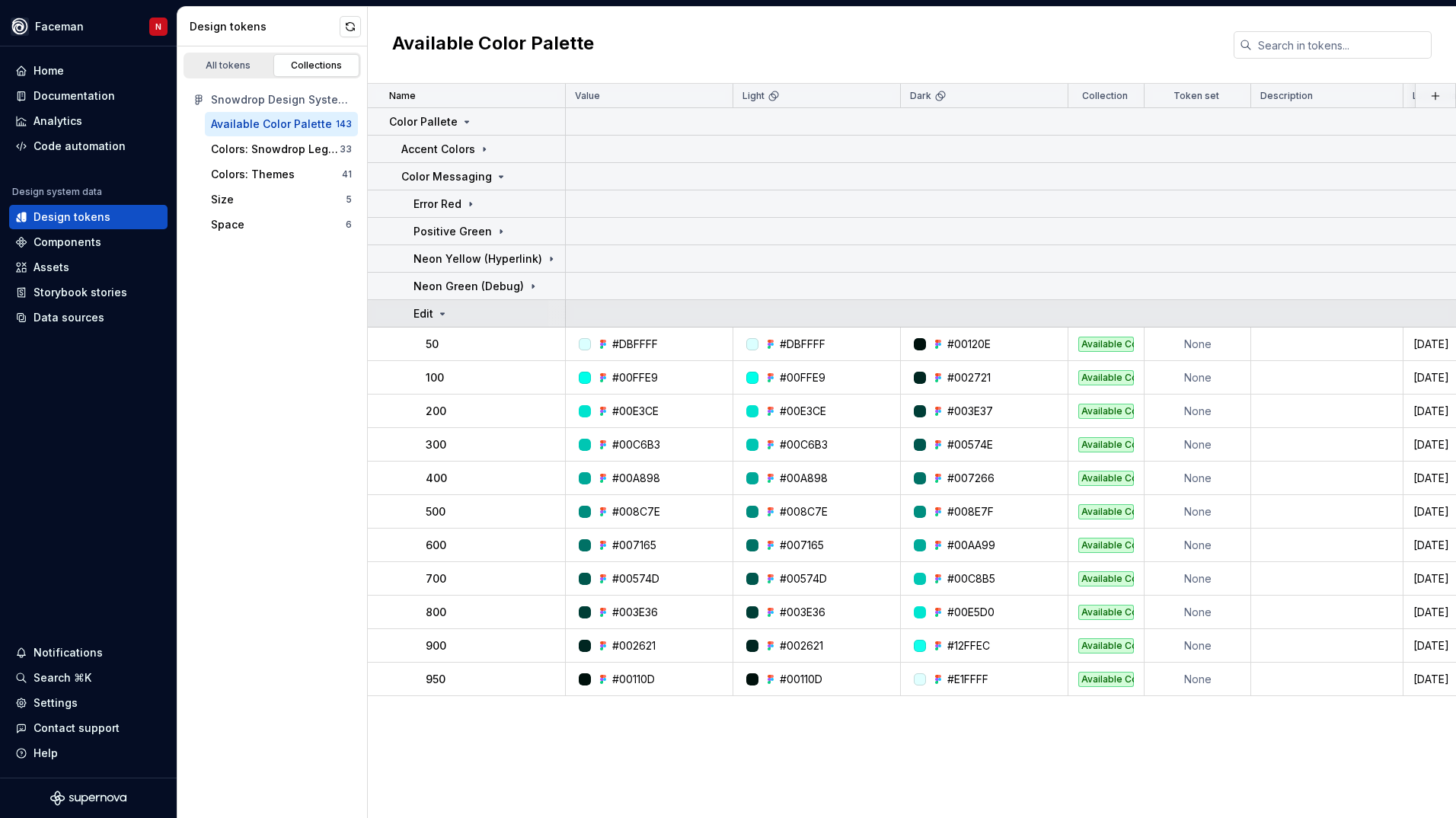
click at [440, 317] on icon at bounding box center [442, 313] width 12 height 12
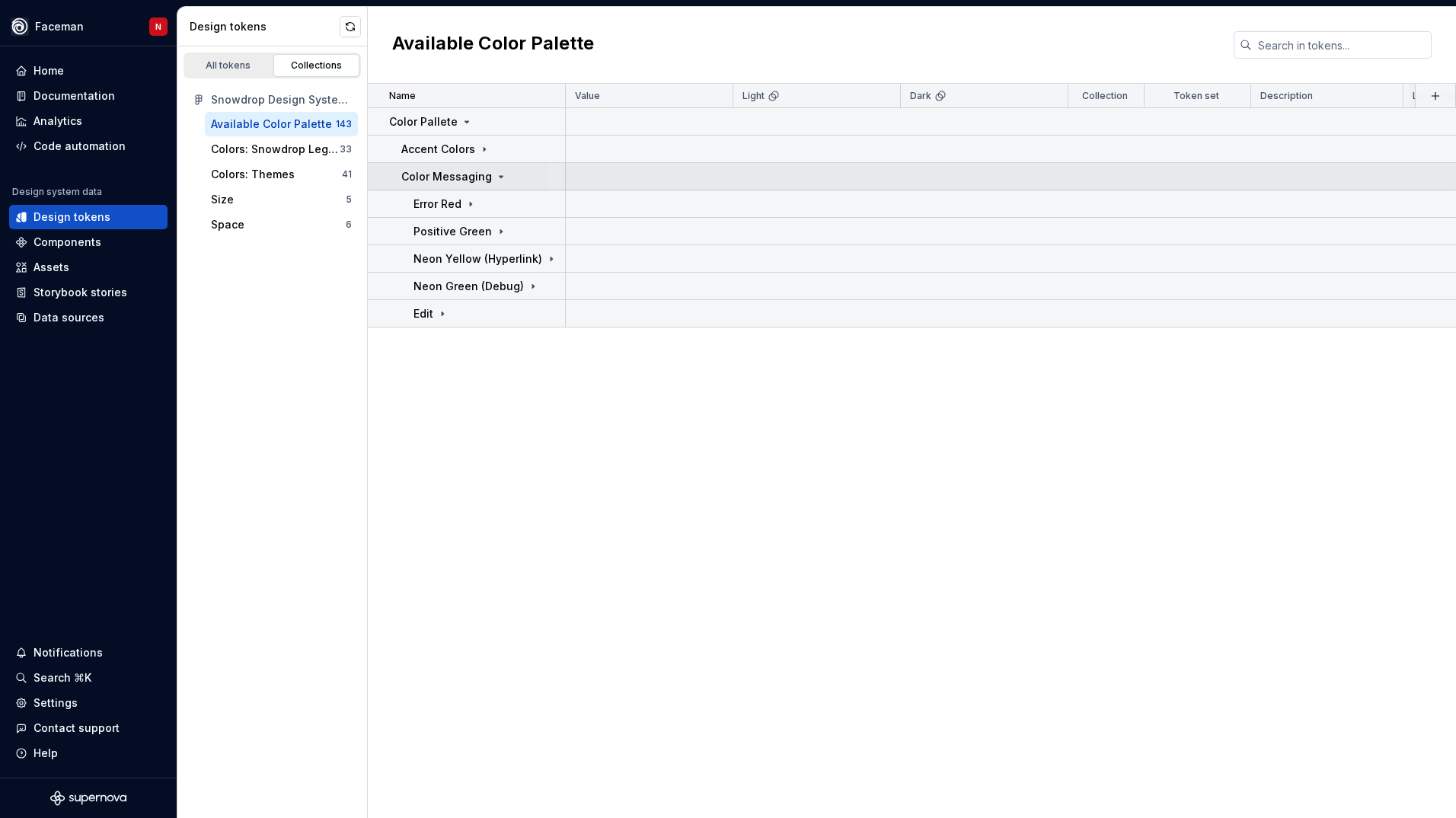
click at [497, 174] on icon at bounding box center [500, 176] width 12 height 12
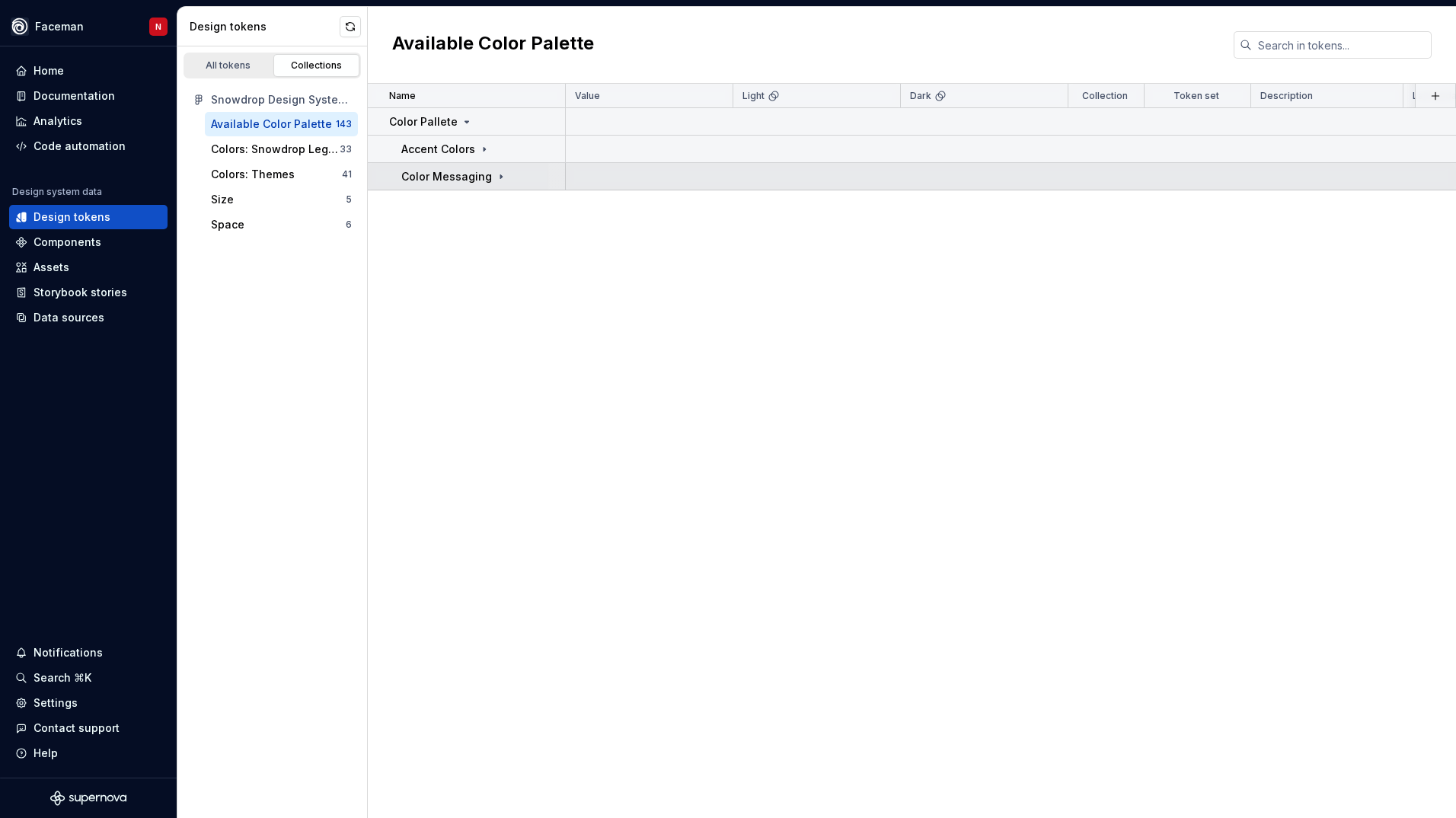
click at [497, 174] on icon at bounding box center [500, 176] width 12 height 12
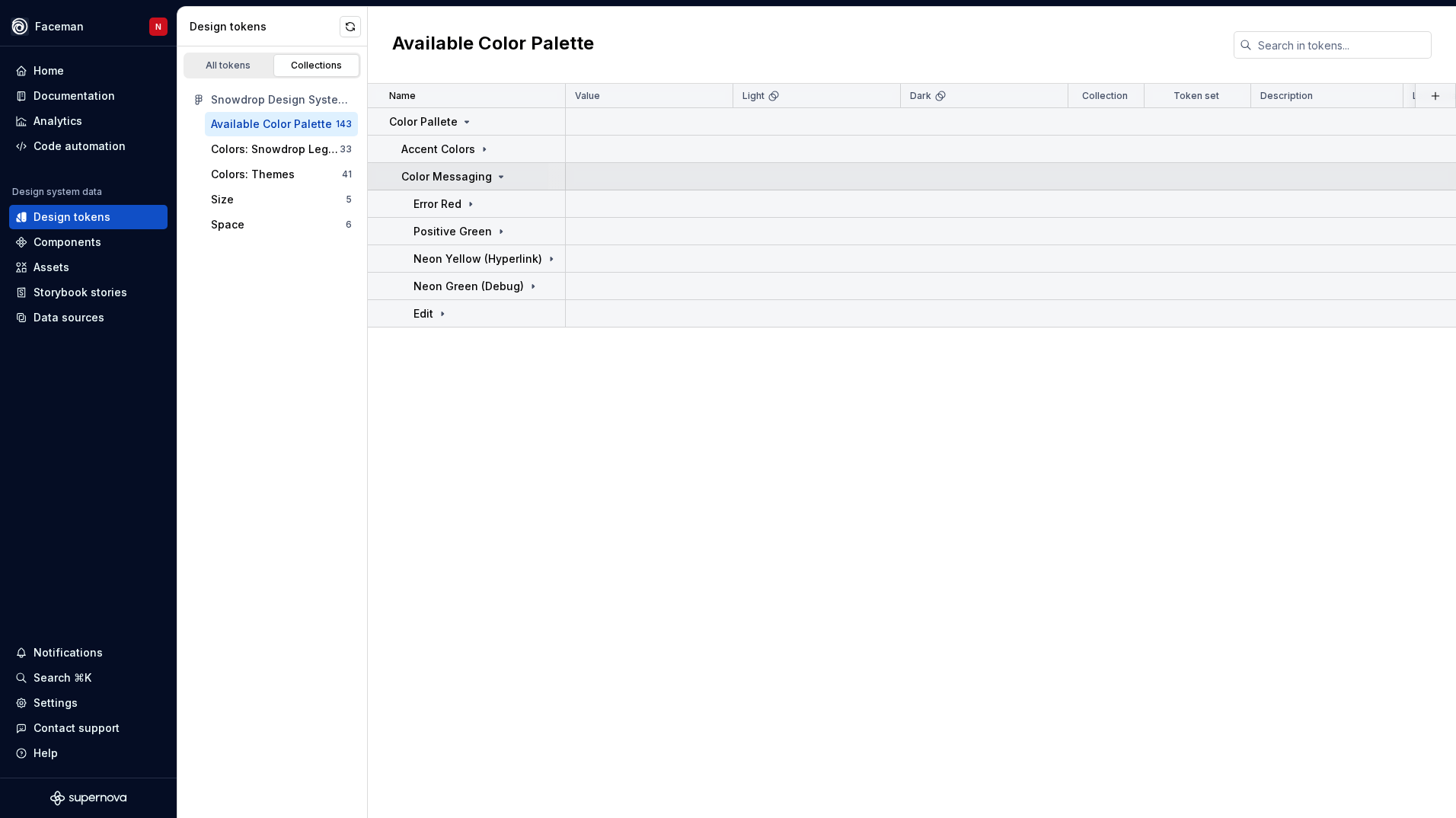
click at [497, 174] on icon at bounding box center [500, 176] width 12 height 12
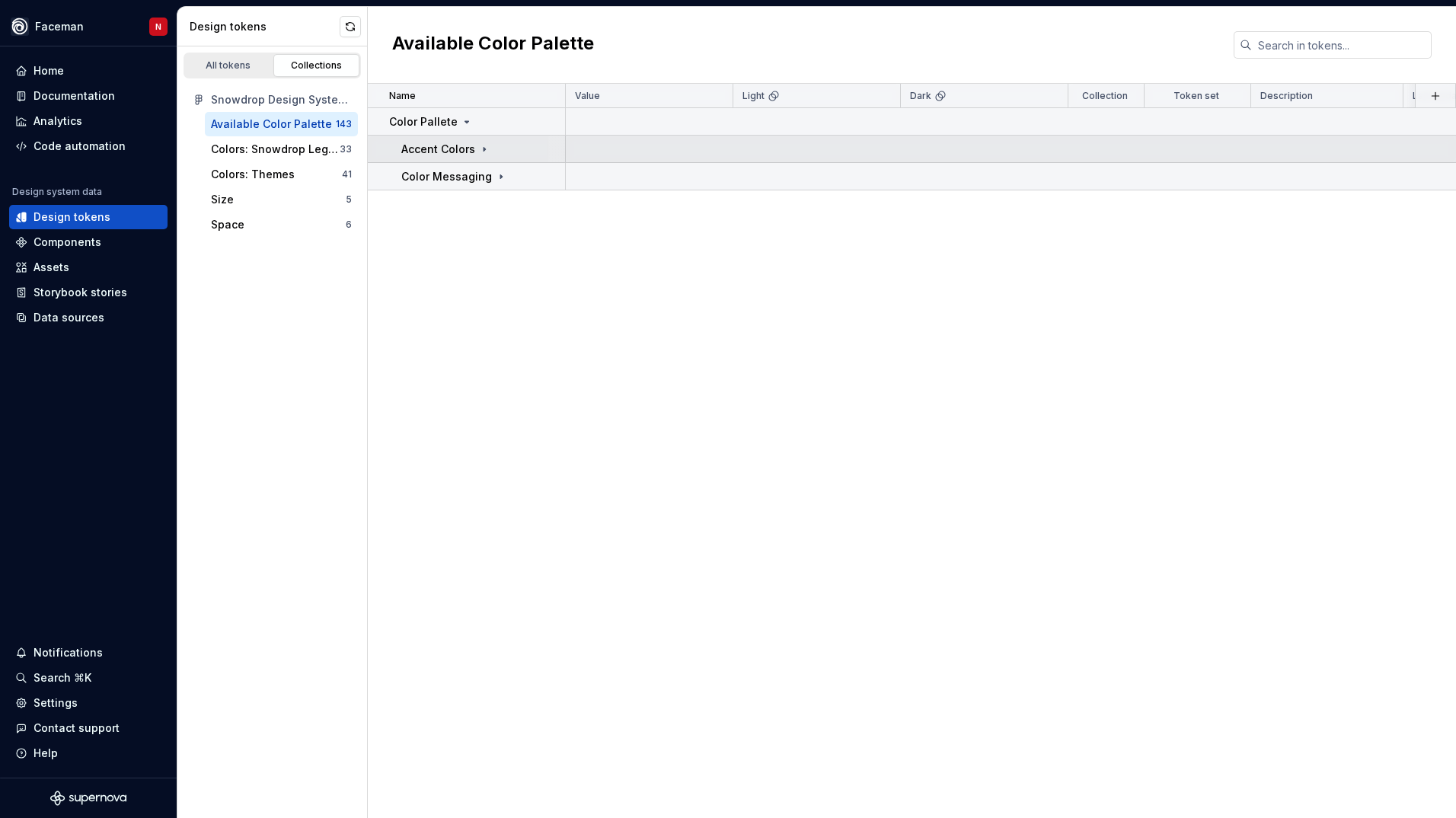
click at [478, 157] on td "Accent Colors" at bounding box center [467, 149] width 198 height 28
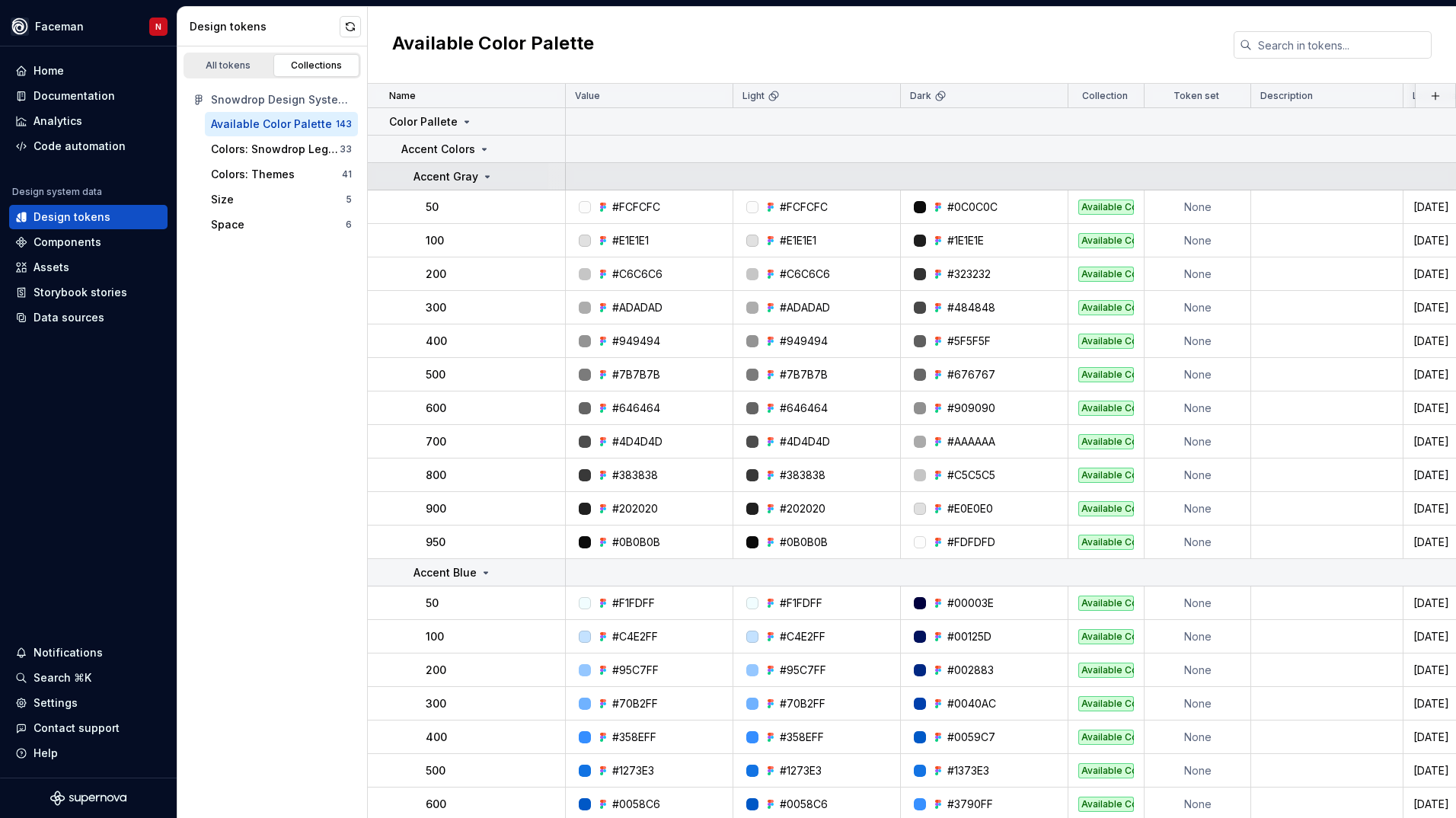
click at [482, 179] on icon at bounding box center [487, 176] width 12 height 12
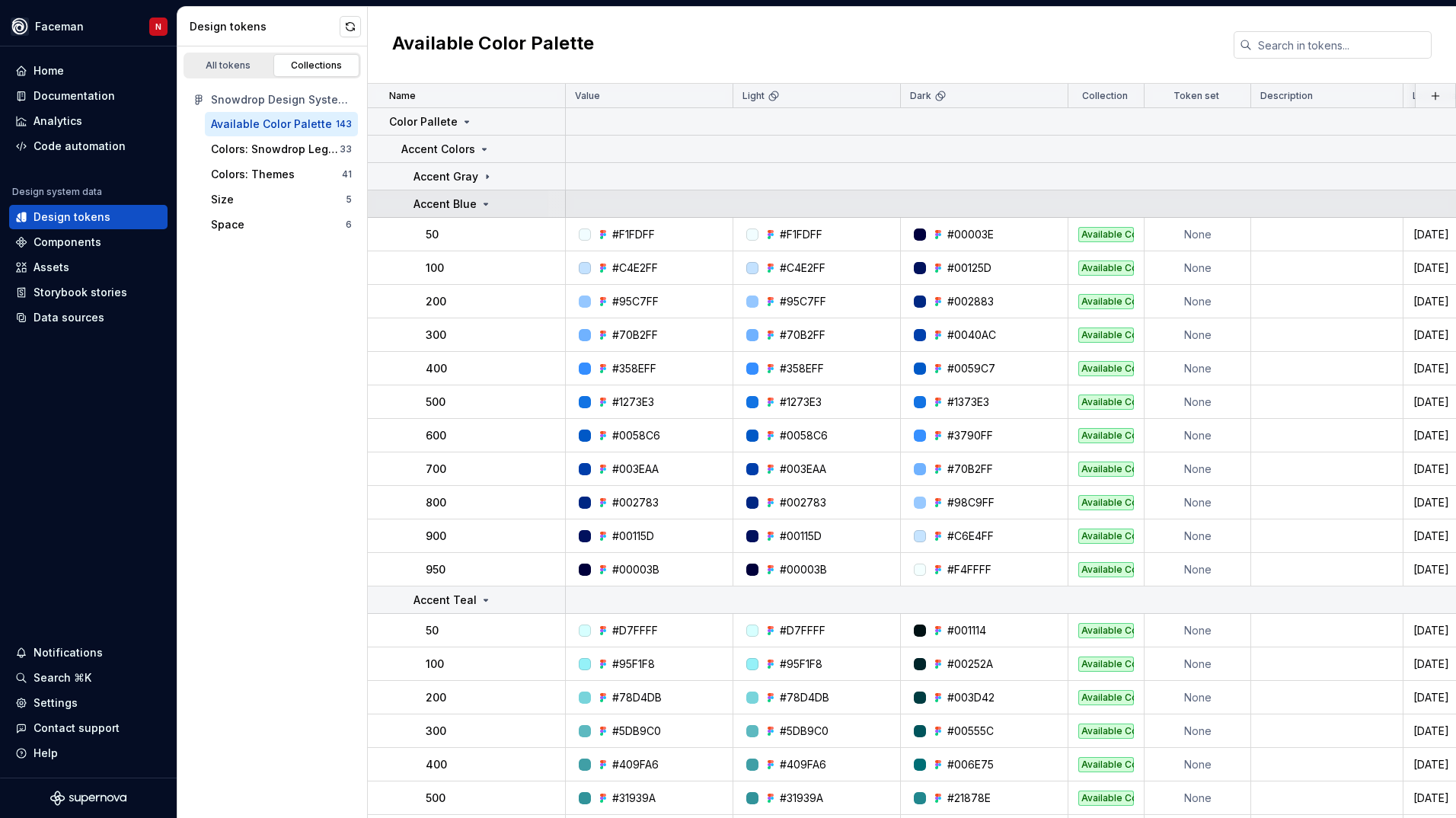
click at [485, 207] on icon at bounding box center [485, 204] width 12 height 12
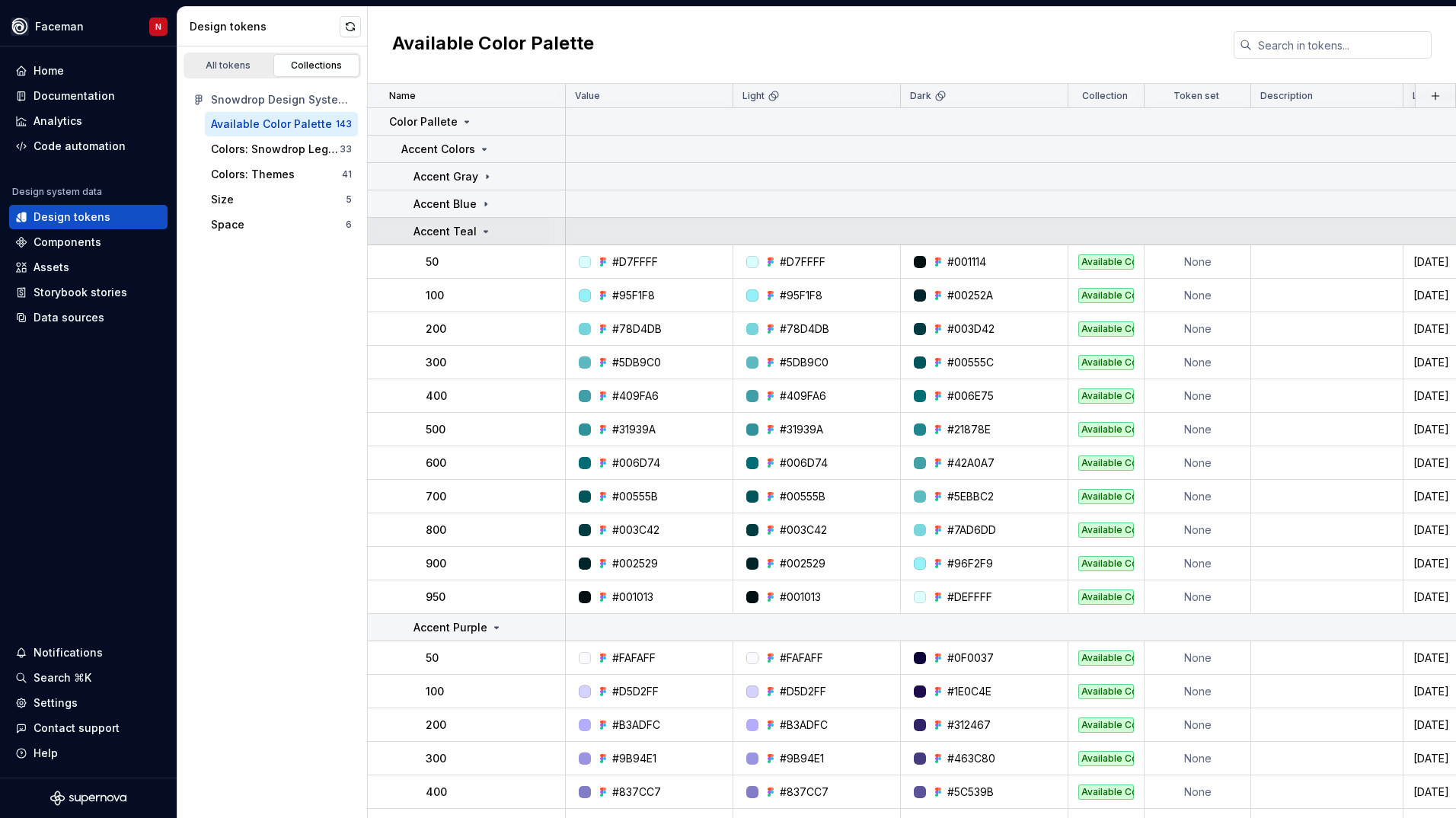
click at [486, 237] on icon at bounding box center [485, 231] width 12 height 12
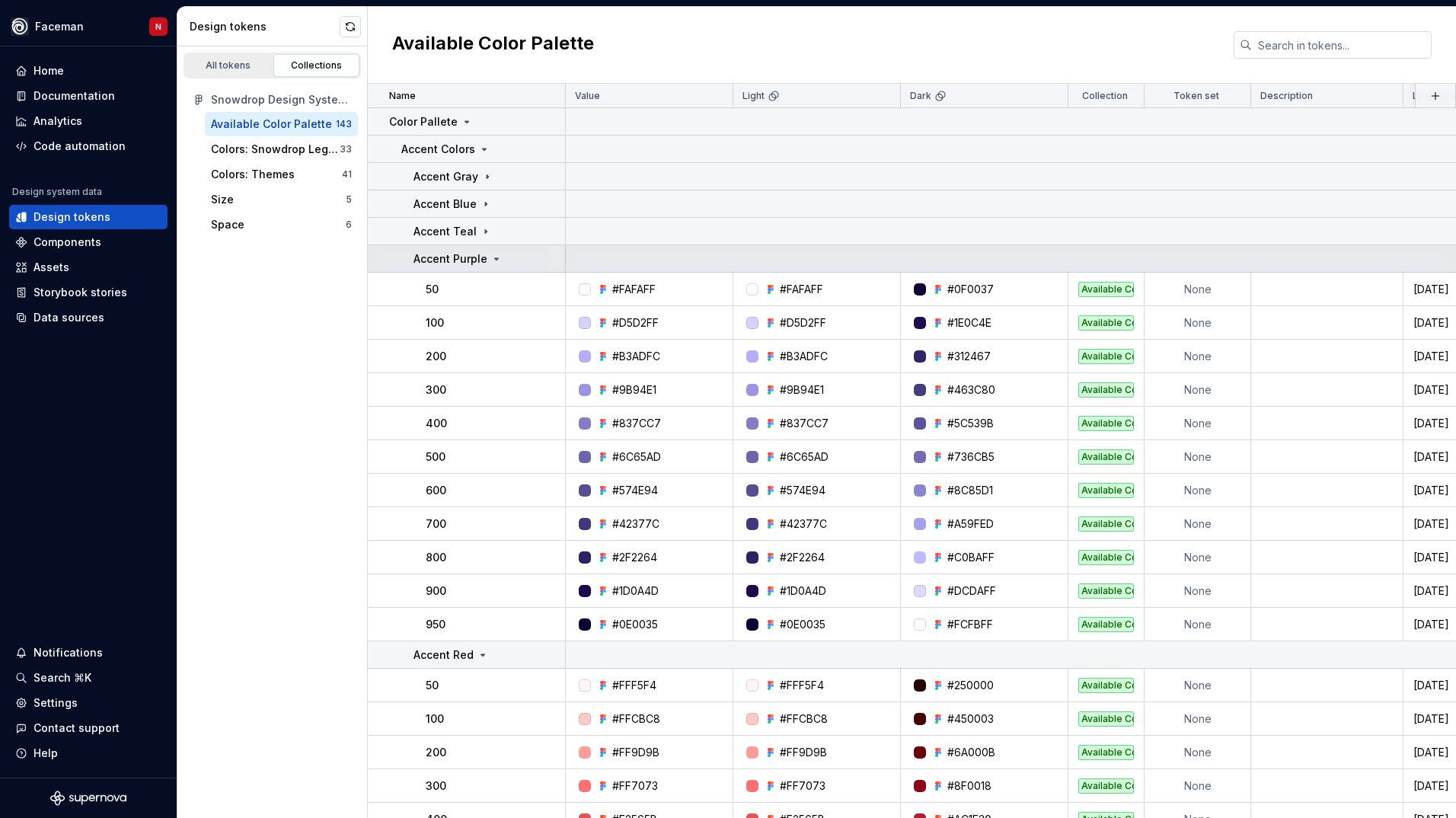
click at [493, 257] on icon at bounding box center [496, 258] width 12 height 12
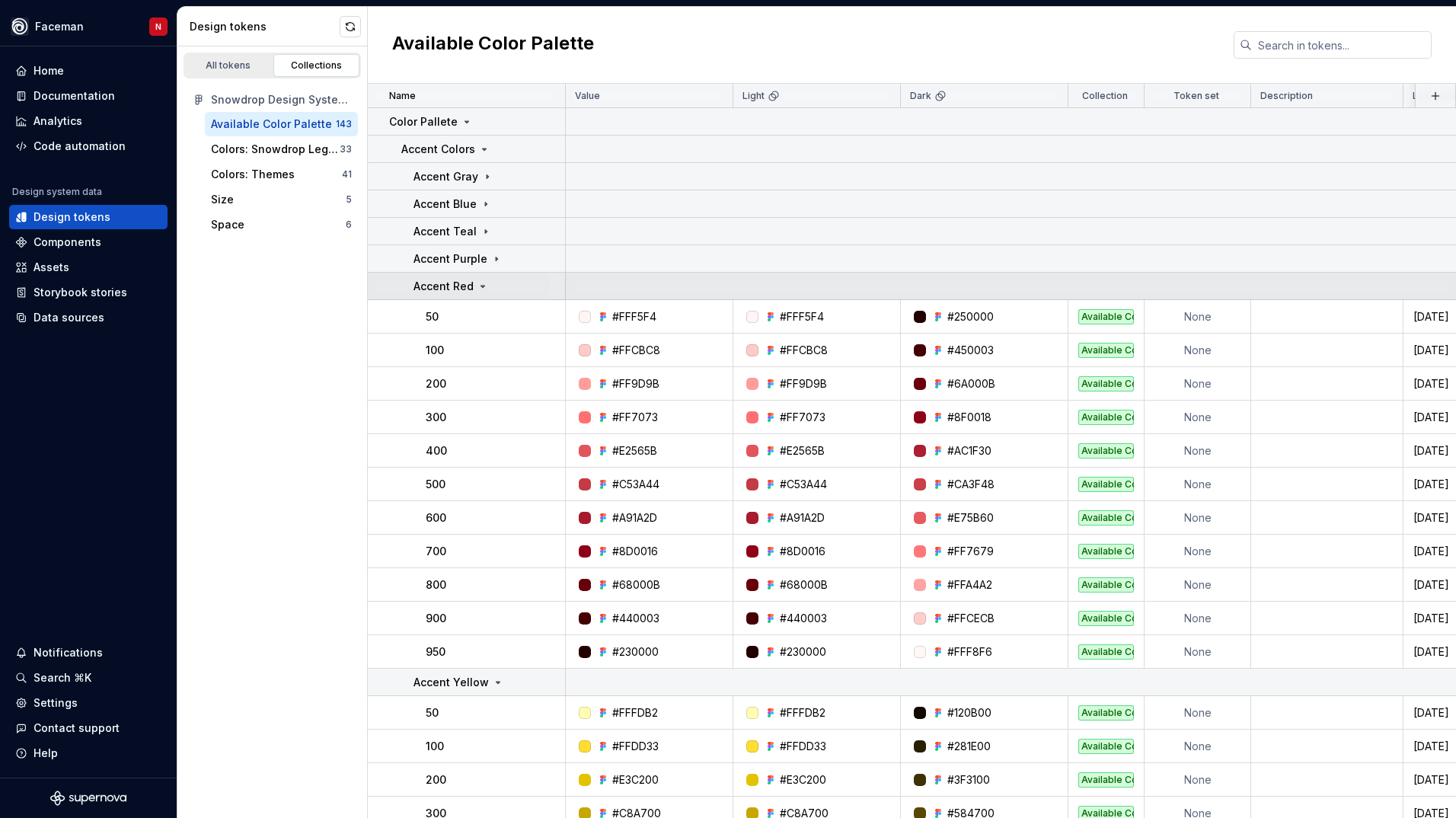
click at [485, 287] on icon at bounding box center [483, 286] width 12 height 12
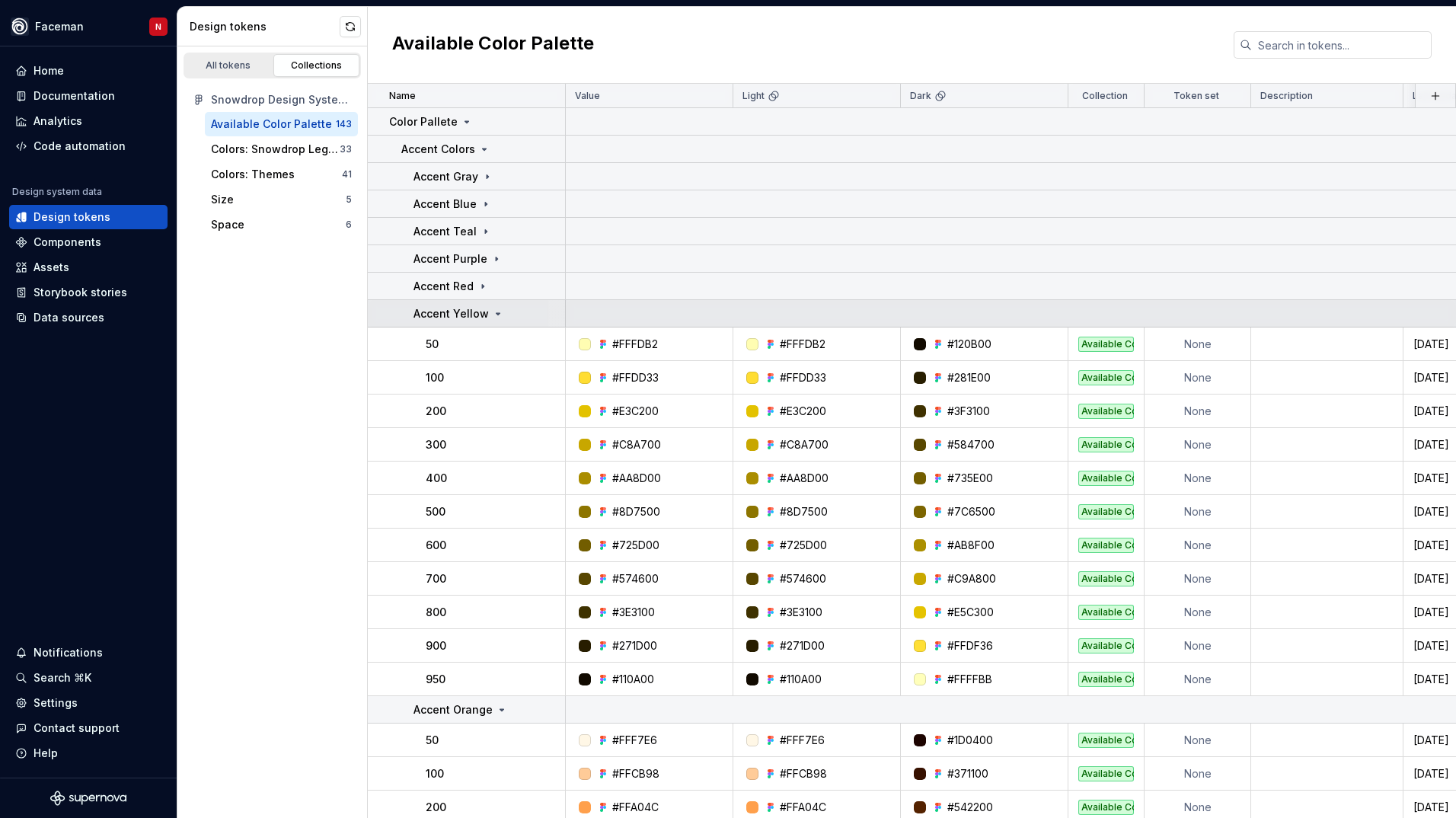
click at [495, 312] on icon at bounding box center [497, 313] width 12 height 12
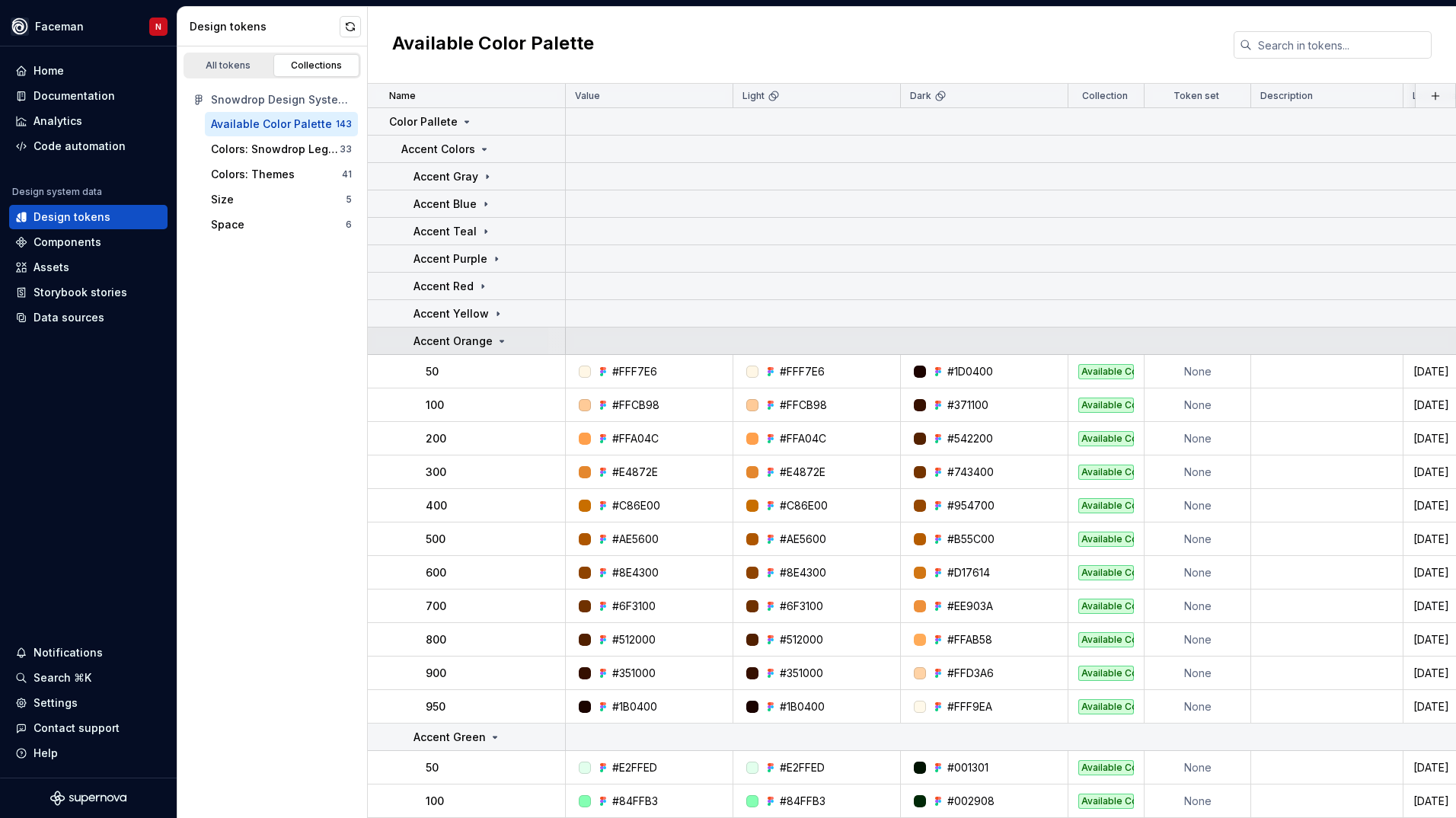
click at [498, 349] on td "Accent Orange" at bounding box center [467, 342] width 198 height 28
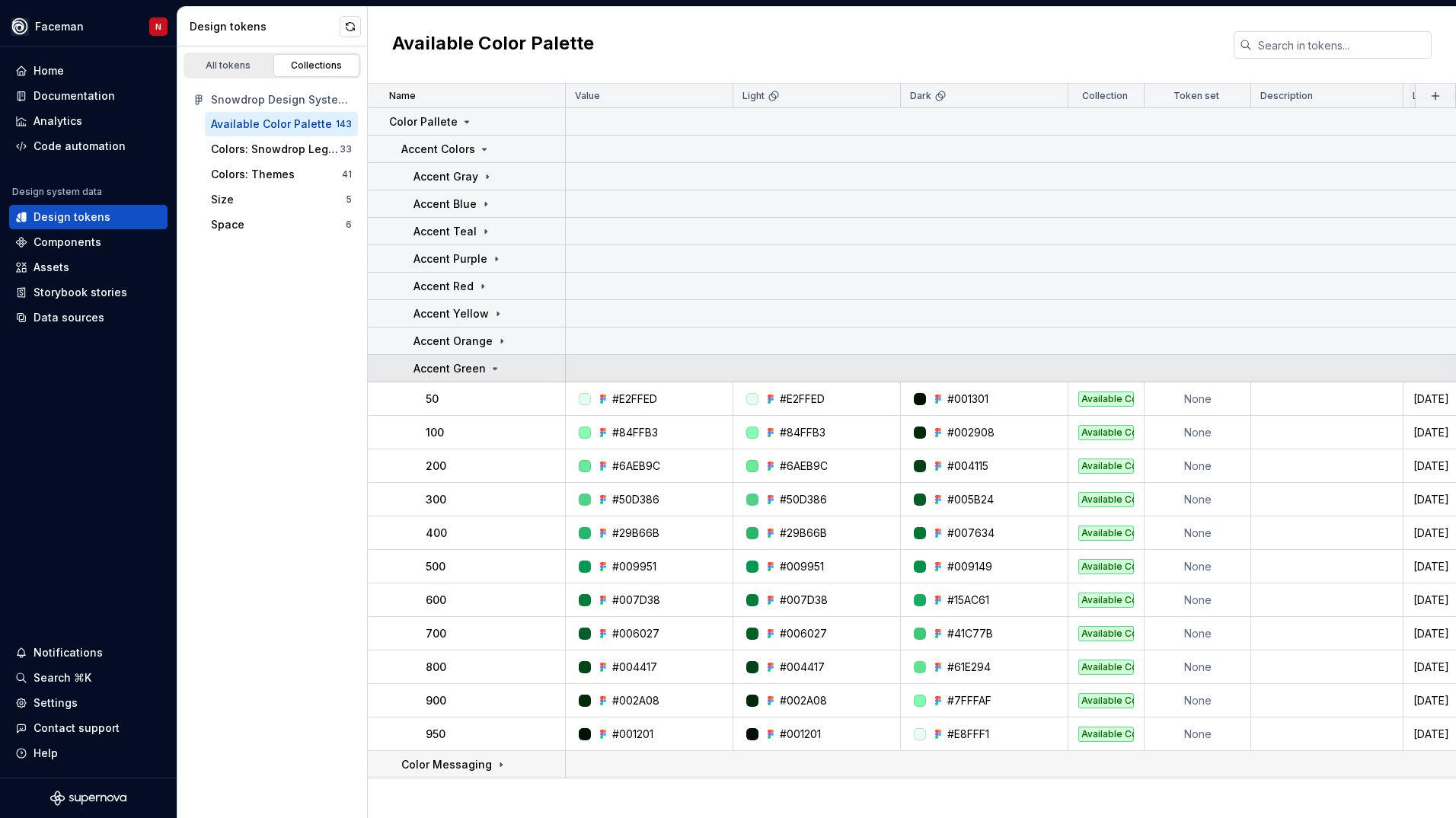
click at [492, 375] on div "Accent Green" at bounding box center [457, 369] width 88 height 15
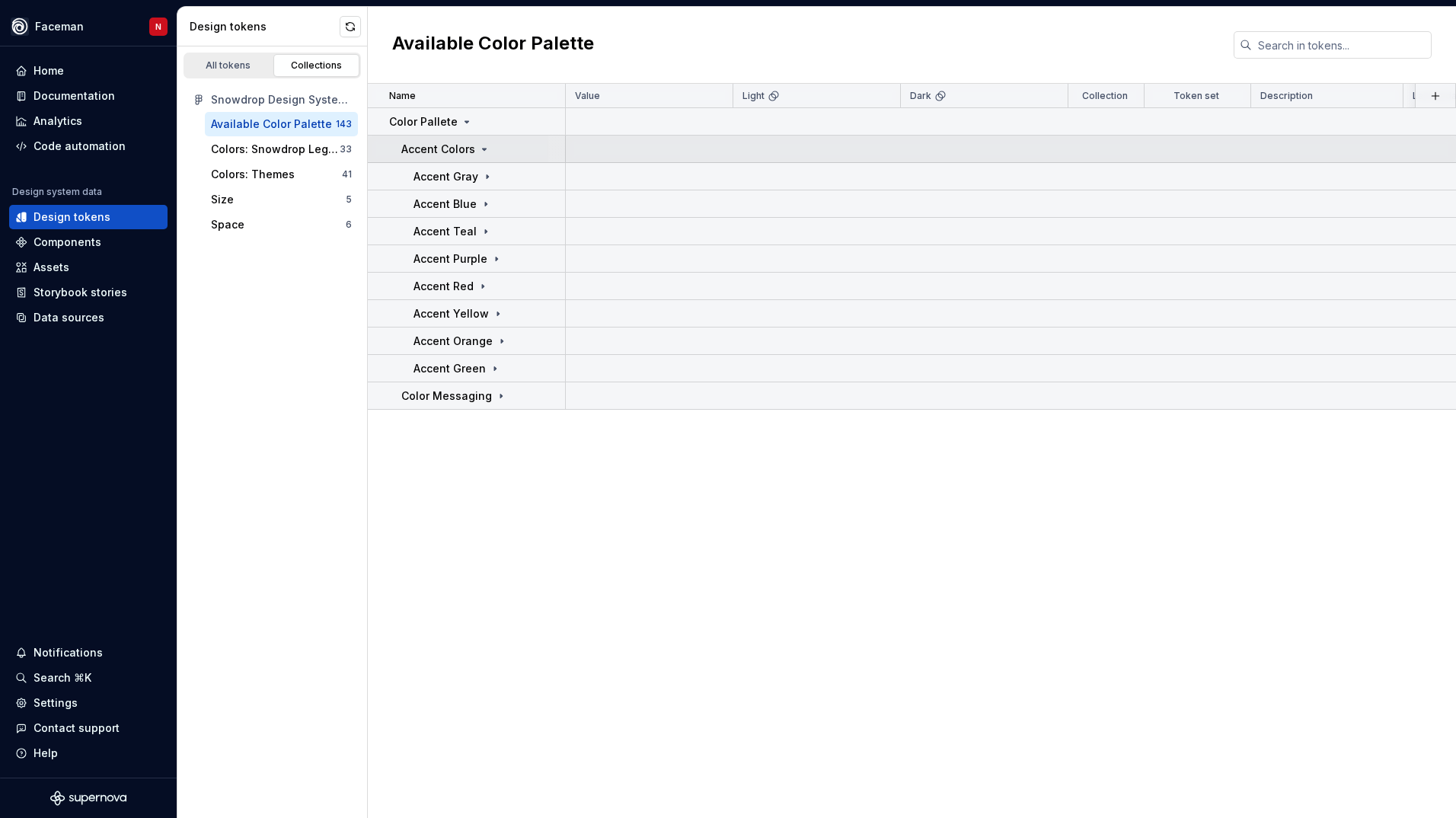
click at [485, 148] on icon at bounding box center [484, 149] width 4 height 2
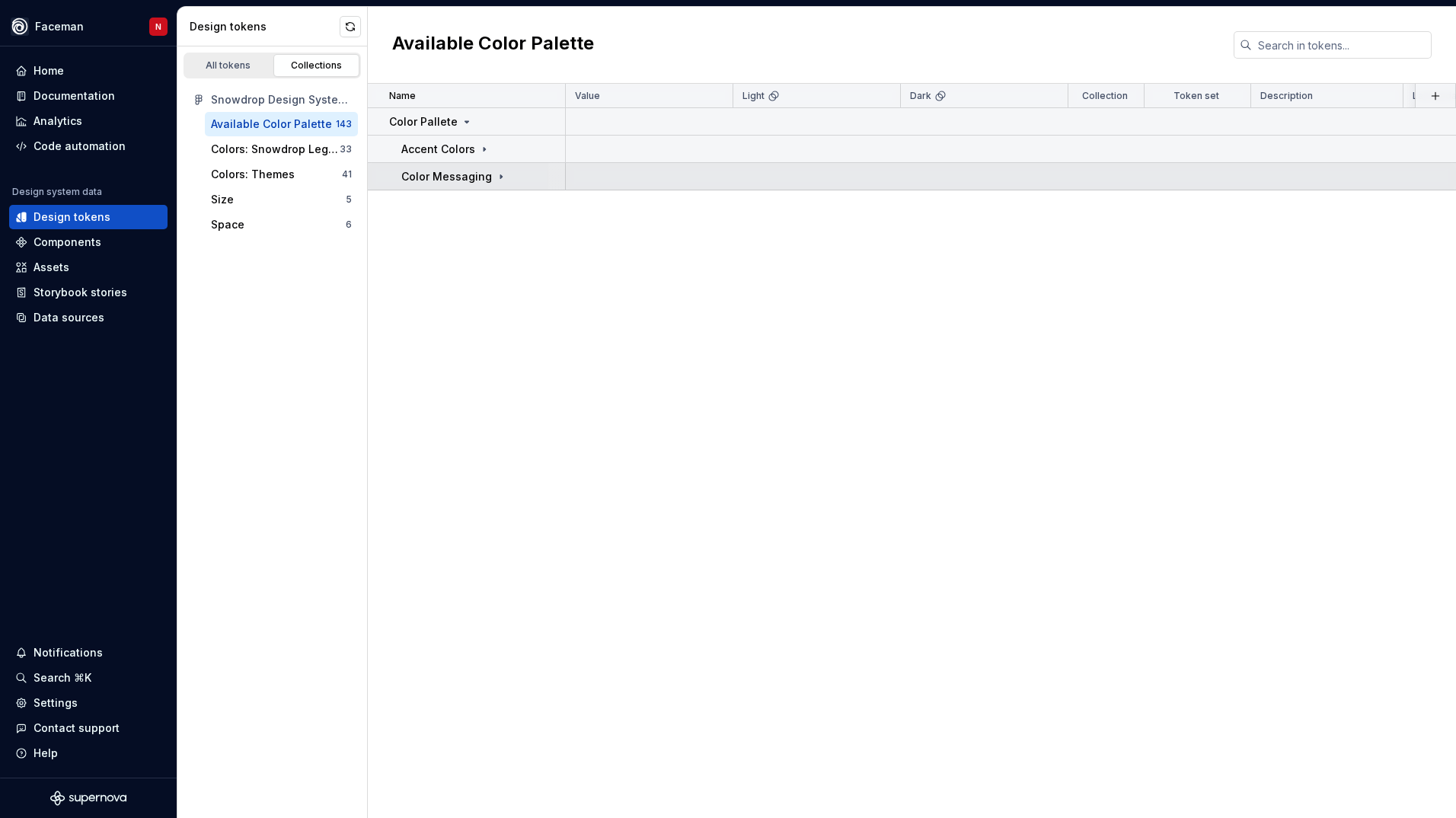
click at [495, 172] on icon at bounding box center [500, 176] width 12 height 12
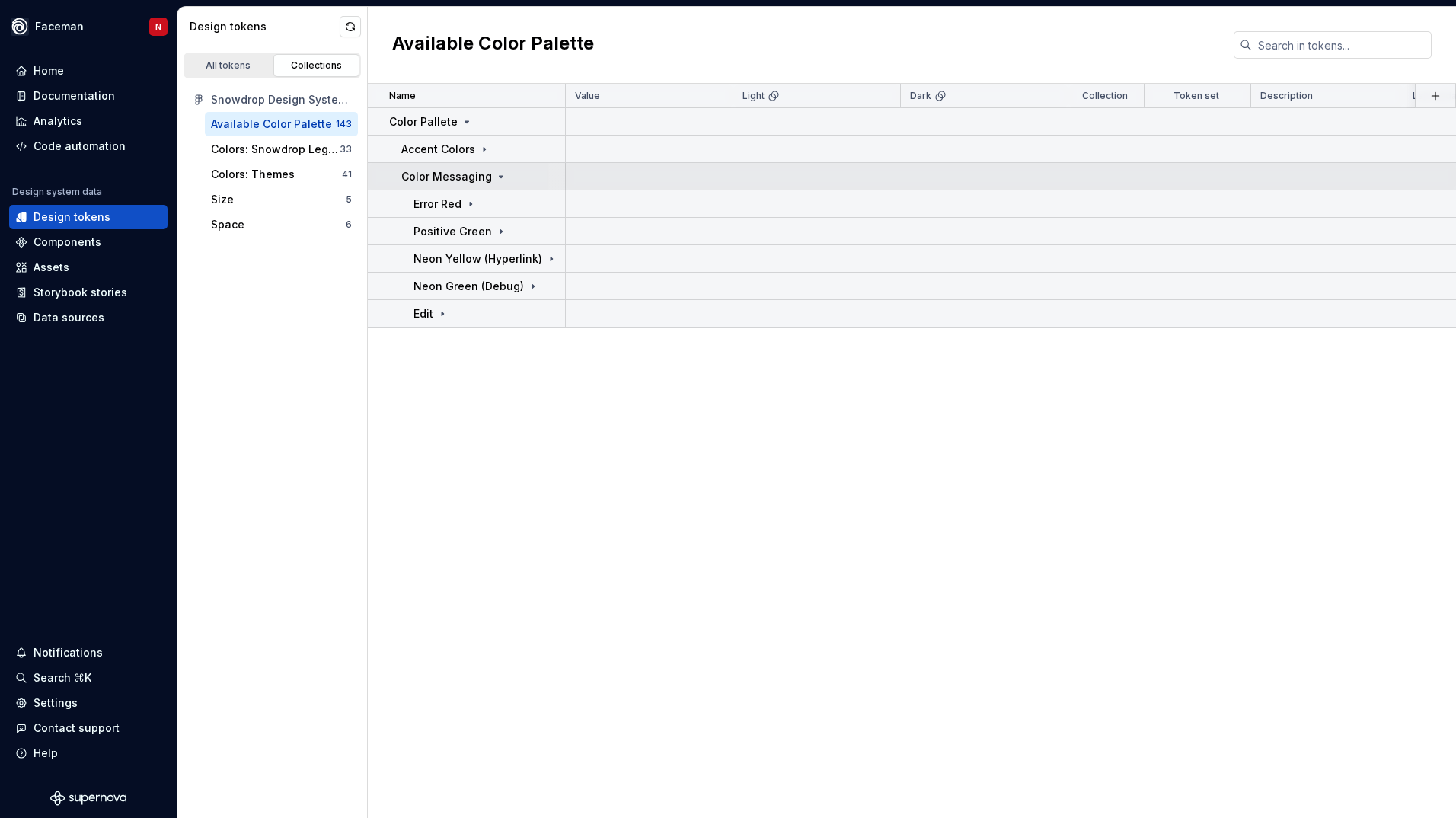
click at [495, 172] on icon at bounding box center [500, 176] width 12 height 12
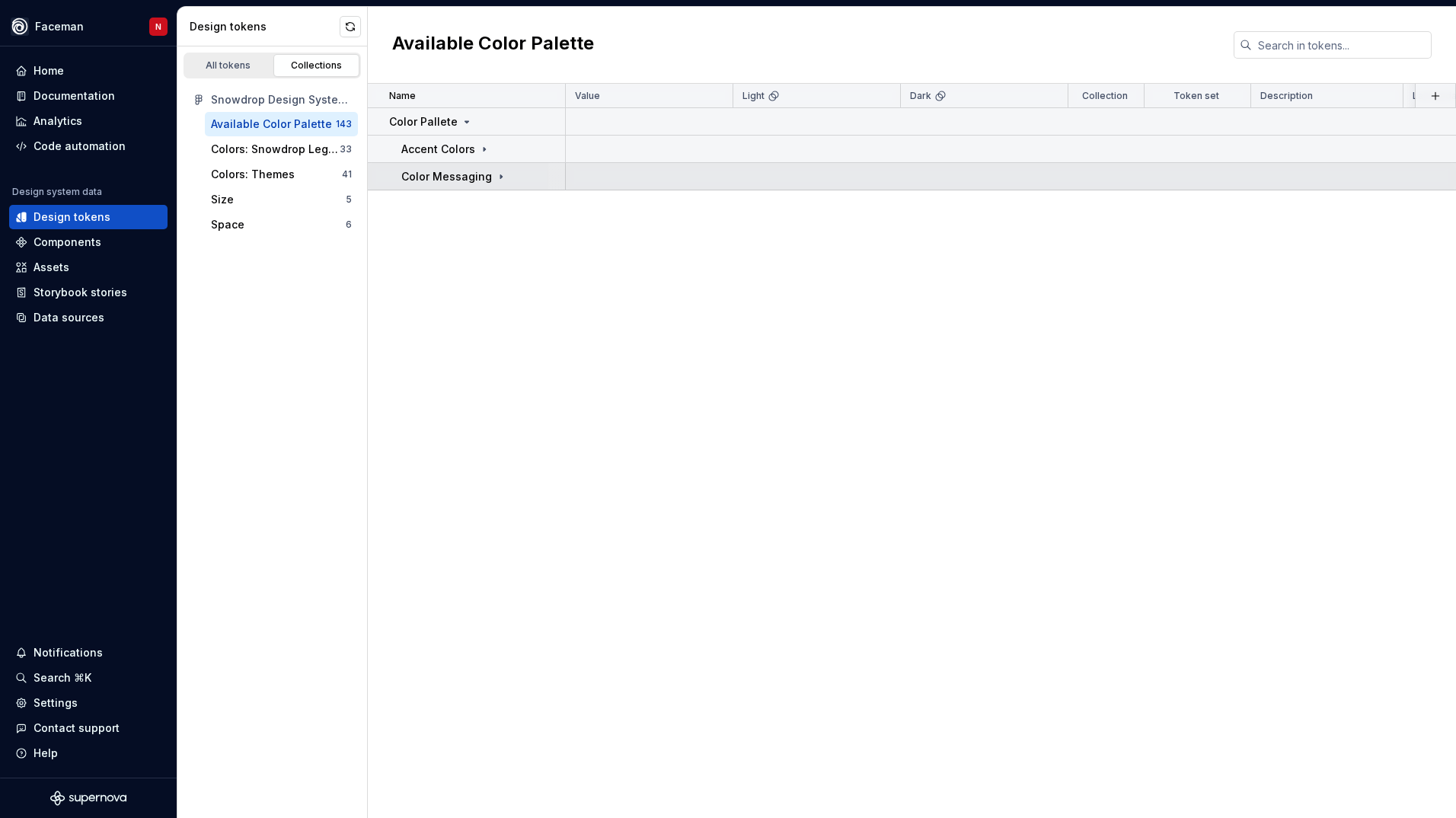
click at [495, 172] on icon at bounding box center [500, 176] width 12 height 12
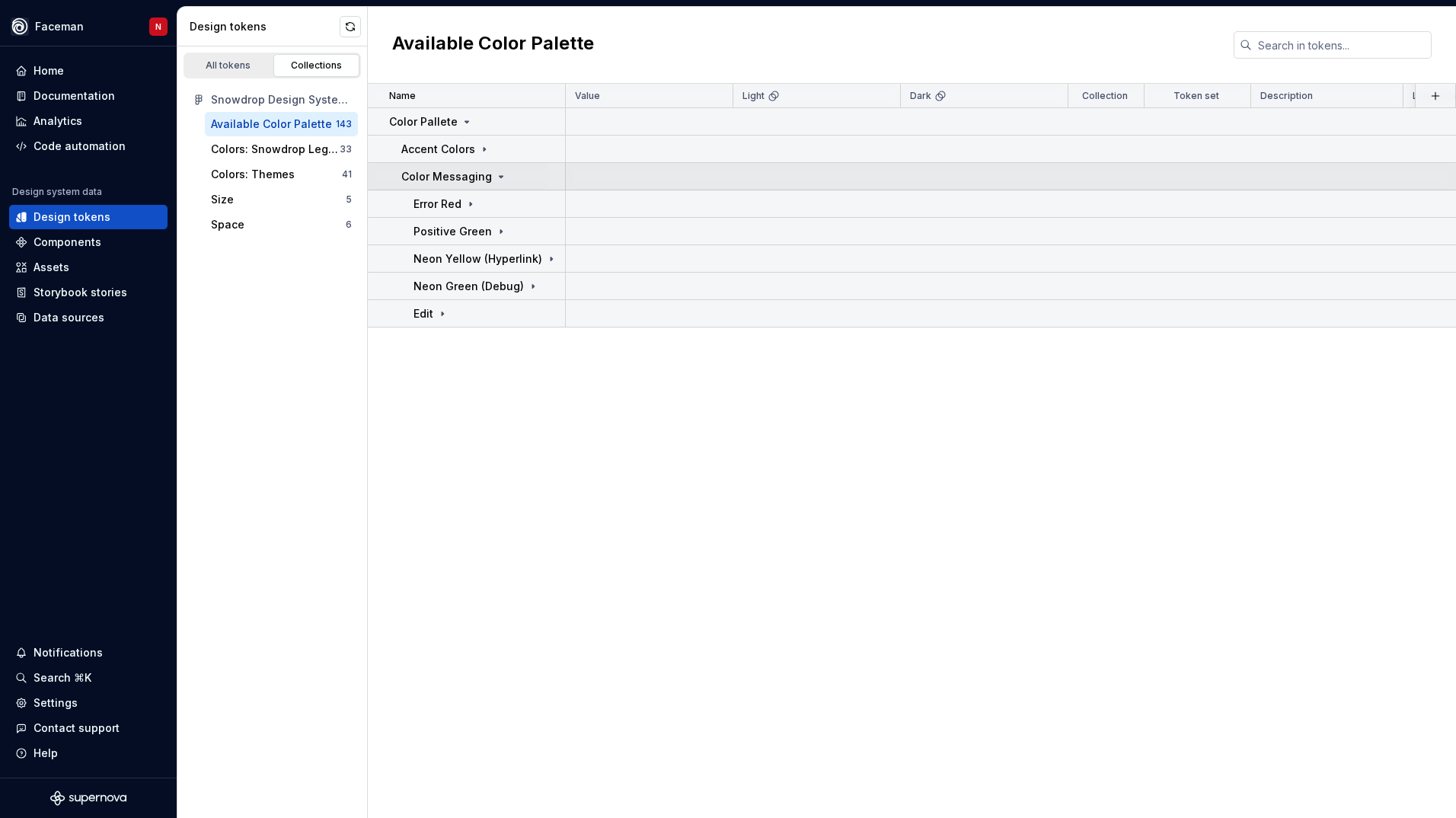
click at [495, 172] on icon at bounding box center [500, 176] width 12 height 12
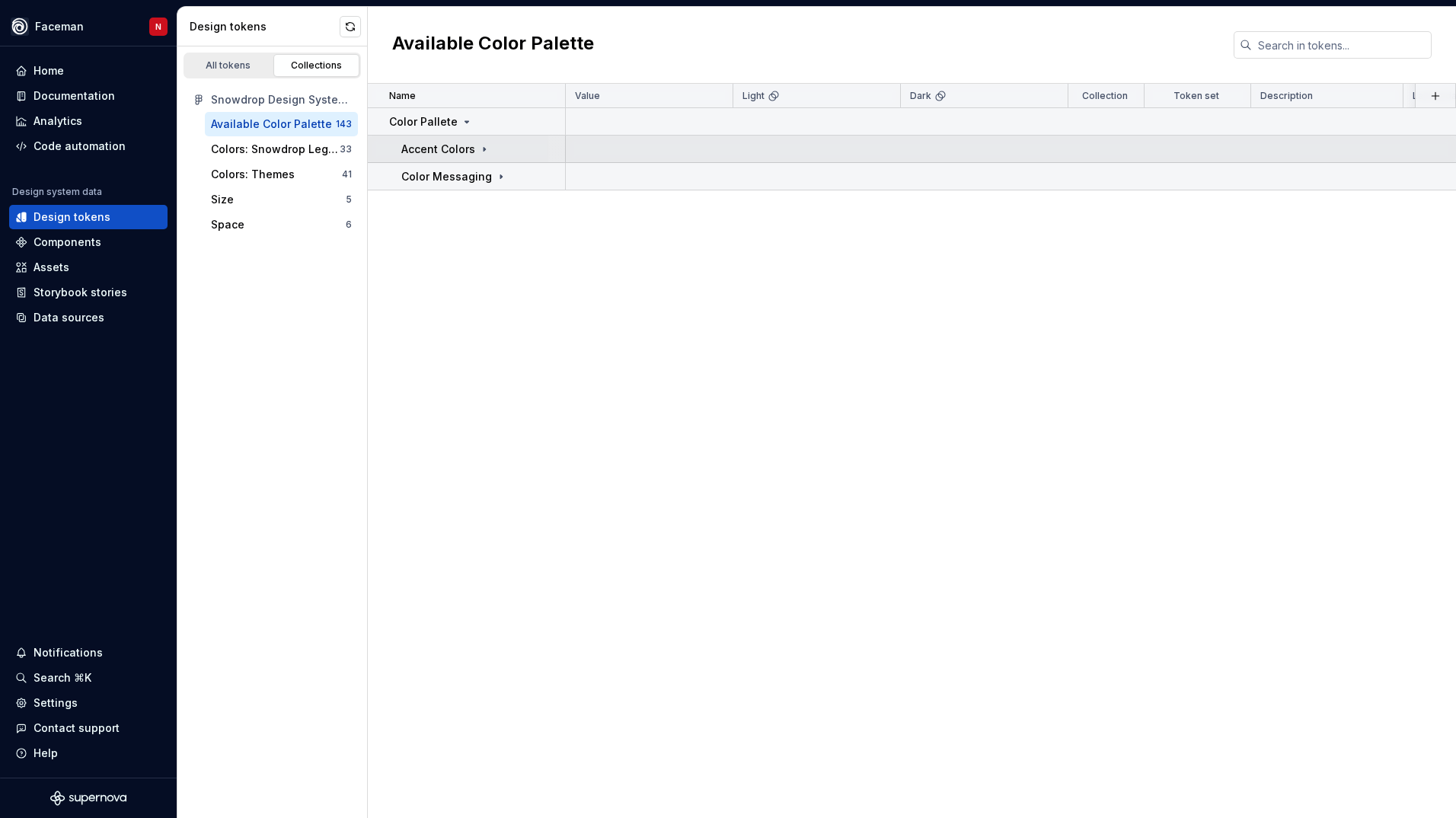
click at [475, 150] on div "Accent Colors" at bounding box center [446, 149] width 89 height 15
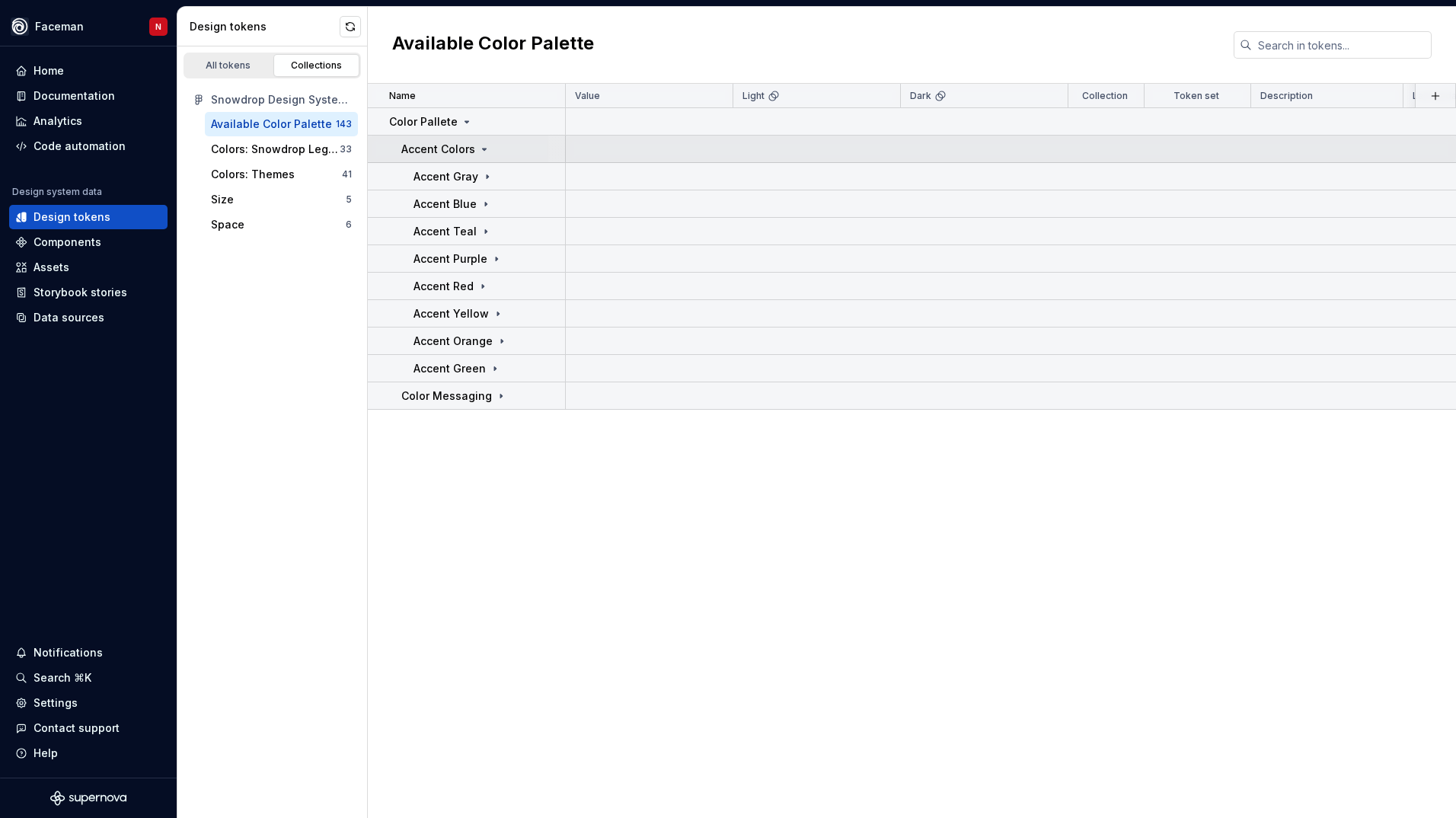
click at [475, 150] on div "Accent Colors" at bounding box center [446, 149] width 89 height 15
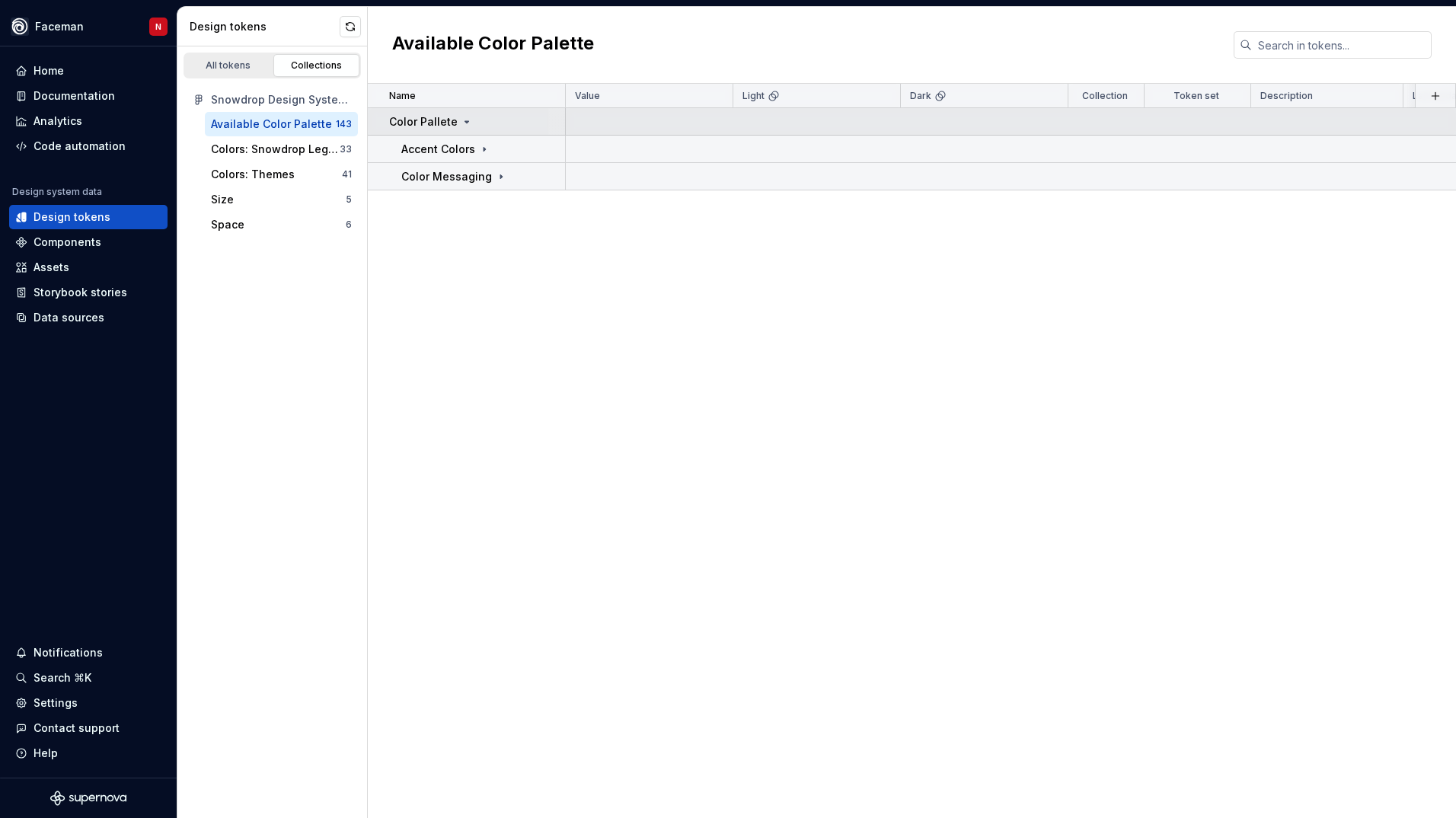
click at [442, 120] on p "Color Pallete" at bounding box center [423, 121] width 69 height 15
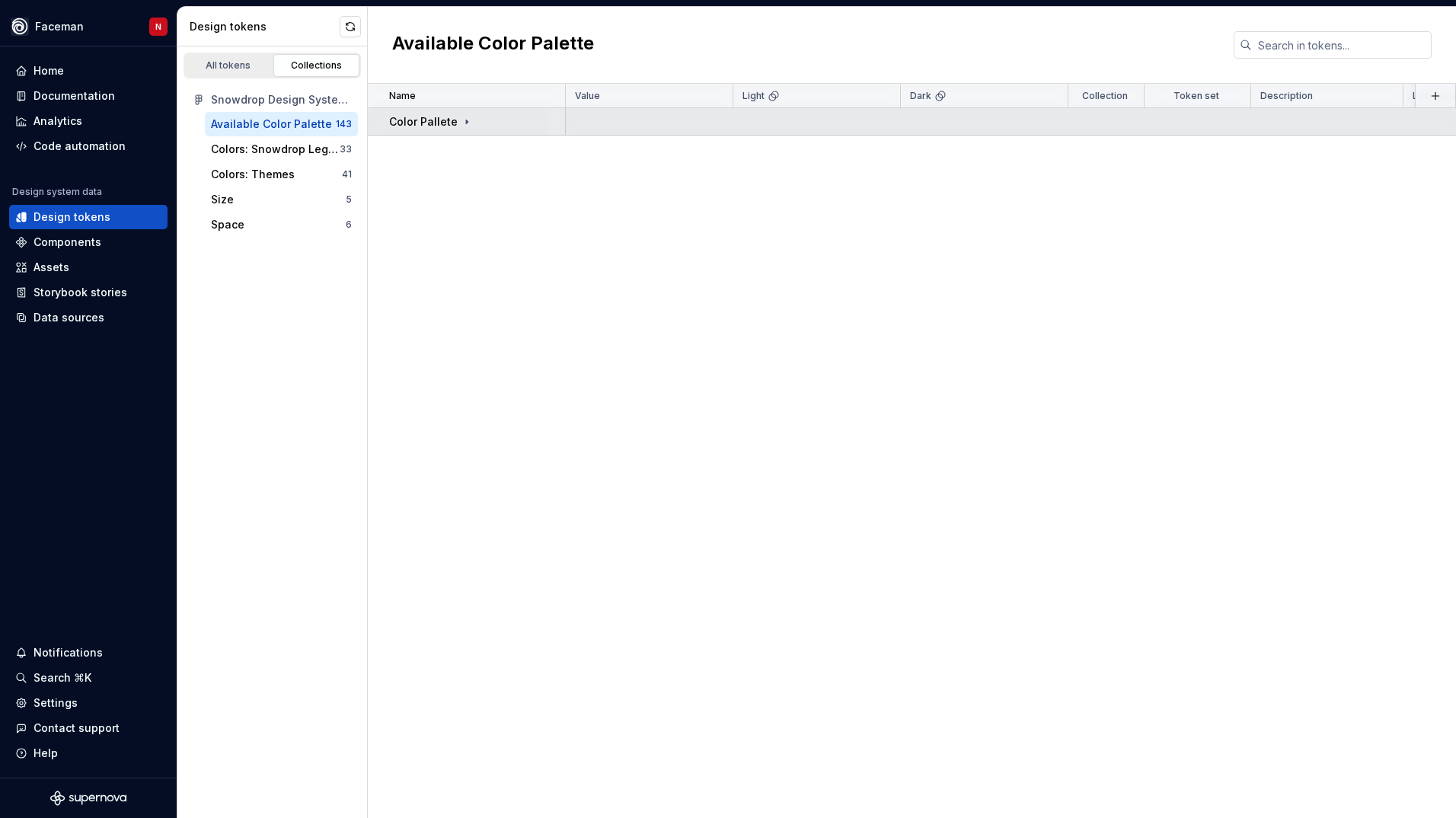
click at [442, 120] on p "Color Pallete" at bounding box center [423, 121] width 69 height 15
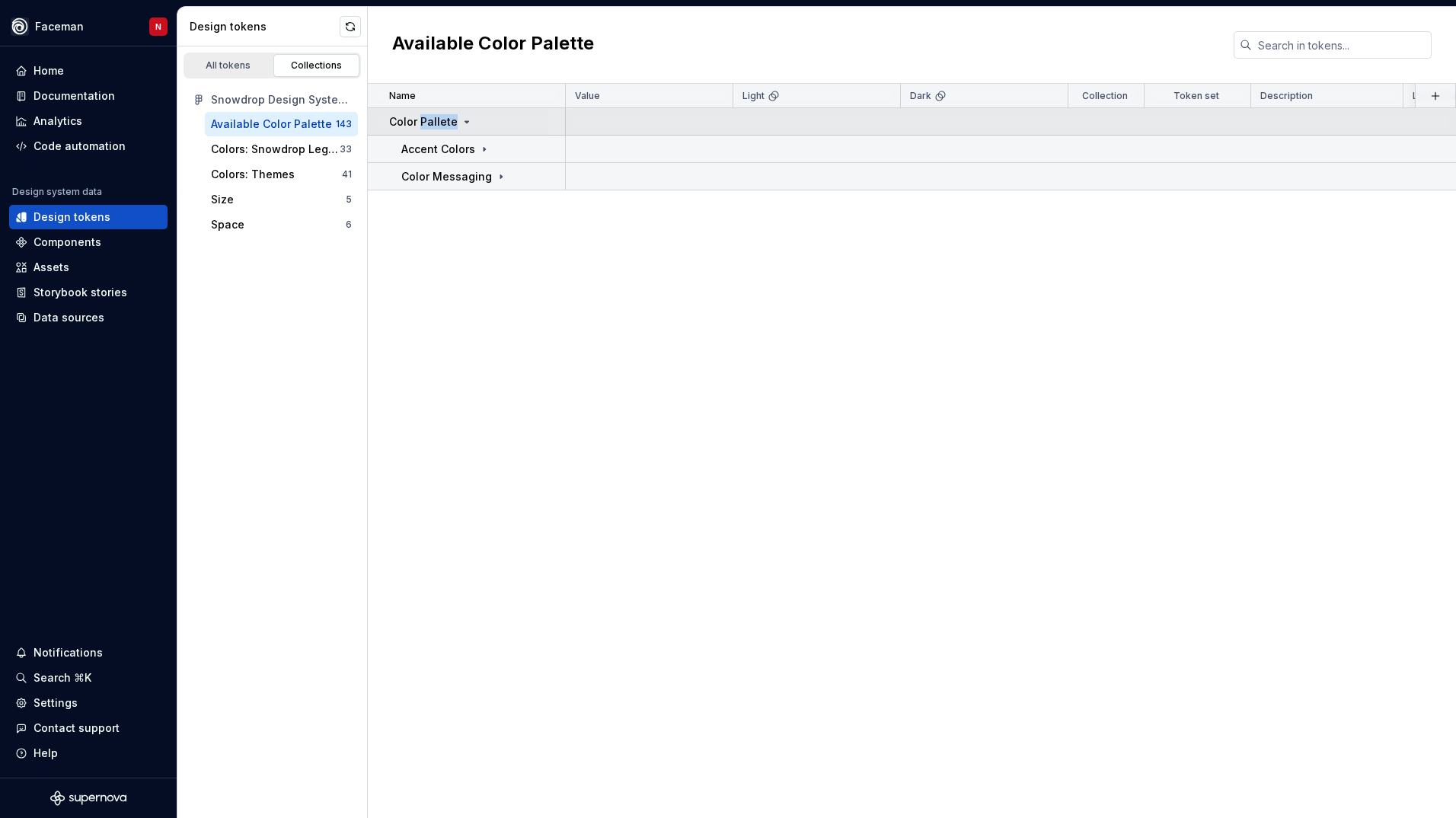
click at [442, 120] on p "Color Pallete" at bounding box center [423, 121] width 69 height 15
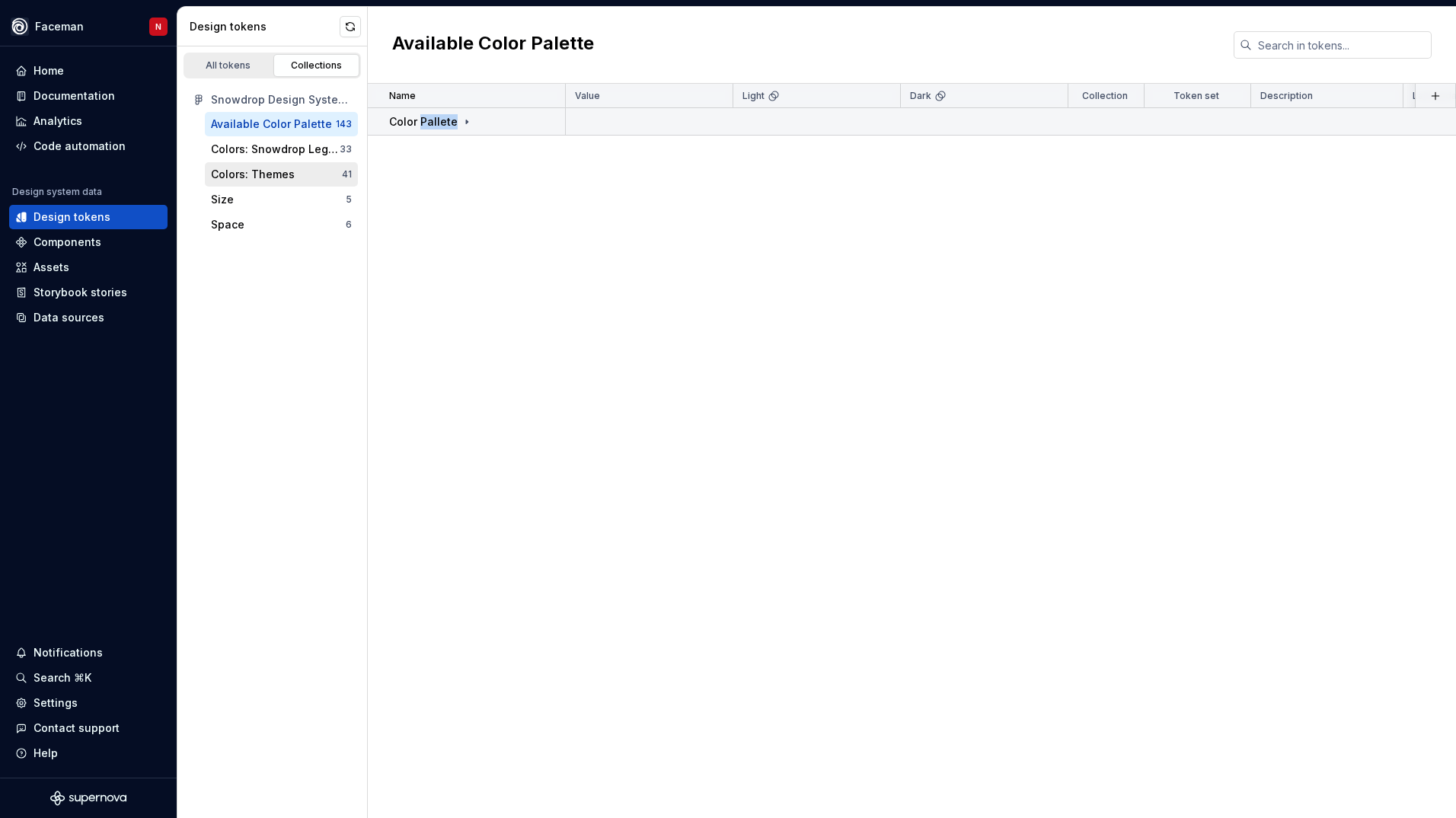
drag, startPoint x: 246, startPoint y: 151, endPoint x: 250, endPoint y: 172, distance: 21.4
click at [246, 151] on div "Colors: Snowdrop Legacy" at bounding box center [275, 149] width 129 height 15
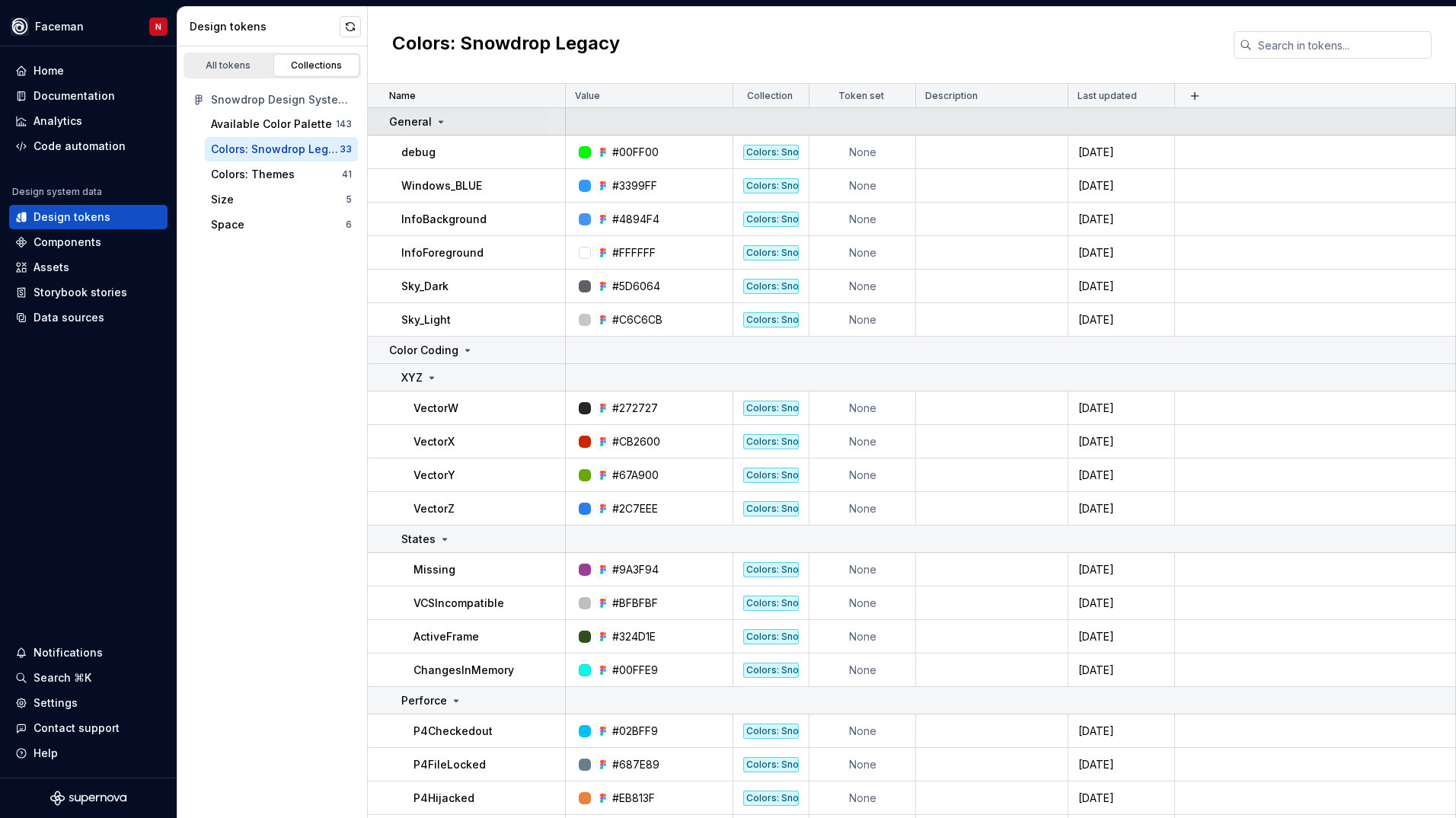
click at [434, 120] on icon at bounding box center [440, 121] width 12 height 12
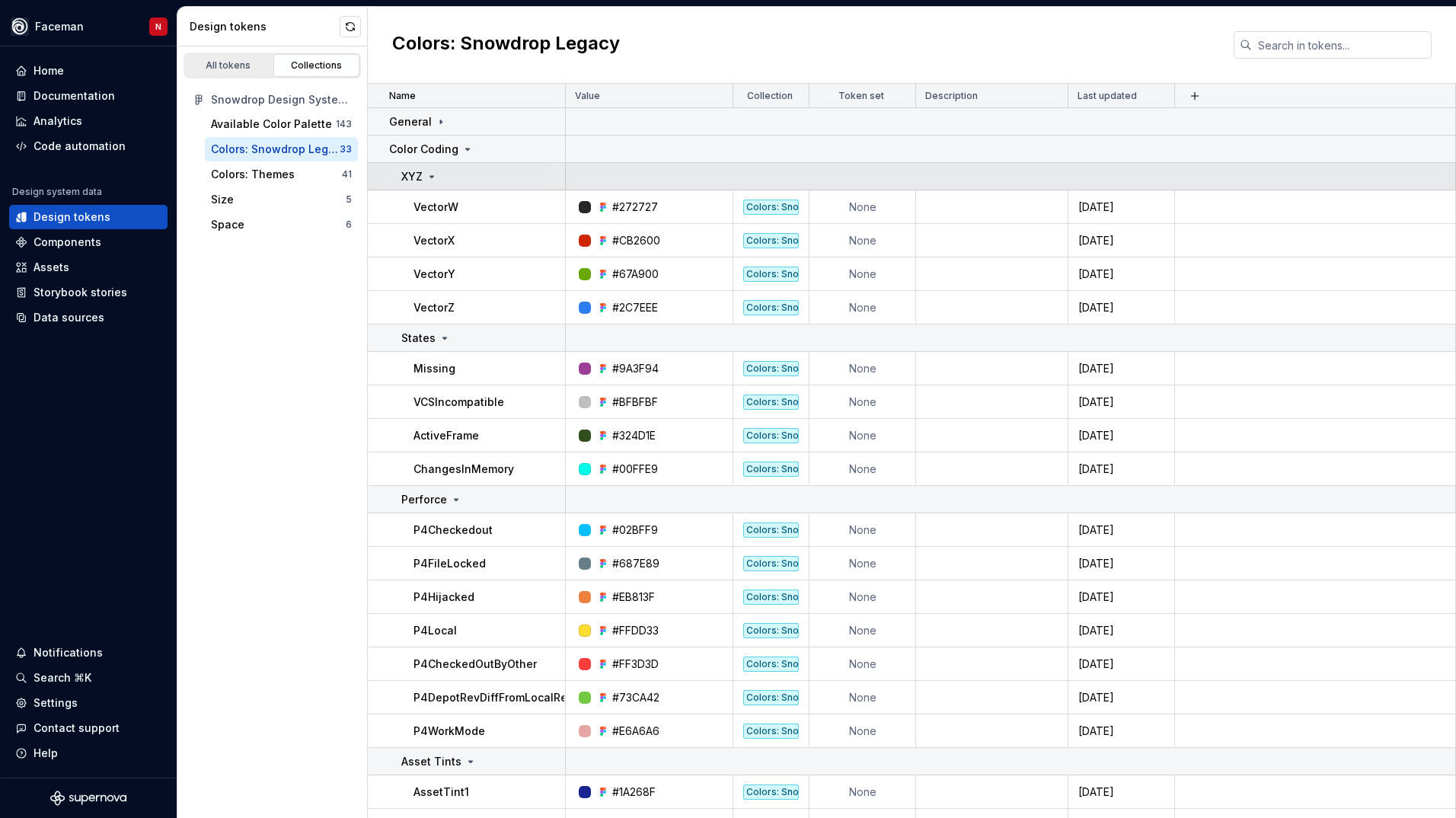
click at [434, 175] on icon at bounding box center [432, 176] width 12 height 12
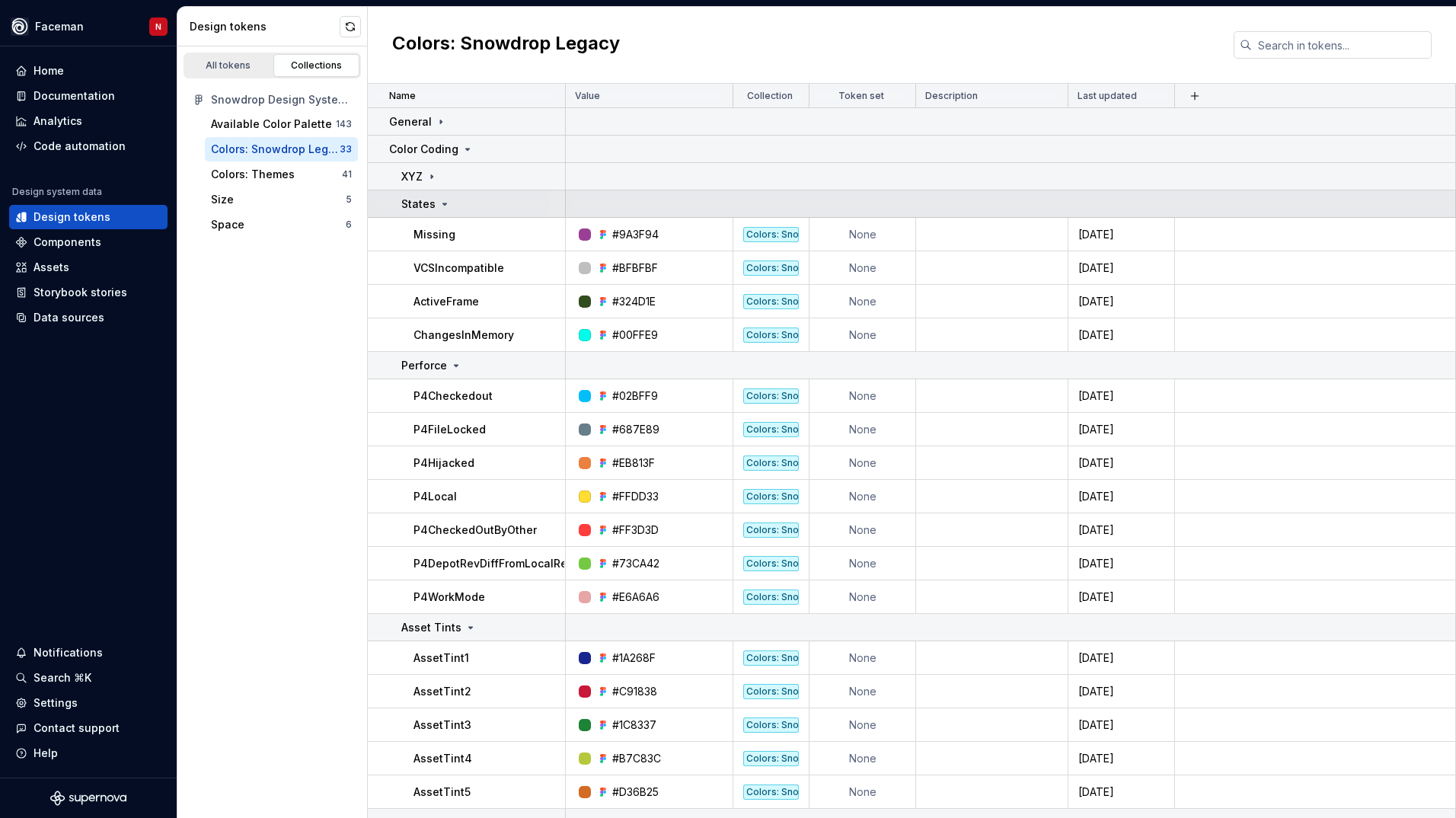
click at [446, 208] on icon at bounding box center [445, 204] width 12 height 12
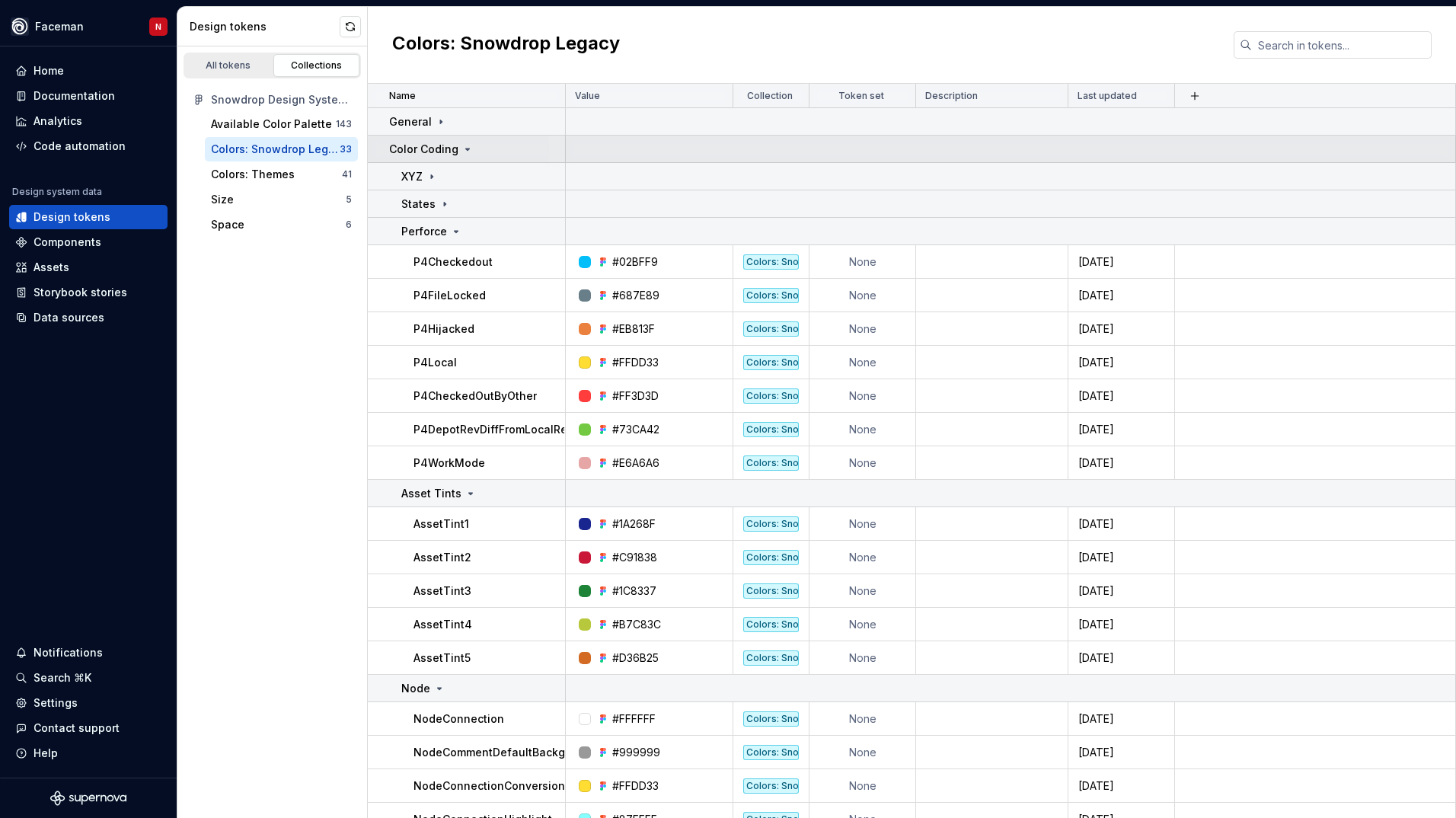
click at [468, 156] on div "Color Coding" at bounding box center [431, 149] width 84 height 15
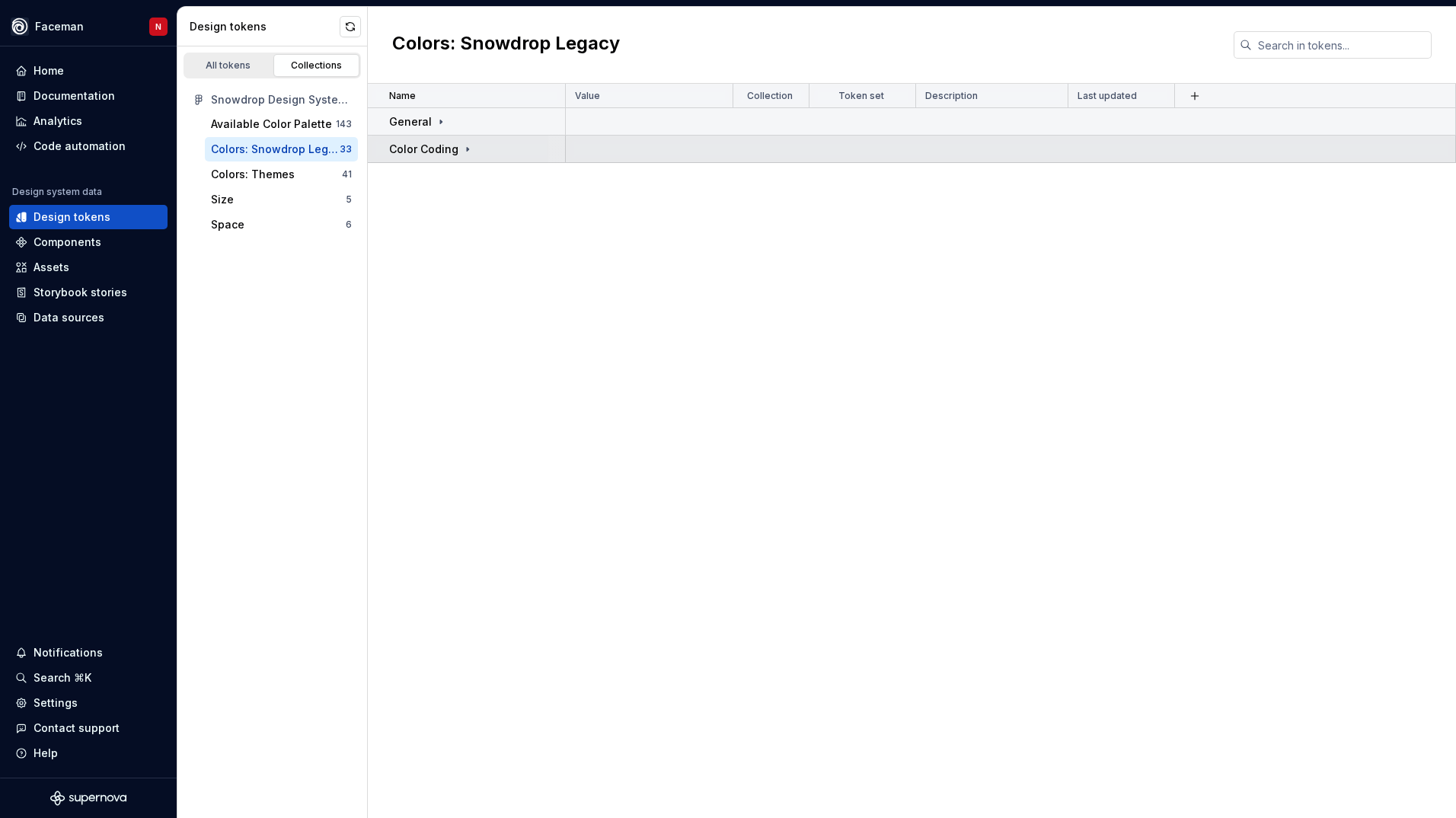
click at [468, 156] on div "Color Coding" at bounding box center [431, 149] width 84 height 15
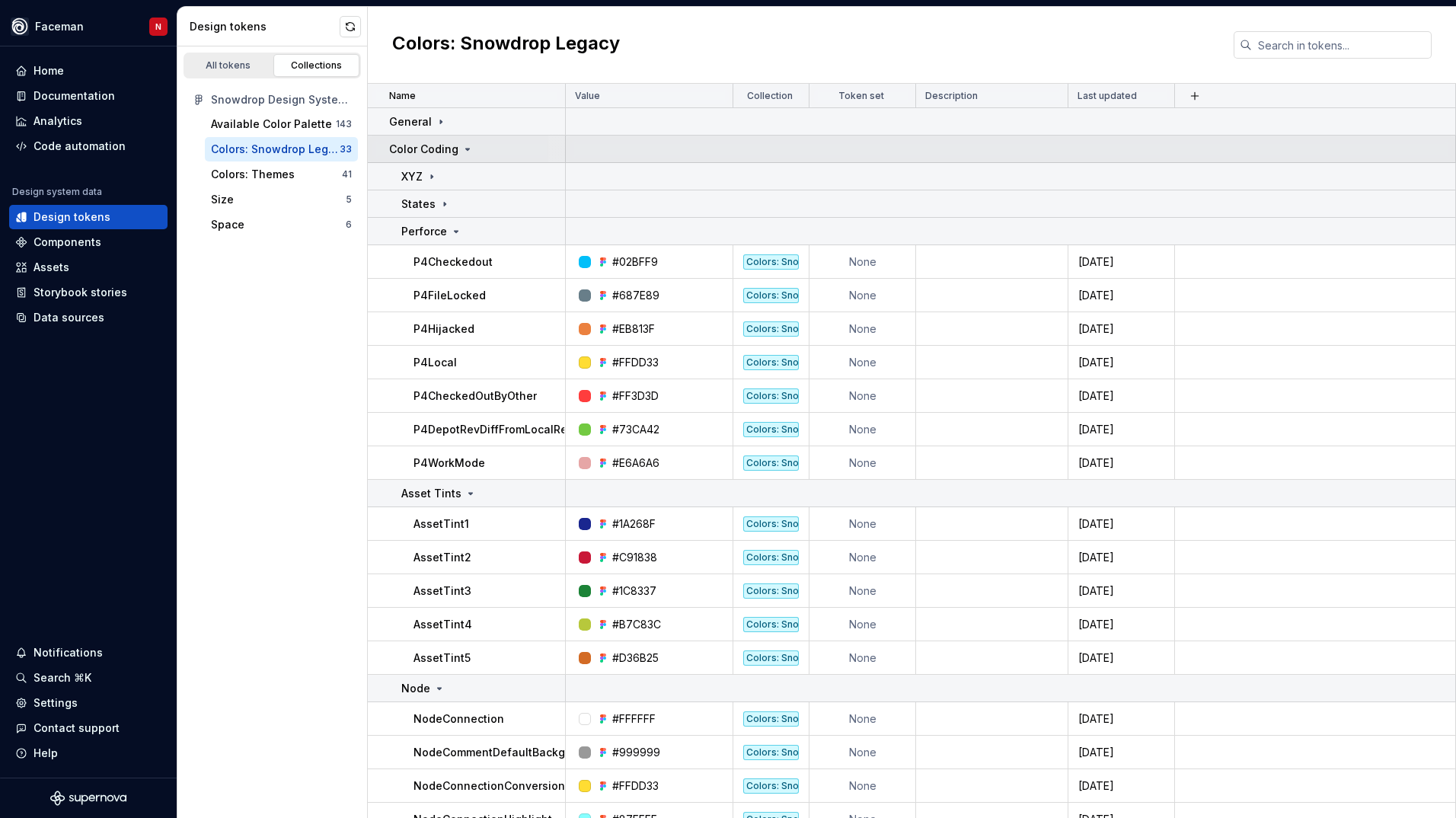
click at [468, 156] on div "Color Coding" at bounding box center [431, 149] width 84 height 15
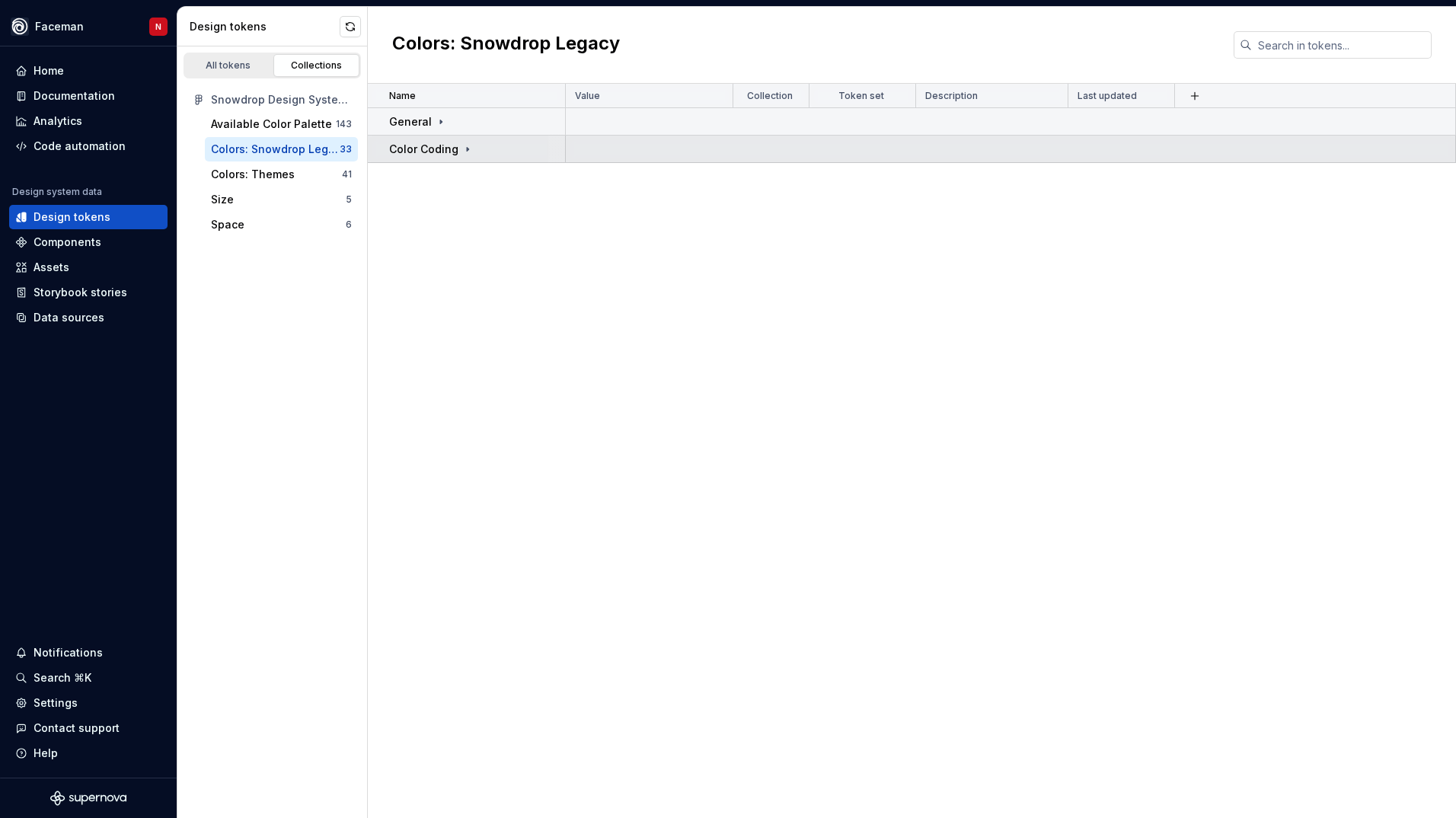
click at [461, 148] on icon at bounding box center [467, 149] width 12 height 12
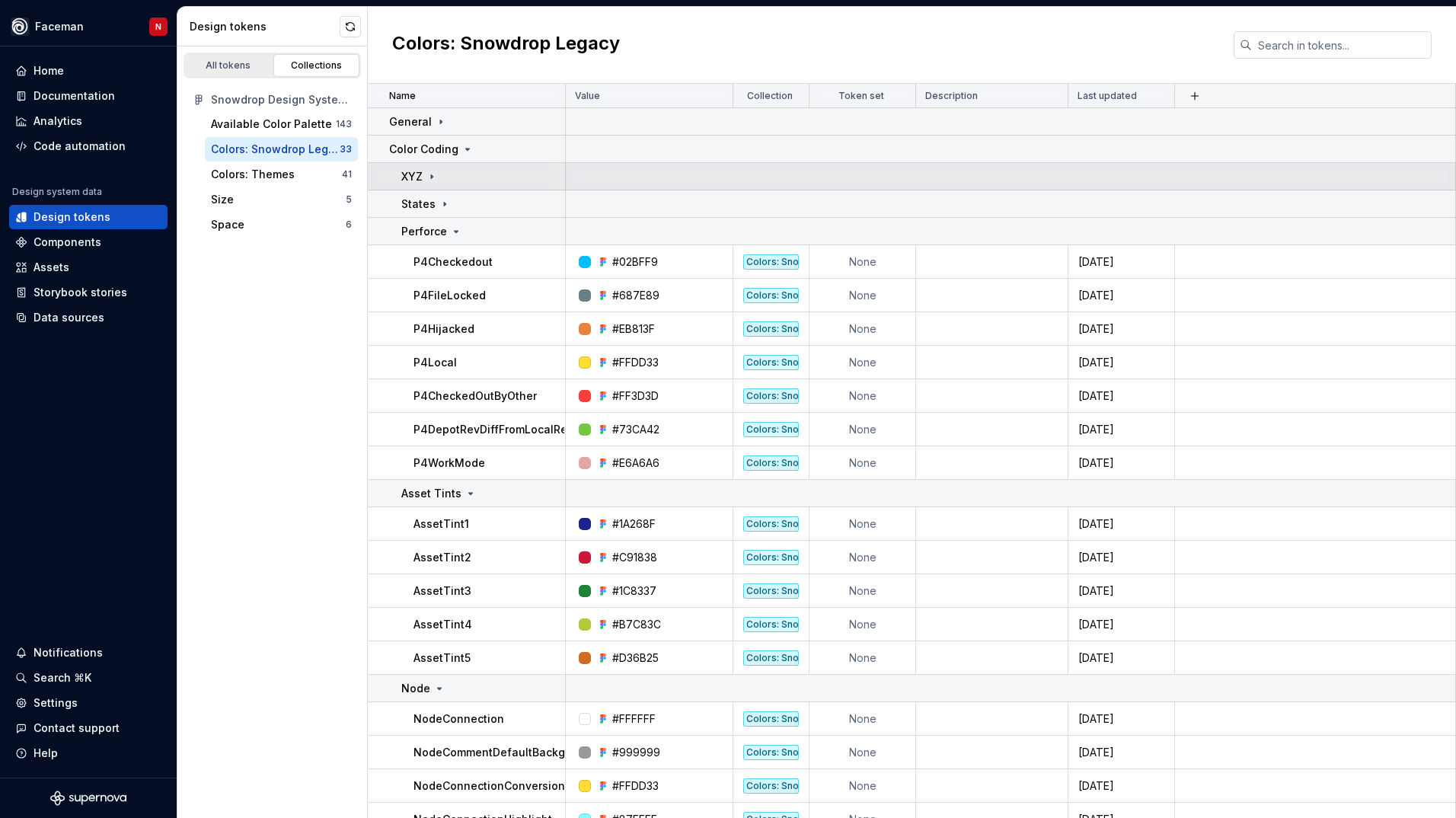
click at [430, 182] on icon at bounding box center [432, 176] width 12 height 12
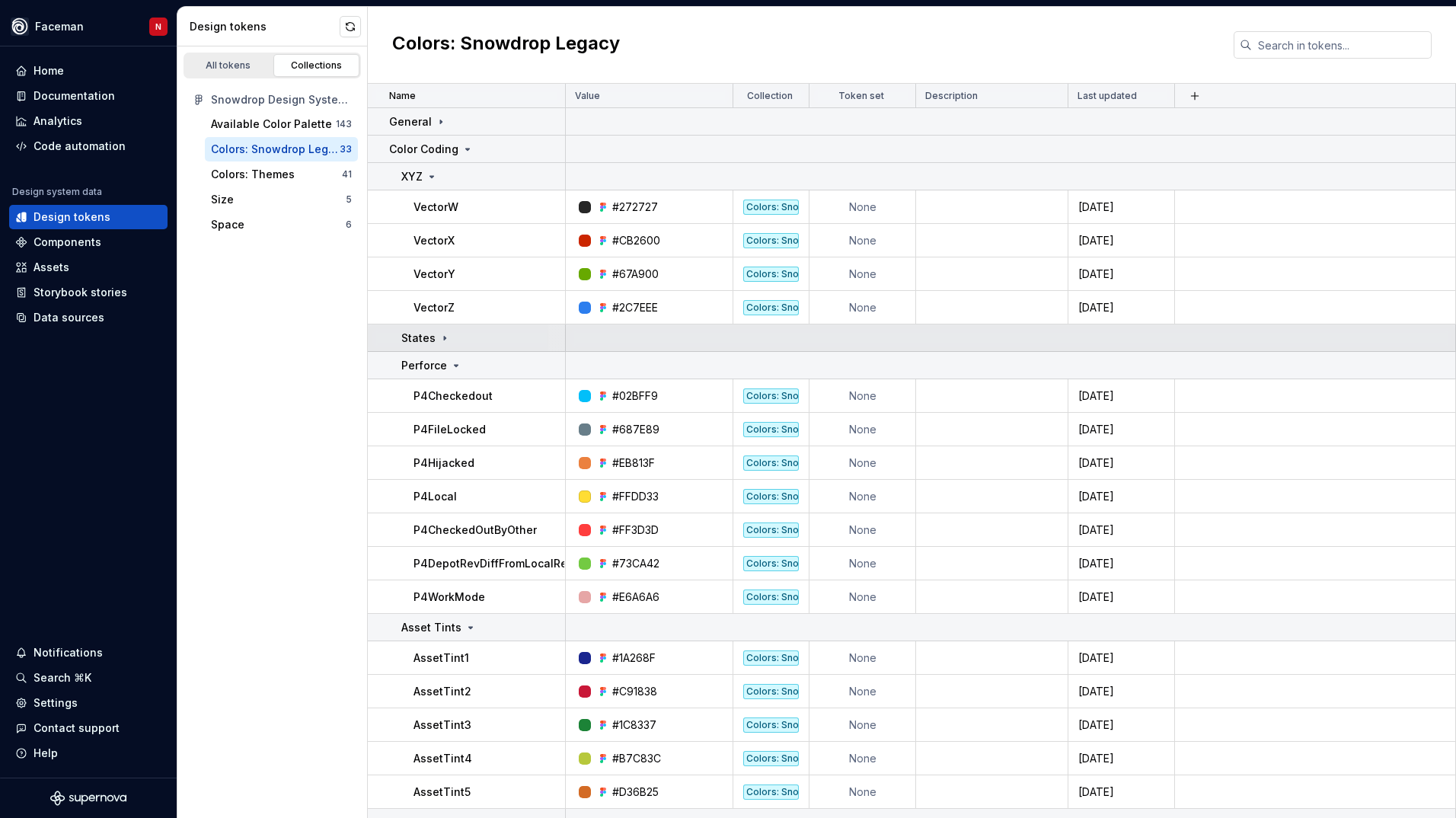
click at [440, 332] on icon at bounding box center [445, 337] width 12 height 12
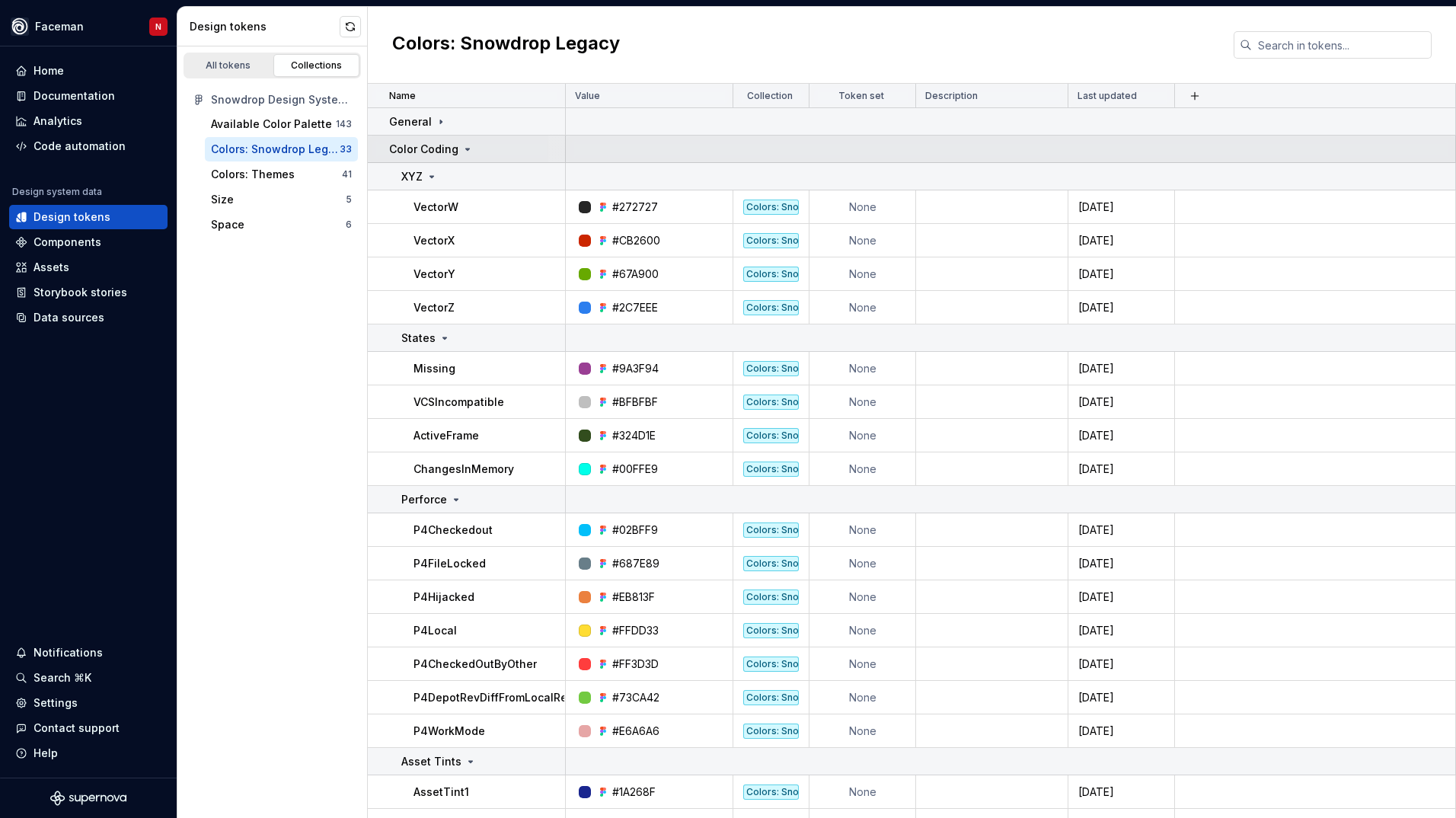
click at [466, 148] on icon at bounding box center [468, 149] width 4 height 2
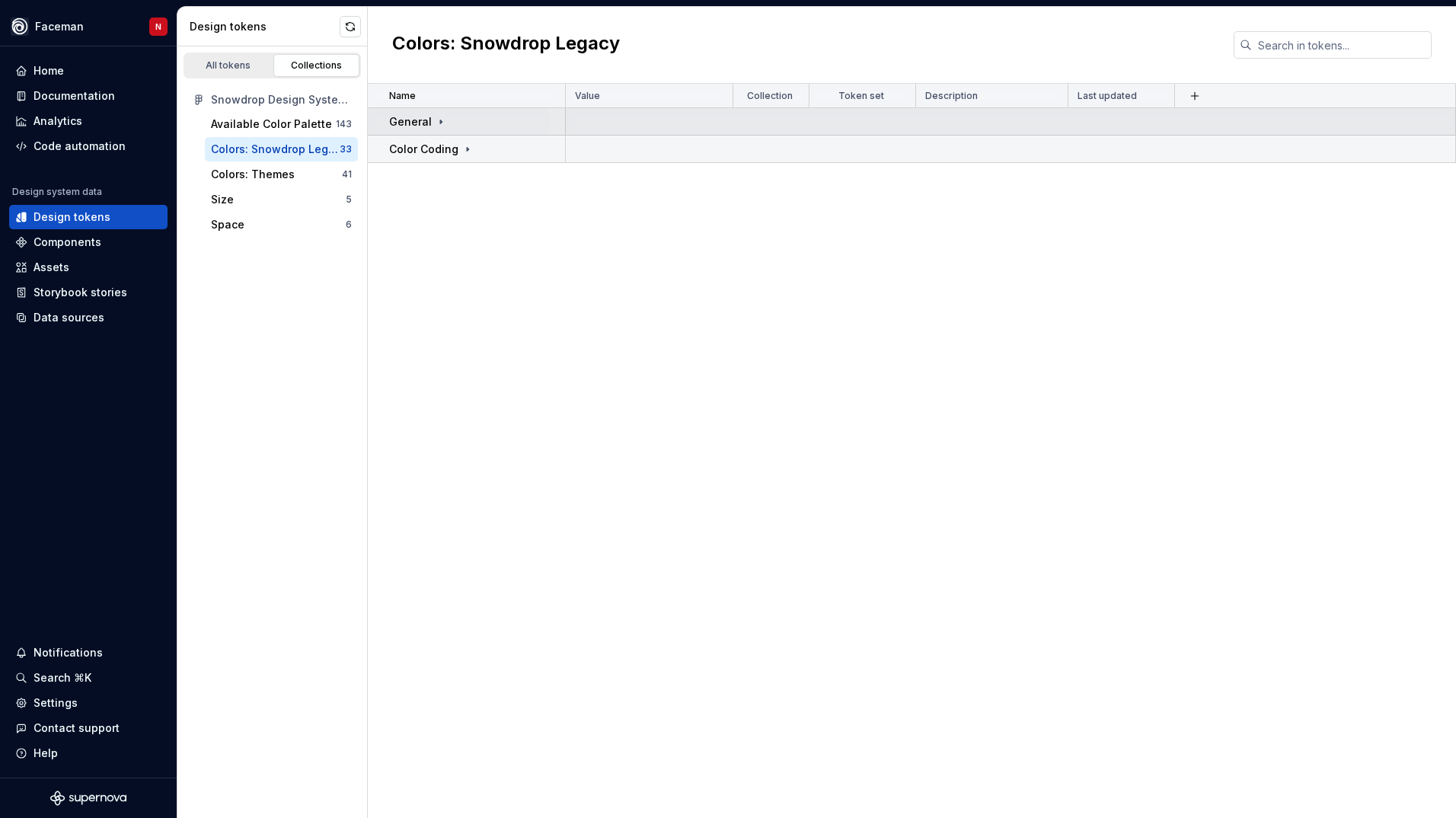
click at [426, 125] on p "General" at bounding box center [410, 121] width 43 height 15
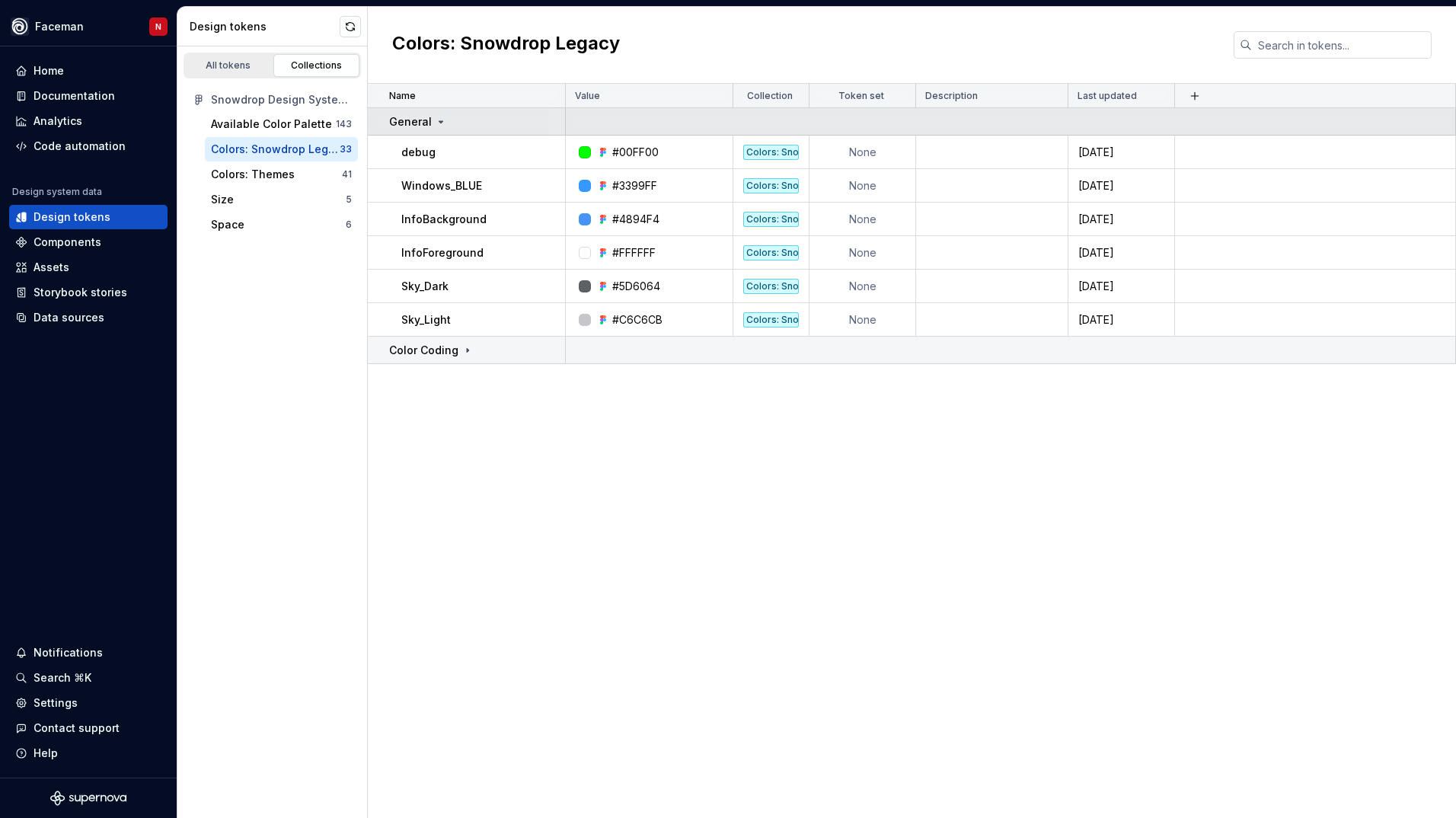
click at [434, 119] on icon at bounding box center [440, 121] width 12 height 12
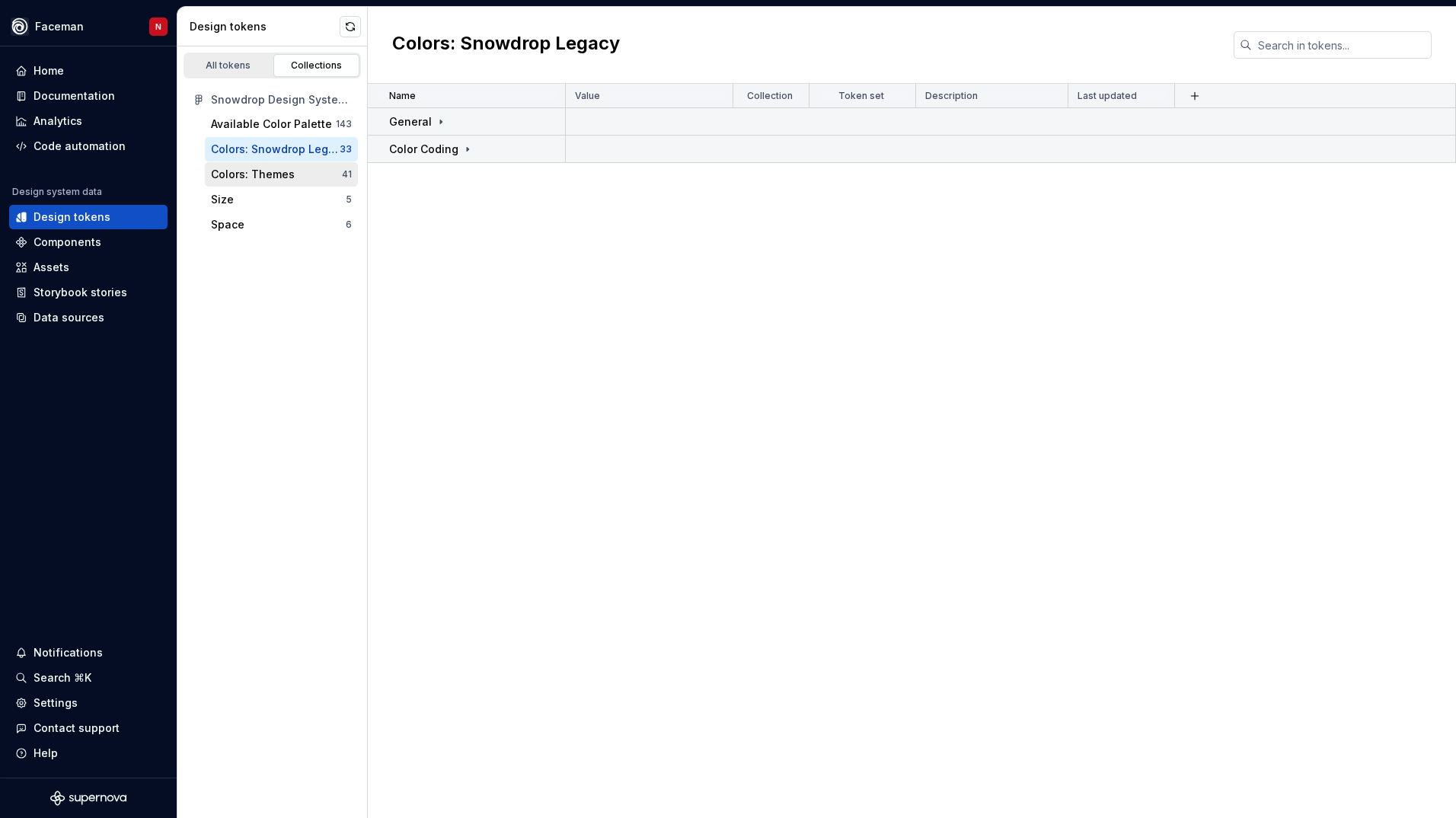
click at [297, 183] on div "Colors: Themes 41" at bounding box center [281, 174] width 153 height 24
